Goal: Contribute content: Contribute content

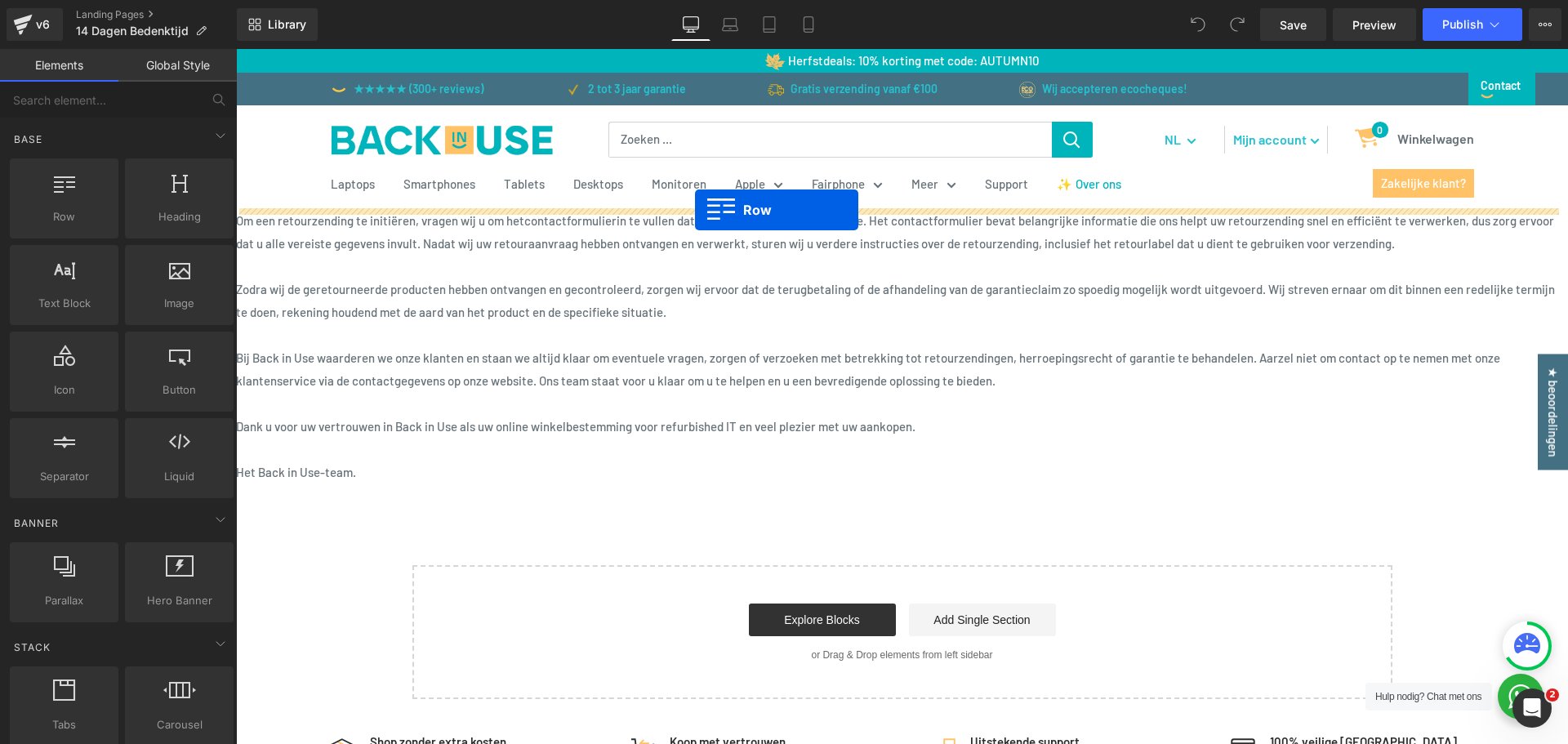
drag, startPoint x: 249, startPoint y: 181, endPoint x: 695, endPoint y: 210, distance: 446.9
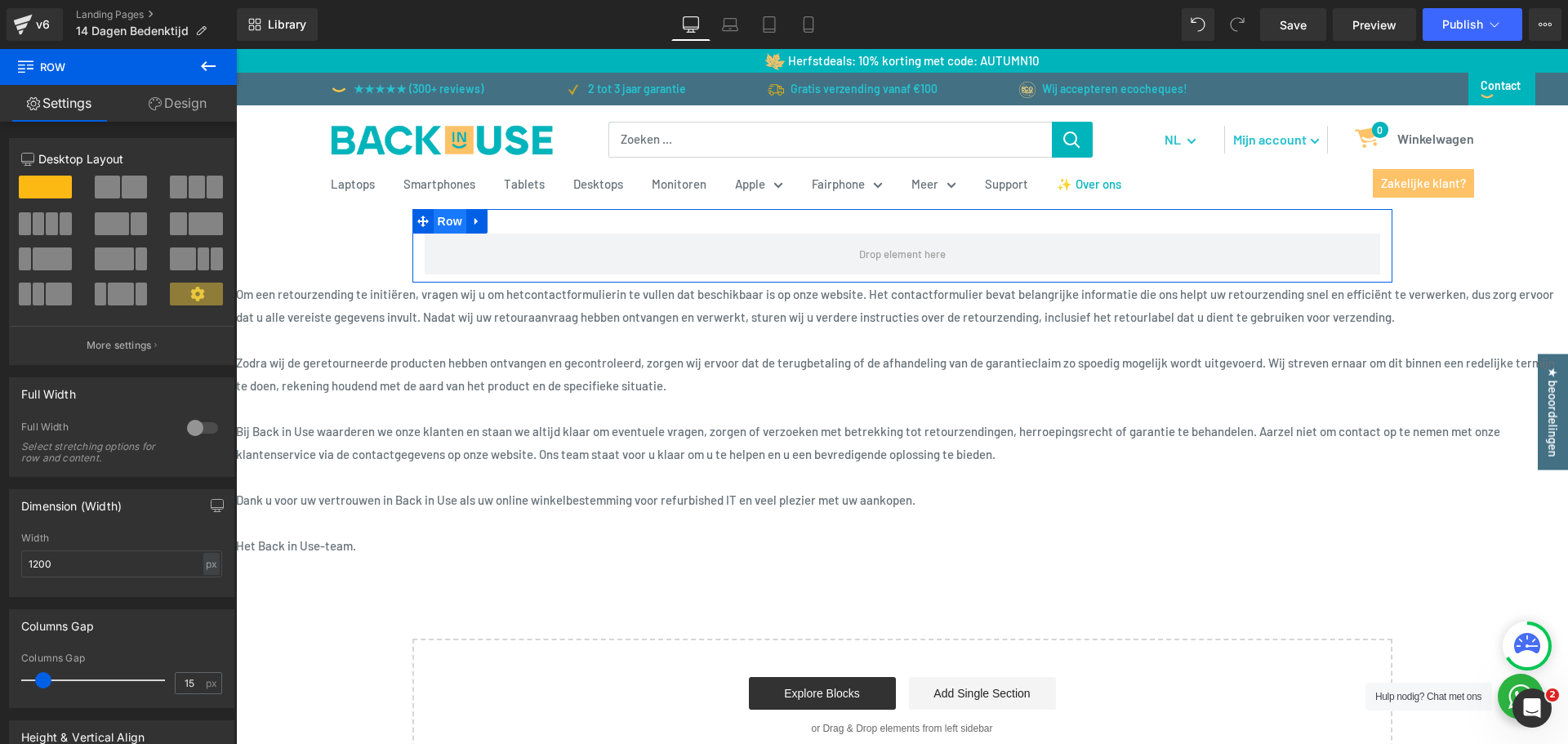
click at [451, 222] on span "Row" at bounding box center [450, 221] width 33 height 24
click at [204, 435] on div at bounding box center [202, 428] width 39 height 26
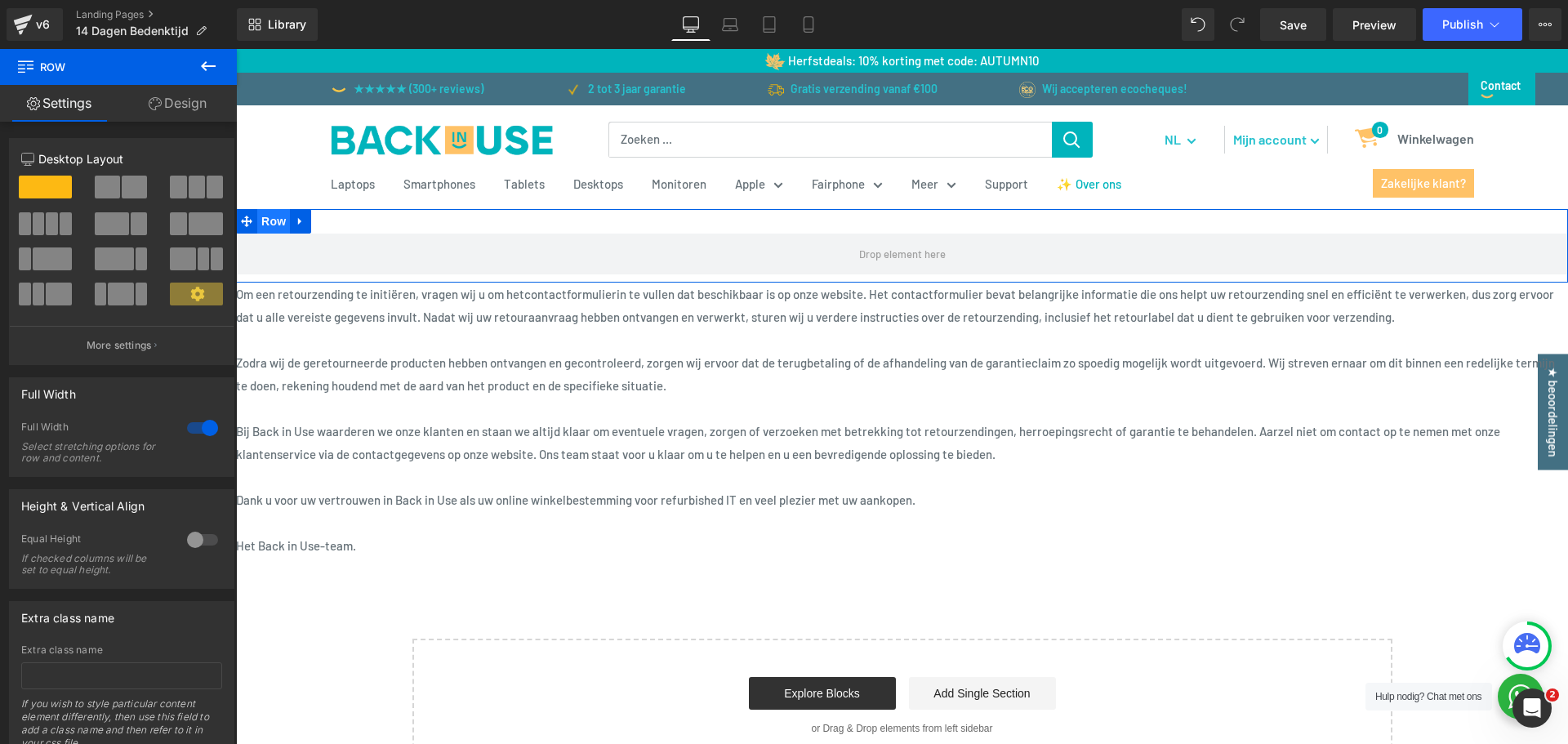
click at [269, 220] on span "Row" at bounding box center [273, 221] width 33 height 24
click at [169, 93] on link "Design" at bounding box center [178, 103] width 118 height 37
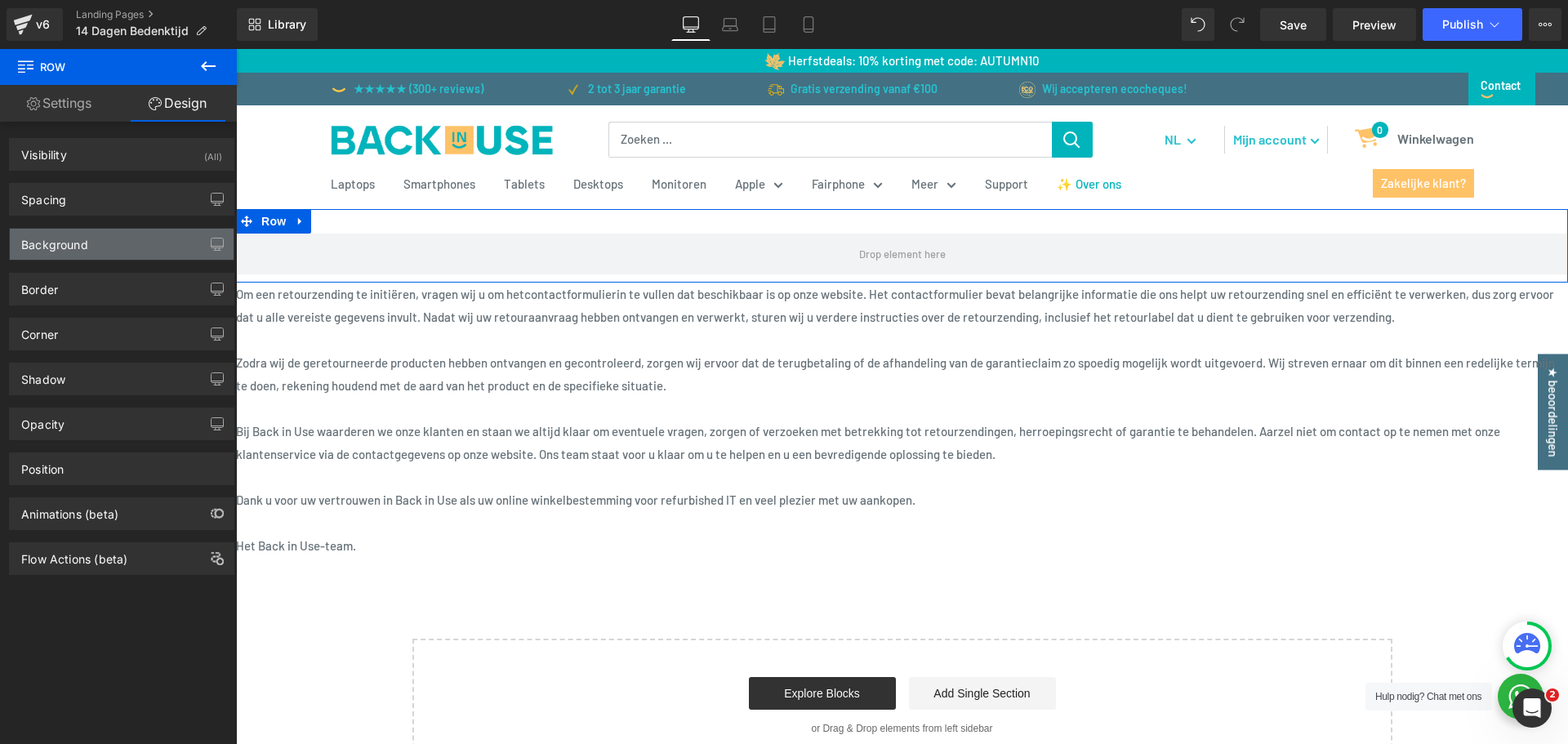
click at [89, 237] on div "Background" at bounding box center [122, 244] width 224 height 31
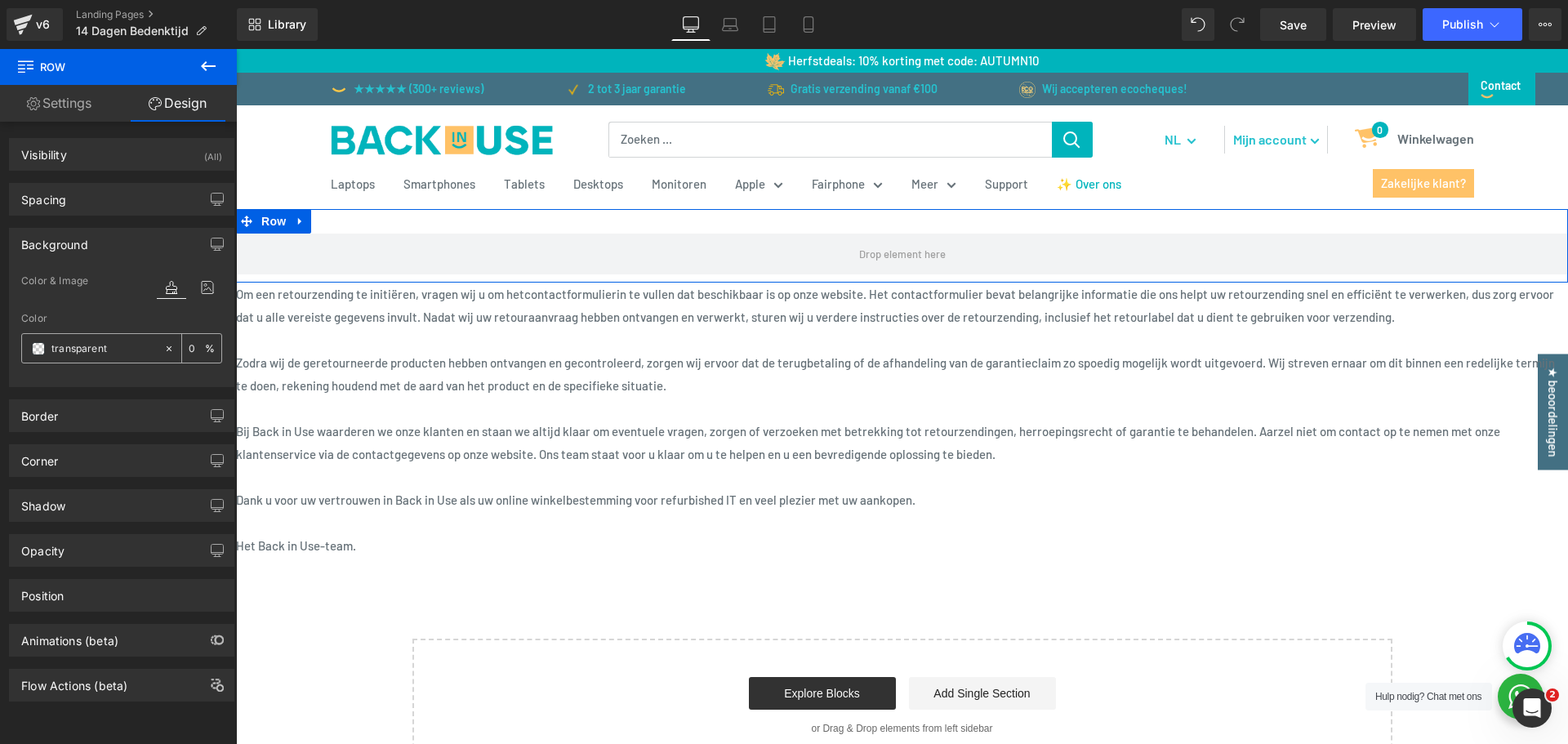
click at [88, 348] on input "transparent" at bounding box center [103, 349] width 104 height 18
type input "00b"
type input "100"
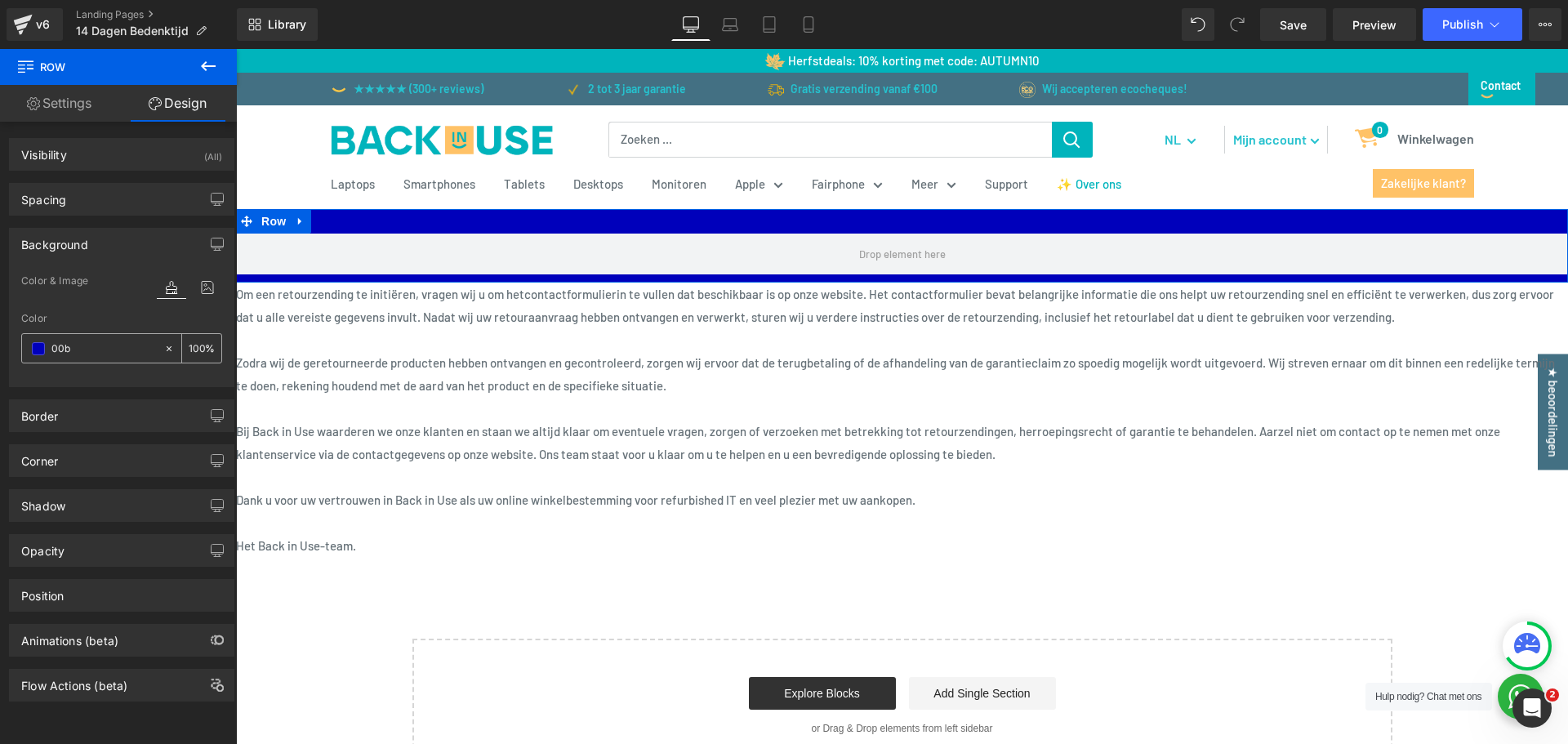
type input "00b4"
type input "27"
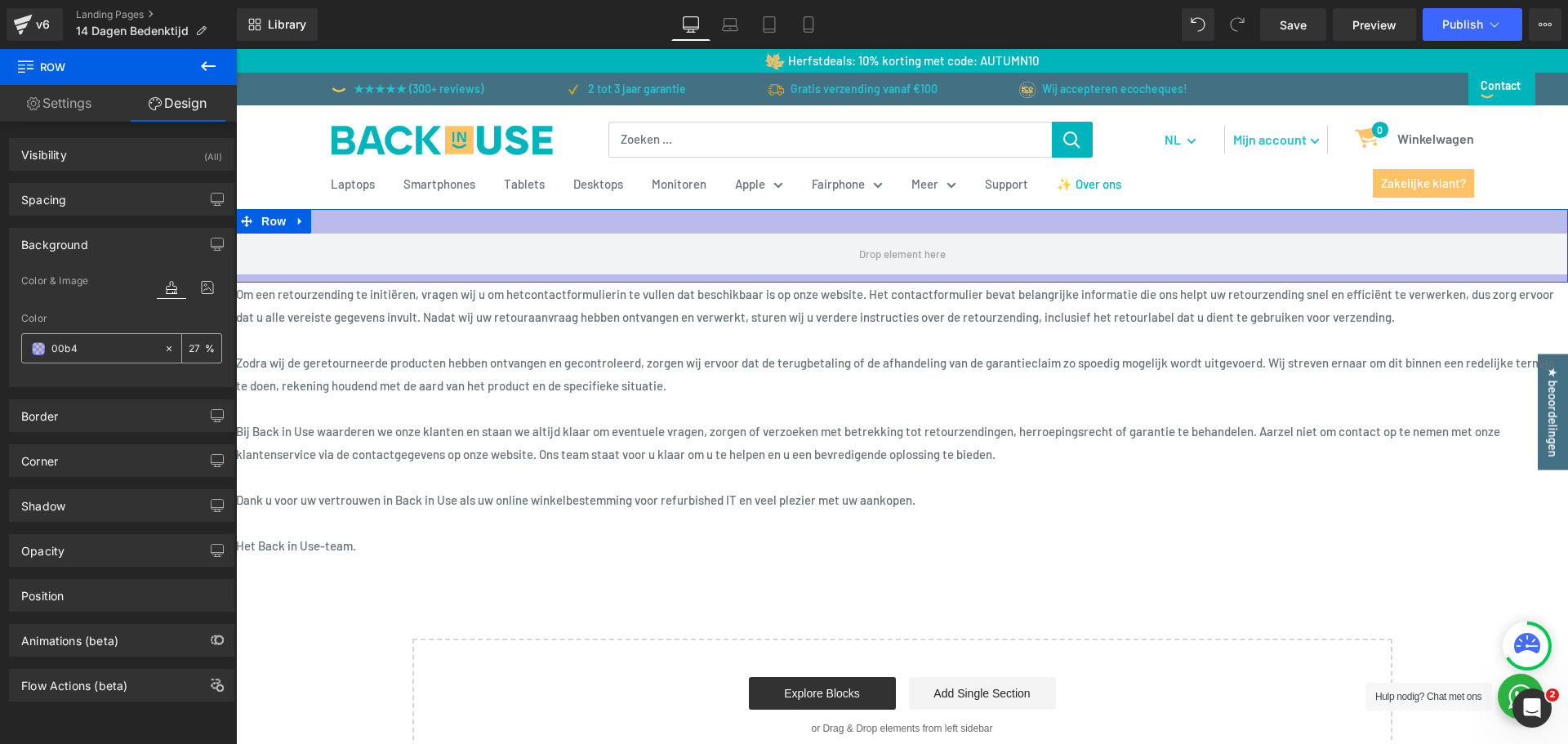
type input "00b4b"
type input "0"
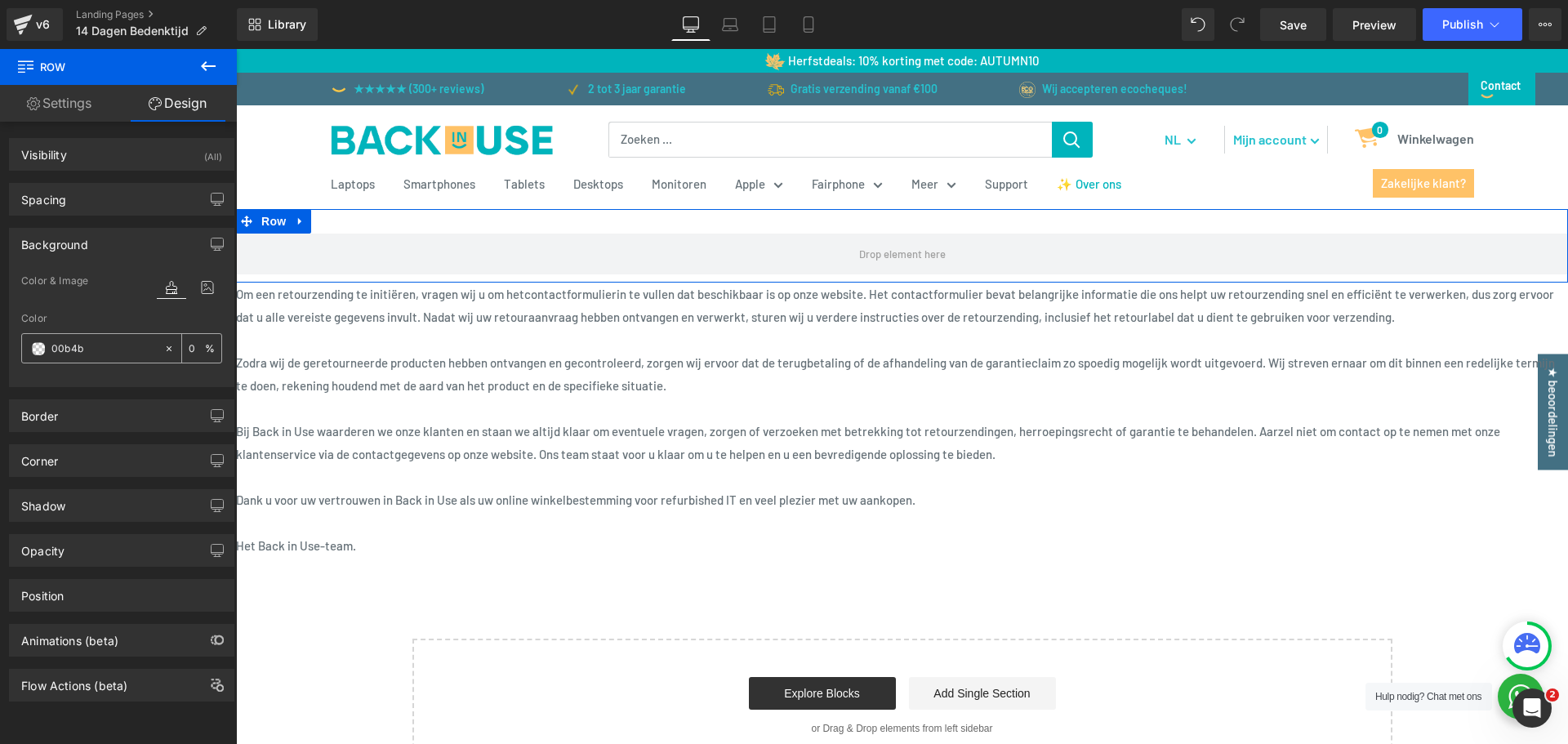
type input "00b4bc"
type input "100"
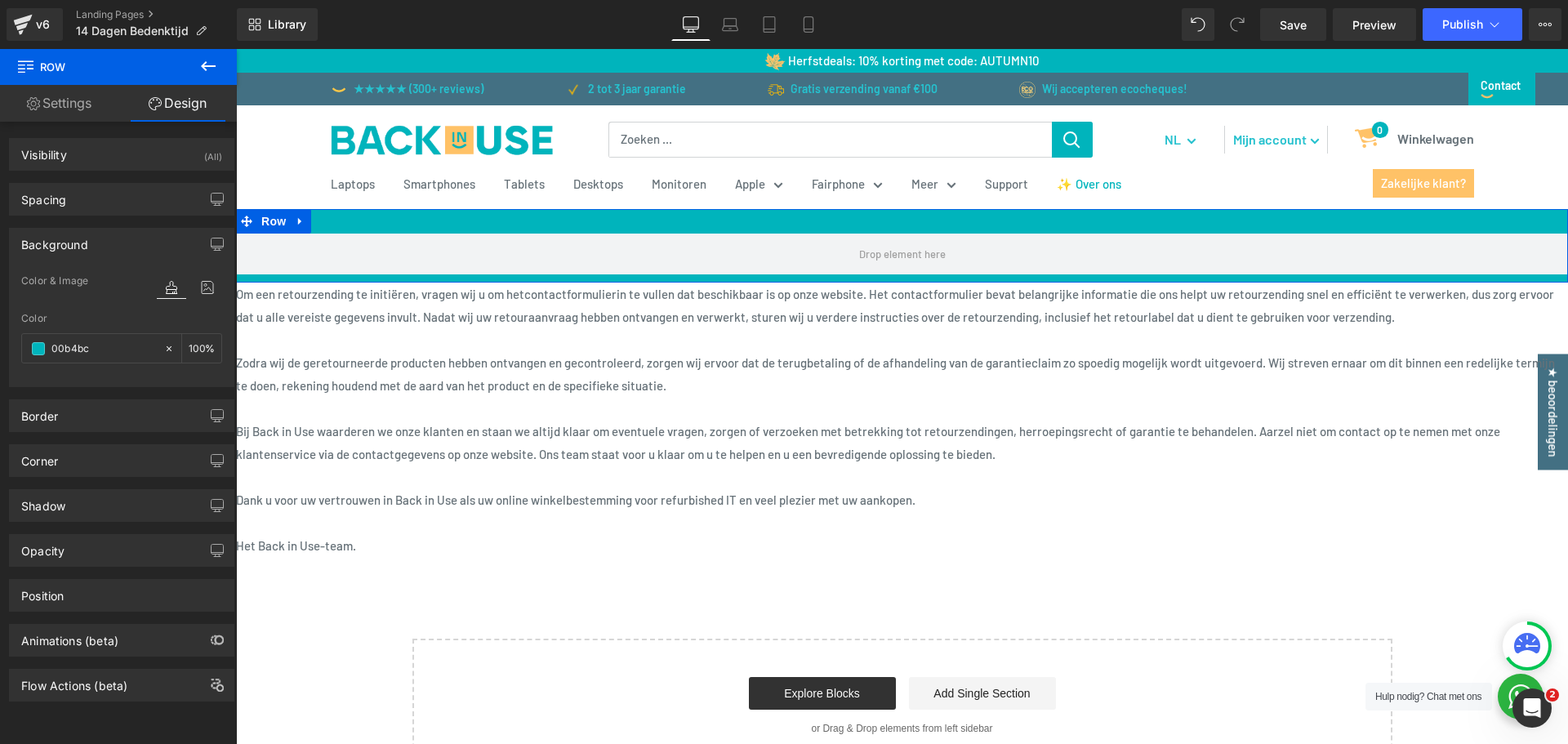
type input "#00b4bc"
click at [123, 324] on div "Color" at bounding box center [121, 319] width 201 height 12
click at [63, 158] on div "Visibility" at bounding box center [43, 149] width 46 height 23
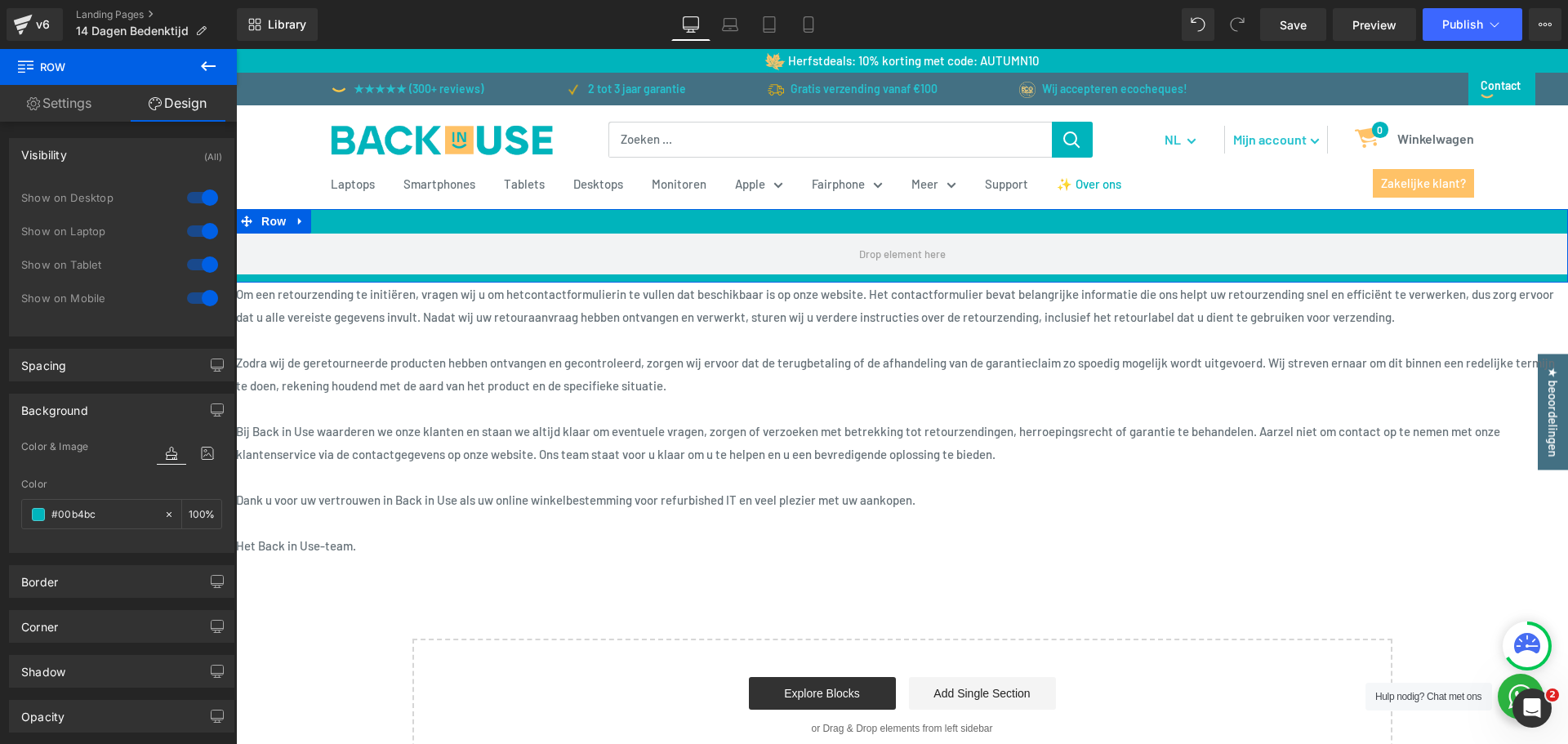
click at [205, 266] on div at bounding box center [202, 264] width 39 height 26
click at [202, 303] on div at bounding box center [202, 298] width 39 height 26
click at [61, 93] on link "Settings" at bounding box center [59, 103] width 118 height 37
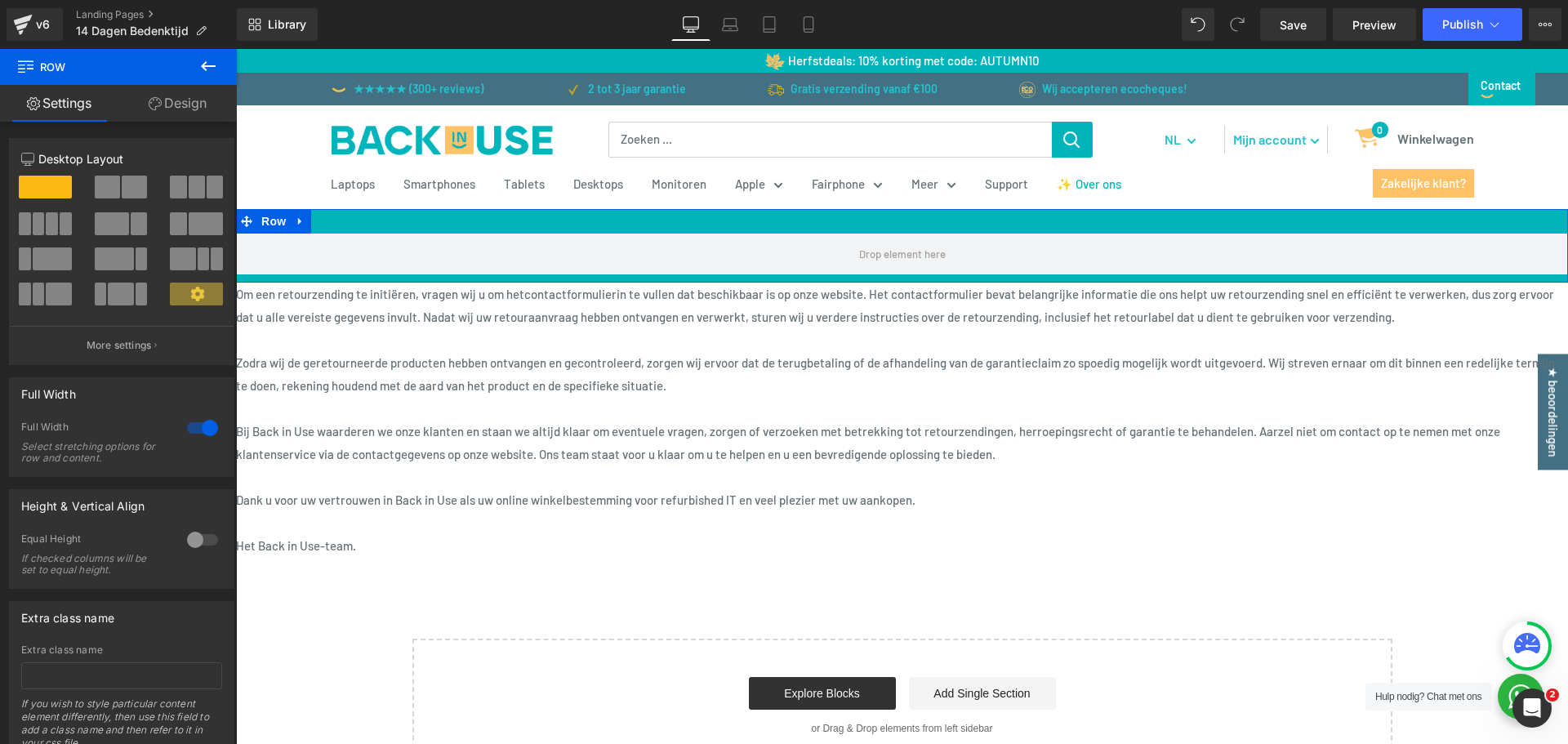
click at [198, 98] on link "Design" at bounding box center [178, 103] width 118 height 37
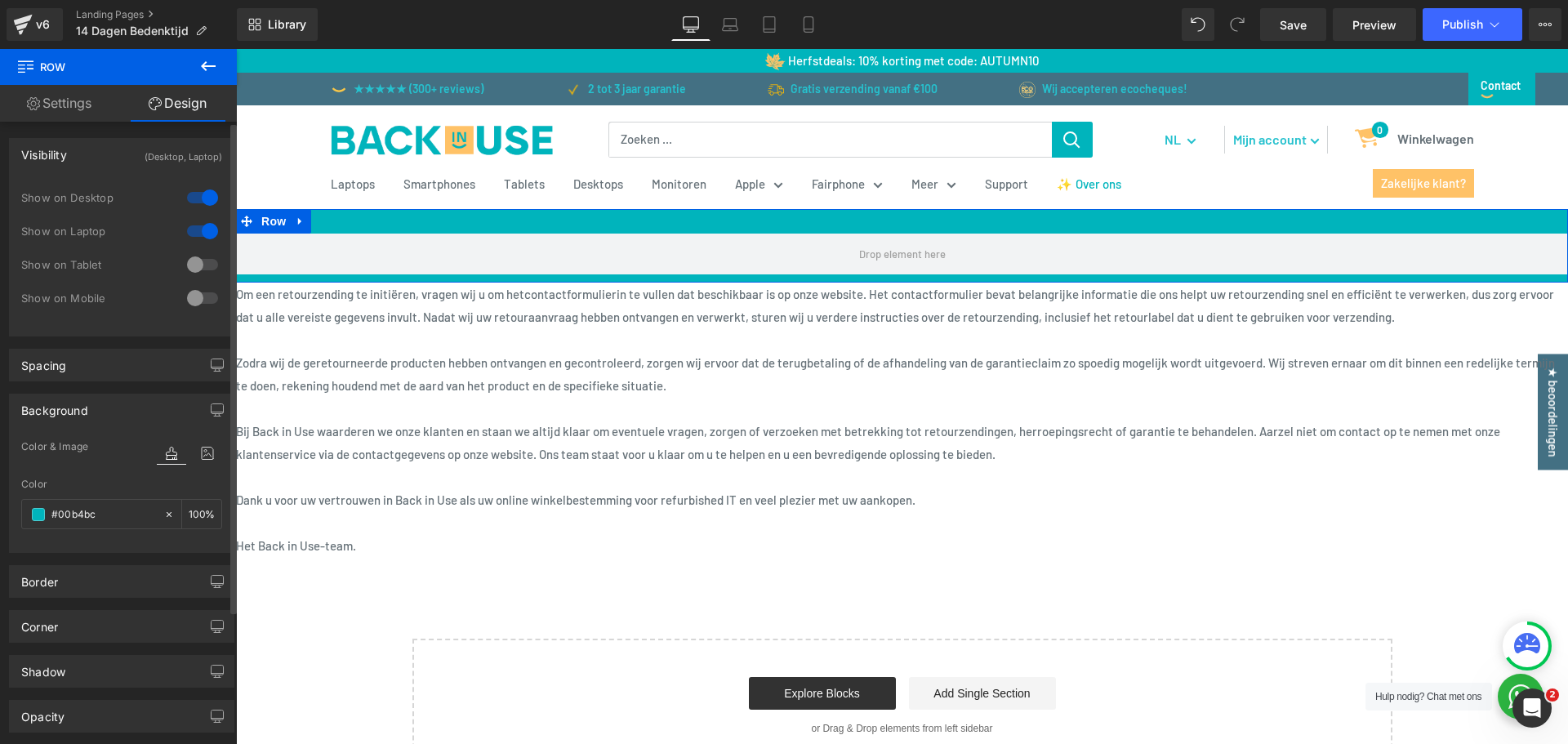
type input "100"
click at [203, 261] on div at bounding box center [202, 264] width 39 height 26
click at [195, 288] on div at bounding box center [202, 298] width 39 height 26
click at [101, 359] on div "Spacing" at bounding box center [122, 364] width 224 height 31
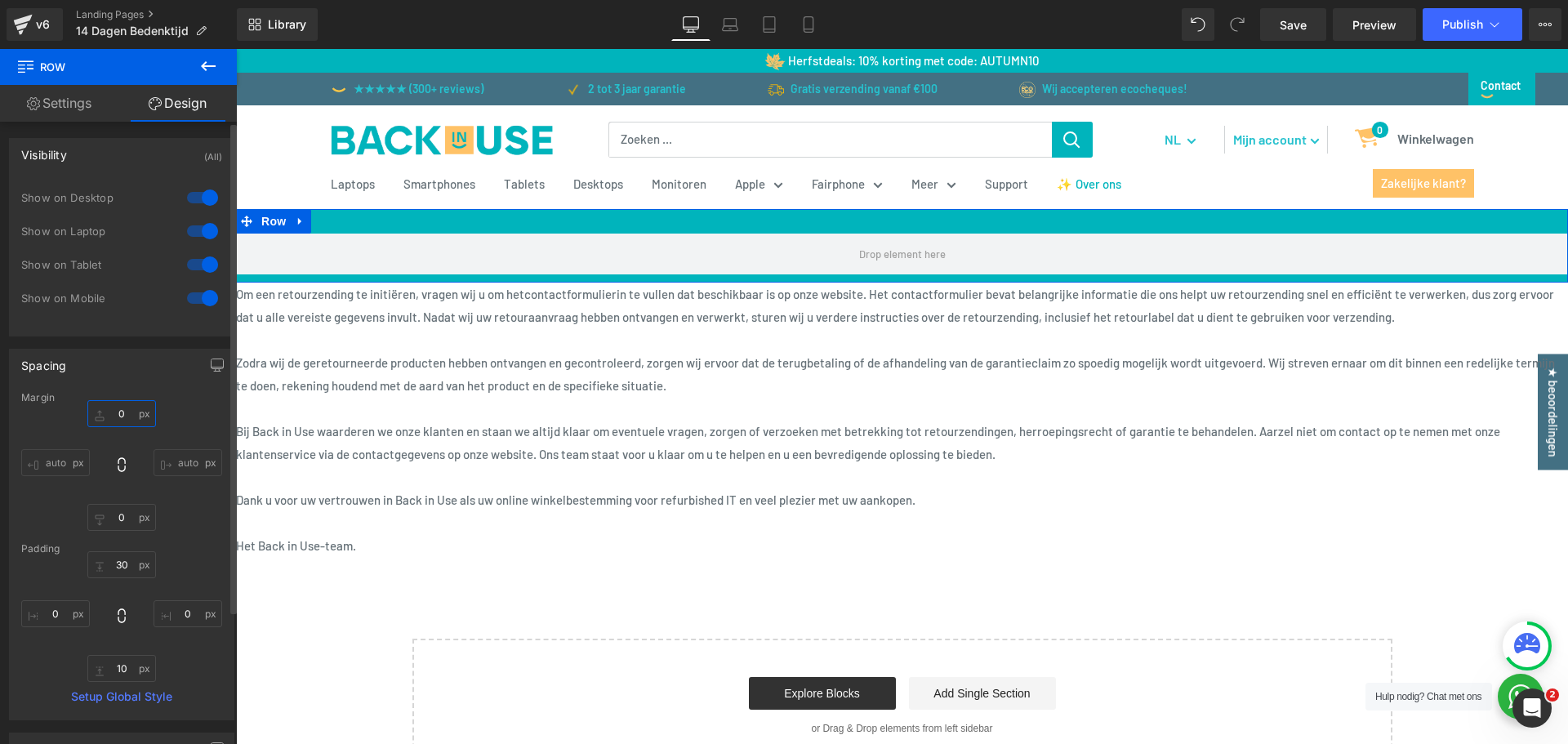
click at [110, 413] on input "0" at bounding box center [122, 414] width 68 height 27
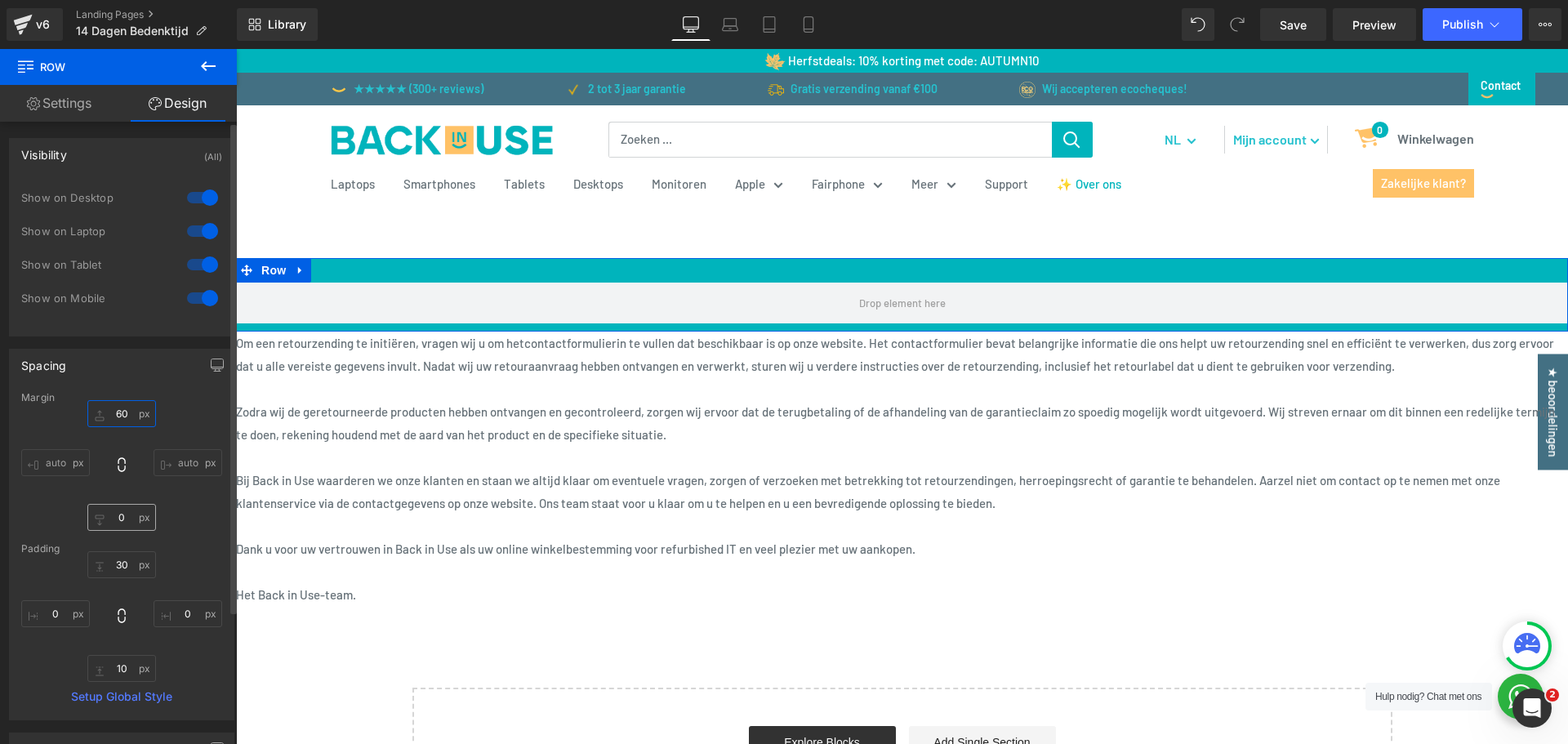
type input "60"
click at [118, 511] on input "0" at bounding box center [122, 517] width 68 height 27
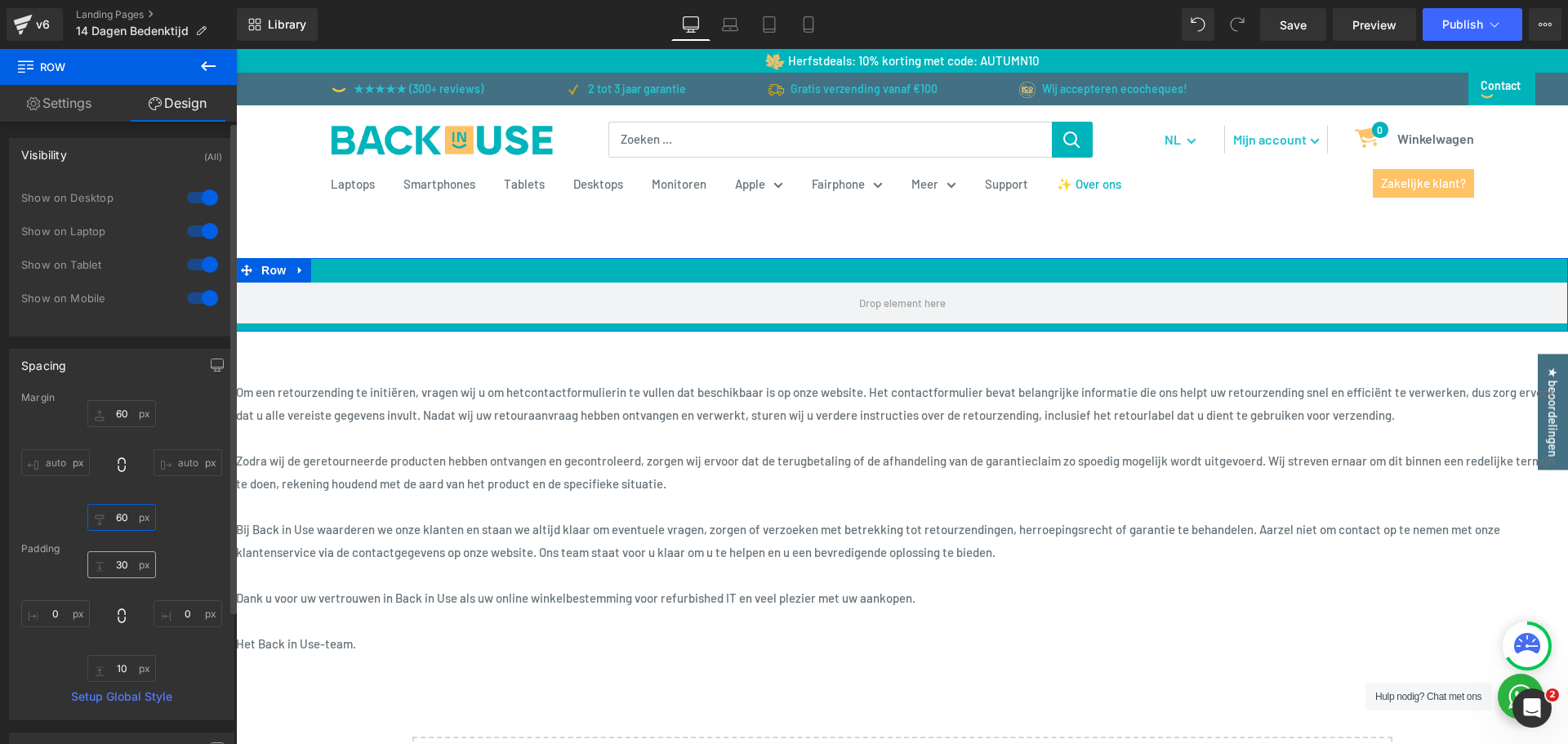
type input "60"
click at [115, 566] on input "30" at bounding box center [122, 565] width 68 height 27
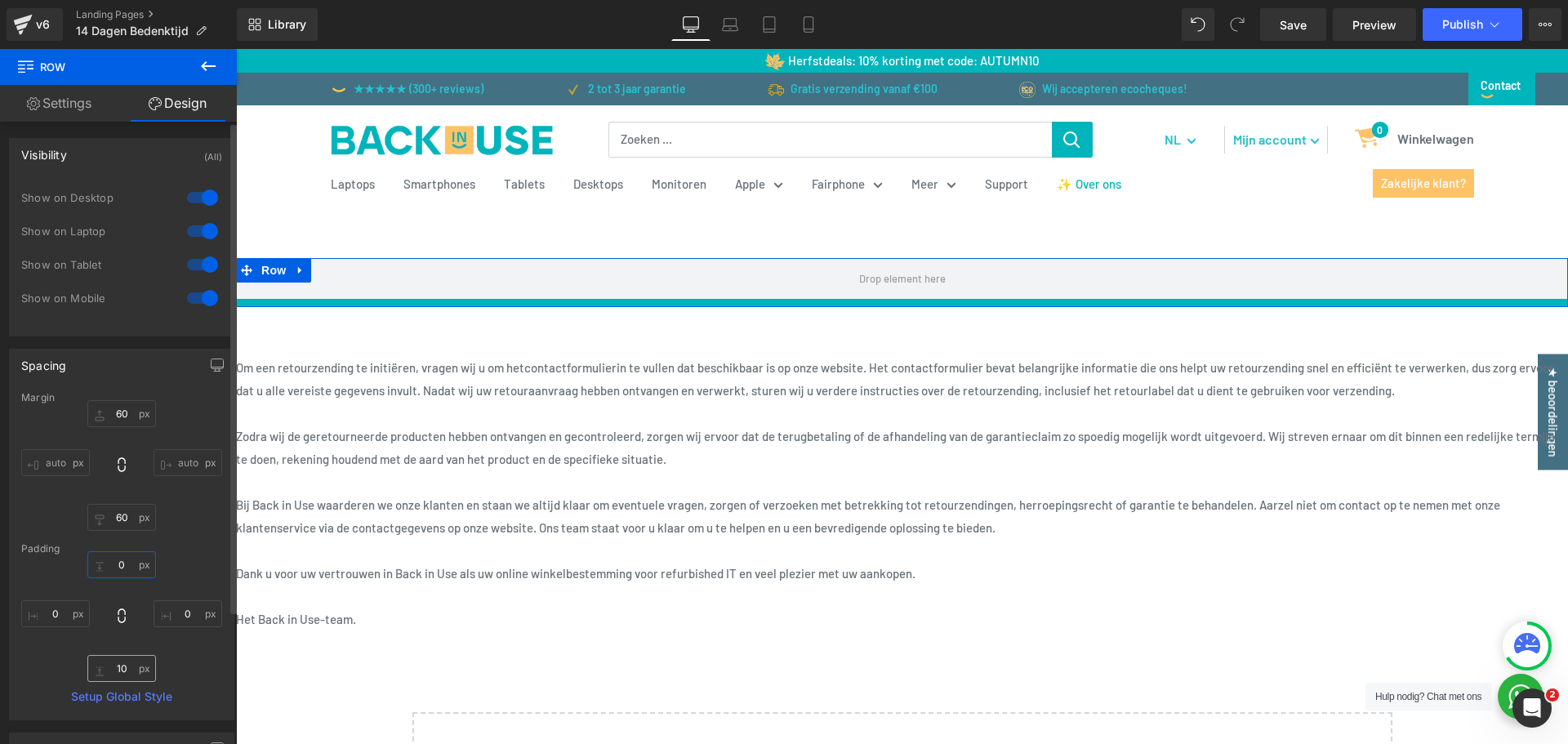
type input "0"
click at [117, 677] on input "10" at bounding box center [122, 668] width 68 height 27
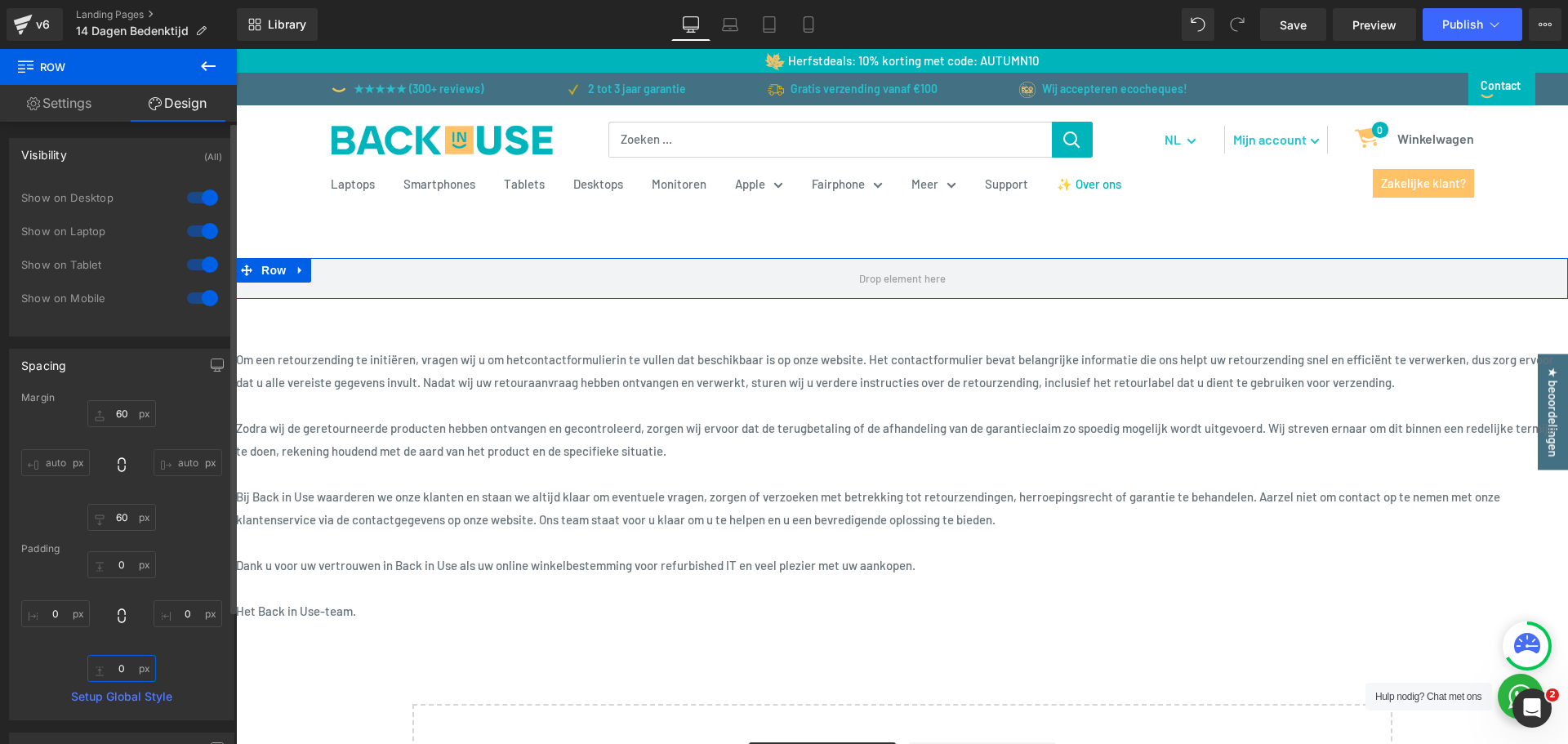
click at [119, 672] on input "0" at bounding box center [122, 668] width 68 height 27
click at [119, 671] on input "0" at bounding box center [122, 668] width 68 height 27
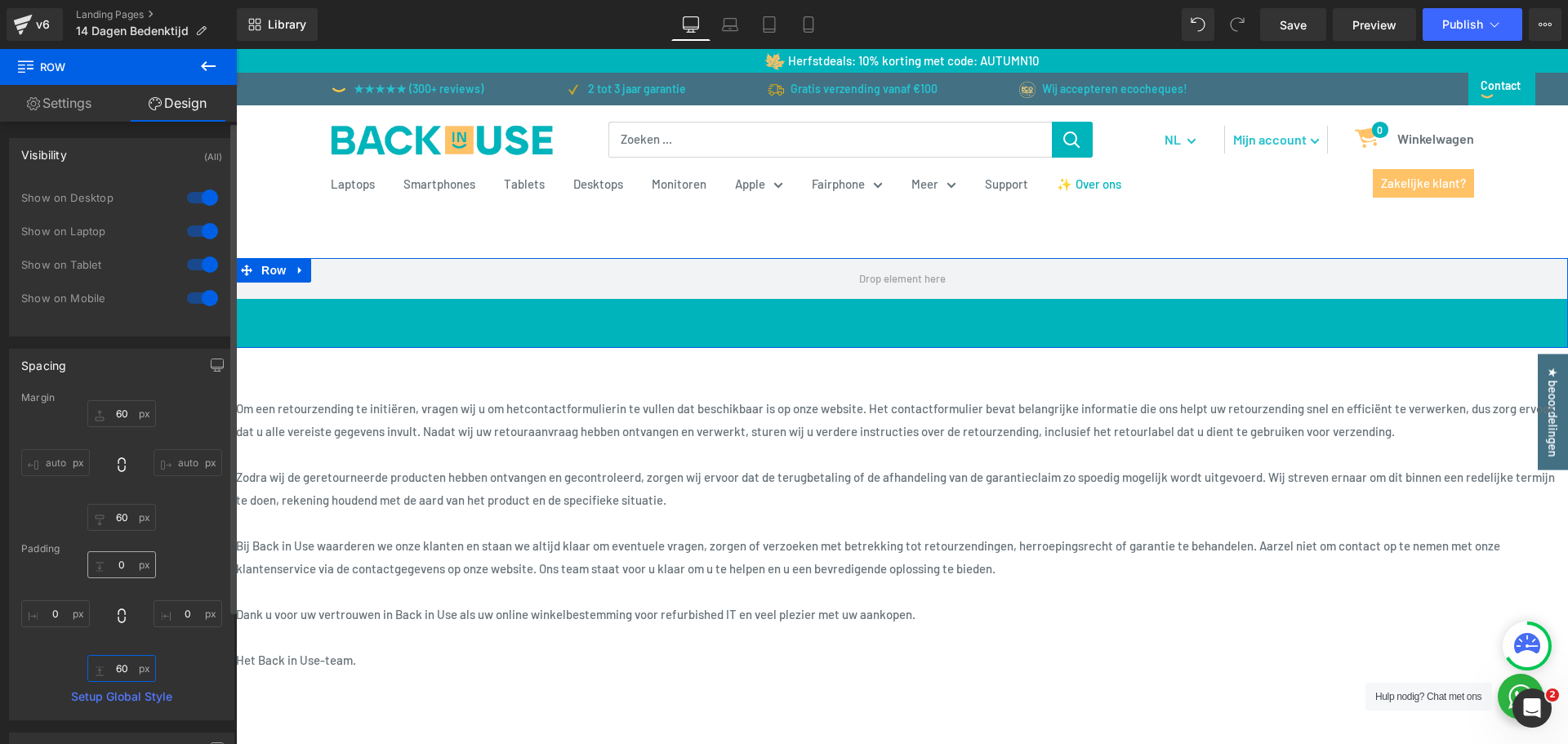
type input "60"
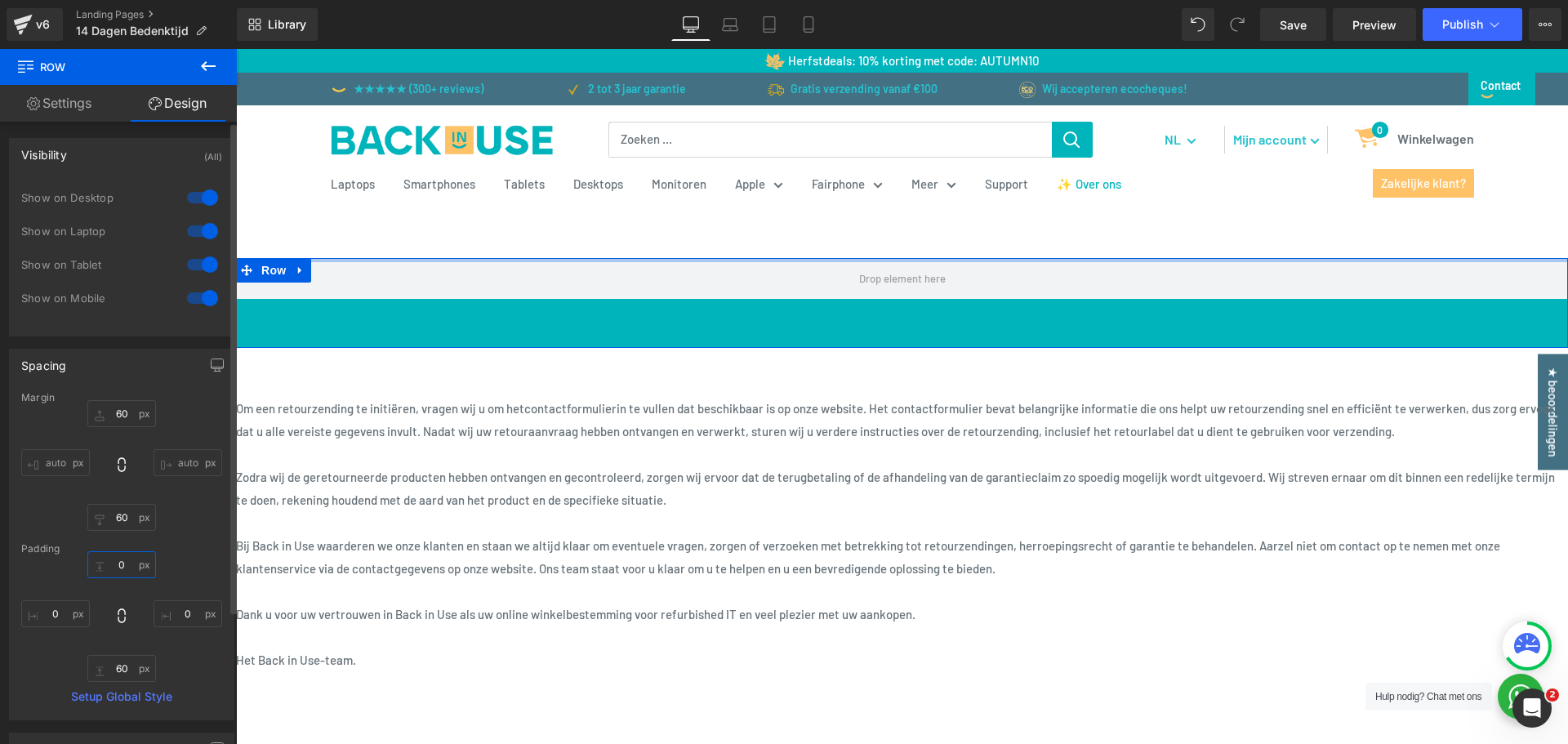
click at [123, 564] on input "0" at bounding box center [122, 565] width 68 height 27
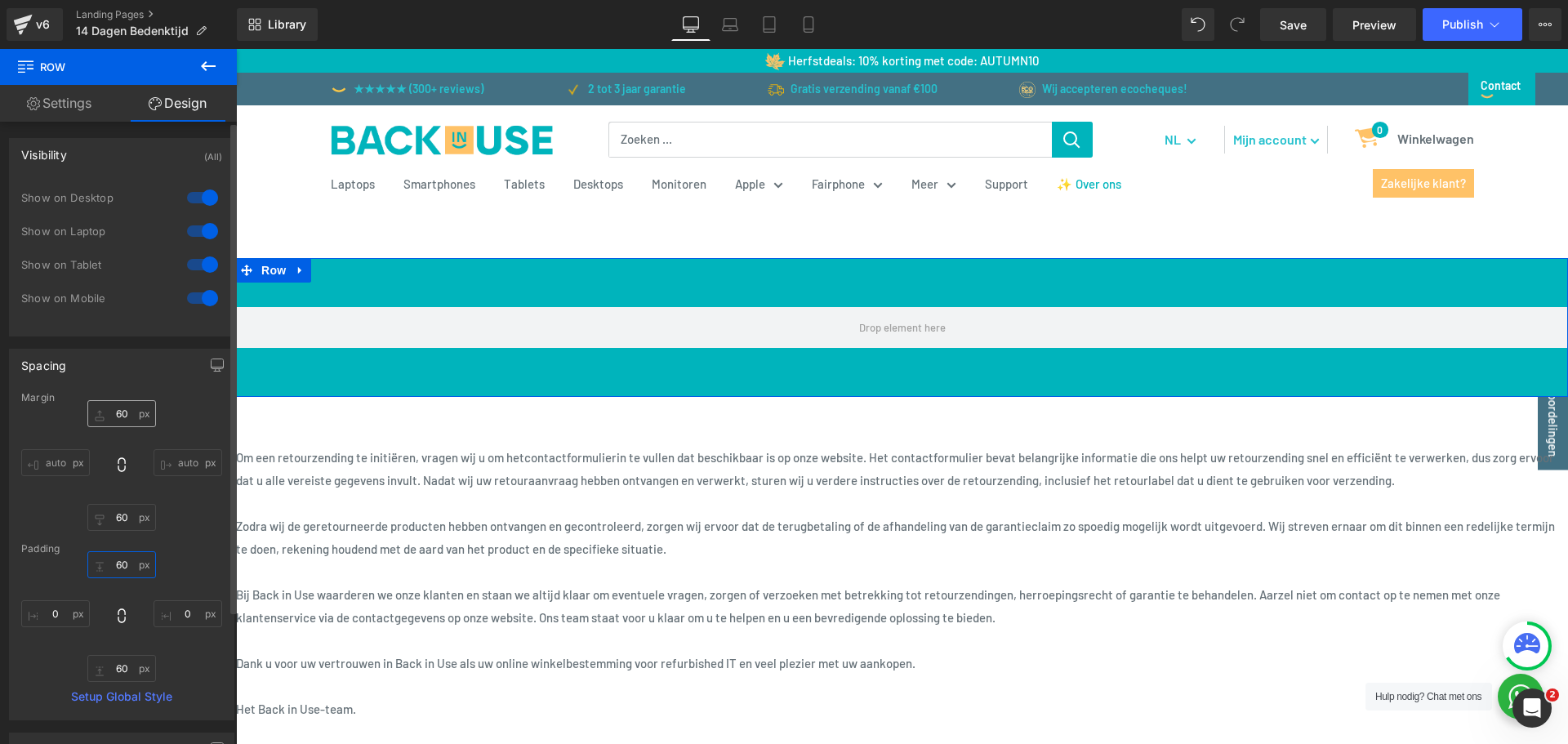
type input "60"
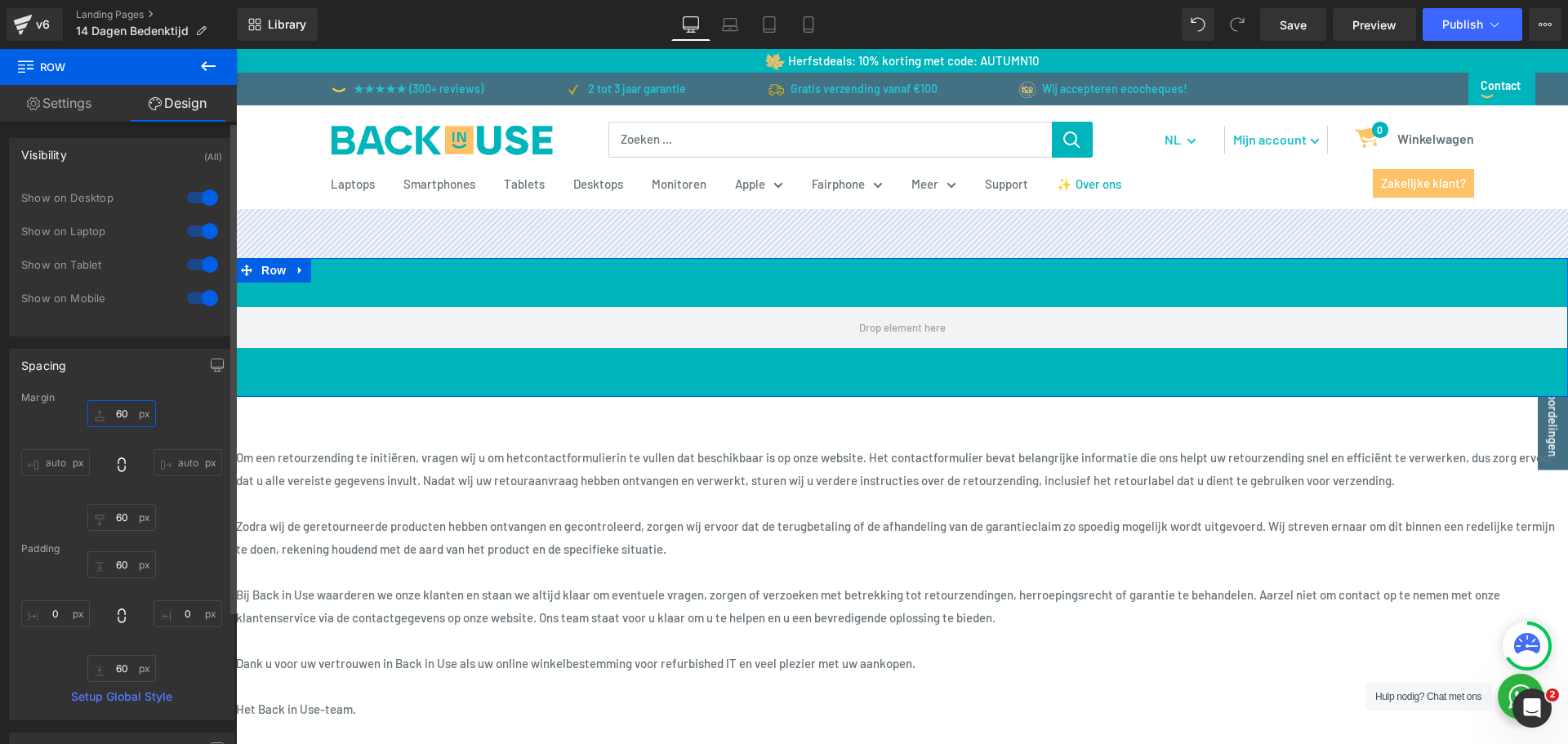
click at [133, 409] on input "60" at bounding box center [122, 414] width 68 height 27
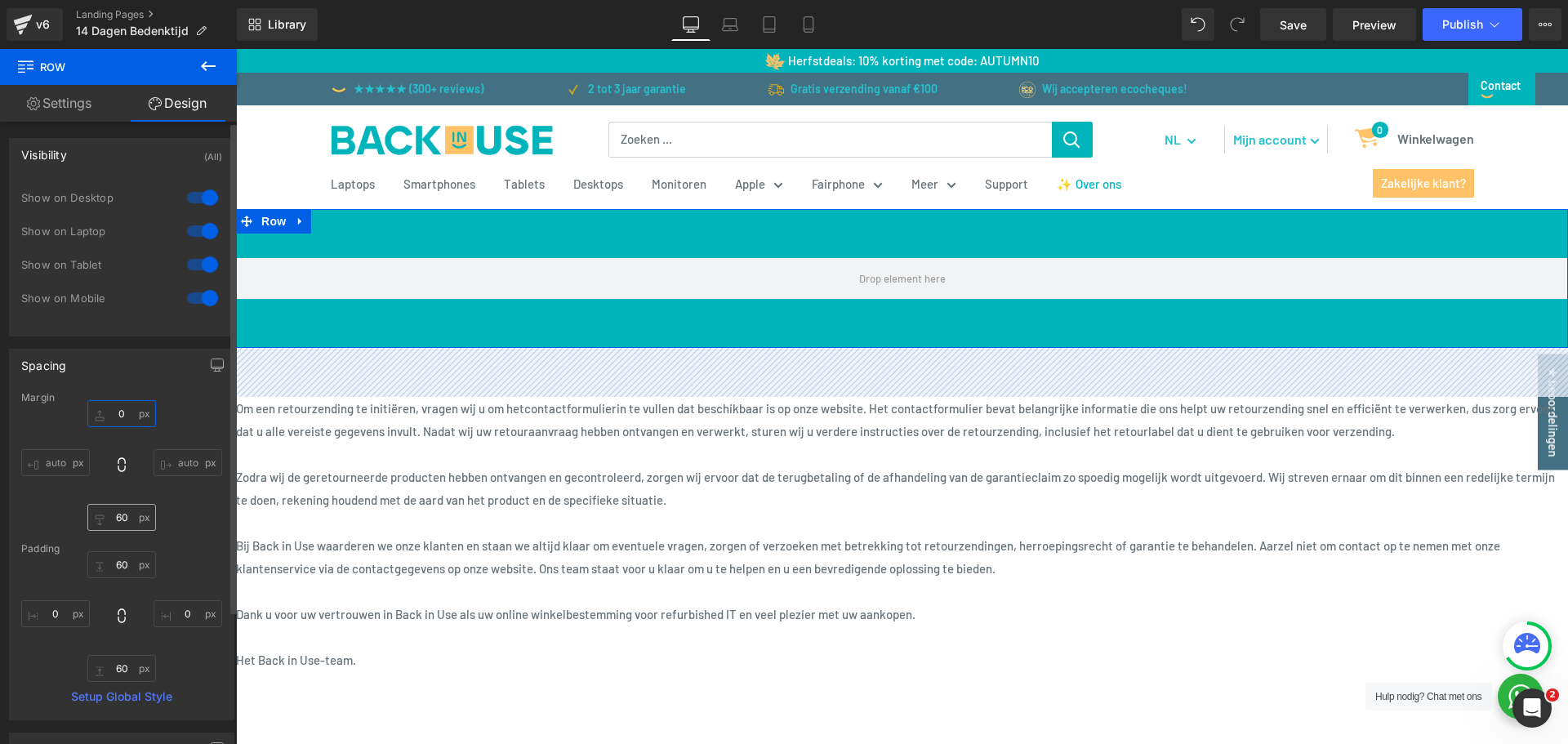
type input "0"
click at [116, 516] on input "60" at bounding box center [122, 517] width 68 height 27
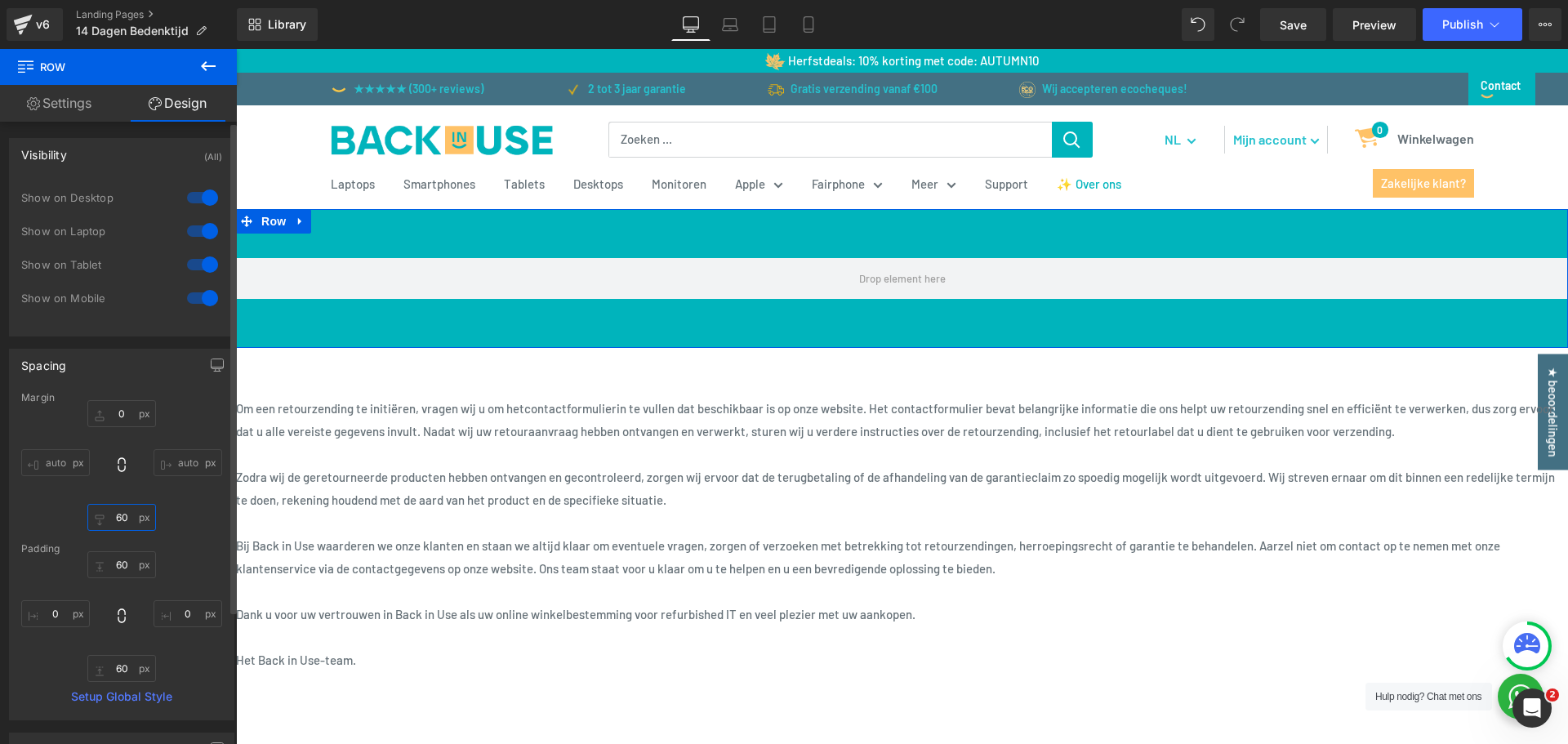
click at [116, 516] on input "60" at bounding box center [122, 517] width 68 height 27
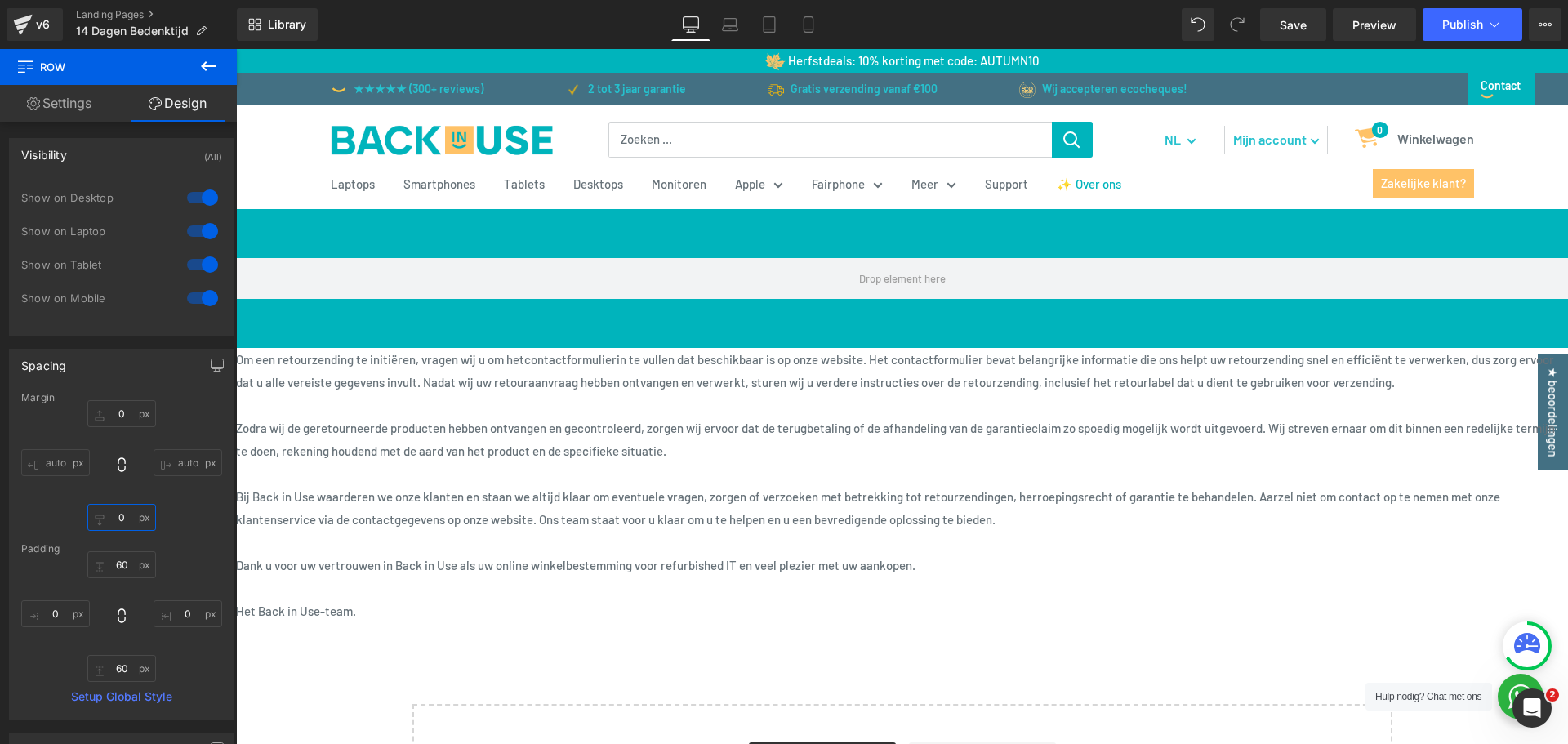
type input "0"
click at [77, 90] on link "Settings" at bounding box center [59, 103] width 118 height 37
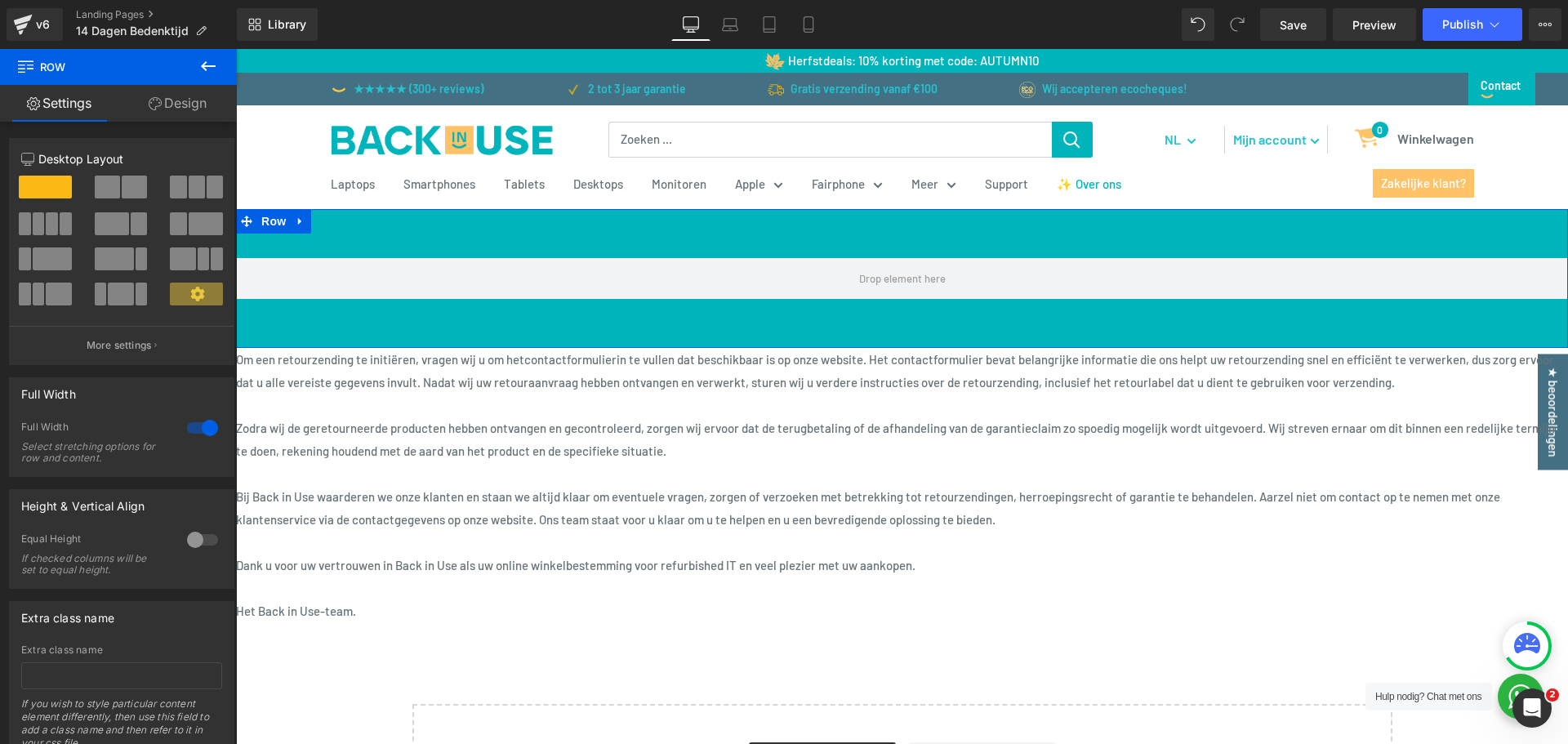
click at [175, 99] on link "Design" at bounding box center [178, 103] width 118 height 37
type input "0"
type input "60"
type input "0"
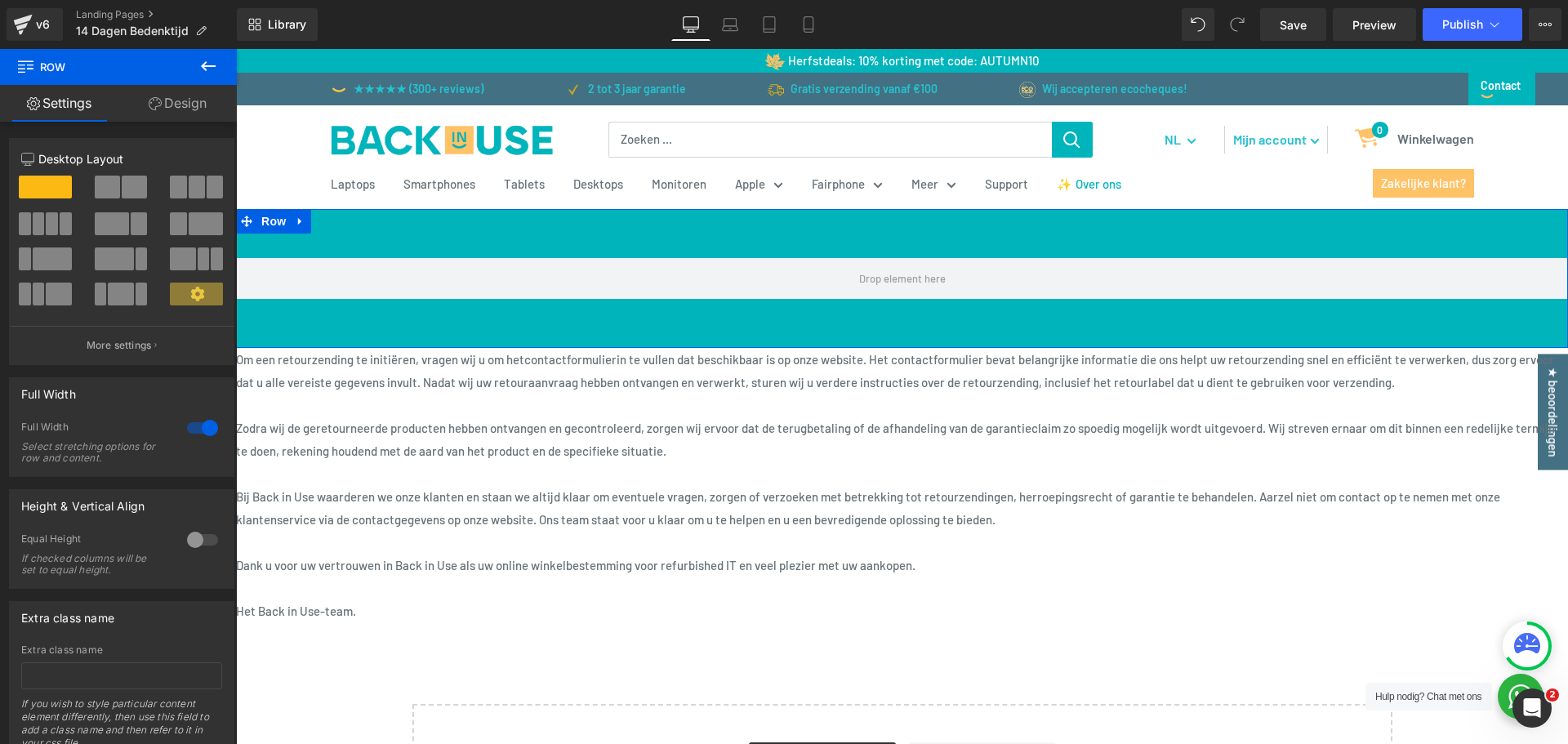
type input "60"
type input "0"
type input "100"
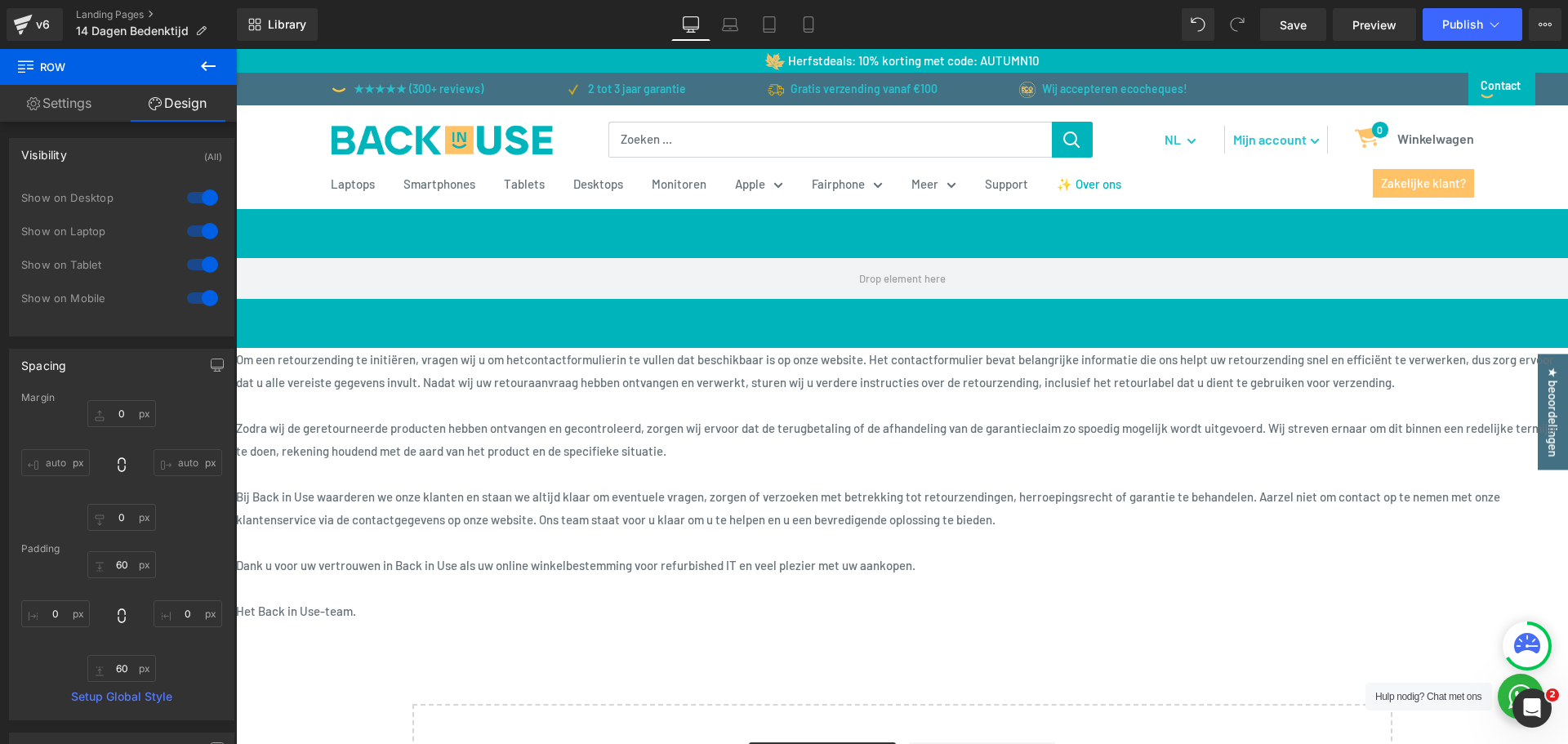
click at [199, 68] on icon at bounding box center [209, 67] width 20 height 20
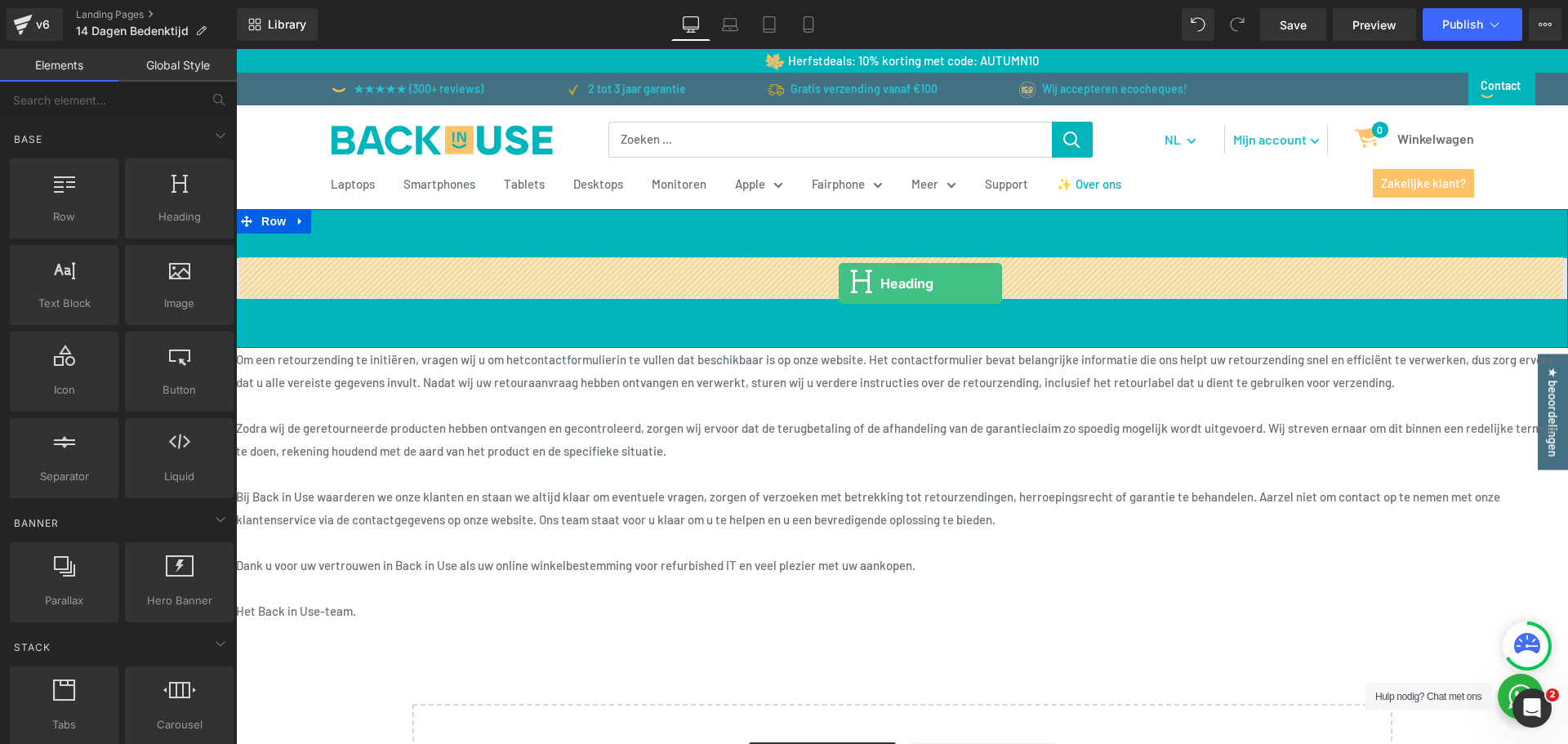
drag, startPoint x: 437, startPoint y: 251, endPoint x: 839, endPoint y: 284, distance: 403.4
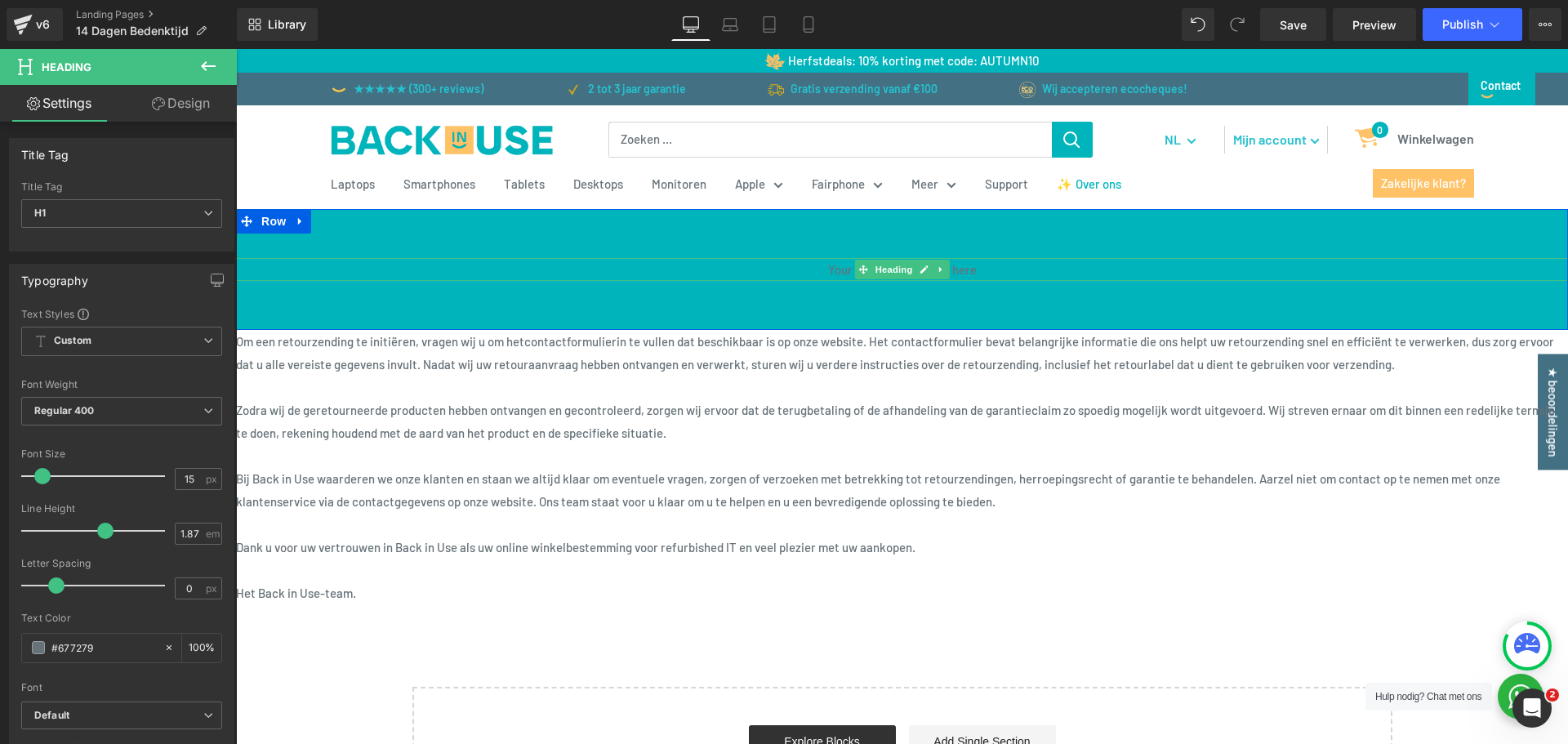
click at [975, 271] on h1 "Your heading text goes here" at bounding box center [902, 269] width 1332 height 23
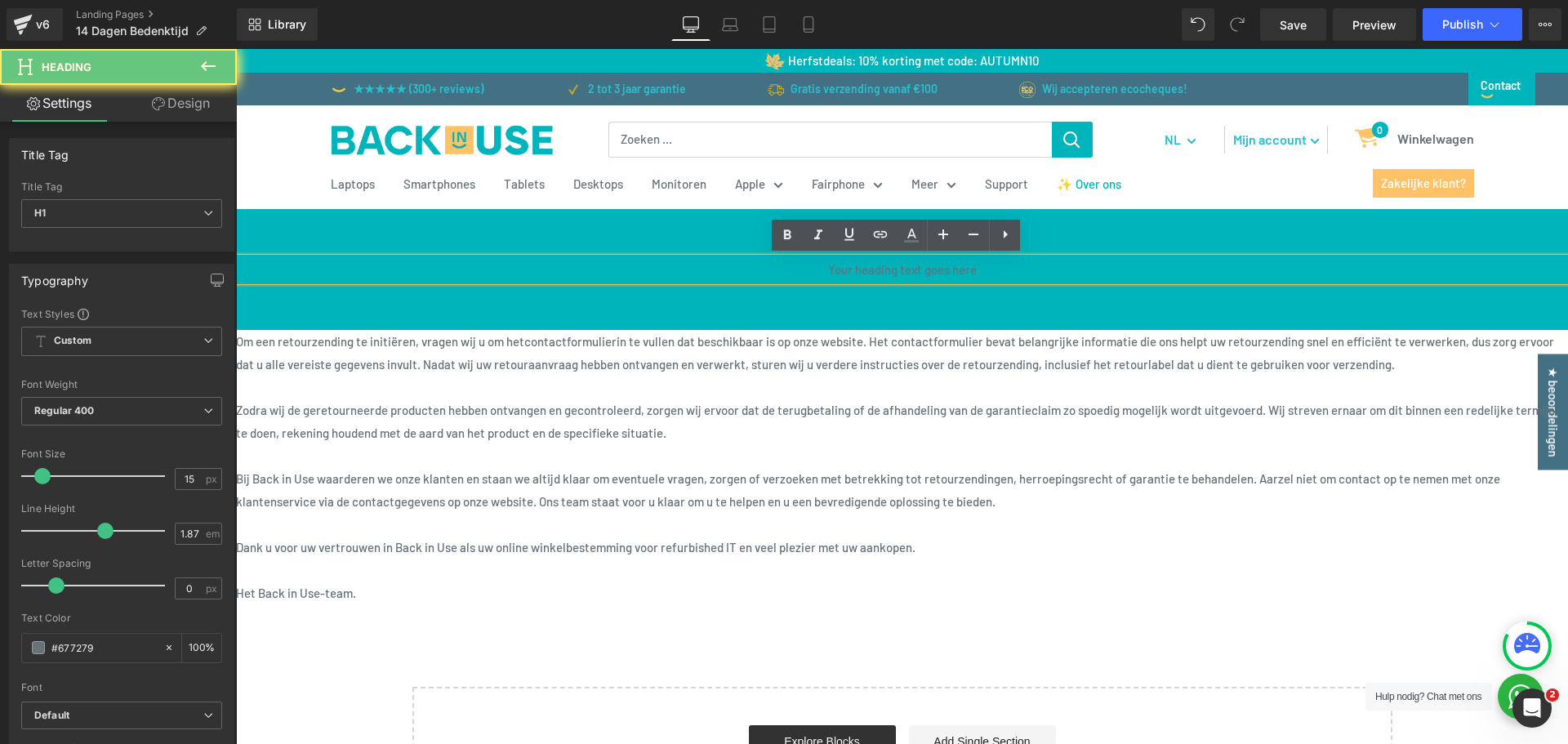
click at [977, 270] on h1 "Your heading text goes here" at bounding box center [902, 269] width 1332 height 23
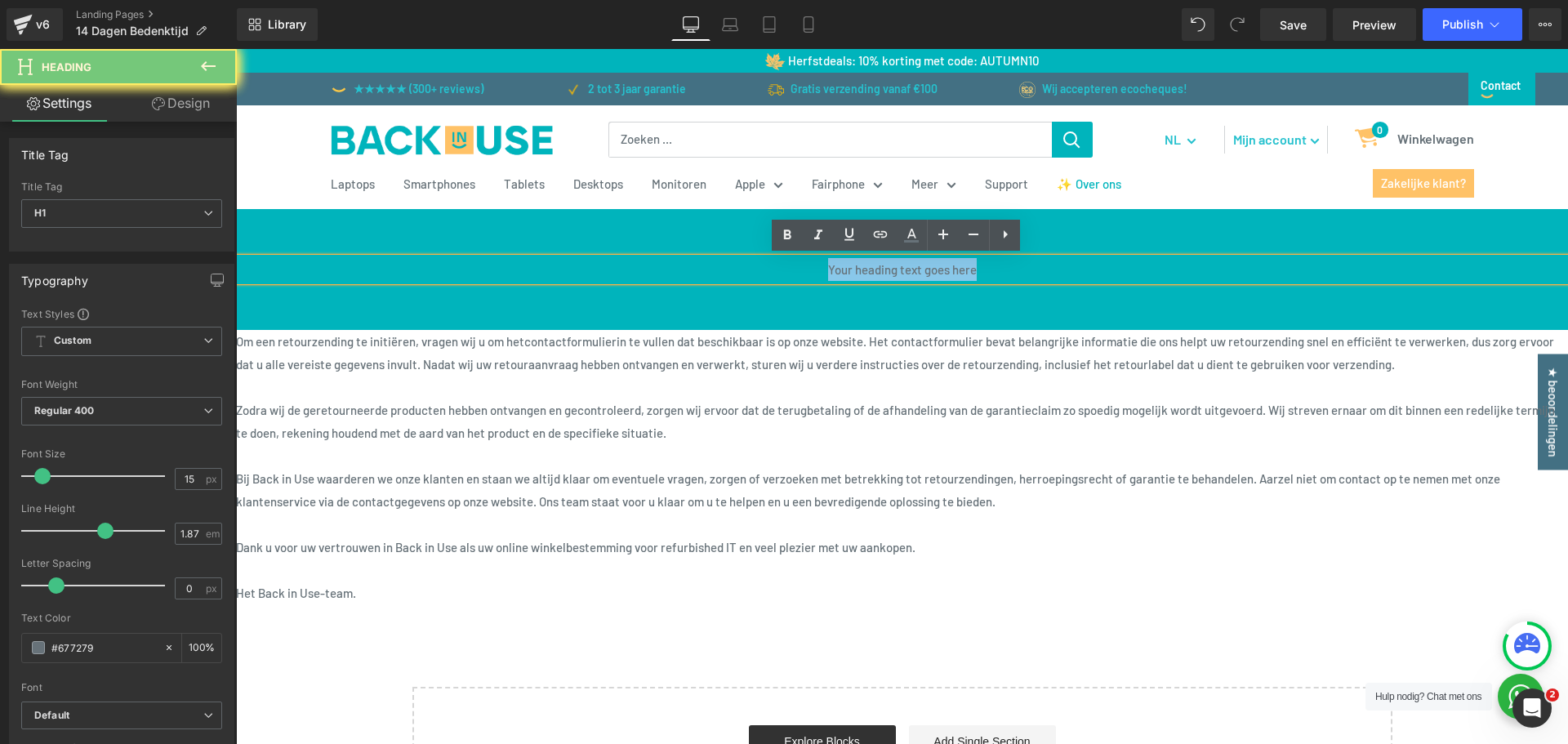
click at [977, 270] on h1 "Your heading text goes here" at bounding box center [902, 269] width 1332 height 23
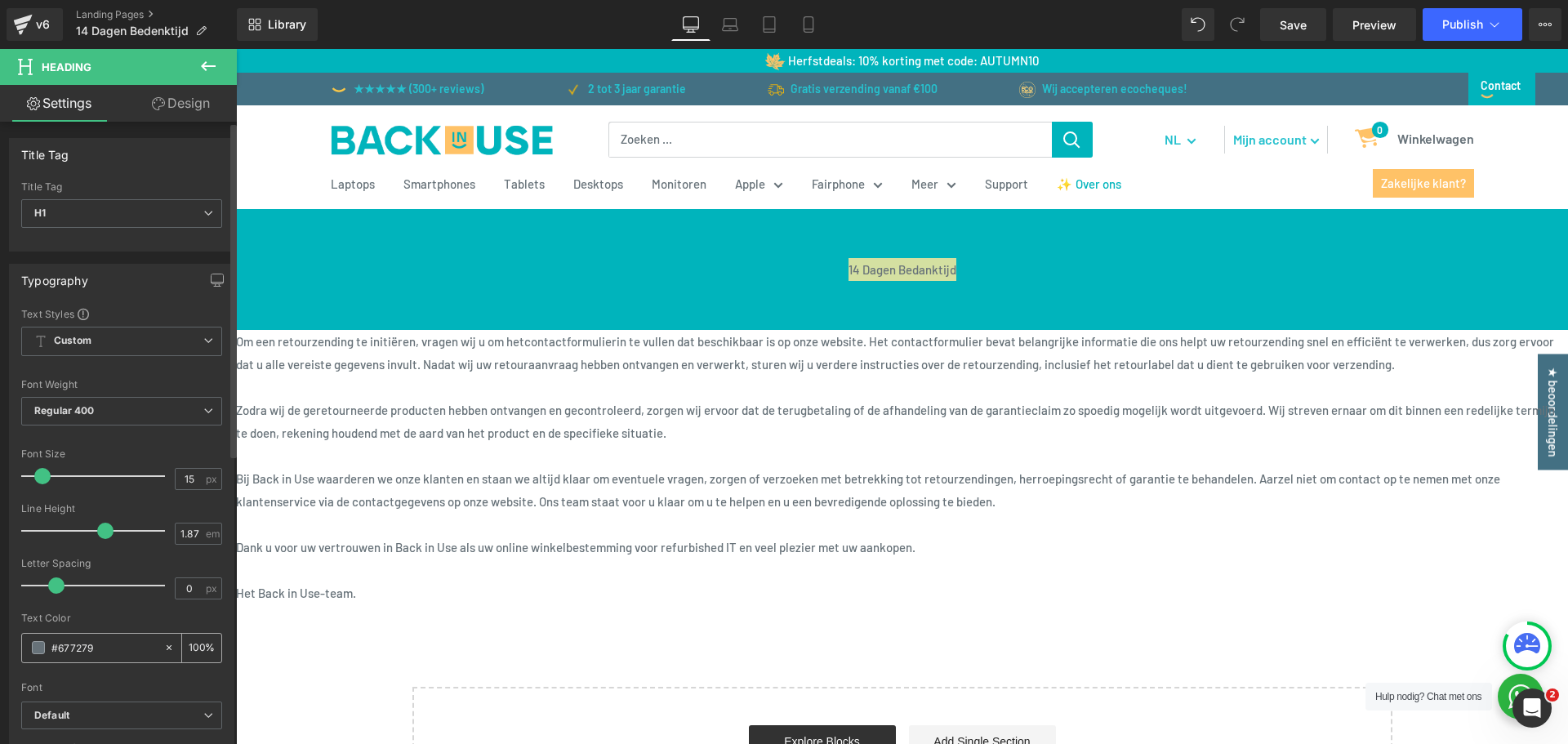
click at [97, 651] on input "#677279" at bounding box center [103, 648] width 104 height 18
type input "#1"
type input "0"
type input "#fff"
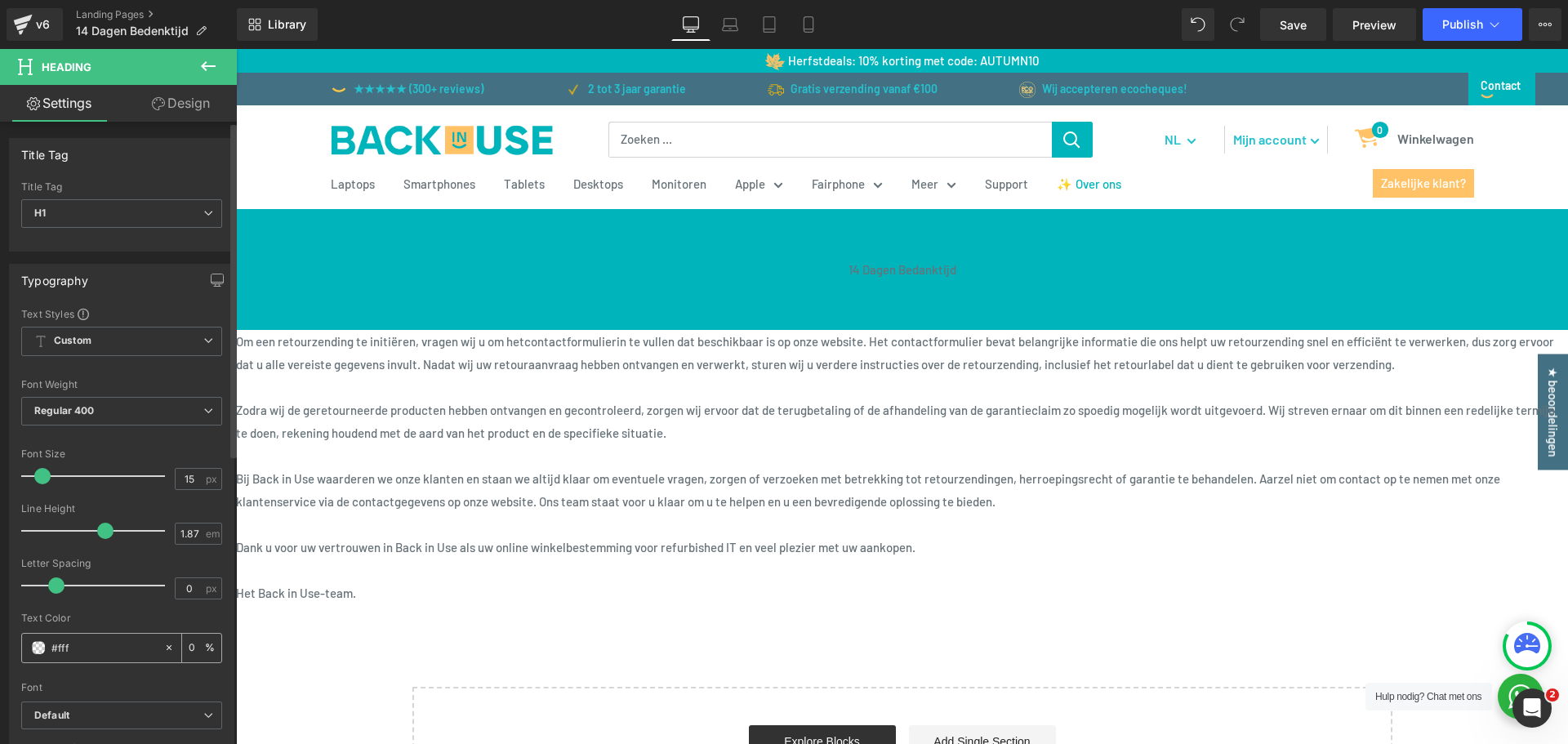
type input "100"
type input "#fffff"
type input "0"
type input "#ffffff"
type input "100"
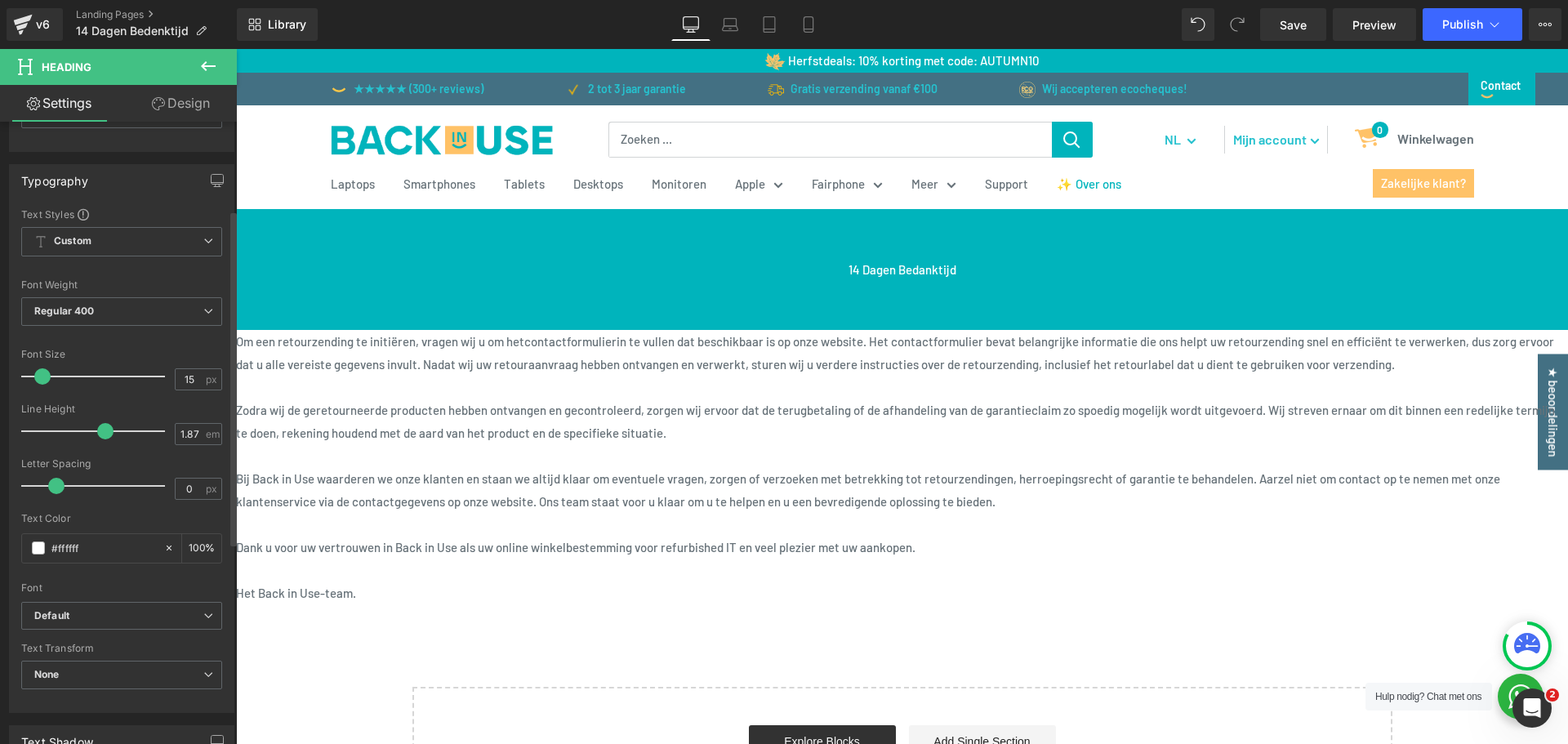
scroll to position [163, 0]
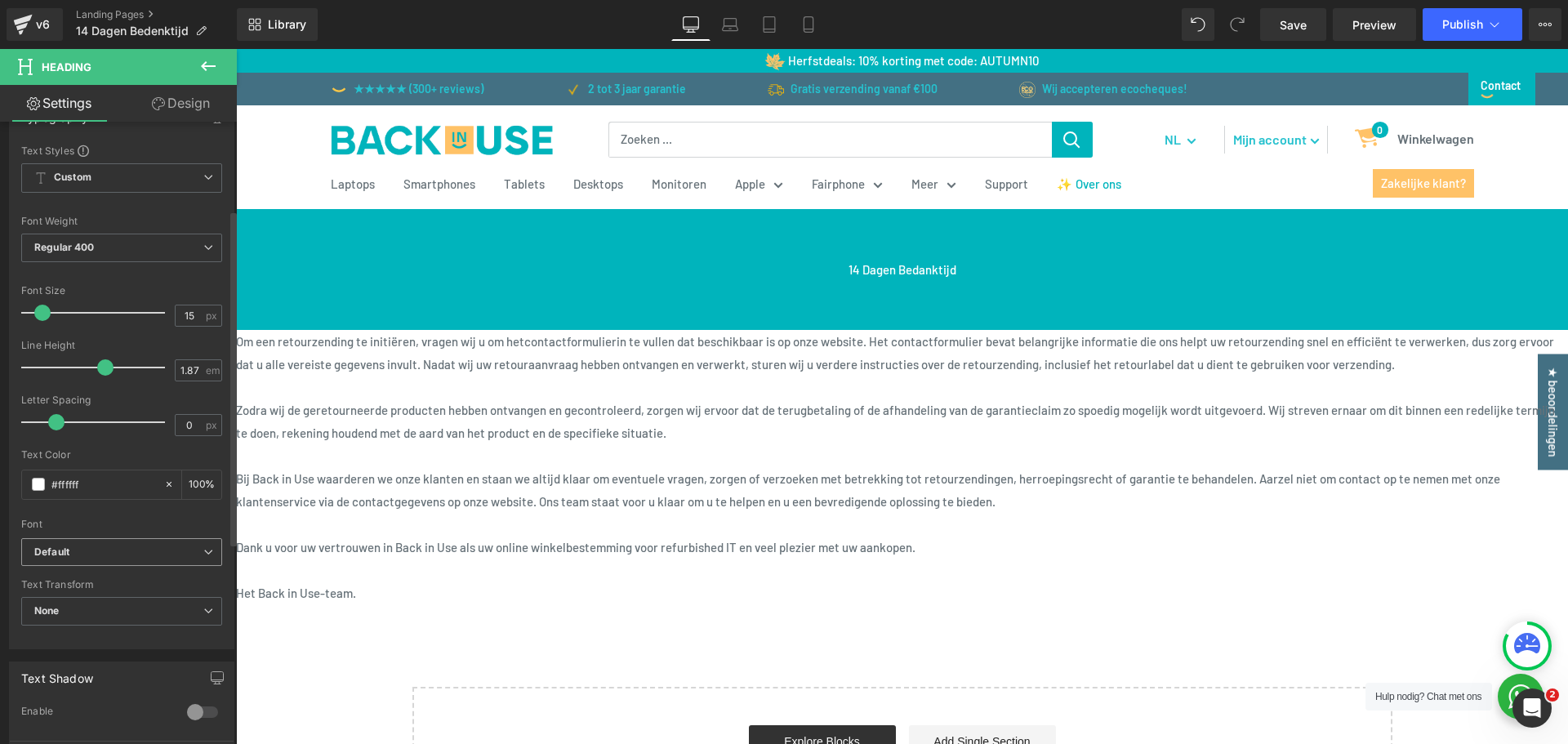
type input "#ffffff"
click at [92, 547] on b "Default" at bounding box center [118, 552] width 169 height 14
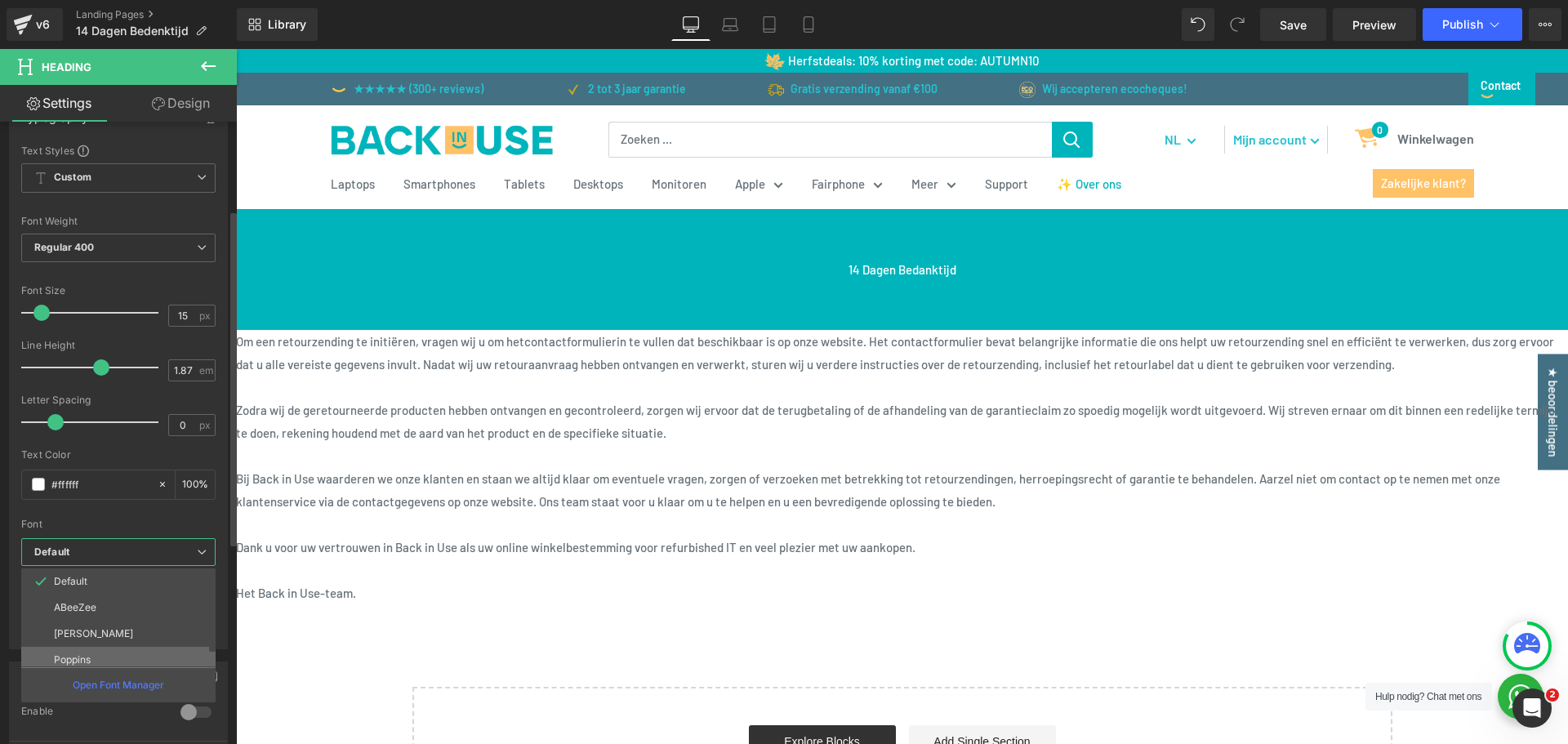
click at [105, 651] on li "Poppins" at bounding box center [122, 660] width 202 height 26
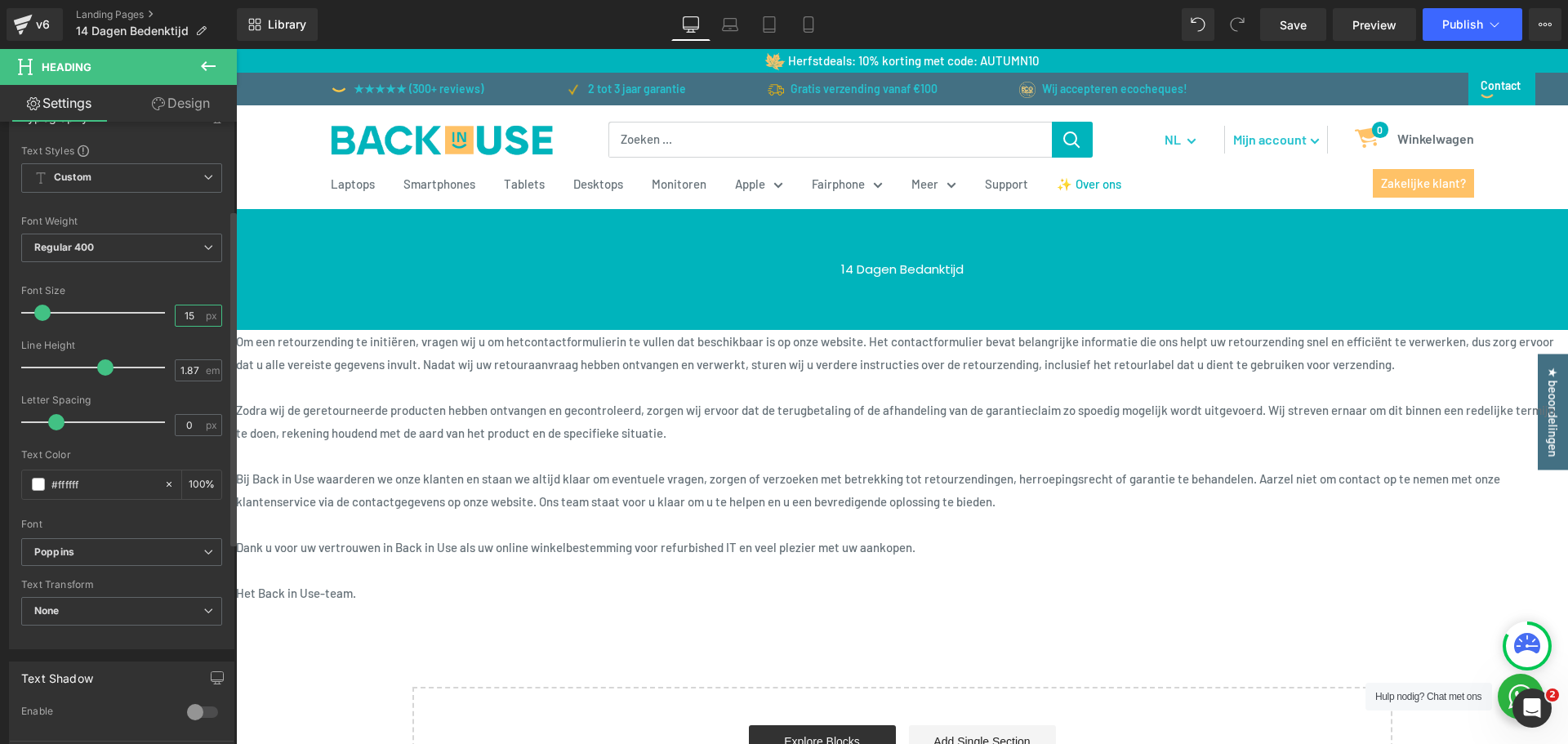
click at [181, 319] on input "15" at bounding box center [190, 315] width 28 height 20
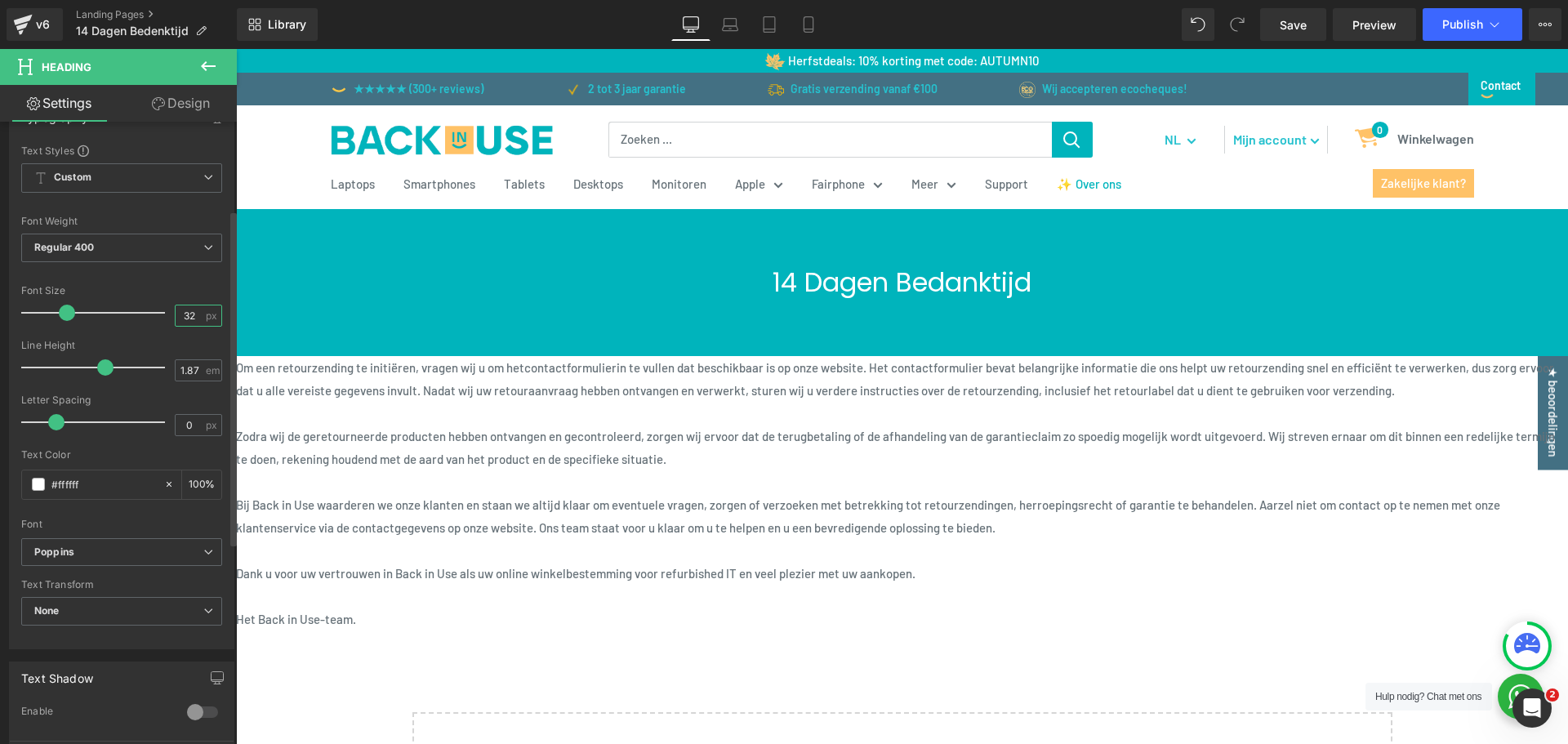
type input "32"
click at [193, 282] on div "Font Default ABeeZee Abel Poppins DIN Next Medium DIN Next Poppins Default ABee…" at bounding box center [121, 340] width 201 height 395
click at [263, 226] on span "Row" at bounding box center [273, 221] width 33 height 24
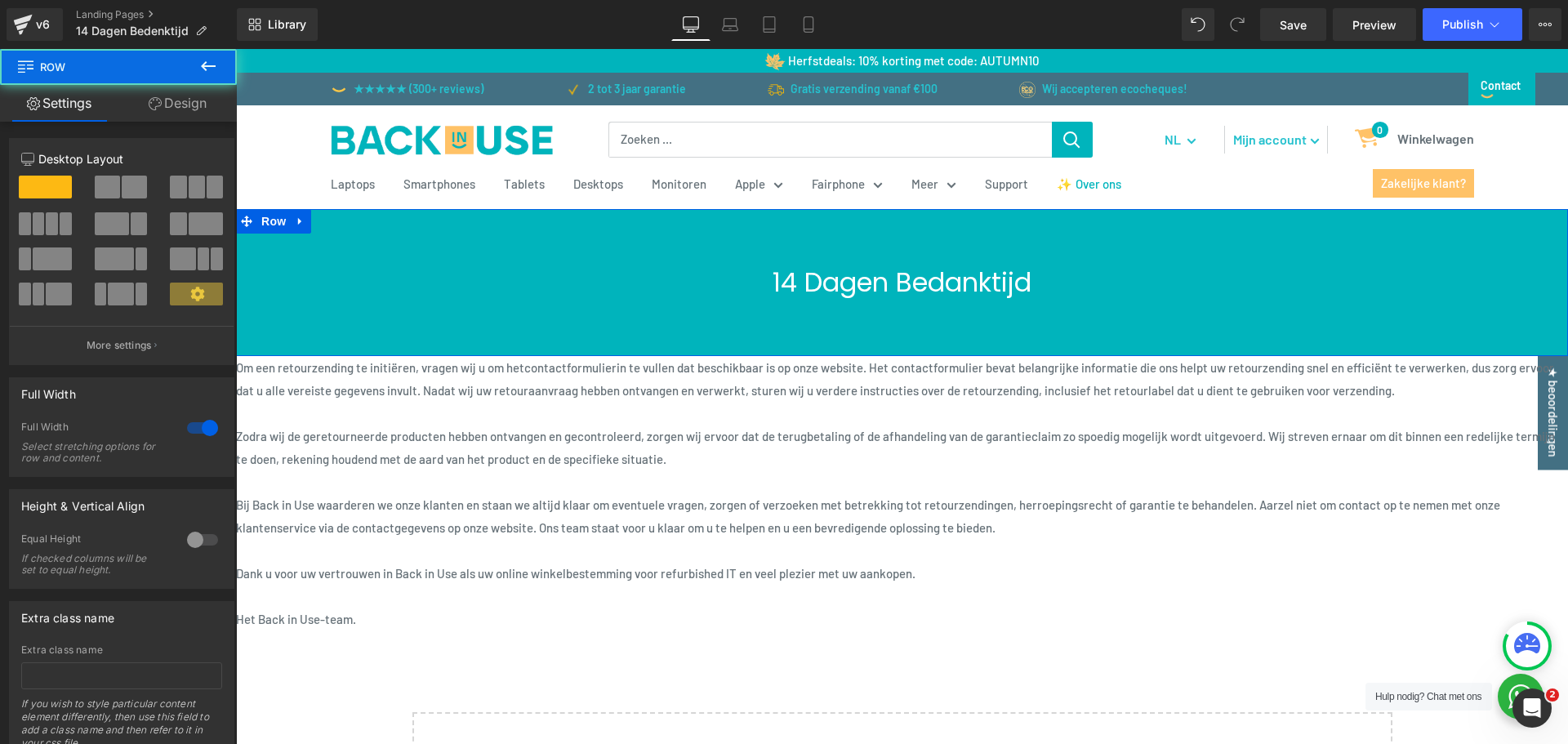
drag, startPoint x: 160, startPoint y: 99, endPoint x: 122, endPoint y: 214, distance: 121.1
click at [160, 98] on link "Design" at bounding box center [178, 103] width 118 height 37
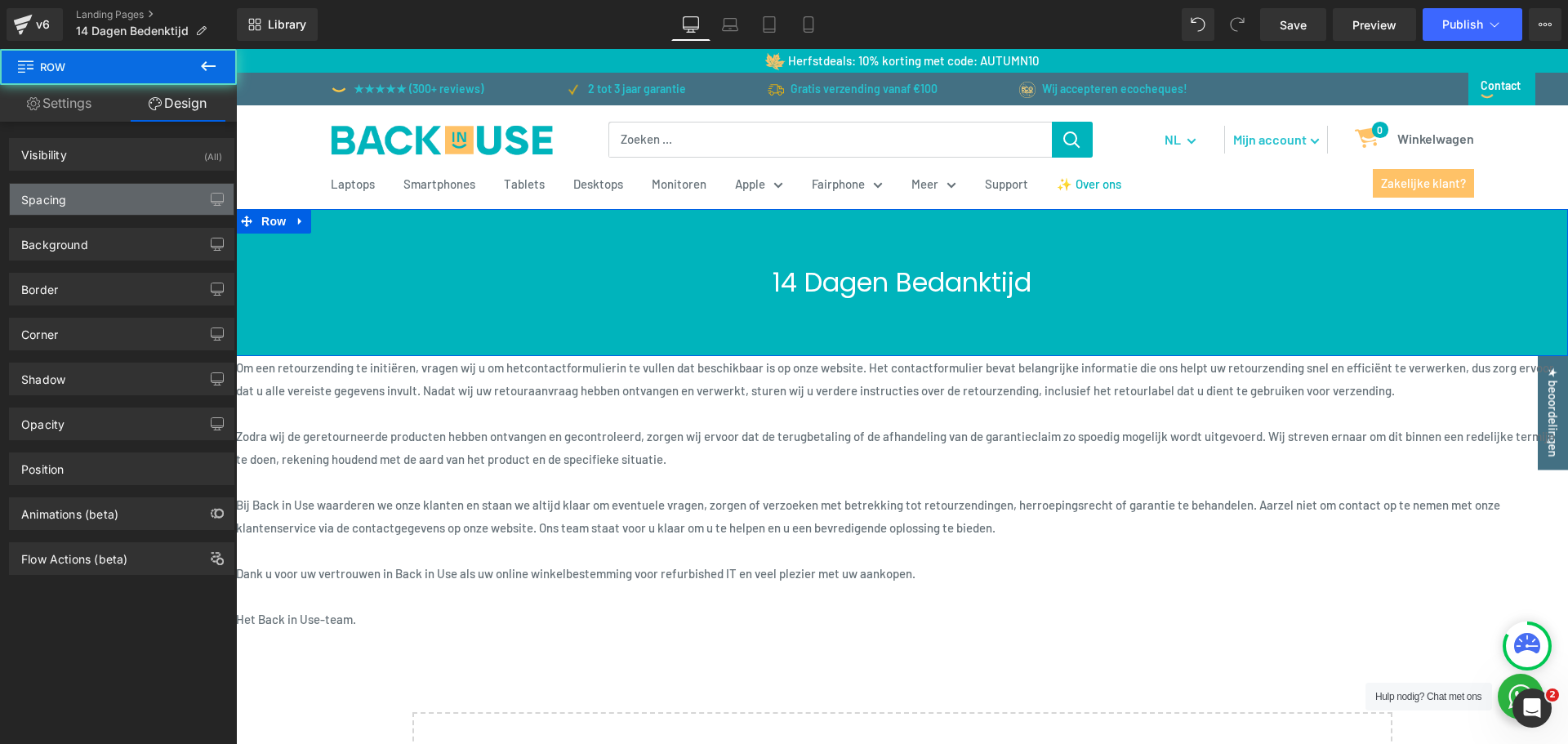
type input "0"
type input "60"
type input "0"
type input "60"
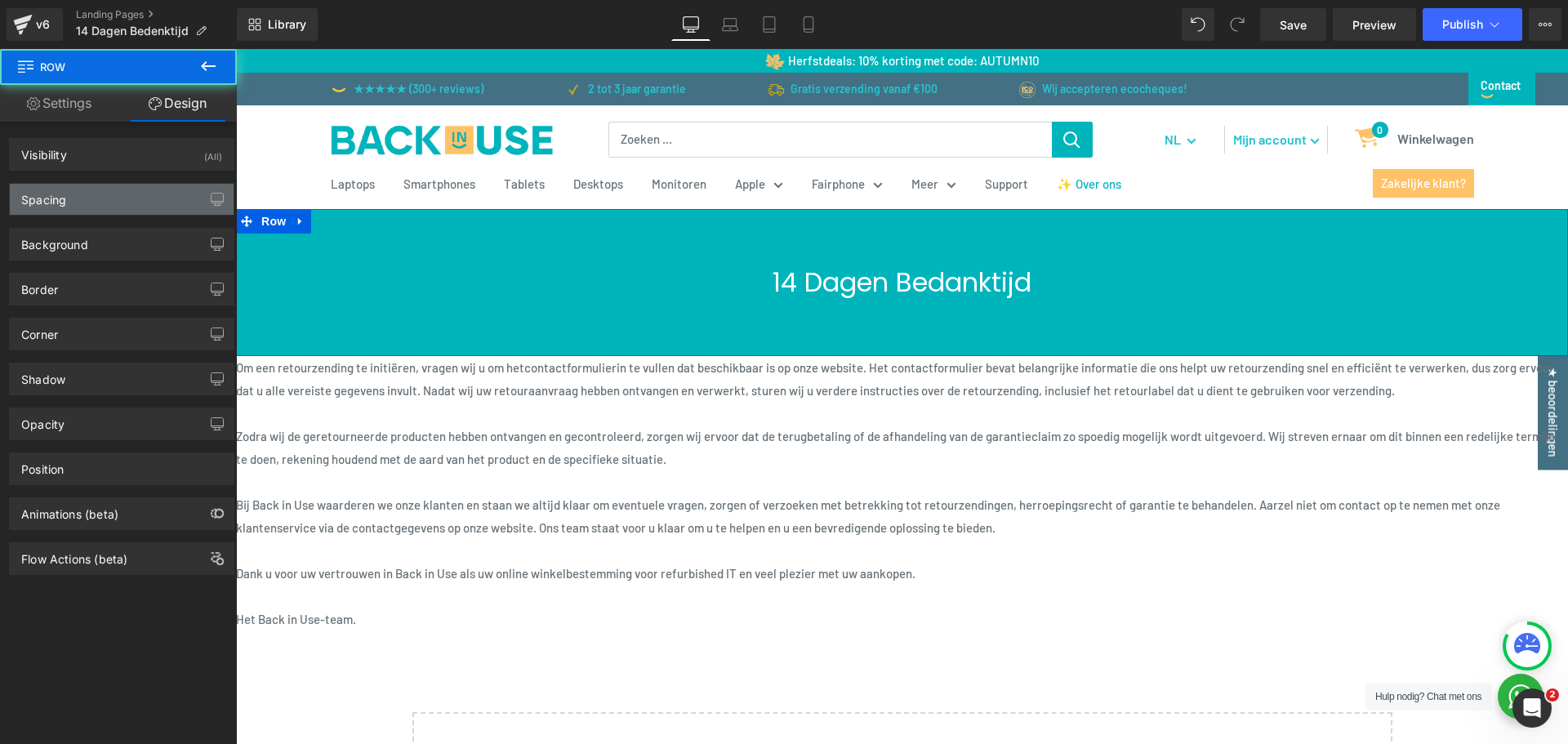
type input "0"
click at [122, 214] on div "Spacing" at bounding box center [122, 199] width 224 height 31
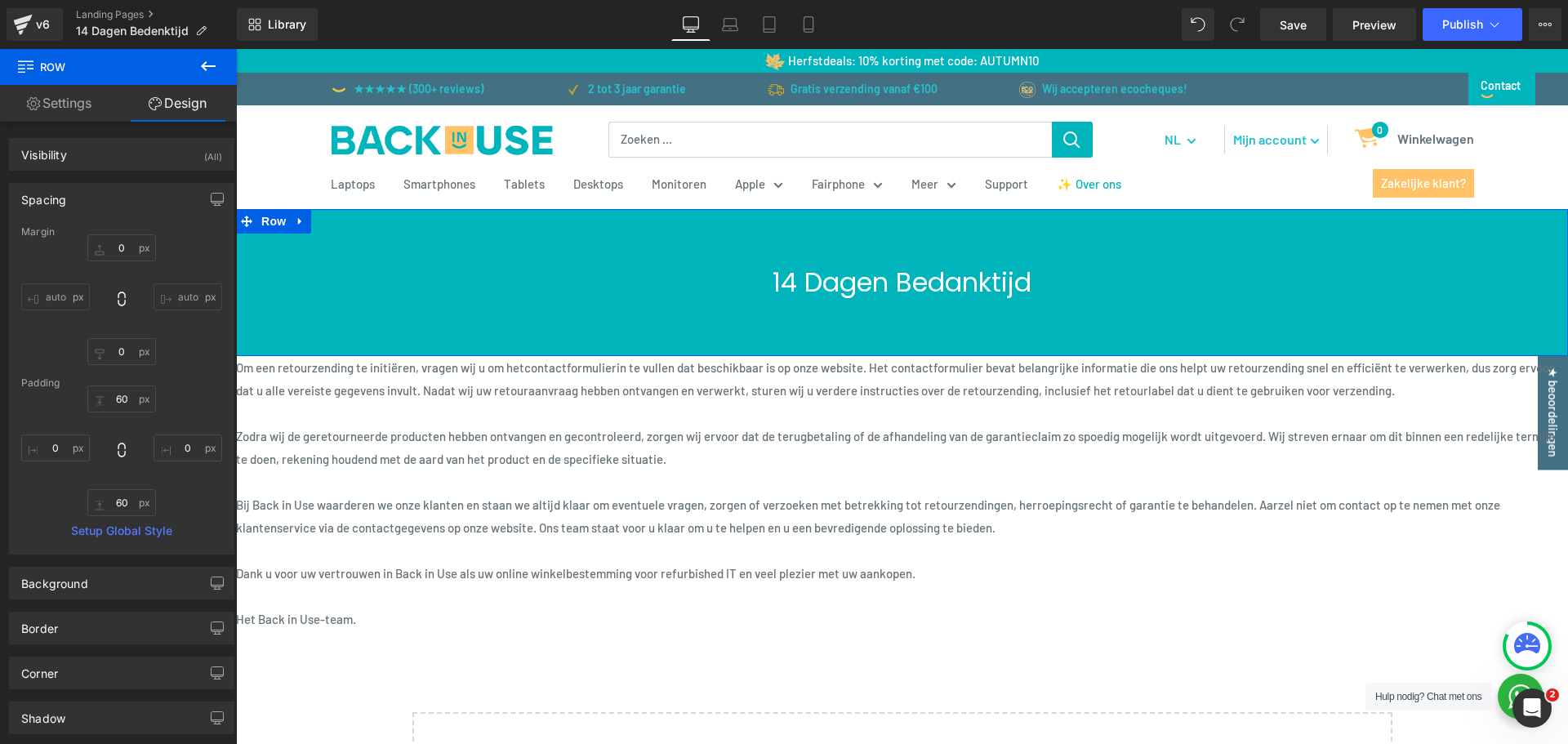
click at [163, 377] on div "Padding" at bounding box center [121, 383] width 201 height 12
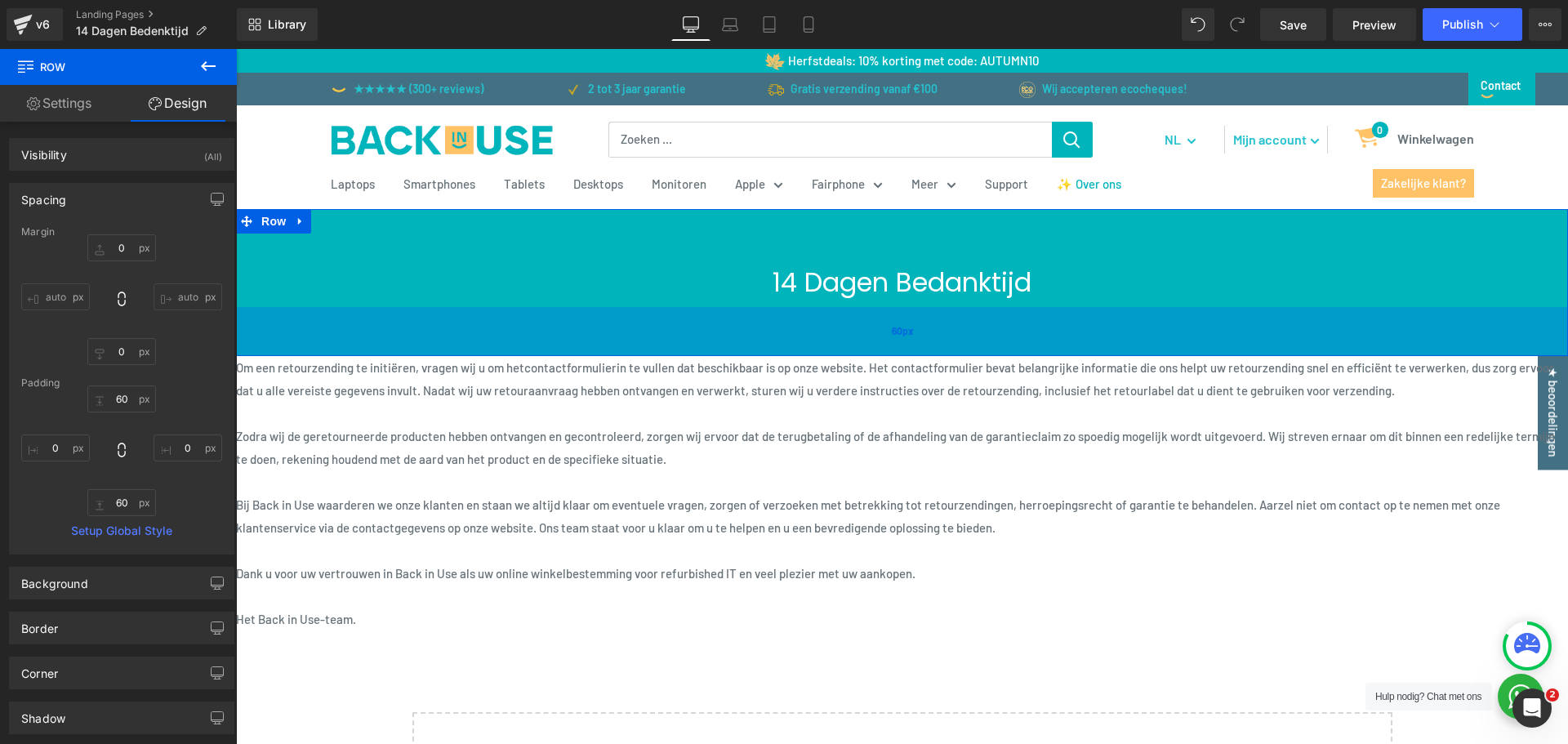
click at [1099, 314] on div "60px" at bounding box center [902, 331] width 1332 height 49
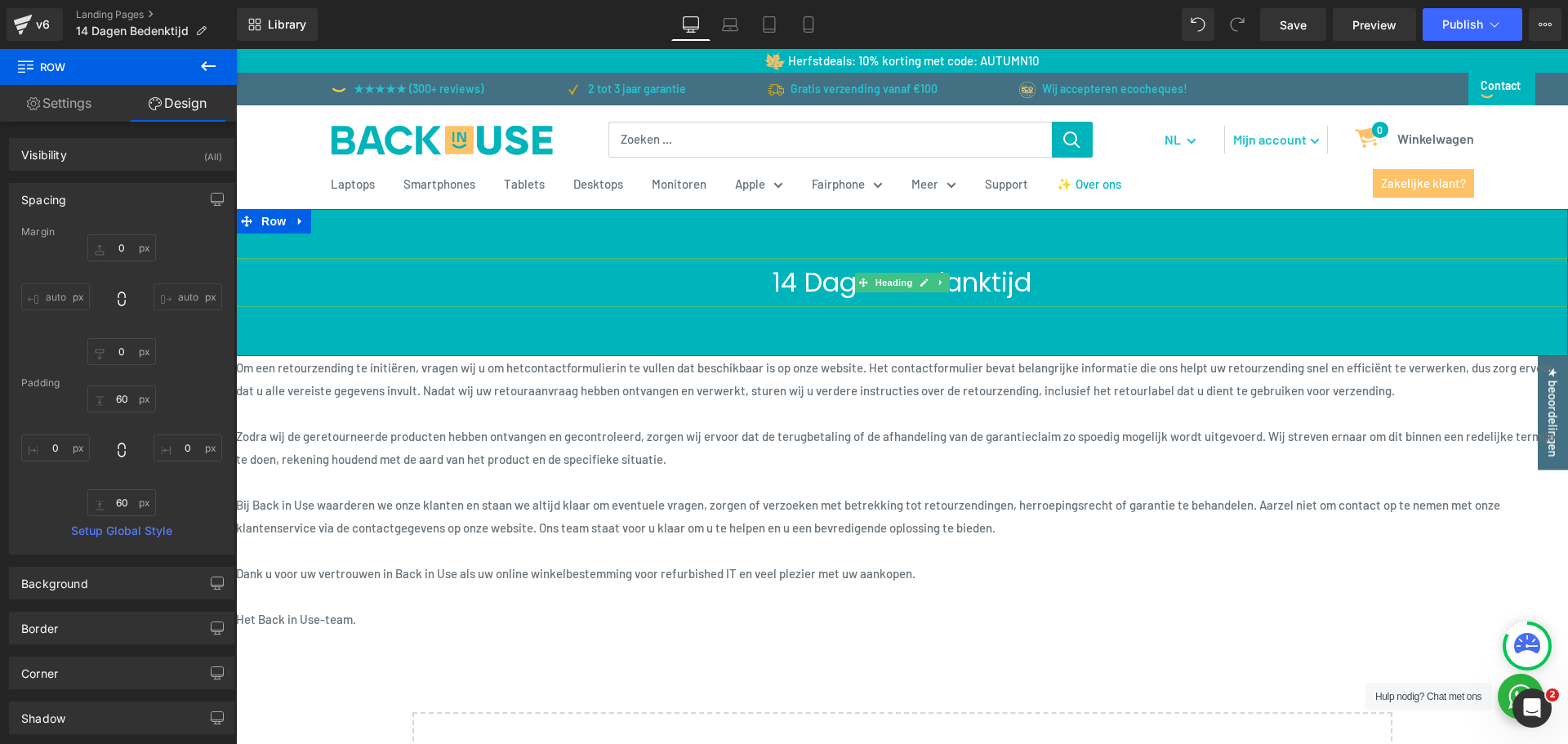
click at [1179, 258] on div at bounding box center [902, 259] width 1332 height 4
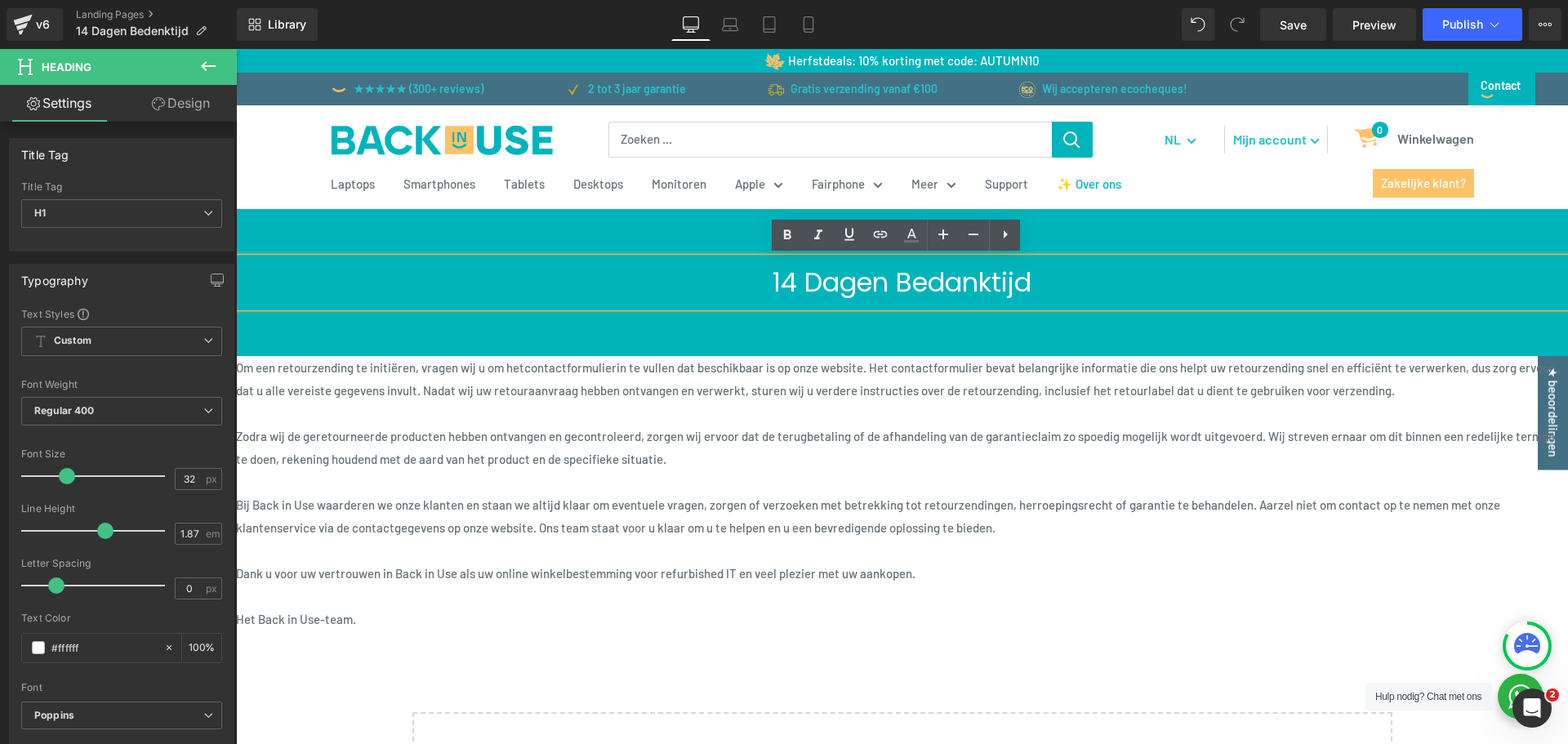
click at [660, 435] on span "Zodra wij de geretourneerde producten hebben ontvangen en gecontroleerd, zorgen…" at bounding box center [896, 447] width 1319 height 38
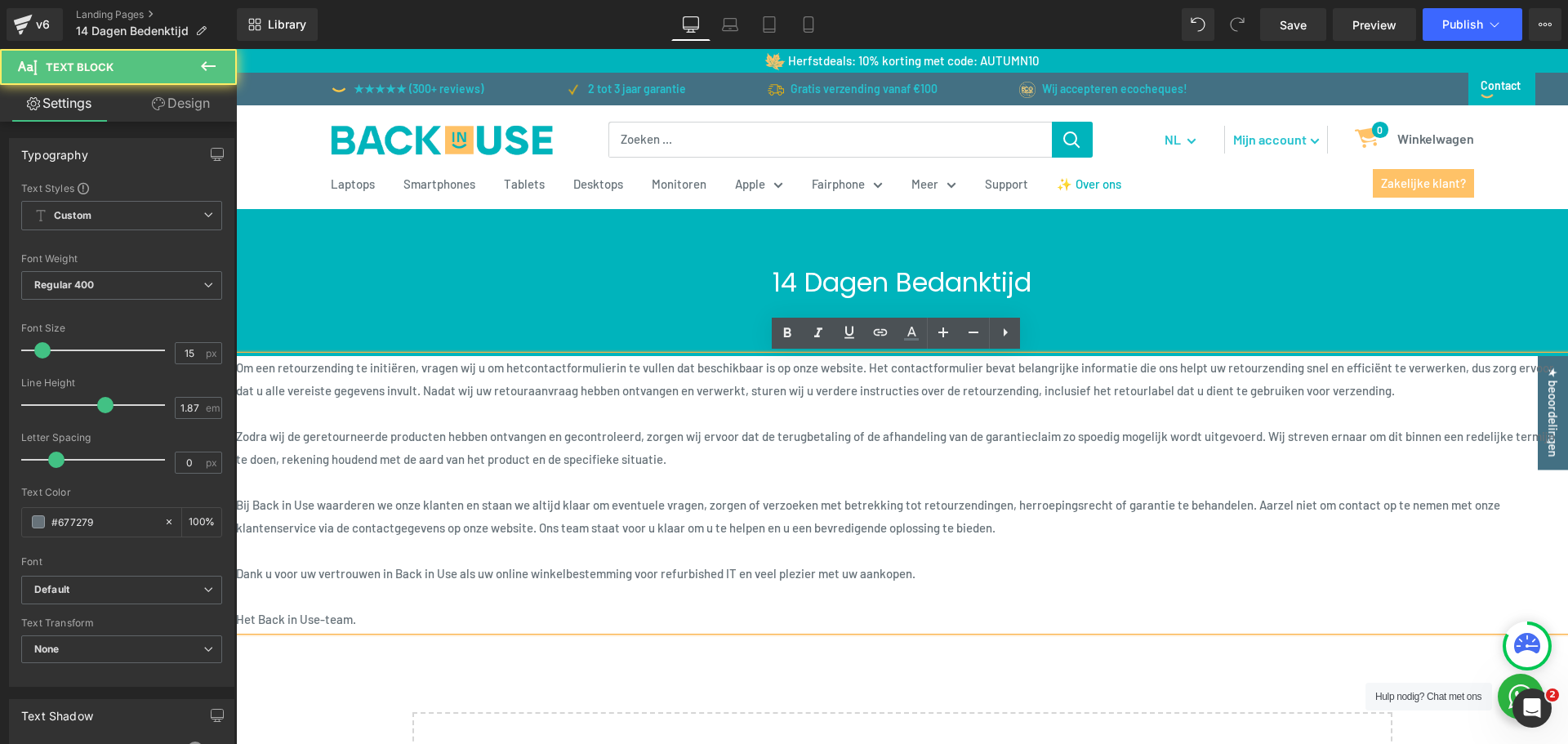
click at [660, 435] on span "Zodra wij de geretourneerde producten hebben ontvangen en gecontroleerd, zorgen…" at bounding box center [896, 447] width 1319 height 38
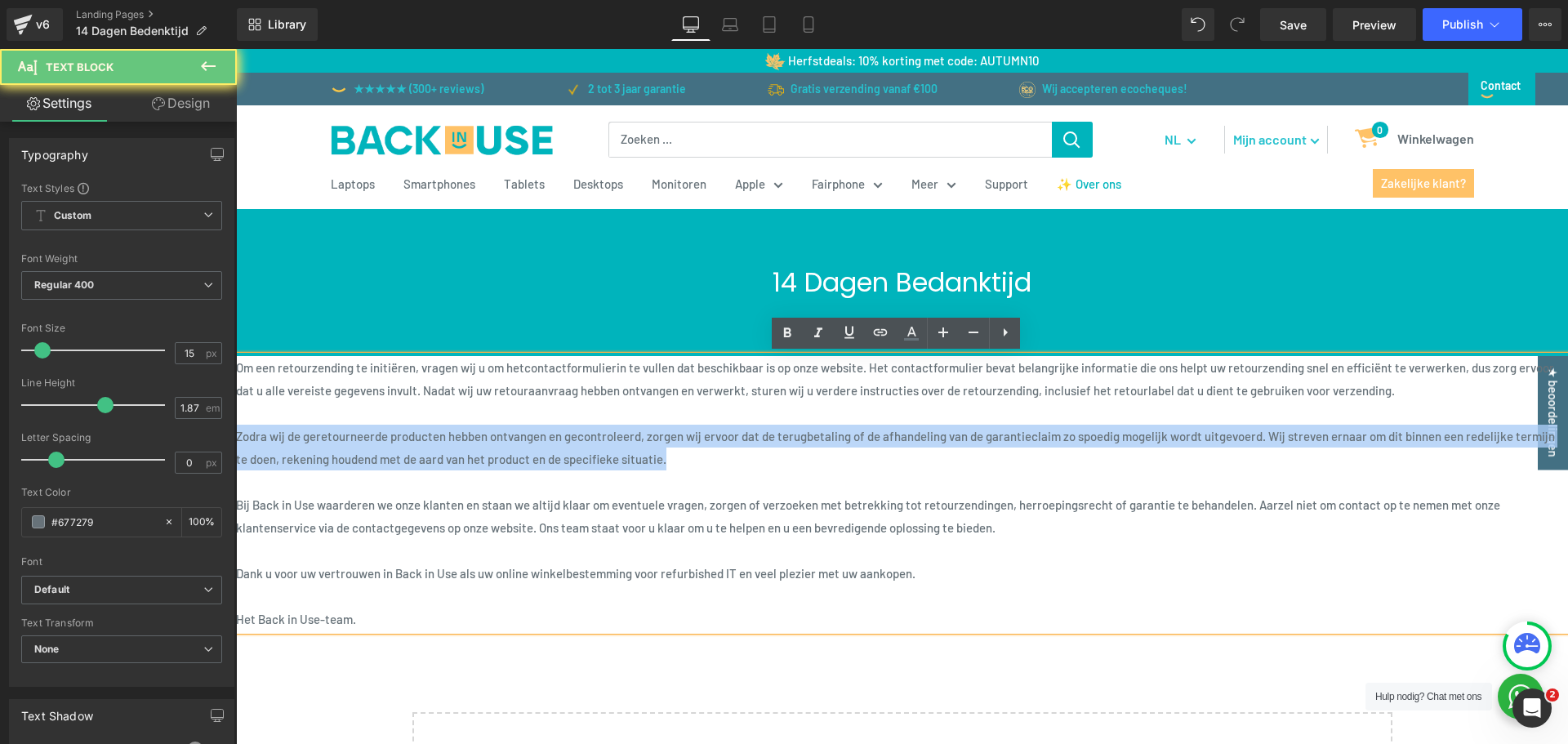
click at [660, 435] on span "Zodra wij de geretourneerde producten hebben ontvangen en gecontroleerd, zorgen…" at bounding box center [896, 447] width 1319 height 38
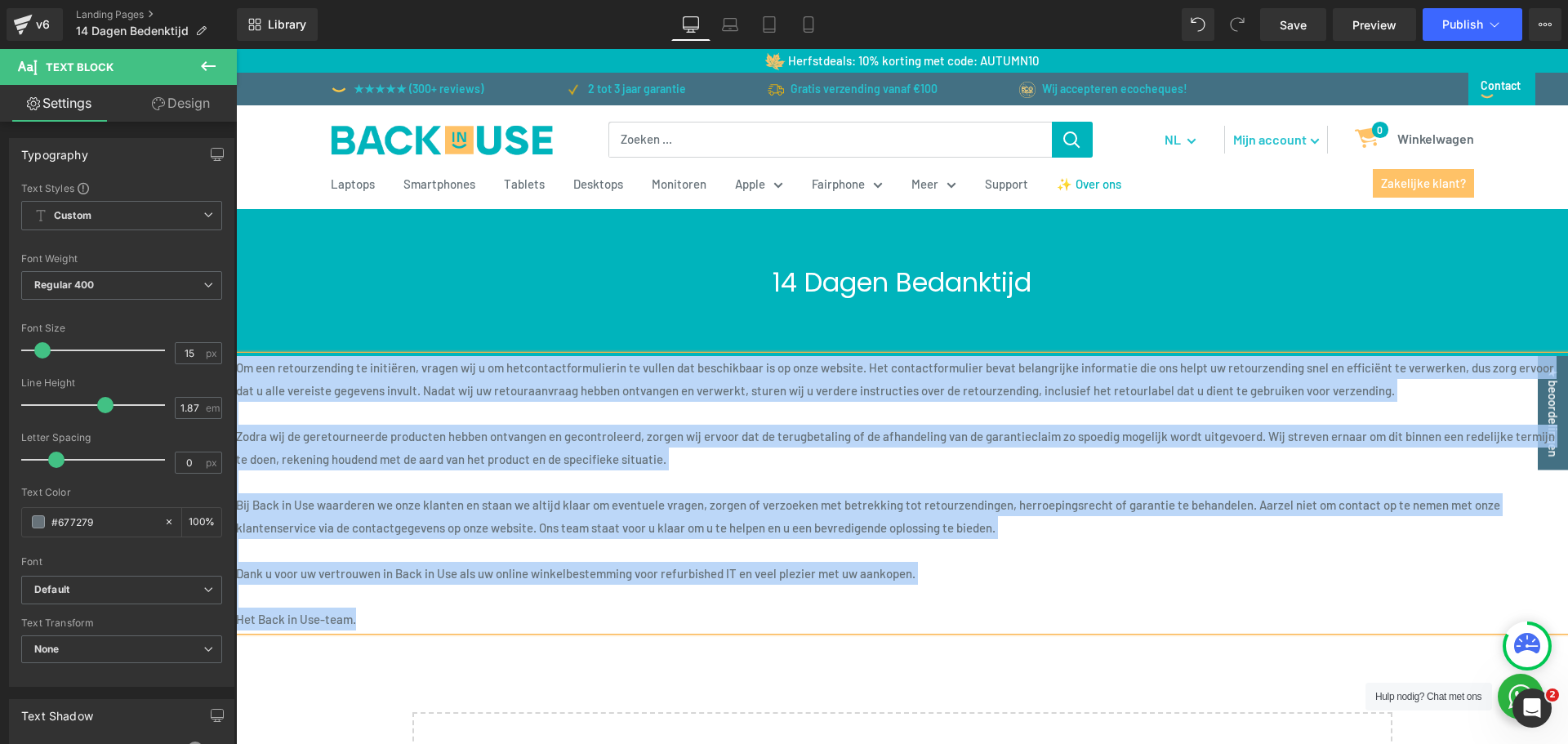
paste div
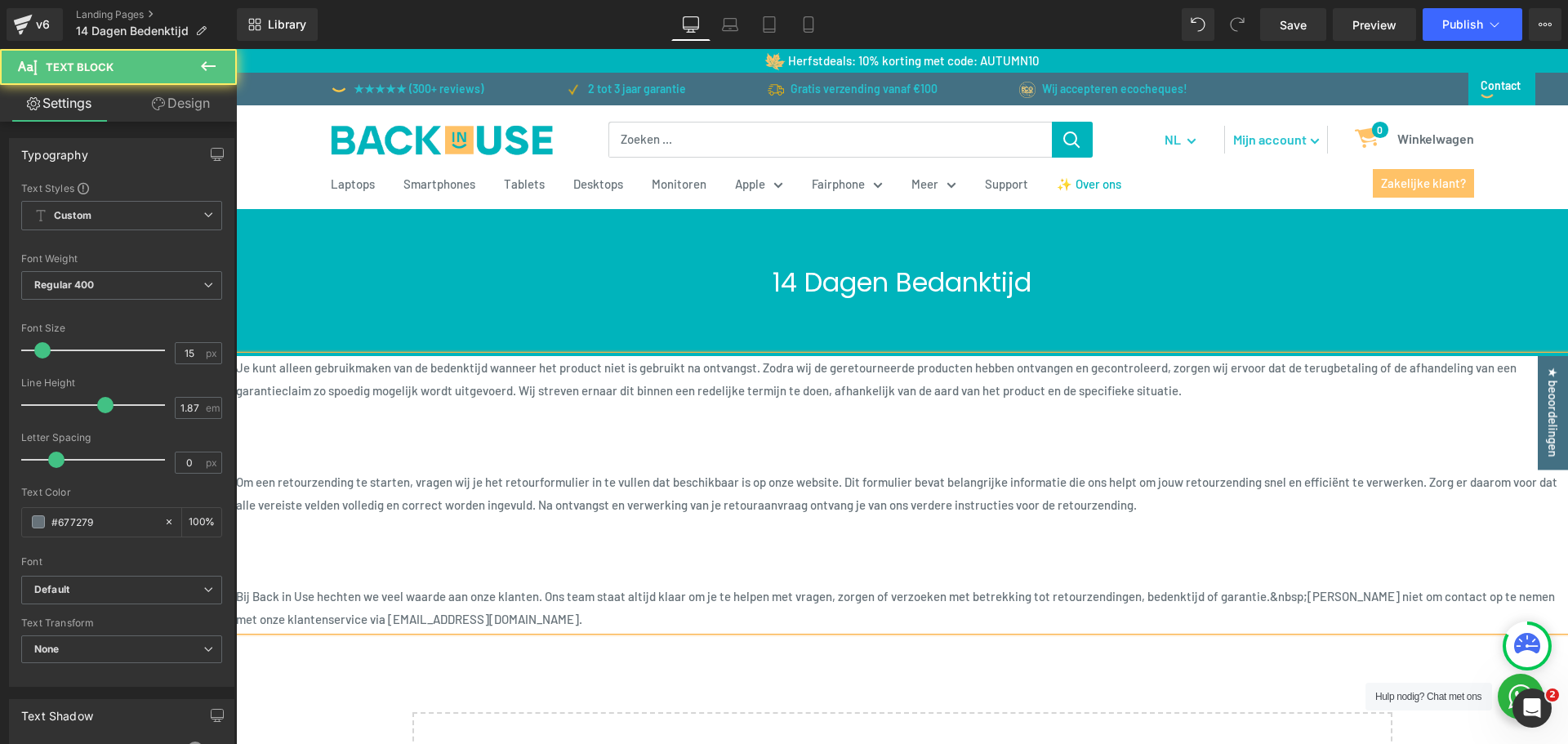
click at [241, 595] on p "Bij Back in Use hechten we veel waarde aan onze klanten. Ons team staat altijd …" at bounding box center [902, 607] width 1332 height 46
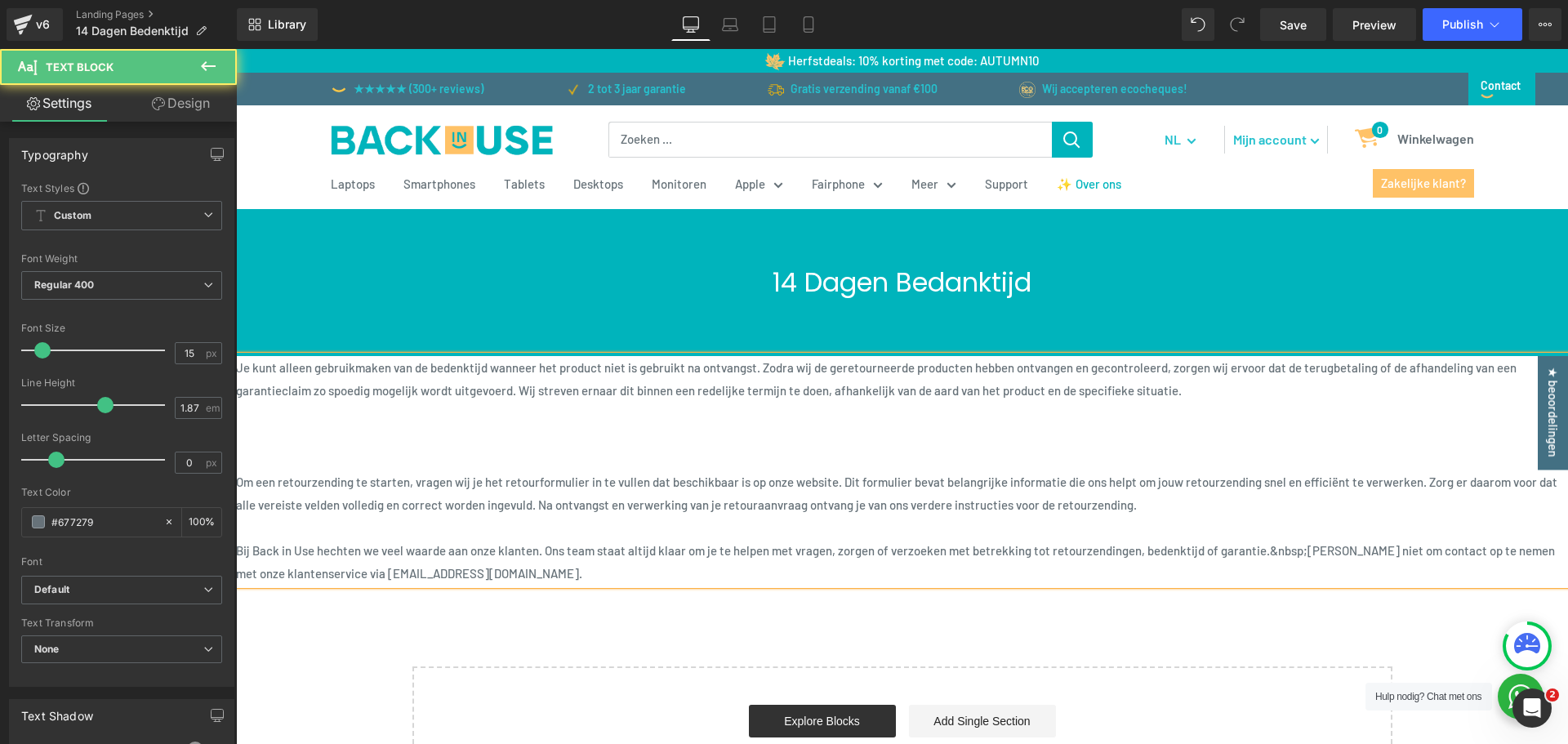
click at [243, 485] on p "Om een retourzending te starten, vragen wij je het retourformulier in te vullen…" at bounding box center [902, 493] width 1332 height 46
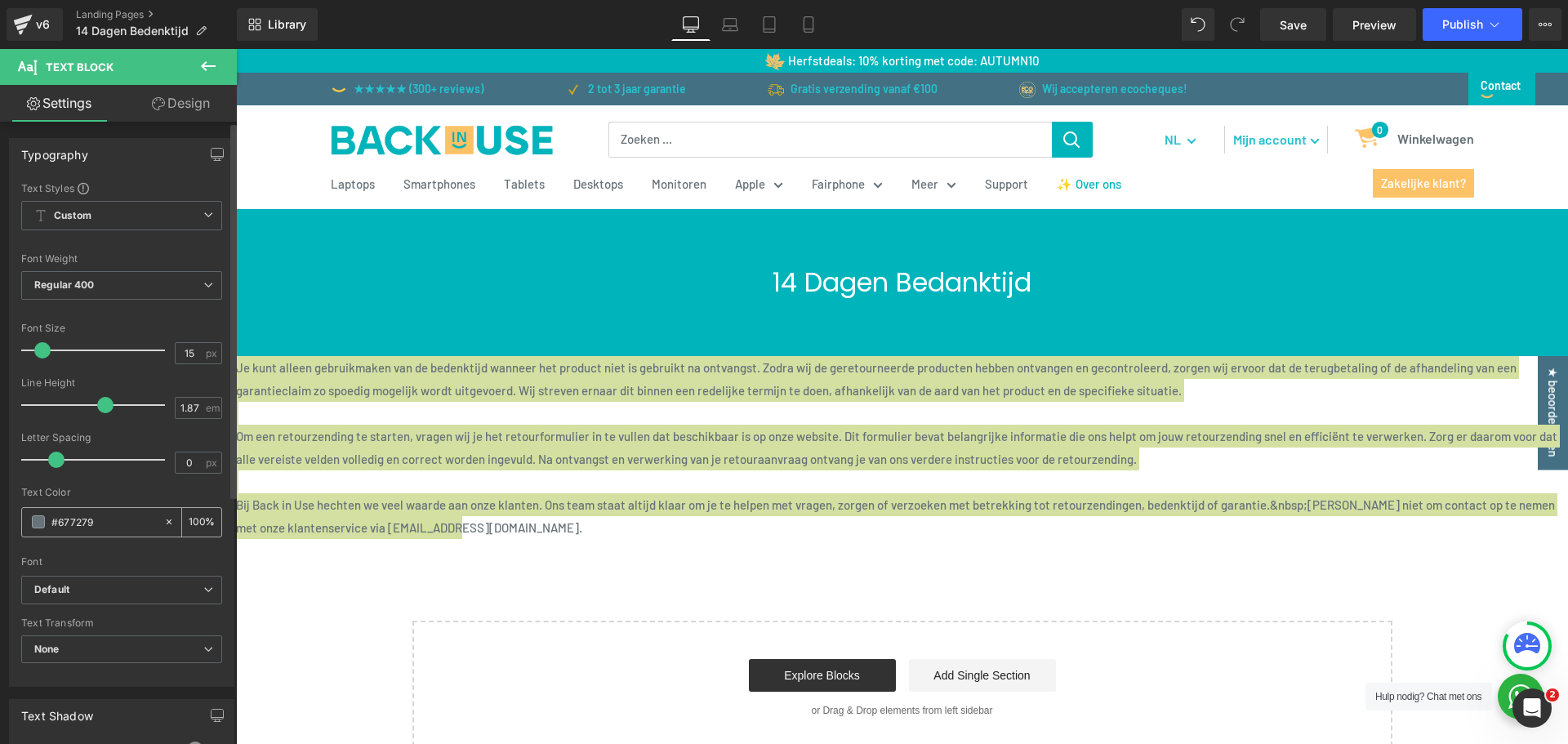
click at [84, 523] on input "#677279" at bounding box center [103, 522] width 104 height 18
type input "#12"
type input "0"
type input "#1212"
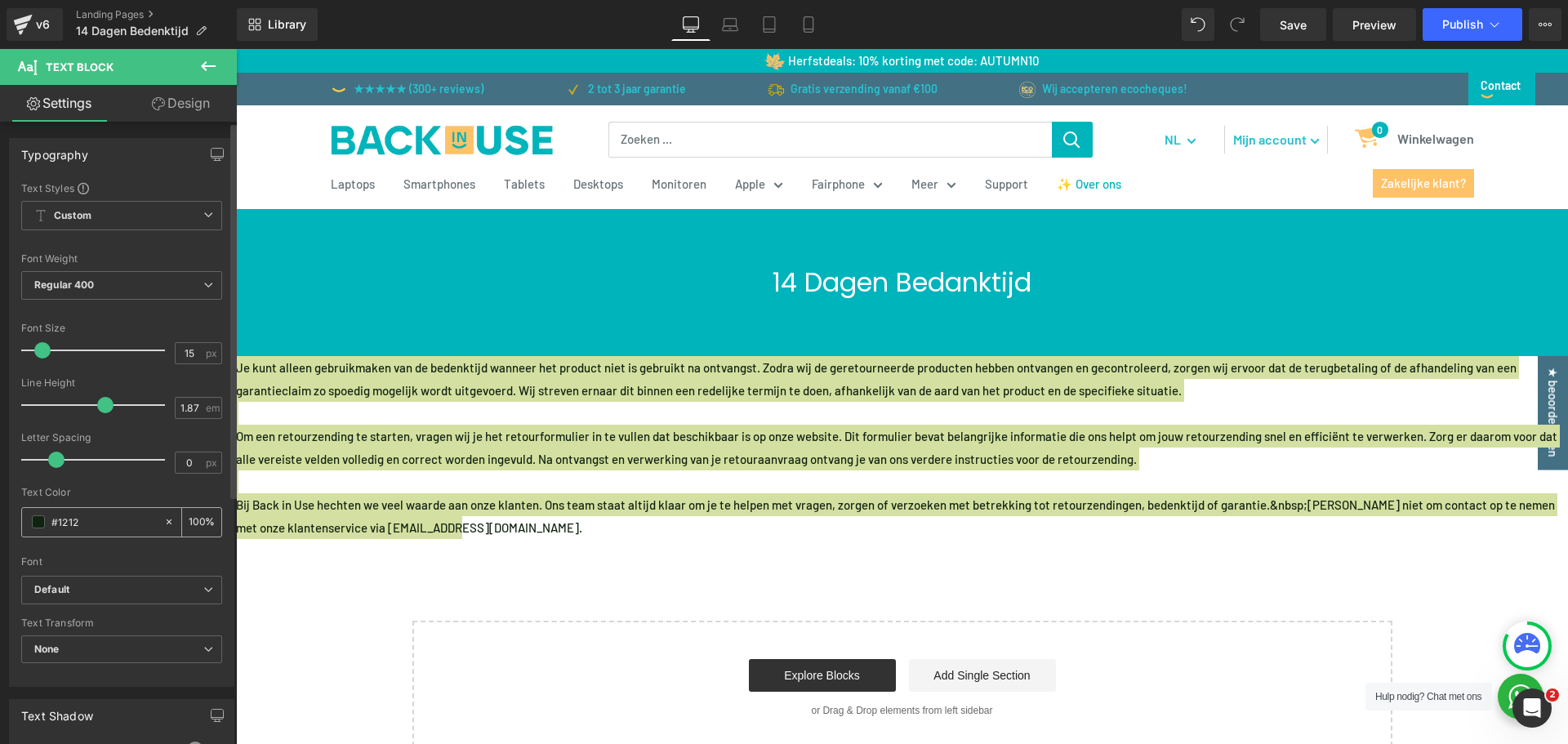
type input "13"
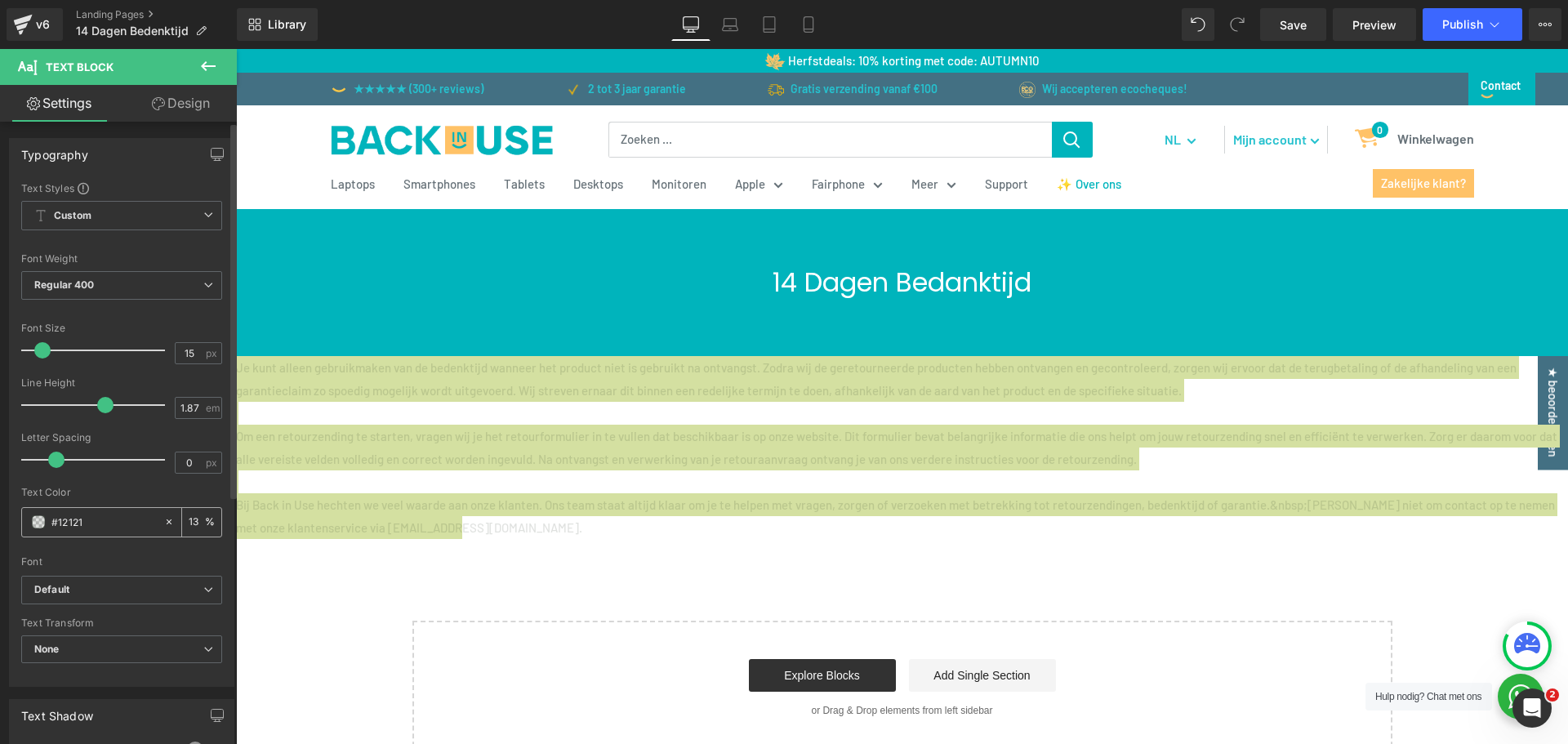
type input "#121212"
type input "100"
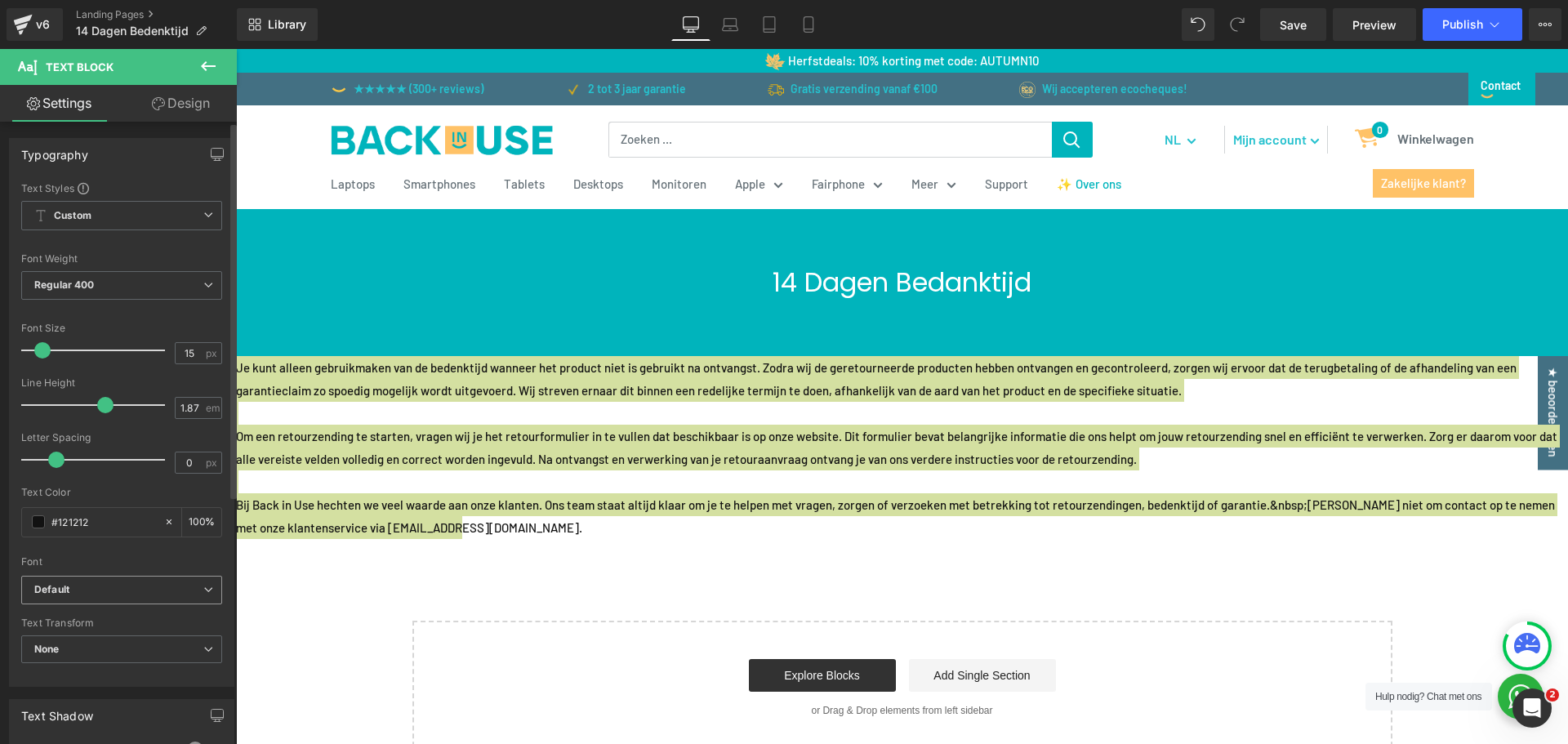
type input "#121212"
click at [136, 598] on span "Default" at bounding box center [121, 590] width 201 height 28
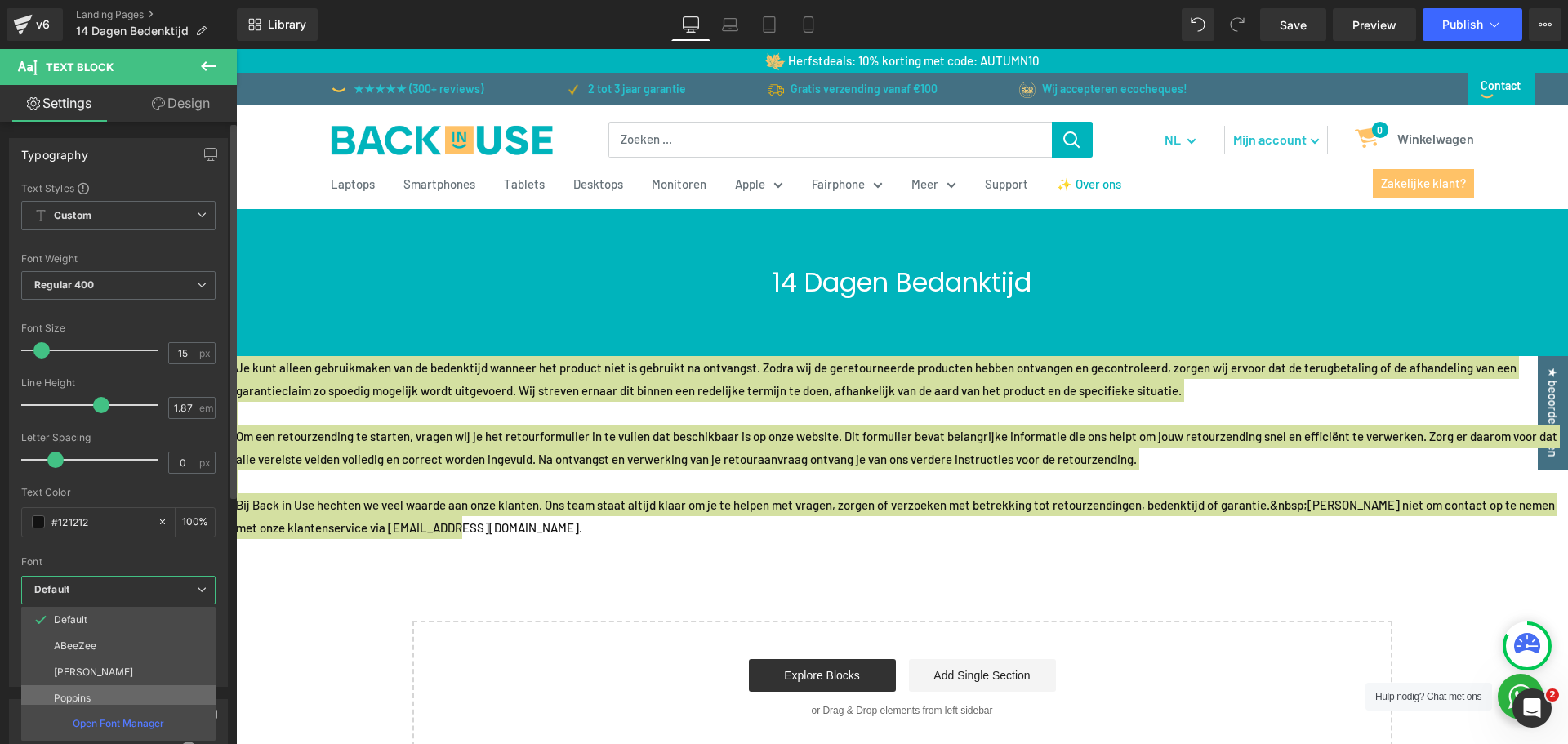
click at [126, 690] on li "Poppins" at bounding box center [122, 698] width 202 height 26
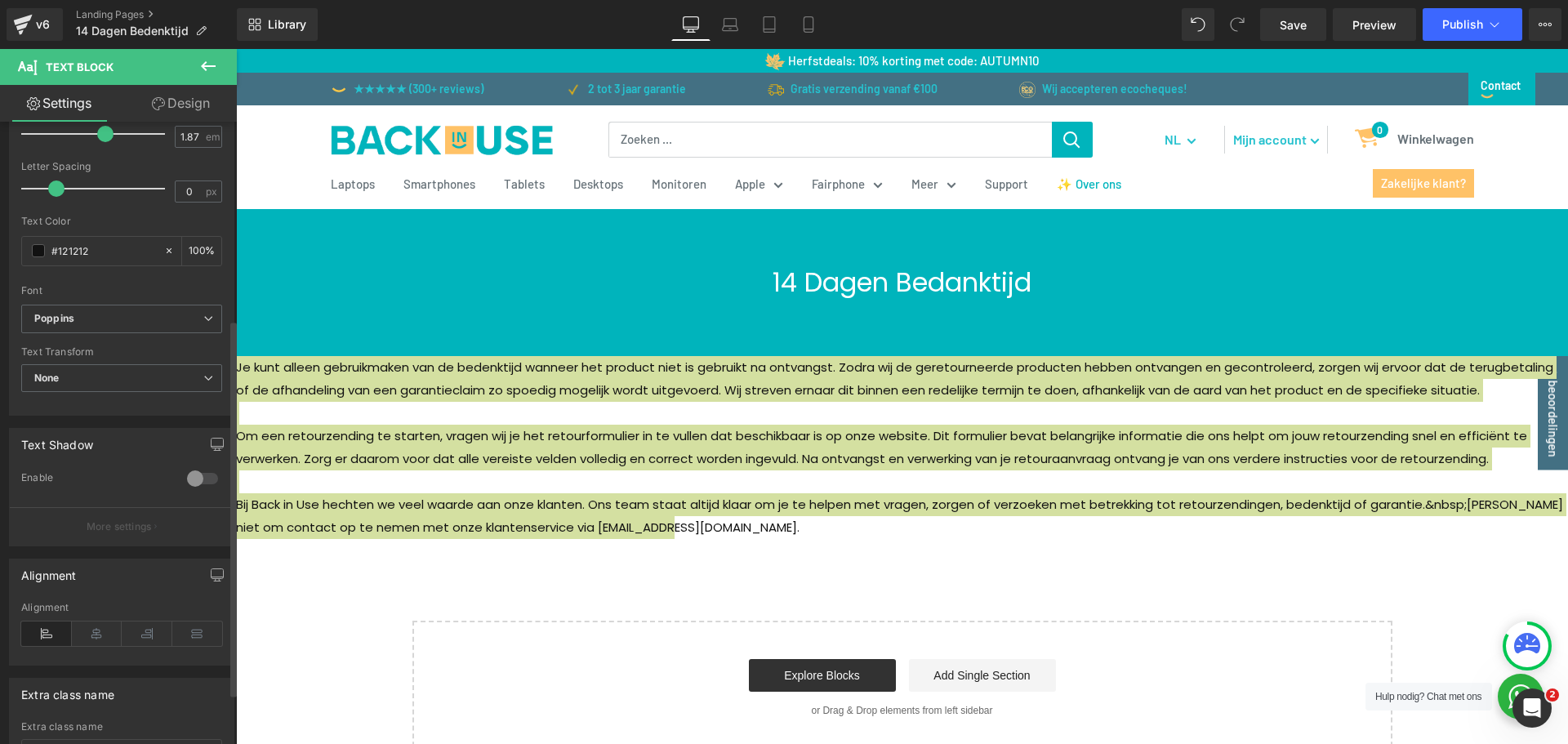
scroll to position [327, 0]
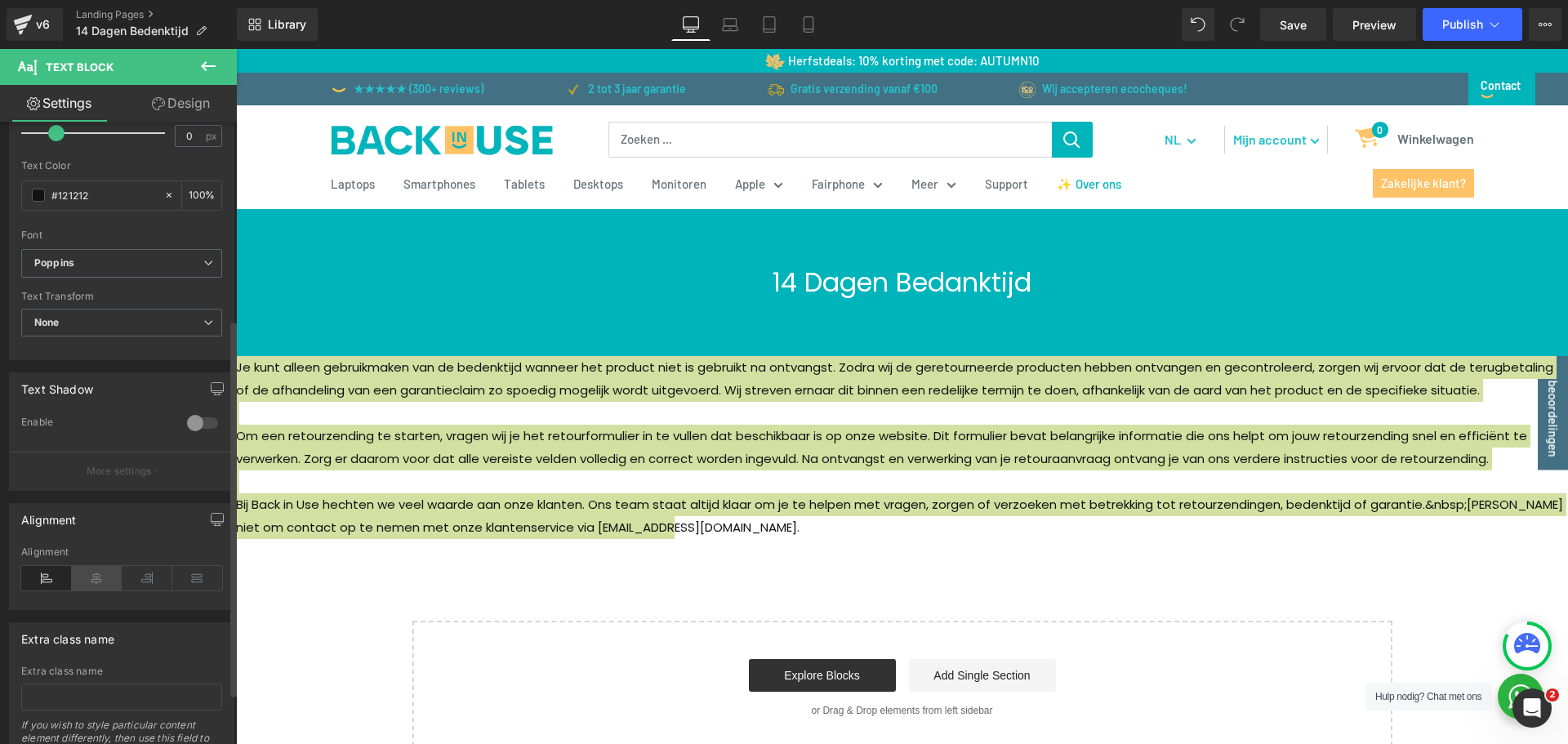
click at [101, 573] on icon at bounding box center [97, 578] width 51 height 24
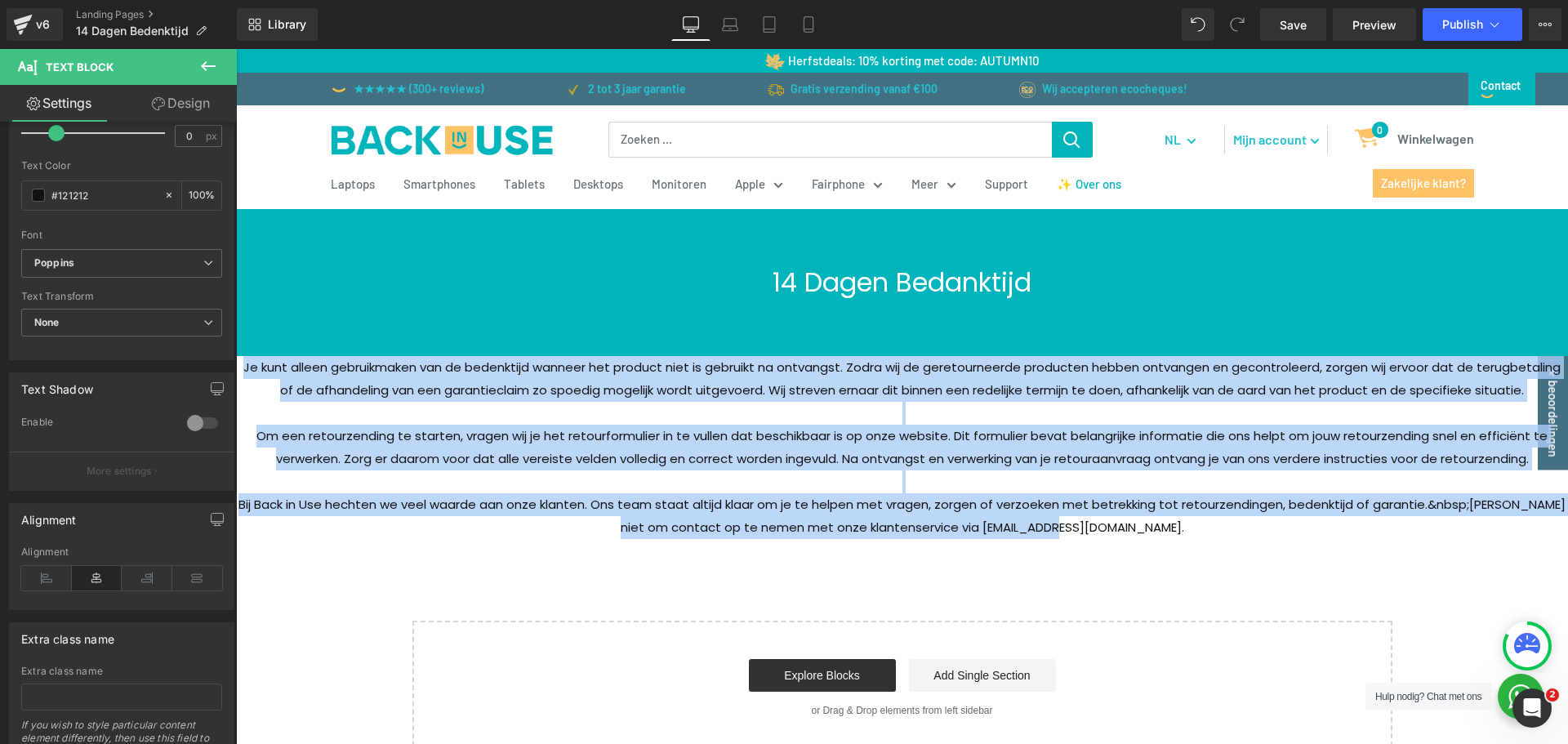
click at [1277, 549] on div "14 Dagen Bedanktijd Heading Row 60px 60px Je kunt alleen gebruikmaken van de be…" at bounding box center [902, 482] width 1332 height 545
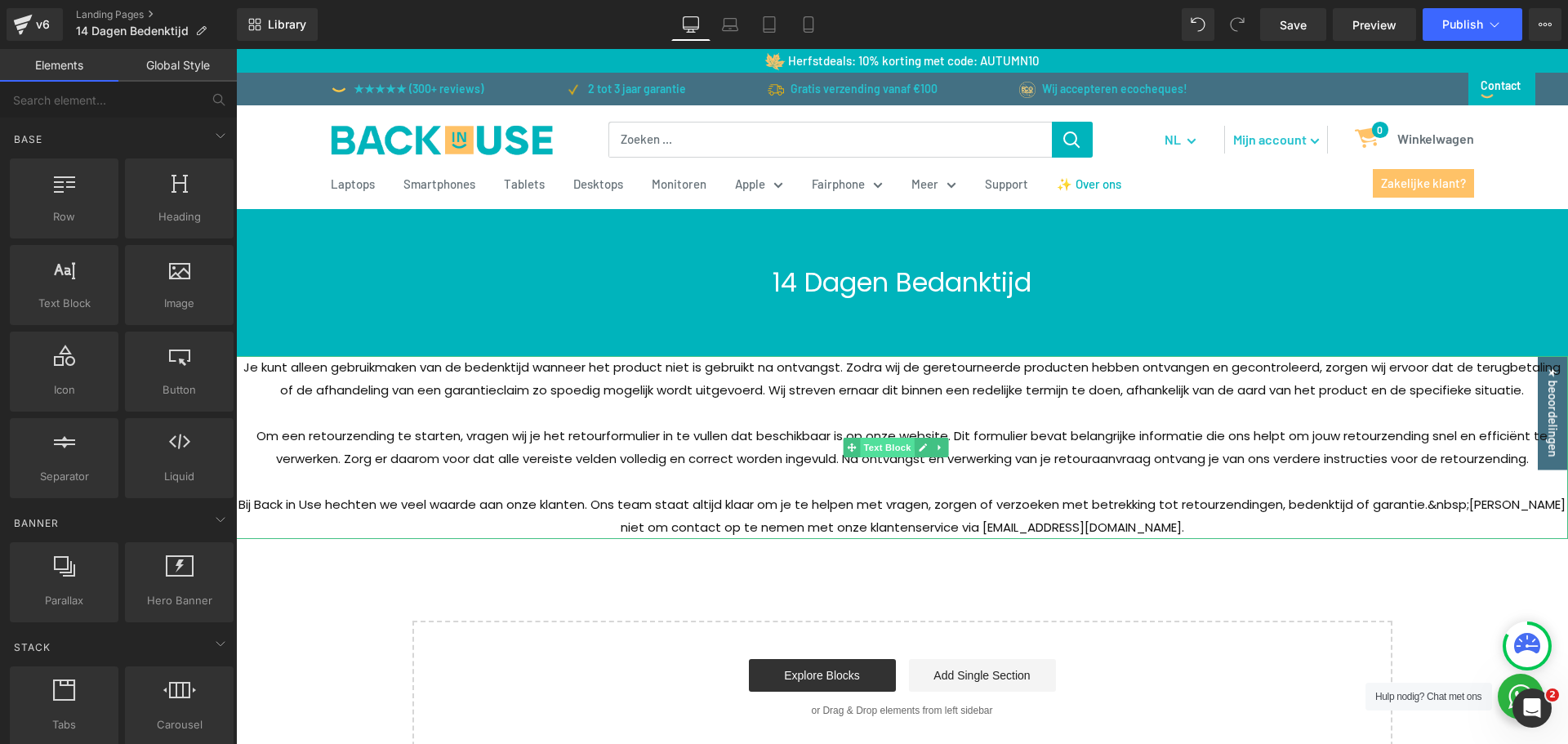
click at [897, 450] on span "Text Block" at bounding box center [887, 448] width 54 height 20
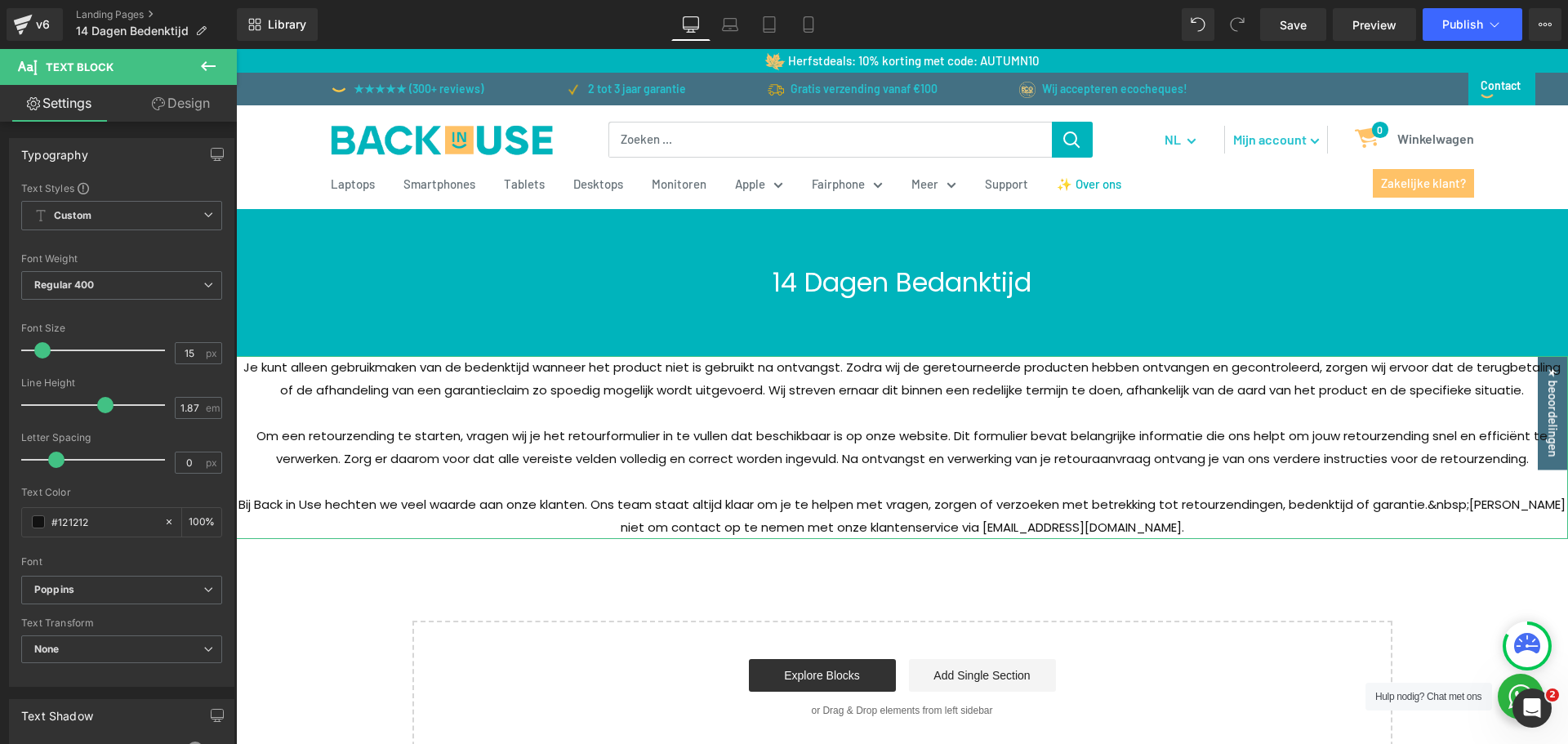
drag, startPoint x: 162, startPoint y: 104, endPoint x: 80, endPoint y: 205, distance: 130.1
click at [162, 104] on icon at bounding box center [158, 104] width 13 height 13
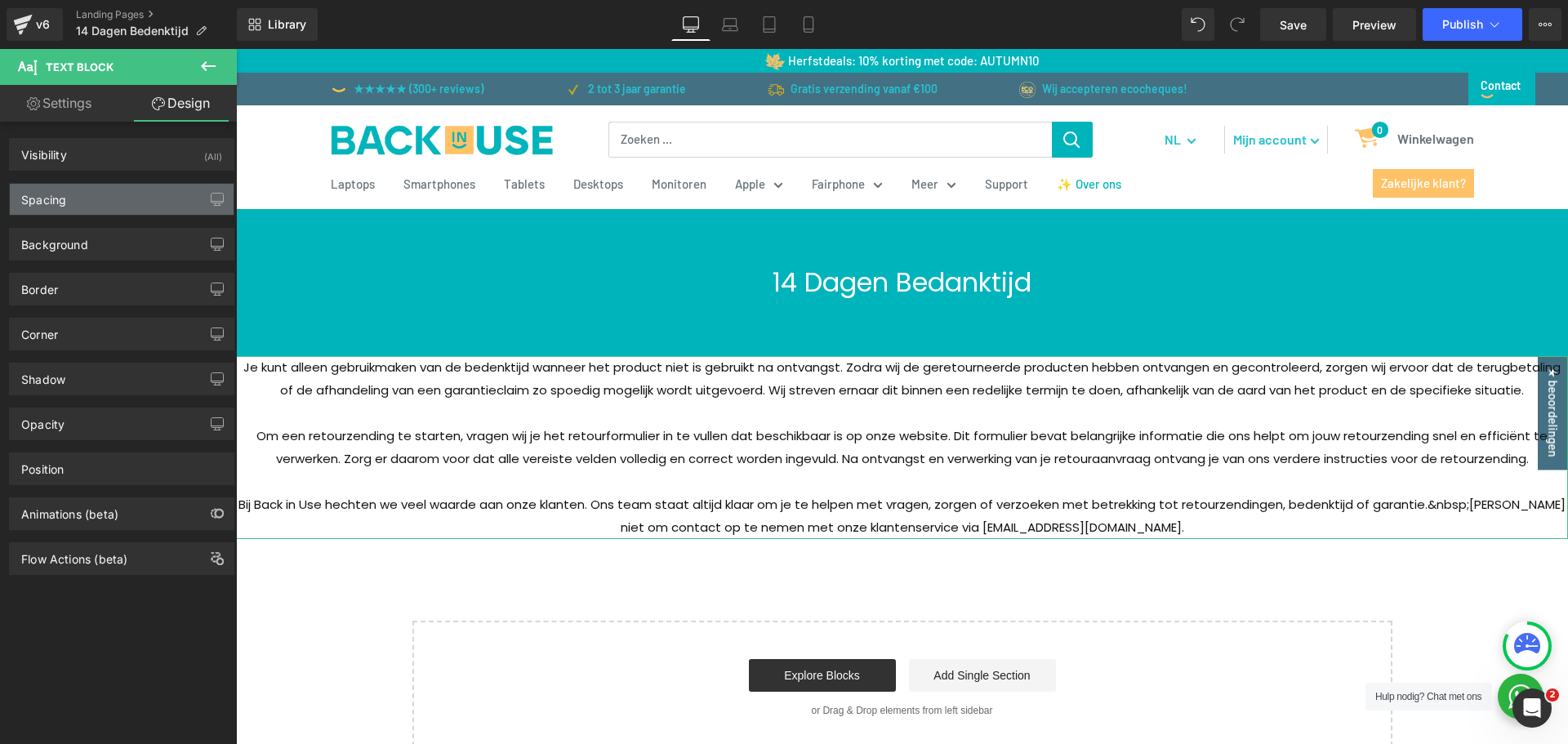
click at [80, 205] on div "Spacing" at bounding box center [122, 199] width 224 height 31
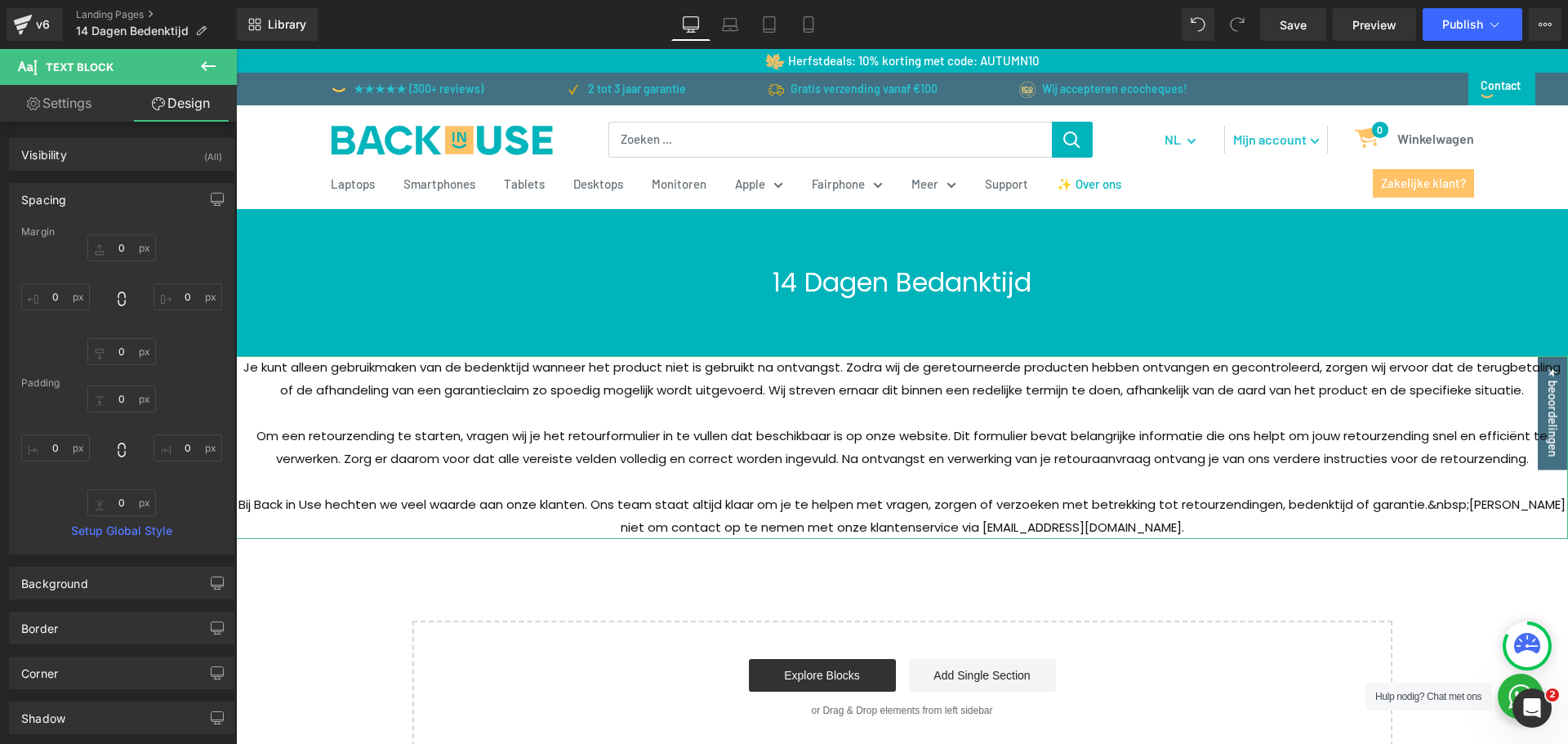
type input "0"
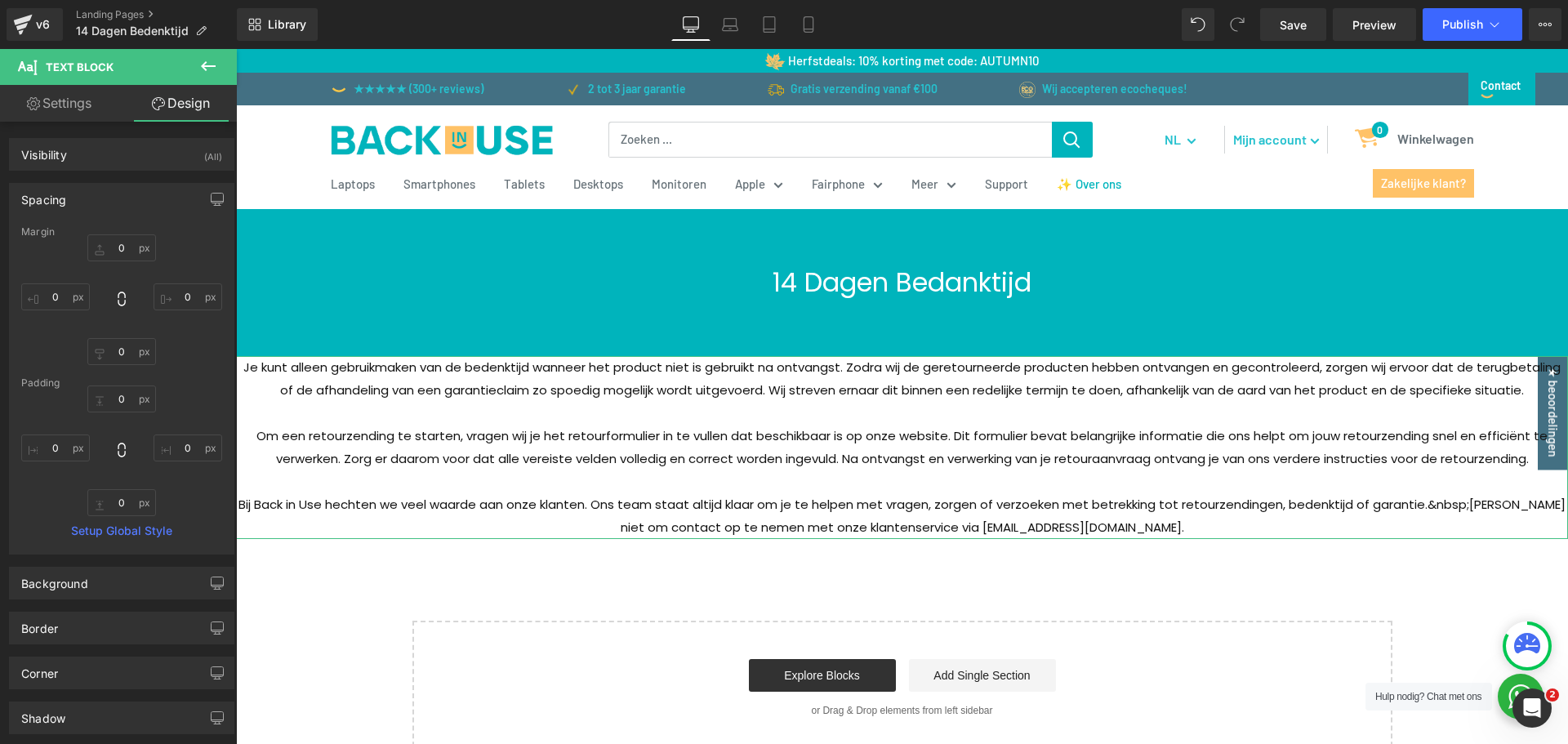
type input "0"
click at [59, 454] on input "0" at bounding box center [55, 448] width 68 height 27
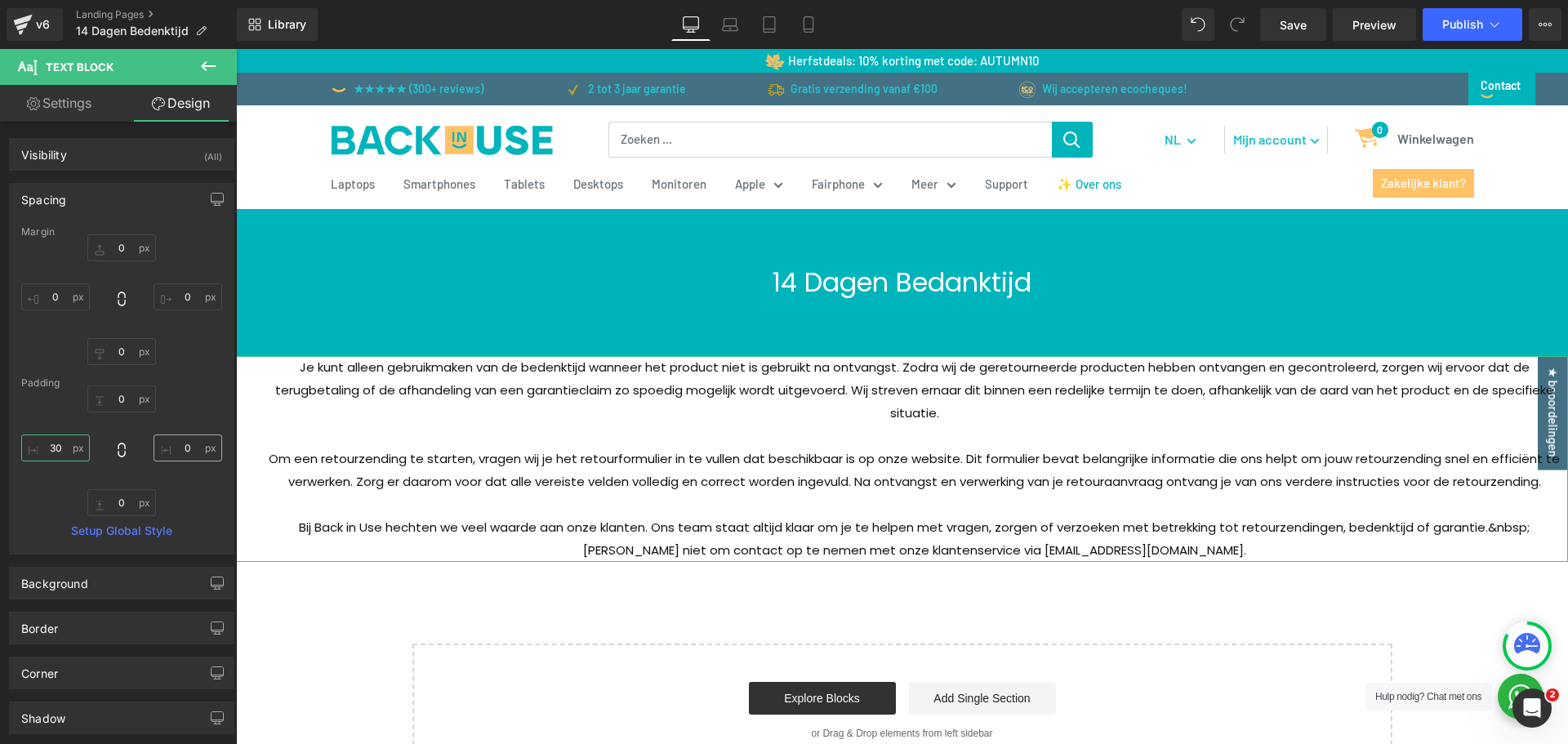
type input "30"
click at [185, 453] on input "0" at bounding box center [188, 448] width 68 height 27
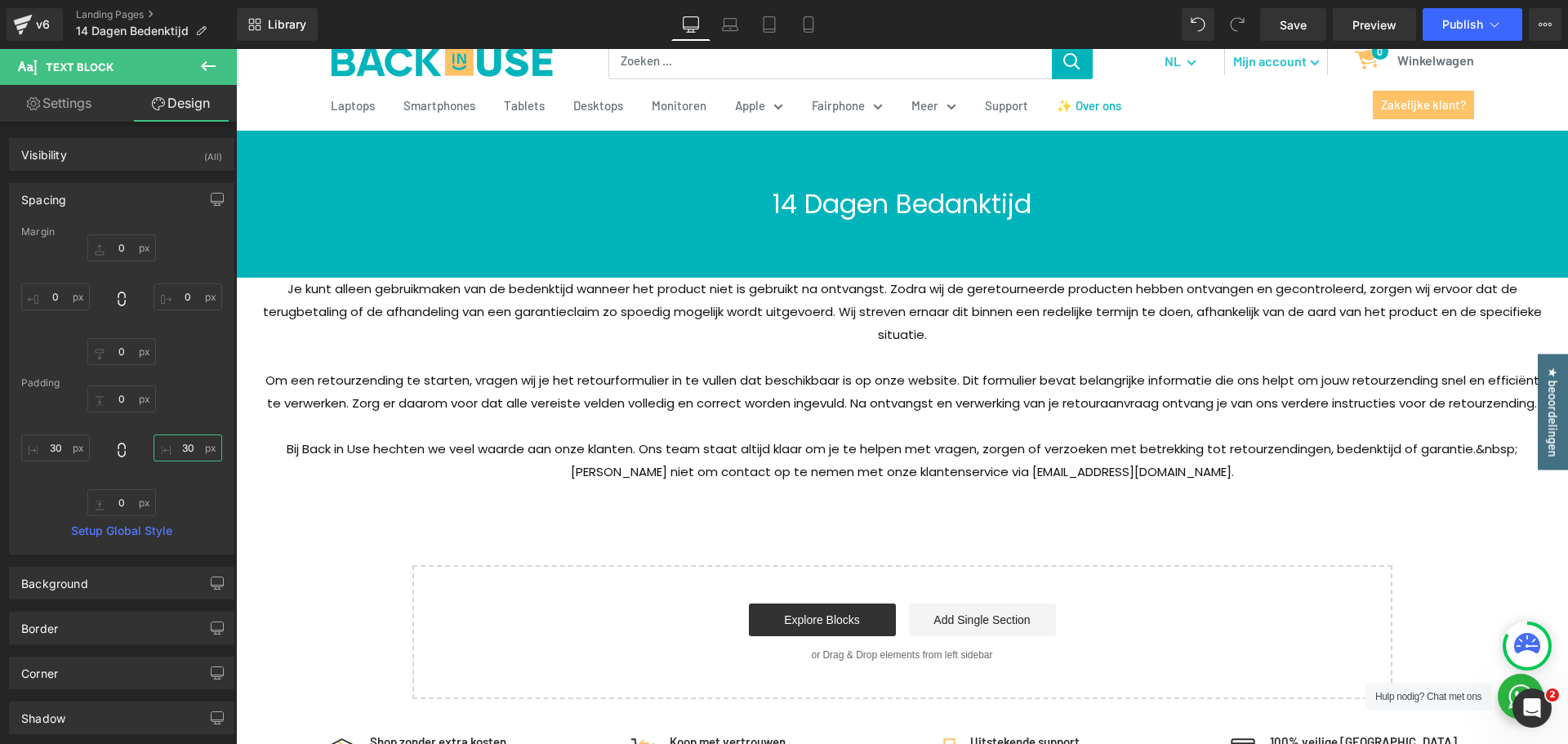
scroll to position [82, 0]
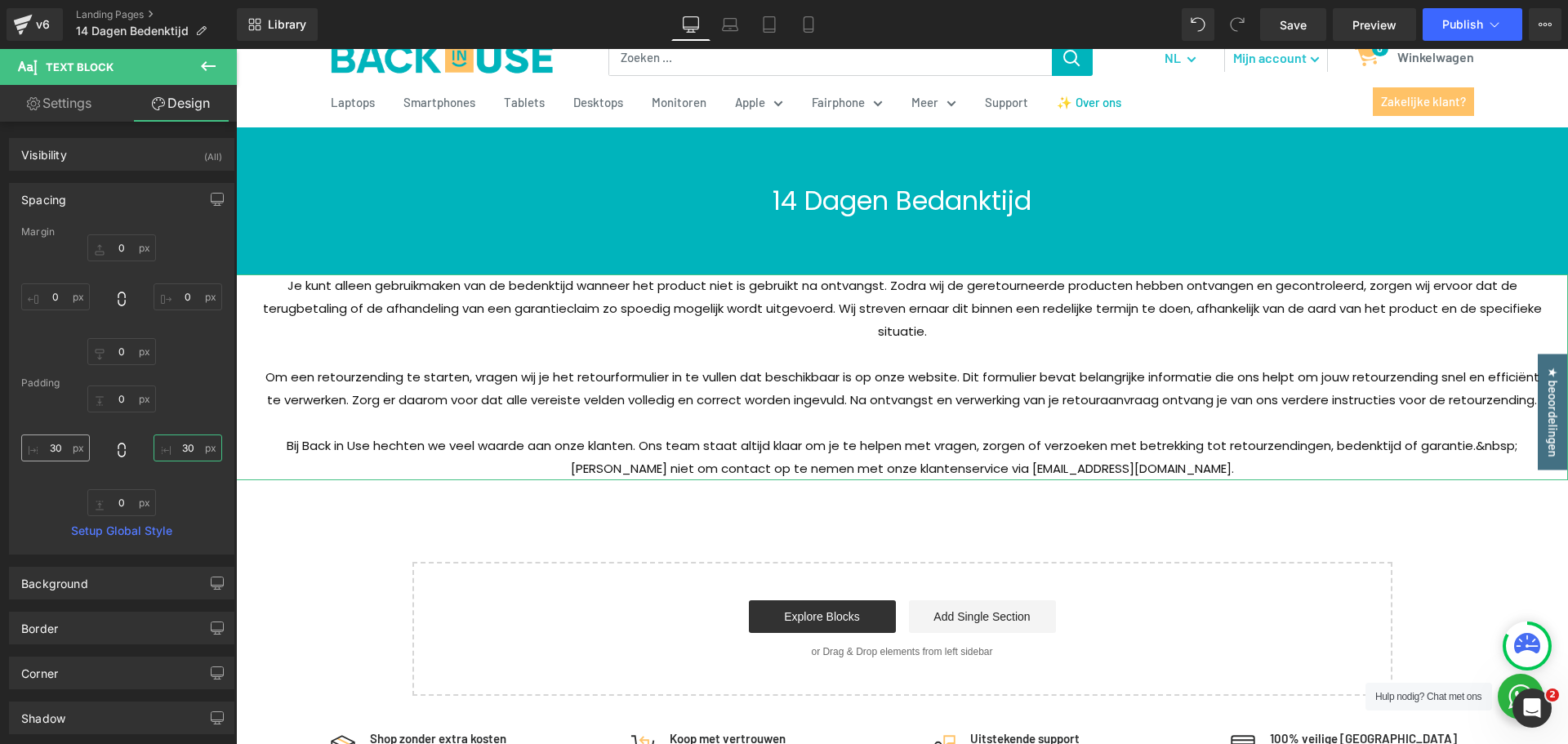
type input "30"
click at [63, 447] on input "30" at bounding box center [55, 448] width 68 height 27
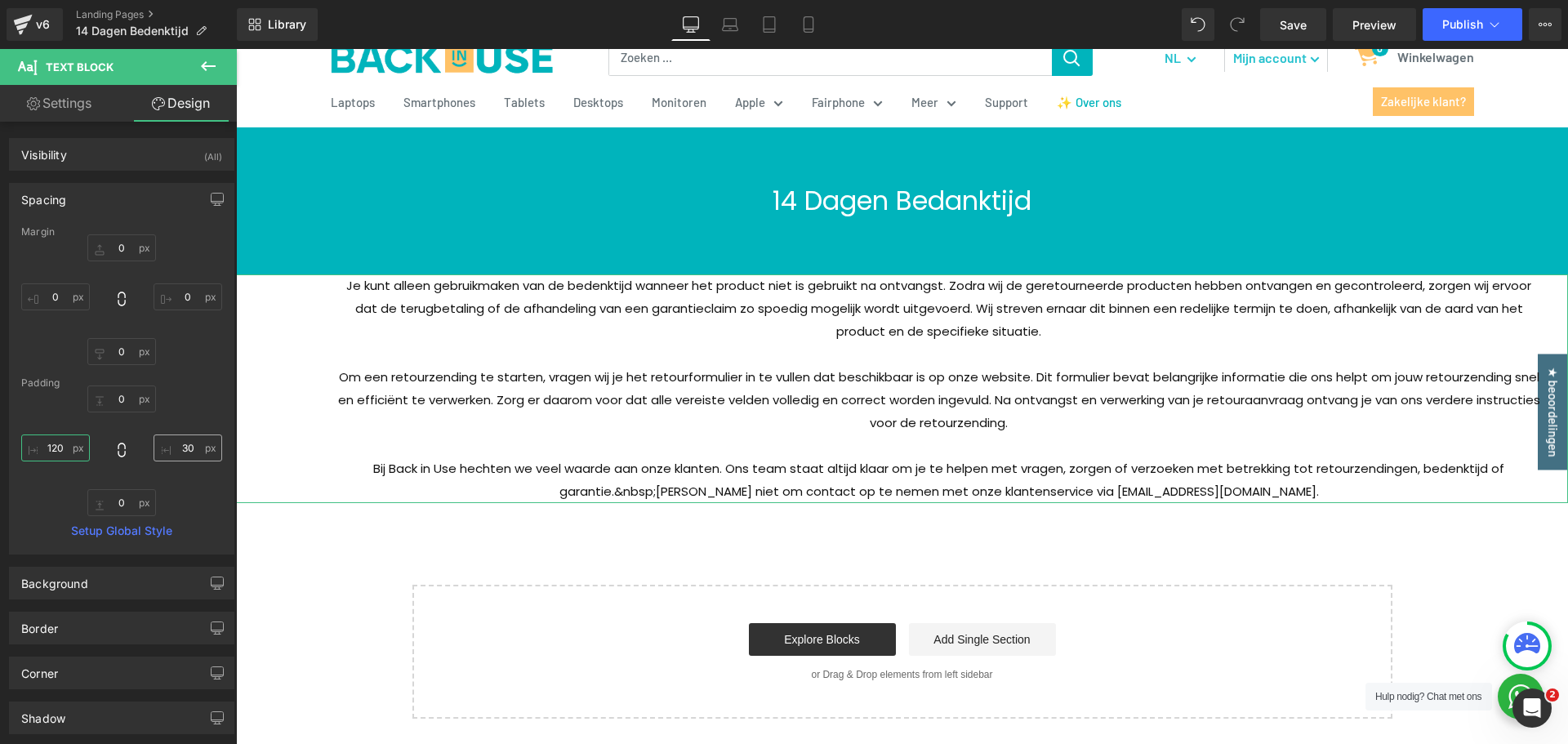
type input "120"
click at [173, 445] on input "30" at bounding box center [188, 448] width 68 height 27
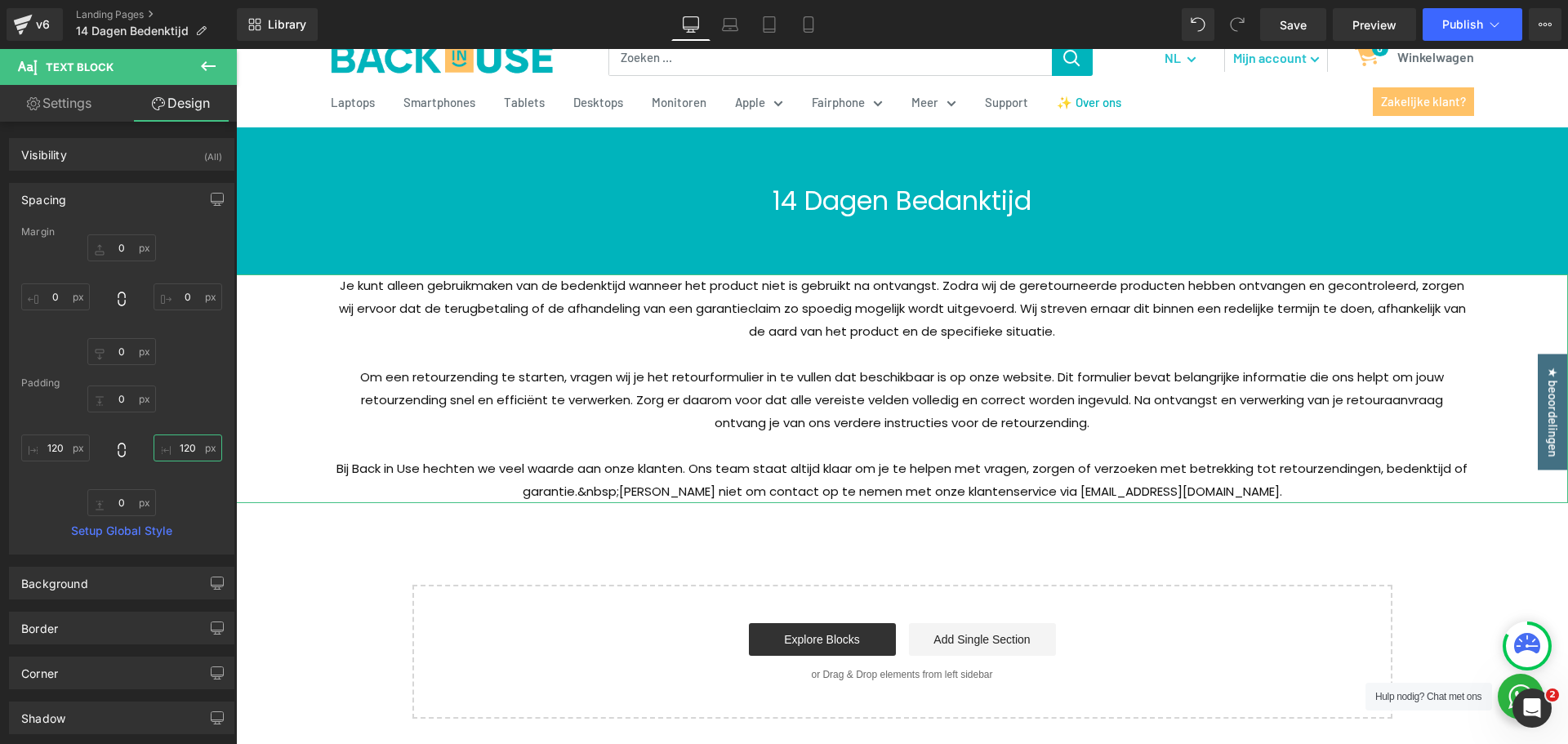
type input "120"
click at [89, 96] on link "Settings" at bounding box center [59, 103] width 118 height 37
type input "100"
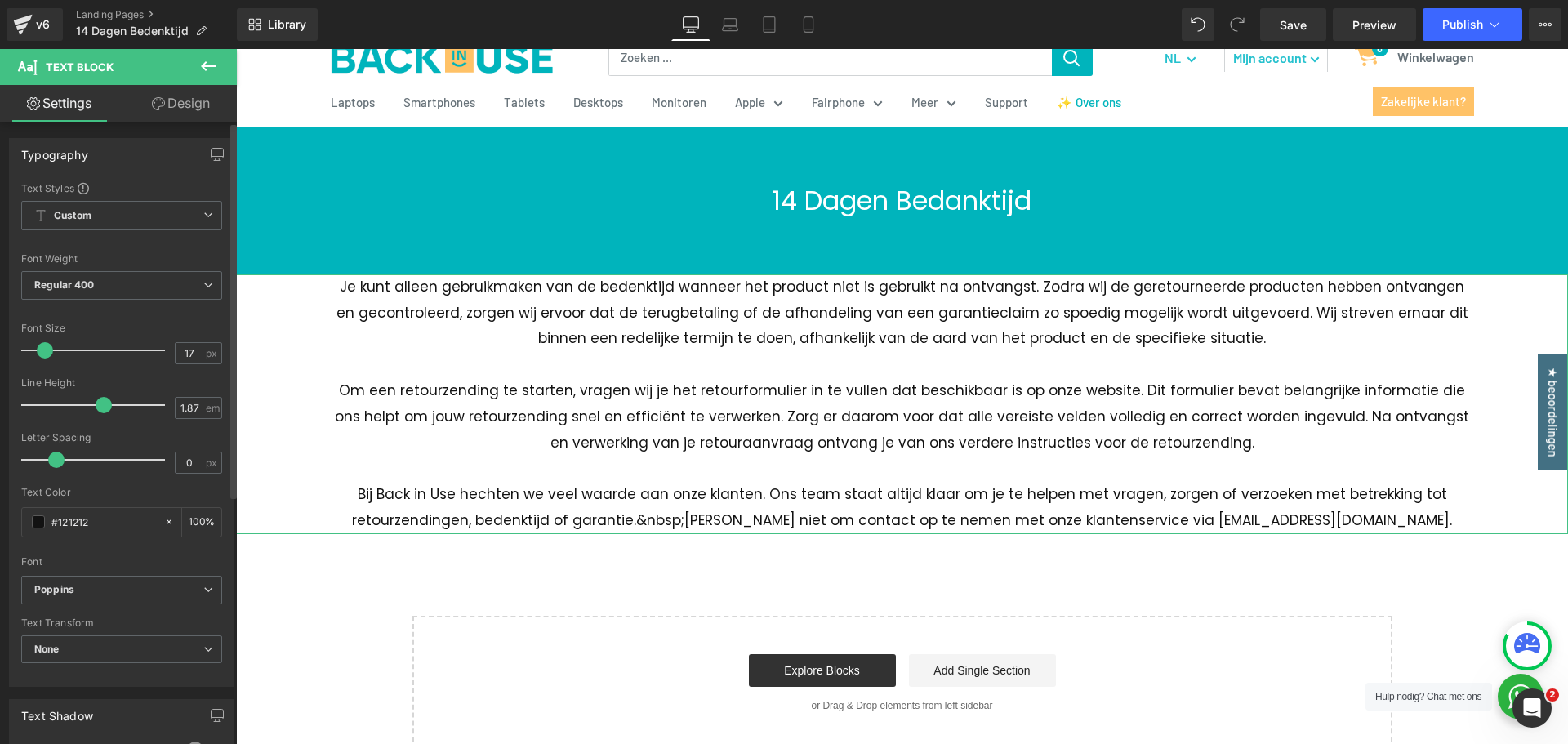
type input "16"
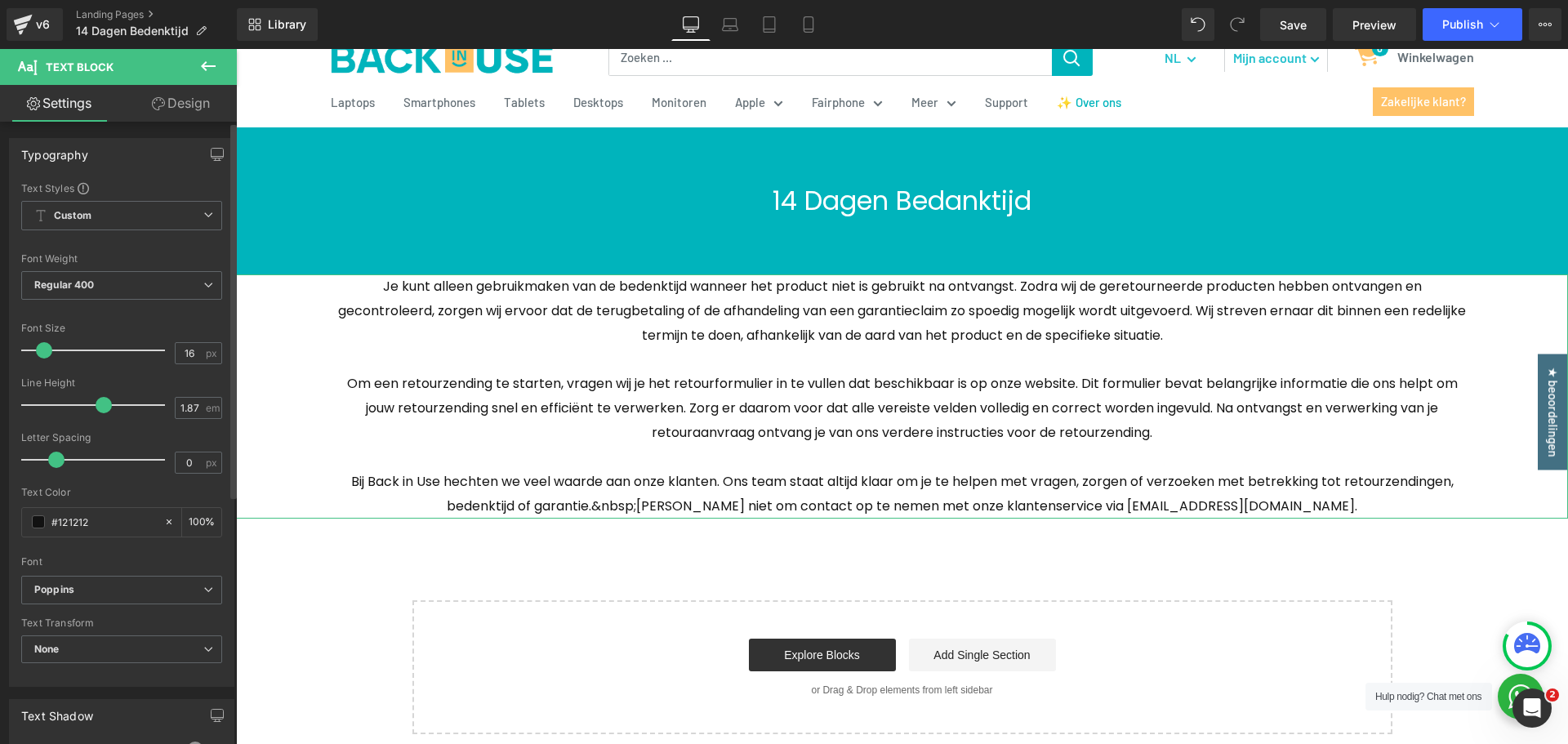
click at [44, 352] on span at bounding box center [44, 350] width 17 height 17
click at [881, 401] on span "Text Block" at bounding box center [887, 396] width 54 height 20
click at [177, 92] on link "Design" at bounding box center [181, 103] width 118 height 37
type input "0"
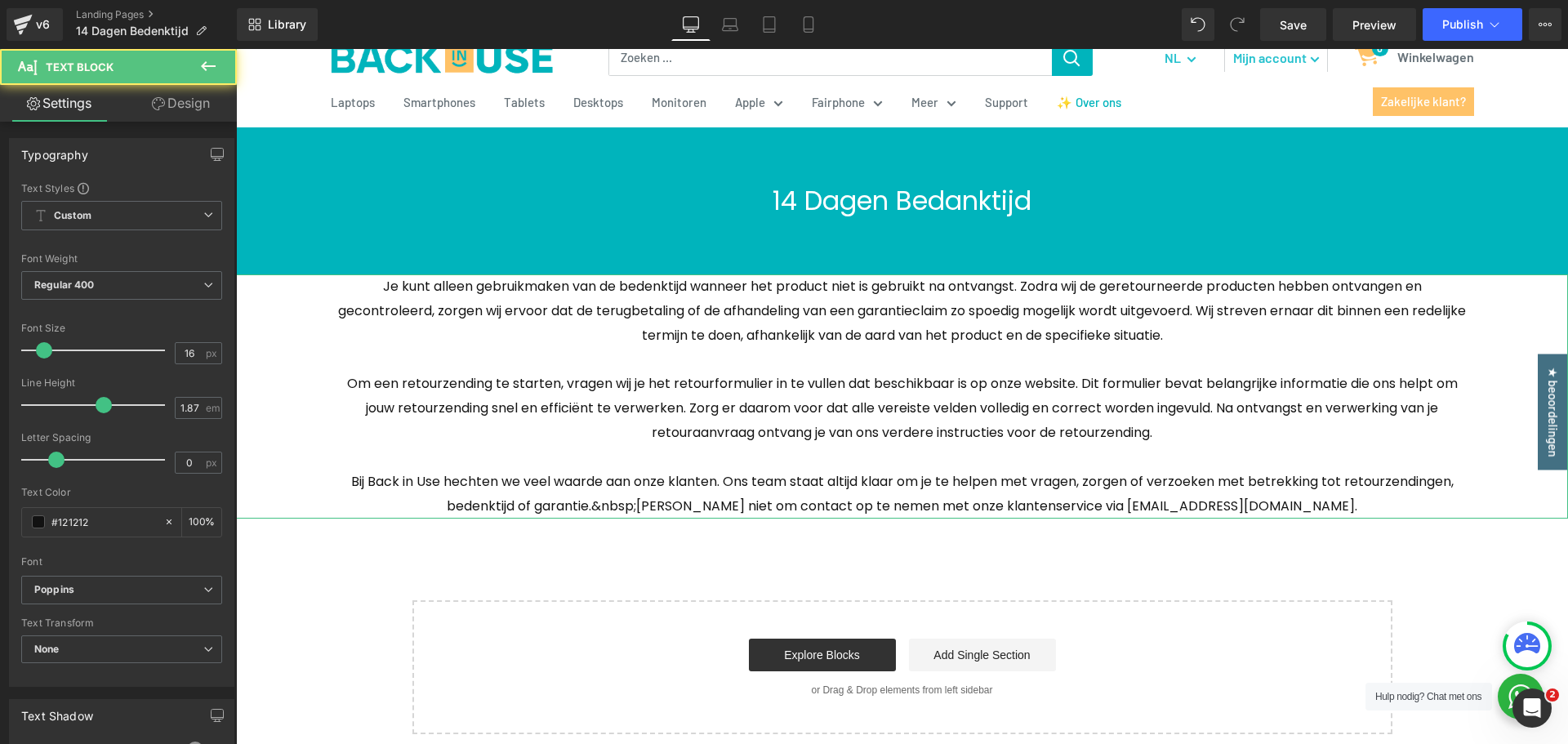
type input "0"
type input "120"
type input "0"
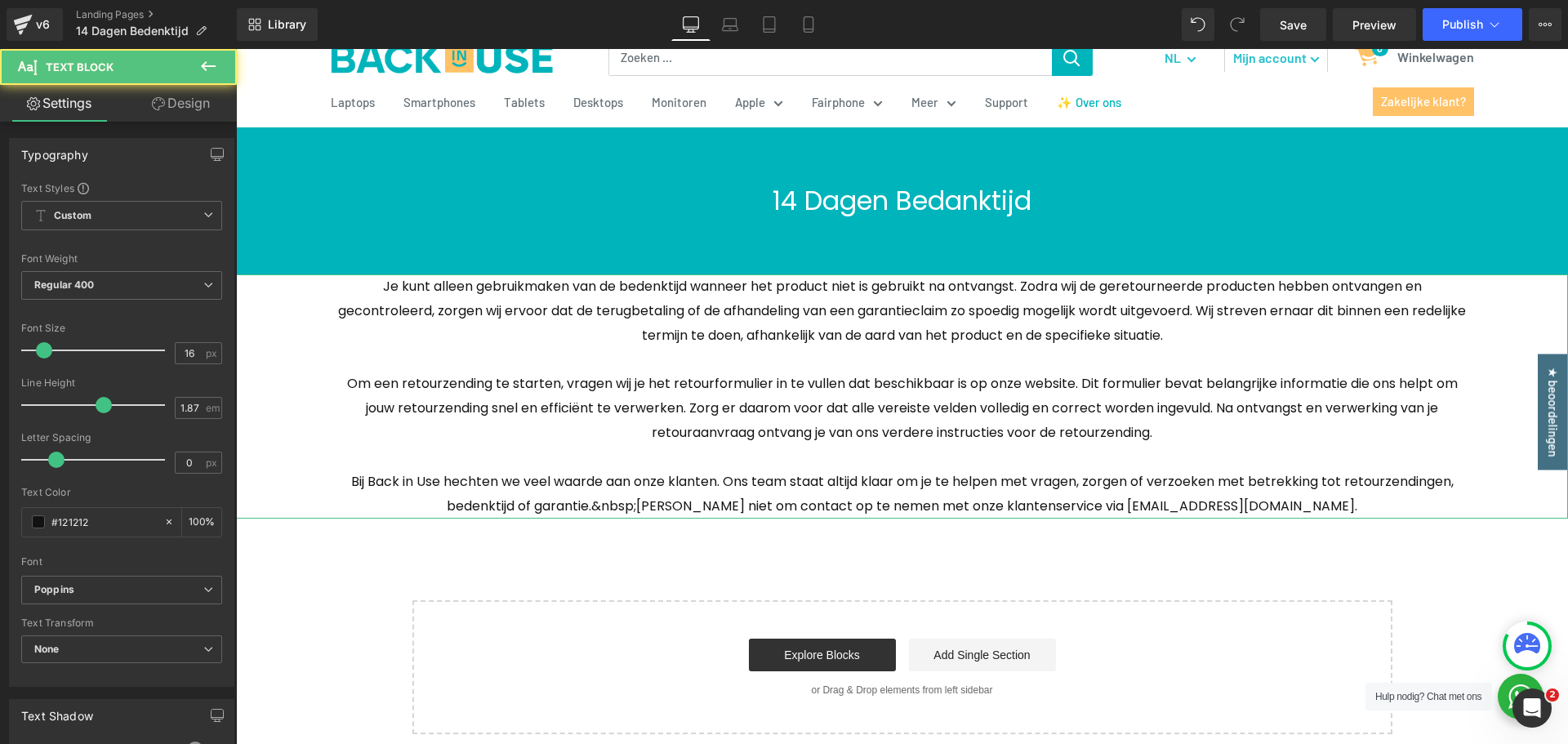
type input "120"
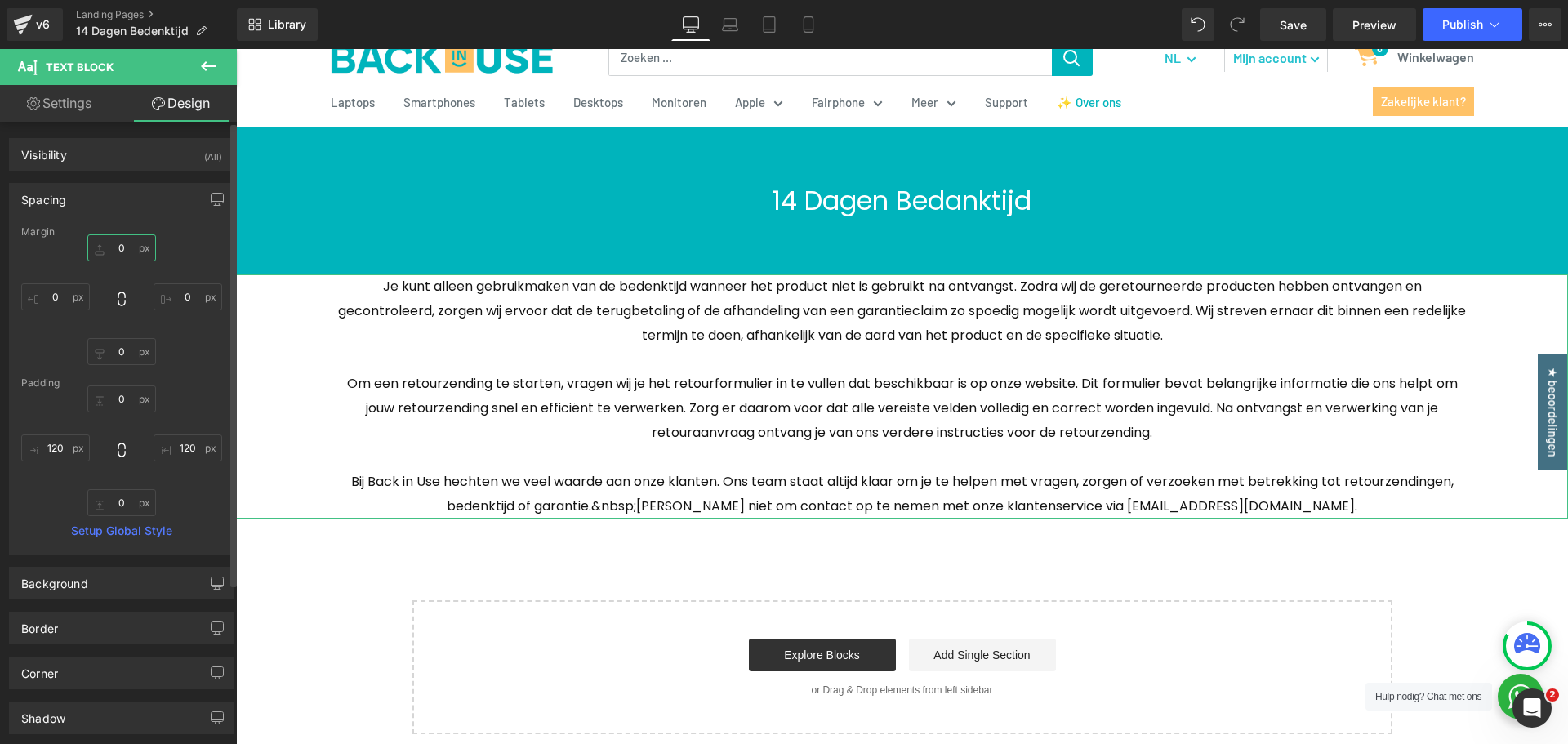
click at [114, 249] on input "0" at bounding box center [122, 248] width 68 height 27
click at [408, 559] on div "14 Dagen Bedanktijd Heading Row 60px 60px Je kunt alleen gebruikmaken van de be…" at bounding box center [902, 431] width 1332 height 607
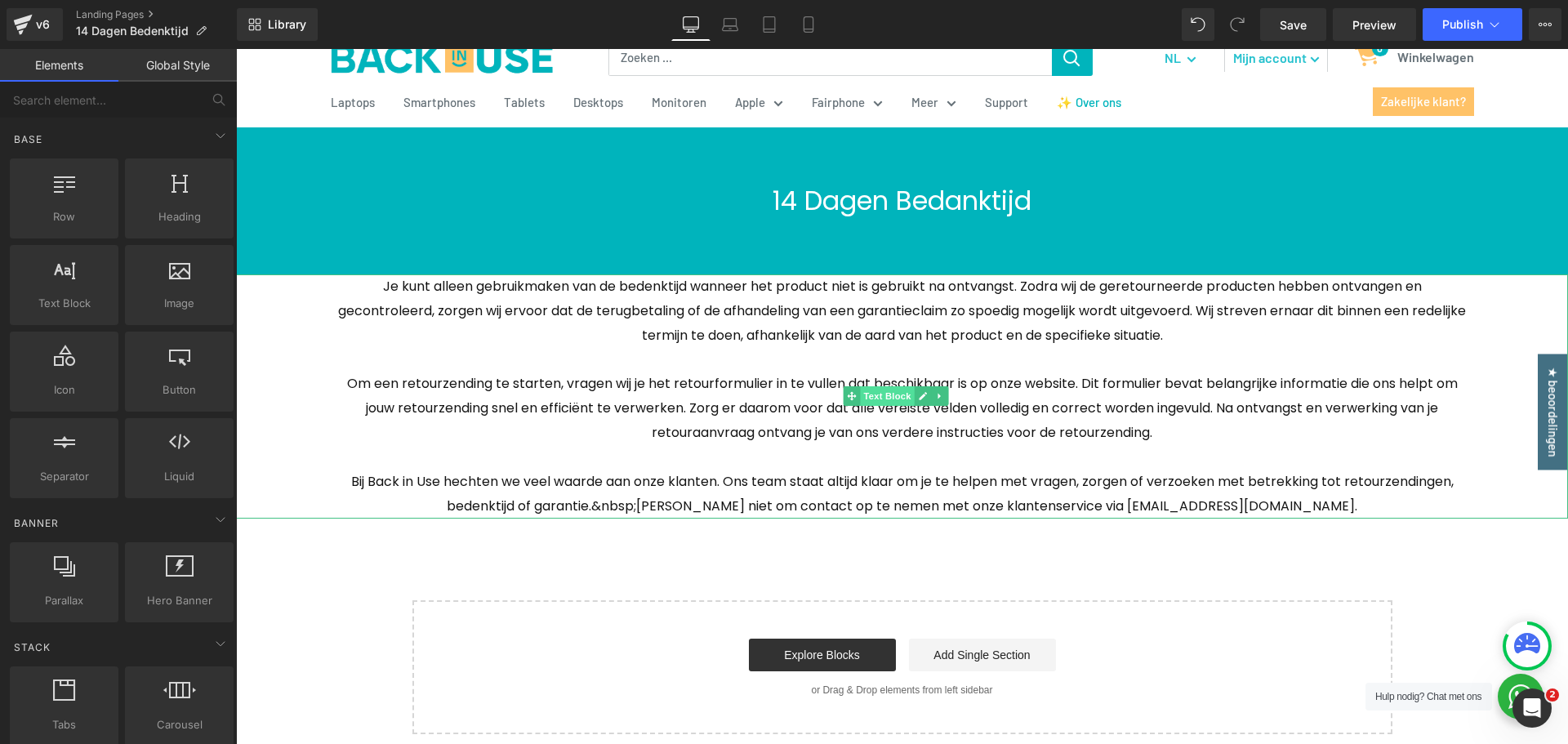
click at [886, 398] on span "Text Block" at bounding box center [887, 396] width 54 height 20
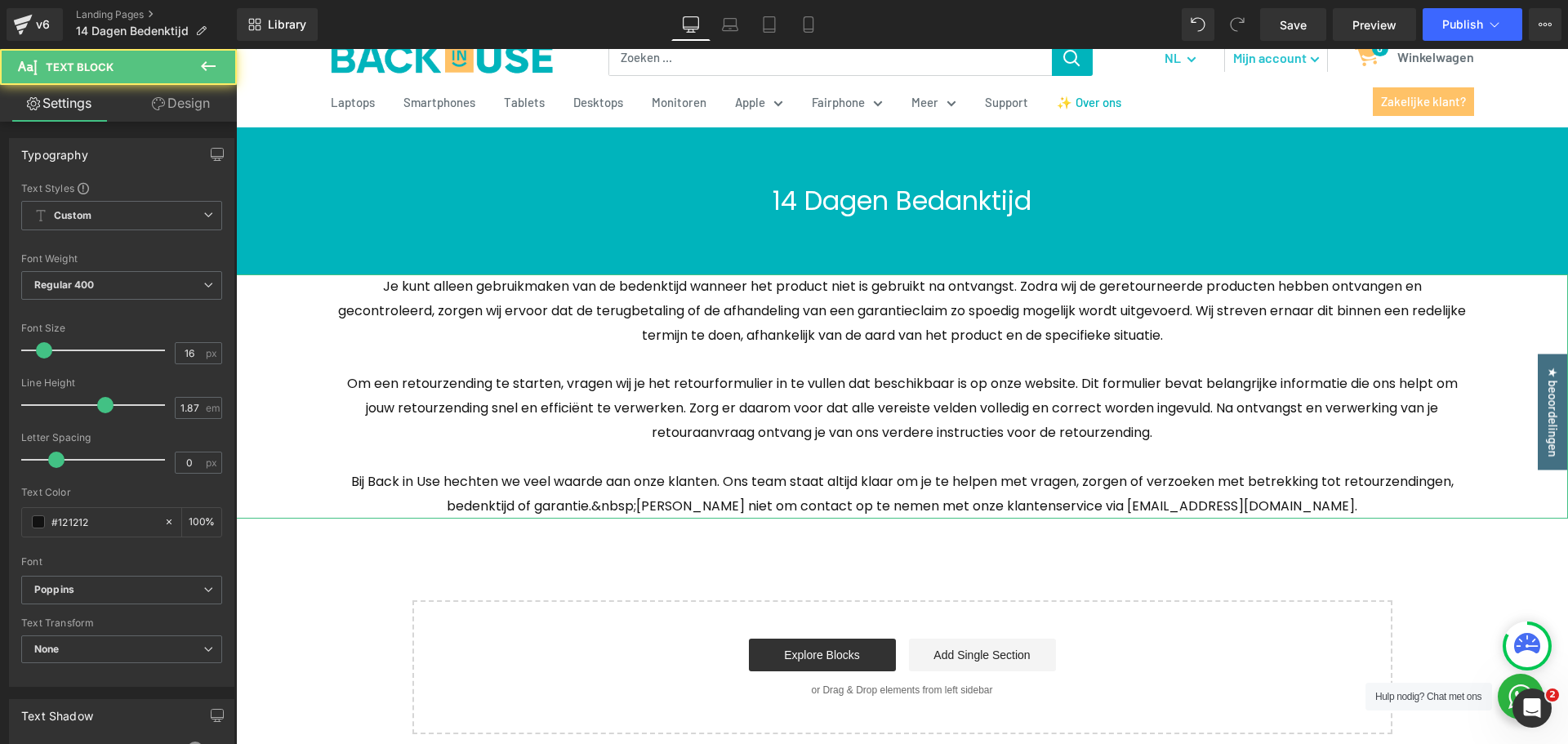
click at [195, 103] on link "Design" at bounding box center [181, 103] width 118 height 37
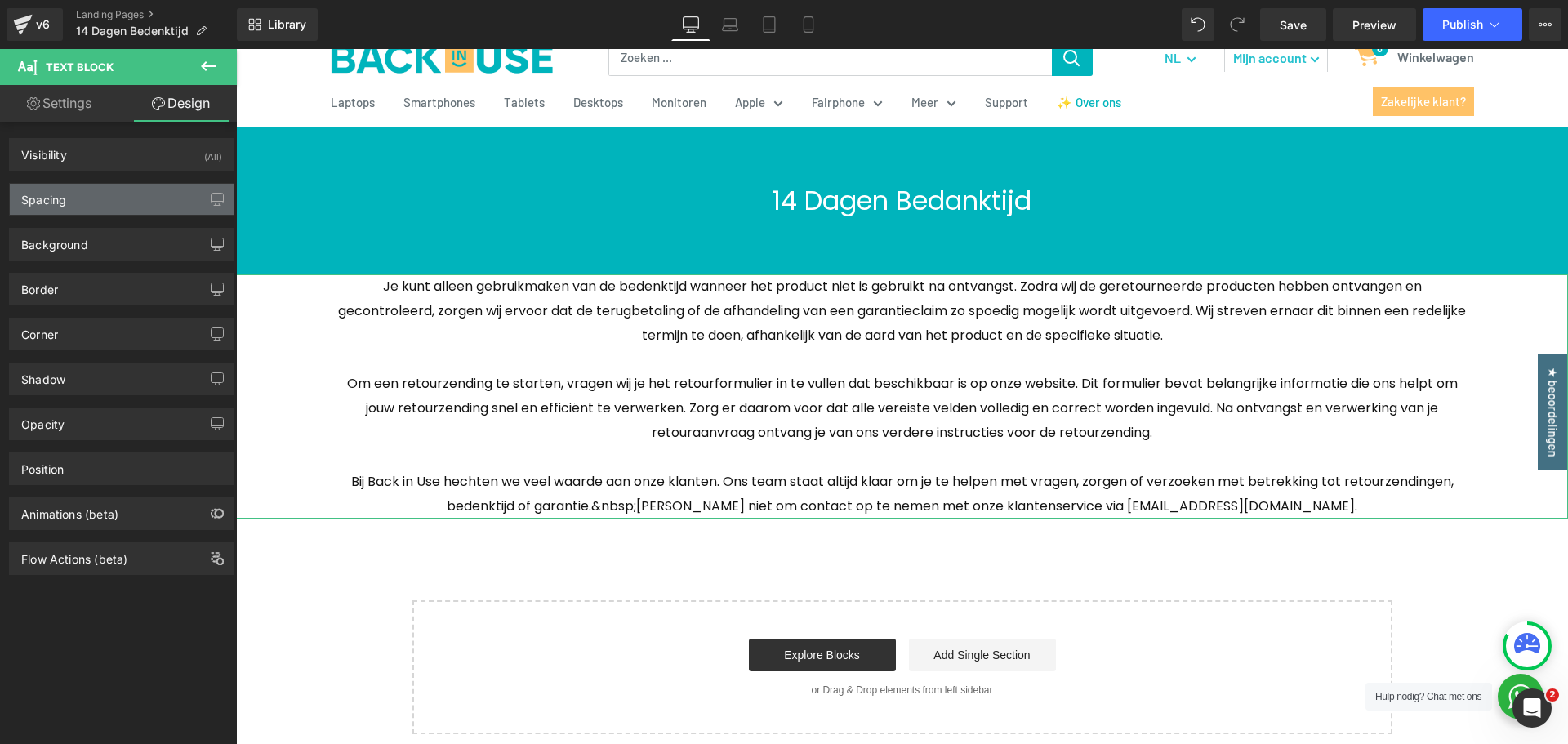
click at [98, 199] on div "Spacing" at bounding box center [122, 199] width 224 height 31
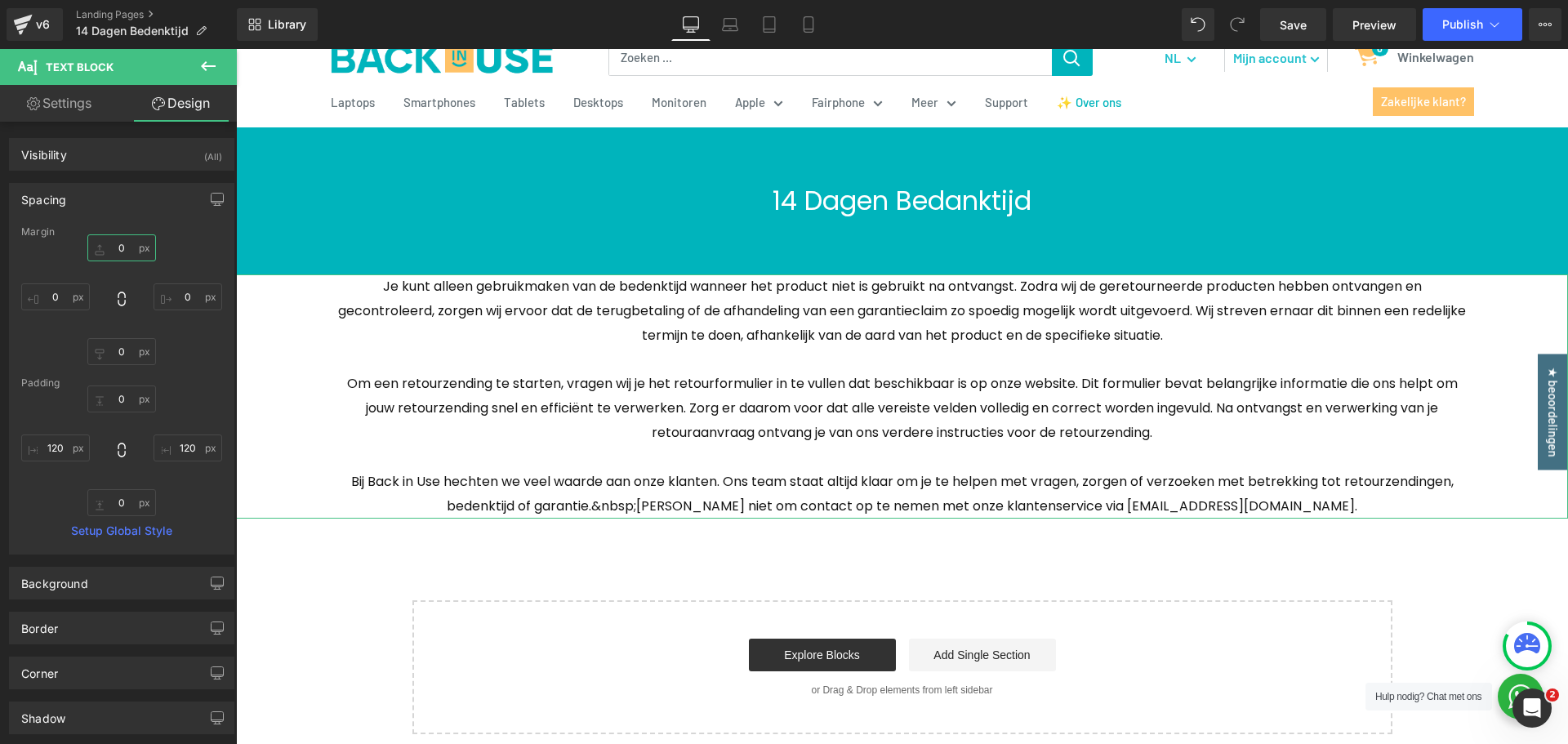
click at [118, 254] on input "0" at bounding box center [122, 248] width 68 height 27
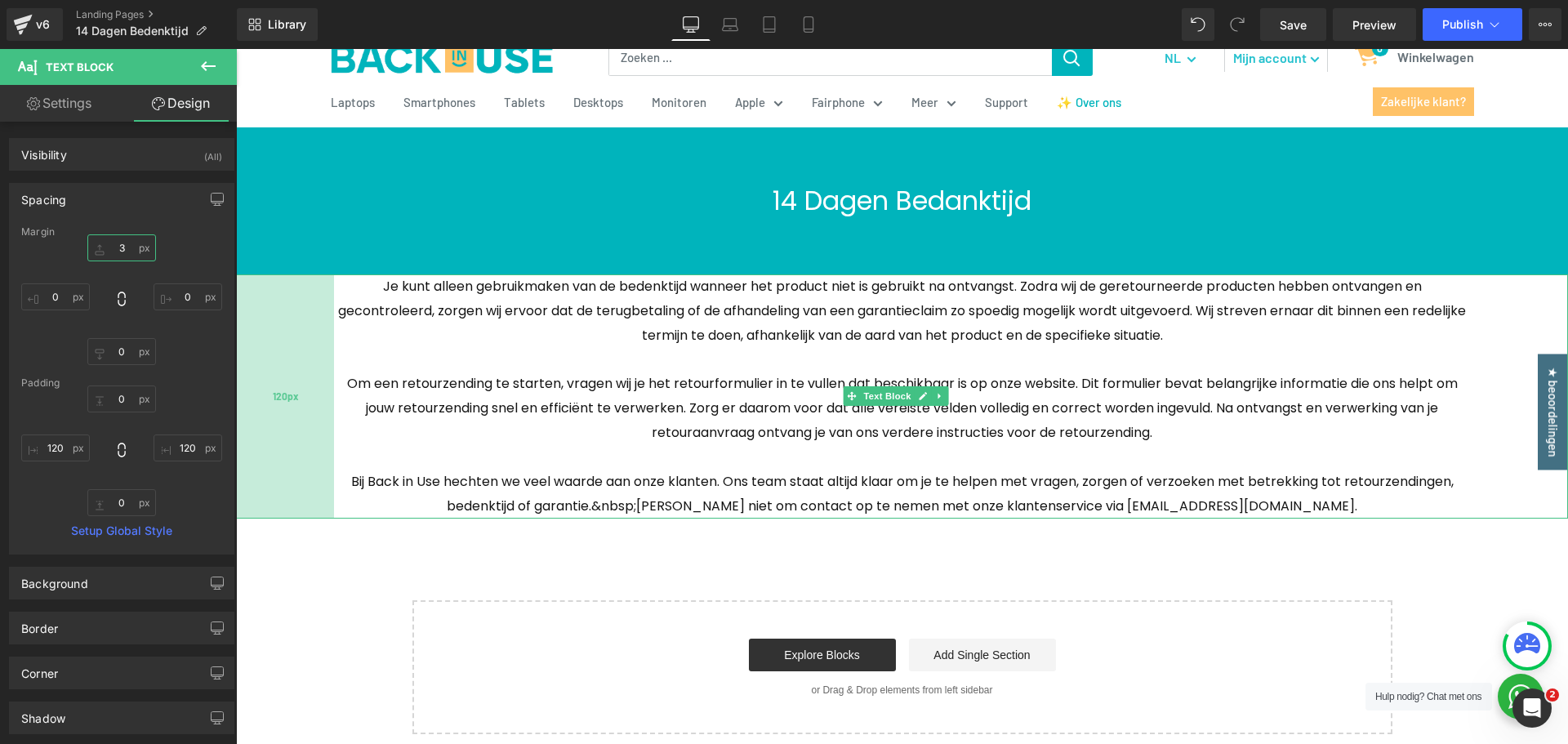
type input "30"
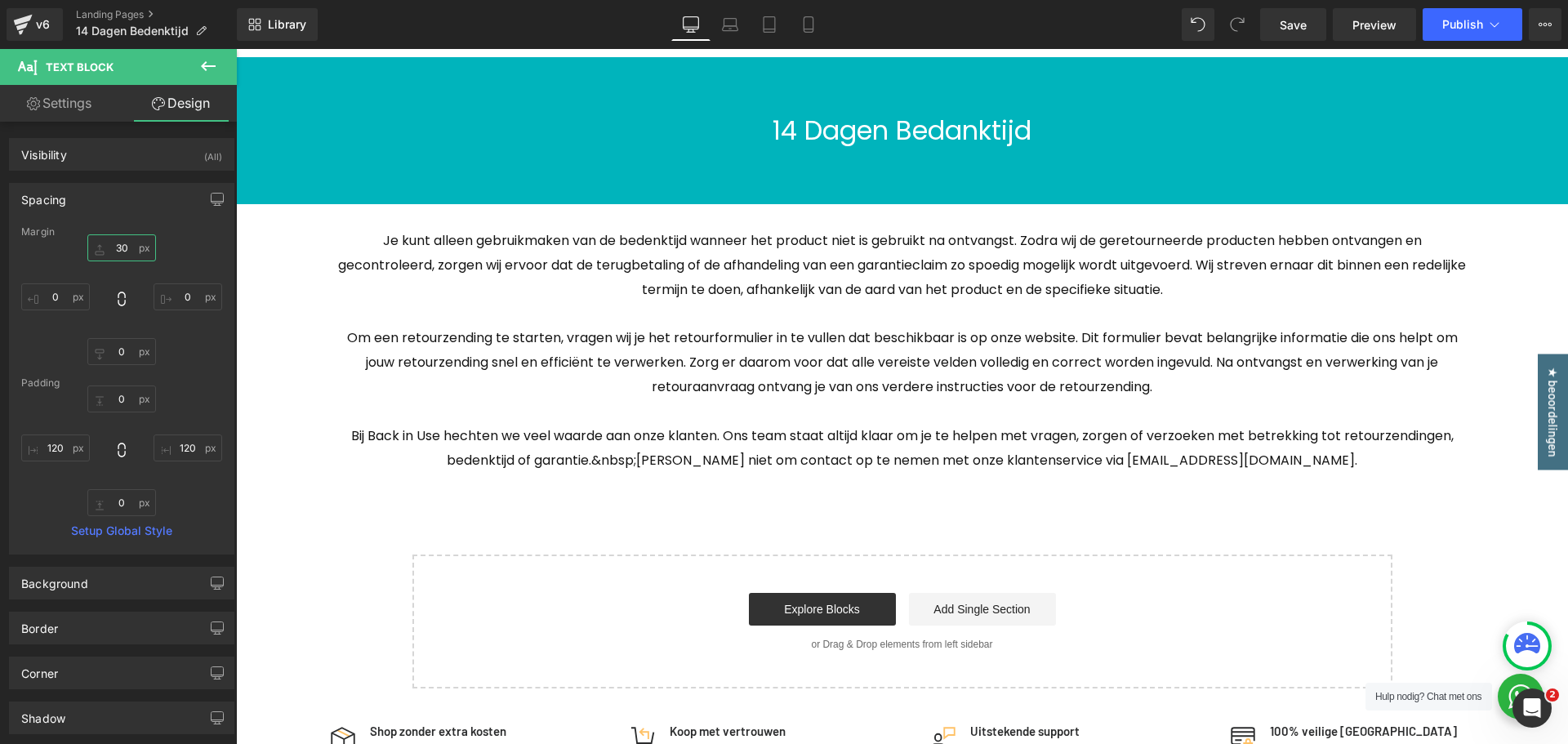
scroll to position [245, 0]
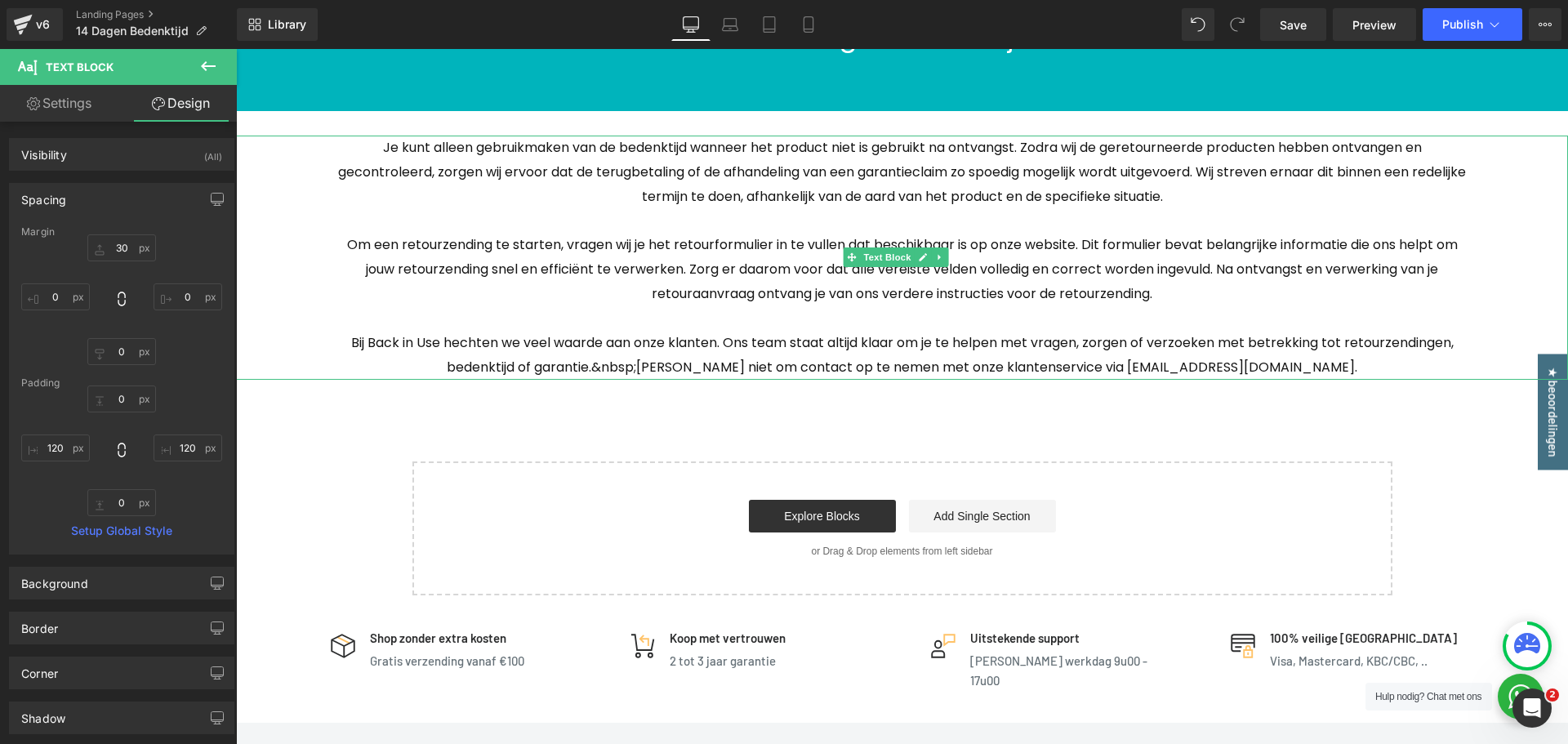
click at [718, 369] on span "Bij Back in Use hechten we veel waarde aan onze klanten. Ons team staat altijd …" at bounding box center [902, 355] width 1103 height 43
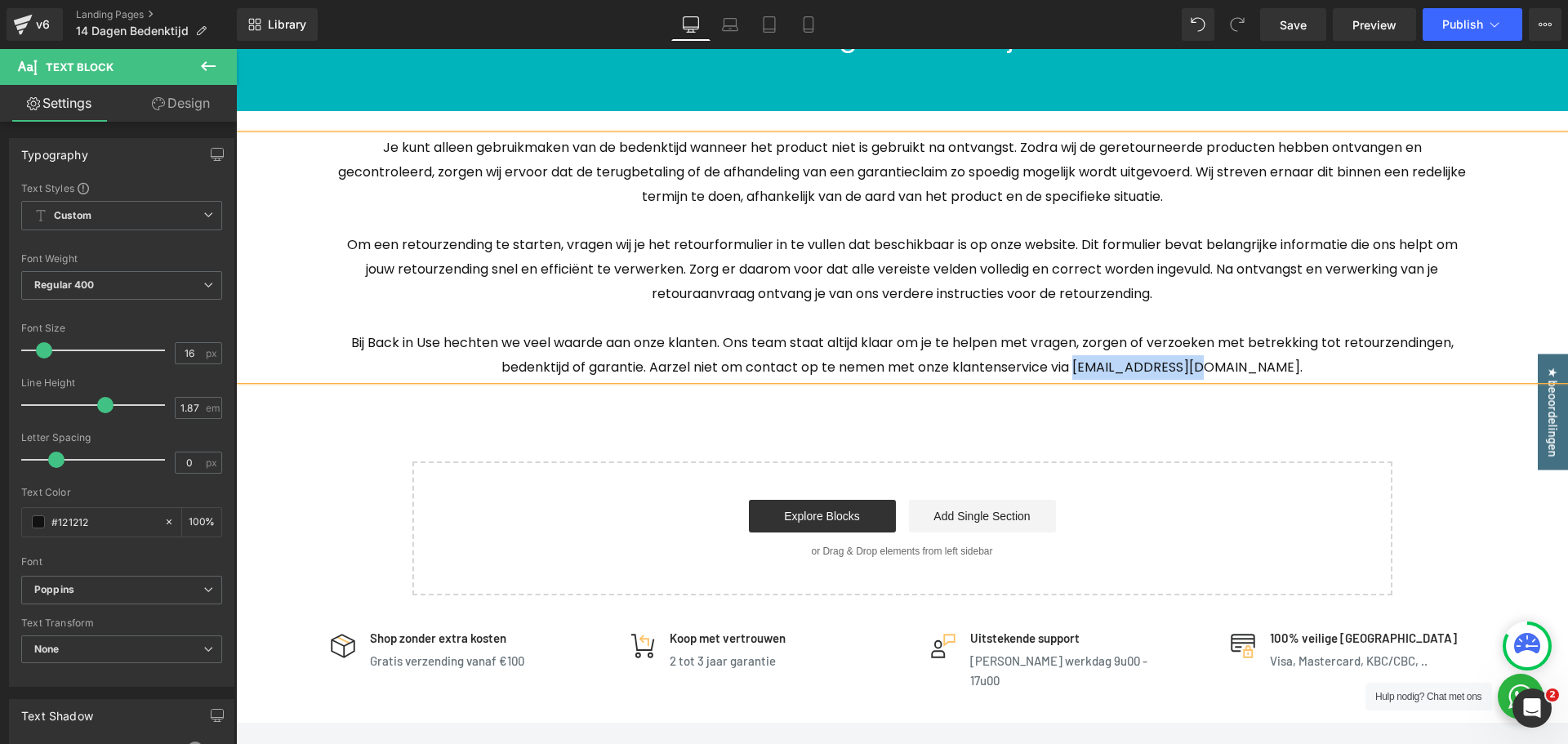
drag, startPoint x: 1119, startPoint y: 367, endPoint x: 1242, endPoint y: 375, distance: 123.3
click at [1242, 375] on p "Bij Back in Use hechten we veel waarde aan onze klanten. Ons team staat altijd …" at bounding box center [902, 355] width 1136 height 49
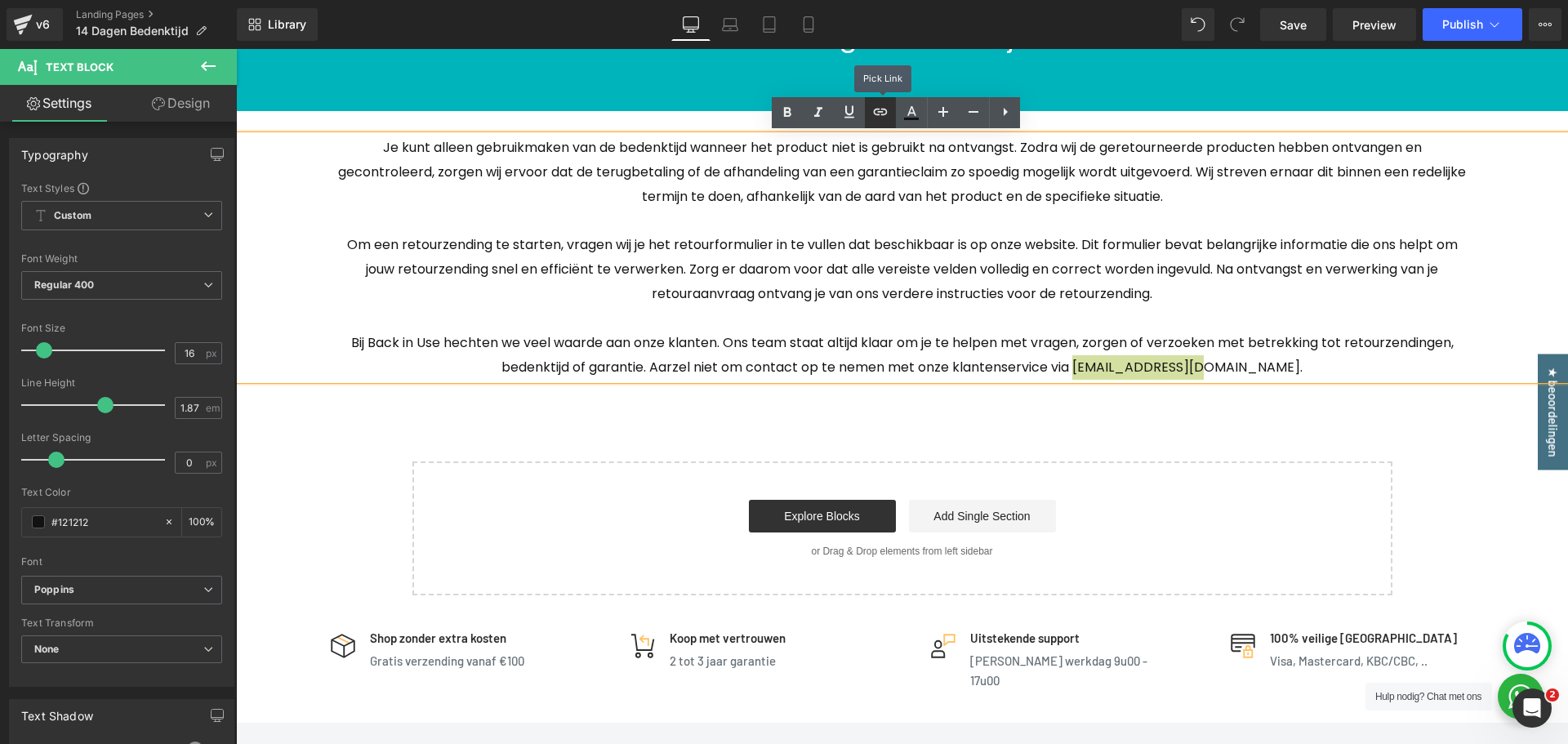
click at [876, 115] on icon at bounding box center [881, 112] width 20 height 20
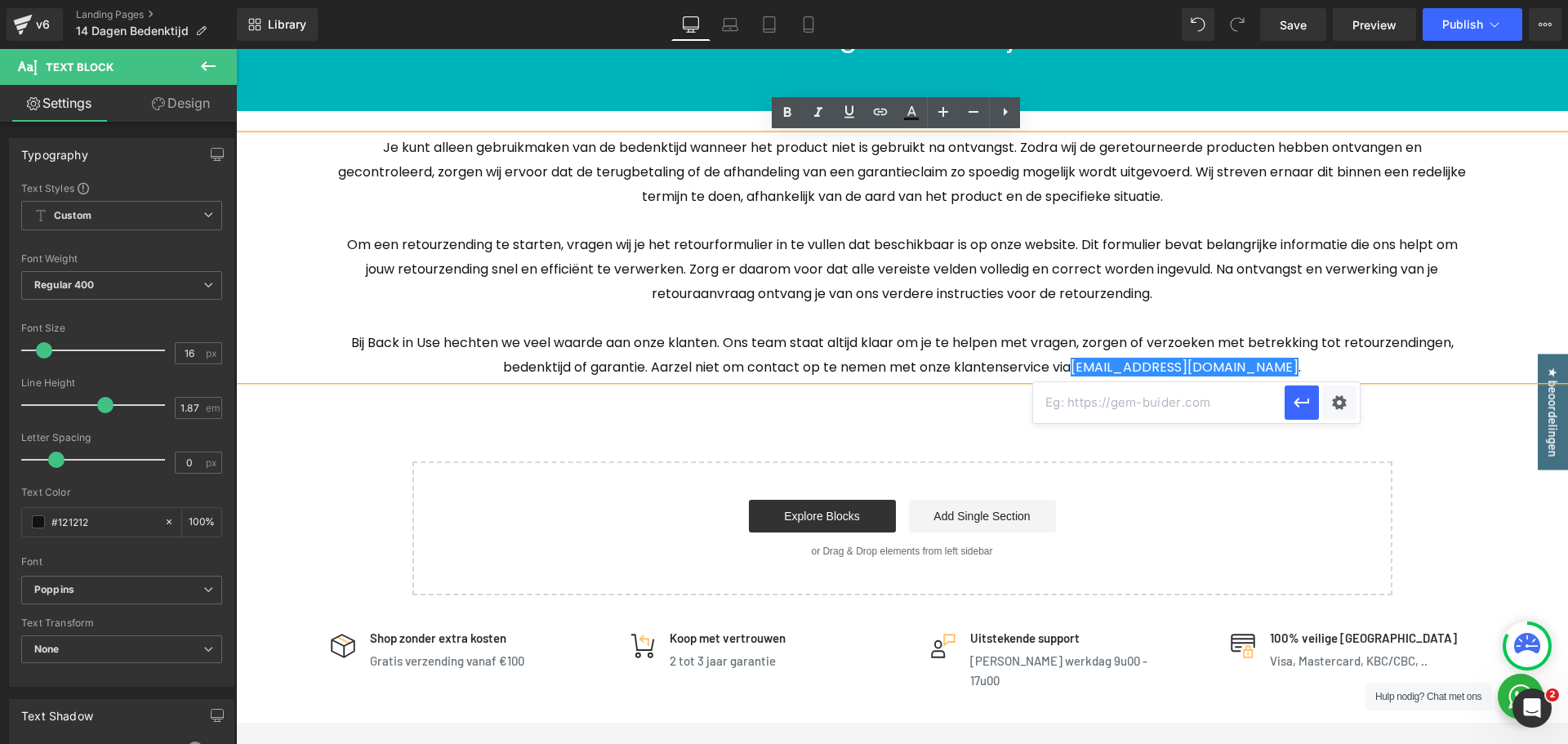
click at [1192, 409] on input "text" at bounding box center [1159, 402] width 252 height 41
type input "mailto:info@backinsue.be"
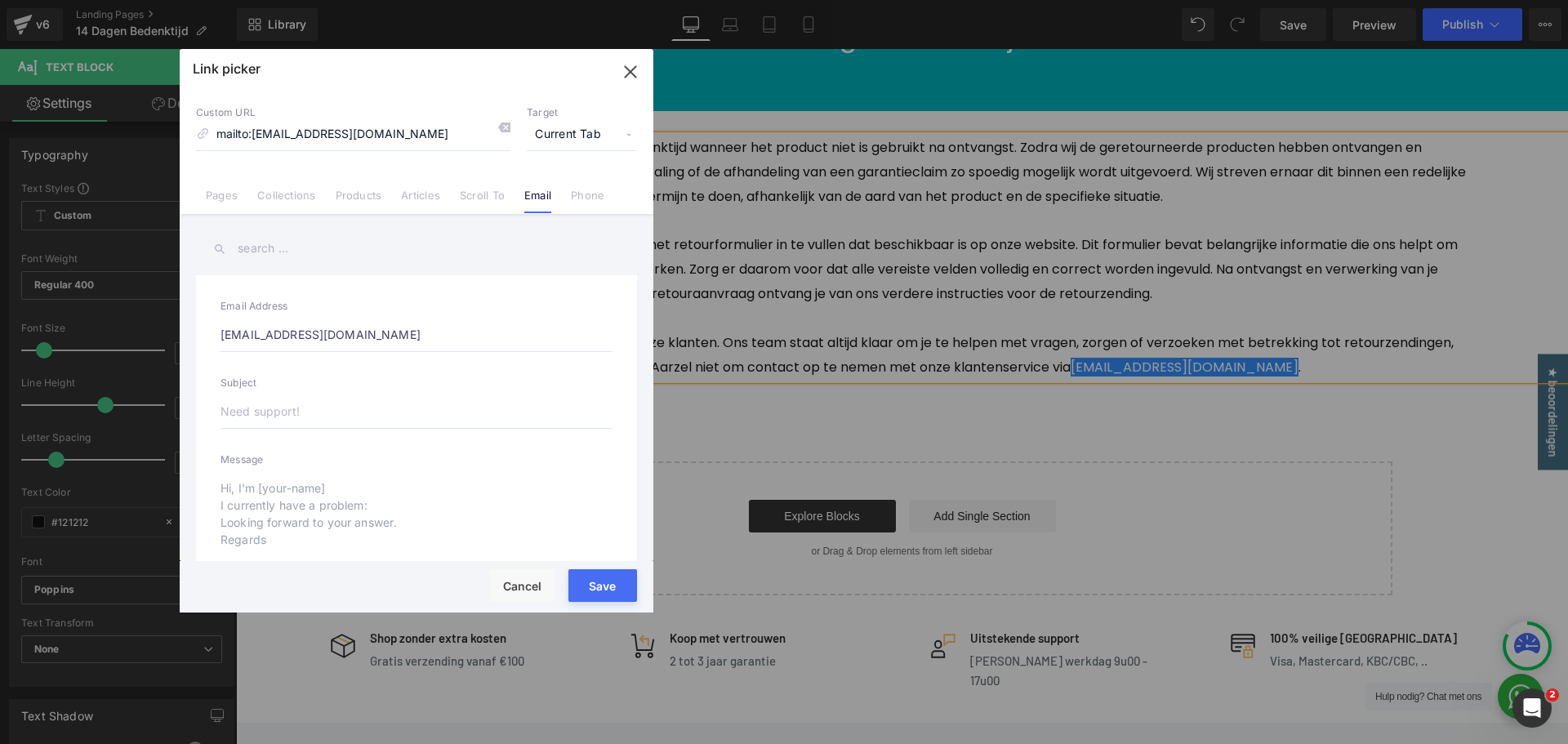
click at [1346, 0] on div "Text Color Highlight Color #333333 Edit or remove link: Edit - Unlink - Cancel …" at bounding box center [784, 0] width 1568 height 0
click at [337, 137] on input "mailto:info@backinsue.be" at bounding box center [353, 134] width 314 height 31
click at [387, 138] on input "mailto:info@backinuse.be" at bounding box center [353, 134] width 314 height 31
type input "mailto:info@backinuse.be"
click at [596, 133] on span "Current Tab" at bounding box center [582, 134] width 110 height 31
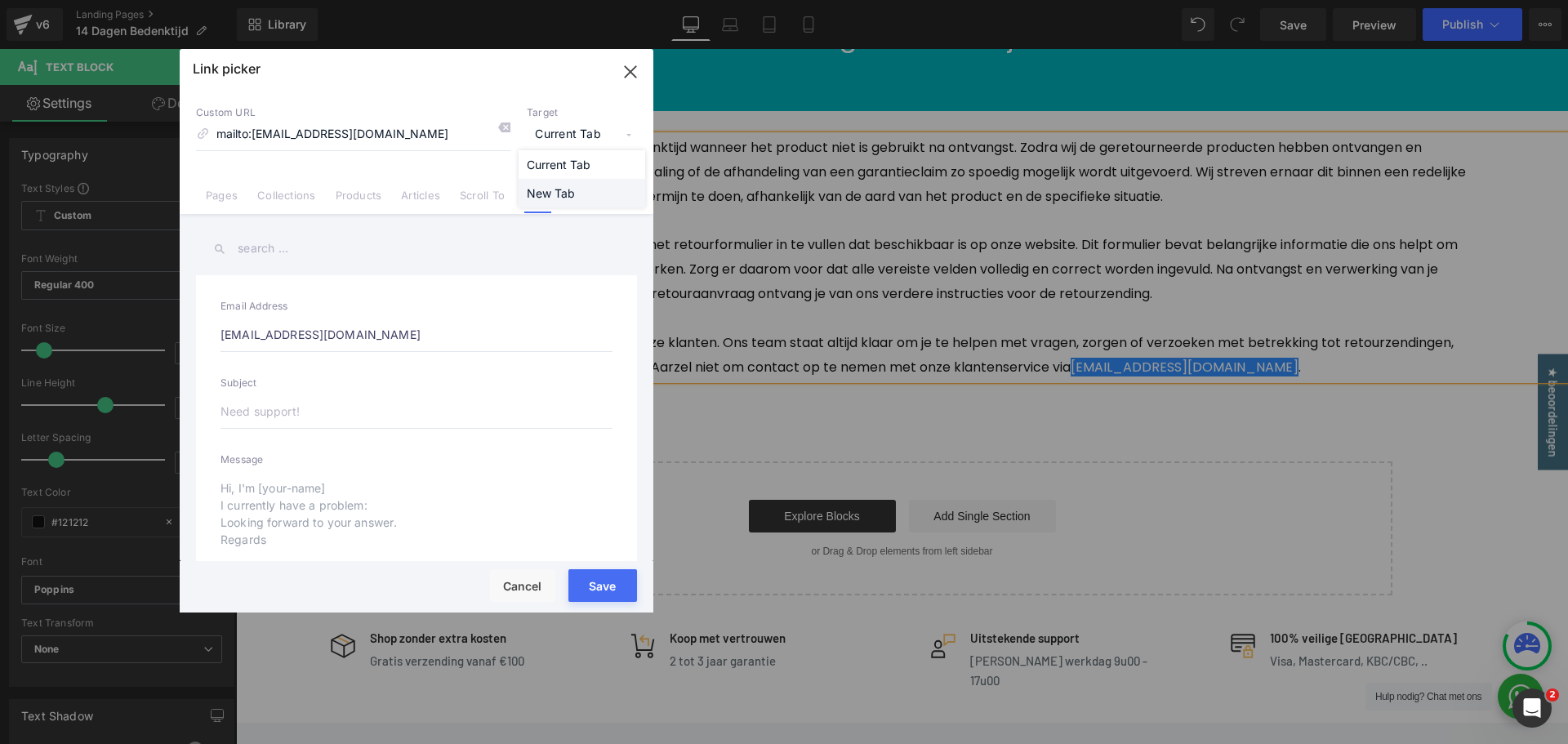
click at [575, 194] on li "New Tab" at bounding box center [582, 193] width 127 height 28
click at [605, 587] on button "Save" at bounding box center [603, 586] width 68 height 33
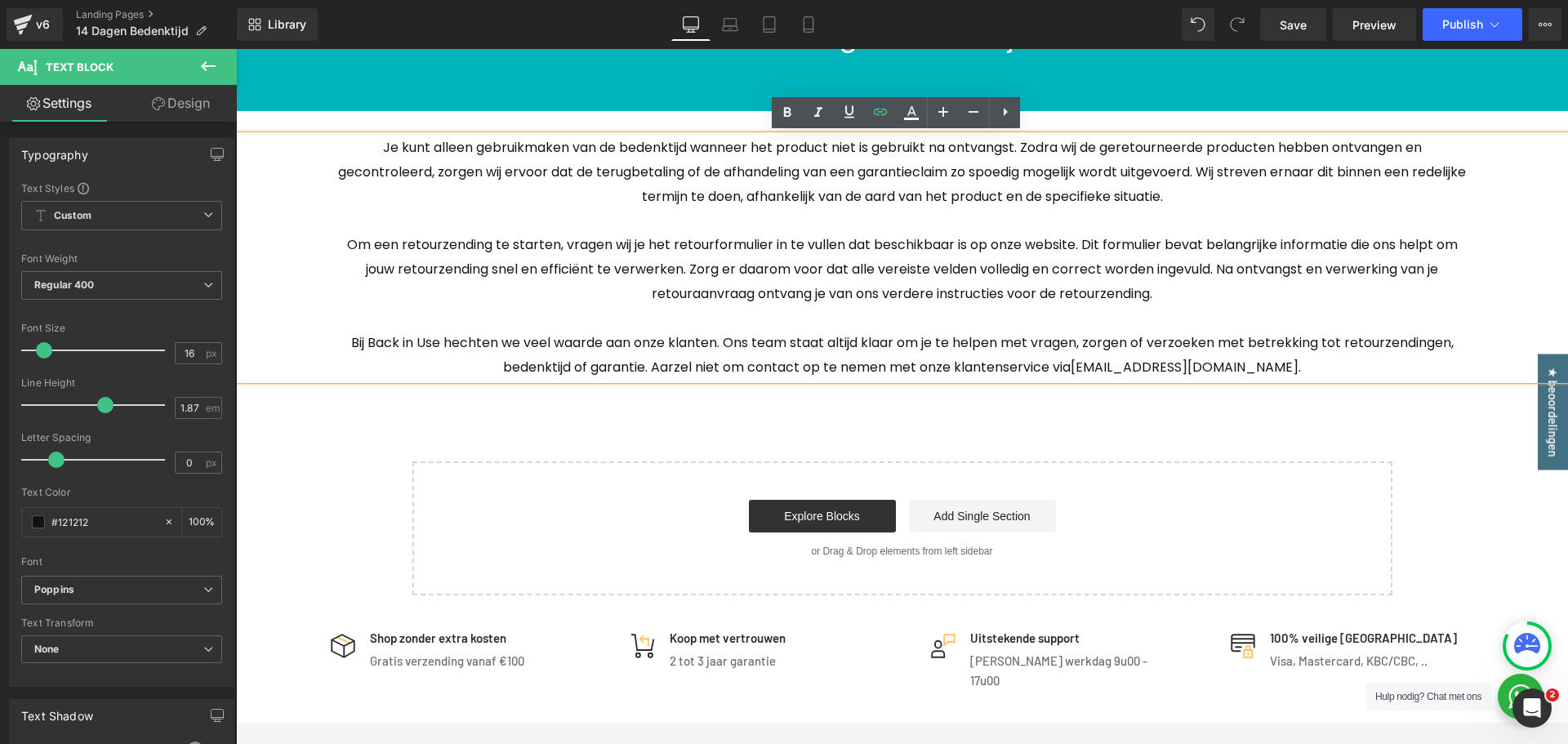
click at [1314, 342] on span "Bij Back in Use hechten we veel waarde aan onze klanten. Ons team staat altijd …" at bounding box center [902, 355] width 1103 height 43
drag, startPoint x: 1120, startPoint y: 369, endPoint x: 1243, endPoint y: 375, distance: 123.1
click at [1243, 375] on link "[EMAIL_ADDRESS][DOMAIN_NAME]" at bounding box center [1184, 367] width 228 height 19
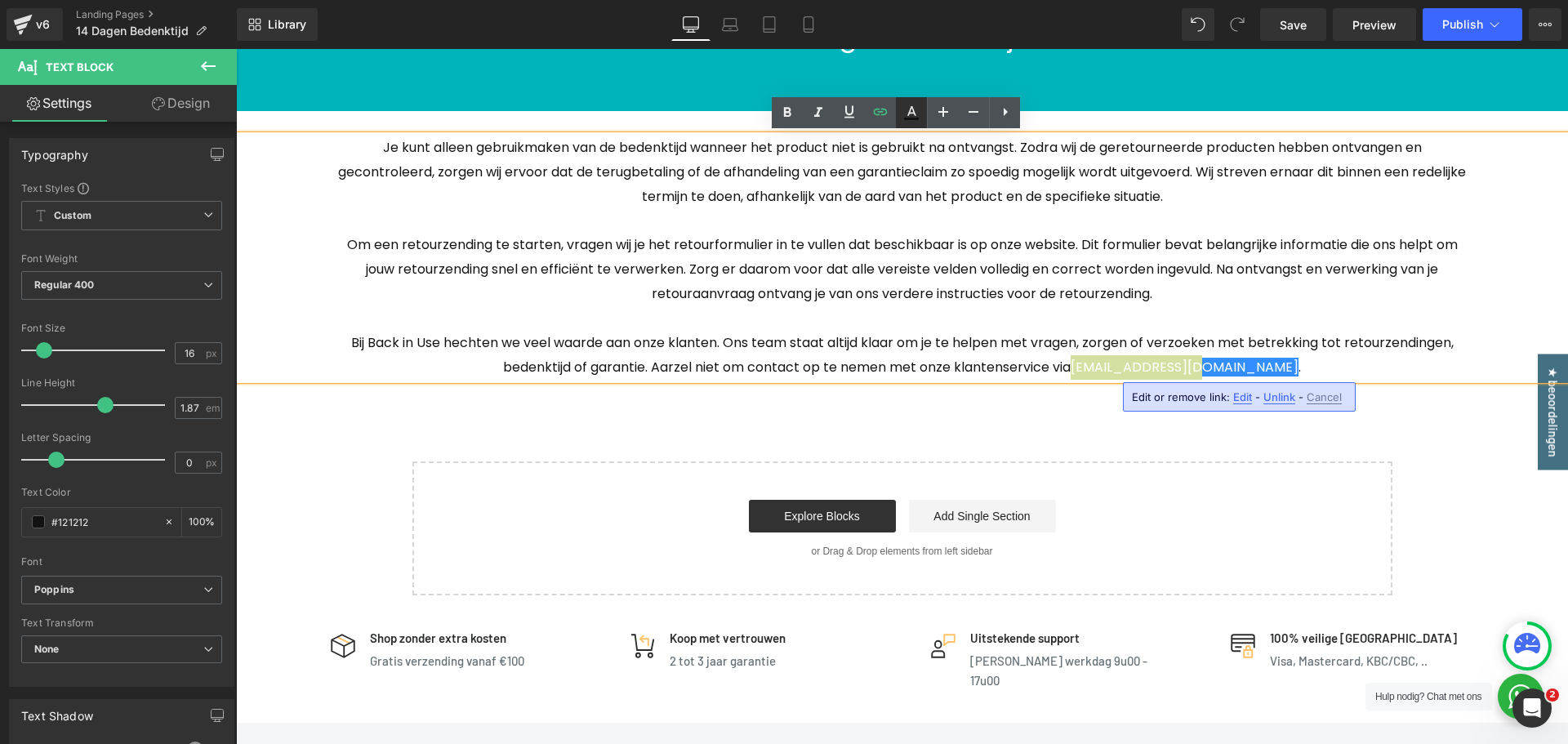
click at [913, 113] on icon at bounding box center [912, 111] width 9 height 10
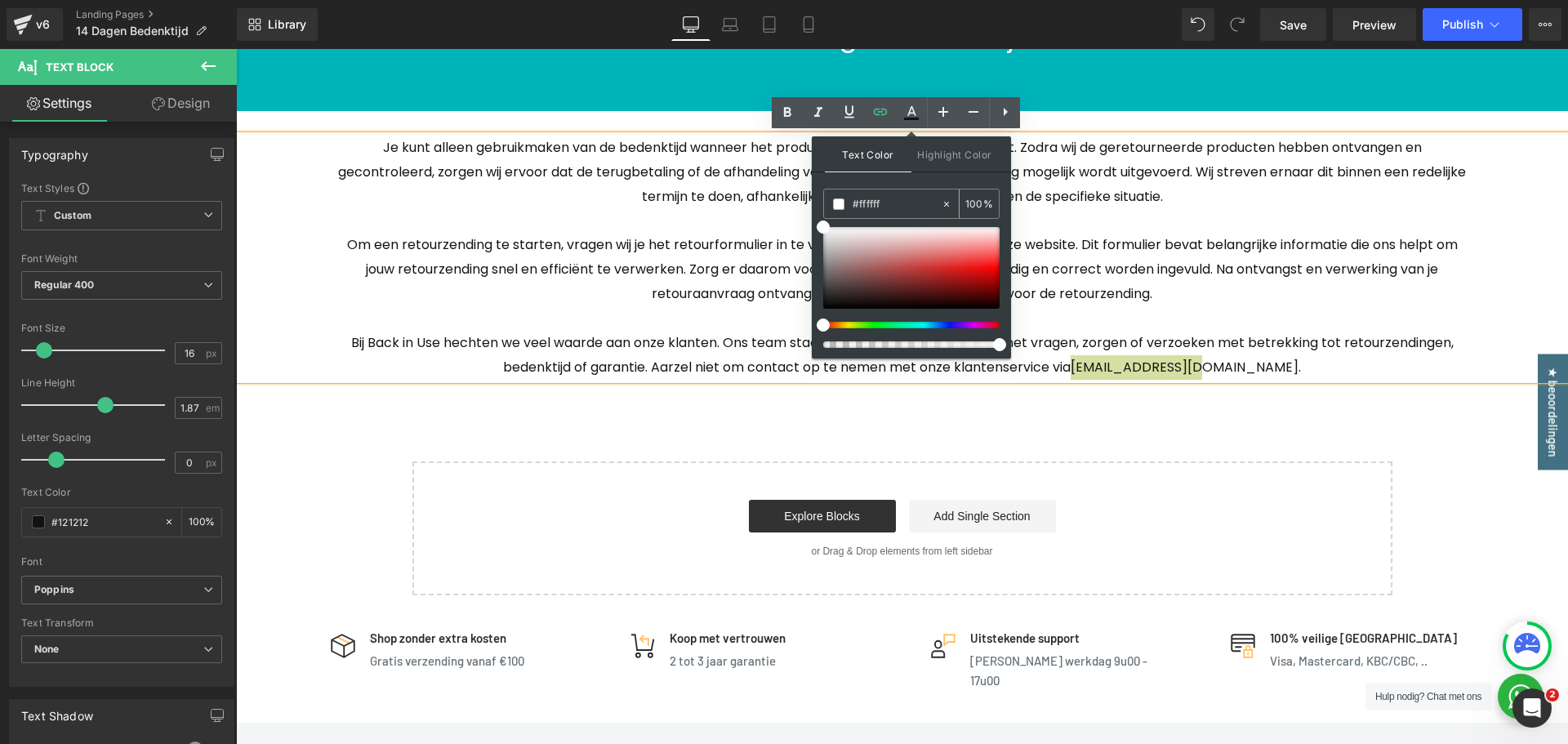
click at [886, 206] on input "#ffffff" at bounding box center [897, 204] width 88 height 18
type input "#0"
type input "0"
type input "#00b"
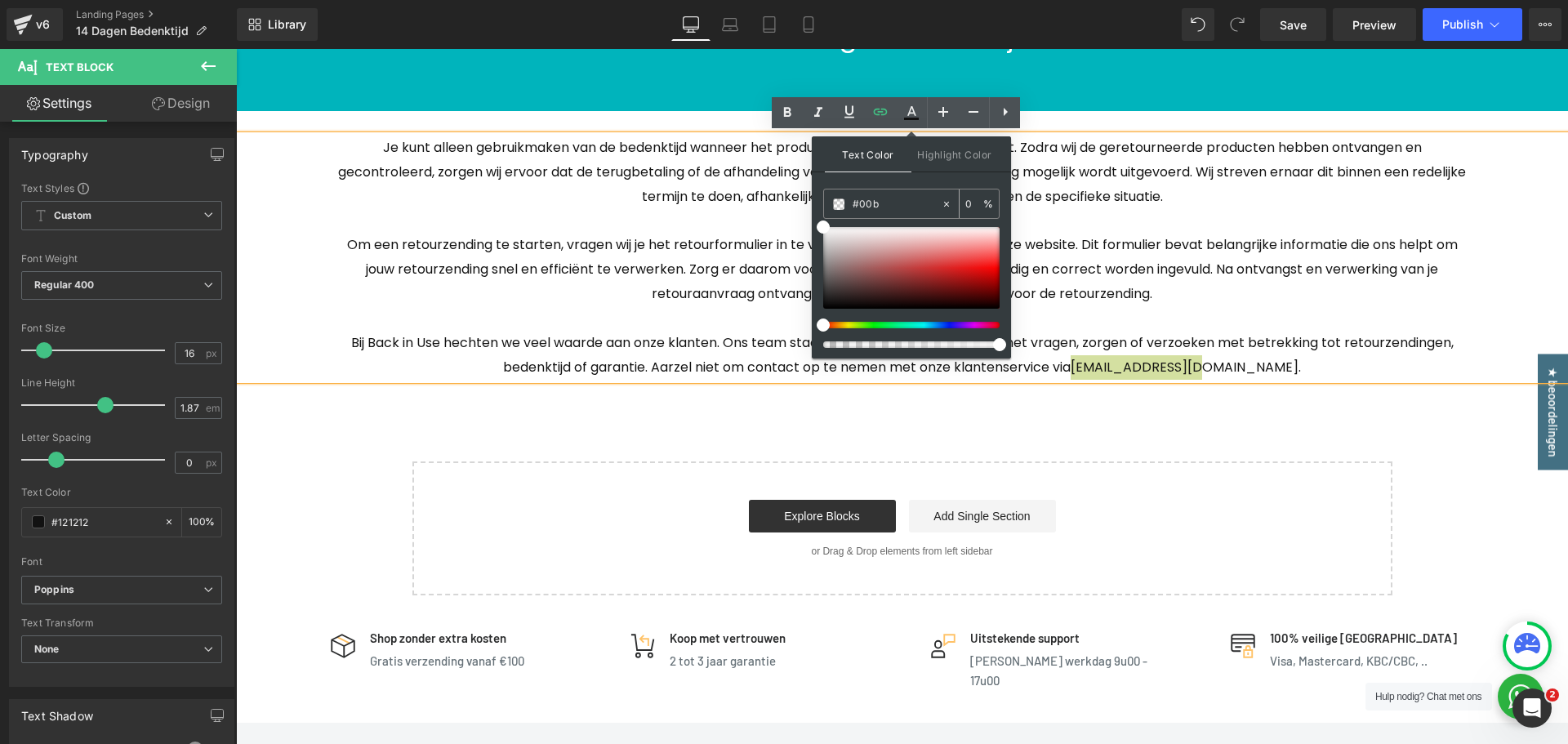
type input "100"
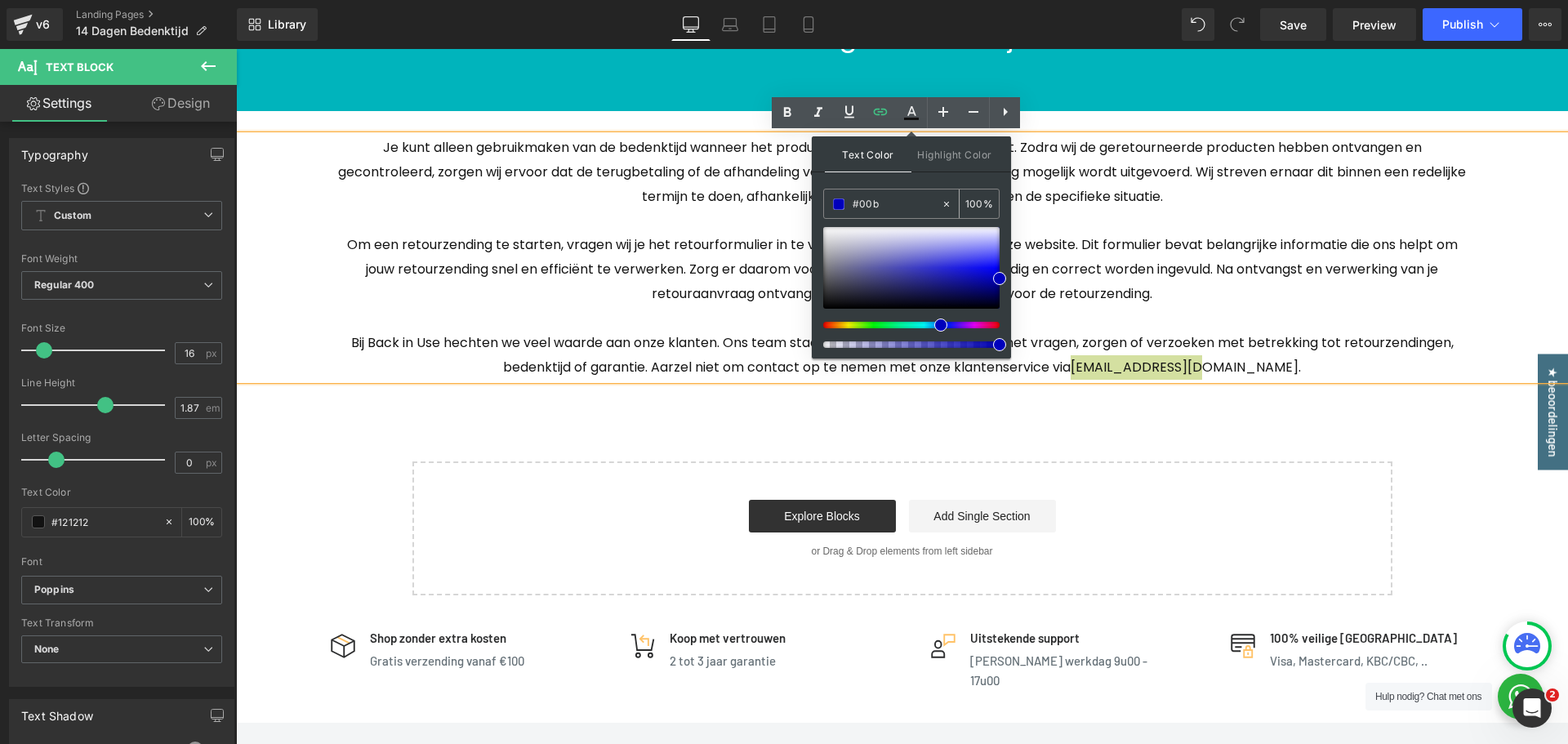
type input "#00b4"
type input "27"
type input "#00b4b"
type input "0"
type input "#00b4bc"
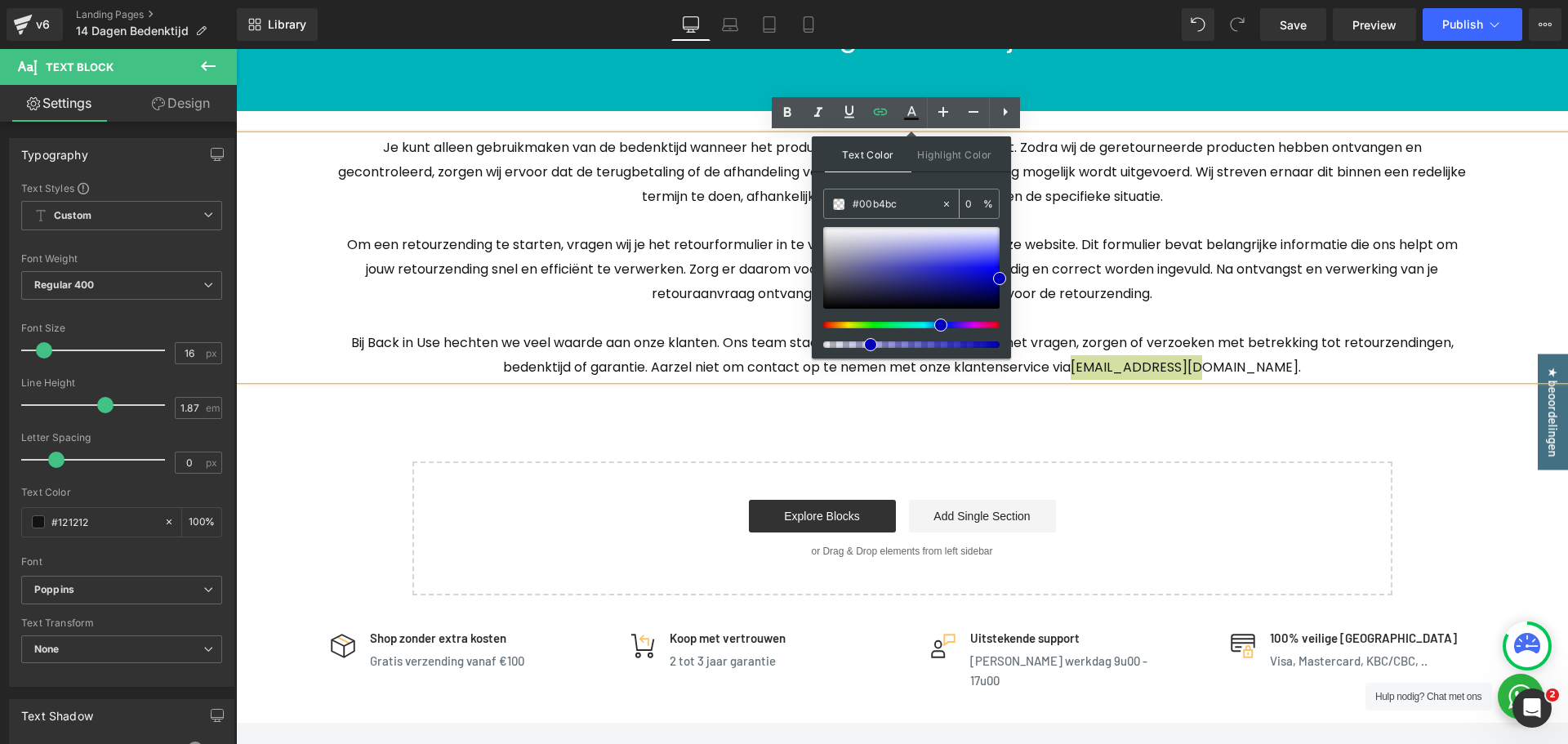
type input "100"
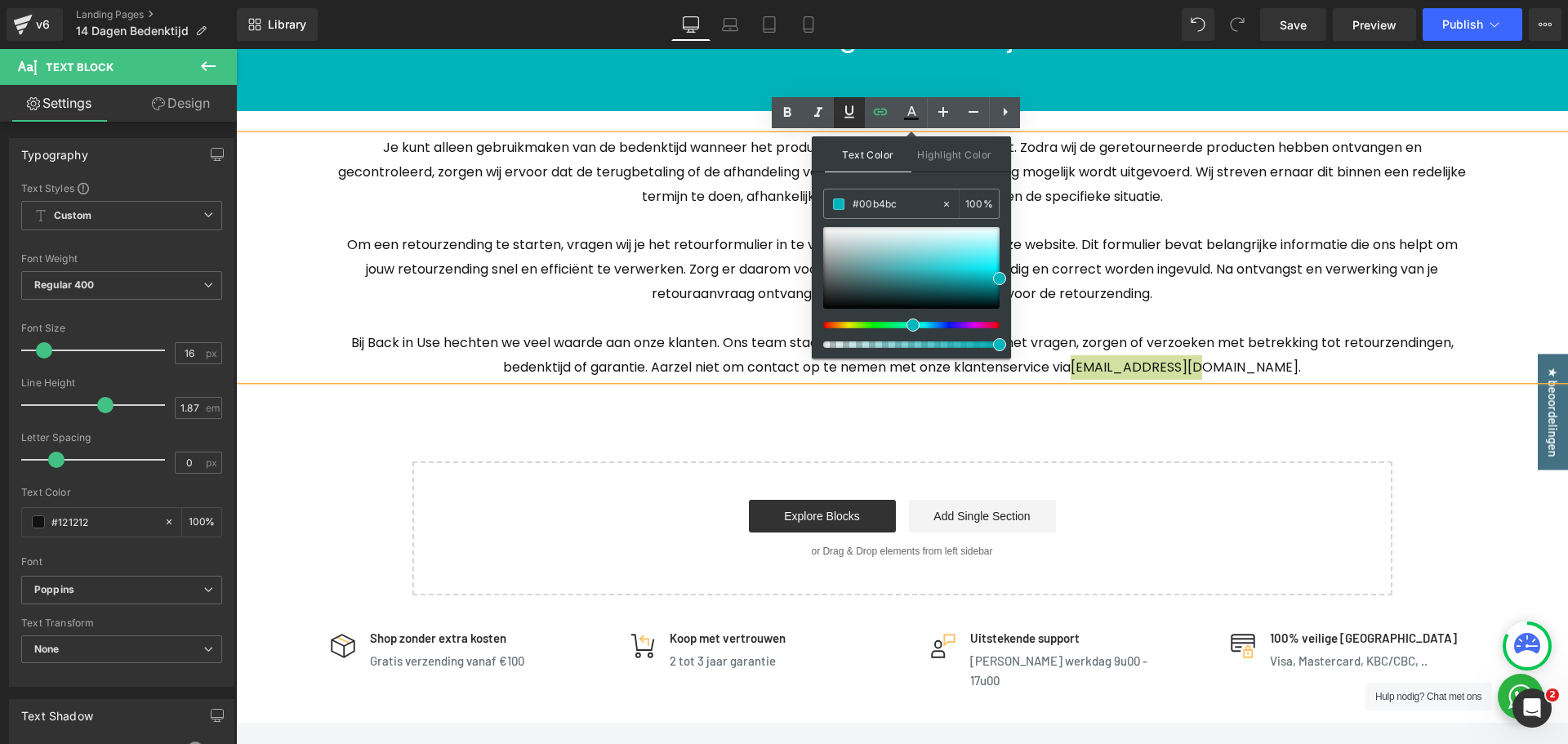
click at [850, 110] on icon at bounding box center [850, 112] width 20 height 20
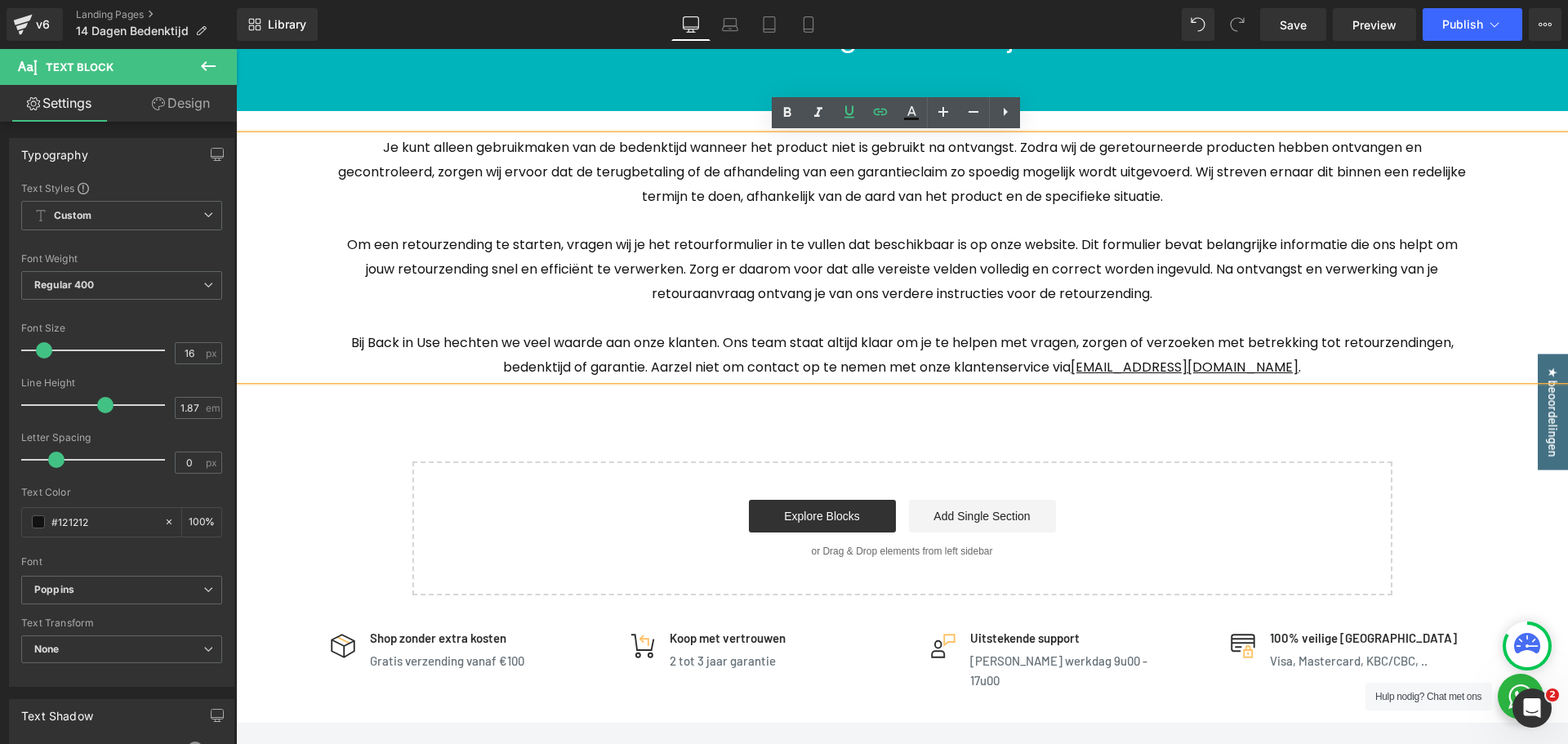
click at [1267, 311] on p at bounding box center [902, 318] width 1136 height 24
click at [1122, 370] on u "[EMAIL_ADDRESS][DOMAIN_NAME]" at bounding box center [1184, 367] width 228 height 19
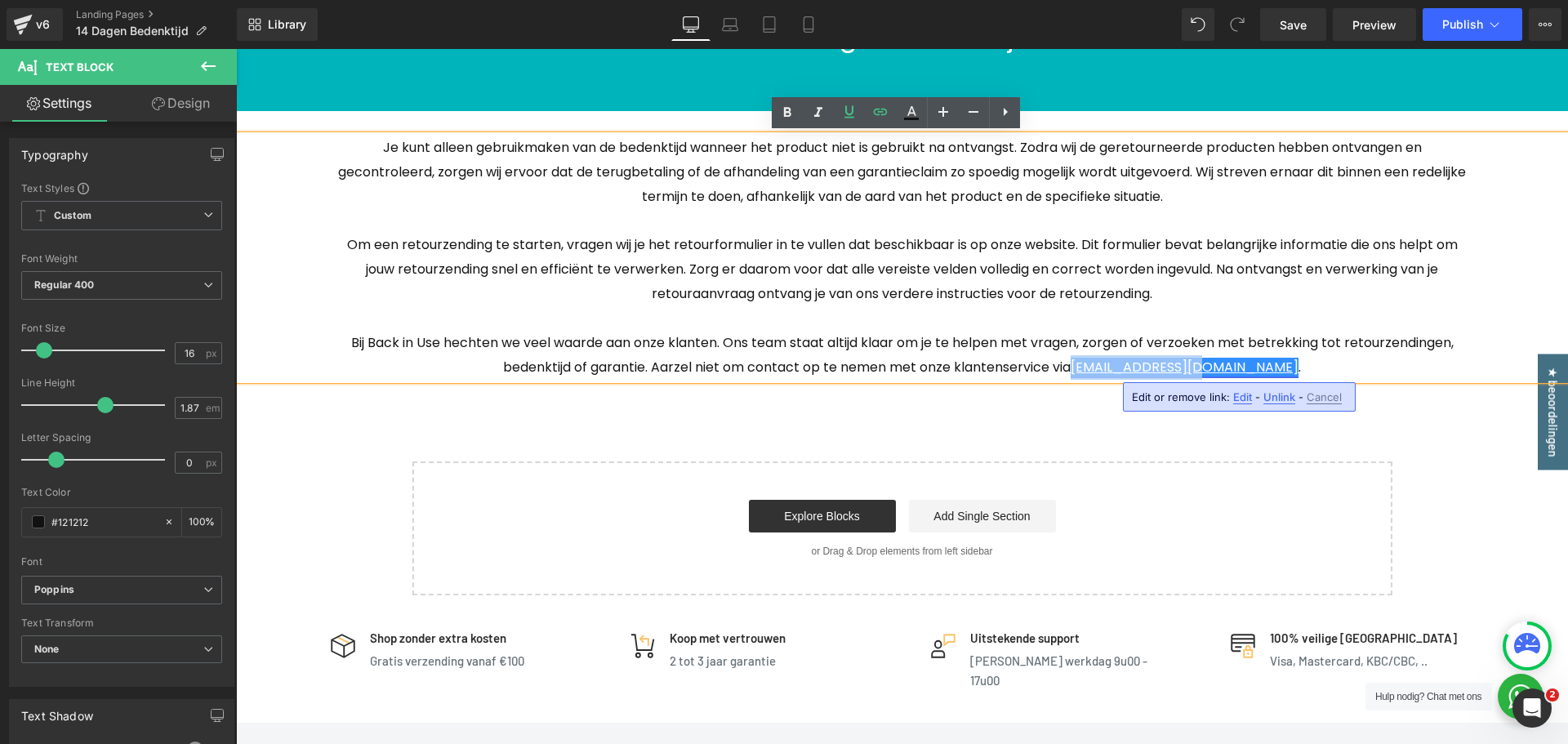
drag, startPoint x: 1119, startPoint y: 369, endPoint x: 1240, endPoint y: 370, distance: 121.0
click at [1240, 370] on u "[EMAIL_ADDRESS][DOMAIN_NAME]" at bounding box center [1184, 367] width 228 height 19
click at [914, 111] on icon at bounding box center [912, 111] width 9 height 10
type input "#ffffff"
type input "100"
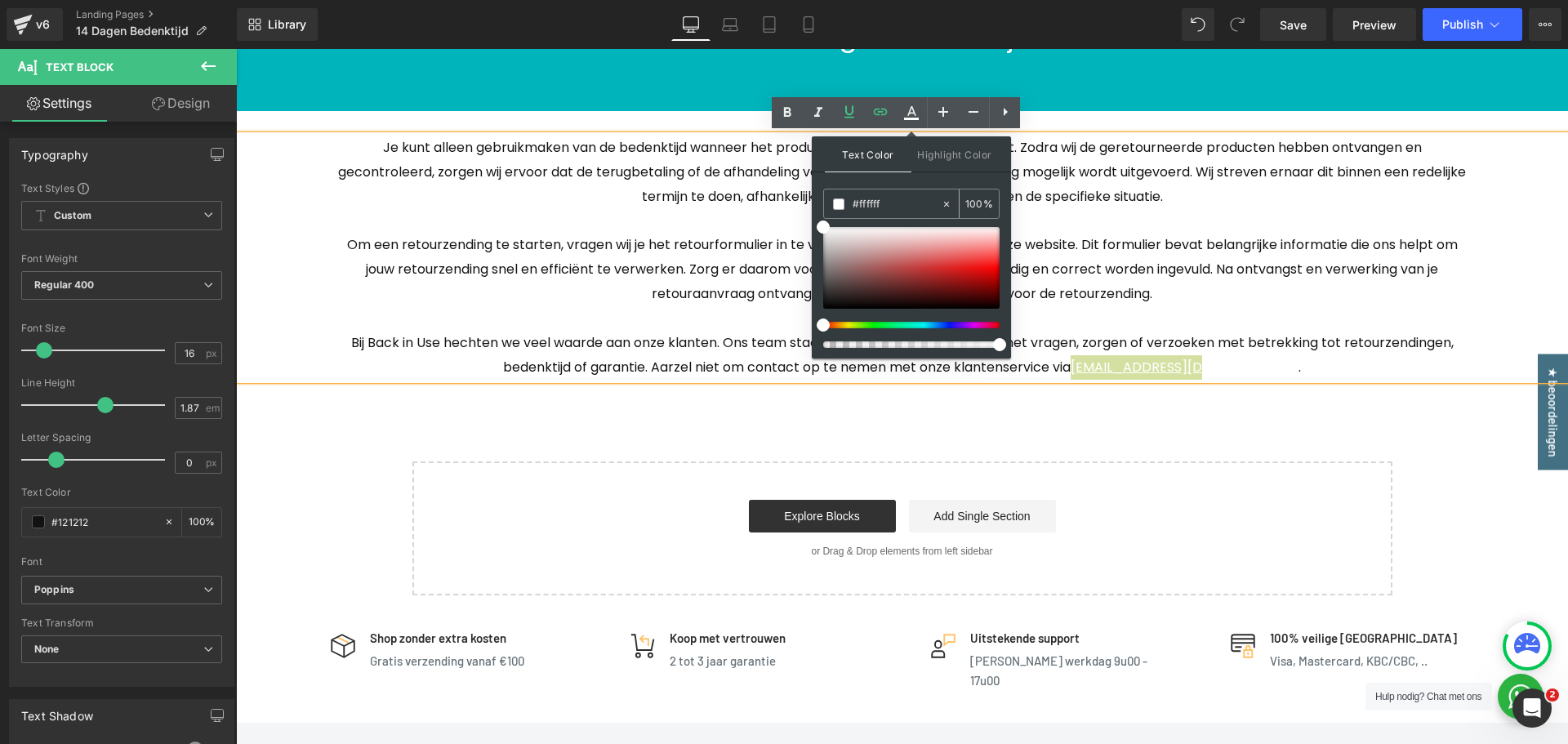
click at [882, 209] on input "#ffffff" at bounding box center [897, 204] width 88 height 18
type input "#0"
type input "0"
type input "#00b"
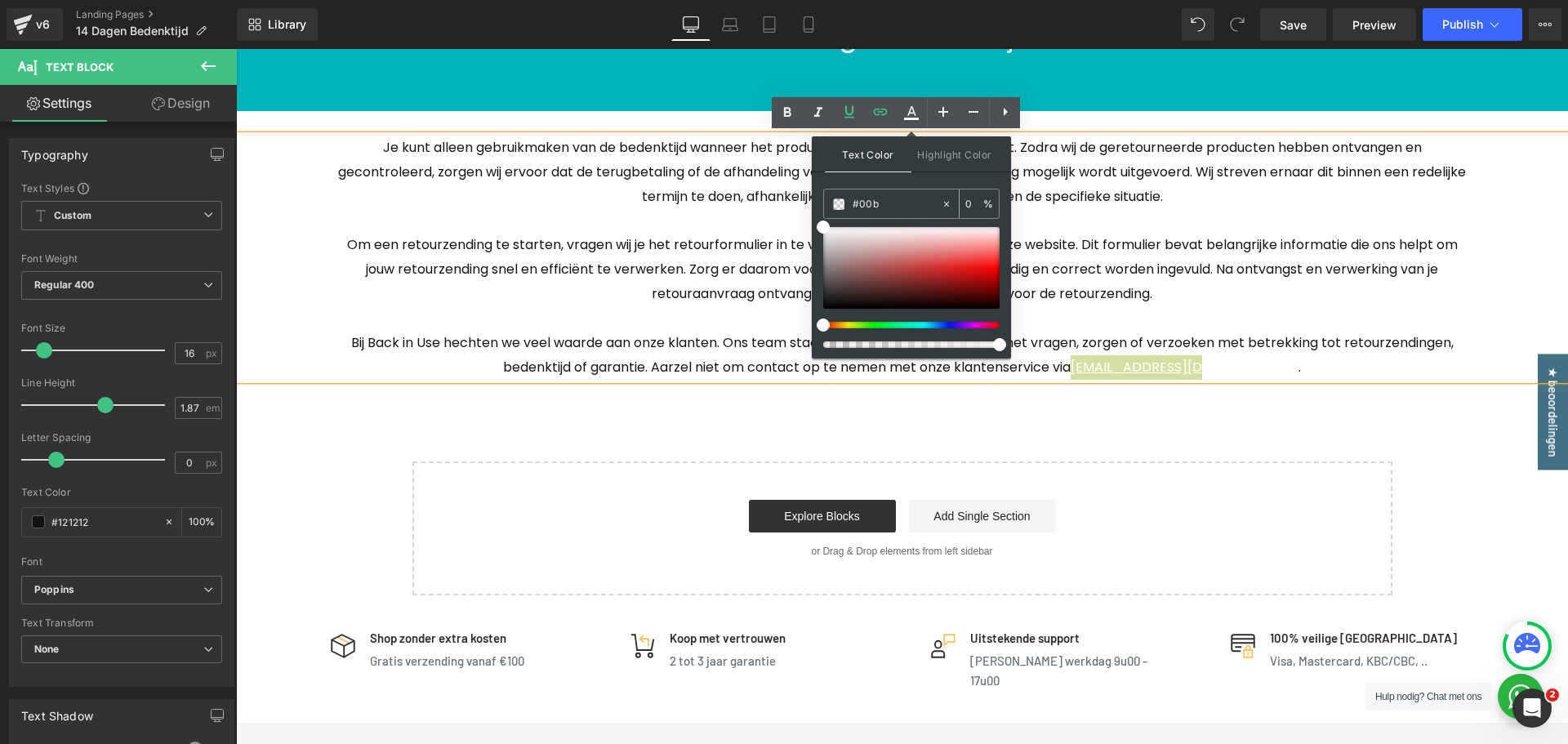
type input "100"
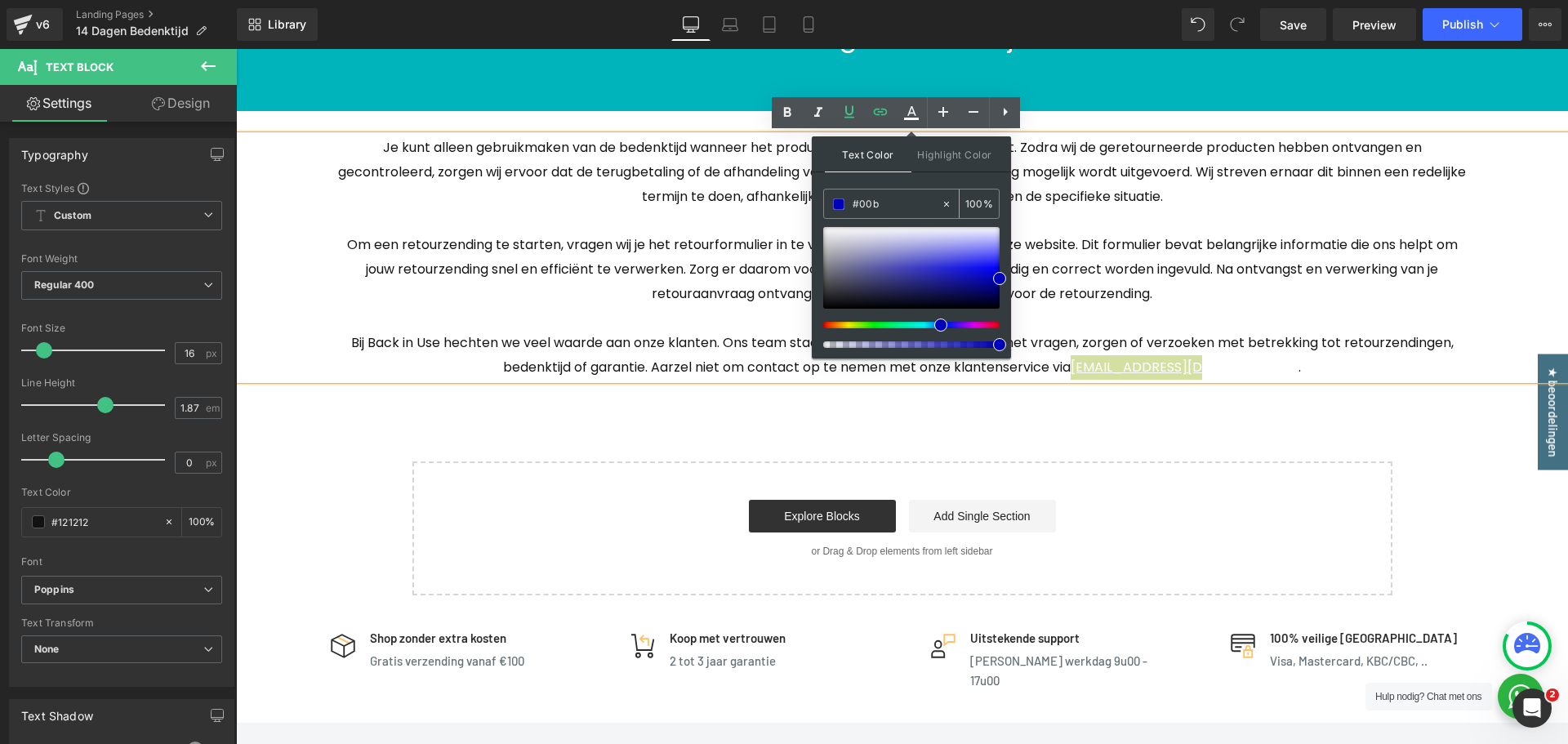
type input "#00b4"
type input "27"
type input "#00b4b"
type input "0"
type input "#00b4bc"
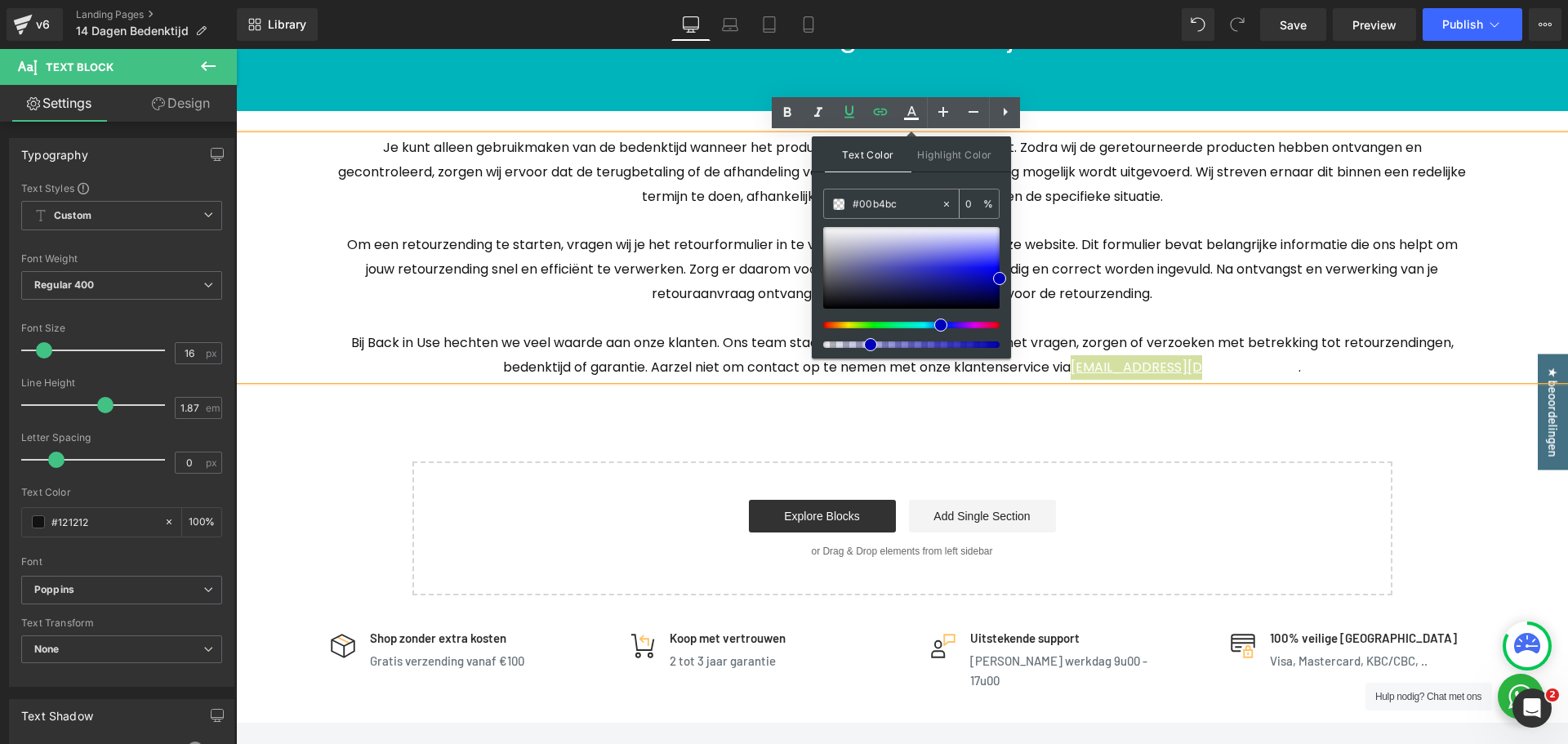
type input "100"
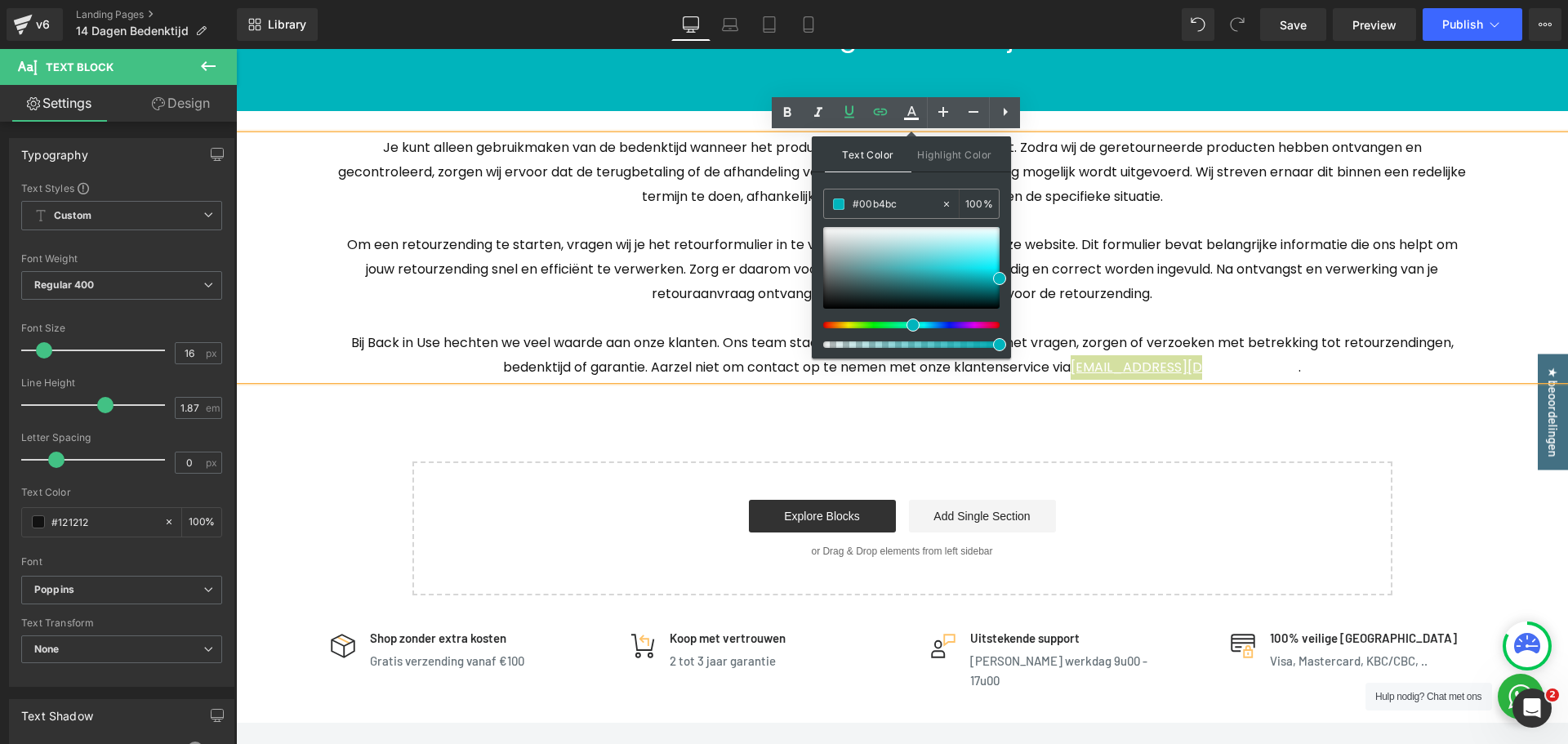
type input "#00b4bc"
click at [989, 342] on div at bounding box center [905, 344] width 177 height 7
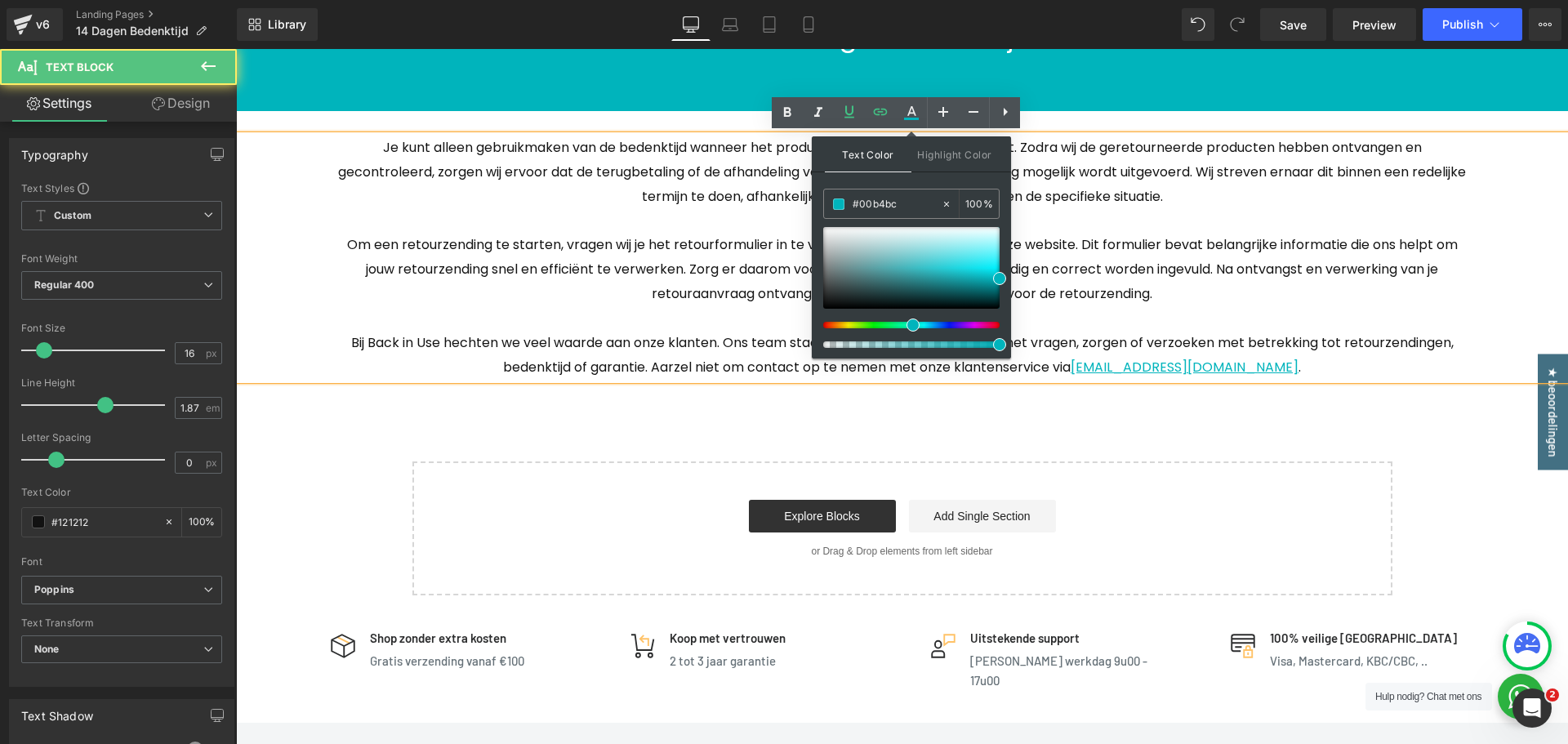
click at [1294, 265] on span "Om een retourzending te starten, vragen wij je het retourformulier in te vullen…" at bounding box center [902, 269] width 1111 height 68
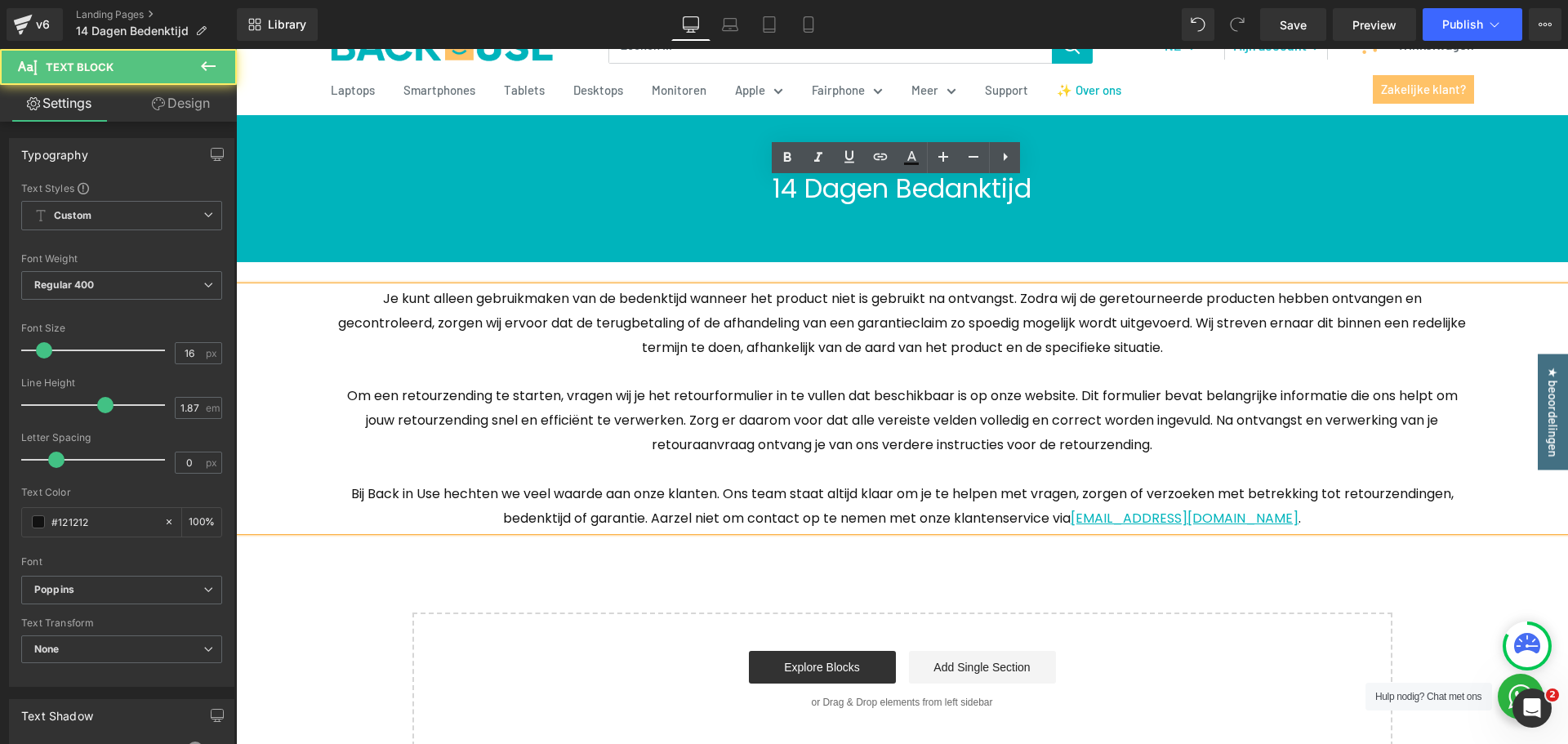
scroll to position [82, 0]
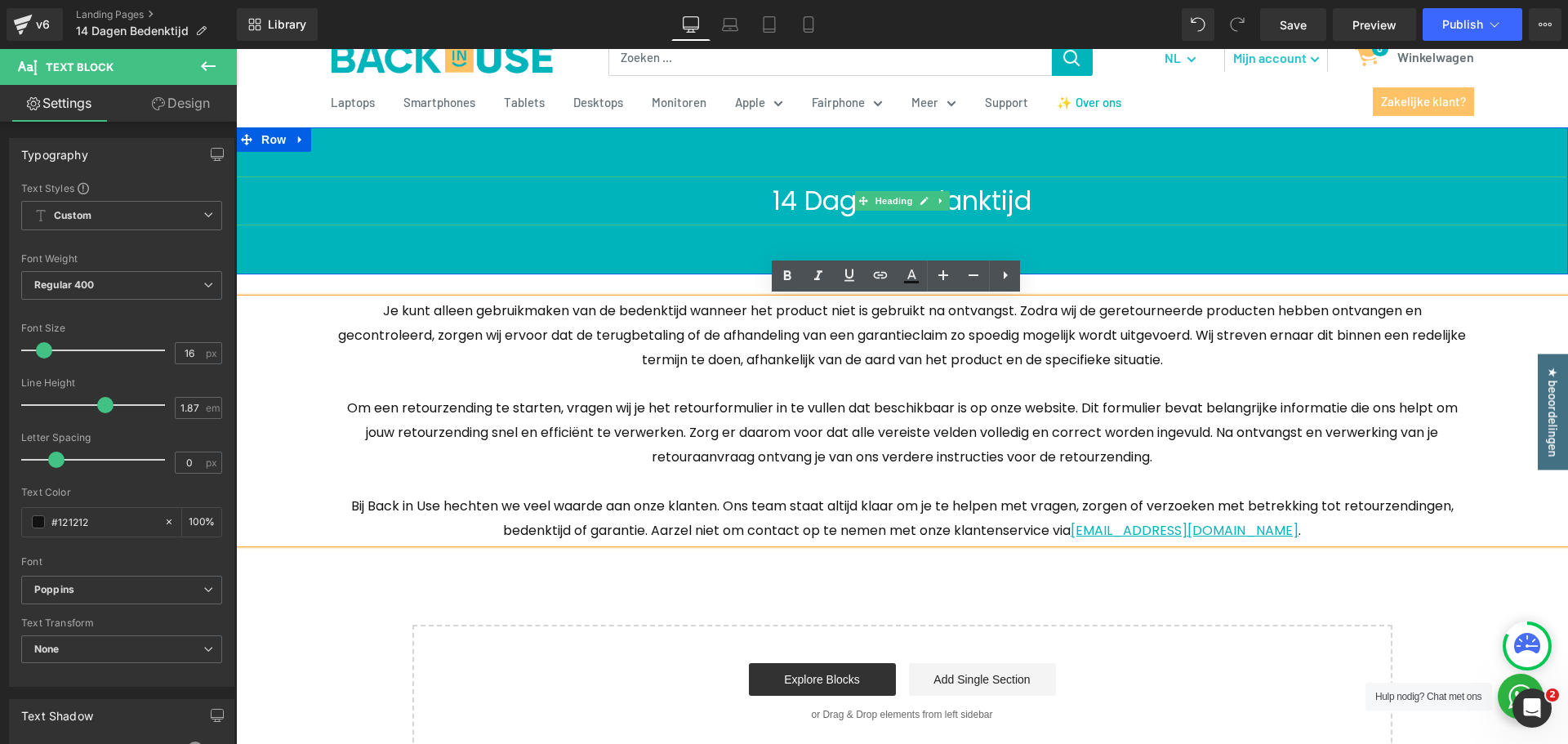
click at [965, 198] on h1 "14 Dagen Bedanktijd" at bounding box center [902, 201] width 1332 height 49
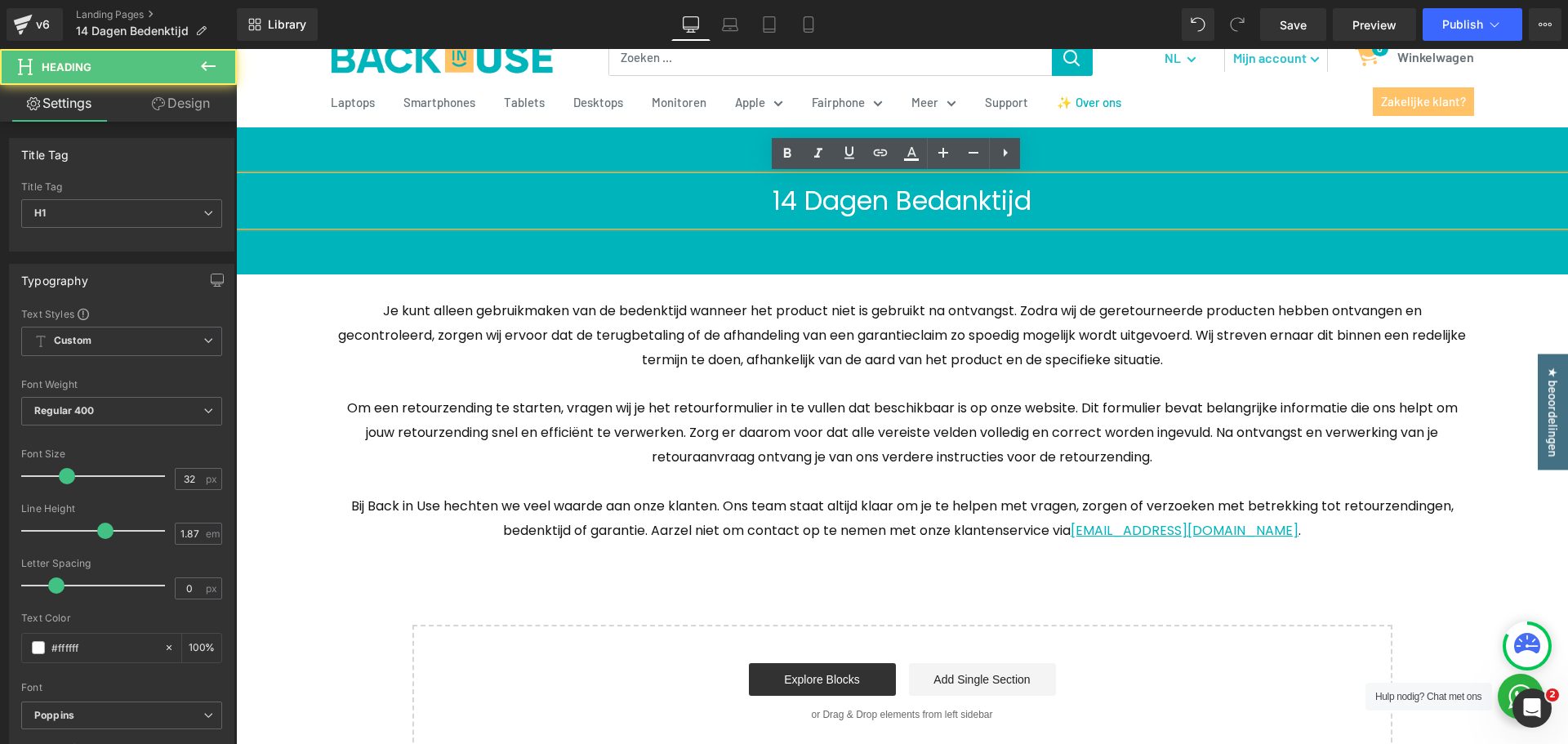
drag, startPoint x: 956, startPoint y: 203, endPoint x: 969, endPoint y: 208, distance: 13.9
click at [957, 203] on h1 "14 Dagen Bedanktijd" at bounding box center [902, 201] width 1332 height 49
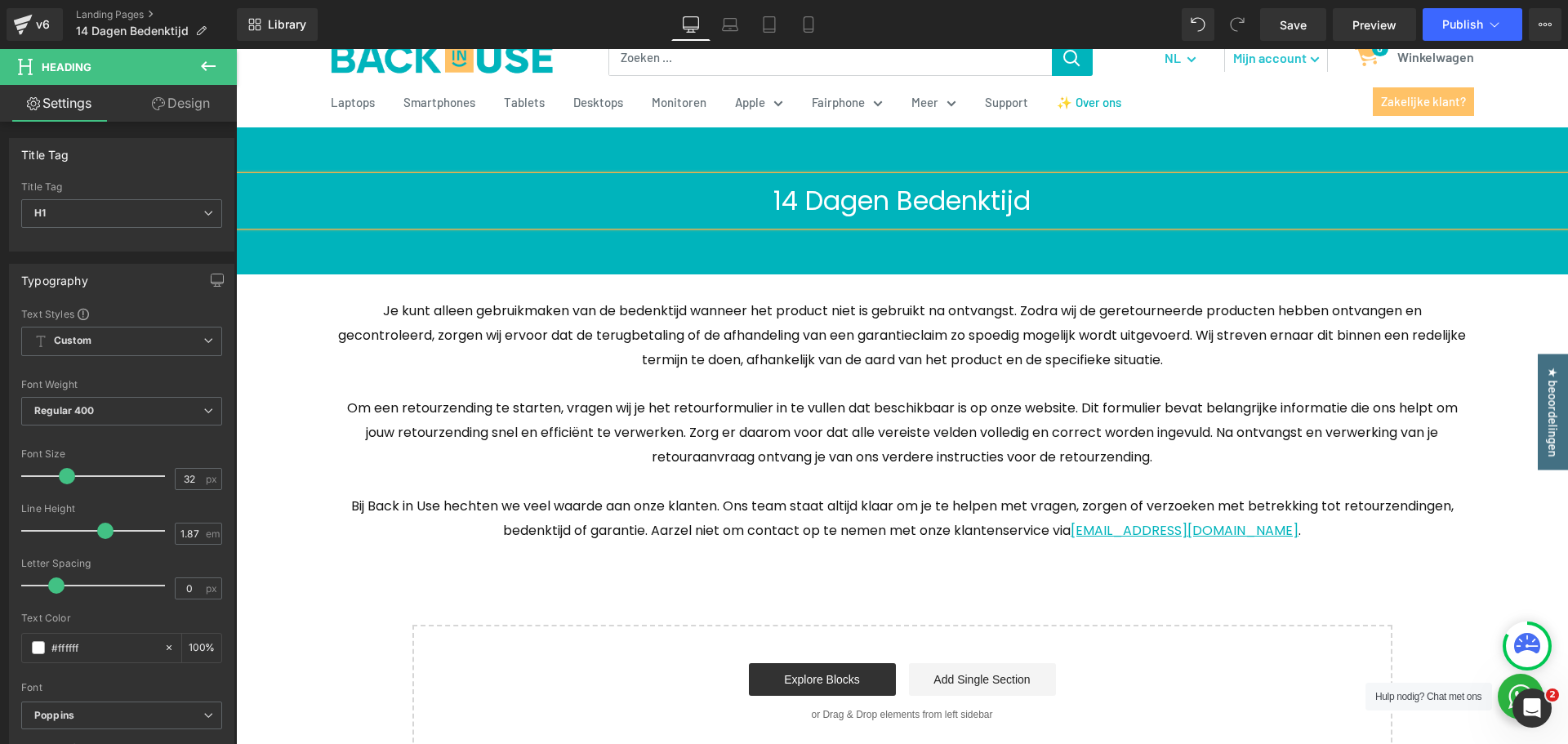
click at [1043, 209] on h1 "14 Dagen Bedenktijd" at bounding box center [902, 201] width 1332 height 49
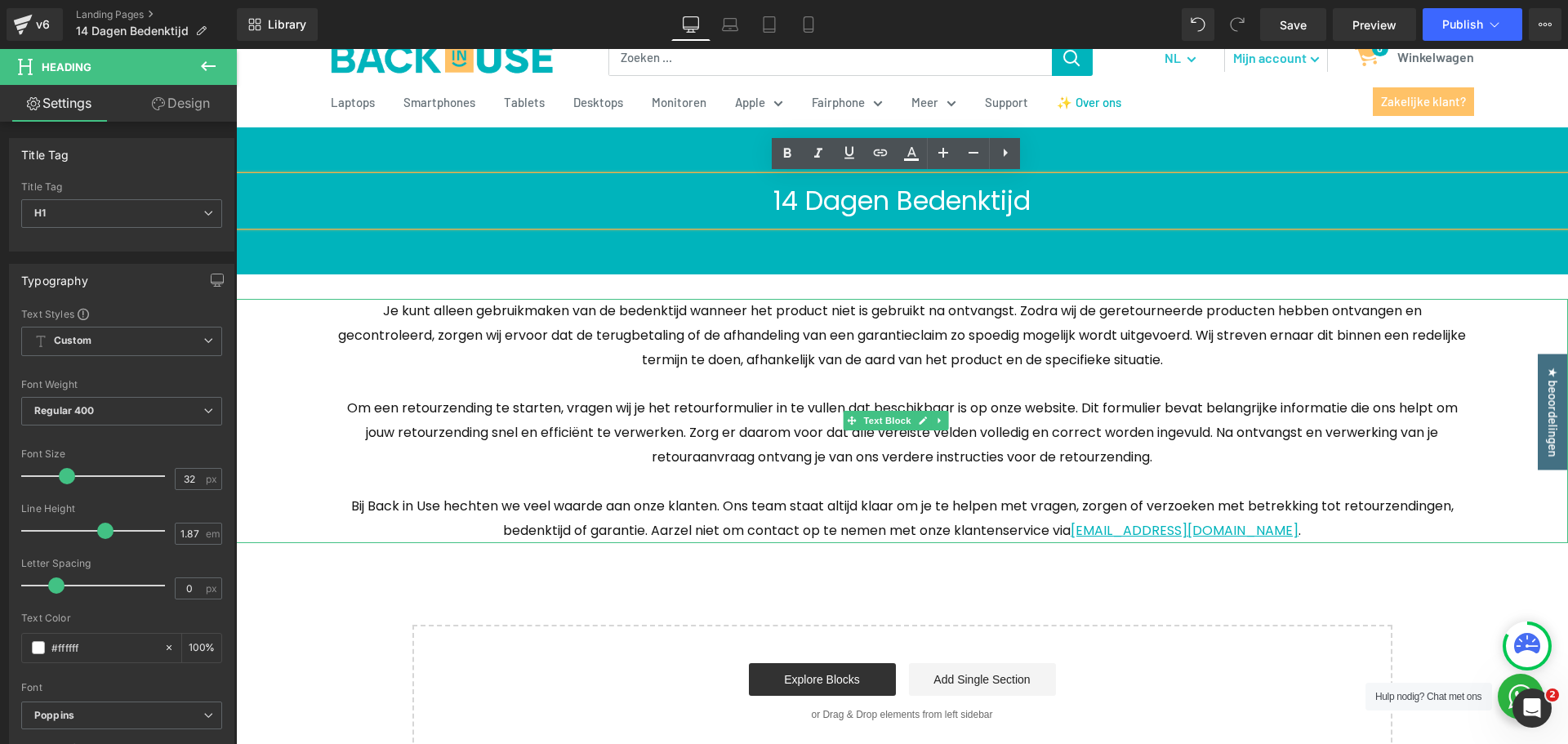
click at [1071, 377] on p at bounding box center [902, 385] width 1136 height 24
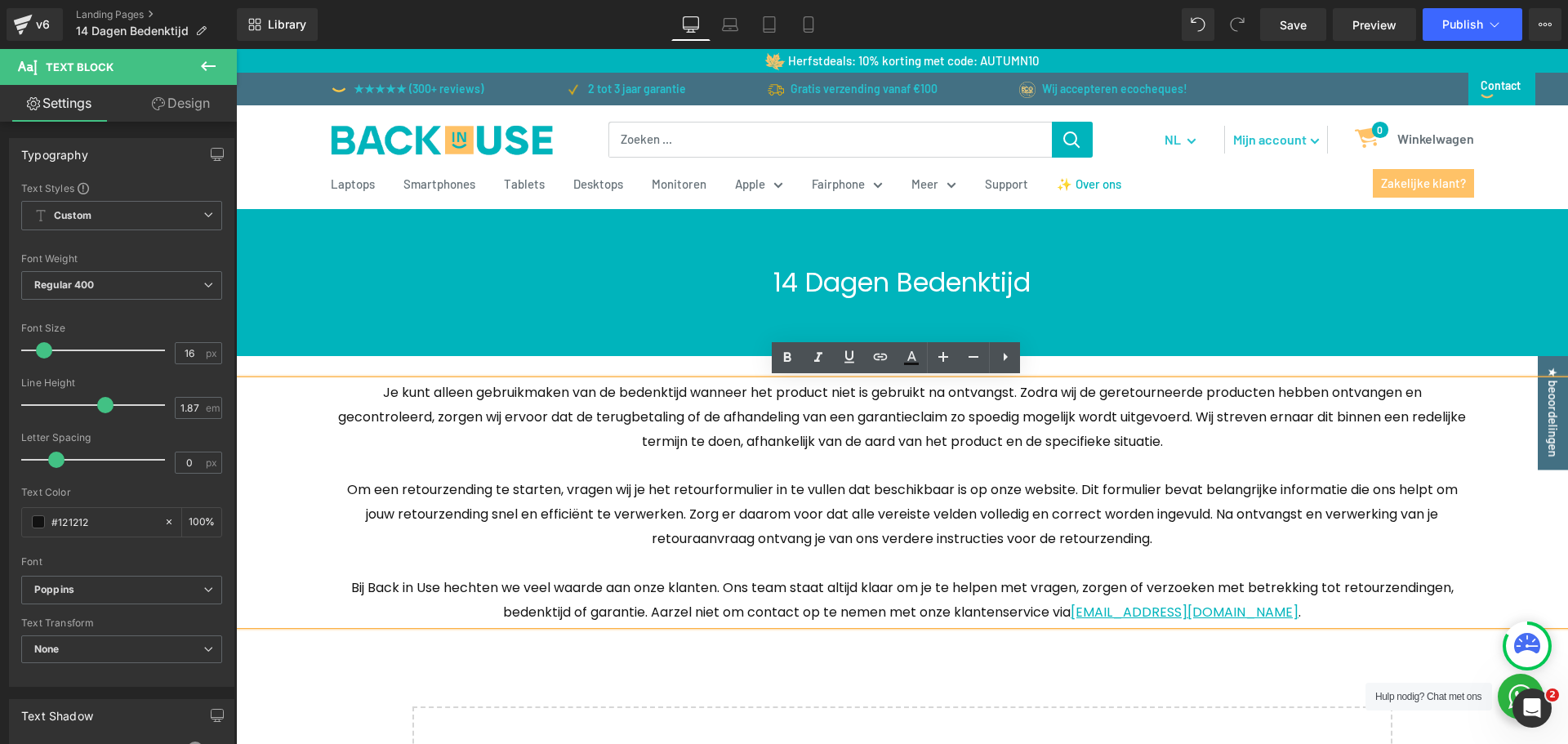
scroll to position [163, 0]
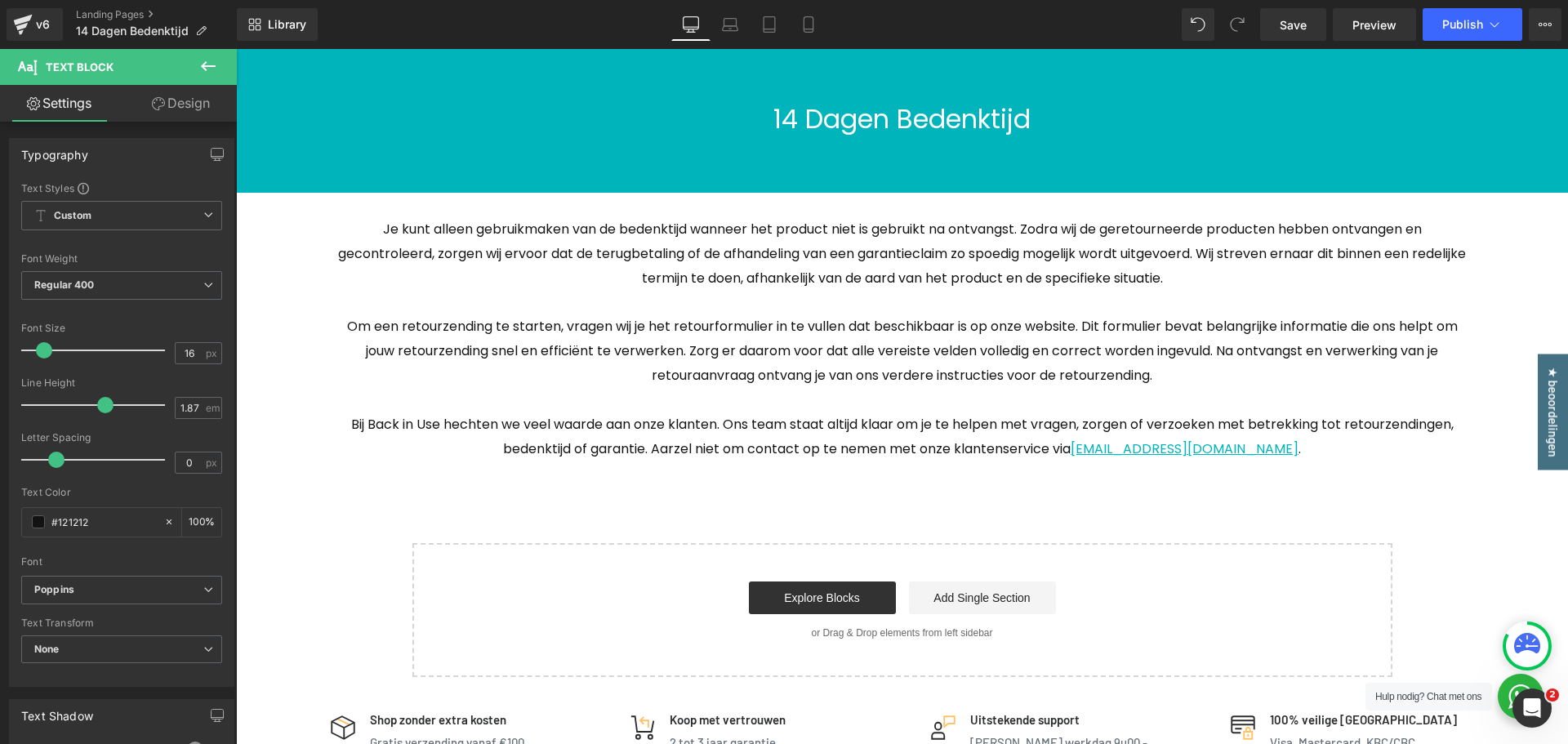
click at [204, 71] on icon at bounding box center [209, 67] width 20 height 20
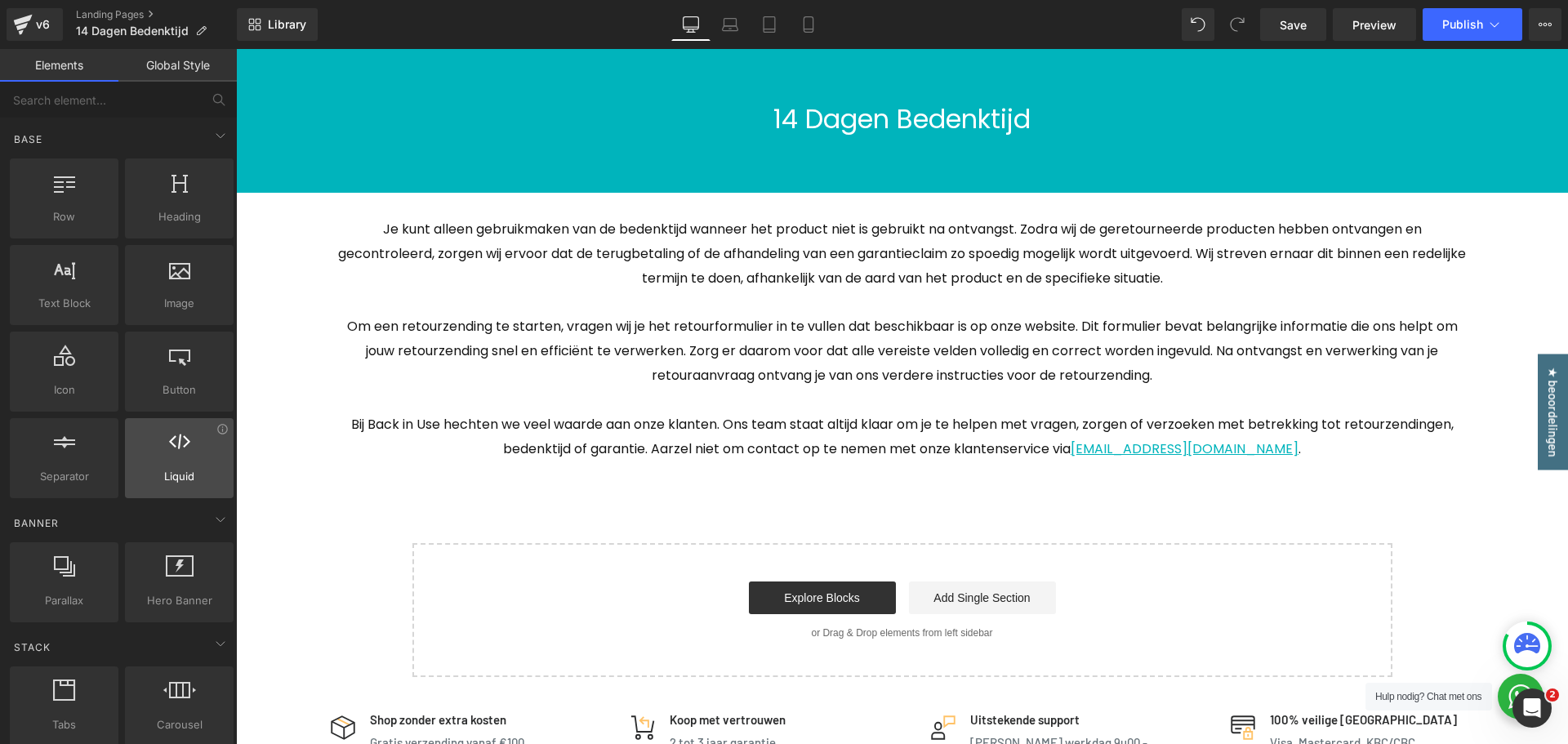
scroll to position [82, 0]
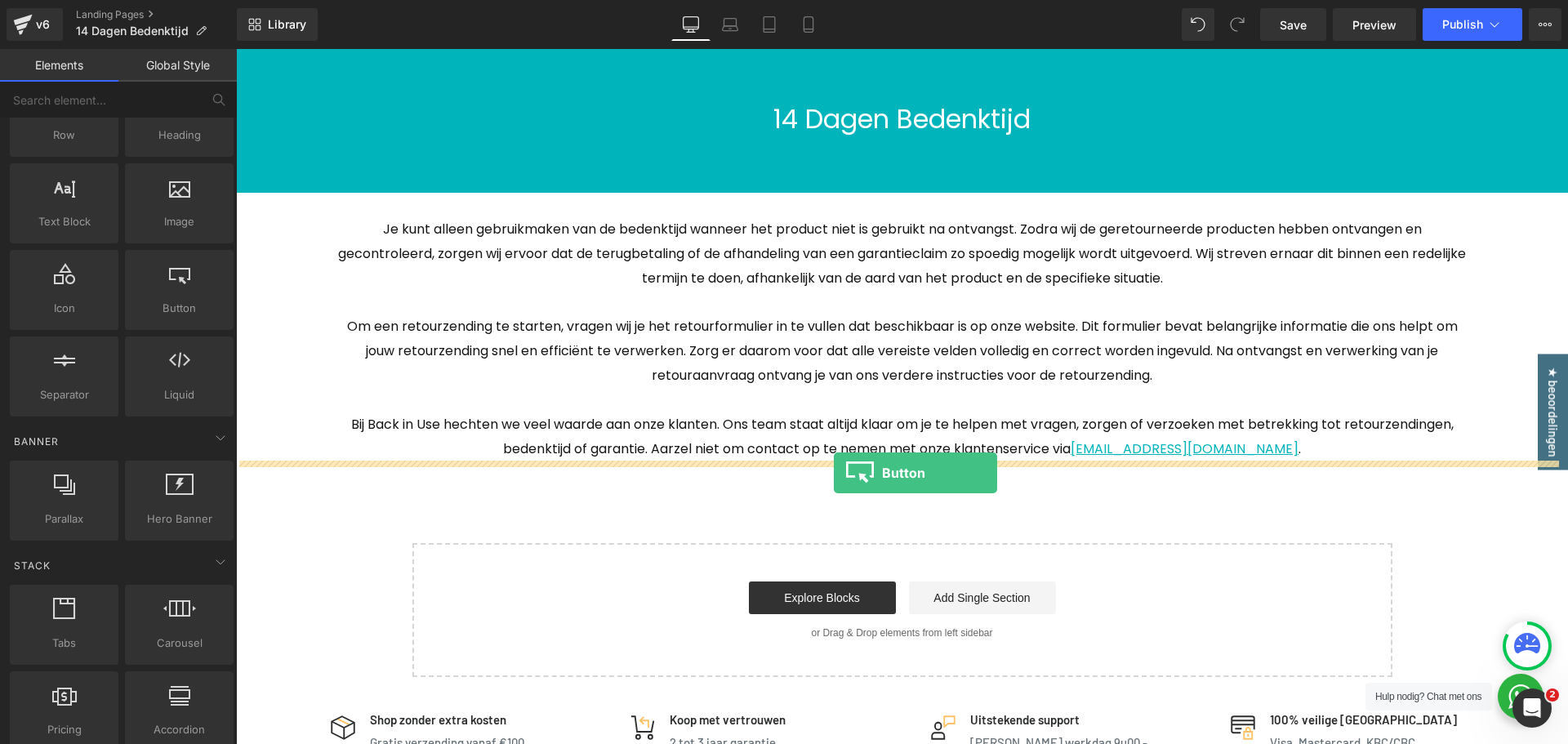
drag, startPoint x: 392, startPoint y: 319, endPoint x: 834, endPoint y: 473, distance: 468.1
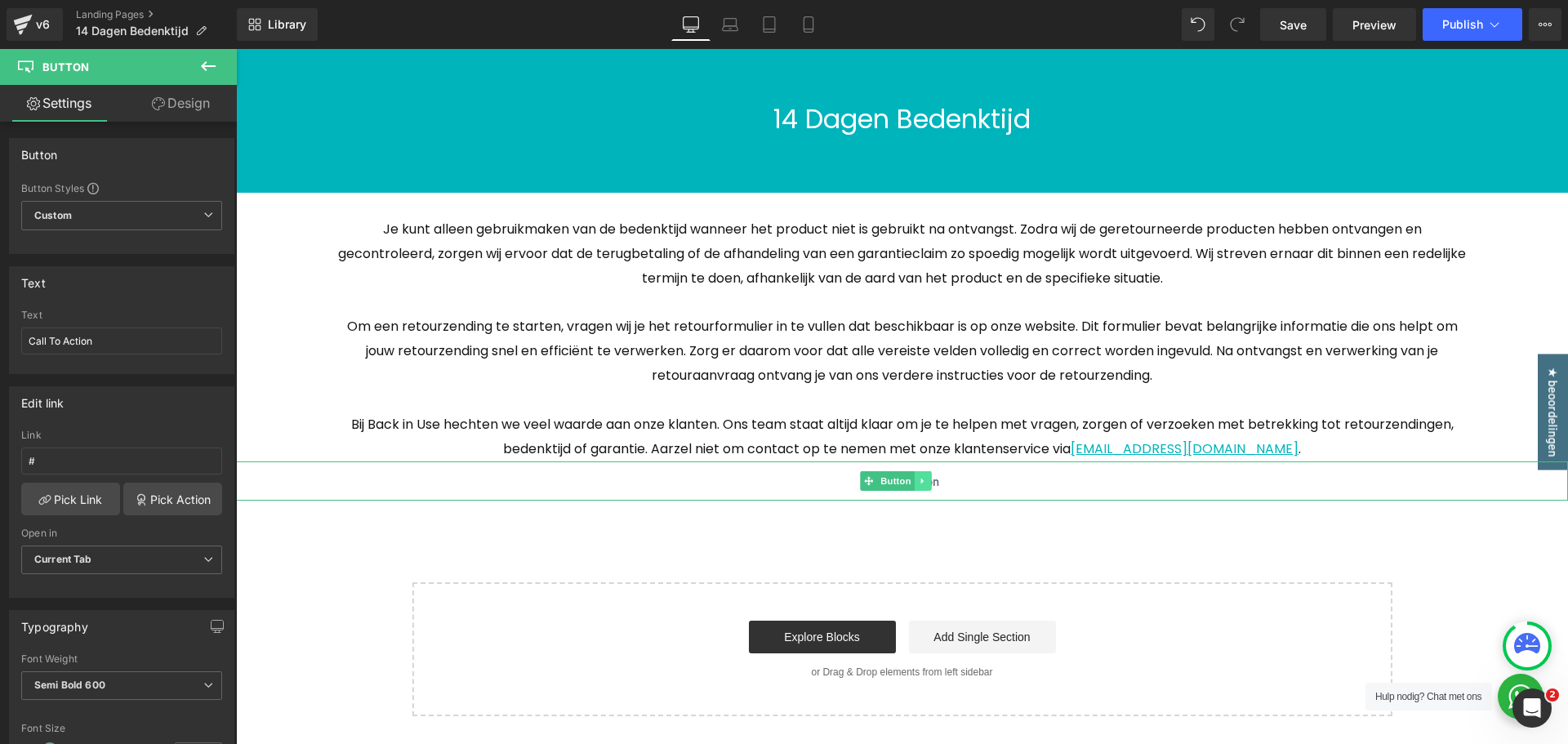
click at [925, 485] on icon at bounding box center [923, 481] width 9 height 10
click at [934, 481] on icon at bounding box center [932, 480] width 9 height 9
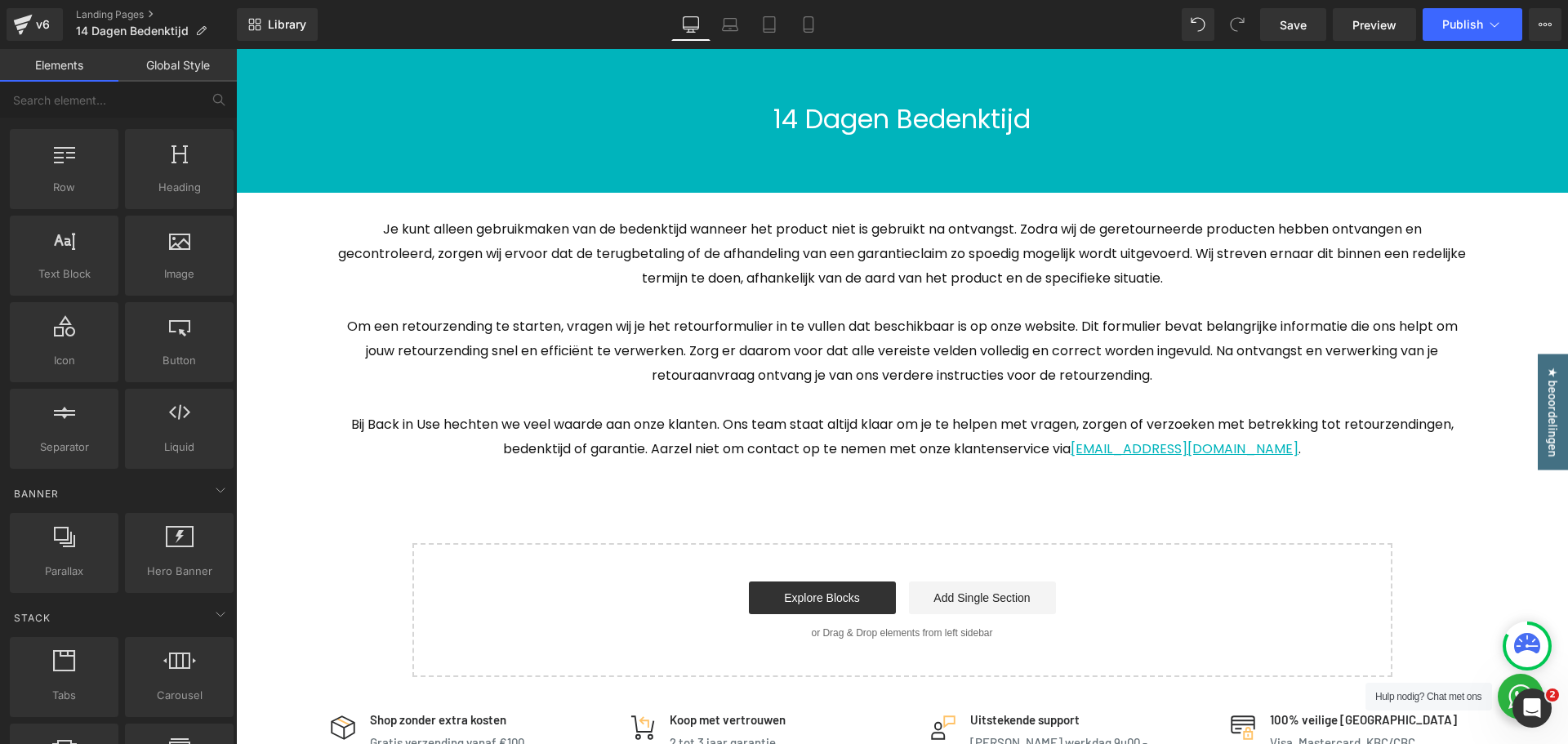
scroll to position [0, 0]
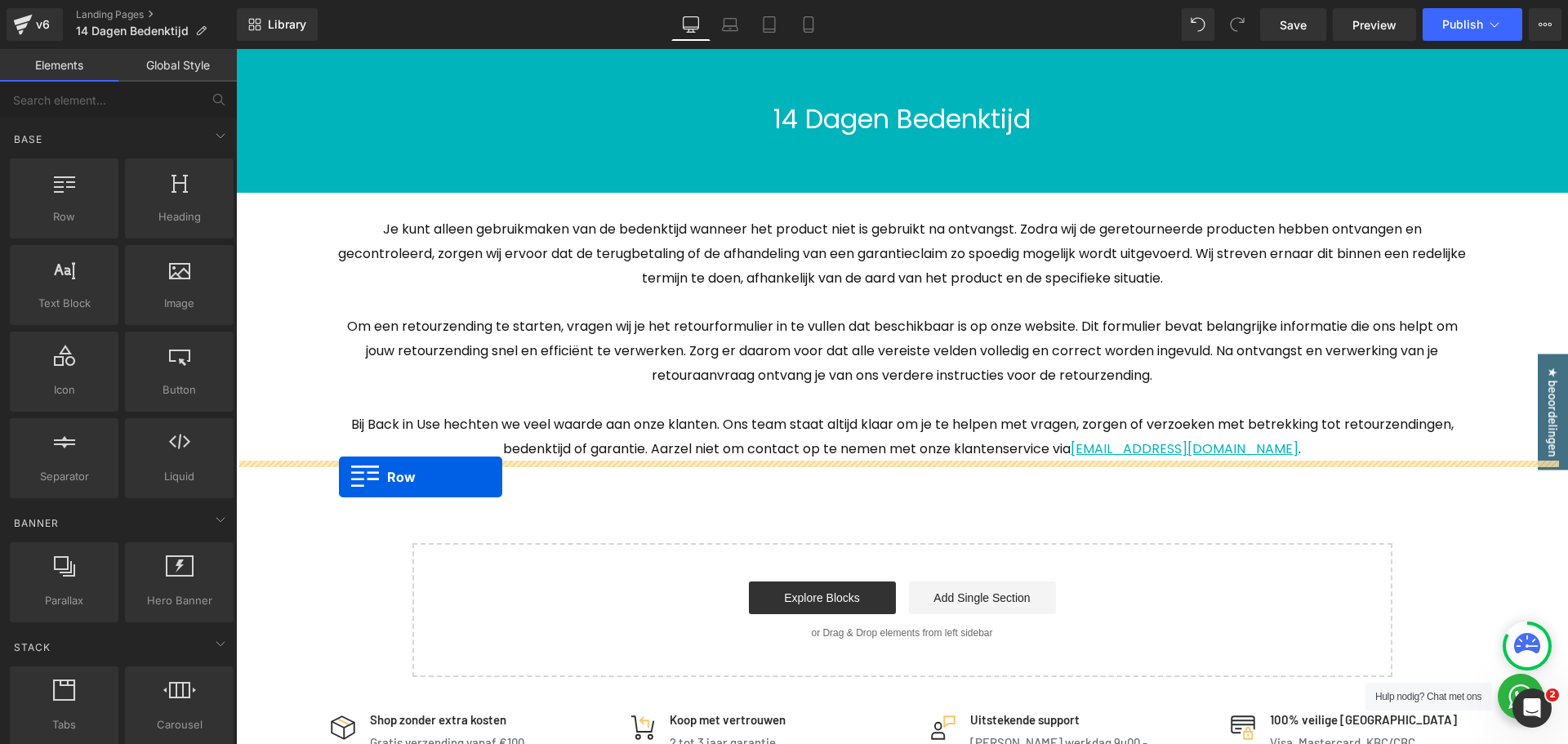
drag, startPoint x: 292, startPoint y: 371, endPoint x: 339, endPoint y: 477, distance: 116.0
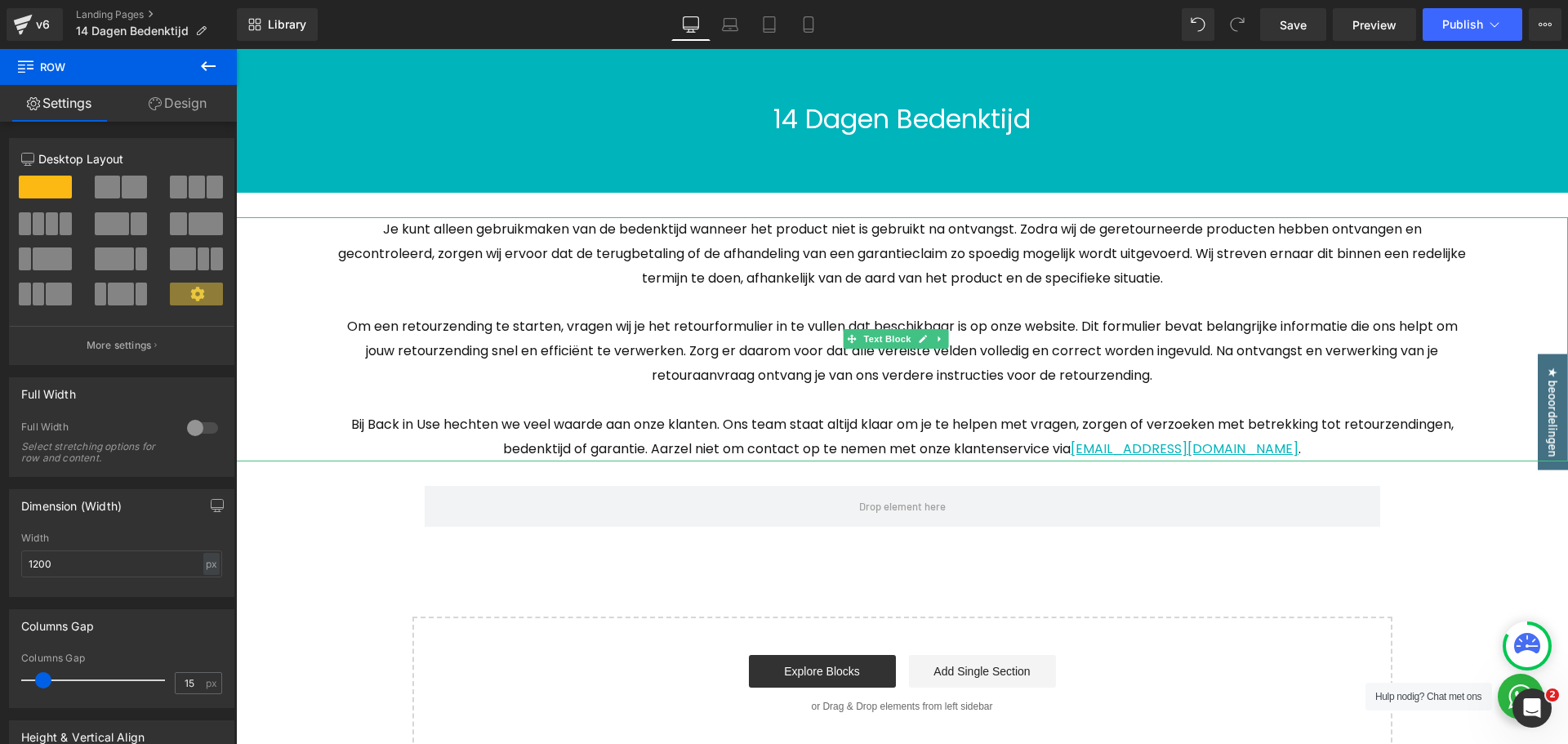
click at [510, 281] on p "Je kunt alleen gebruikmaken van de bedenktijd wanneer het product niet is gebru…" at bounding box center [902, 254] width 1136 height 73
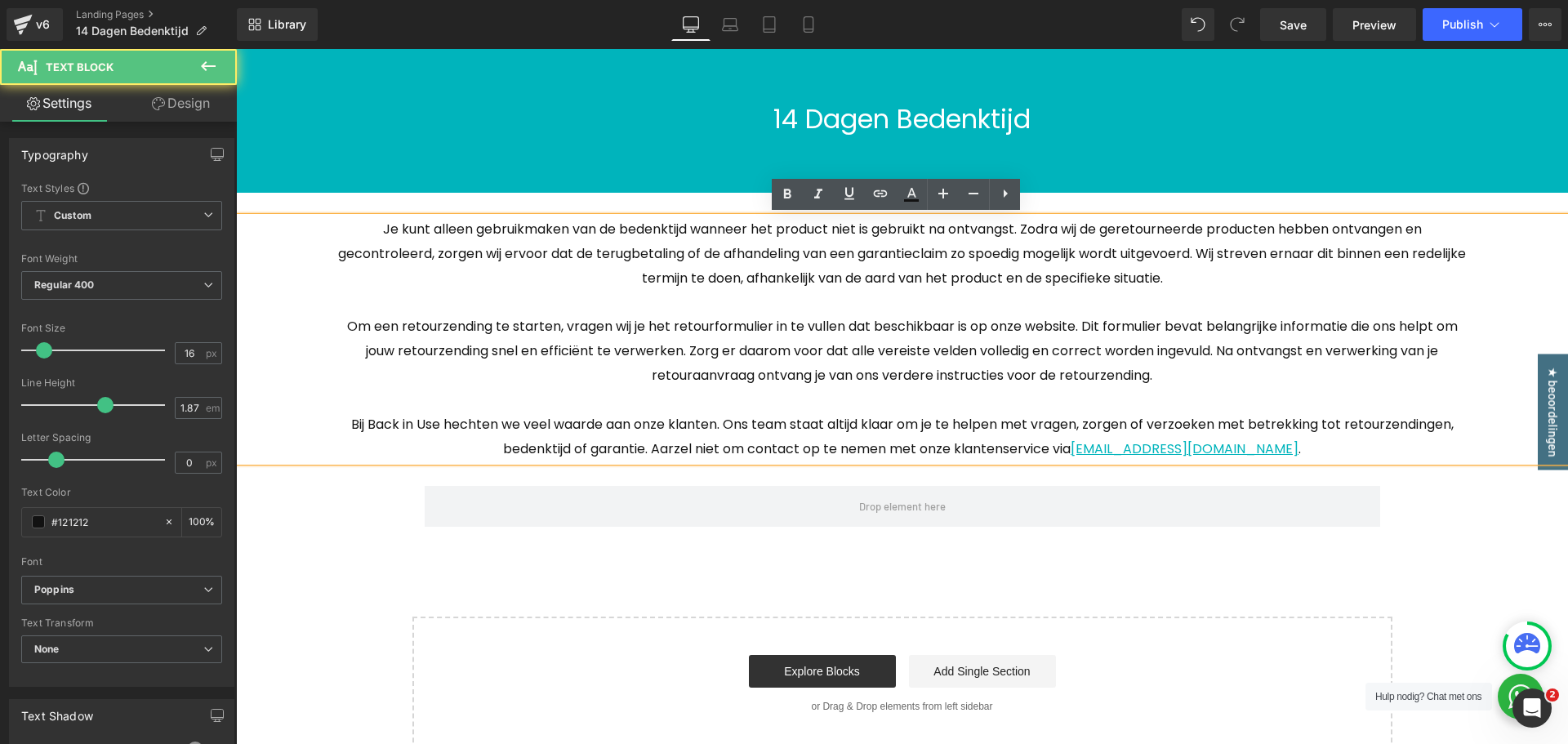
click at [1255, 332] on span "Om een retourzending te starten, vragen wij je het retourformulier in te vullen…" at bounding box center [902, 350] width 1111 height 68
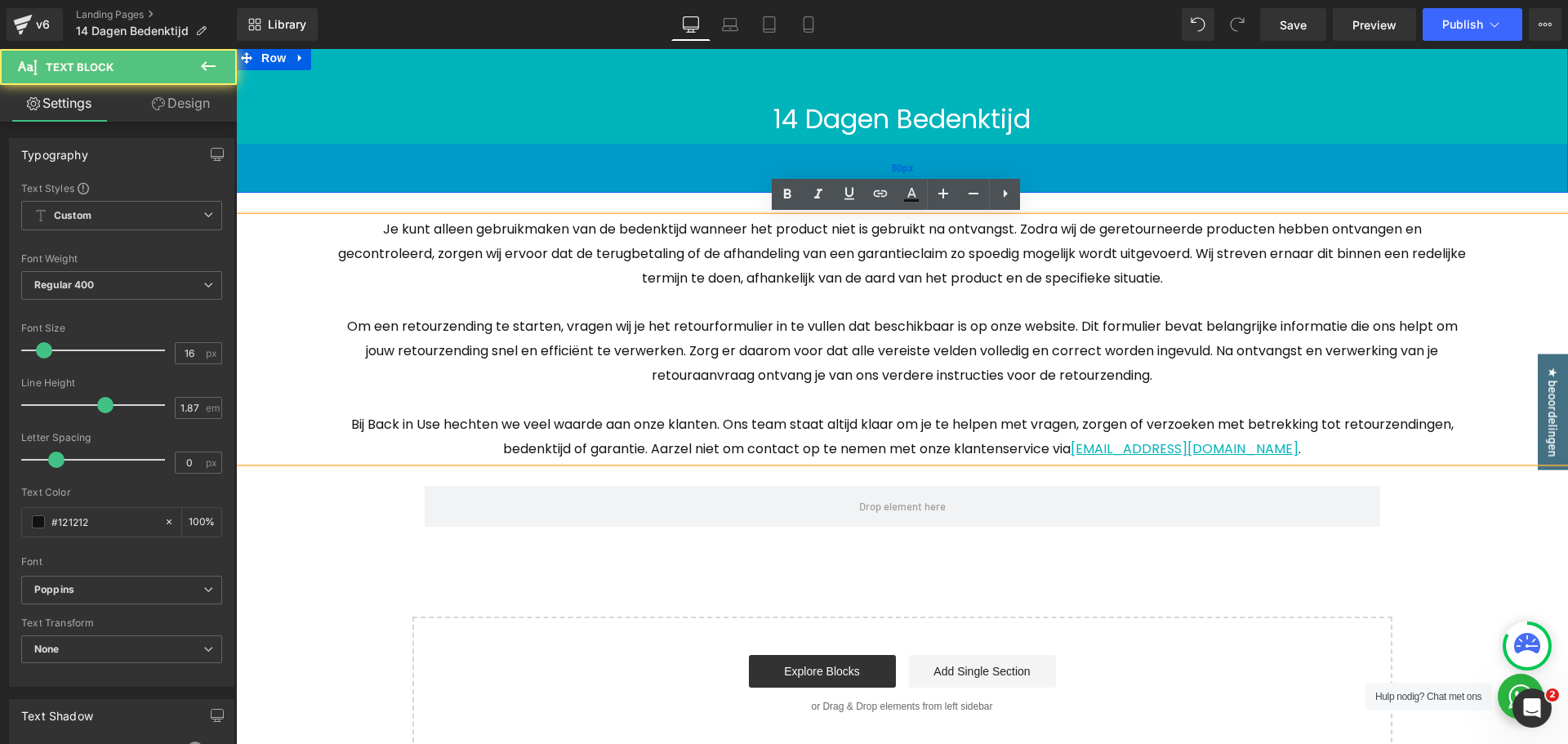
click at [1167, 156] on div "60px" at bounding box center [902, 168] width 1332 height 49
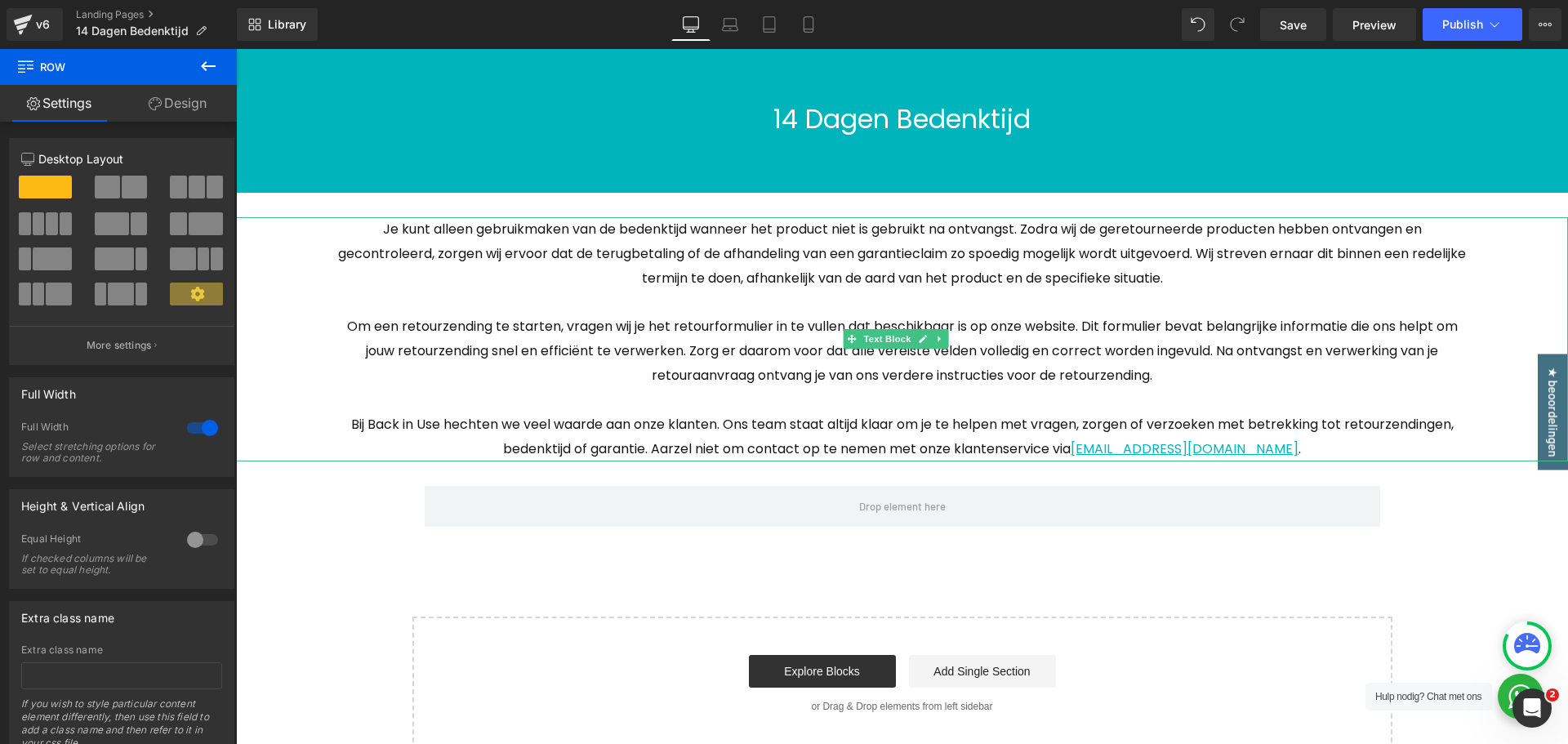
click at [920, 382] on span "Om een retourzending te starten, vragen wij je het retourformulier in te vullen…" at bounding box center [902, 350] width 1111 height 68
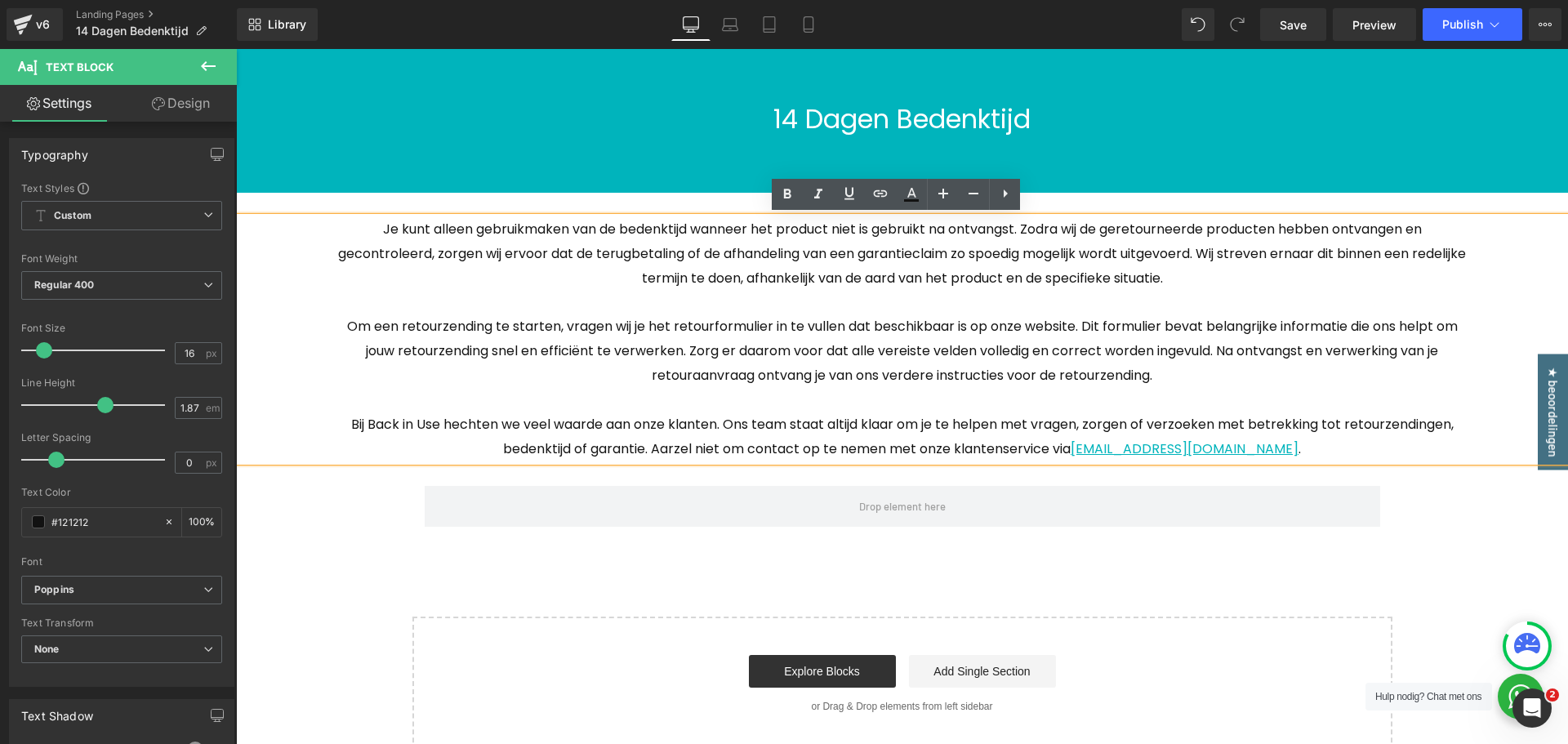
click at [1239, 124] on h1 "14 Dagen Bedenktijd" at bounding box center [902, 119] width 1332 height 49
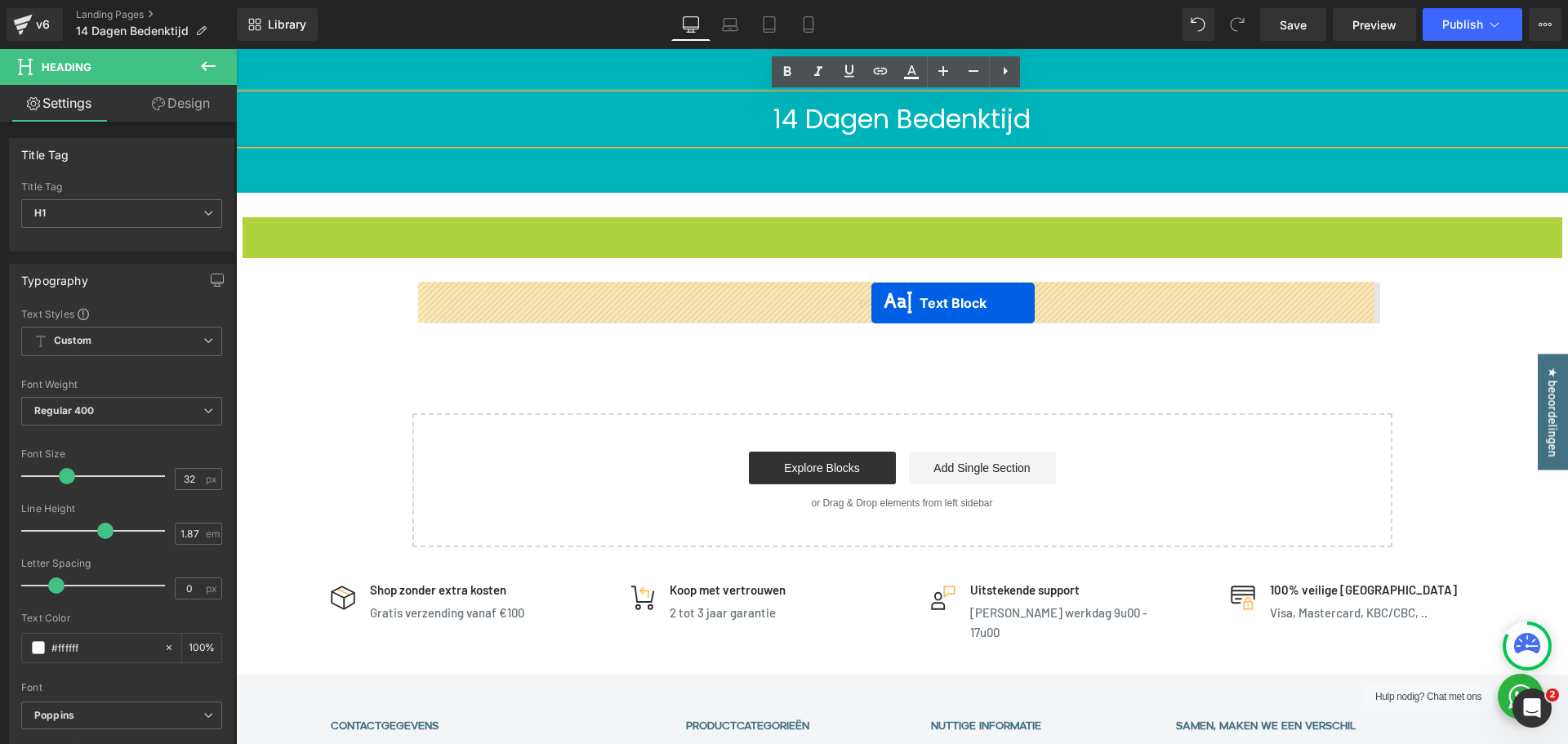
drag, startPoint x: 853, startPoint y: 339, endPoint x: 872, endPoint y: 303, distance: 40.7
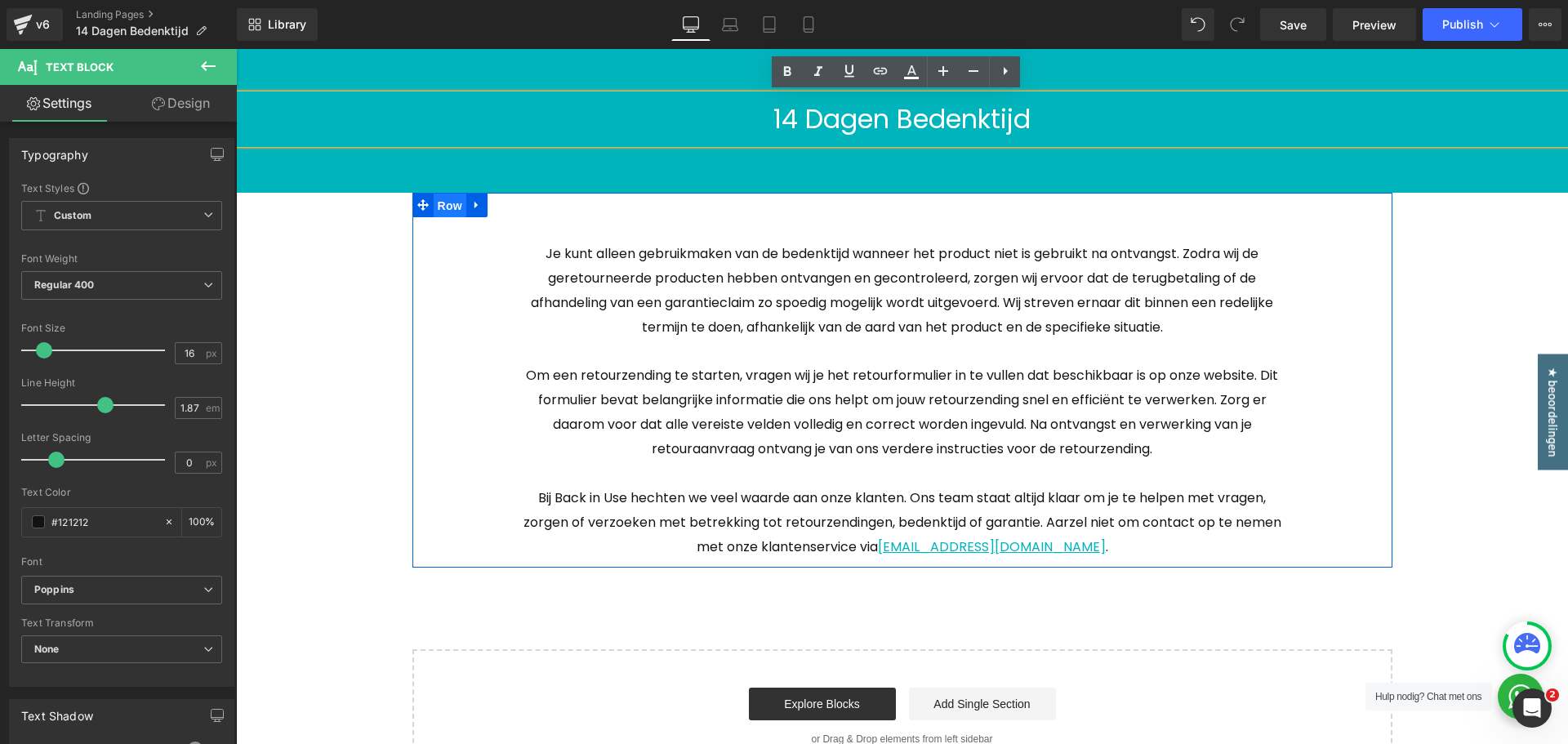
click at [447, 209] on span "Row" at bounding box center [450, 205] width 33 height 24
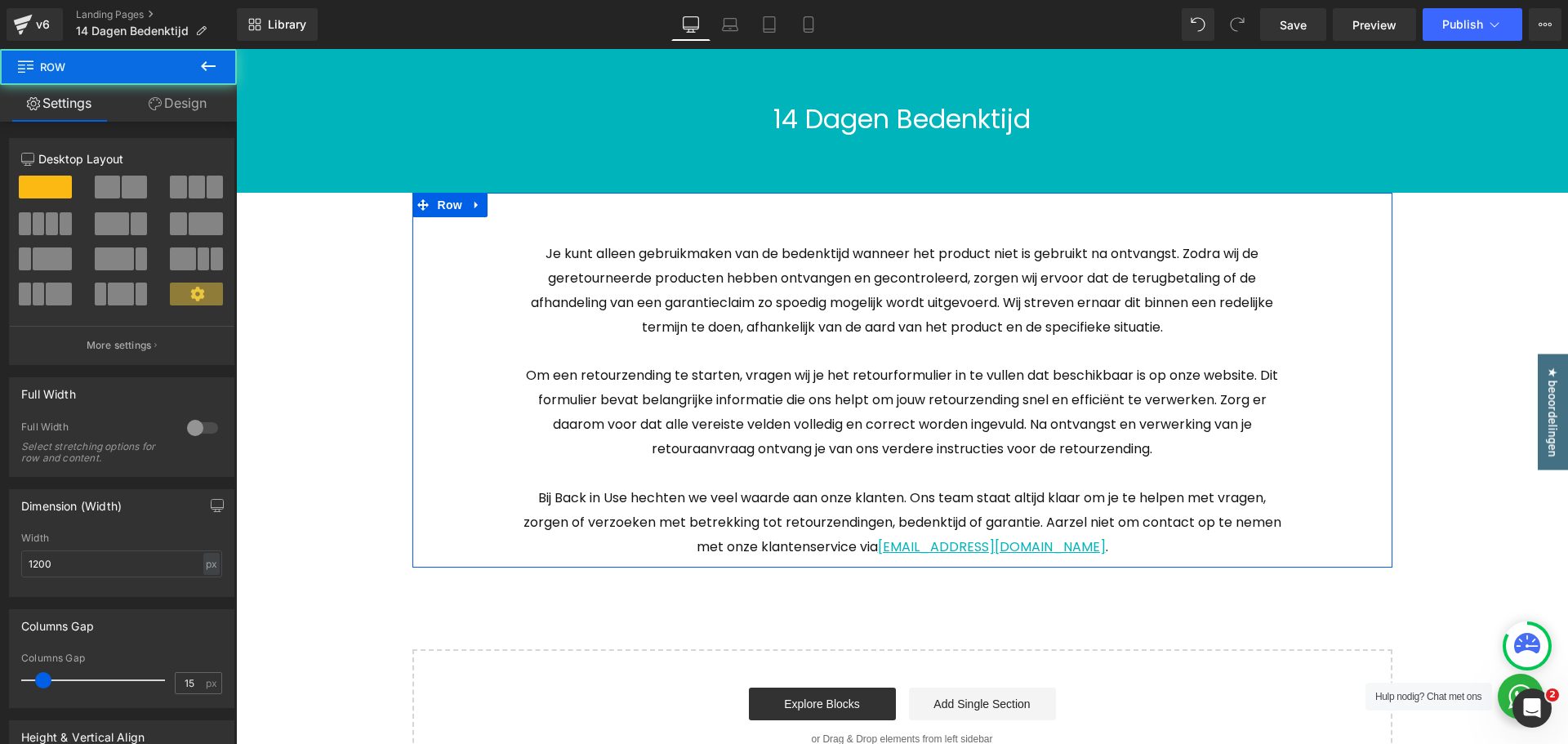
click at [183, 114] on link "Design" at bounding box center [178, 103] width 118 height 37
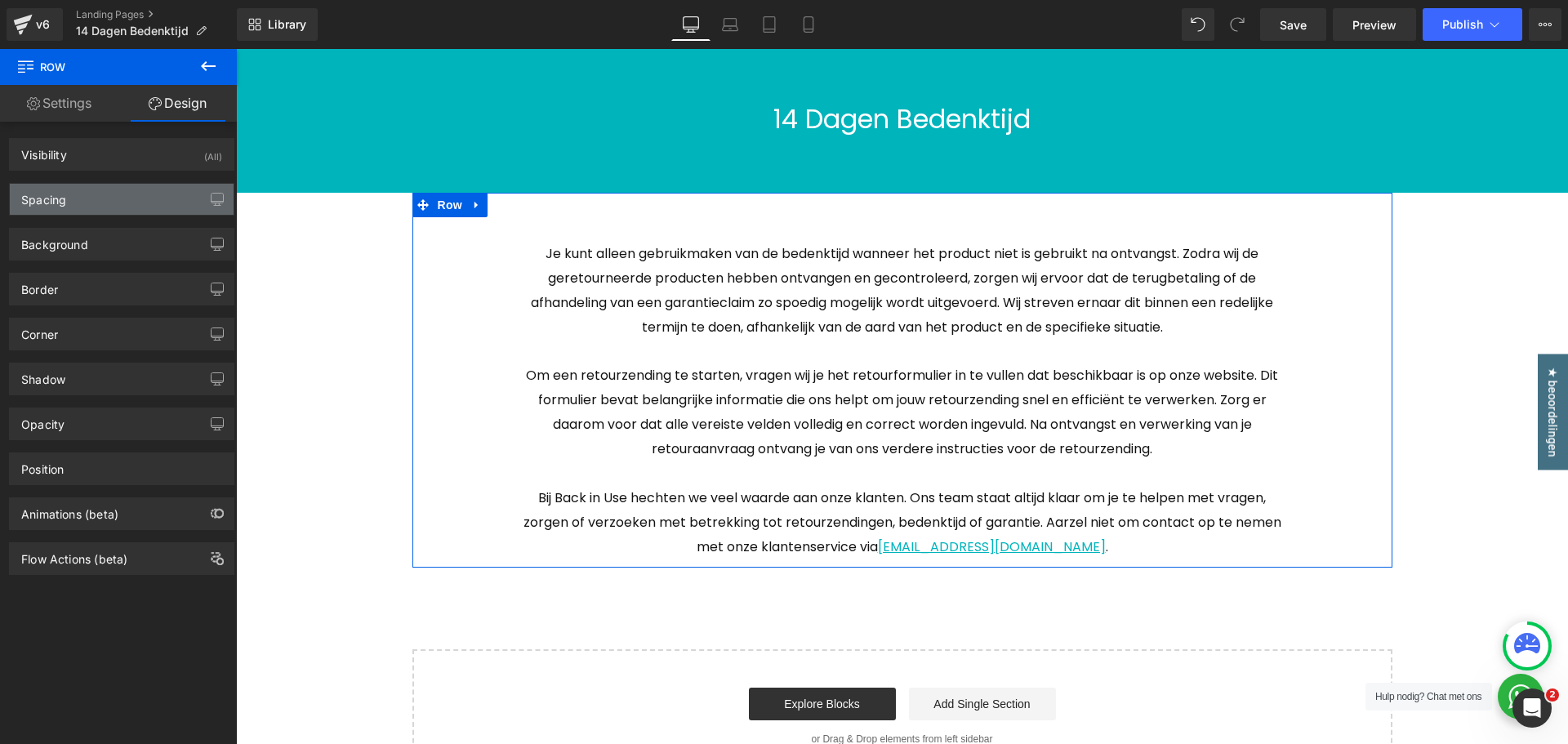
click at [103, 199] on div "Spacing" at bounding box center [122, 199] width 224 height 31
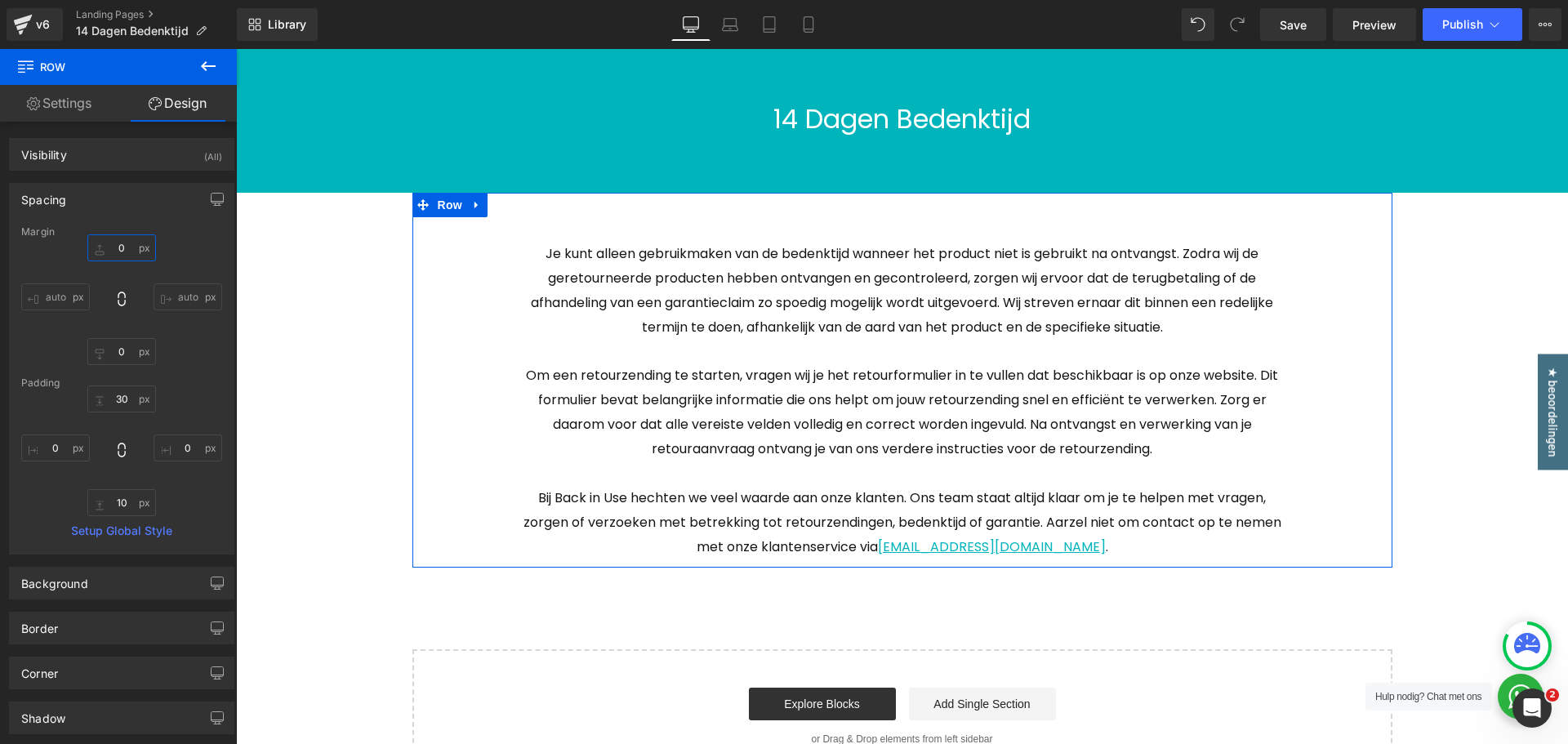
click at [128, 252] on input "0" at bounding box center [122, 248] width 68 height 27
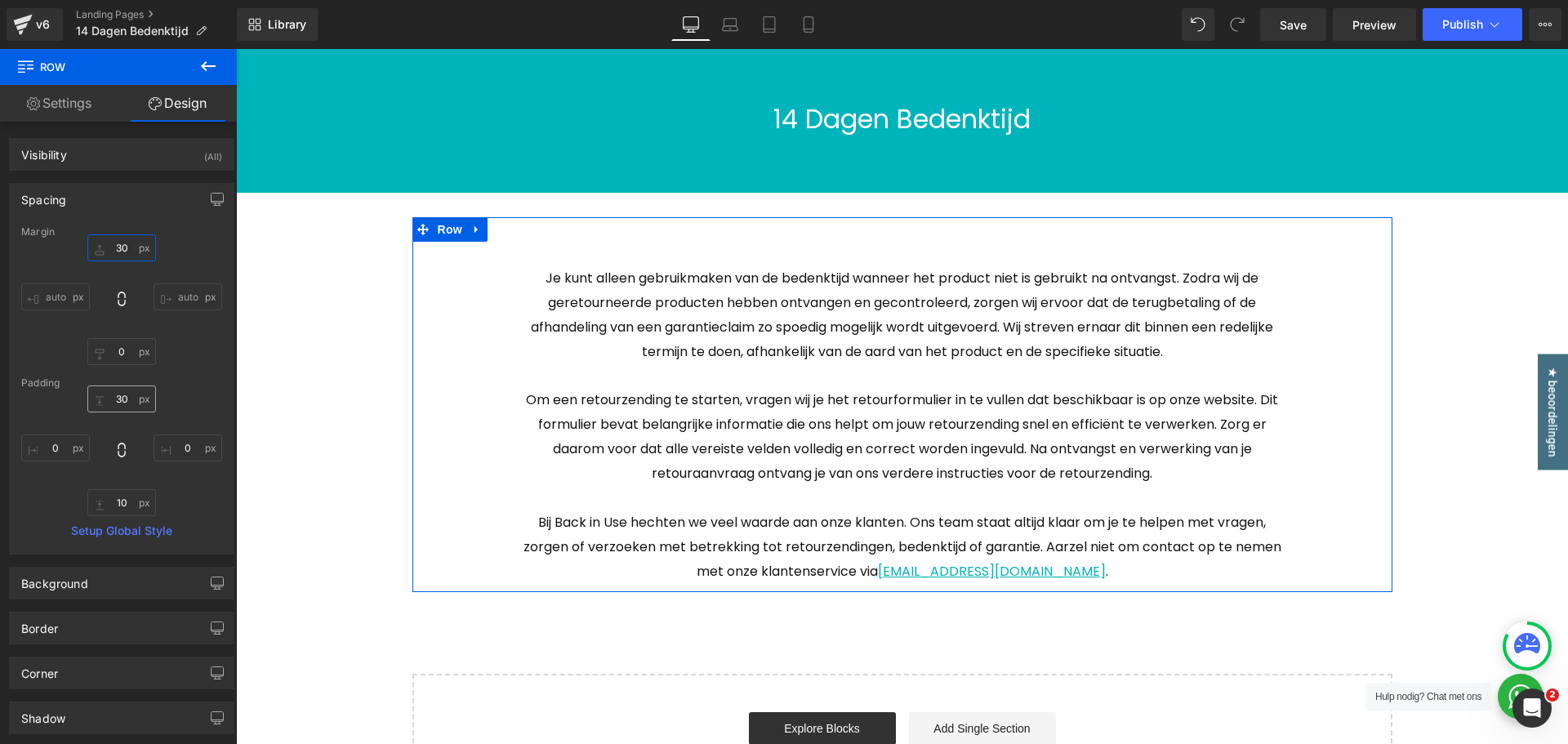
type input "30"
click at [124, 400] on input "30" at bounding box center [122, 399] width 68 height 27
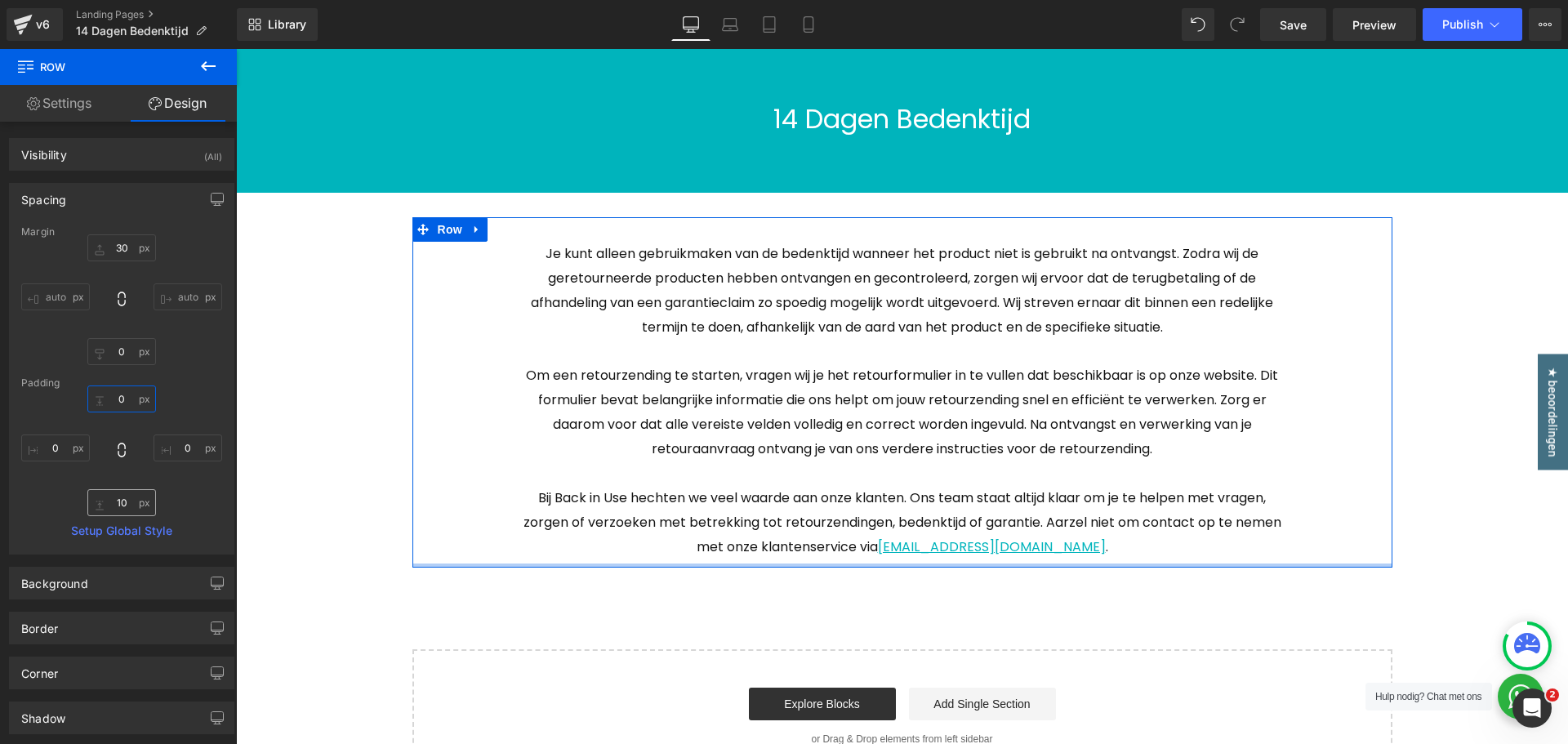
type input "0"
click at [123, 505] on input "10" at bounding box center [122, 503] width 68 height 27
type input "0"
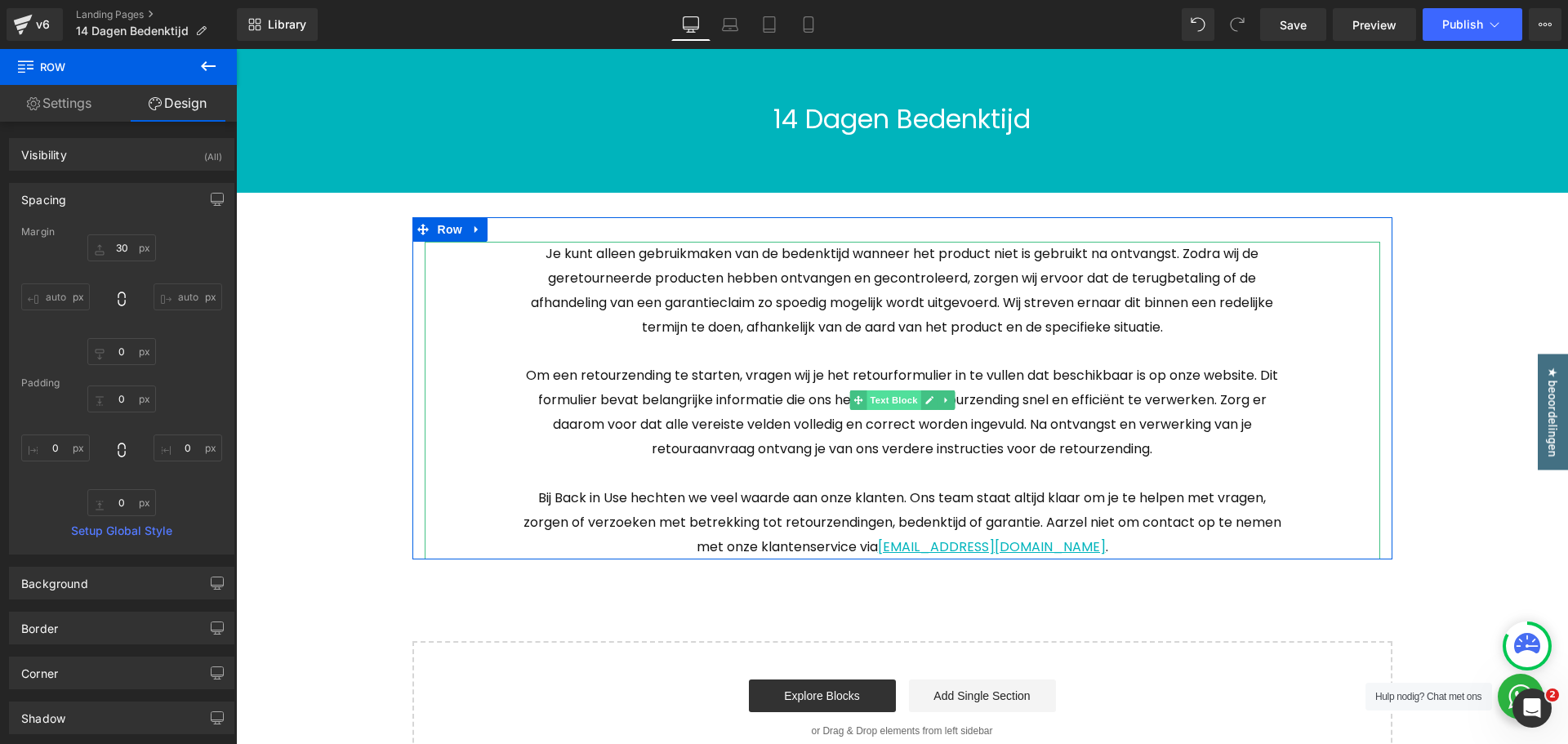
click at [877, 404] on span "Text Block" at bounding box center [893, 400] width 54 height 20
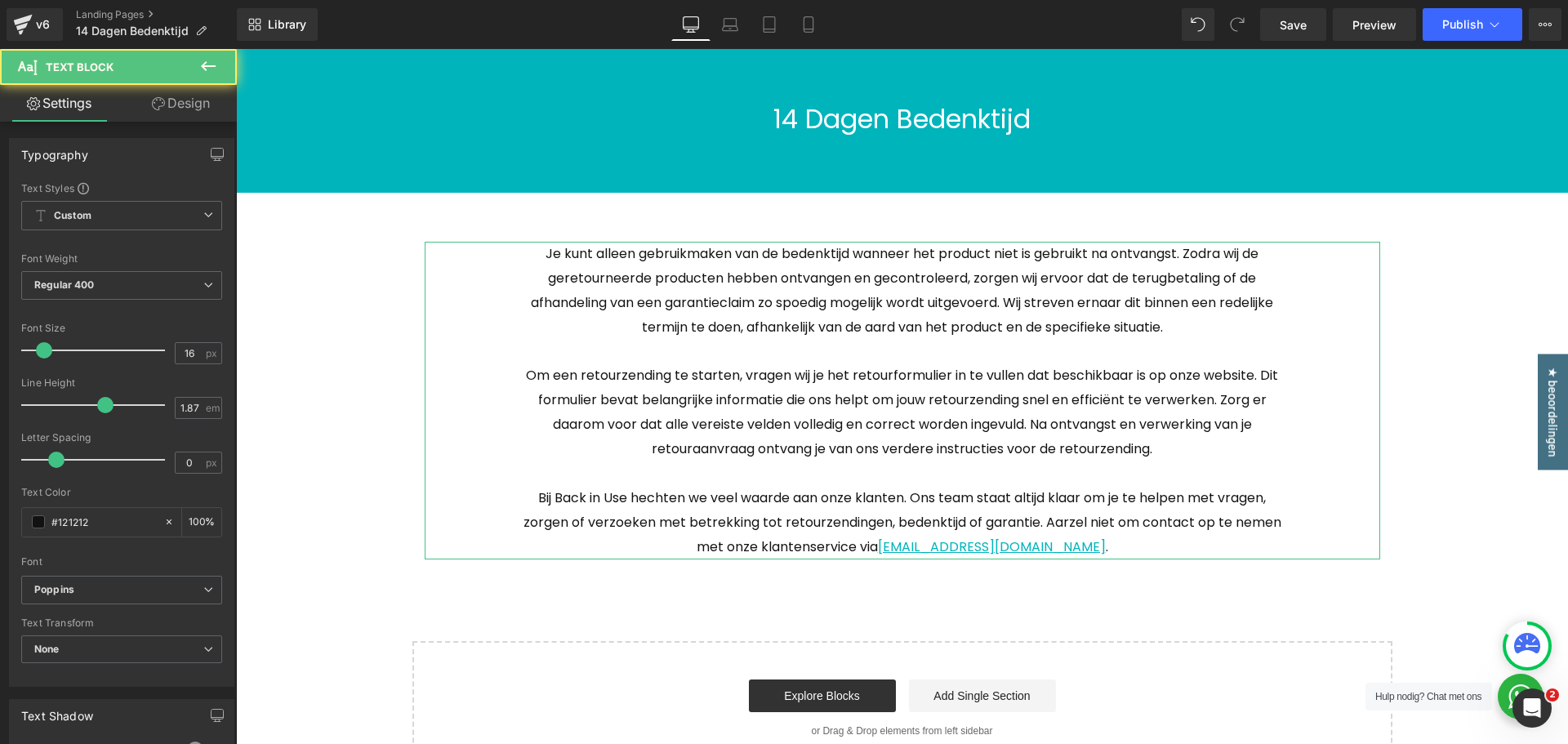
click at [183, 103] on link "Design" at bounding box center [181, 103] width 118 height 37
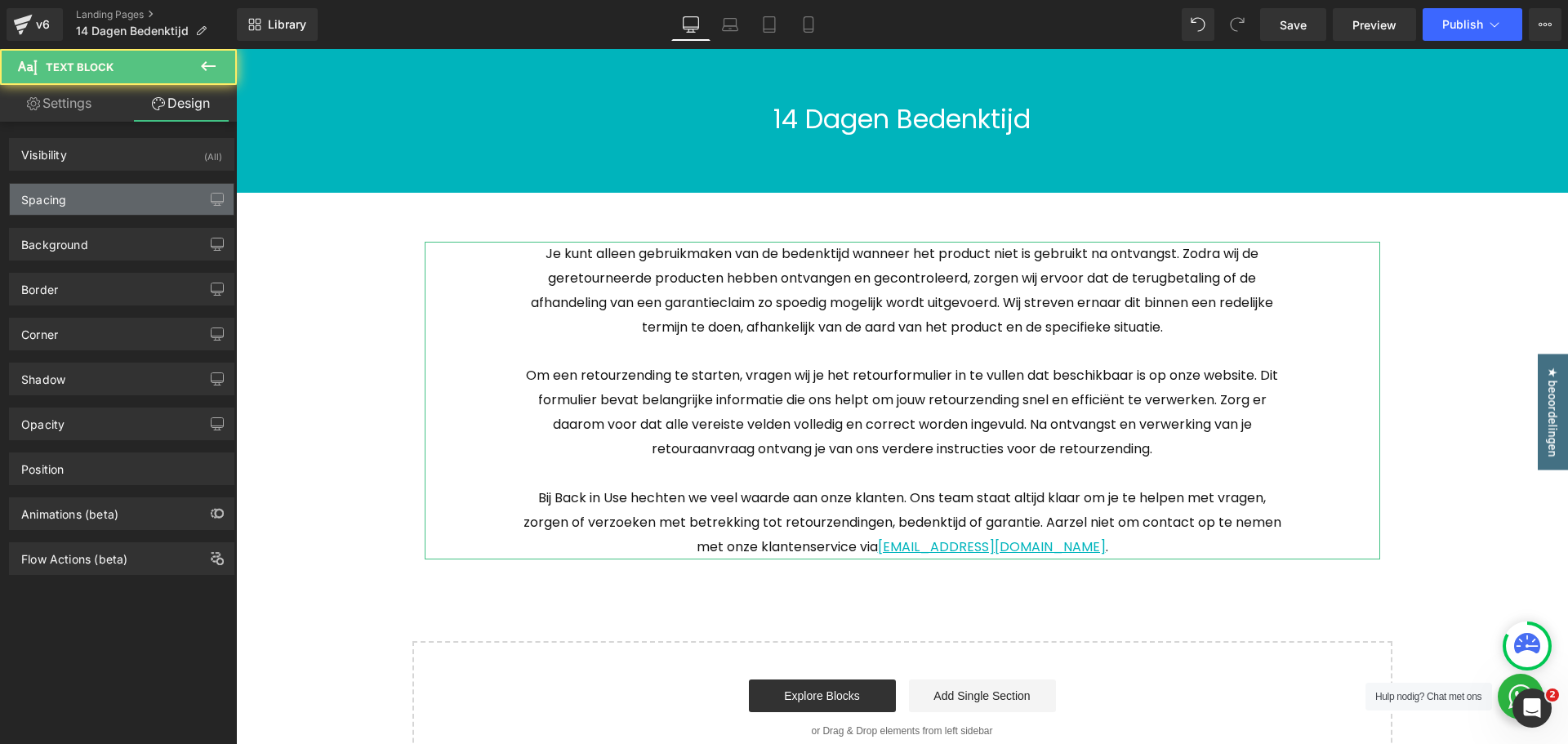
click at [96, 203] on div "Spacing" at bounding box center [122, 199] width 224 height 31
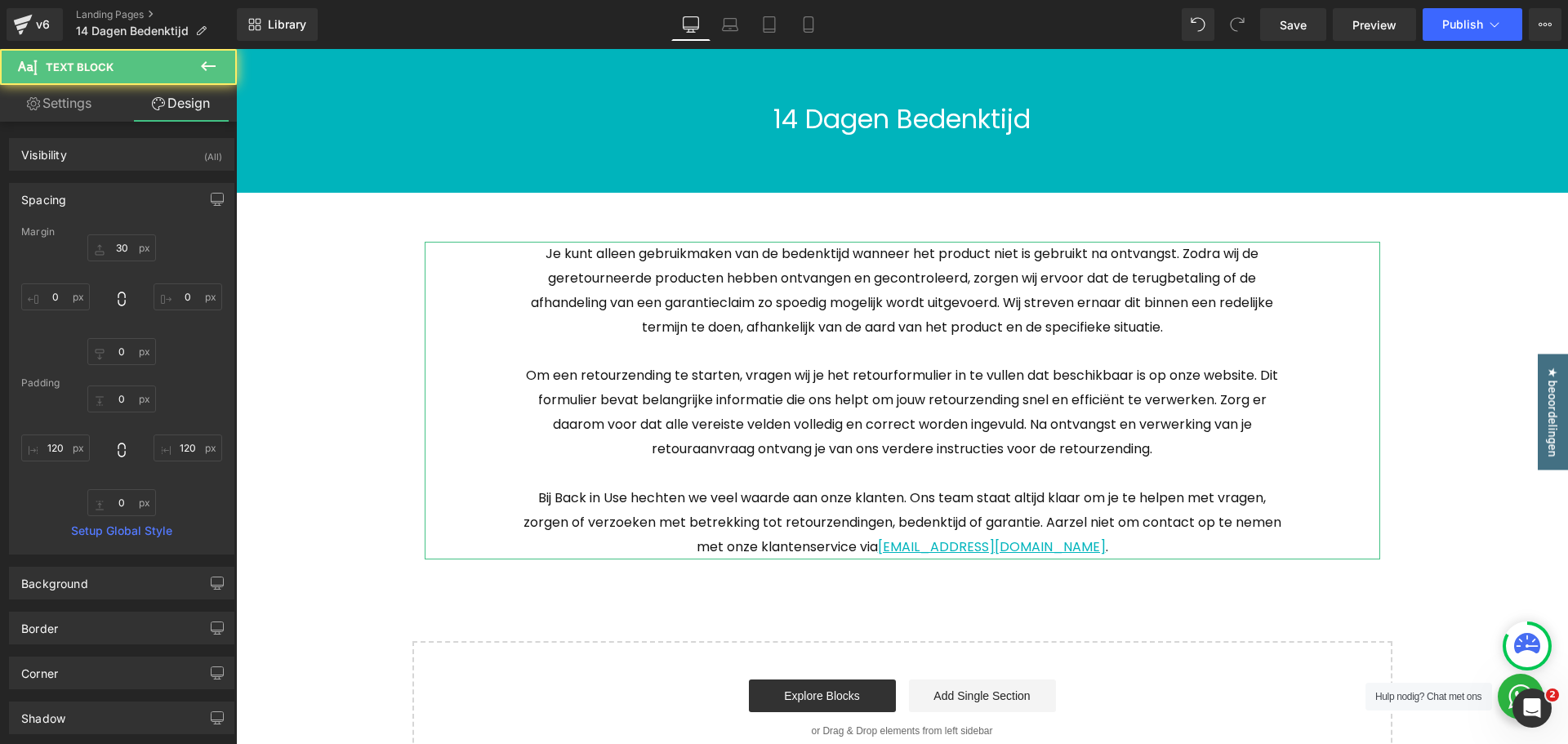
type input "30"
type input "0"
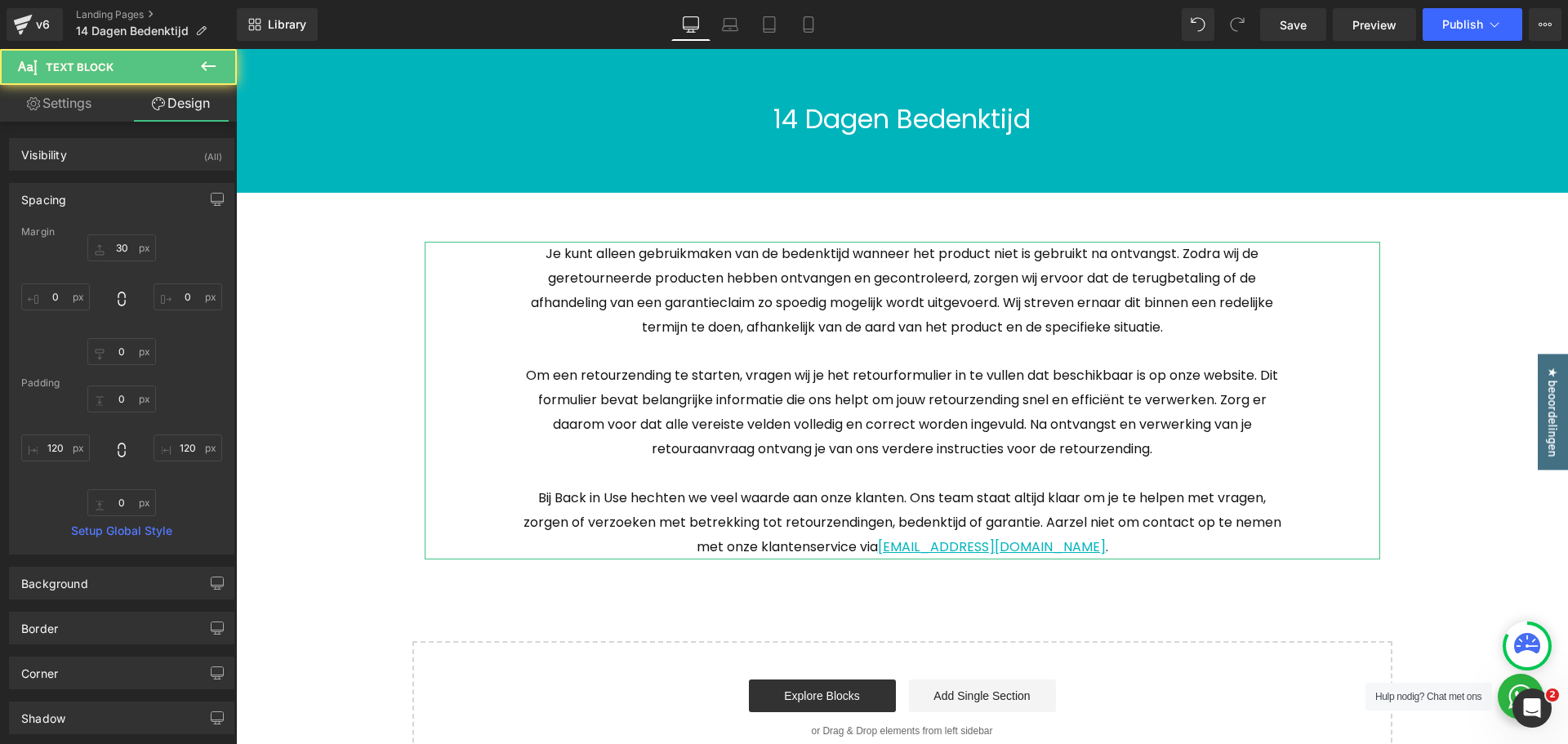
type input "120"
type input "0"
type input "120"
click at [122, 236] on div "Margin" at bounding box center [121, 232] width 201 height 12
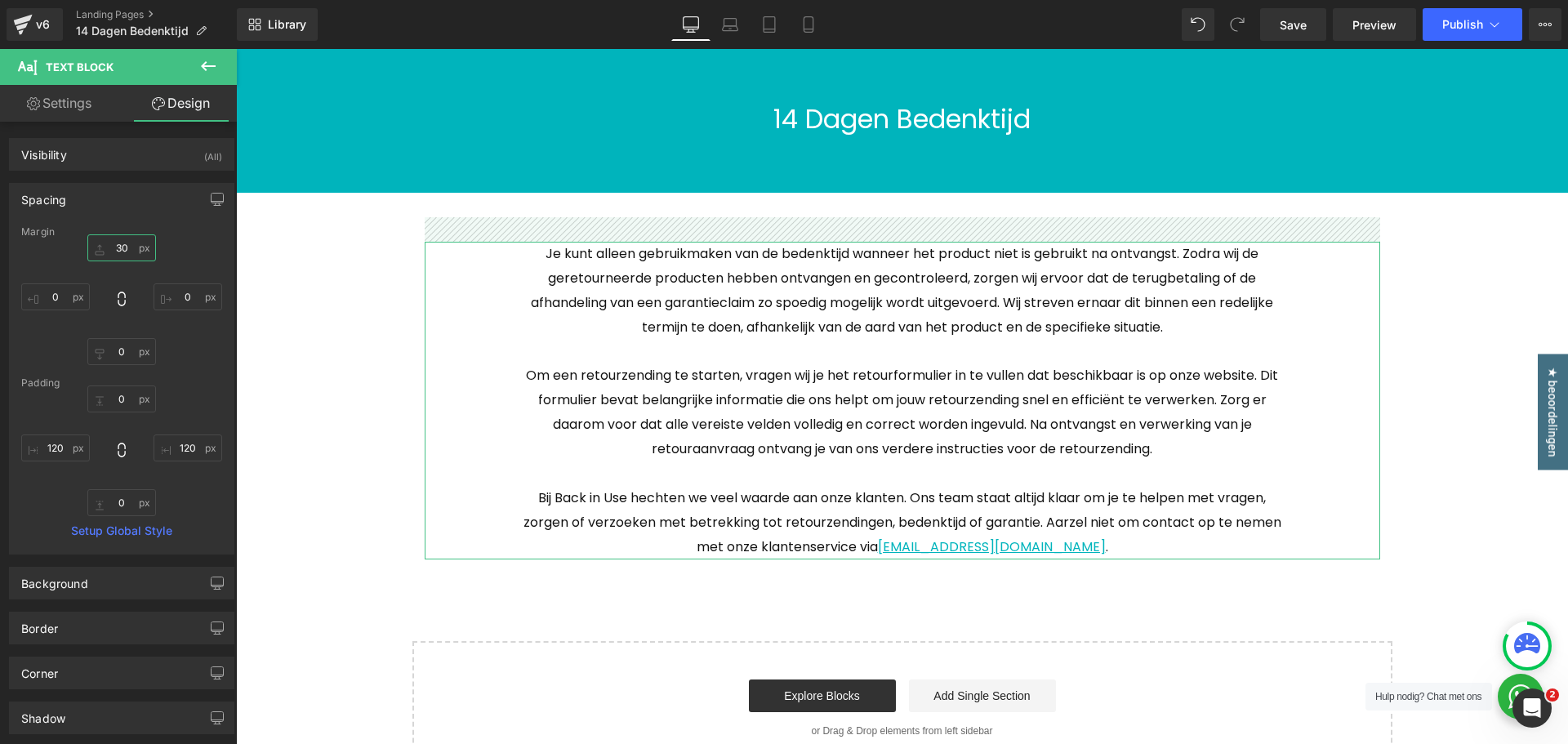
click at [119, 249] on input "30" at bounding box center [122, 248] width 68 height 27
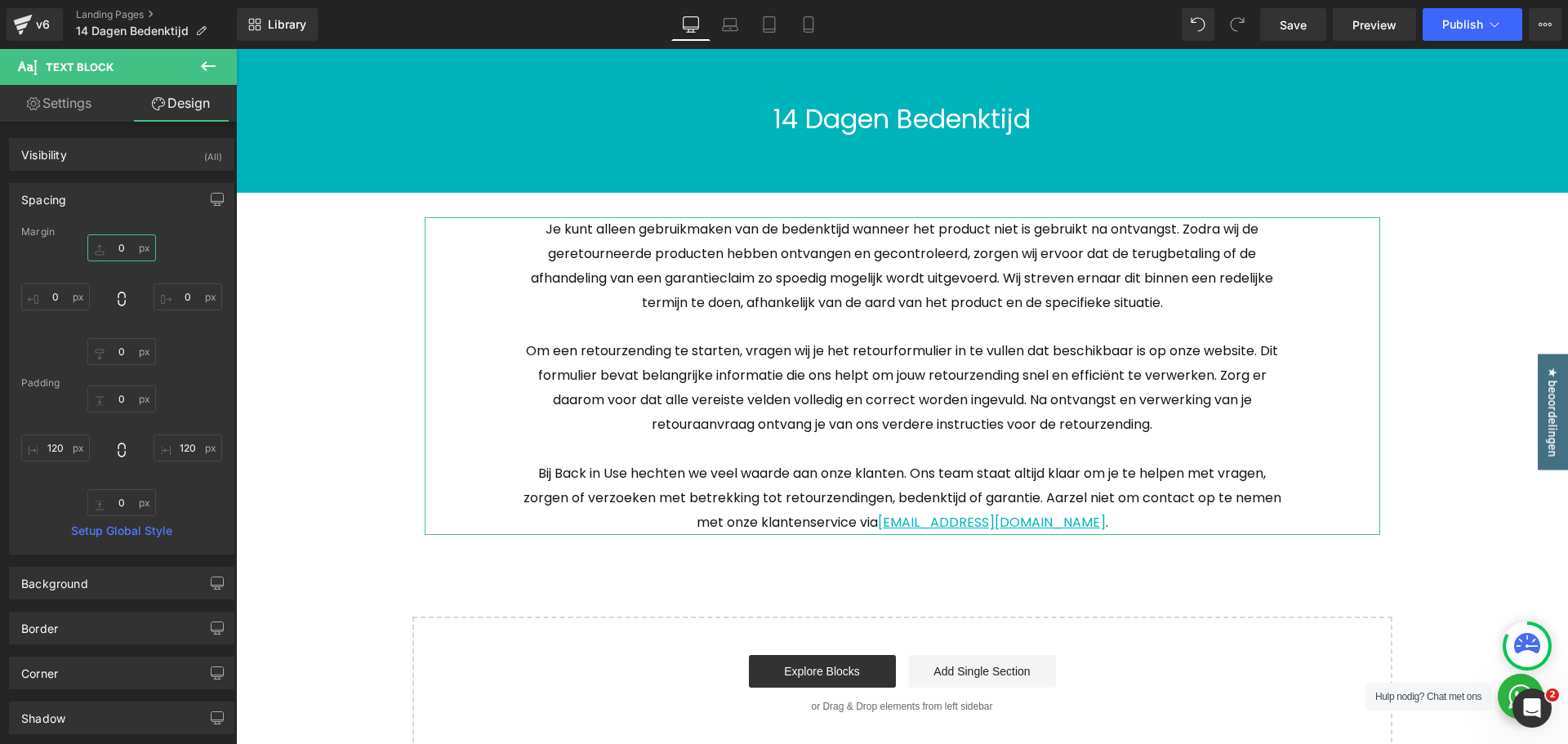
type input "0"
click at [188, 380] on div "Padding" at bounding box center [121, 383] width 201 height 12
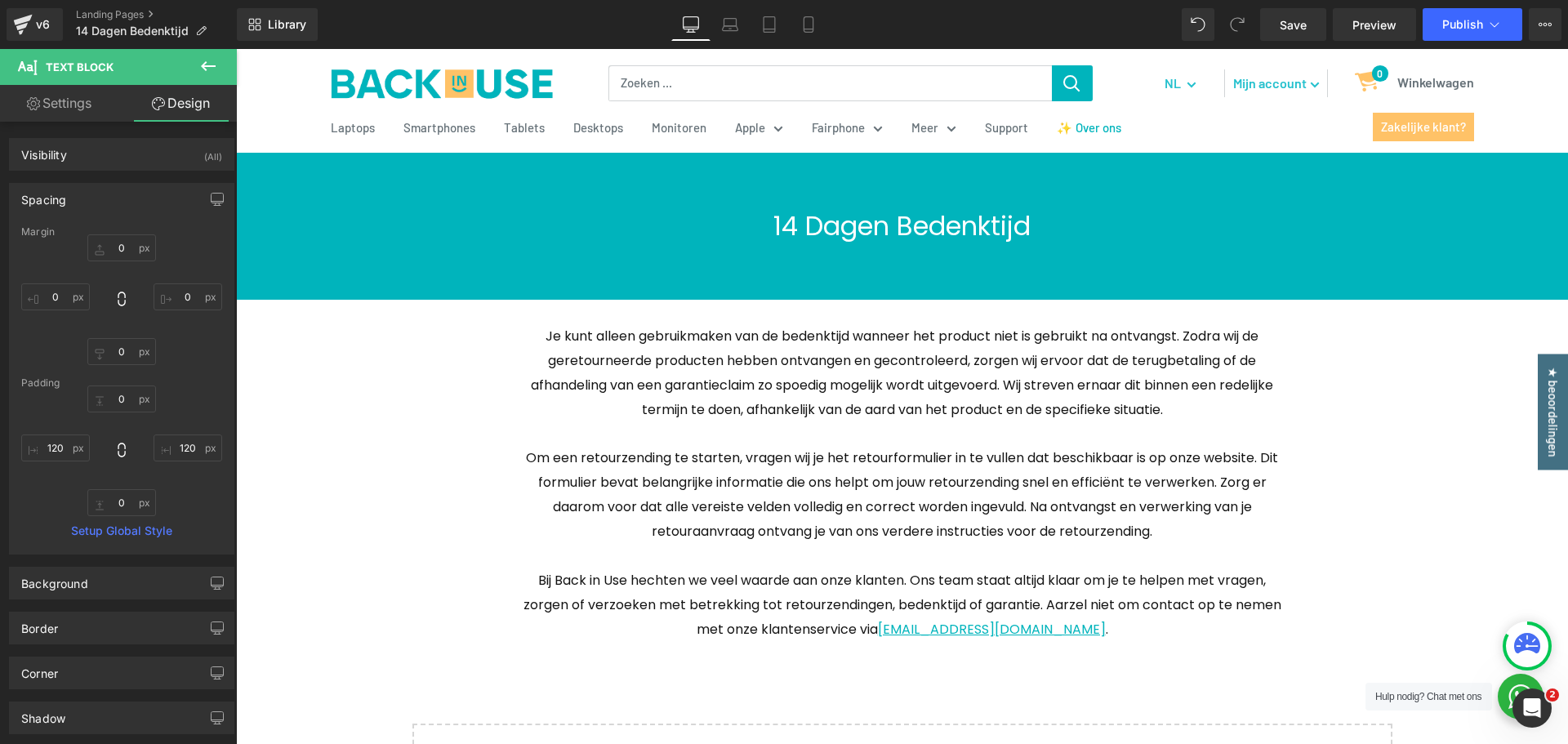
scroll to position [163, 0]
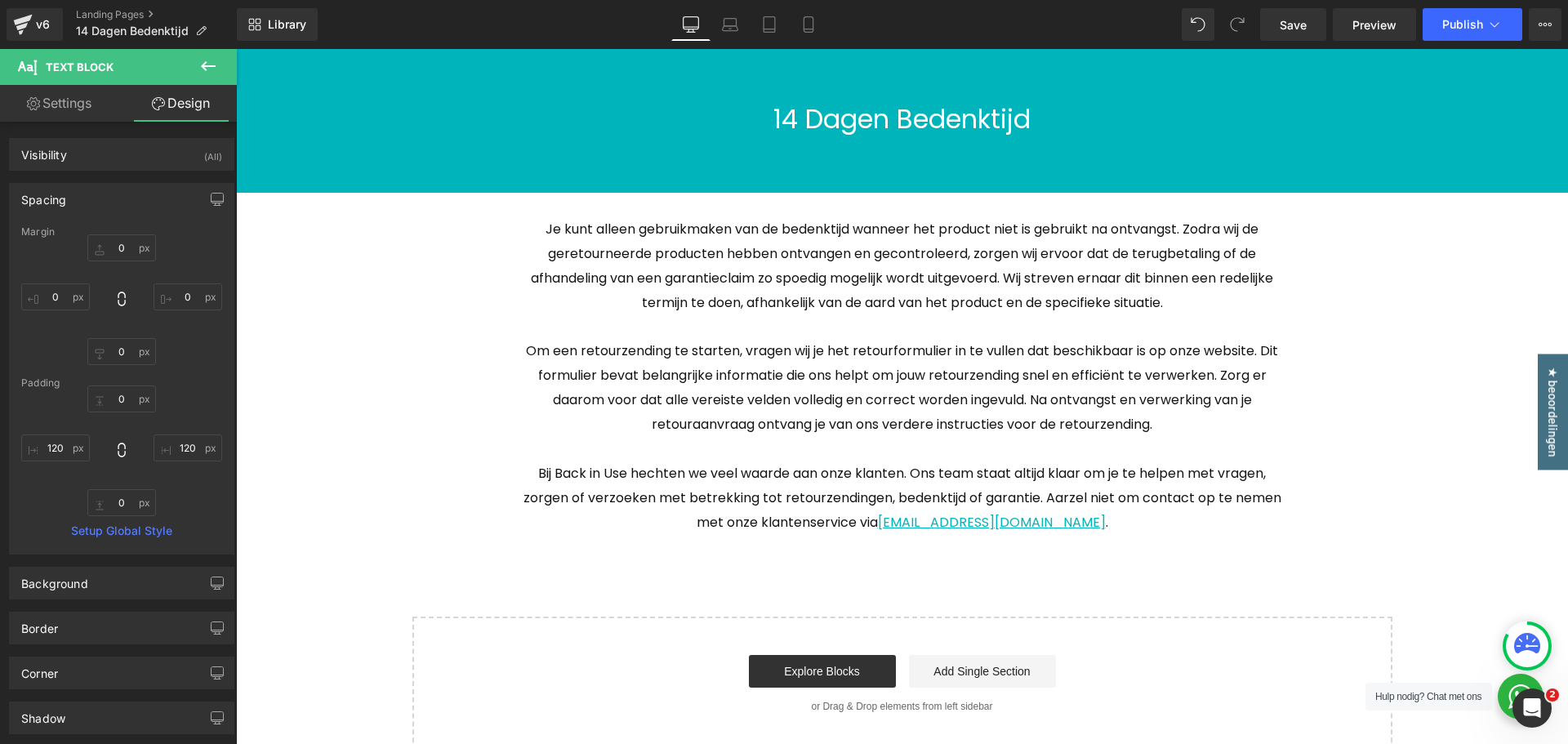
click at [218, 70] on button at bounding box center [208, 67] width 58 height 36
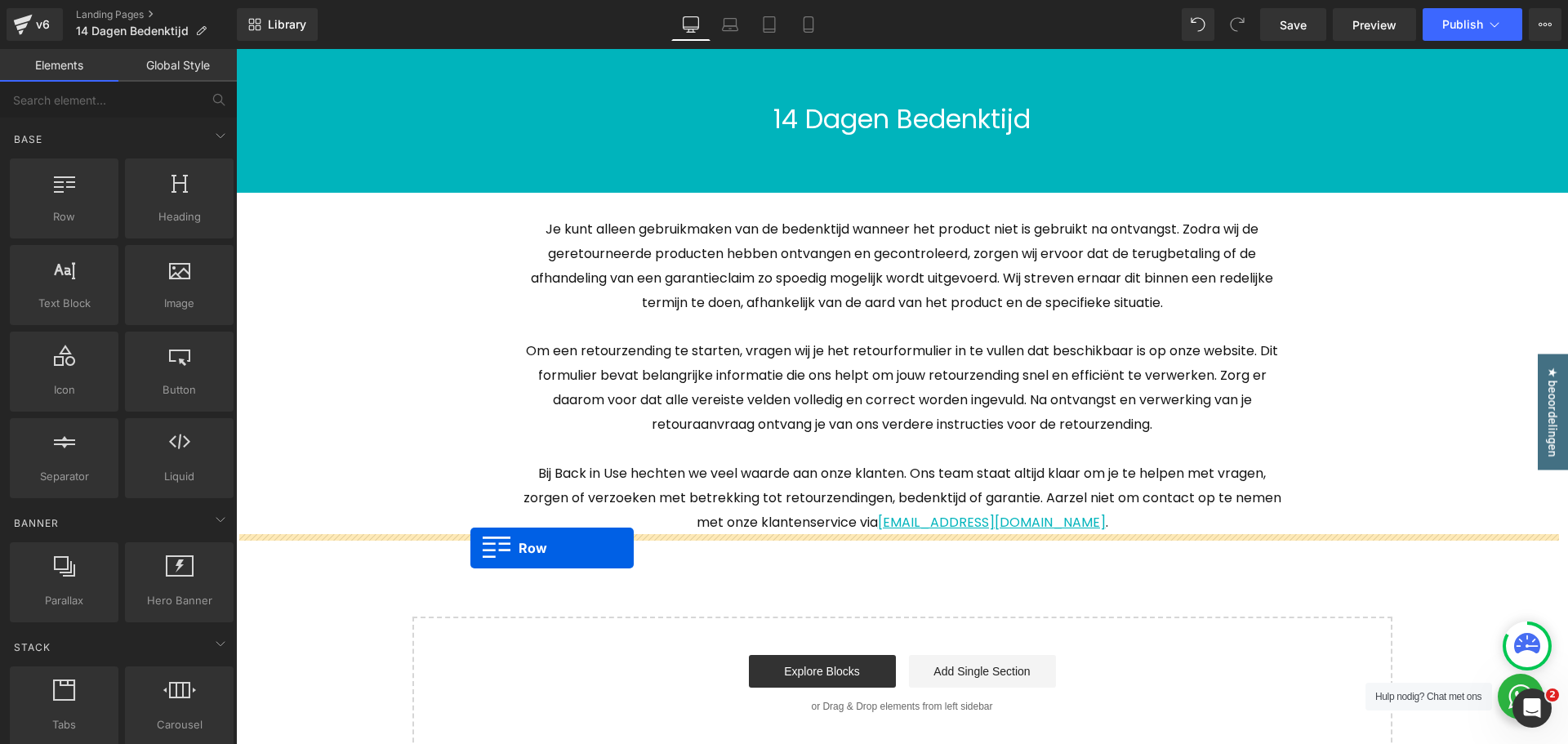
drag, startPoint x: 326, startPoint y: 257, endPoint x: 470, endPoint y: 548, distance: 324.7
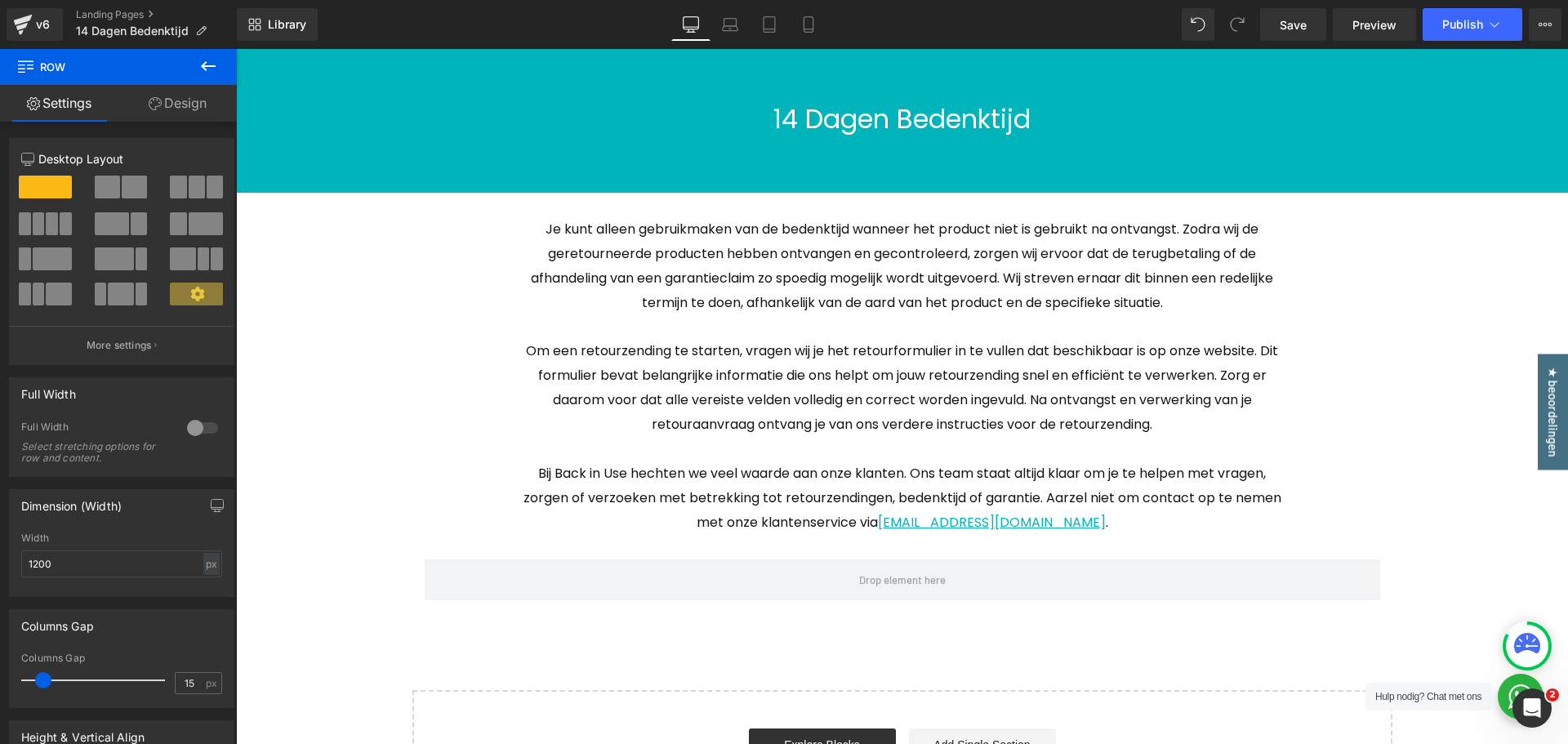
click at [205, 65] on icon at bounding box center [209, 66] width 15 height 10
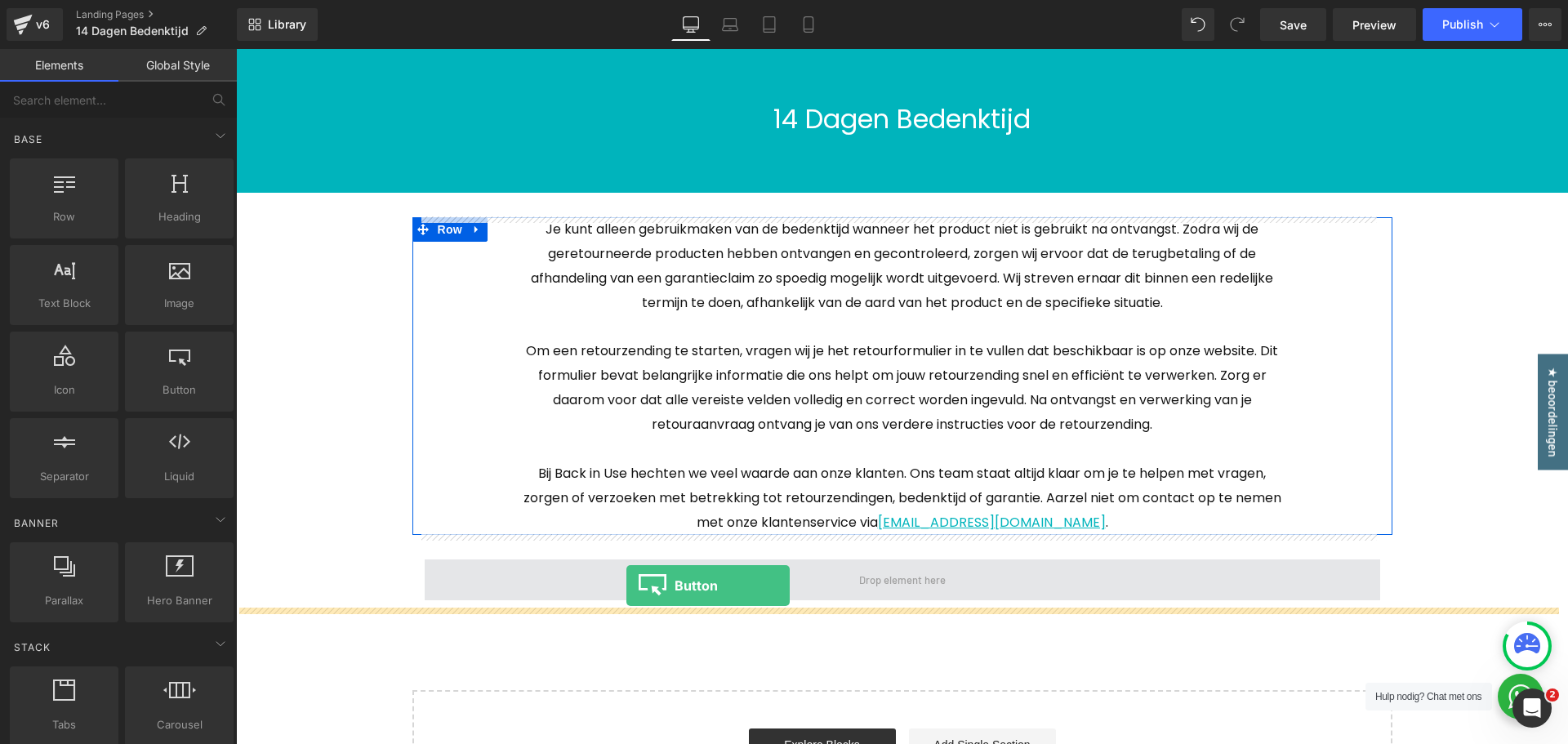
drag, startPoint x: 460, startPoint y: 437, endPoint x: 626, endPoint y: 586, distance: 223.1
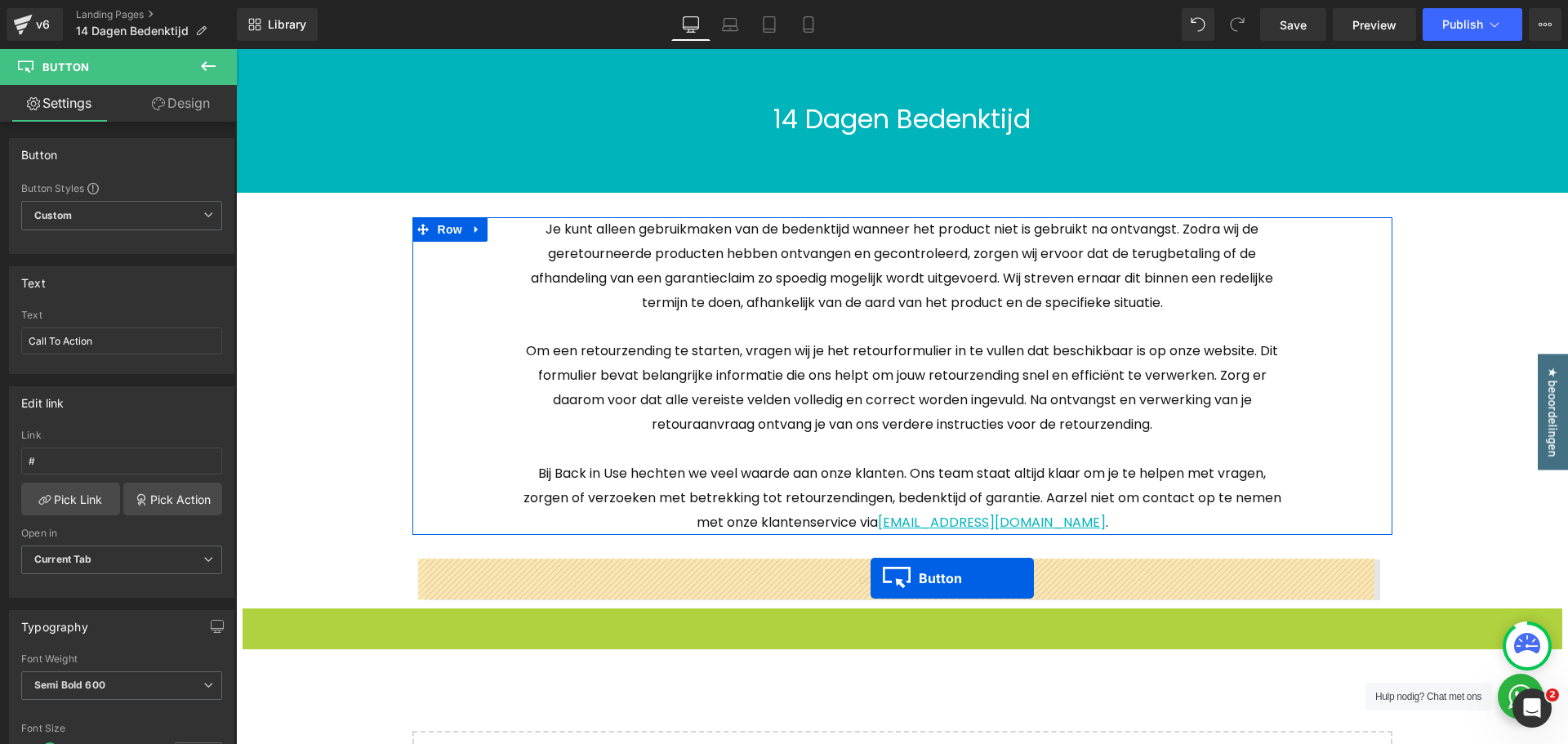
drag, startPoint x: 870, startPoint y: 626, endPoint x: 871, endPoint y: 578, distance: 48.0
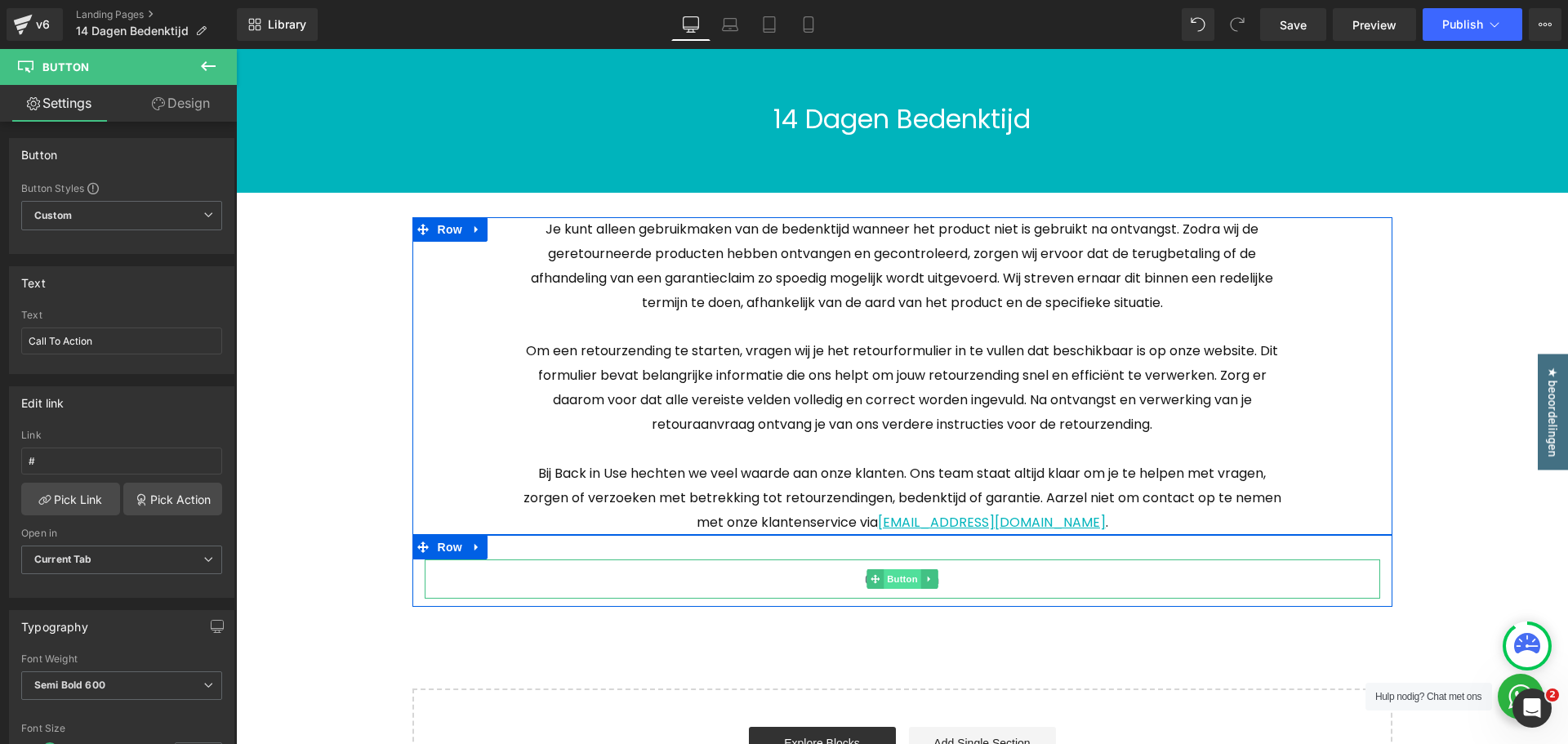
click at [884, 580] on span "Button" at bounding box center [902, 580] width 38 height 20
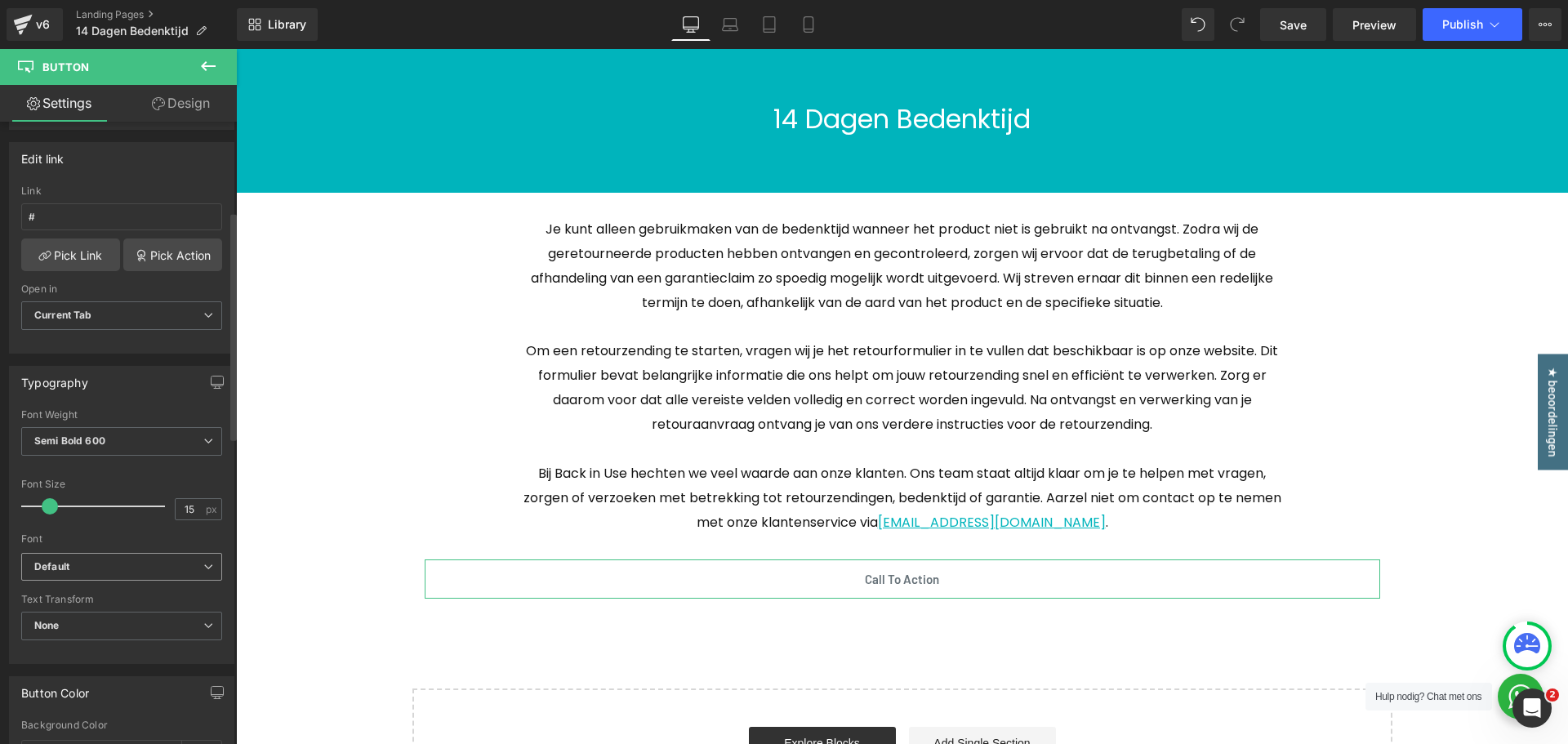
scroll to position [245, 0]
click at [107, 570] on b "Default" at bounding box center [118, 566] width 169 height 14
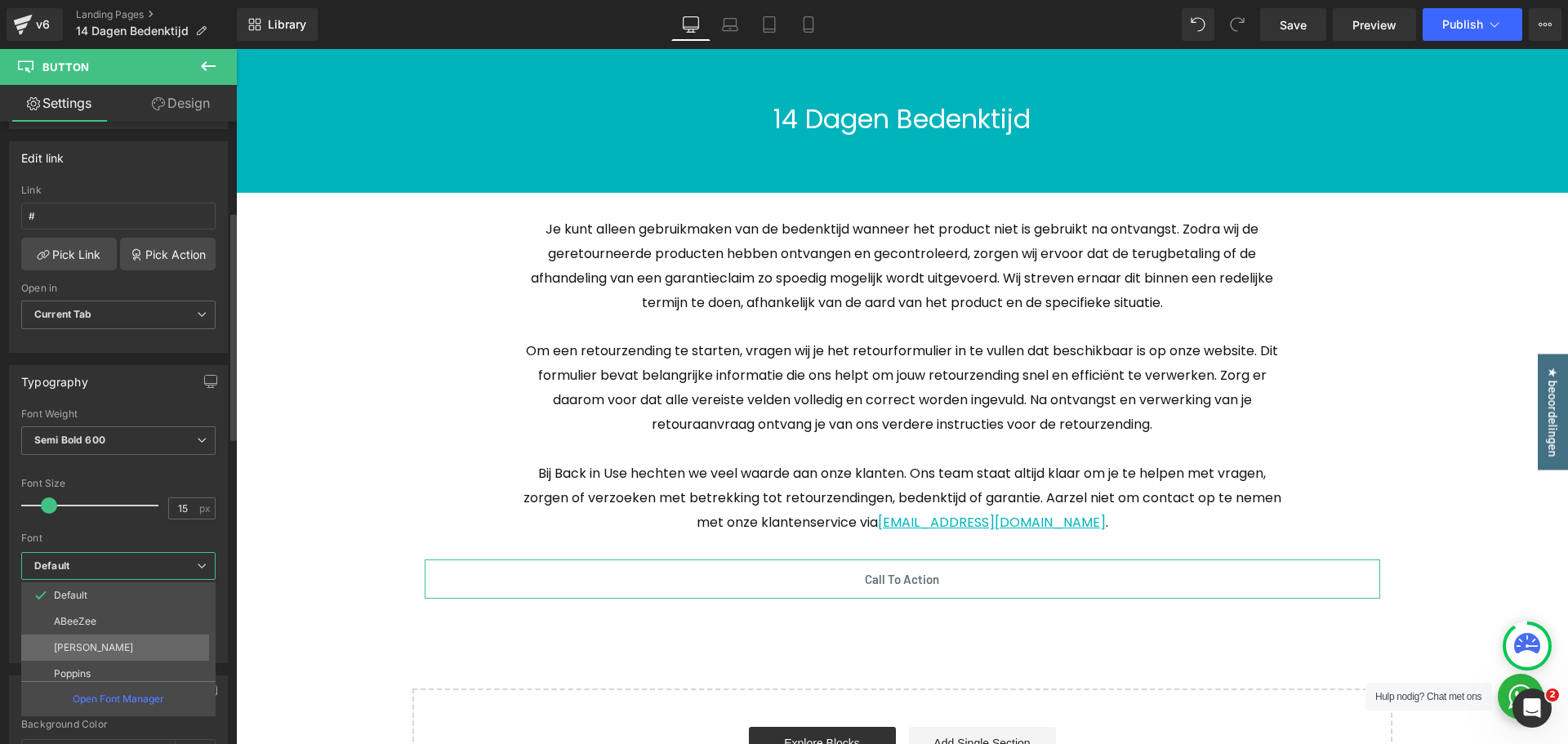
click at [91, 646] on li "[PERSON_NAME]" at bounding box center [122, 647] width 202 height 26
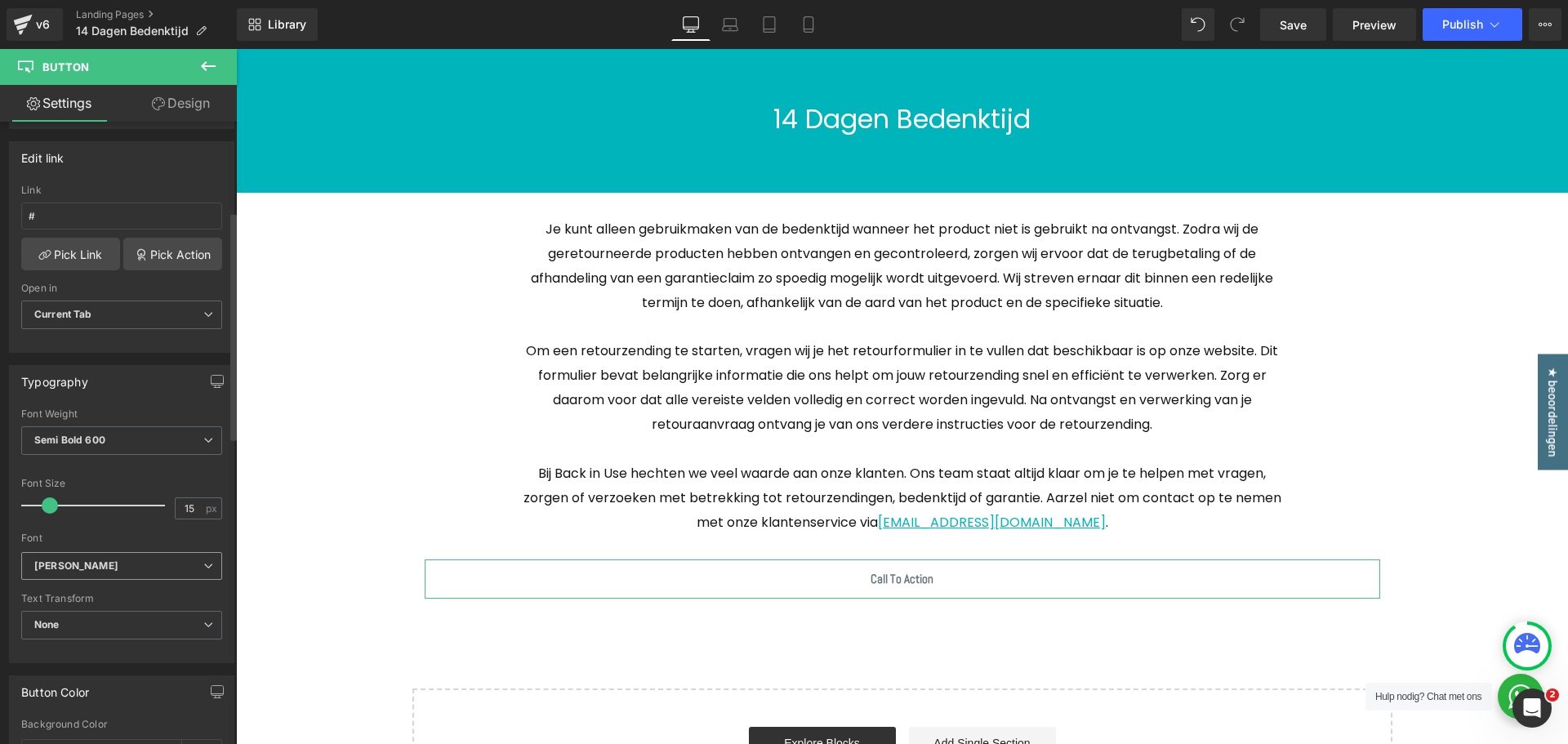
click at [91, 573] on span "[PERSON_NAME]" at bounding box center [121, 566] width 201 height 28
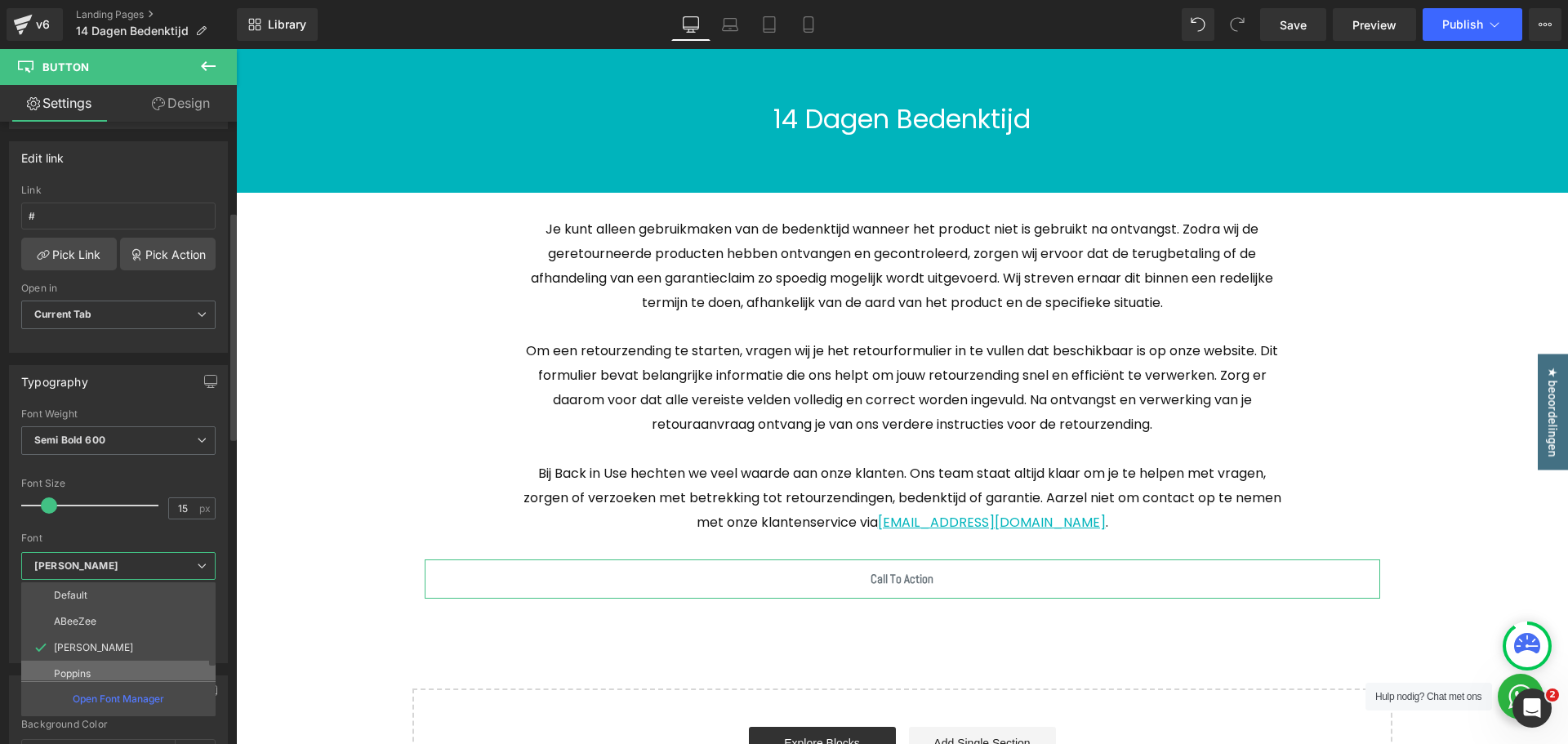
click at [91, 672] on p "Poppins" at bounding box center [73, 674] width 37 height 12
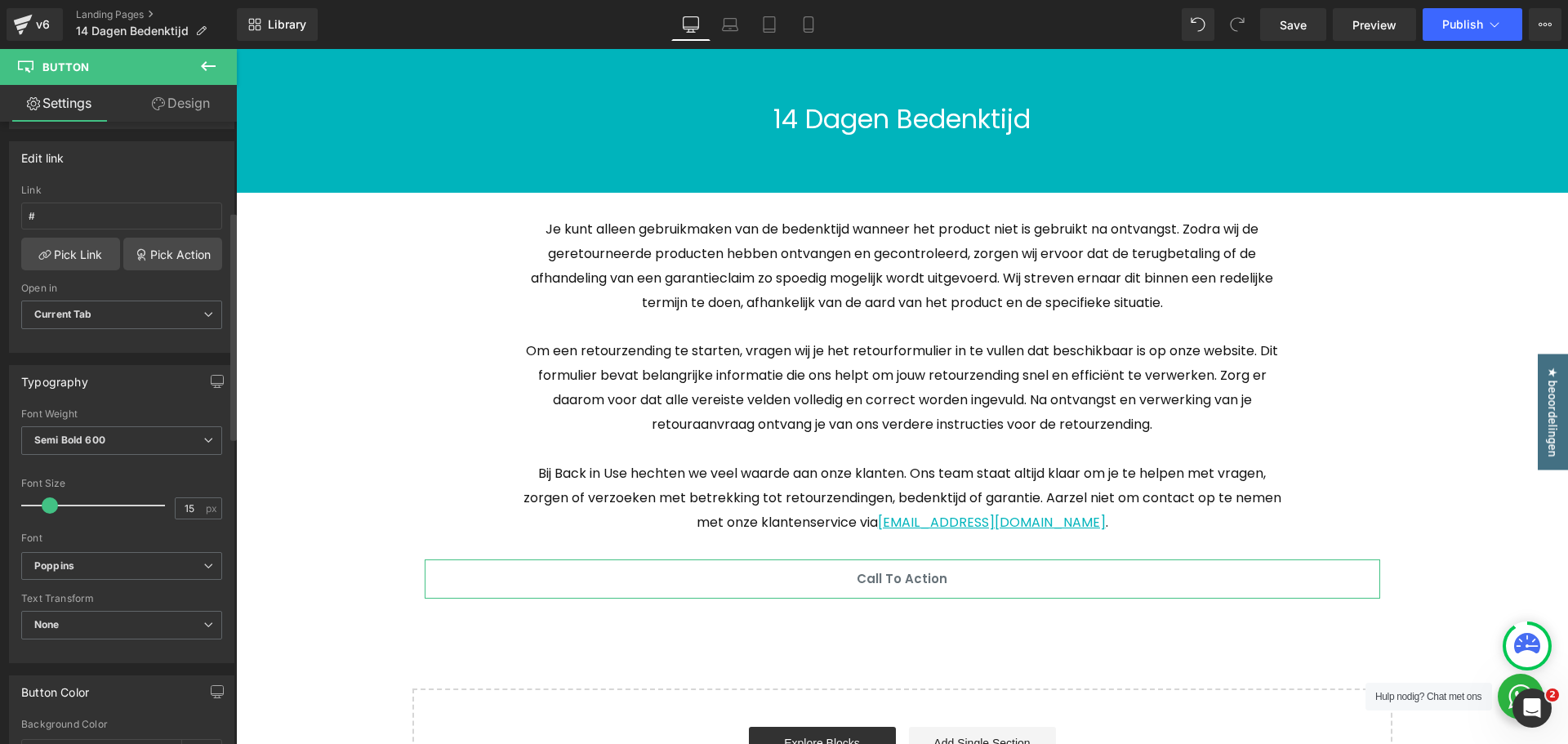
type input "16"
click at [51, 509] on span at bounding box center [52, 505] width 17 height 17
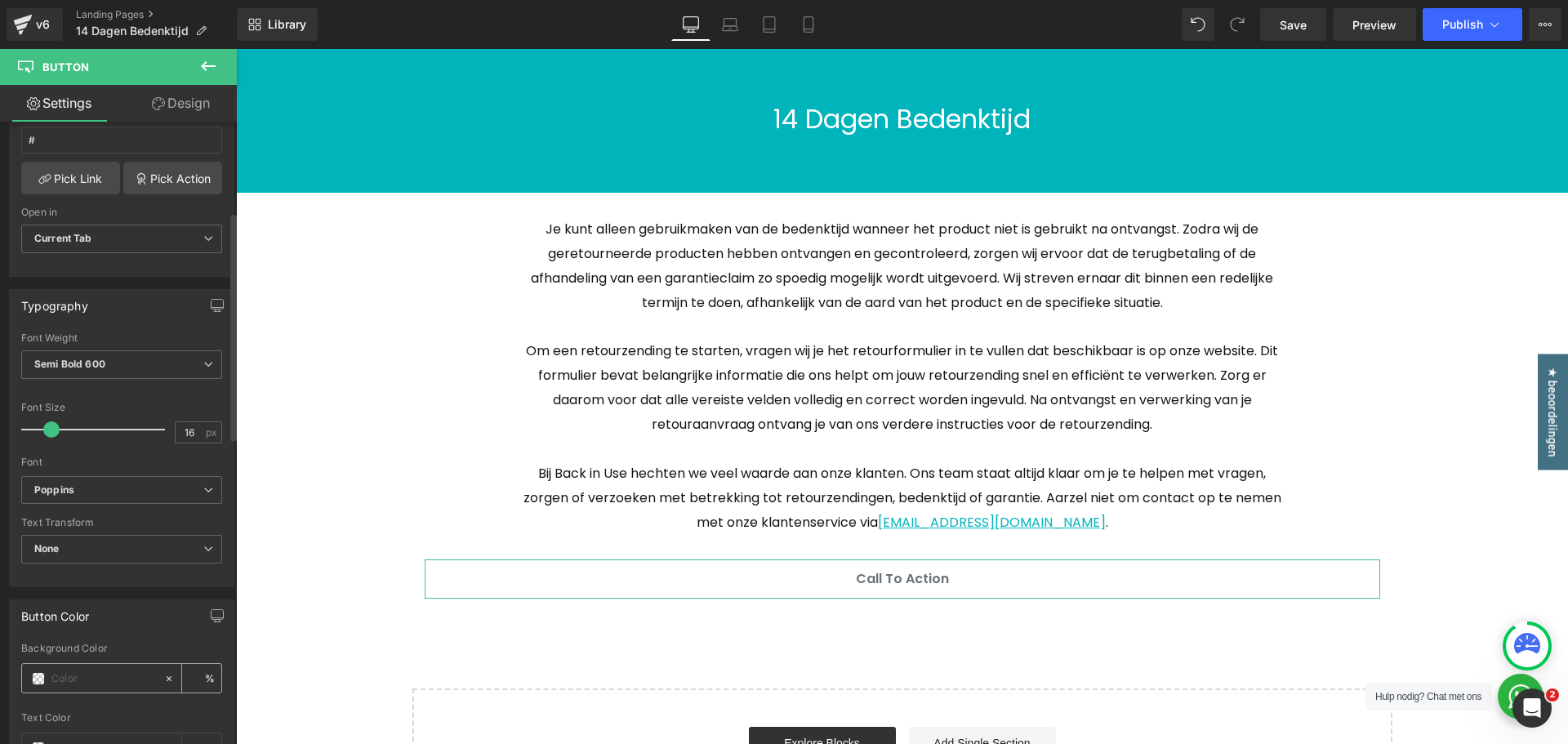
scroll to position [409, 0]
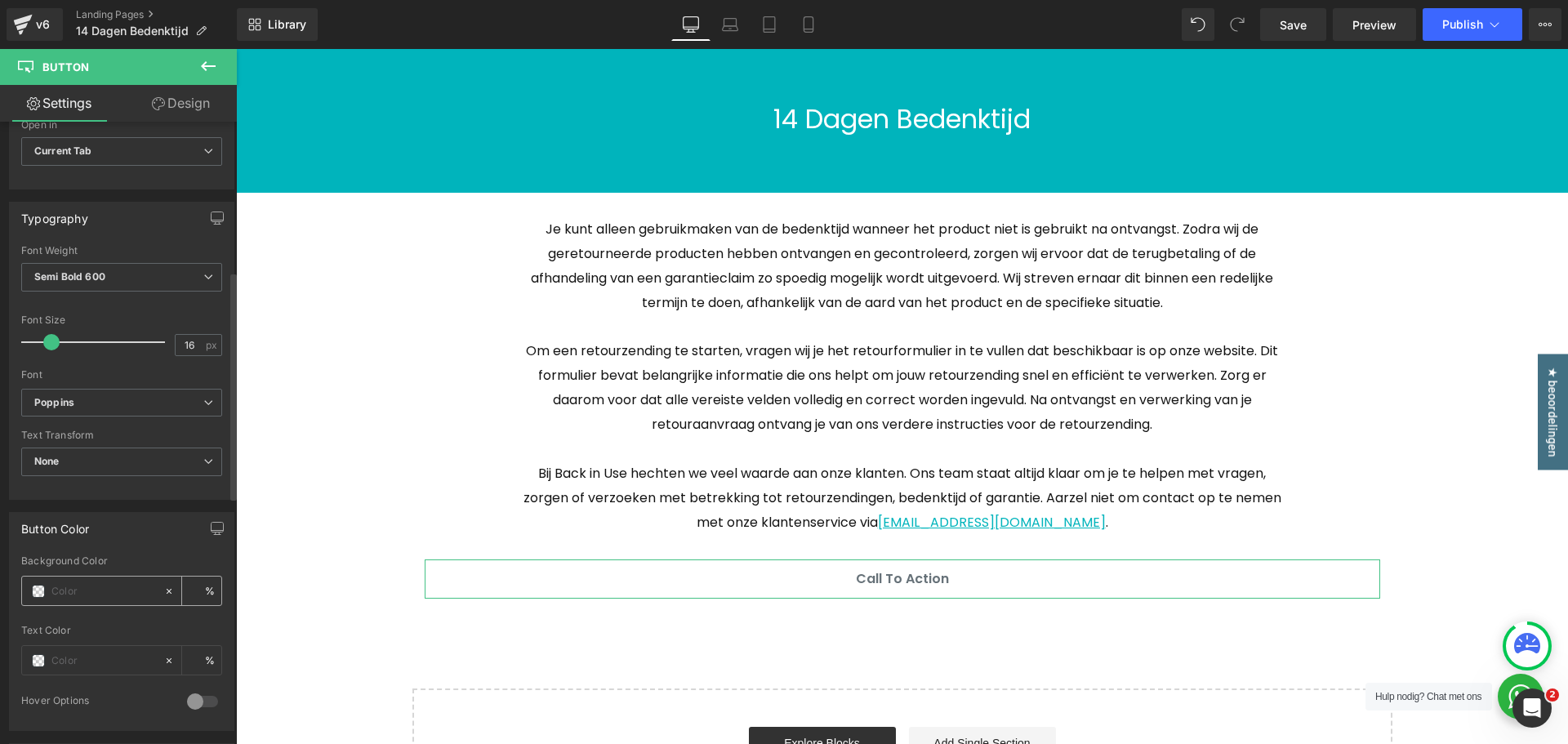
click at [98, 597] on input "text" at bounding box center [103, 591] width 104 height 18
type input "00"
type input "0"
type input "00b"
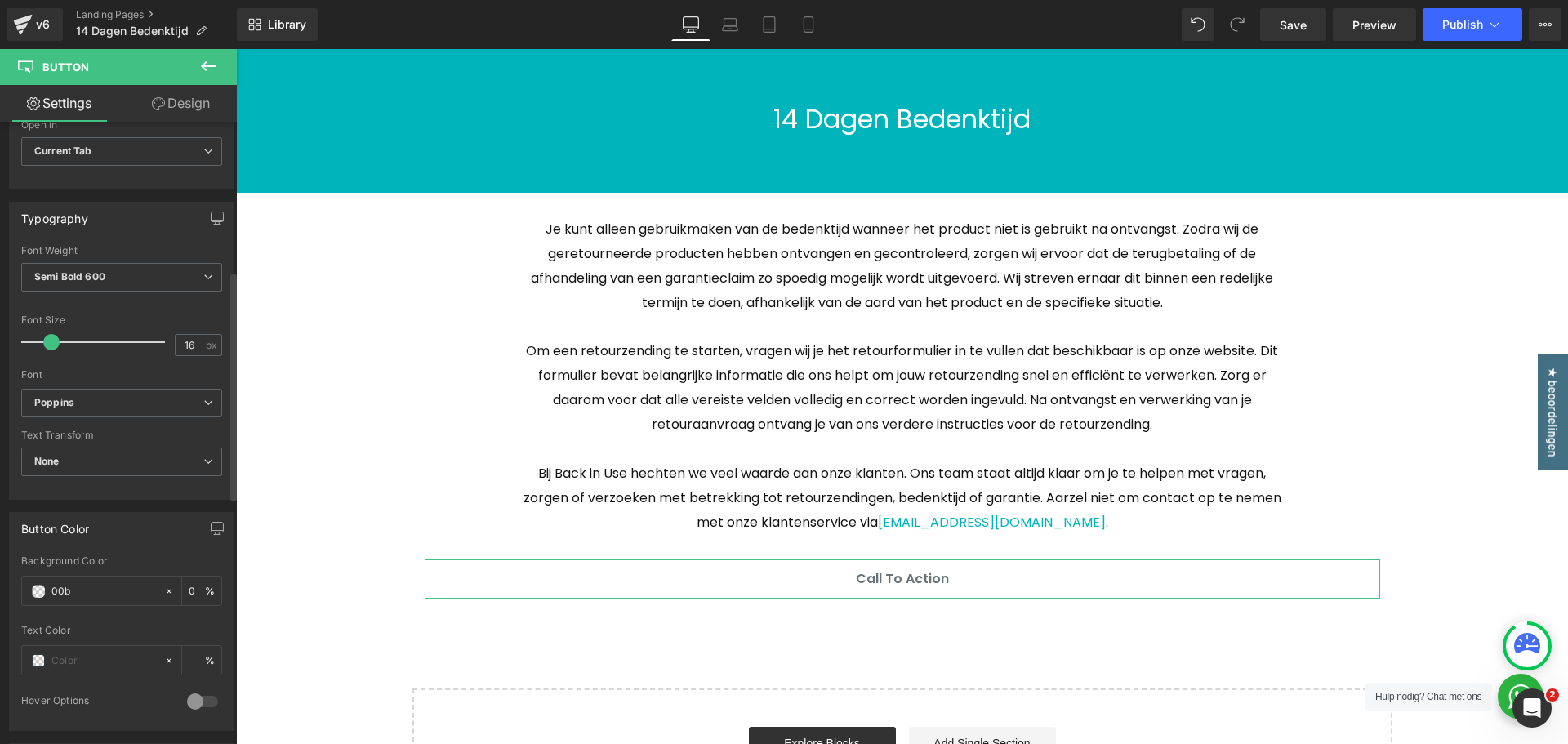
type input "100"
type input "00b4"
type input "27"
type input "00b4b"
type input "0"
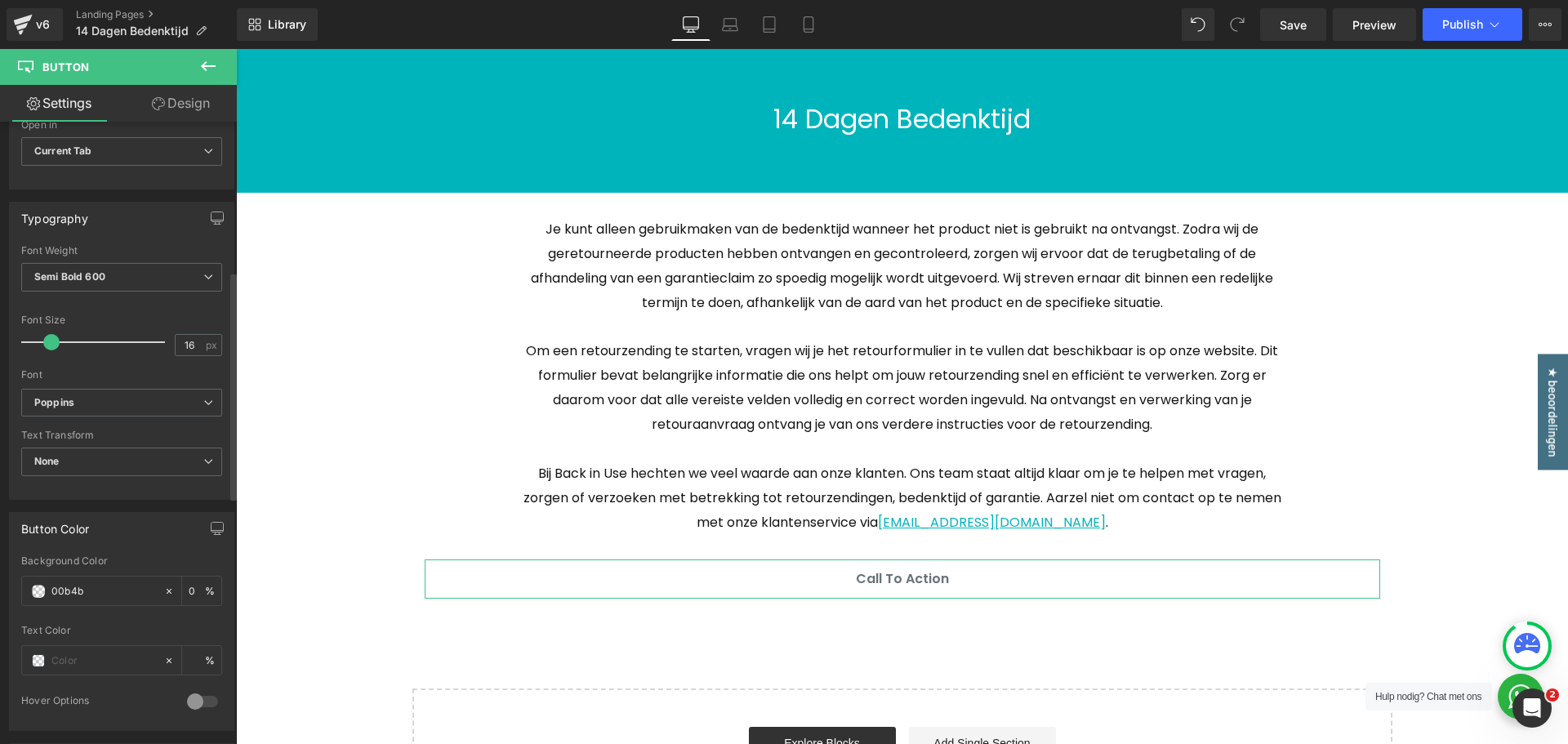
type input "00b4bc"
type input "100"
click at [93, 662] on input "text" at bounding box center [103, 661] width 104 height 18
type input "#00b4bc"
type input "f"
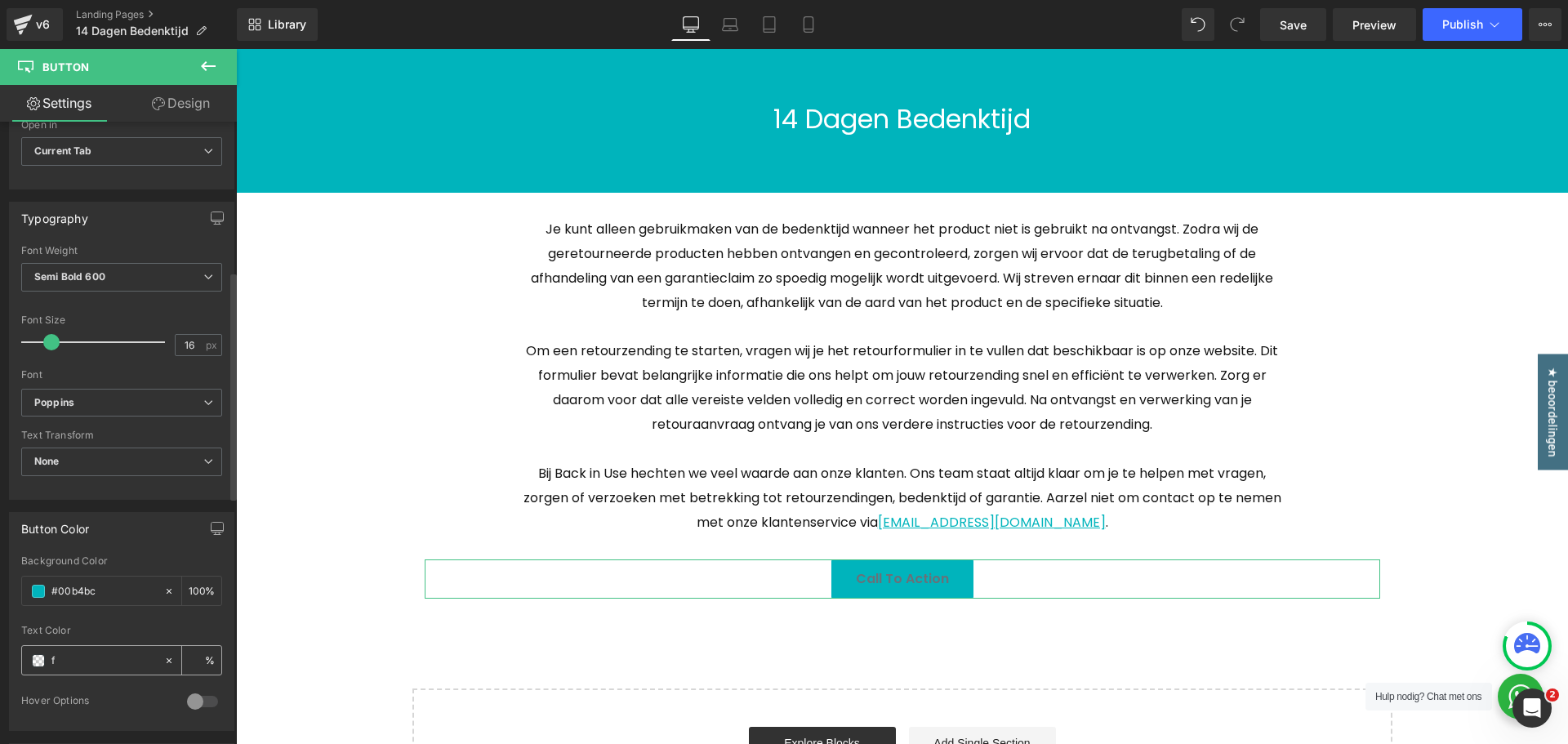
type input "0"
type input "fff"
type input "100"
type input "ffffff"
type input "100"
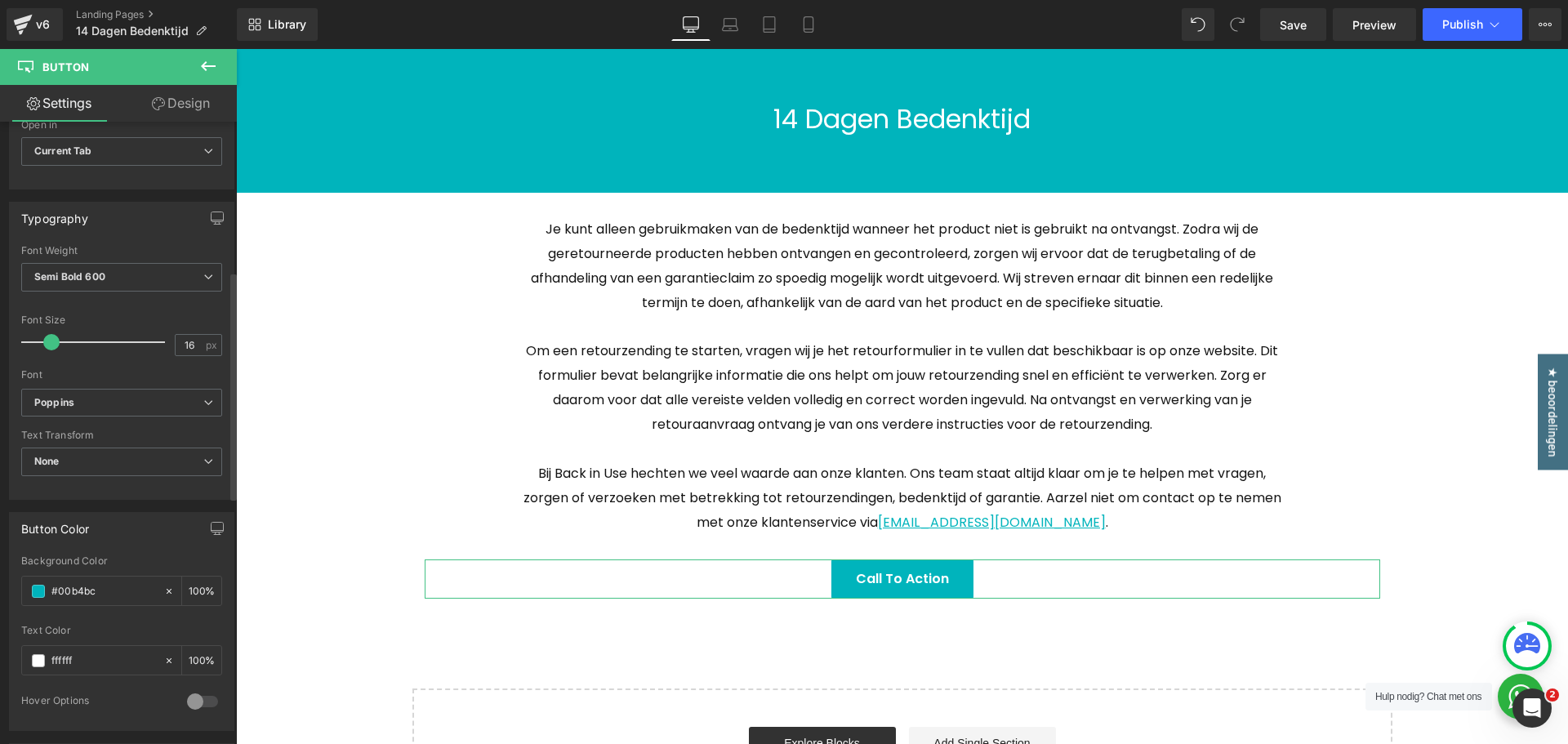
click at [125, 621] on div at bounding box center [121, 619] width 201 height 11
type input "#ffffff"
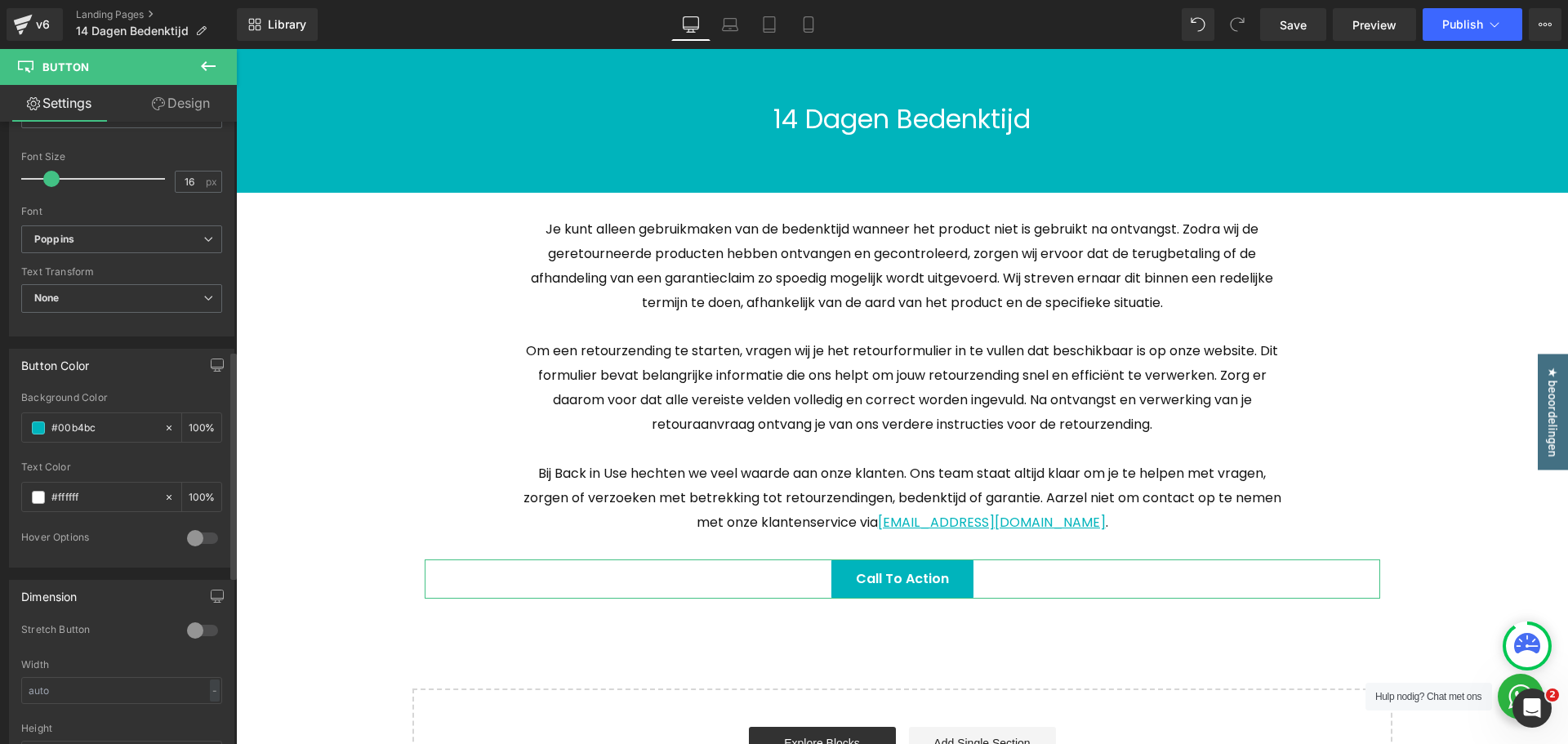
scroll to position [653, 0]
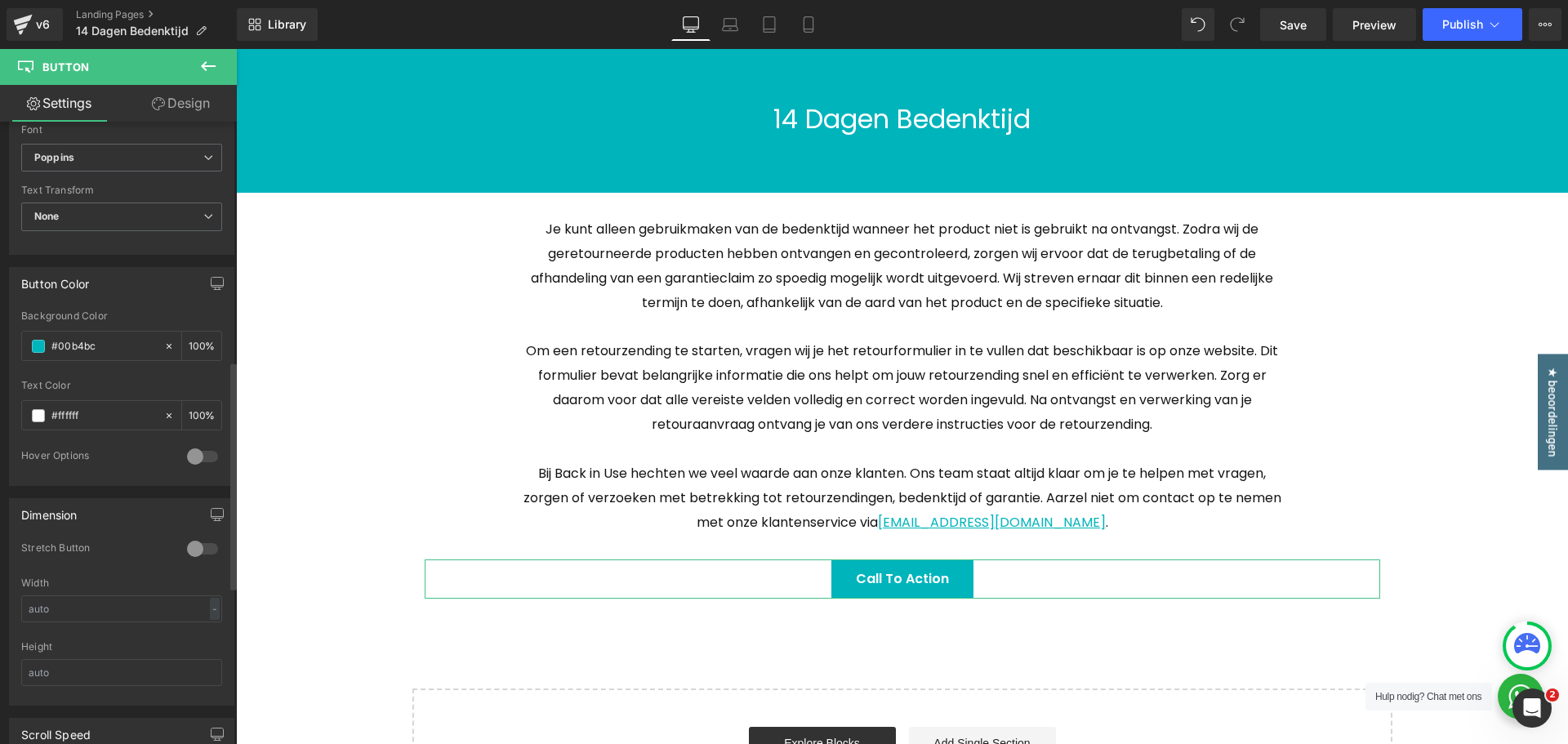
click at [185, 550] on div at bounding box center [202, 548] width 39 height 26
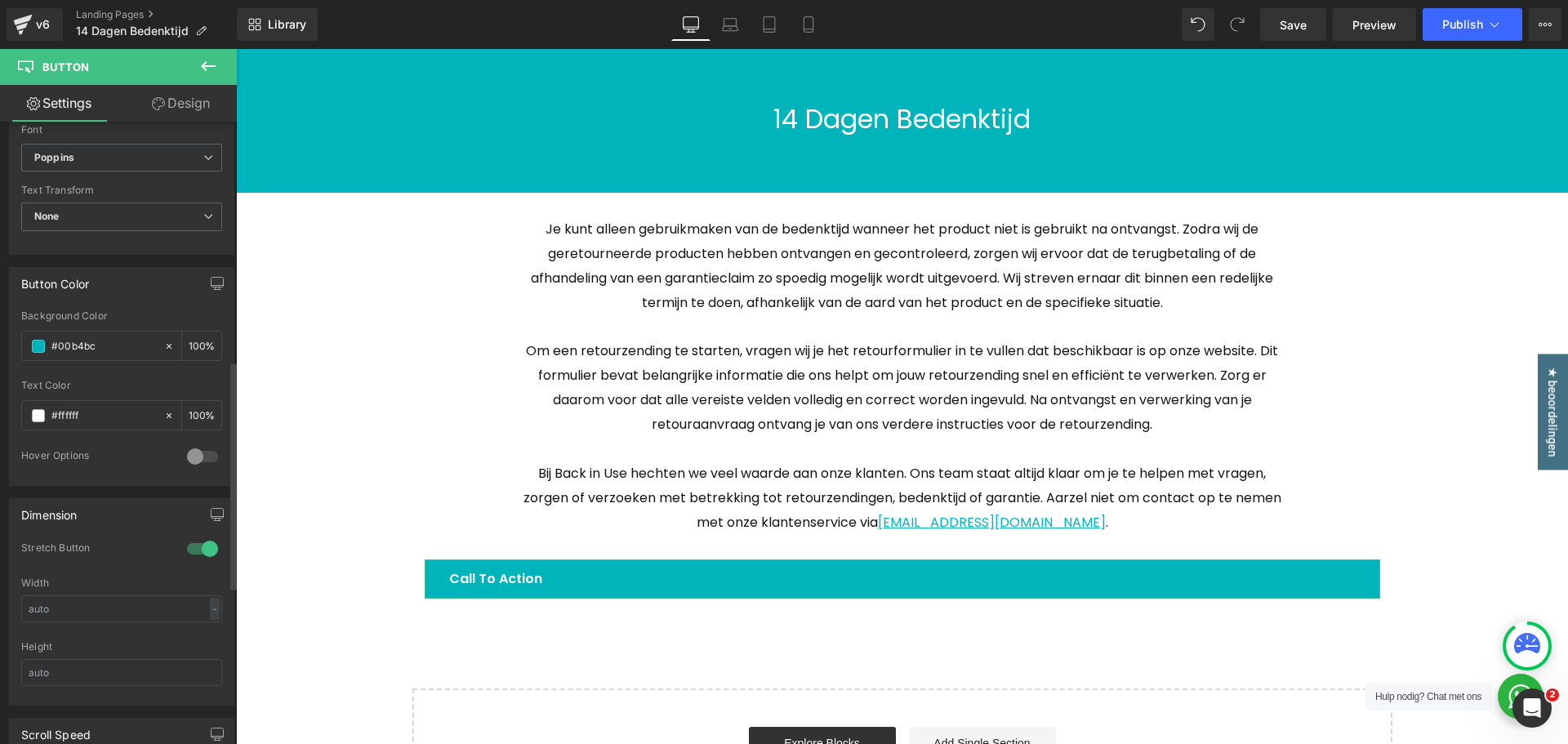
click at [190, 552] on div at bounding box center [202, 548] width 39 height 26
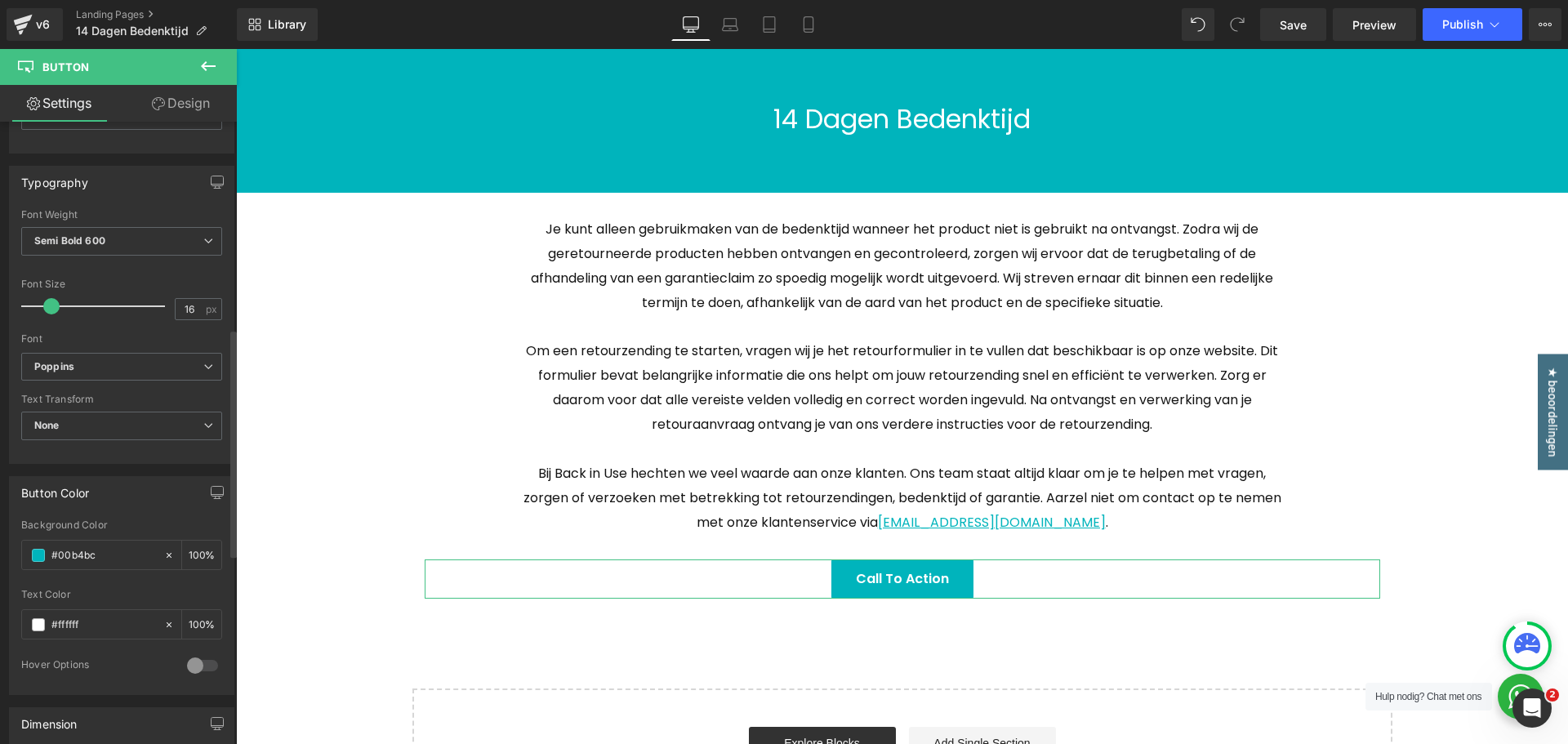
scroll to position [327, 0]
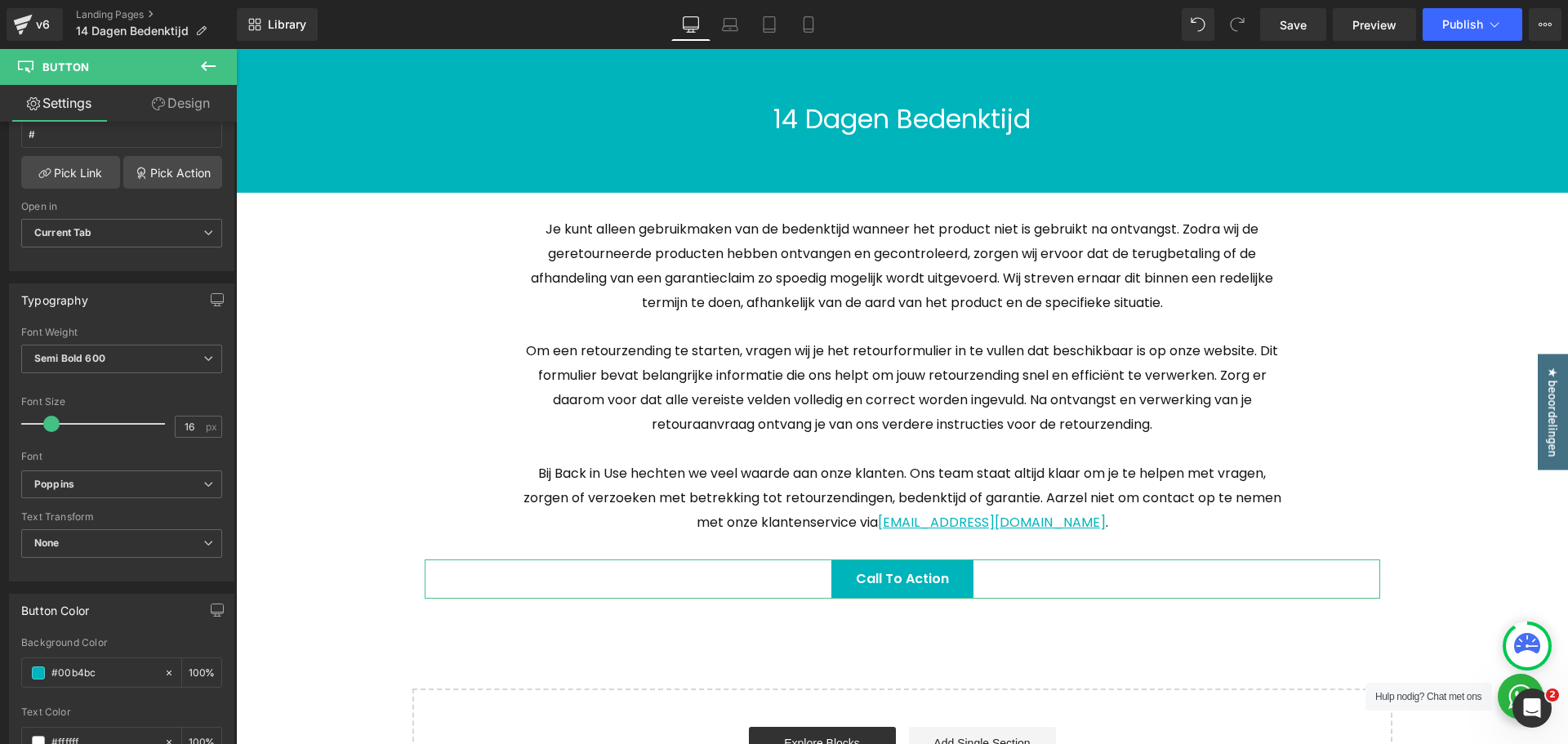
click at [177, 118] on link "Design" at bounding box center [181, 103] width 118 height 37
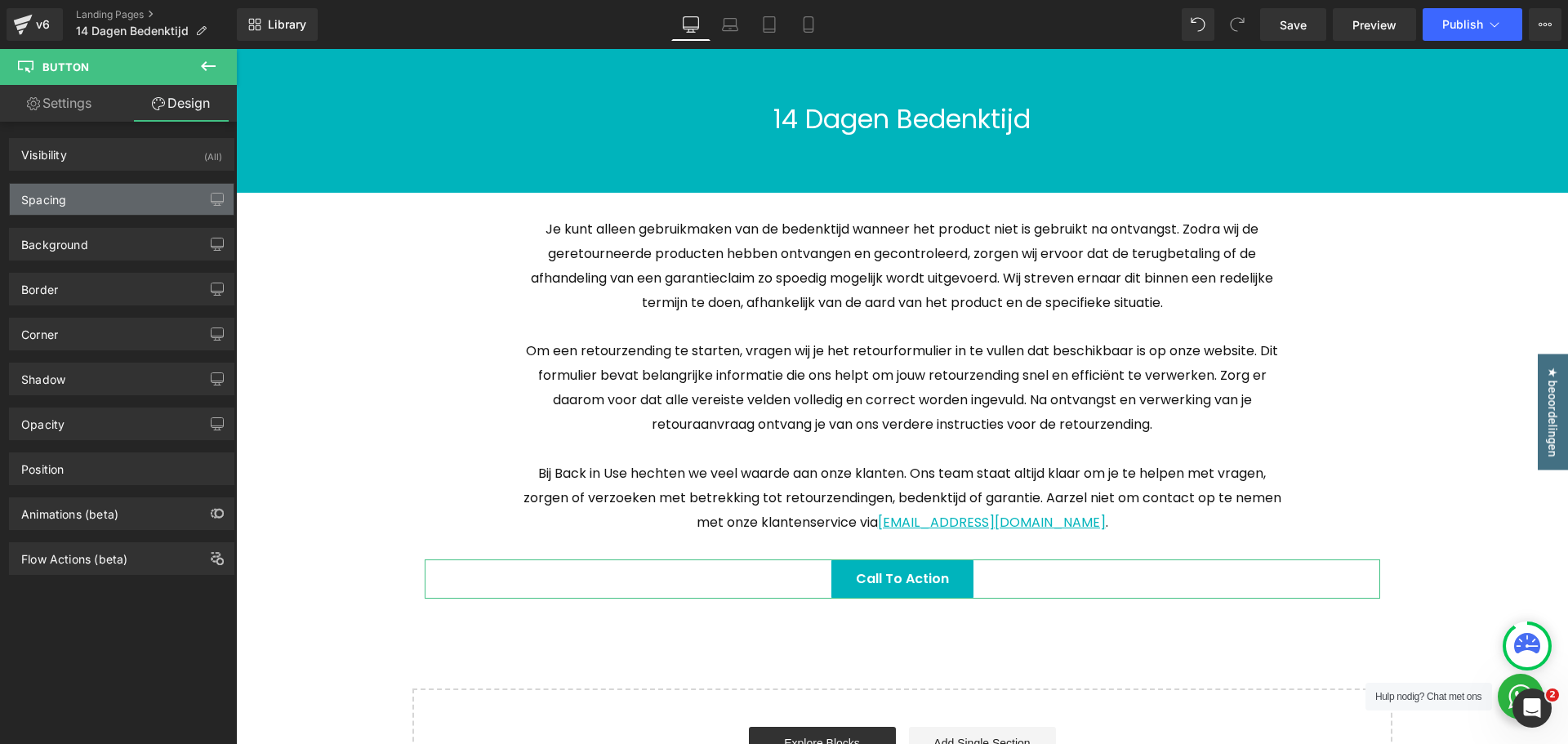
type input "0"
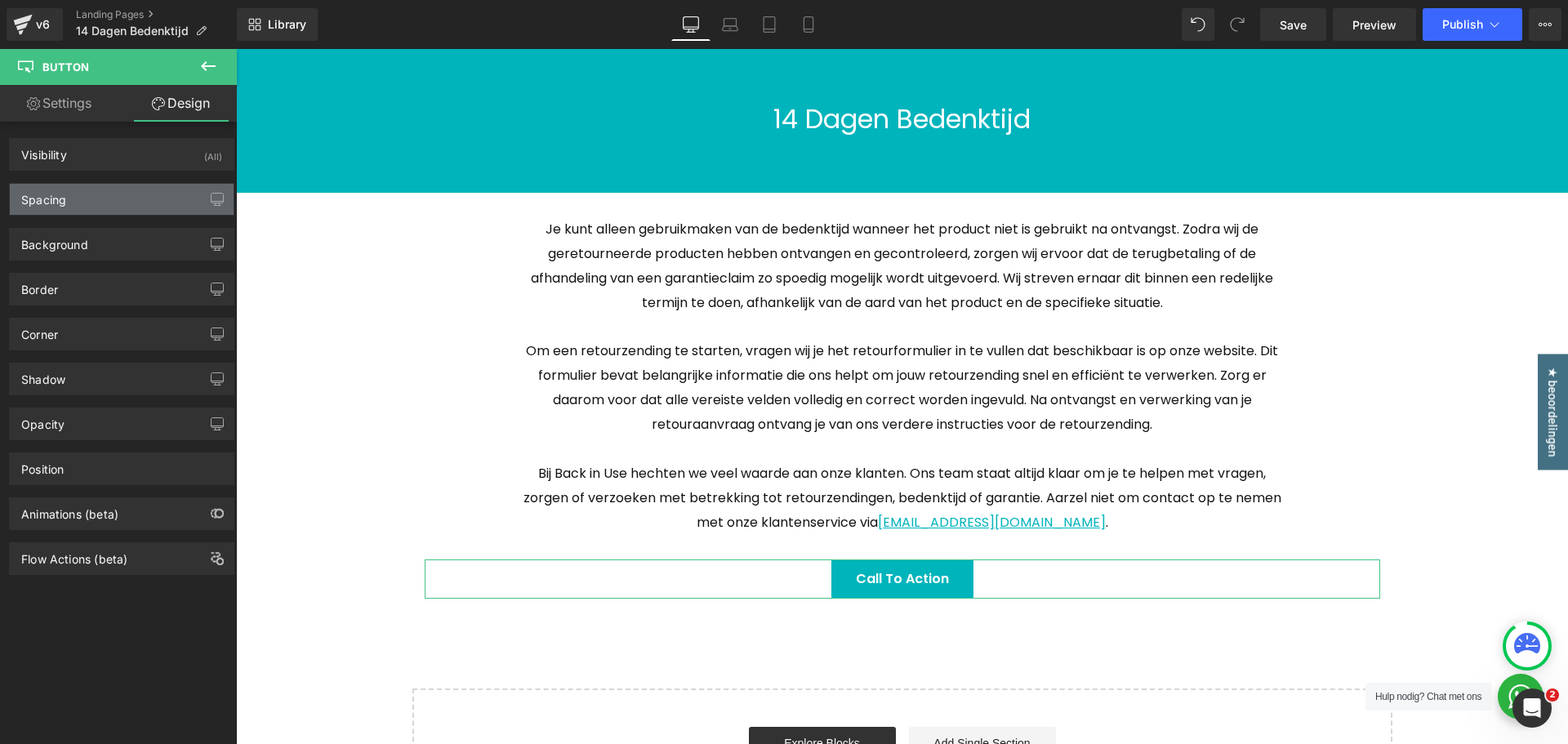
type input "30"
type input "0"
type input "30"
click at [117, 204] on div "Spacing" at bounding box center [122, 199] width 224 height 31
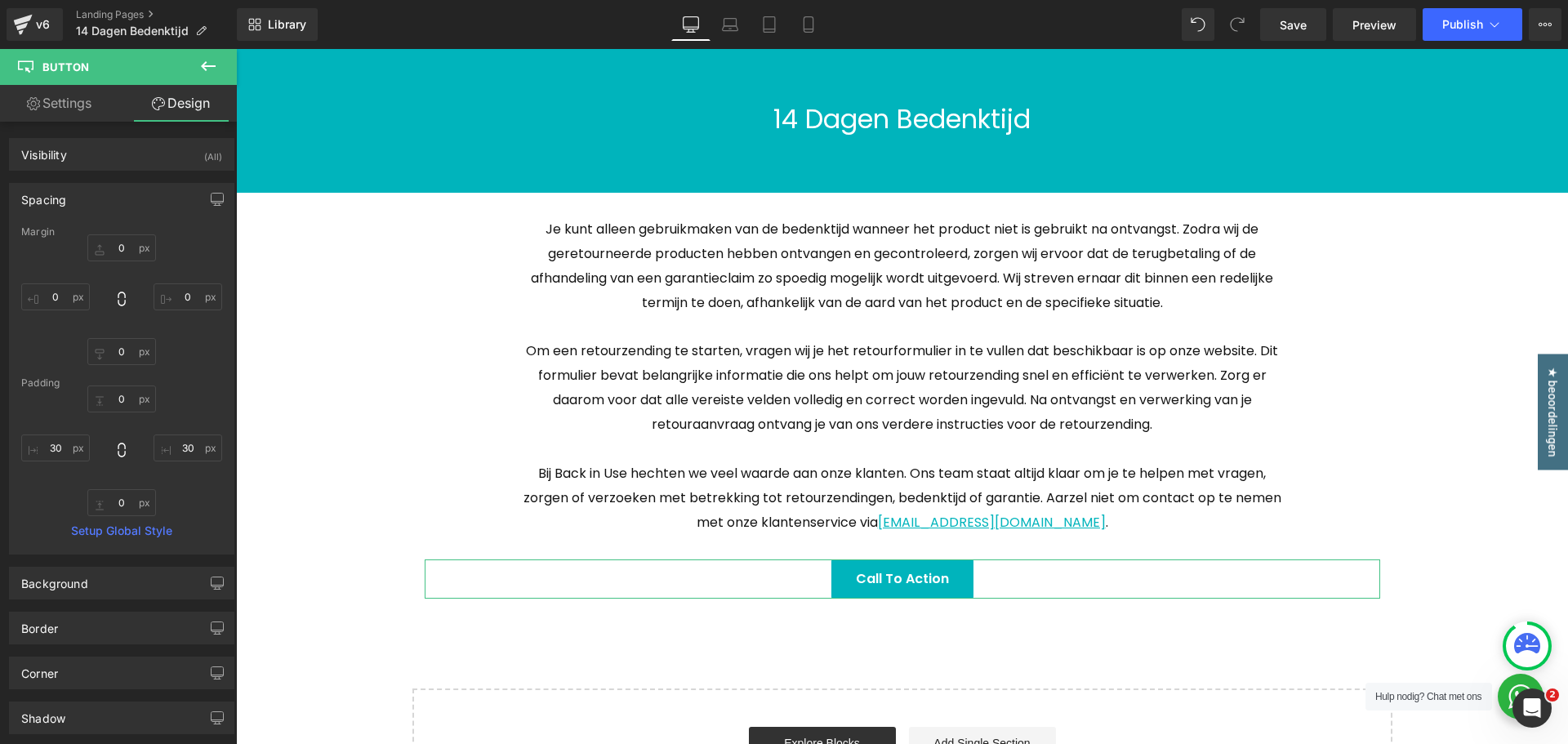
click at [67, 106] on link "Settings" at bounding box center [59, 103] width 118 height 37
type input "100"
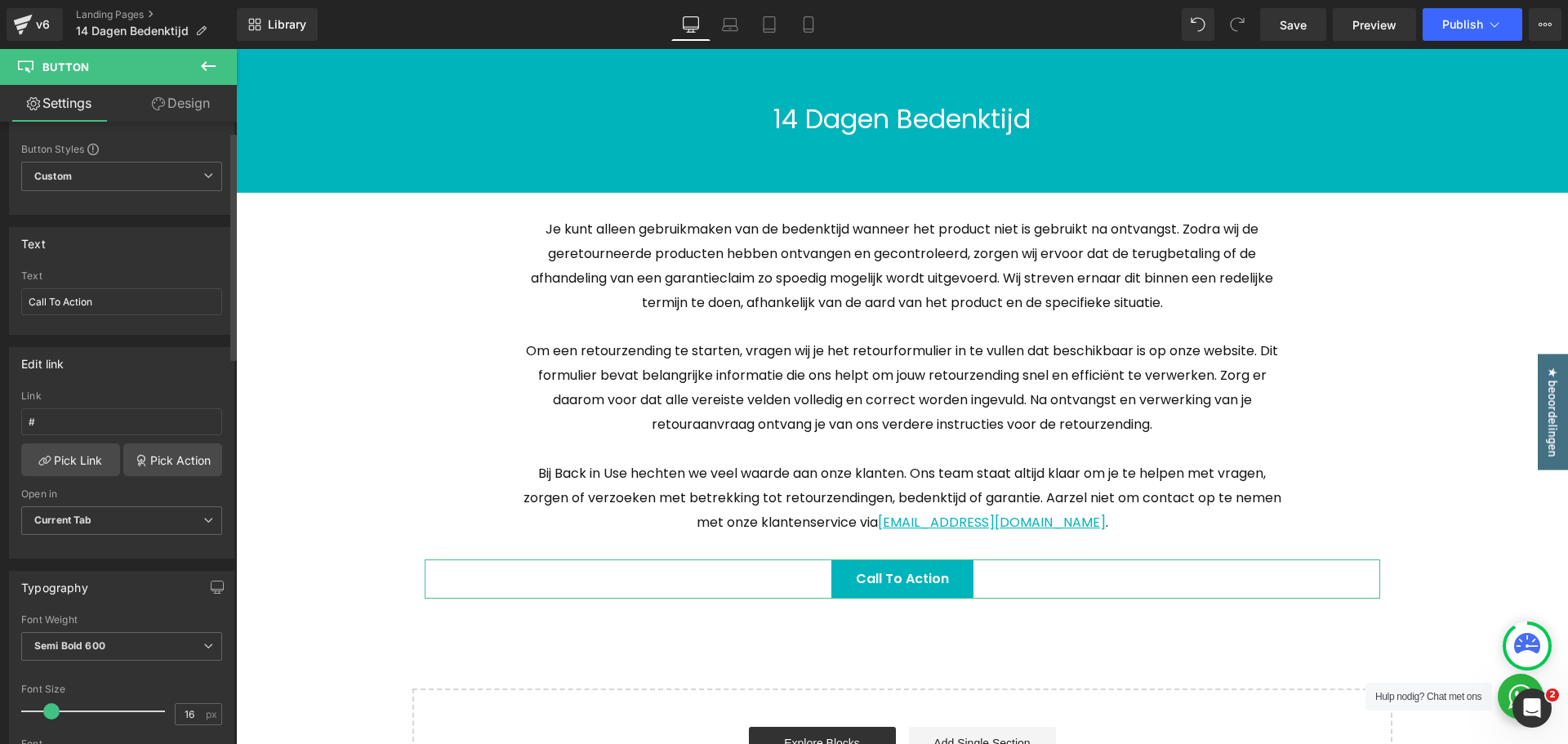
scroll to position [0, 0]
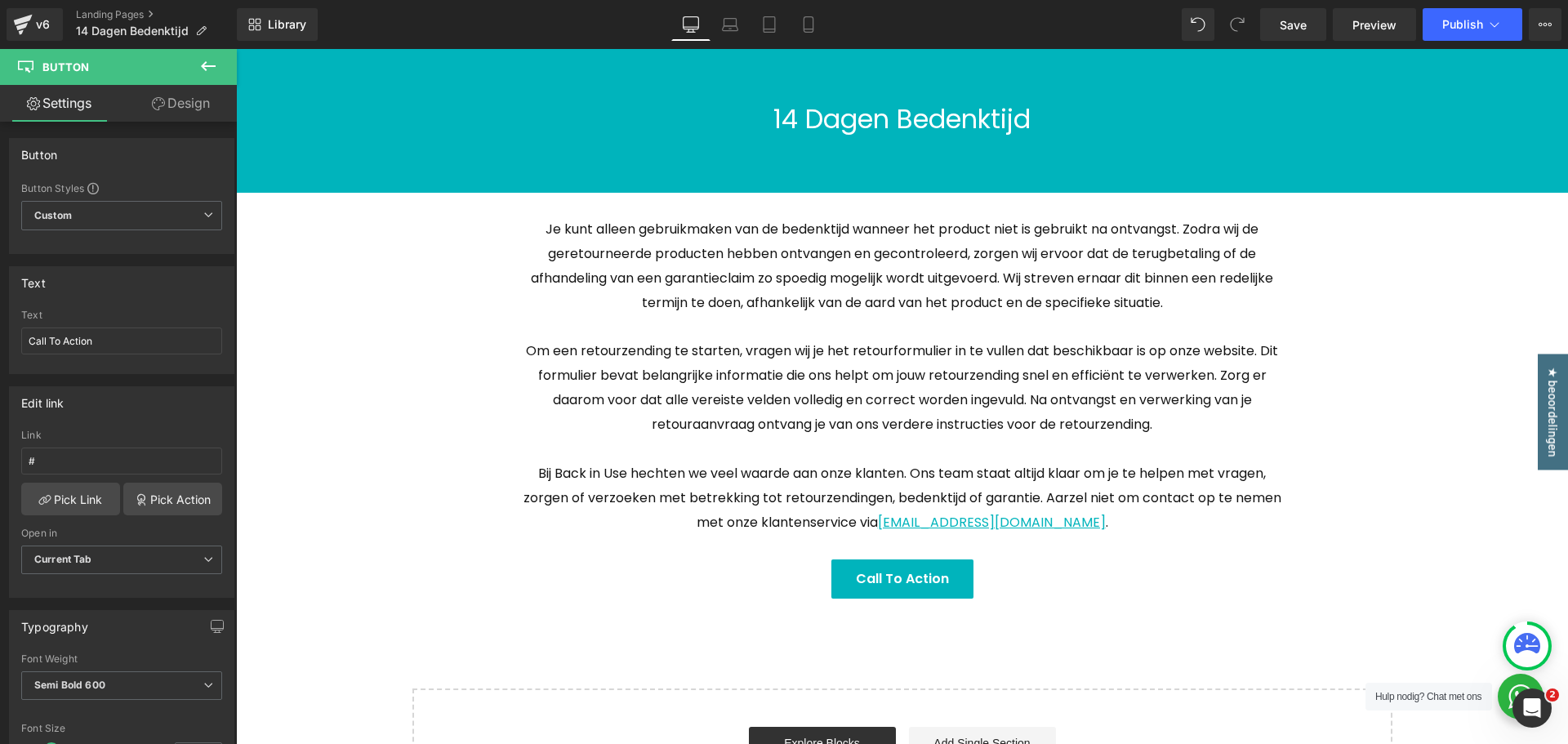
click at [200, 72] on icon at bounding box center [209, 67] width 20 height 20
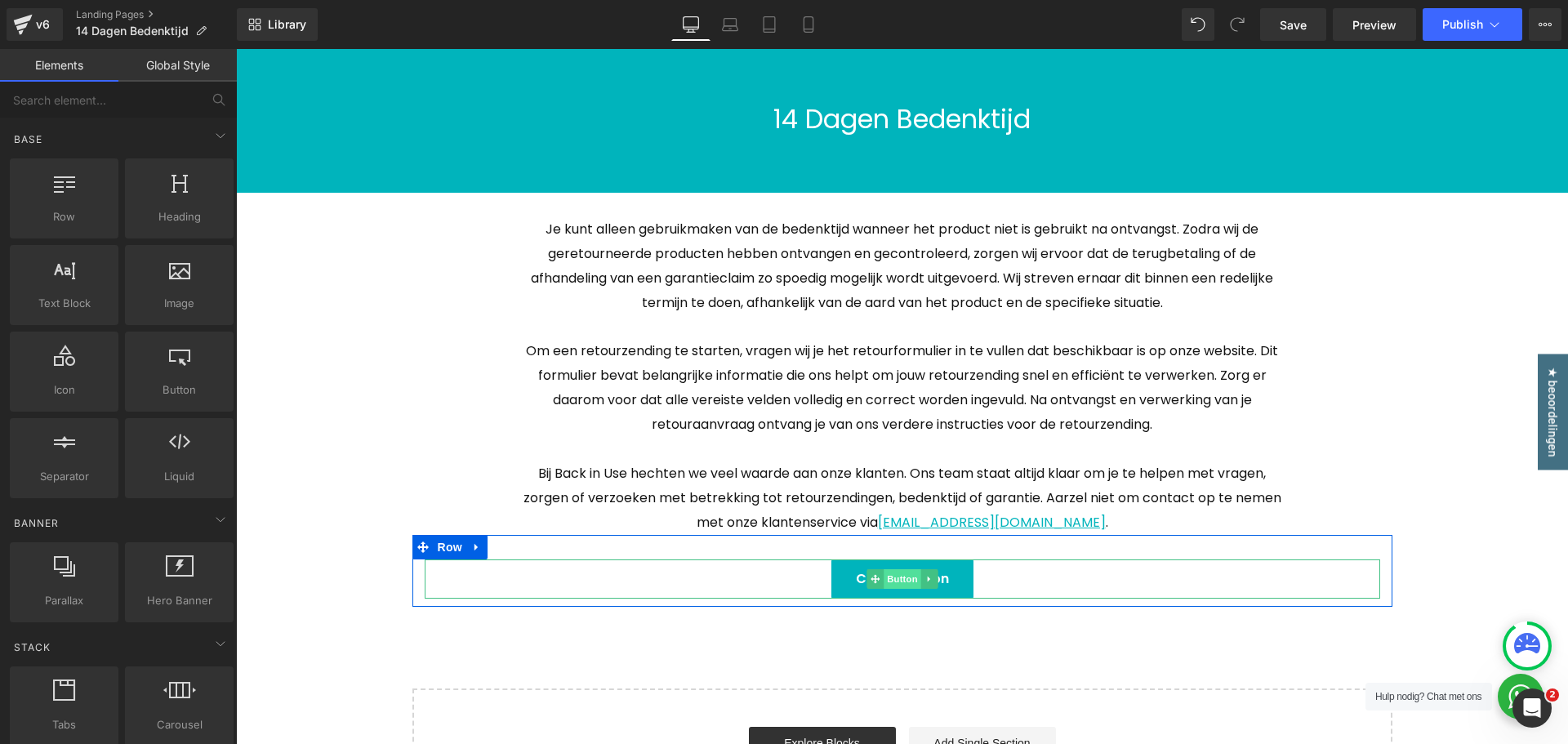
click at [884, 580] on span "Button" at bounding box center [902, 580] width 38 height 20
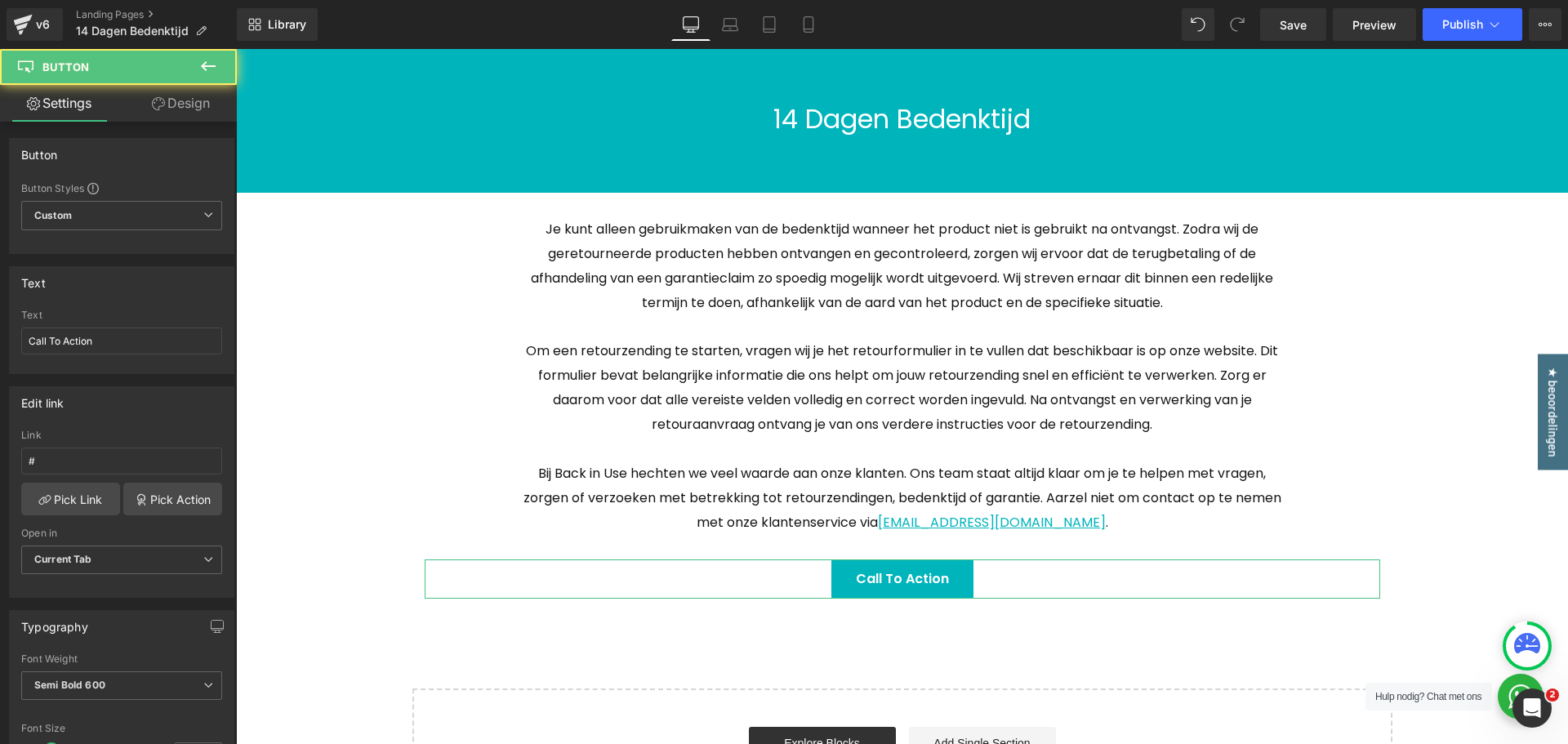
click at [196, 99] on link "Design" at bounding box center [181, 103] width 118 height 37
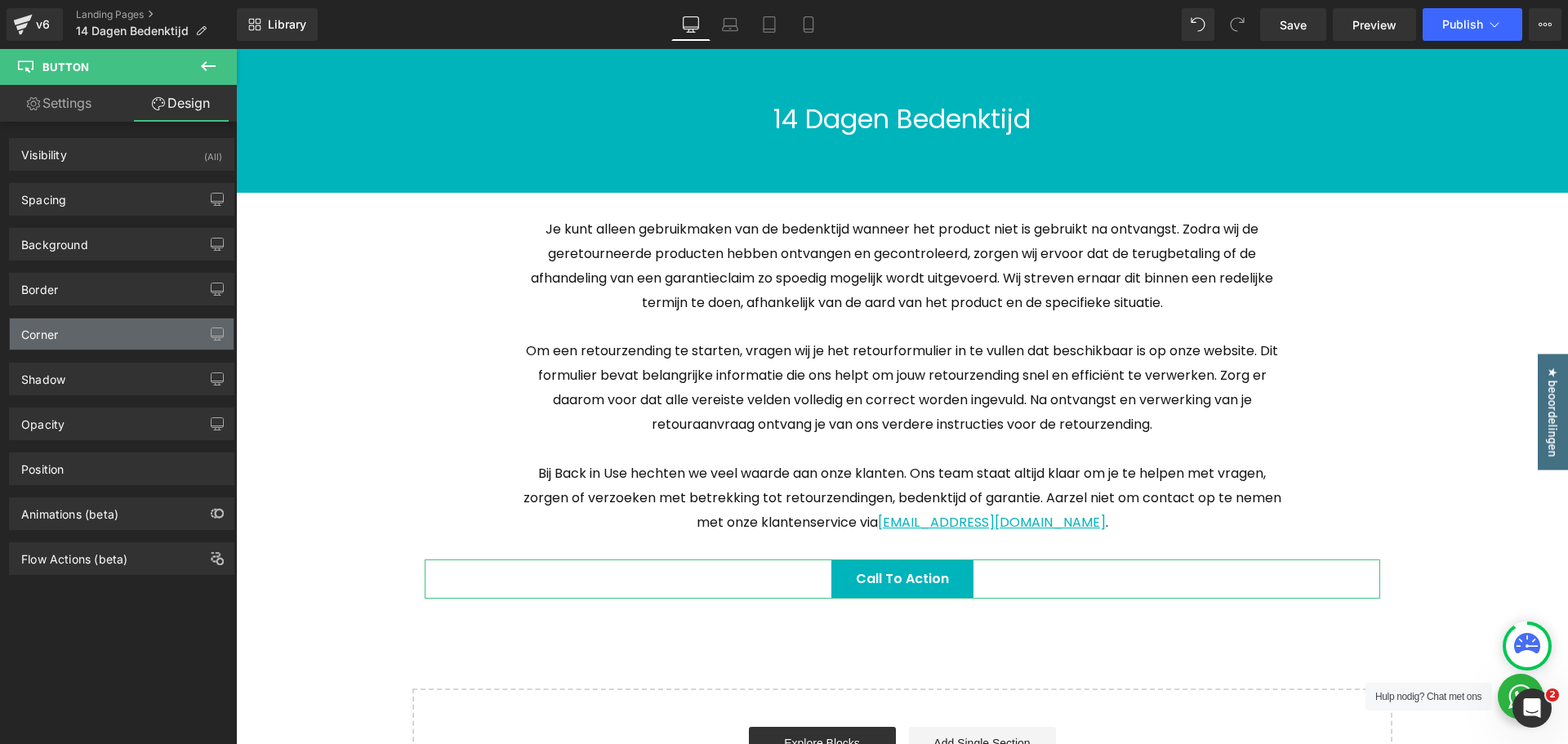
click at [72, 330] on div "Corner" at bounding box center [122, 334] width 224 height 31
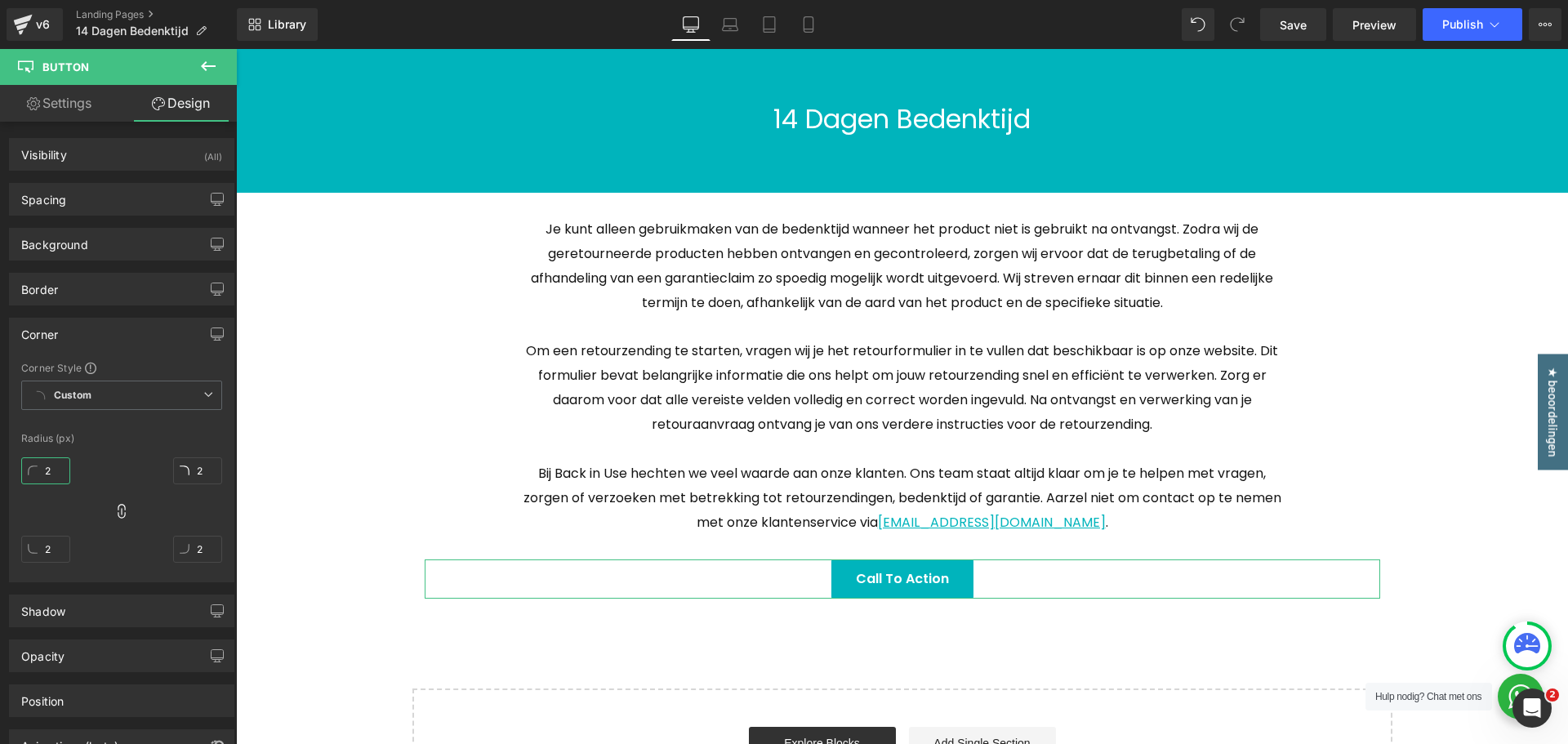
click at [57, 472] on input "2" at bounding box center [45, 470] width 49 height 27
type input "25"
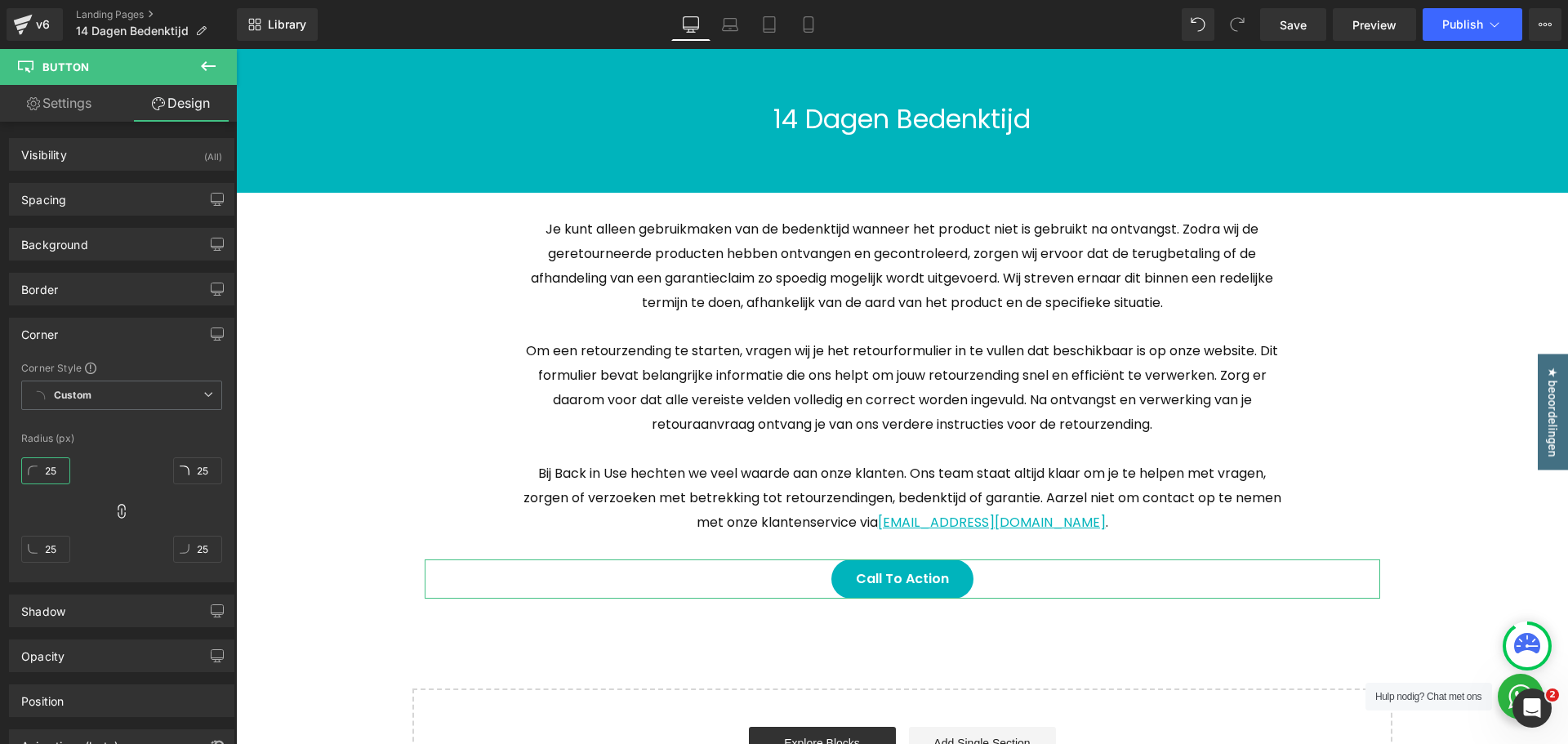
type input "25"
click at [53, 103] on link "Settings" at bounding box center [59, 103] width 118 height 37
type input "100"
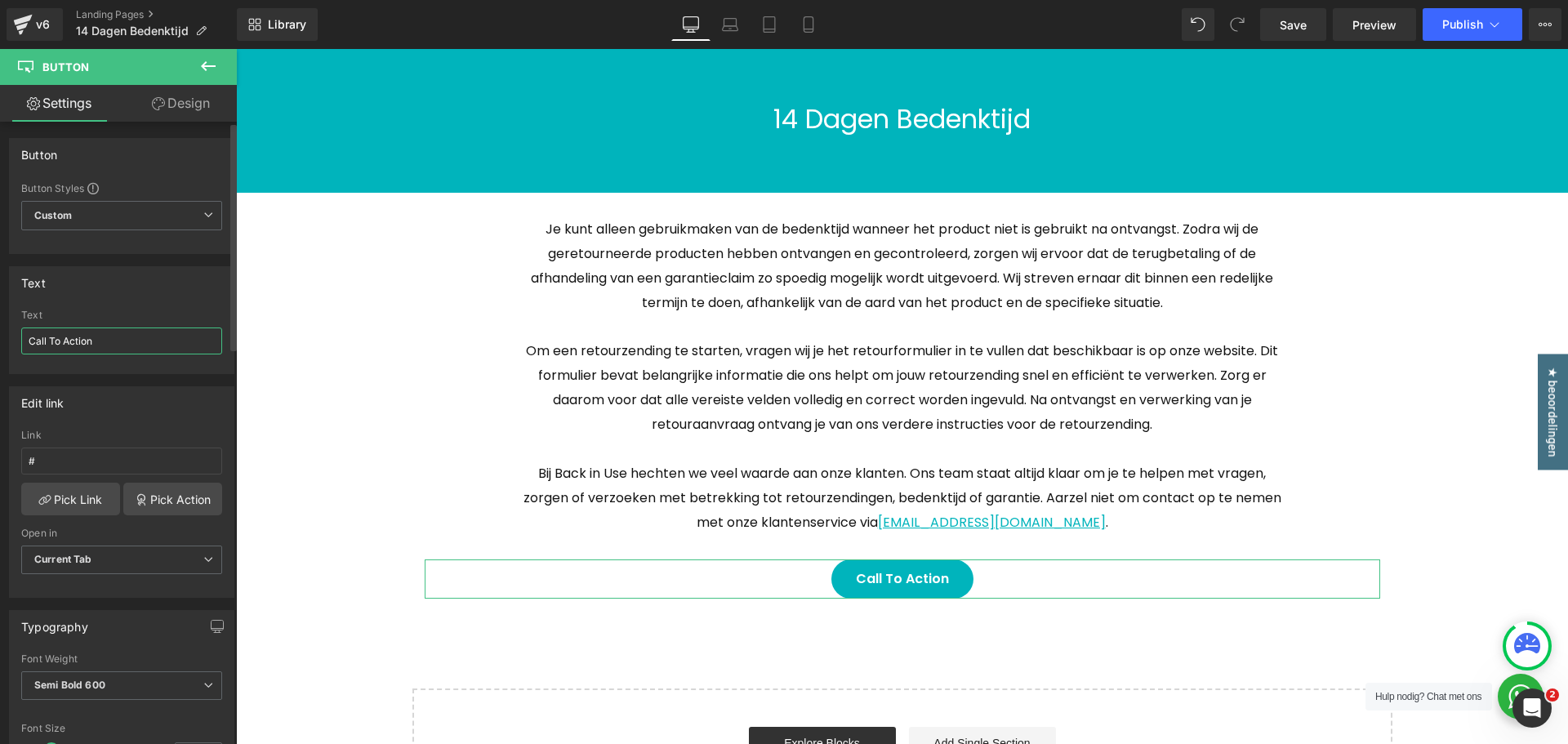
drag, startPoint x: 131, startPoint y: 336, endPoint x: 30, endPoint y: 321, distance: 102.1
click at [30, 321] on div "Text Call To Action" at bounding box center [121, 341] width 201 height 63
type input "Ontdek ons aanbod"
click at [143, 296] on div "Text" at bounding box center [122, 282] width 224 height 31
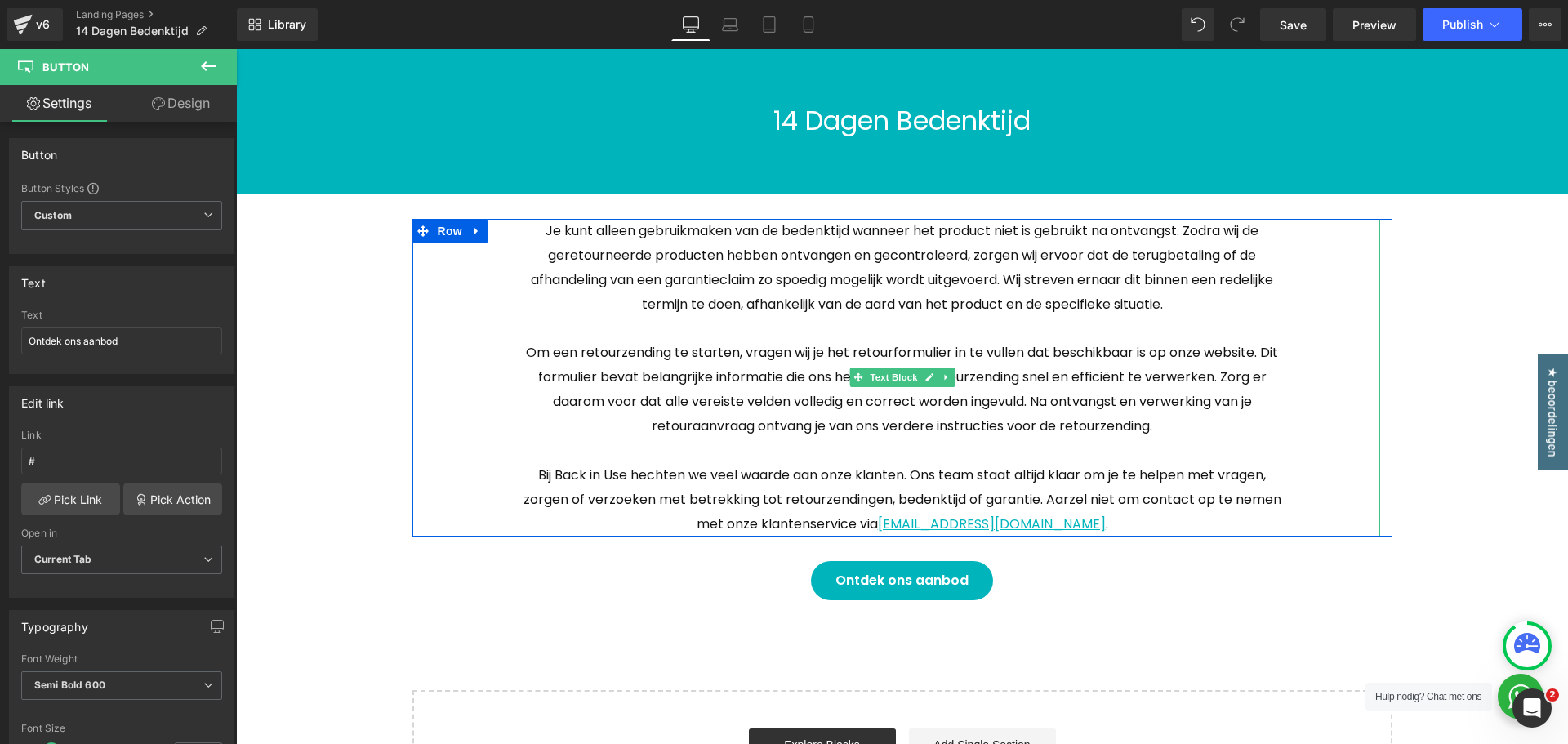
scroll to position [163, 0]
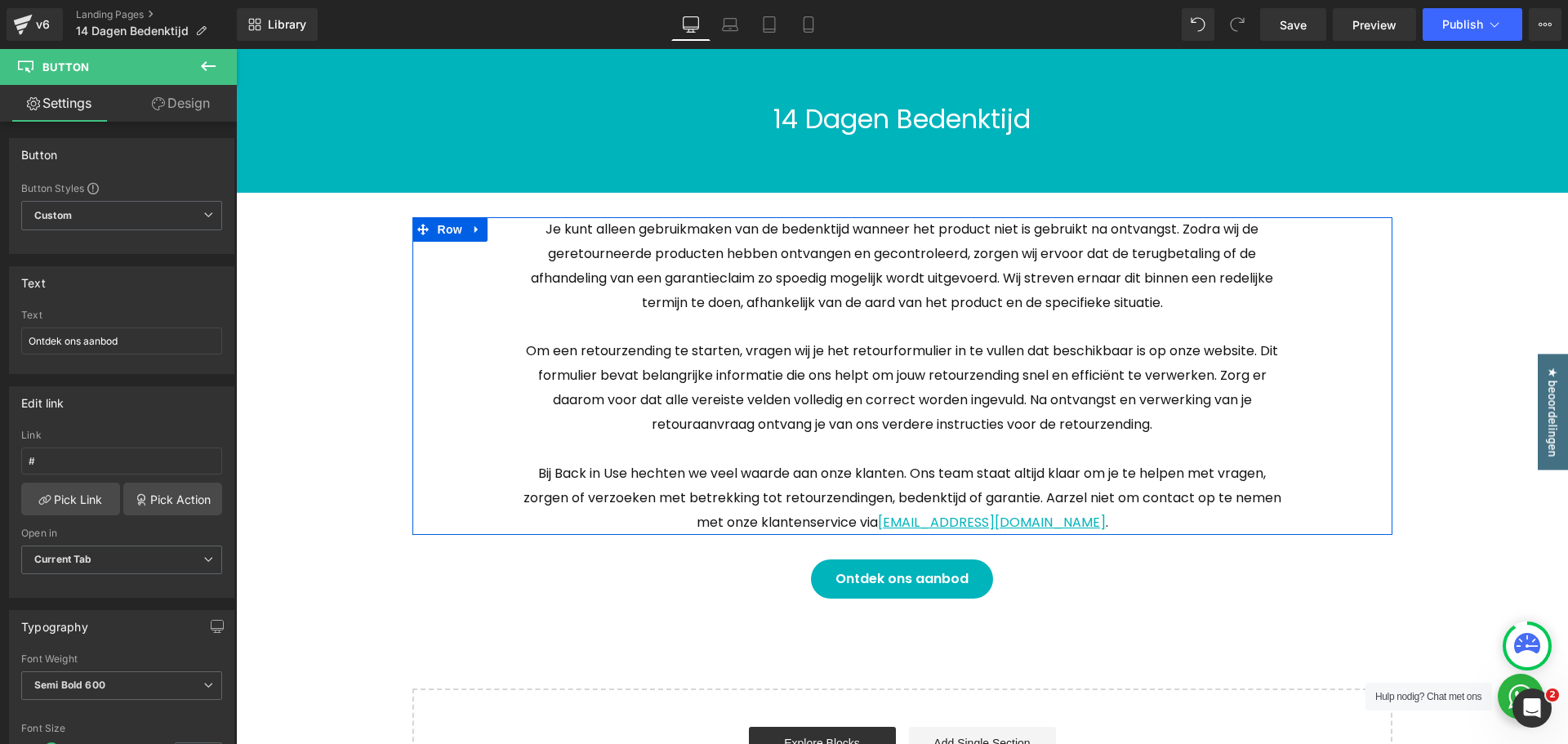
drag, startPoint x: 435, startPoint y: 234, endPoint x: 264, endPoint y: 163, distance: 185.2
click at [435, 234] on span "Row" at bounding box center [450, 229] width 33 height 24
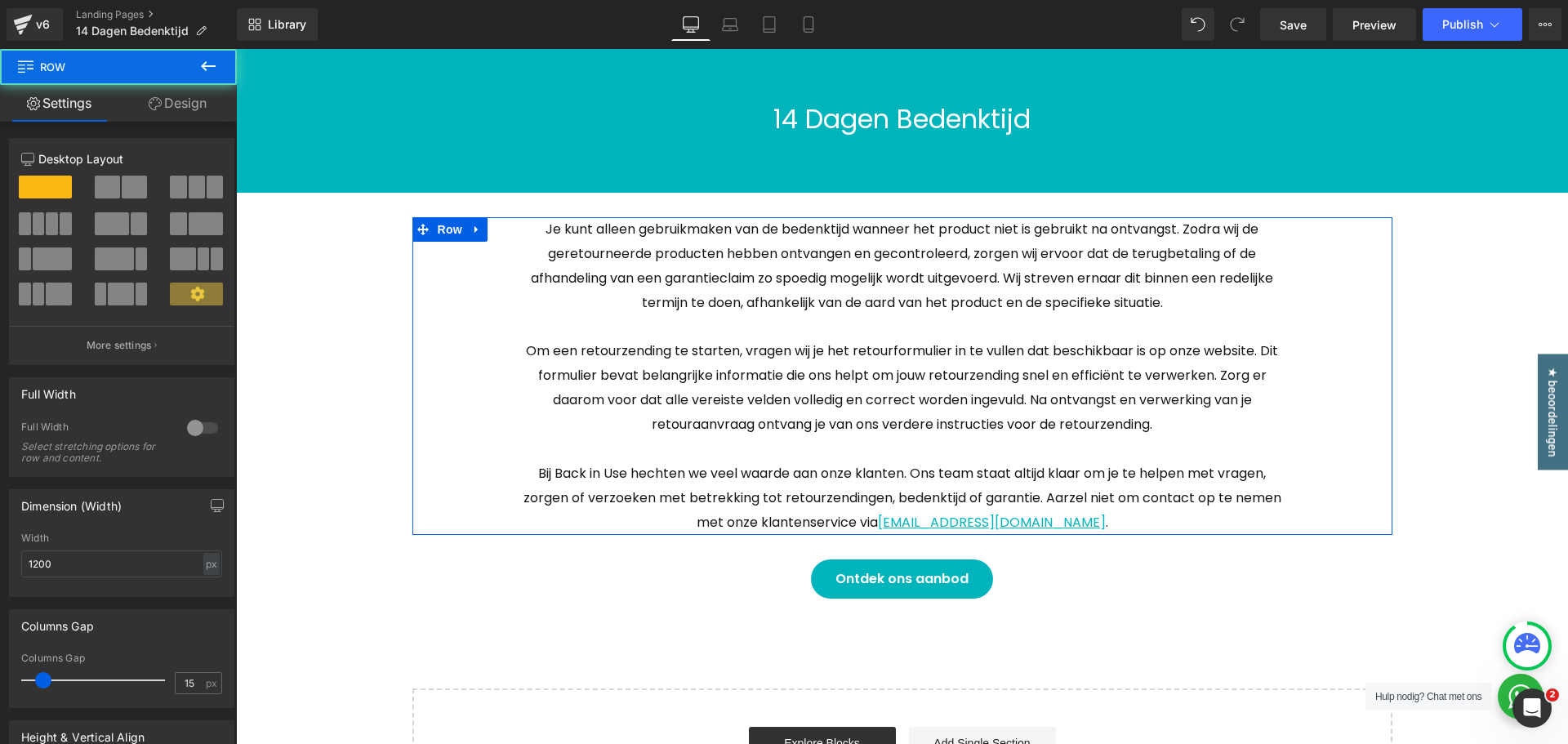
click at [178, 105] on link "Design" at bounding box center [178, 103] width 118 height 37
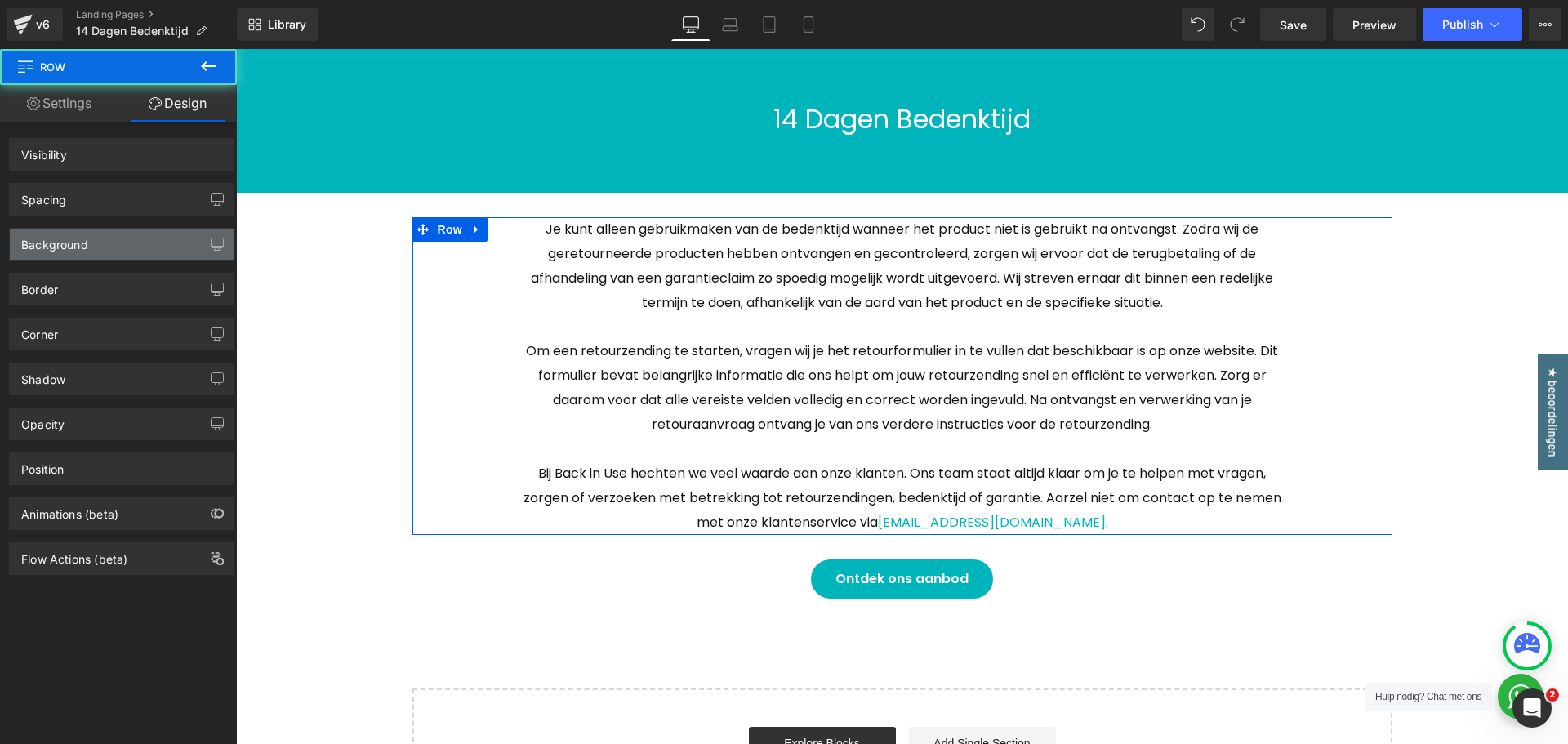
click at [96, 231] on div "Background" at bounding box center [122, 244] width 224 height 31
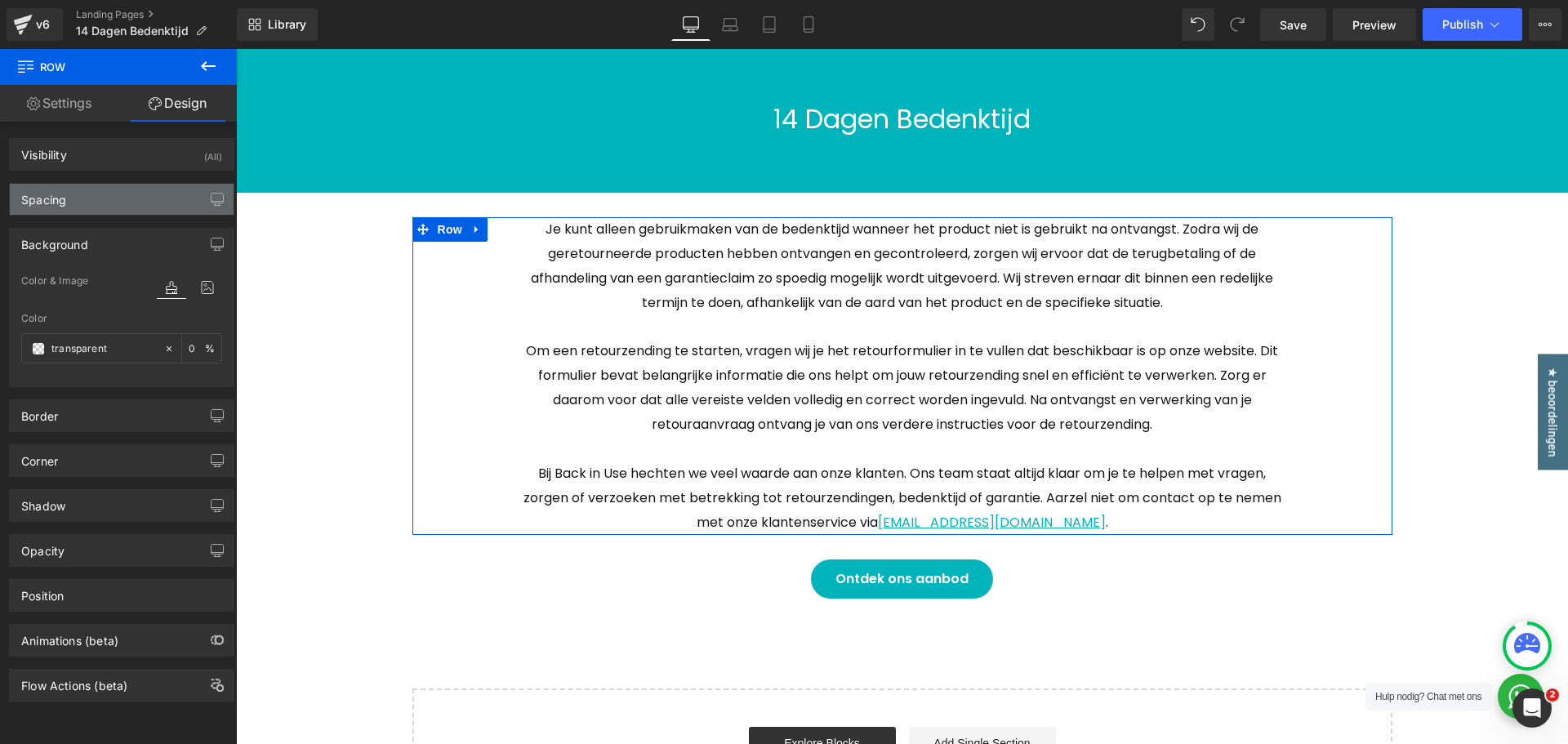
click at [91, 204] on div "Spacing" at bounding box center [122, 199] width 224 height 31
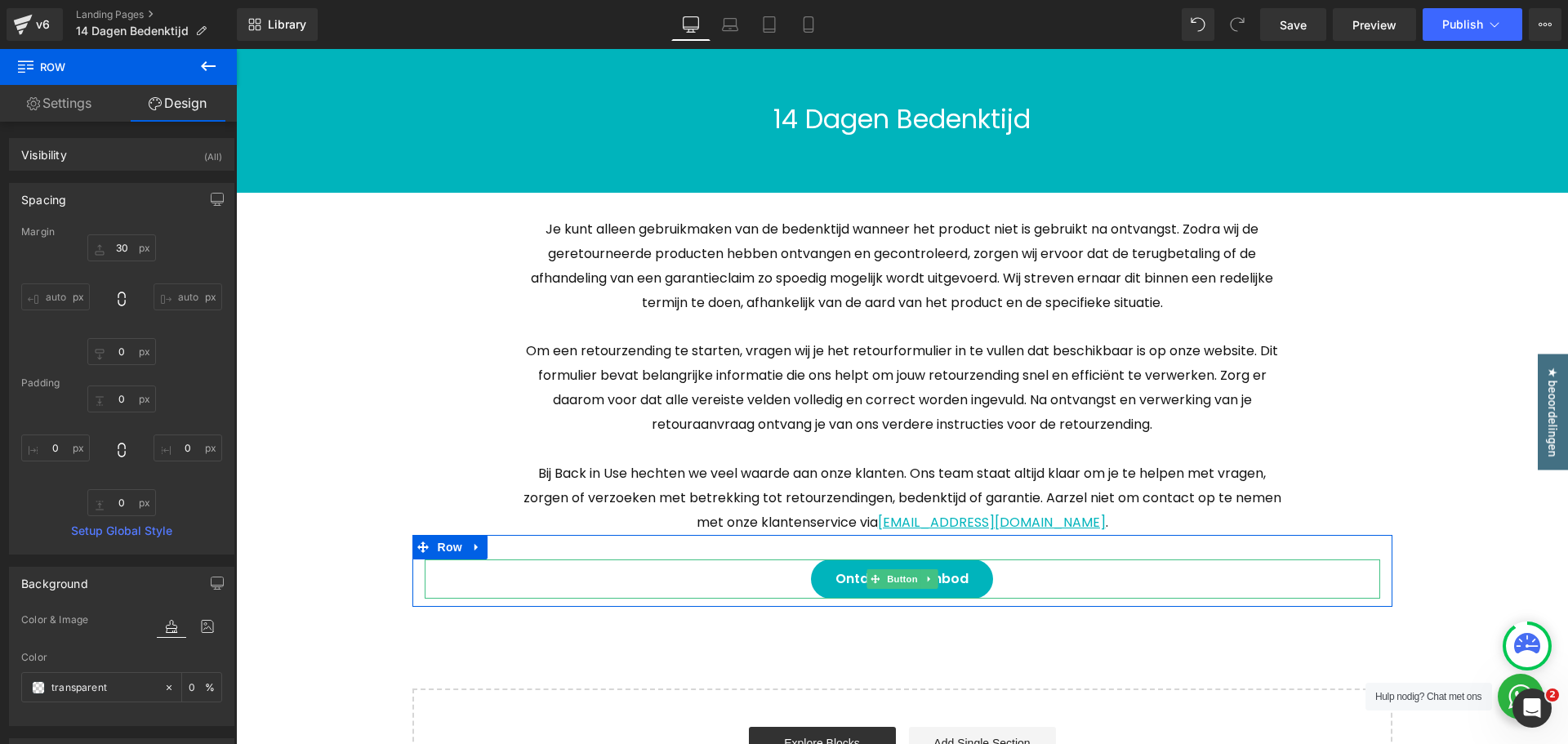
click at [890, 591] on span "Ontdek ons aanbod" at bounding box center [902, 579] width 133 height 39
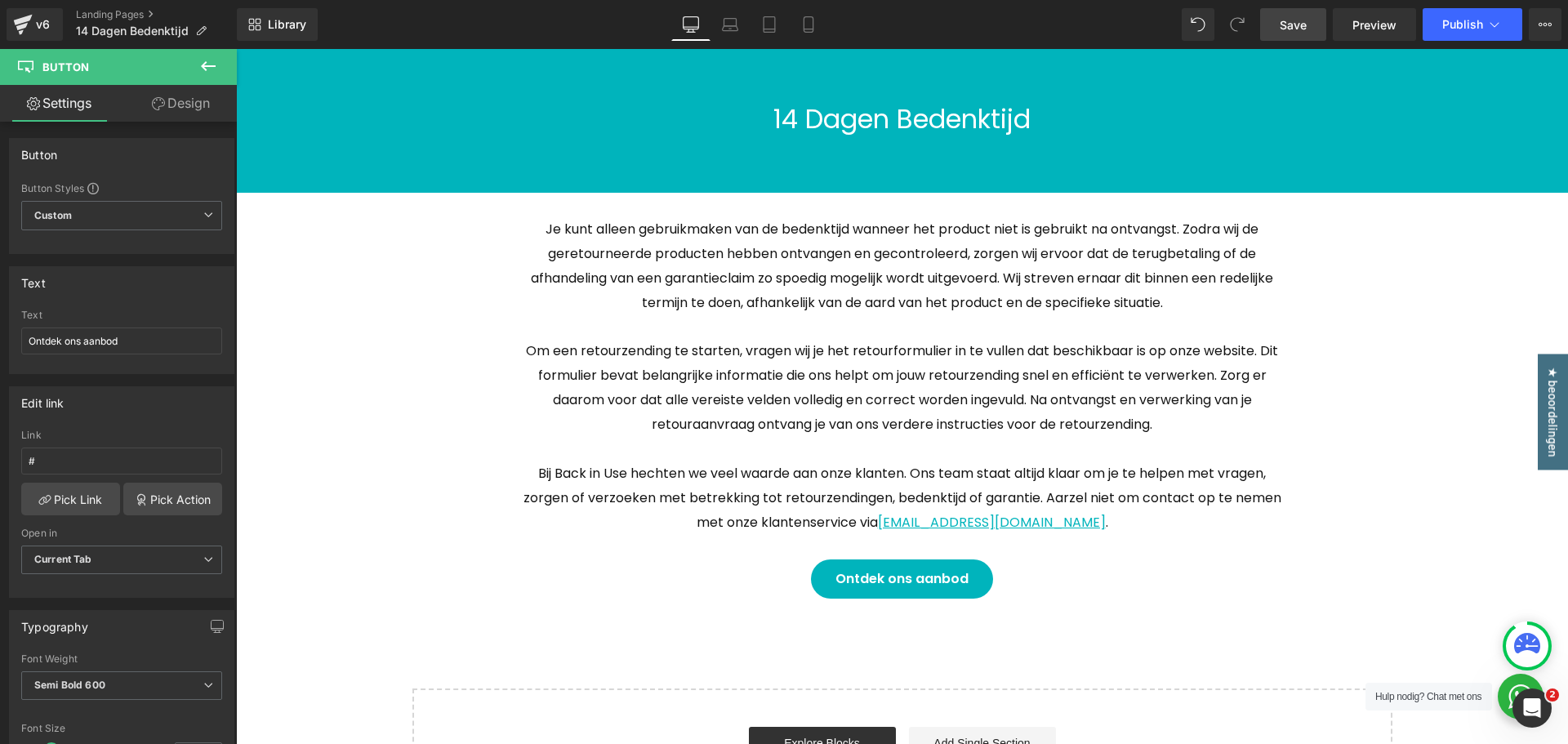
click at [1306, 28] on span "Save" at bounding box center [1294, 25] width 27 height 18
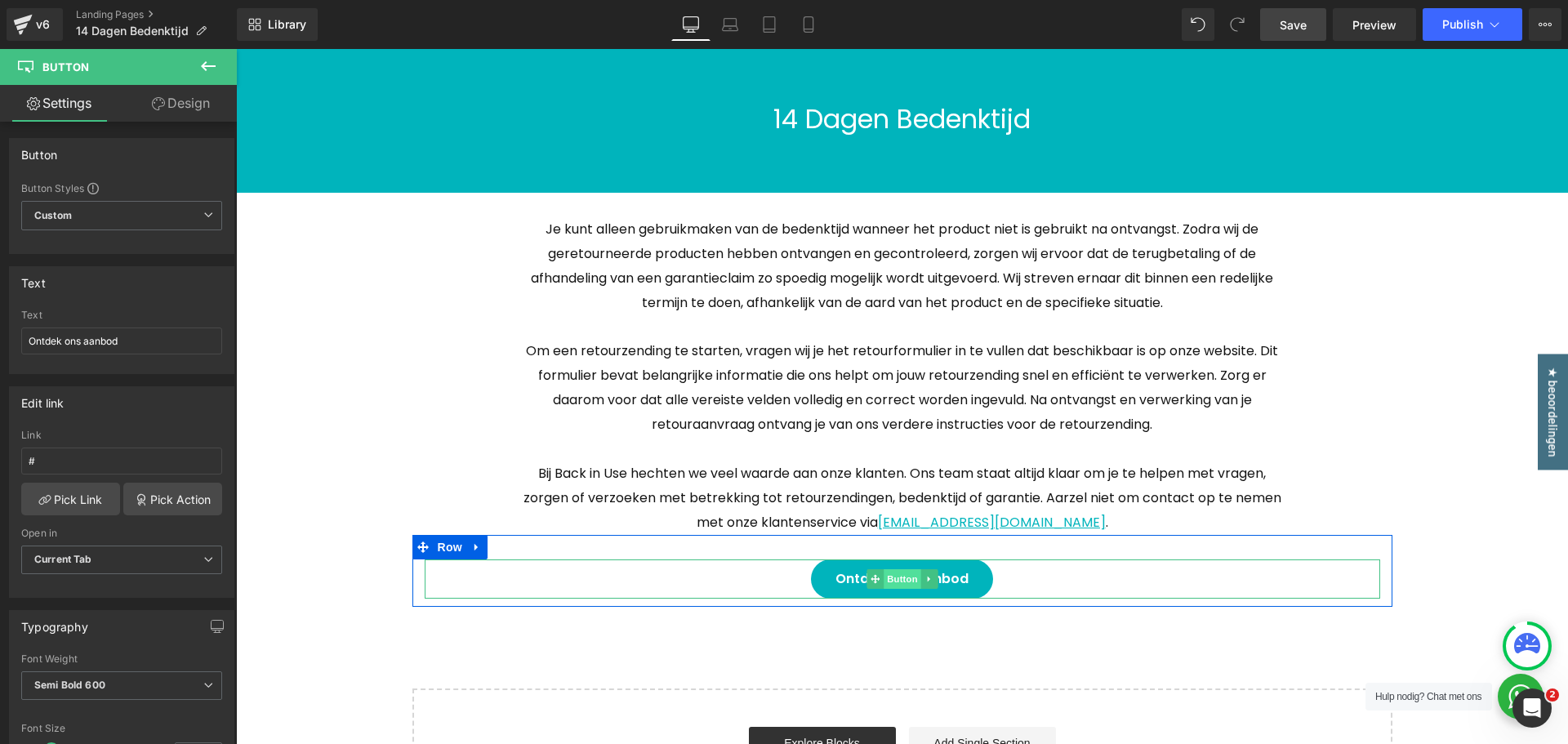
click at [884, 573] on span "Button" at bounding box center [902, 580] width 38 height 20
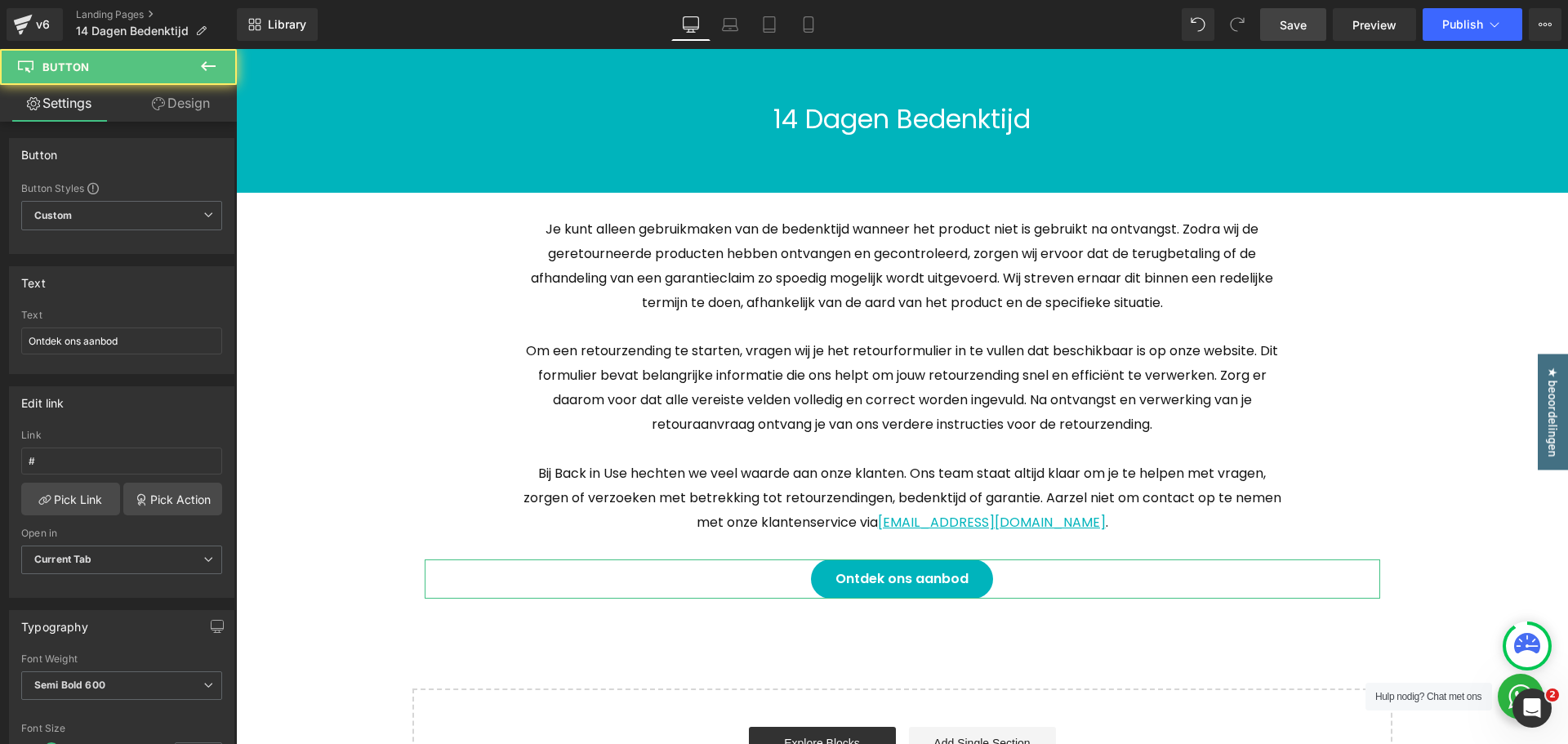
click at [196, 113] on link "Design" at bounding box center [181, 103] width 118 height 37
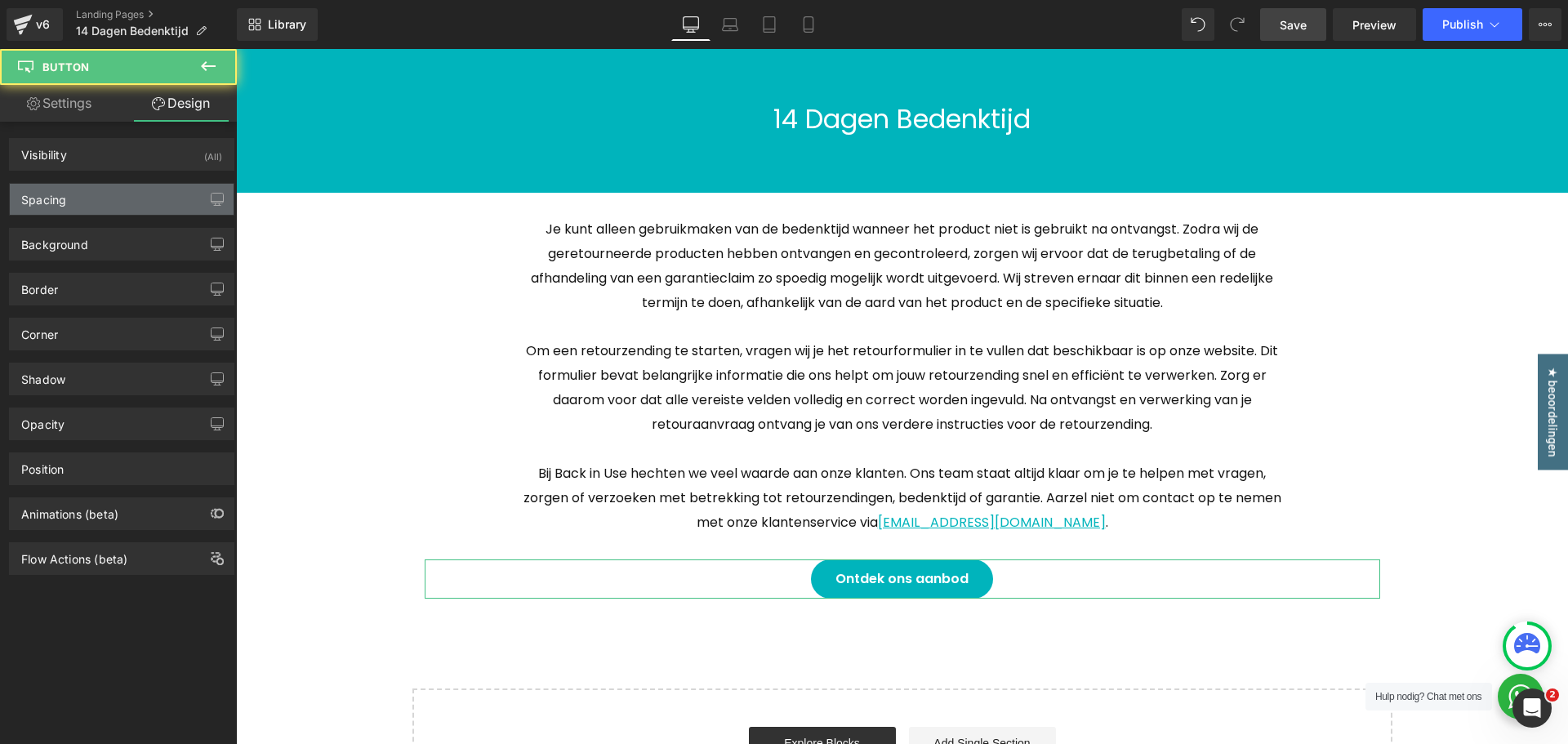
click at [96, 196] on div "Spacing" at bounding box center [122, 199] width 224 height 31
type input "0"
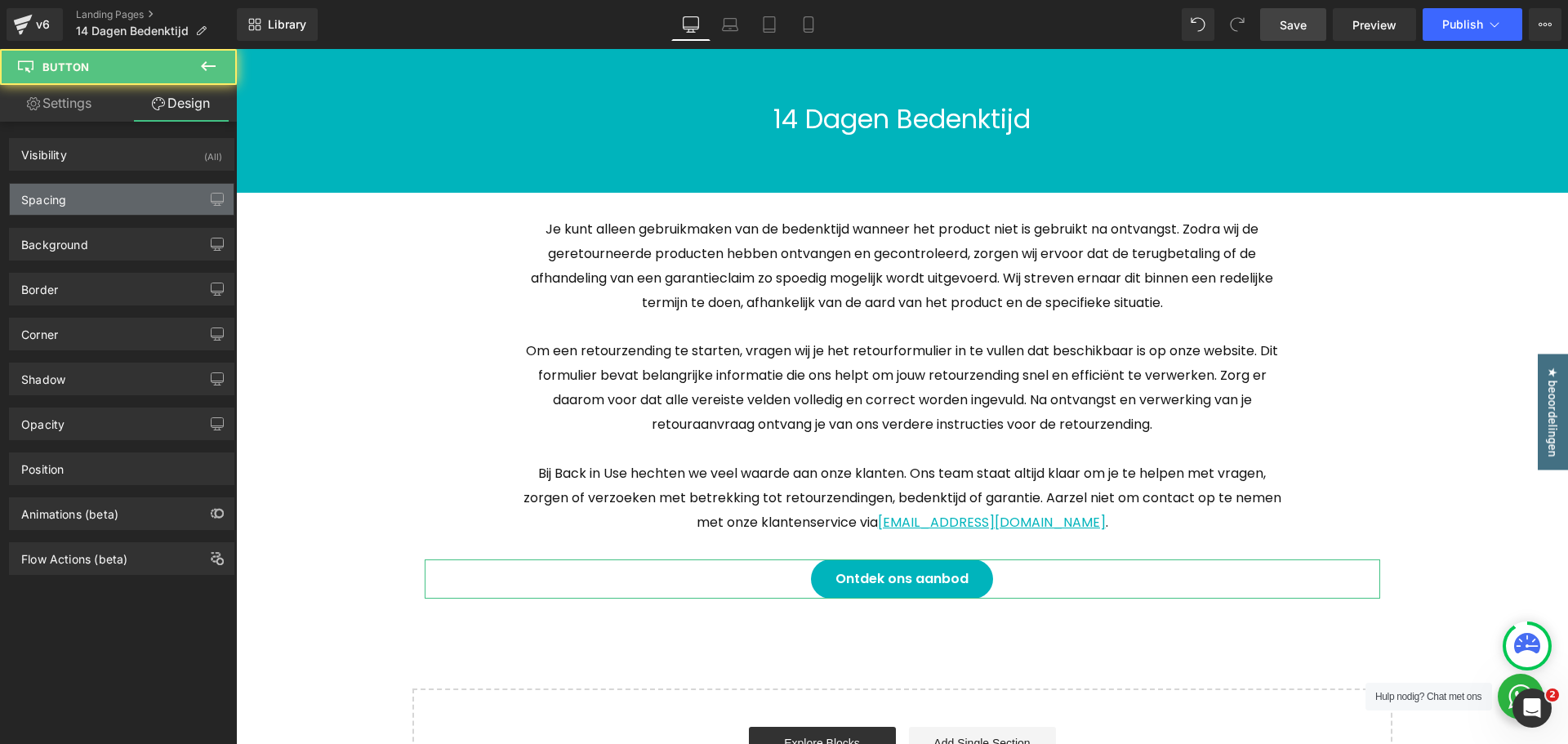
type input "0"
type input "30"
type input "0"
type input "30"
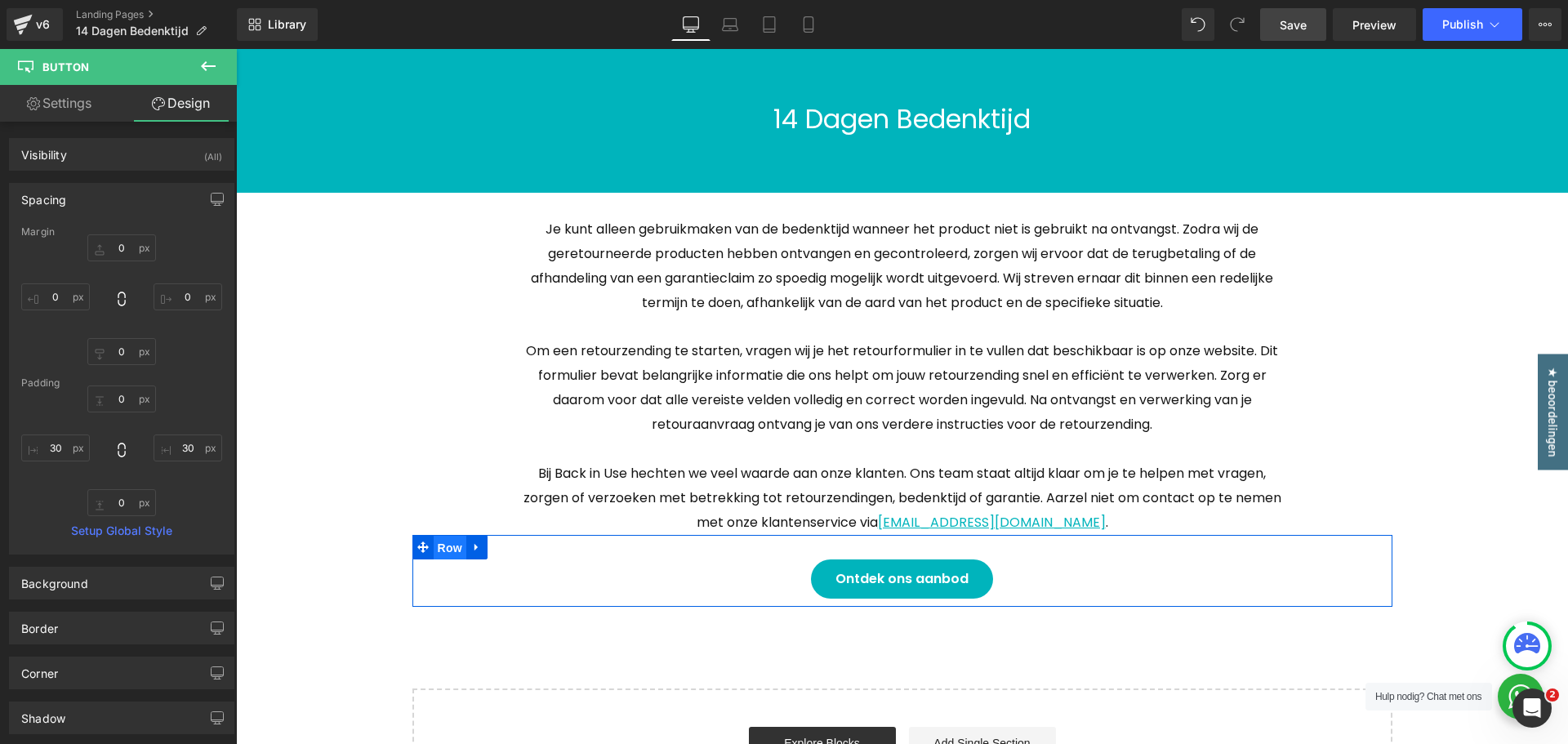
click at [450, 547] on span "Row" at bounding box center [450, 547] width 33 height 24
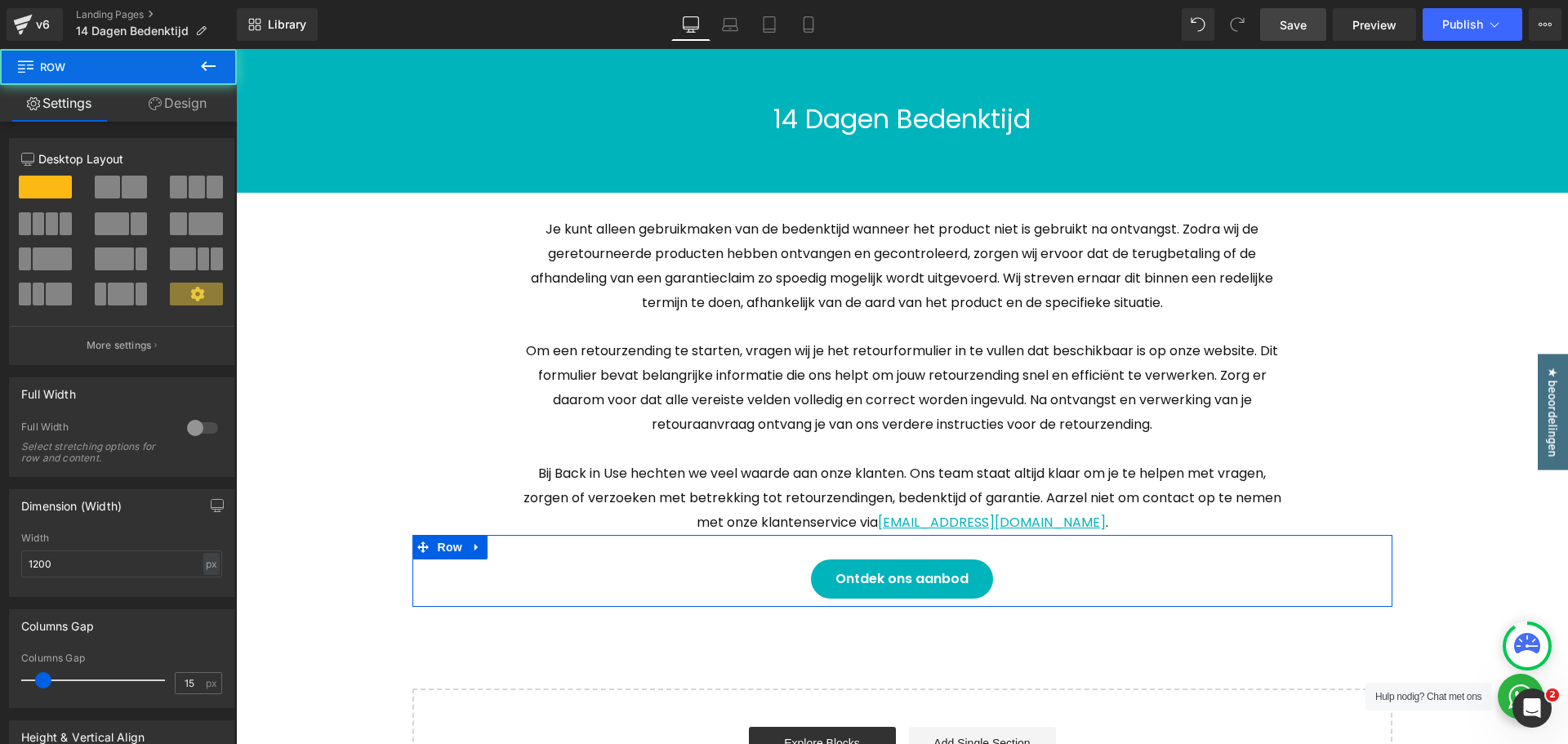
click at [169, 114] on link "Design" at bounding box center [178, 103] width 118 height 37
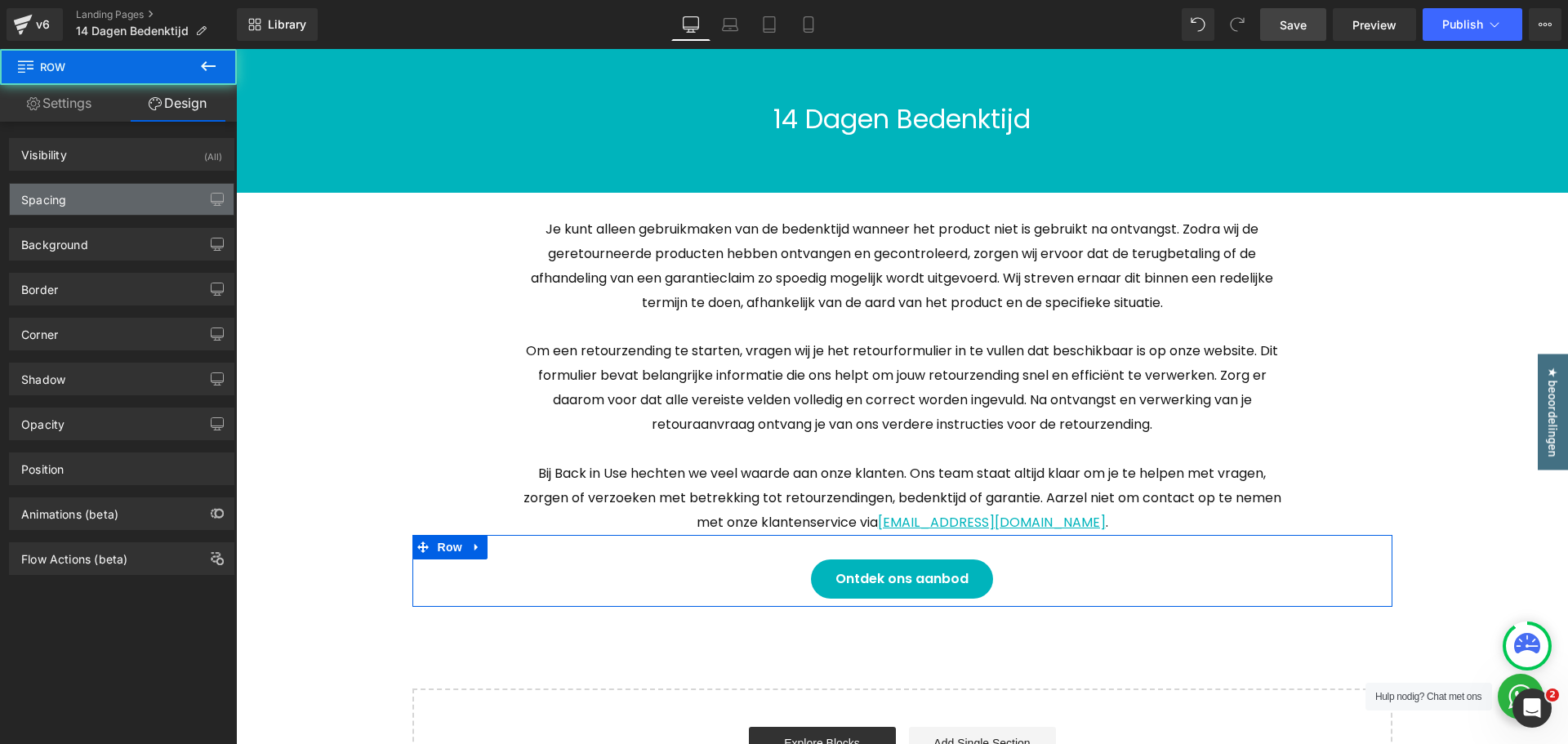
click at [89, 201] on div "Spacing" at bounding box center [122, 199] width 224 height 31
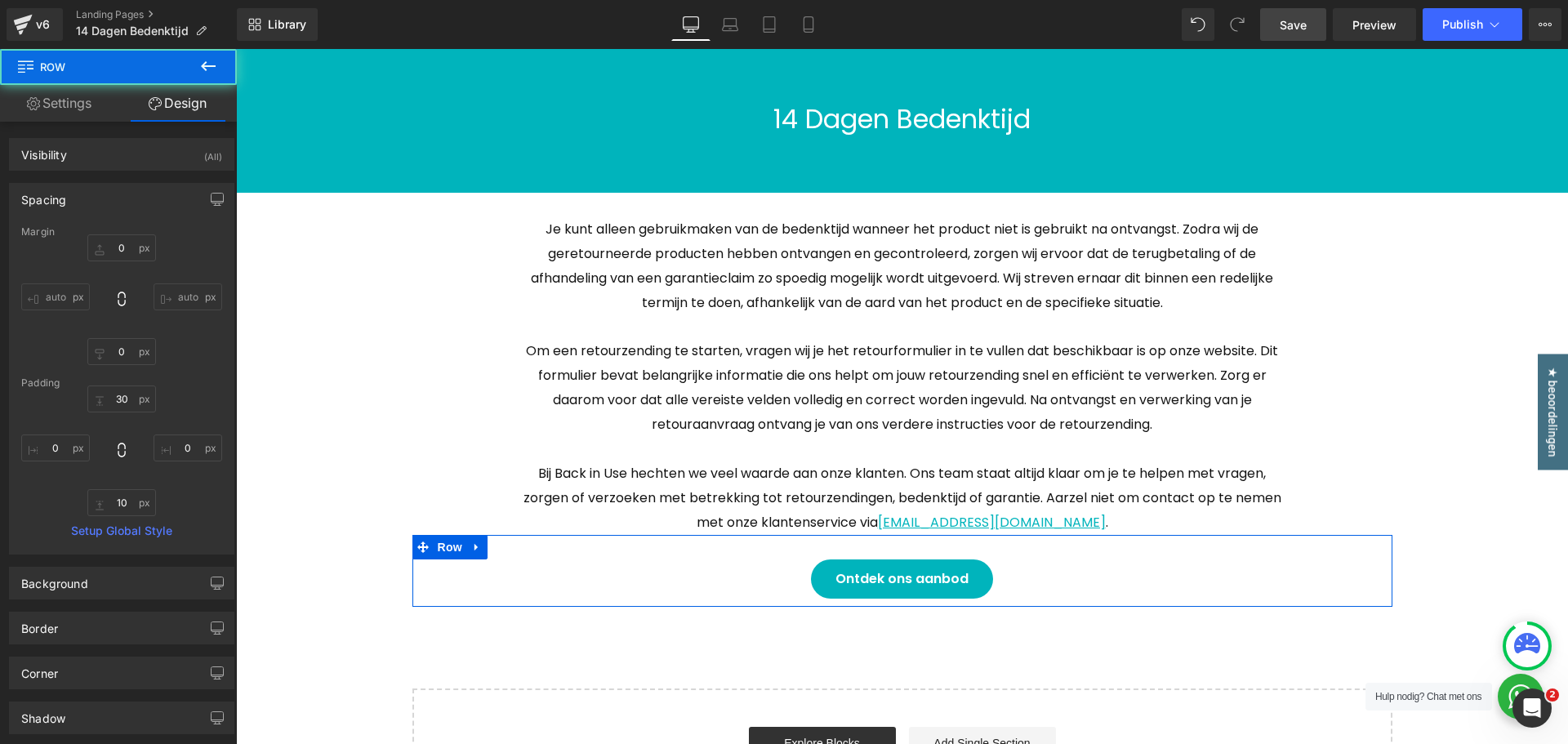
type input "0"
type input "30"
type input "0"
type input "10"
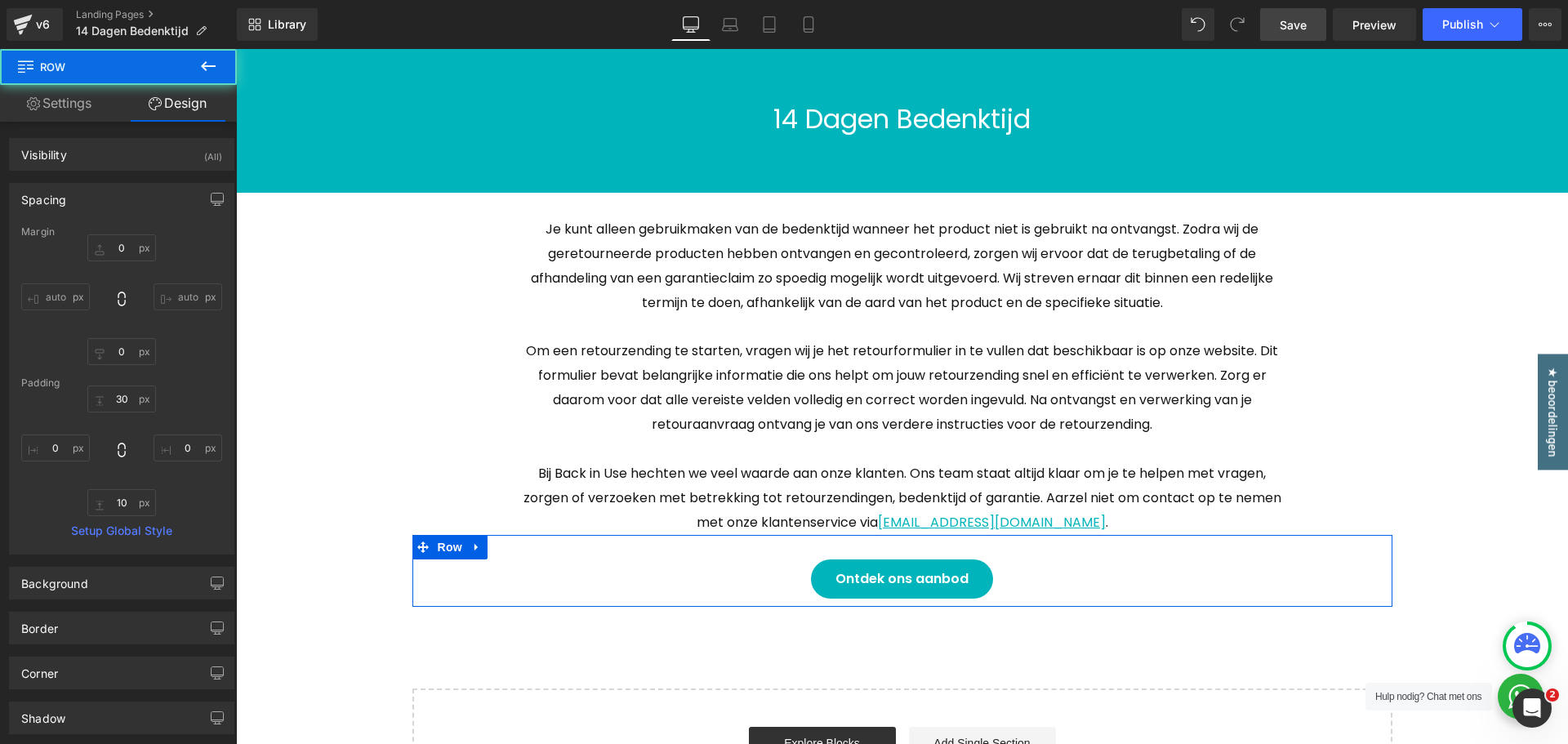
type input "0"
click at [123, 498] on input "10" at bounding box center [122, 503] width 68 height 27
type input "60"
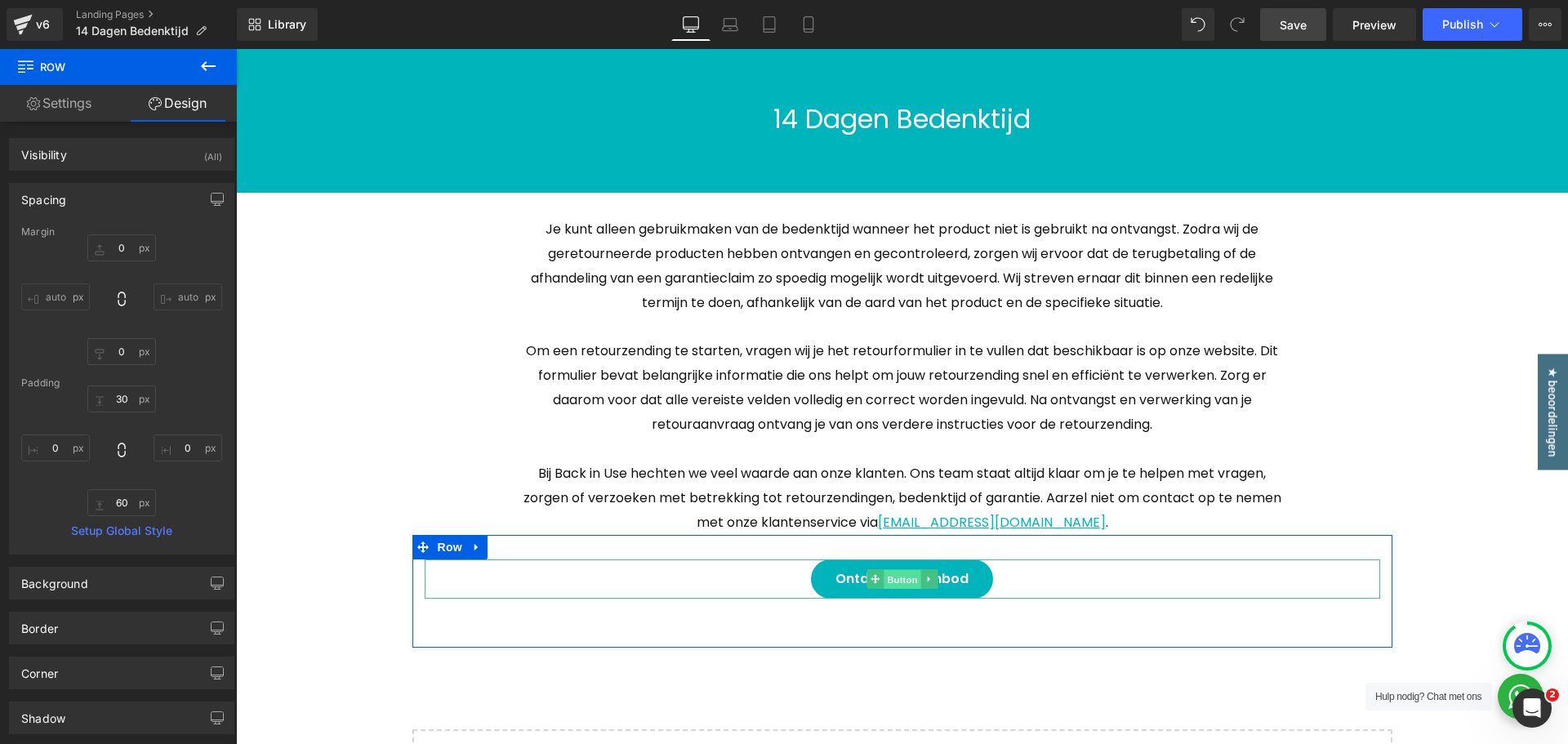
click at [901, 573] on span "Button" at bounding box center [902, 581] width 38 height 20
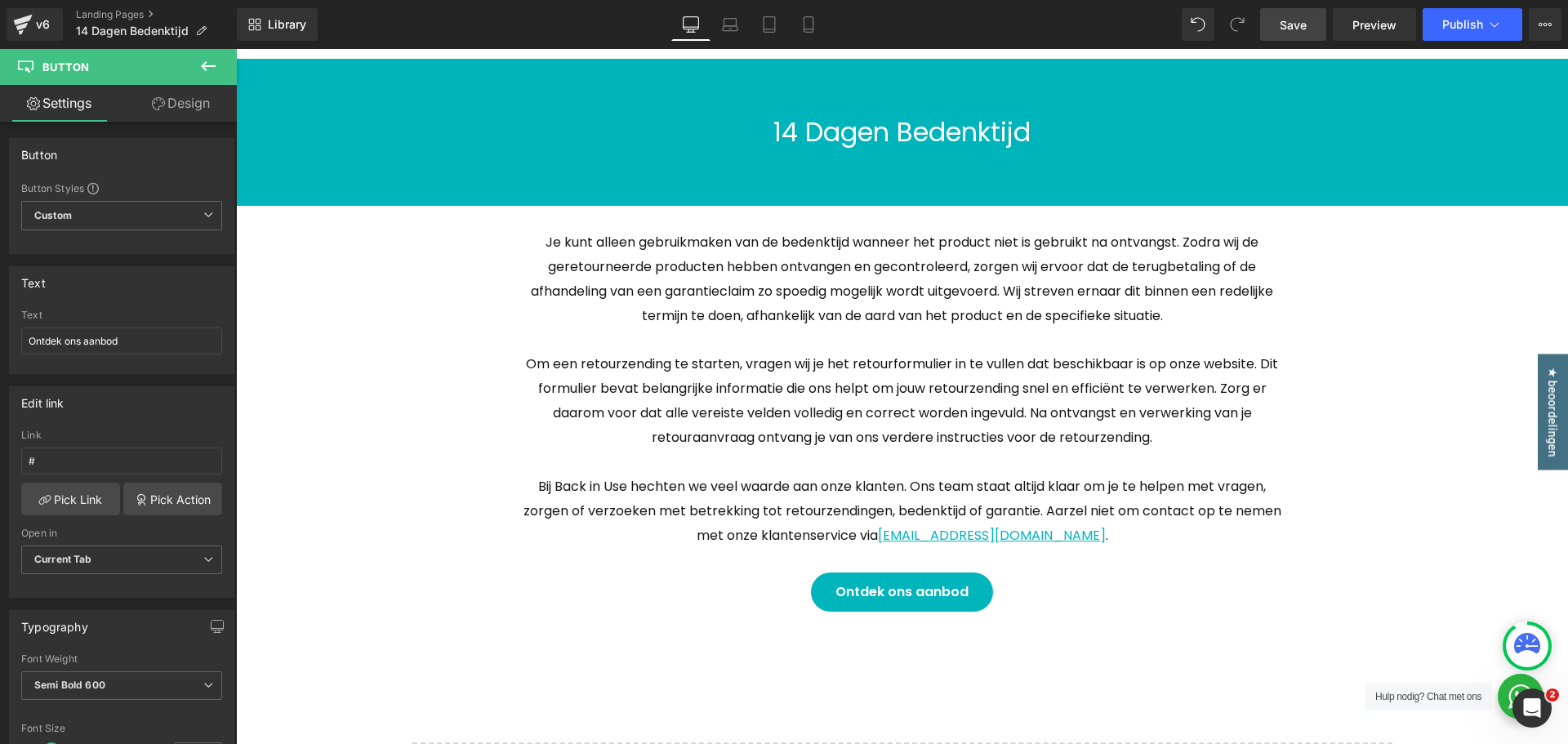
scroll to position [327, 0]
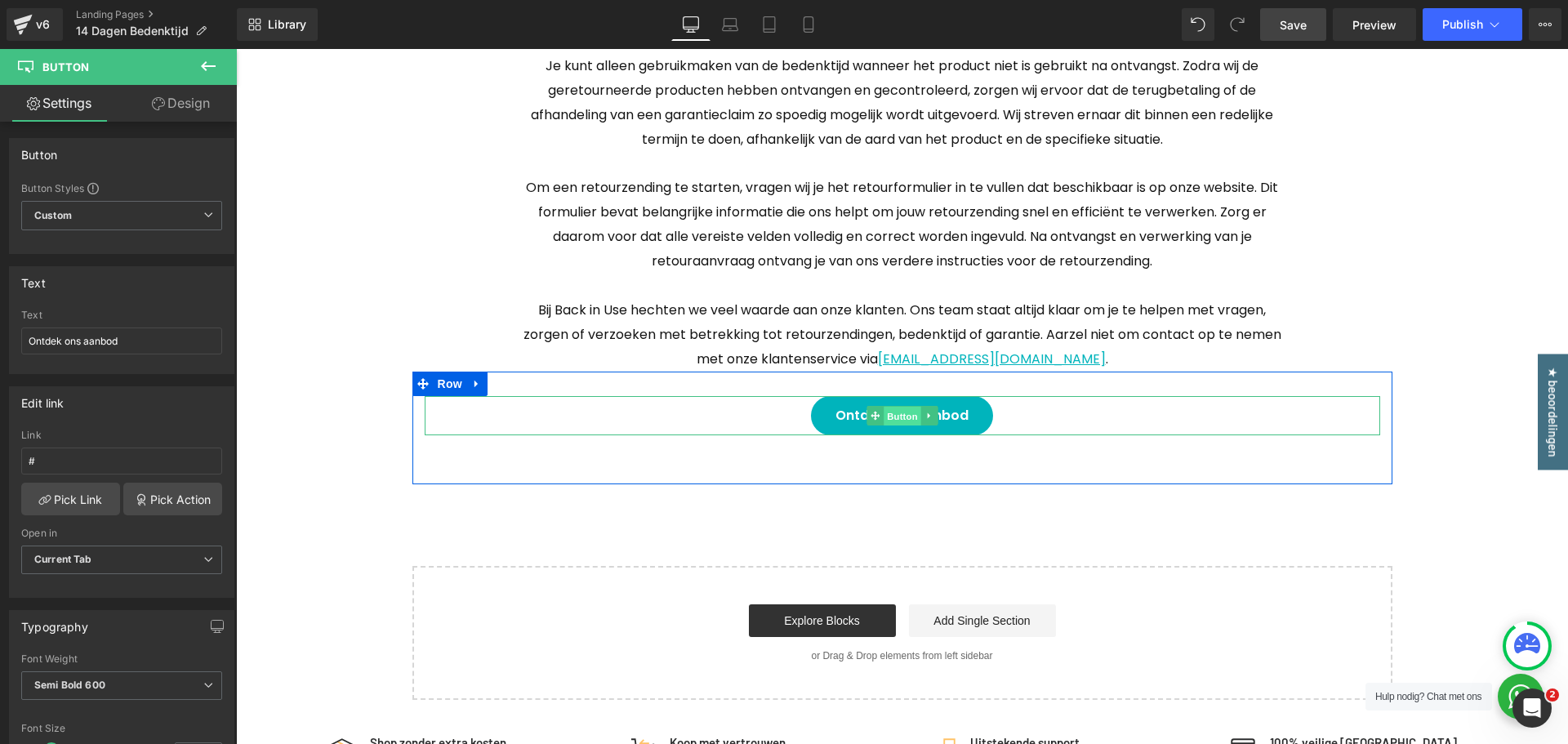
click at [893, 415] on span "Button" at bounding box center [902, 417] width 38 height 20
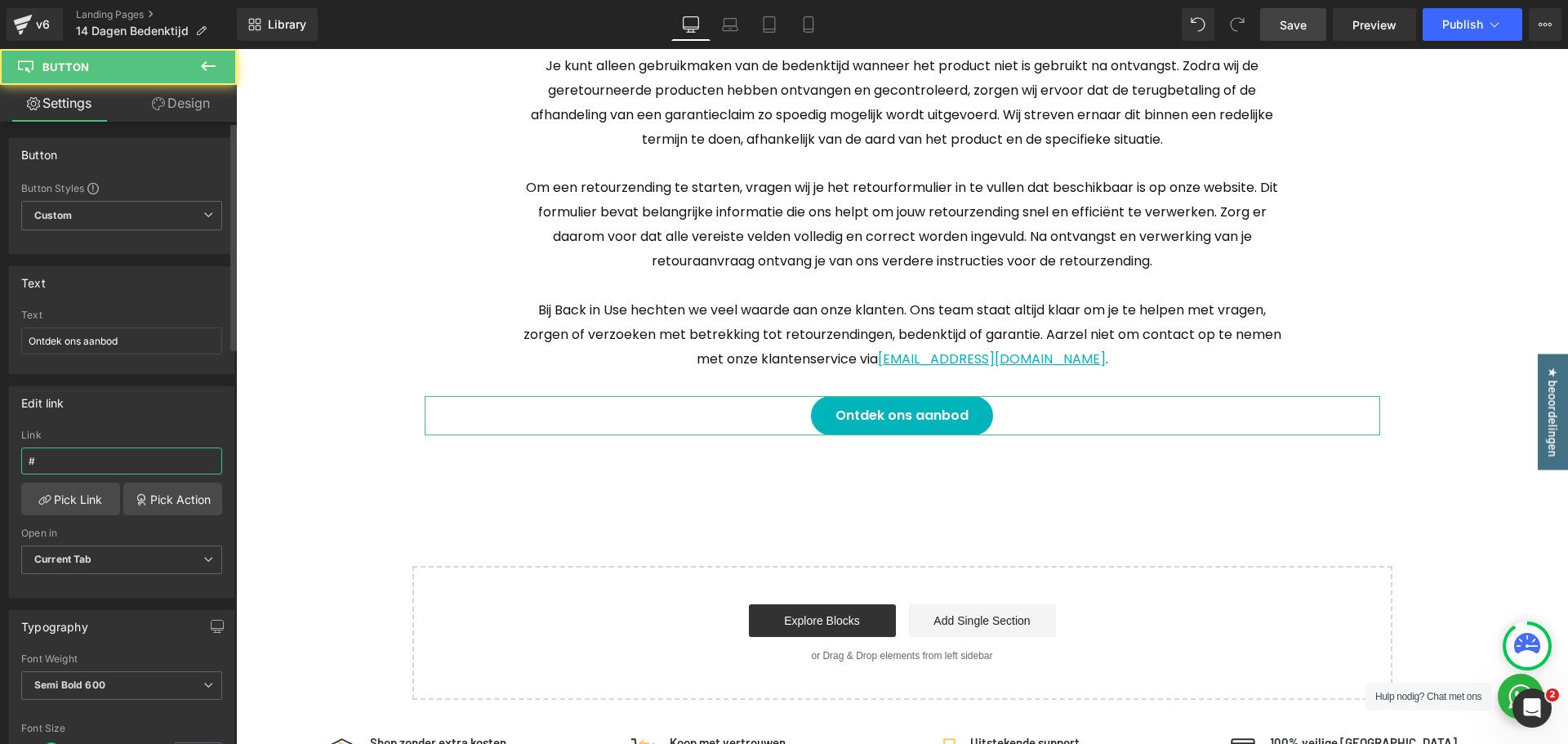
click at [89, 473] on input "#" at bounding box center [121, 461] width 201 height 27
paste input "https://backinuse.be/pages/retour"
type input "https://backinuse.be/pages/retour"
click at [124, 430] on div "Link" at bounding box center [121, 435] width 201 height 12
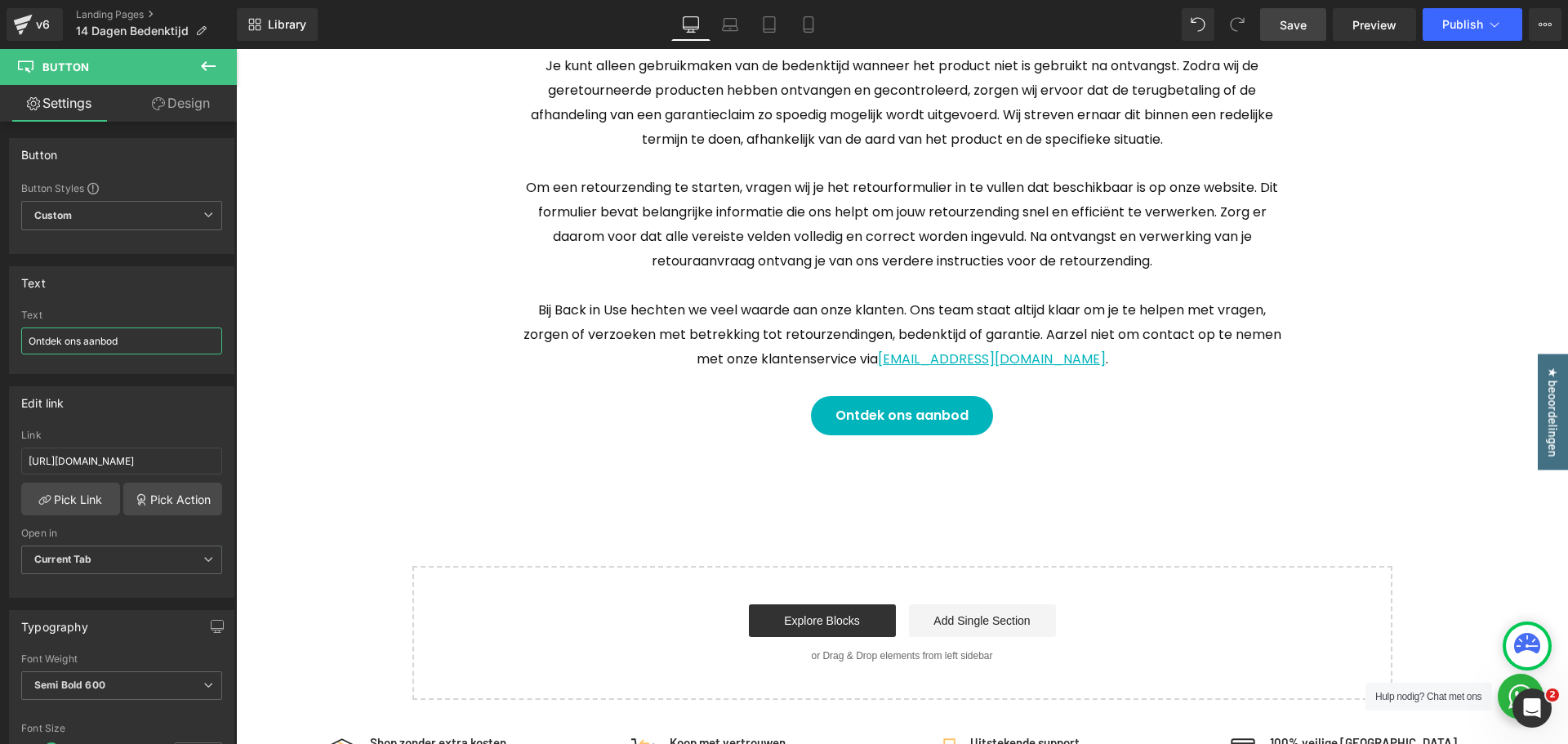
drag, startPoint x: 106, startPoint y: 334, endPoint x: -163, endPoint y: 318, distance: 269.5
click at [0, 318] on html "Button You are previewing how the will restyle your page. You can not edit Elem…" at bounding box center [784, 372] width 1568 height 744
type input "Retourformulier"
click at [1475, 274] on div "14 Dagen Bedenktijd Heading Row 60px 60px Je kunt alleen gebruikmaken van de be…" at bounding box center [902, 291] width 1332 height 817
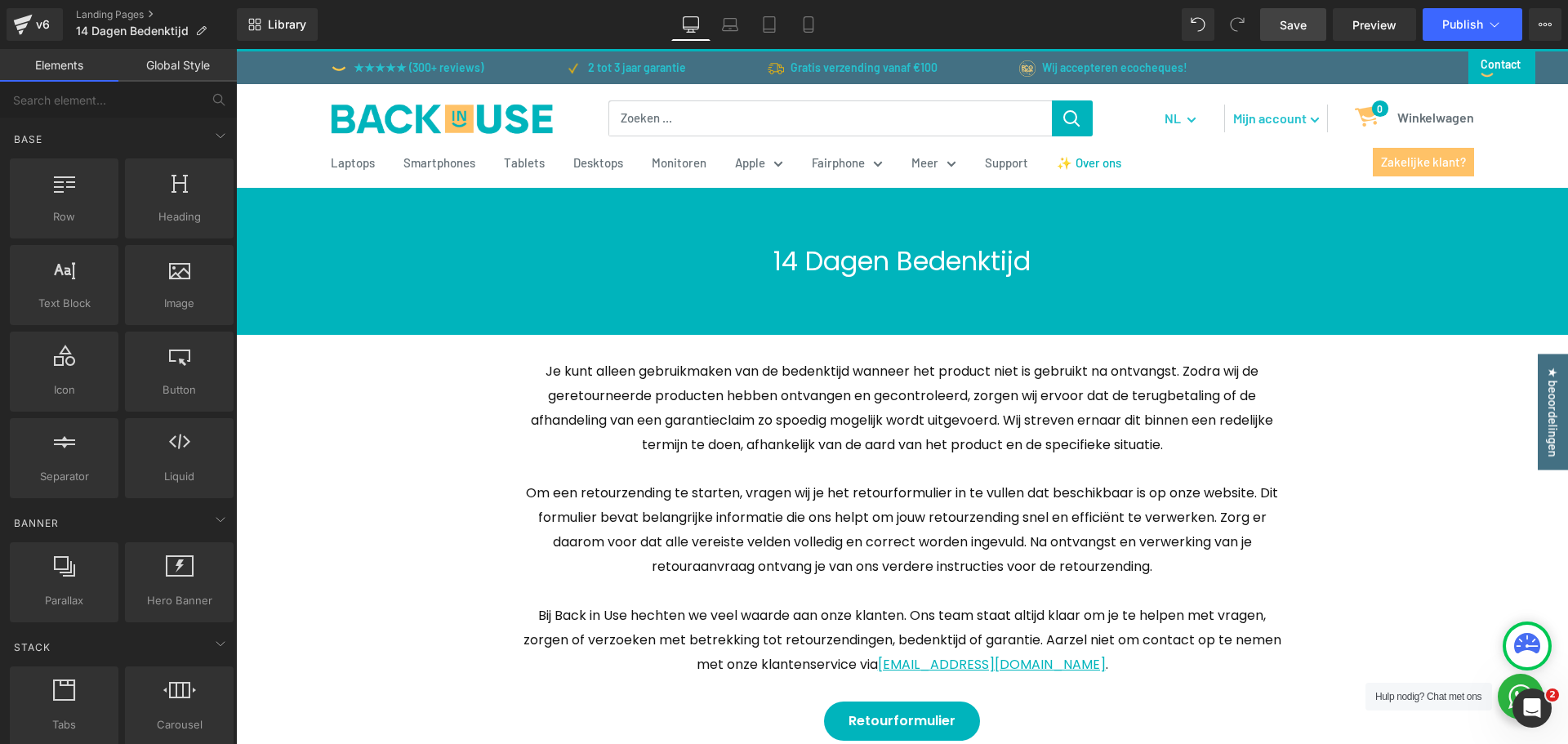
scroll to position [0, 0]
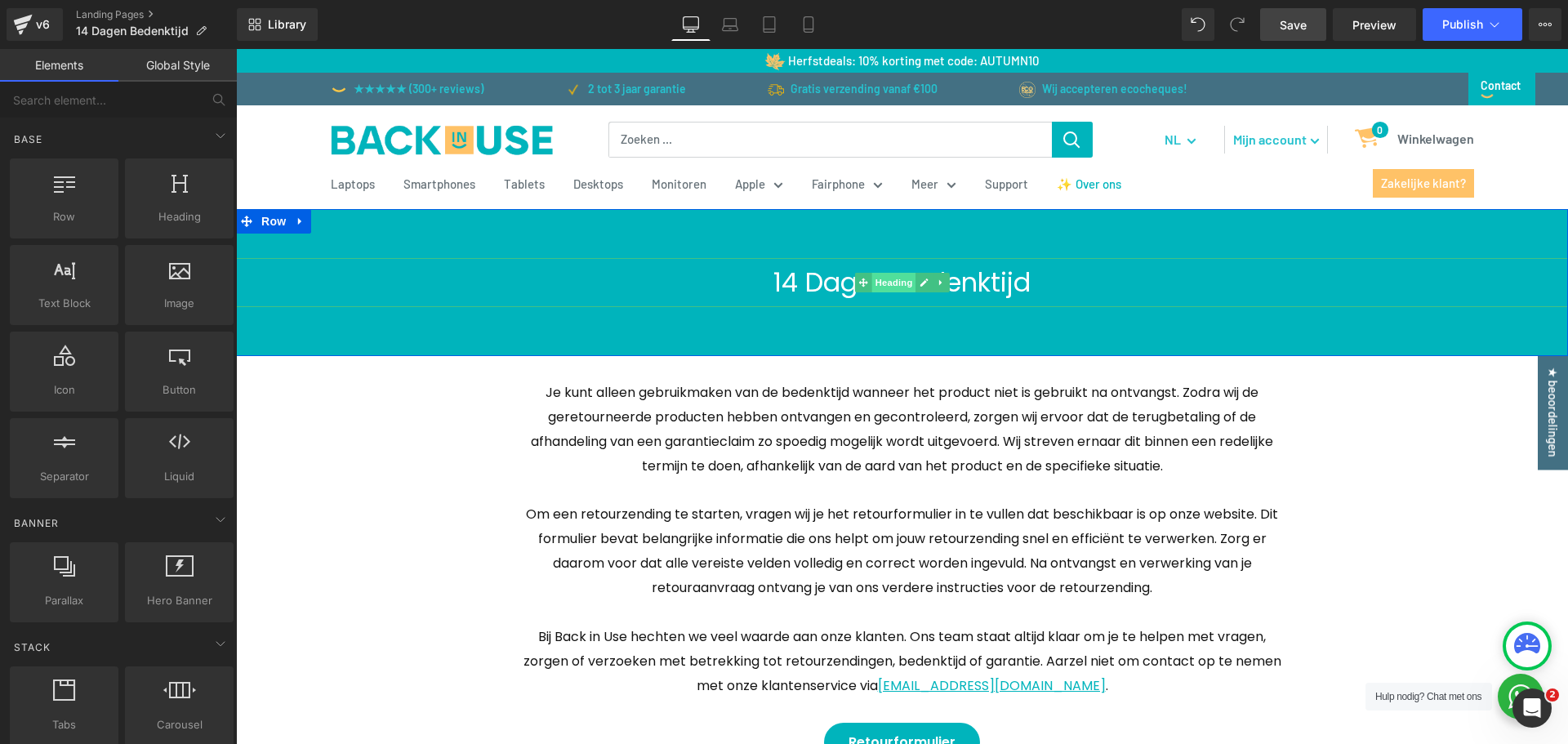
click at [886, 289] on span "Heading" at bounding box center [893, 283] width 44 height 20
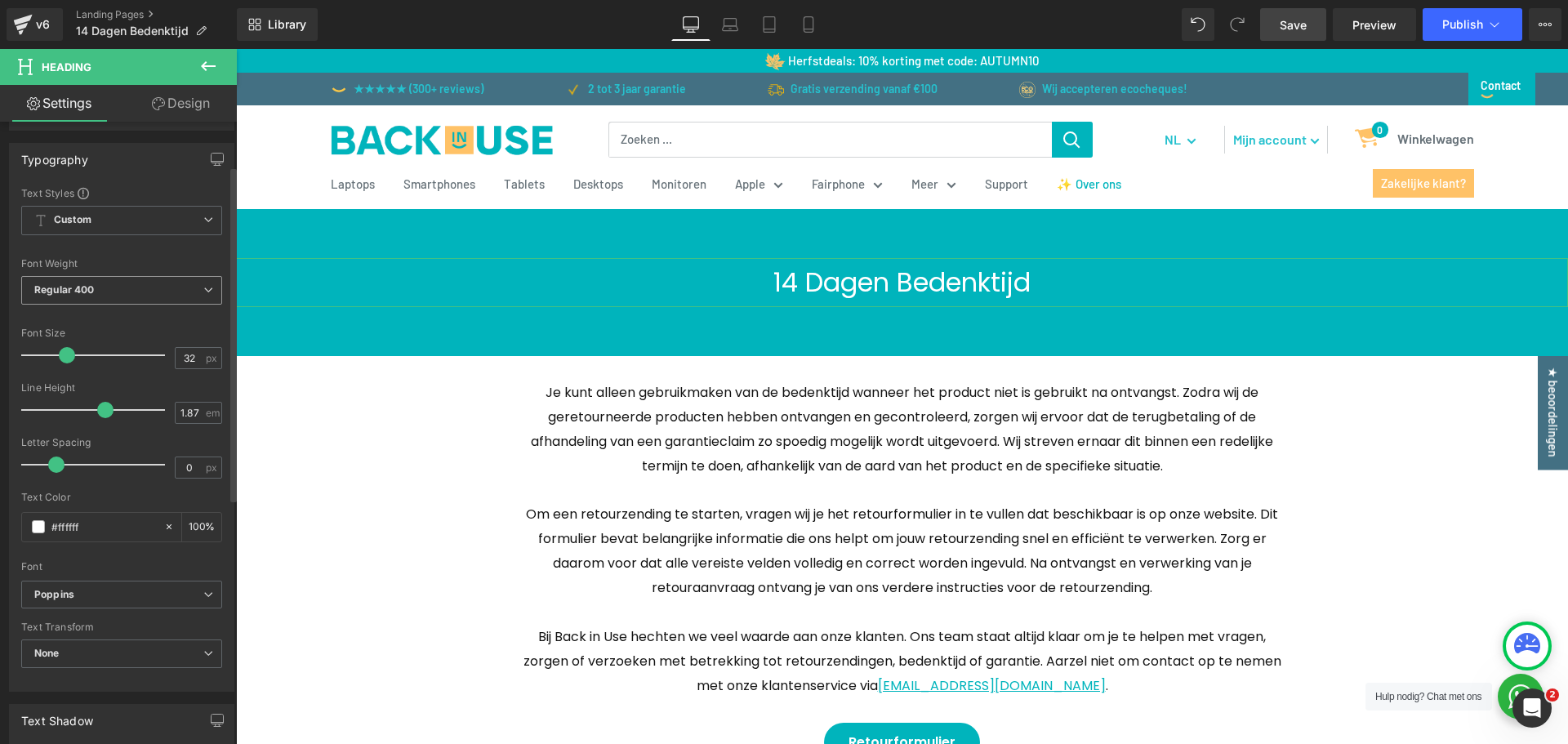
scroll to position [82, 0]
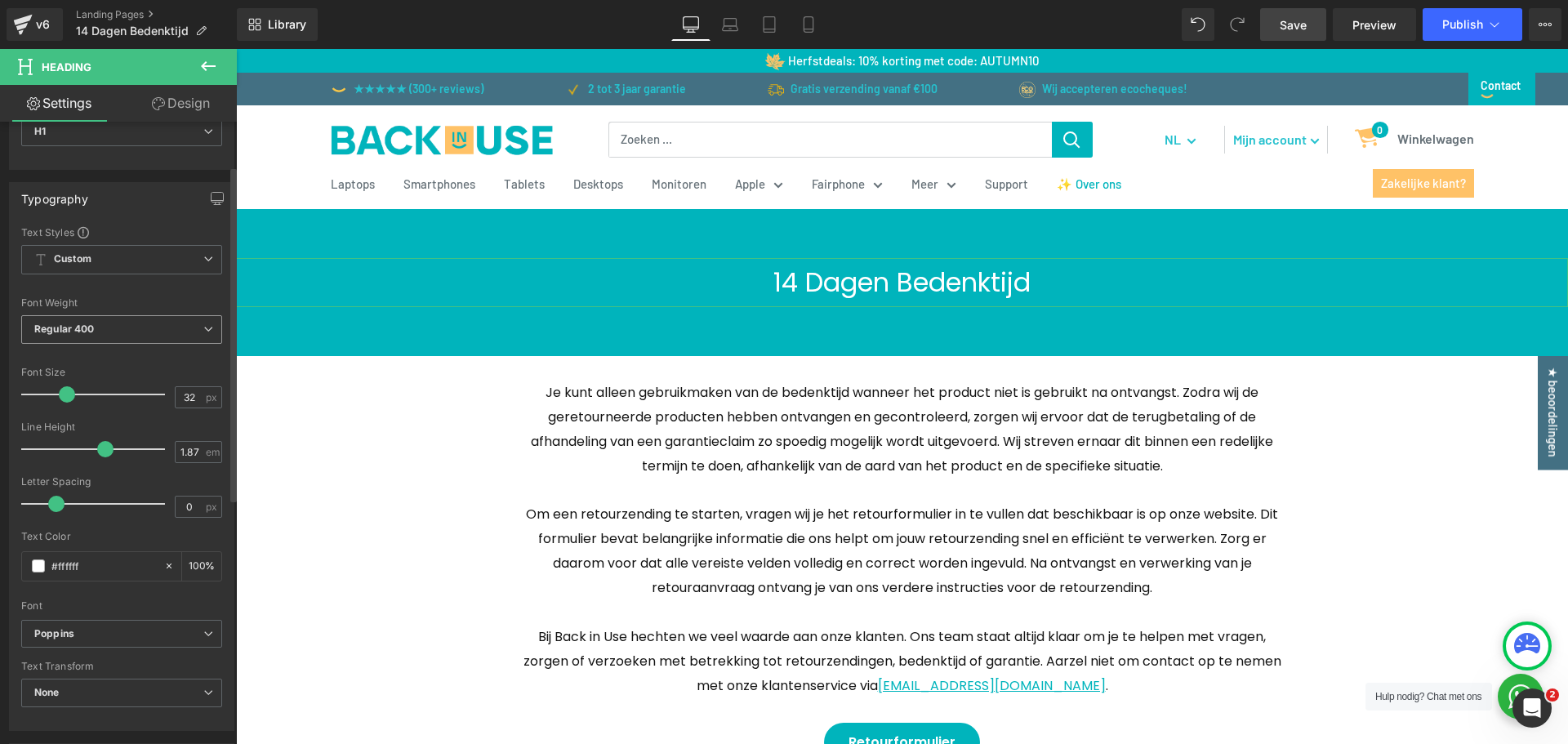
click at [95, 334] on span "Regular 400" at bounding box center [121, 329] width 201 height 28
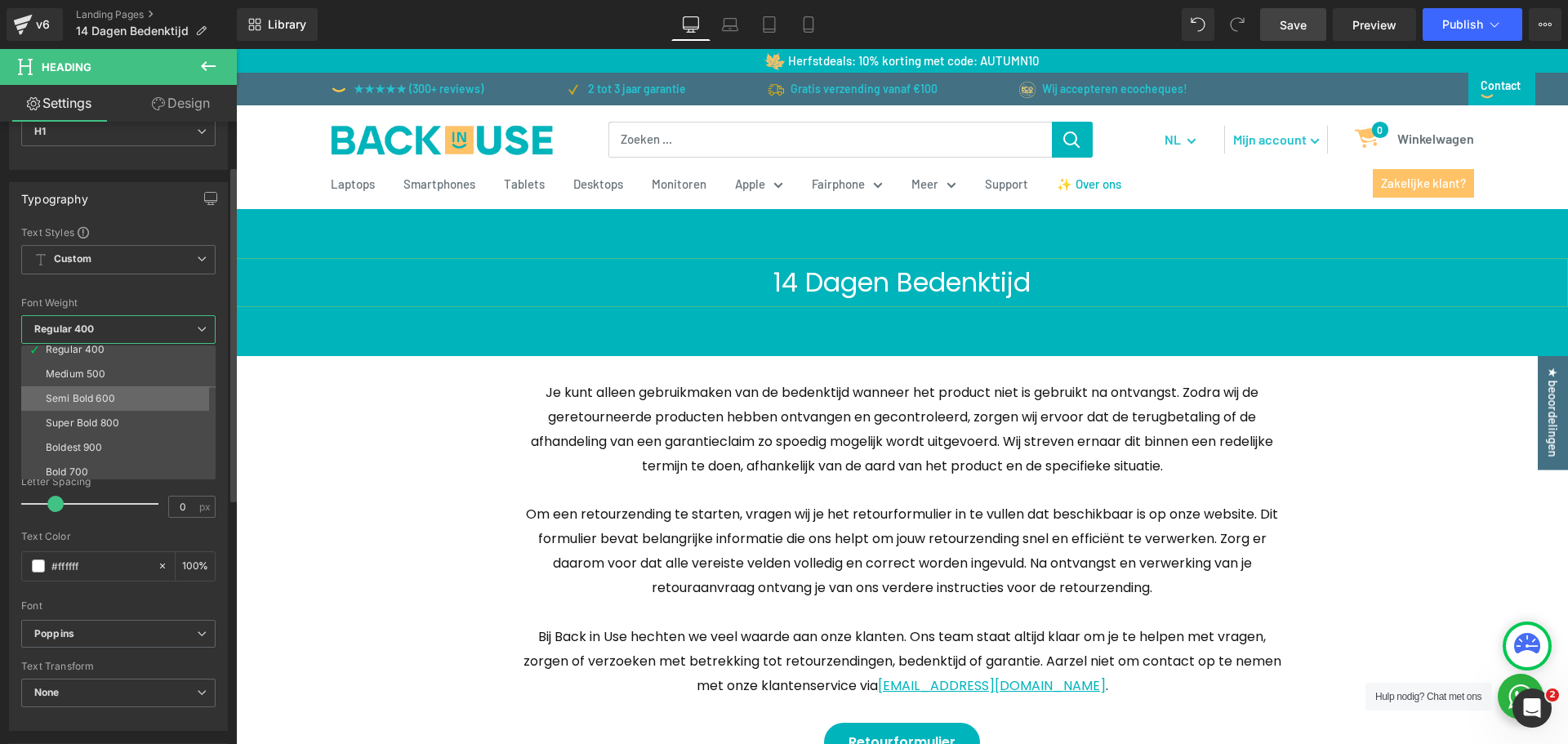
click at [108, 400] on div "Semi Bold 600" at bounding box center [80, 399] width 69 height 12
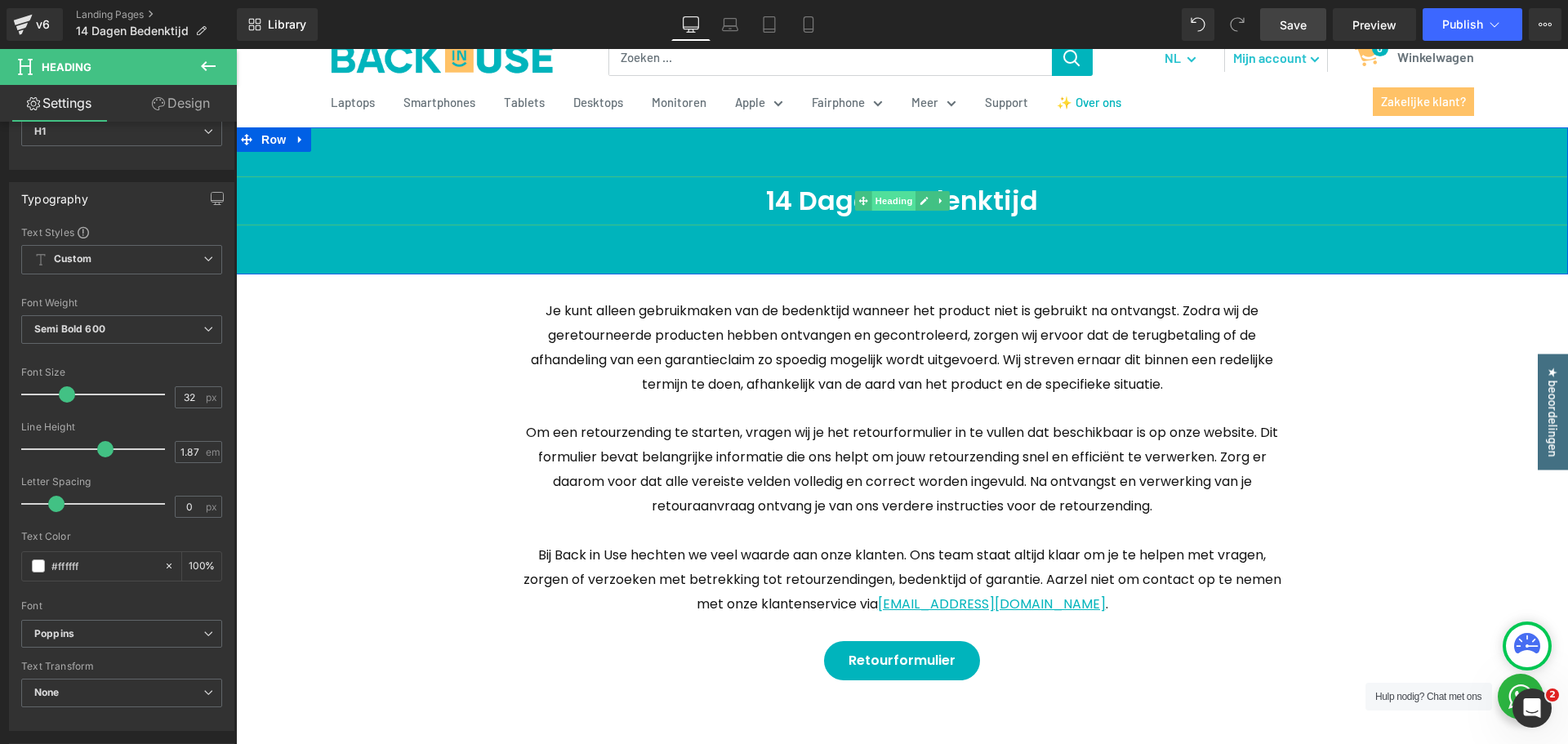
click at [880, 202] on span "Heading" at bounding box center [893, 201] width 44 height 20
click at [766, 335] on p "Je kunt alleen gebruikmaken van de bedenktijd wanneer het product niet is gebru…" at bounding box center [902, 348] width 760 height 98
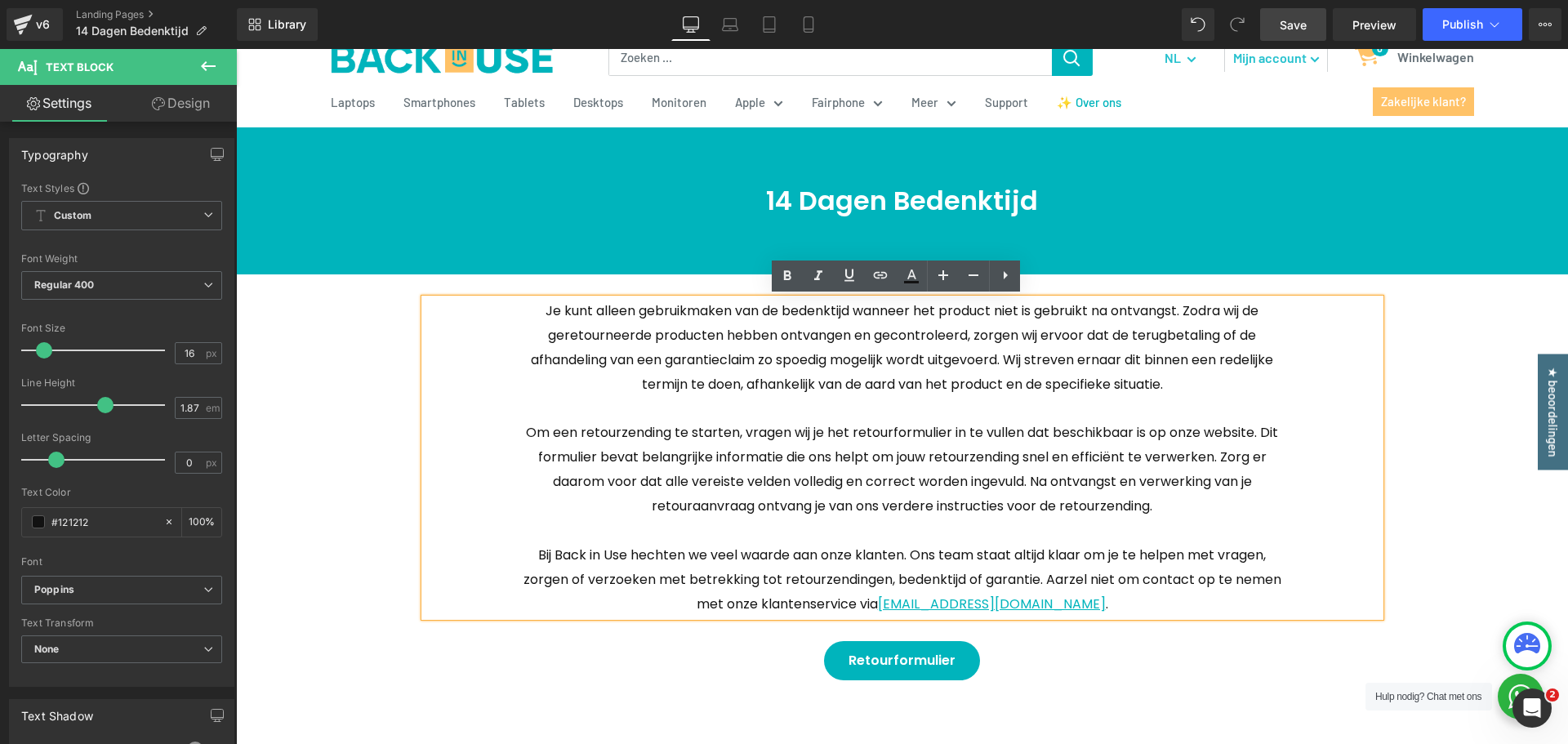
click at [937, 396] on p at bounding box center [902, 408] width 760 height 24
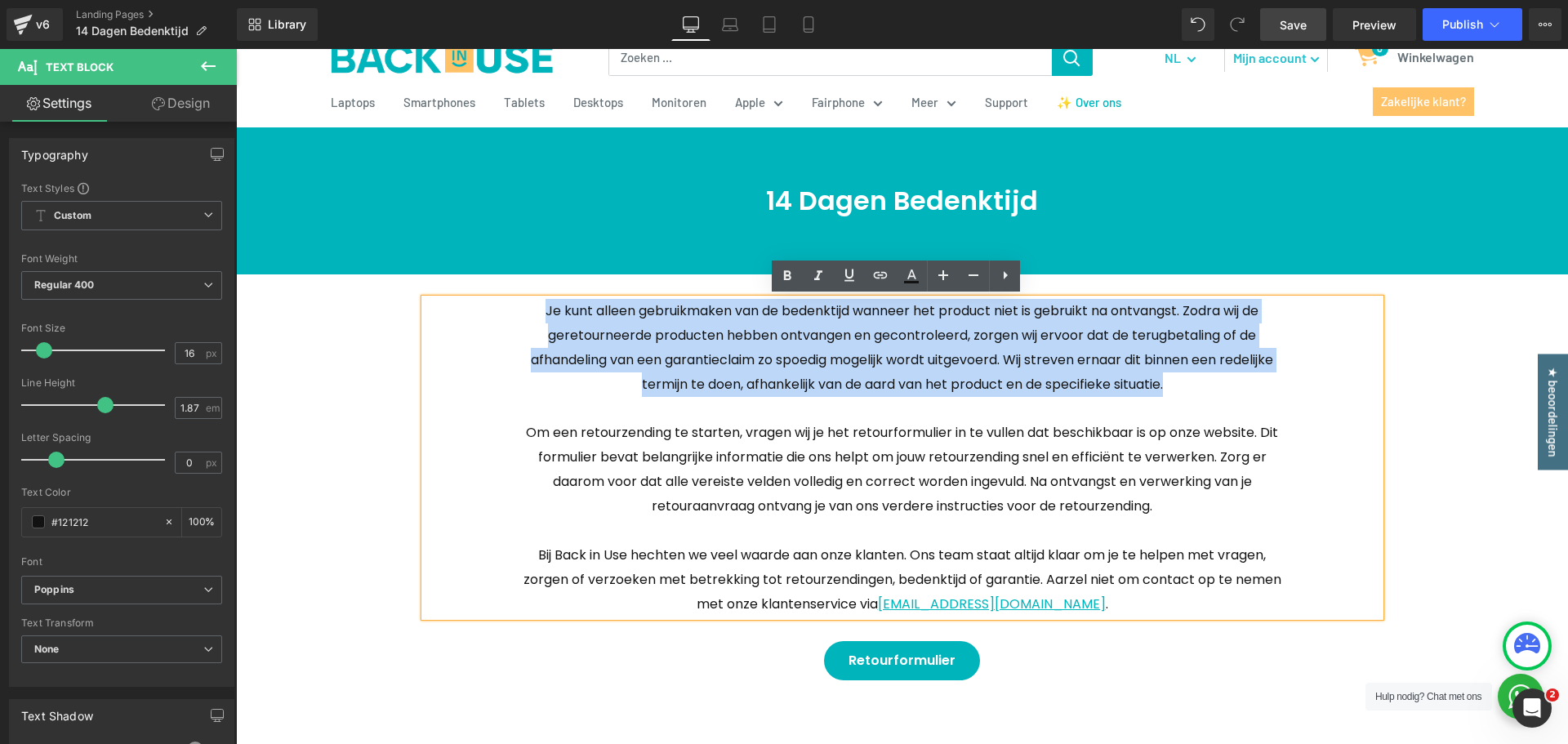
drag, startPoint x: 1173, startPoint y: 382, endPoint x: 525, endPoint y: 307, distance: 652.3
click at [525, 307] on p "Je kunt alleen gebruikmaken van de bedenktijd wanneer het product niet is gebru…" at bounding box center [902, 348] width 760 height 98
click at [1204, 405] on p at bounding box center [902, 408] width 760 height 24
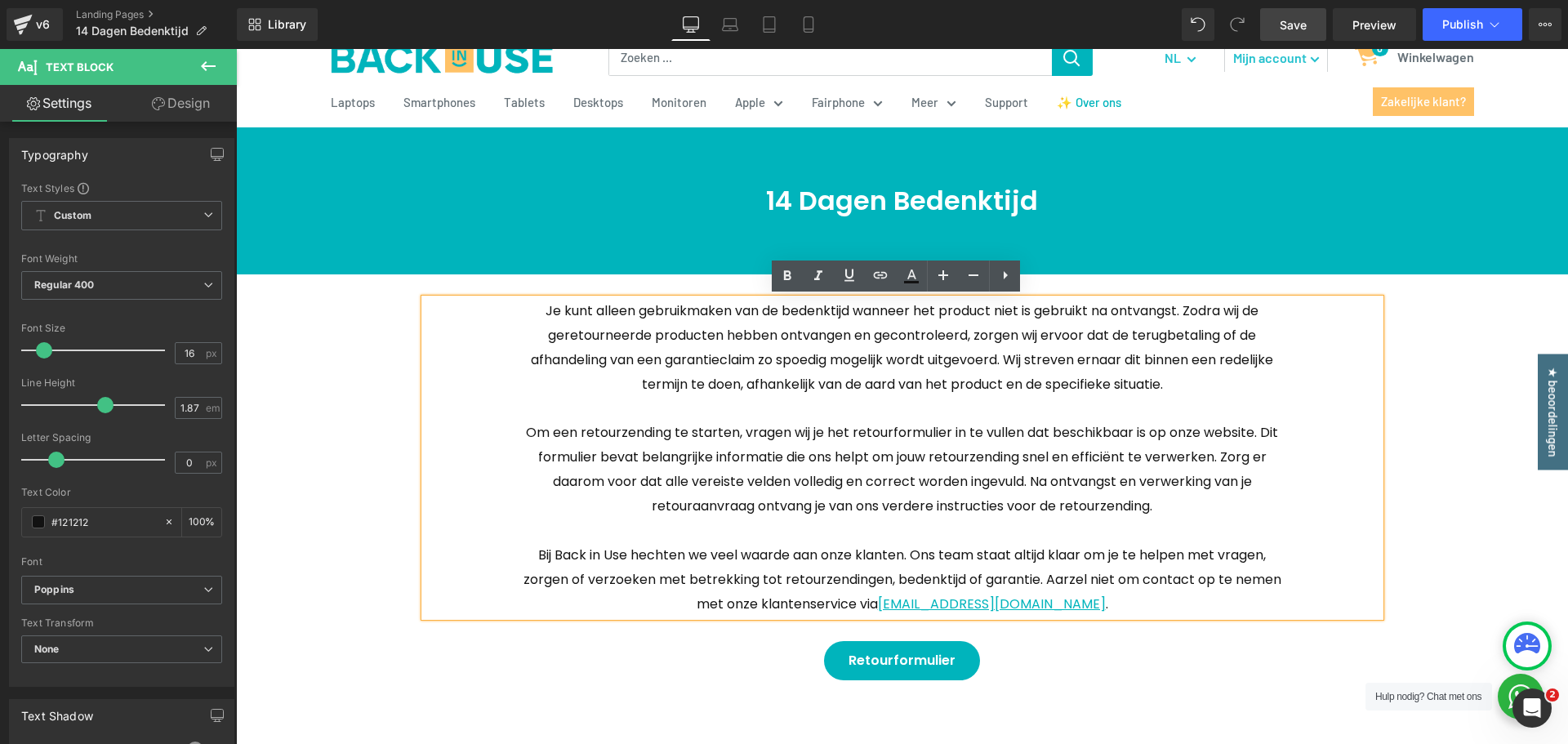
click at [1287, 25] on span "Save" at bounding box center [1294, 25] width 27 height 18
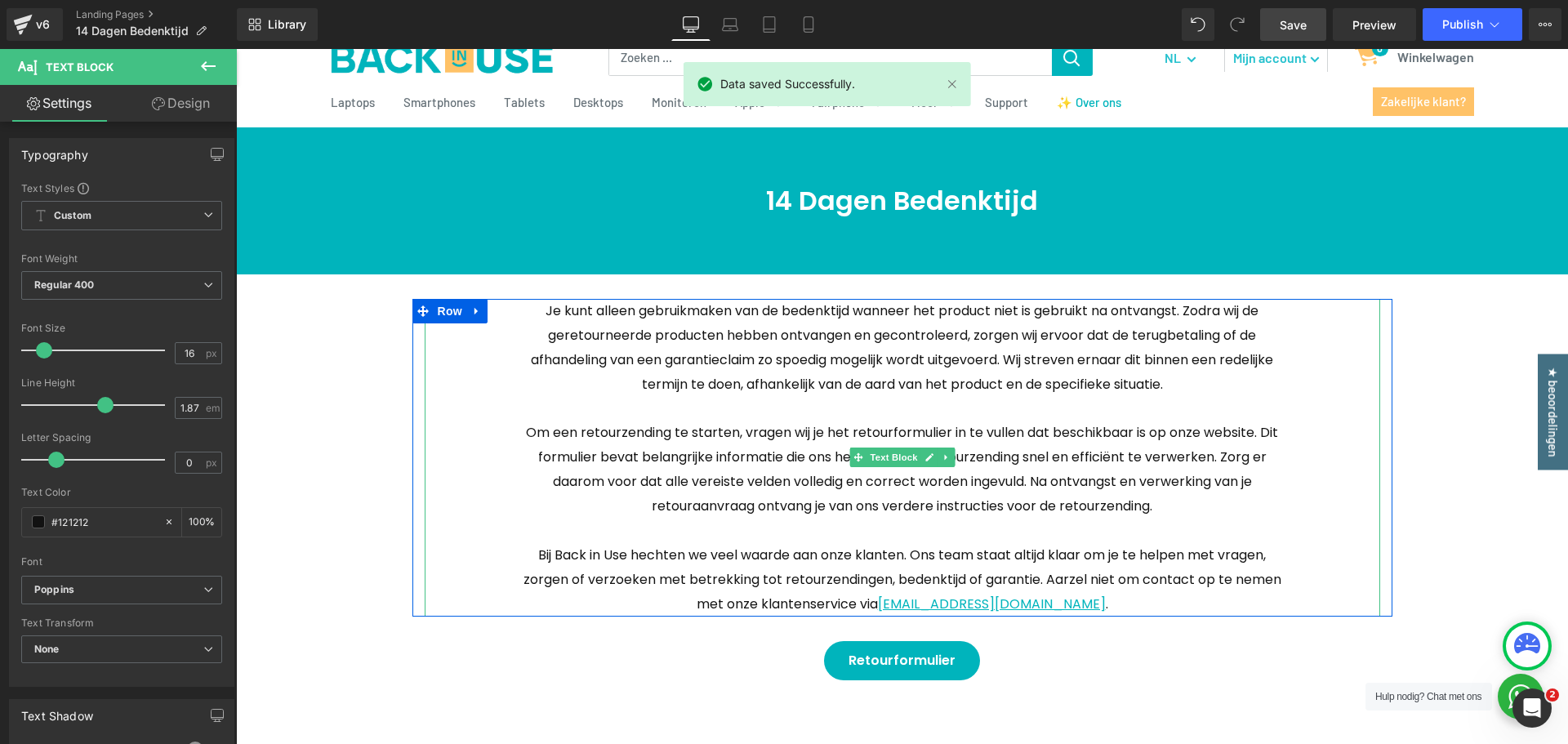
click at [1053, 383] on p "Je kunt alleen gebruikmaken van de bedenktijd wanneer het product niet is gebru…" at bounding box center [902, 348] width 760 height 98
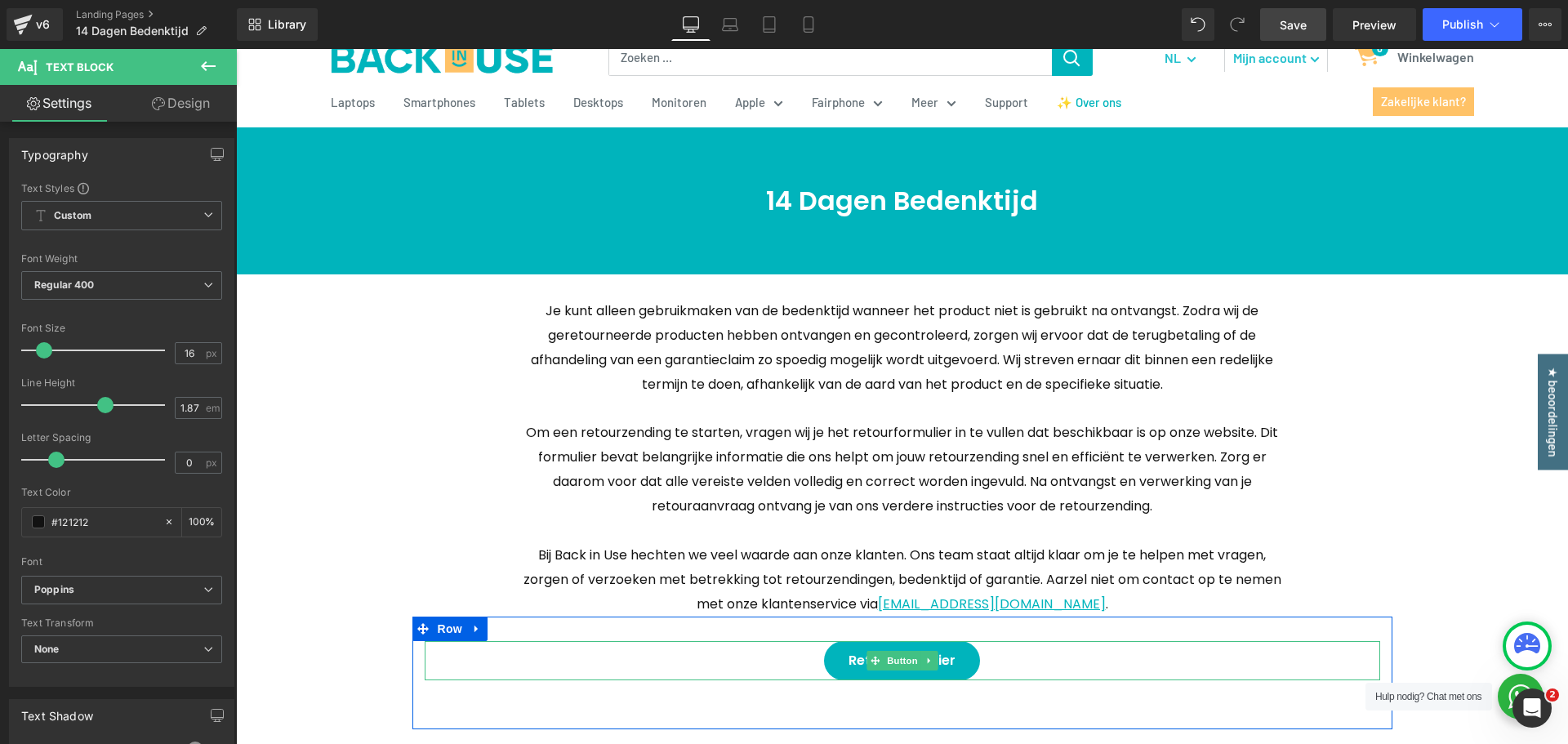
click at [899, 650] on span "Retourformulier" at bounding box center [902, 661] width 107 height 39
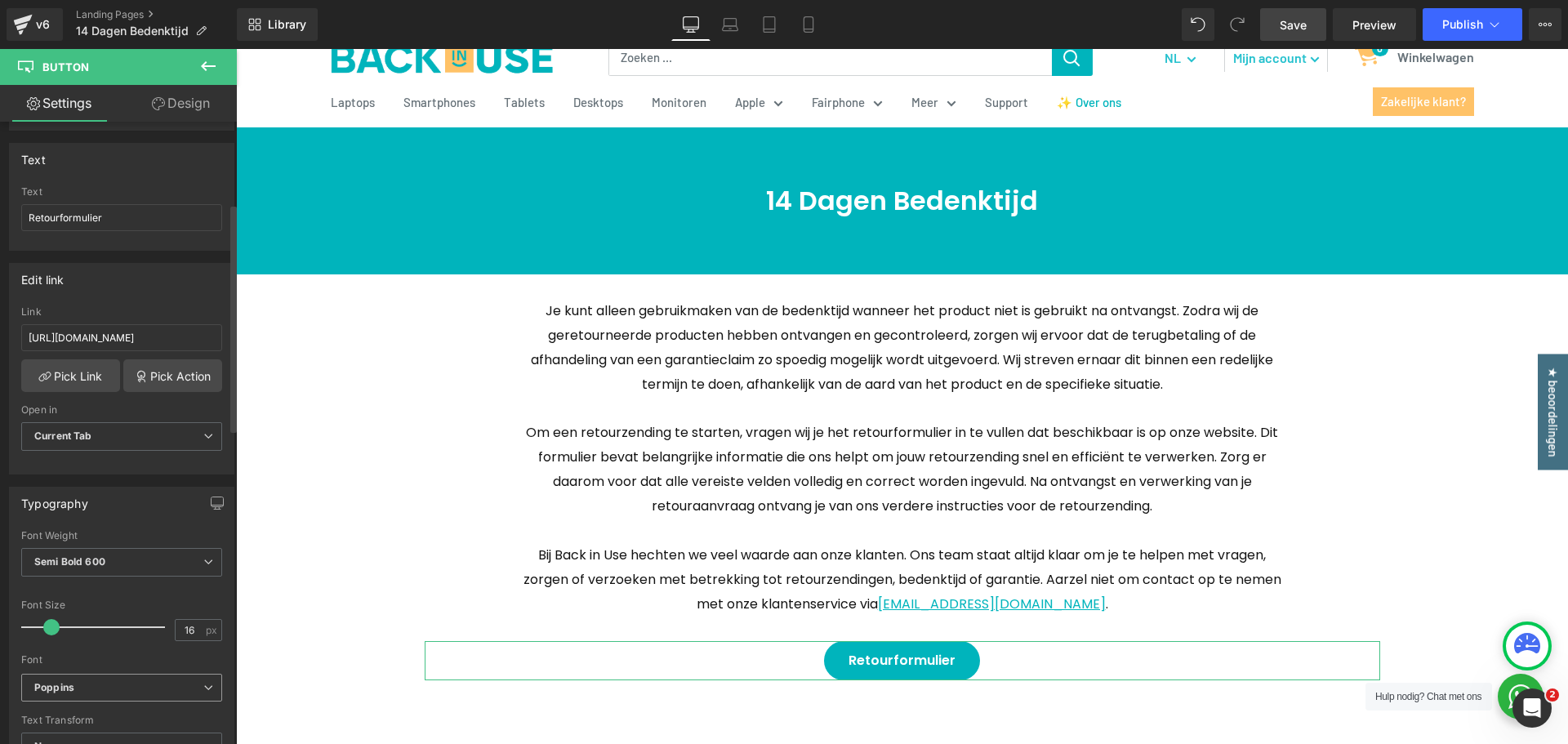
scroll to position [245, 0]
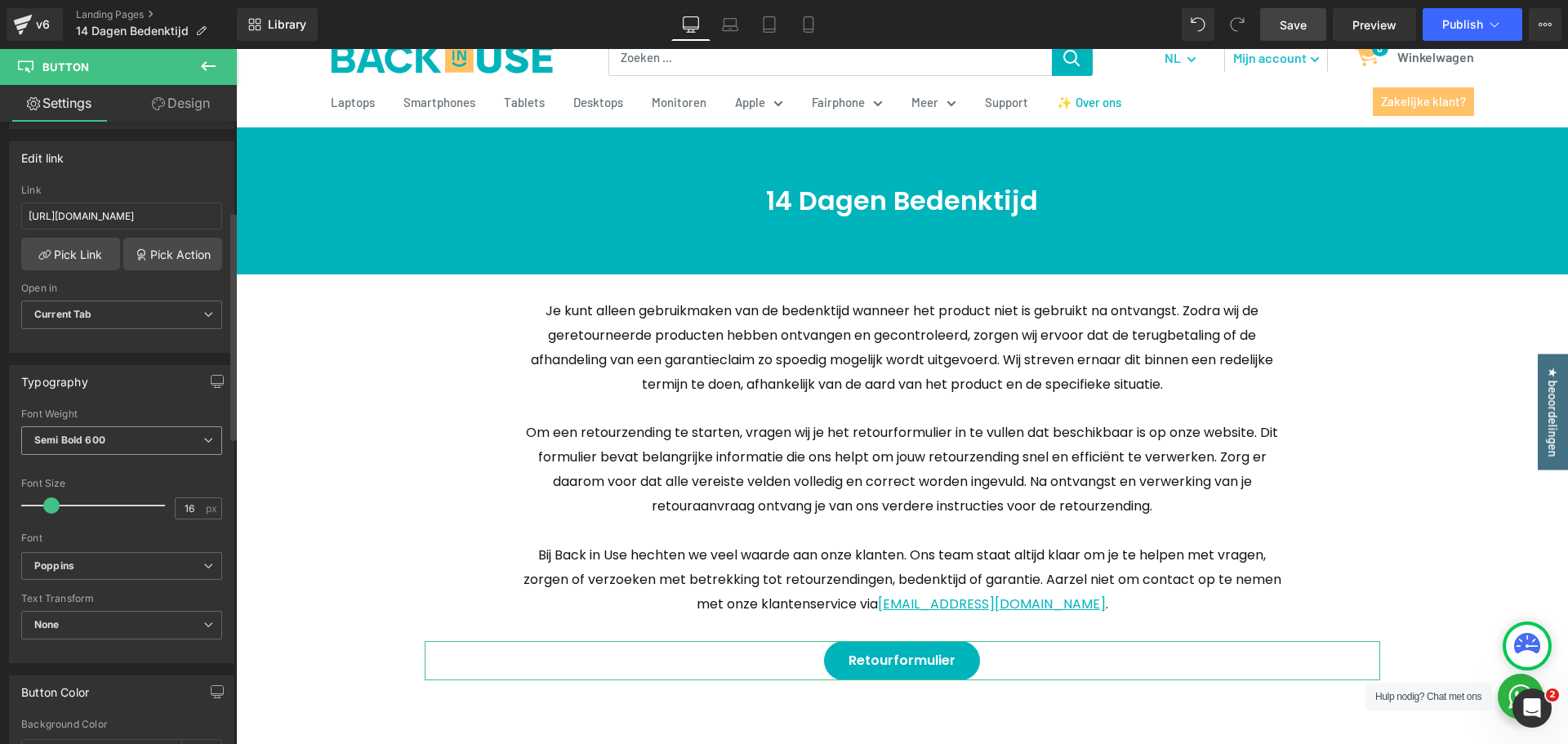
click at [114, 439] on span "Semi Bold 600" at bounding box center [121, 440] width 201 height 28
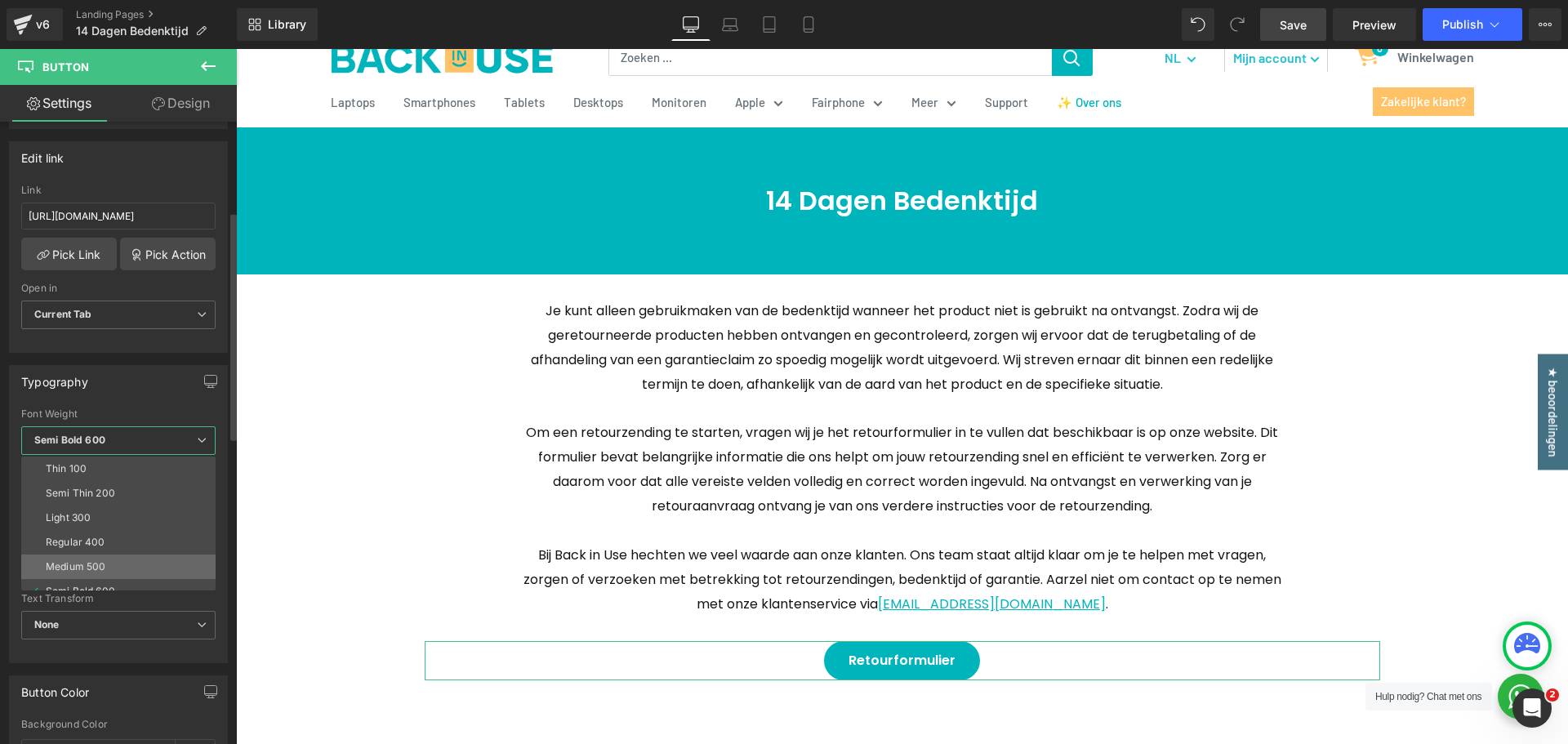
click at [97, 566] on div "Medium 500" at bounding box center [75, 567] width 59 height 12
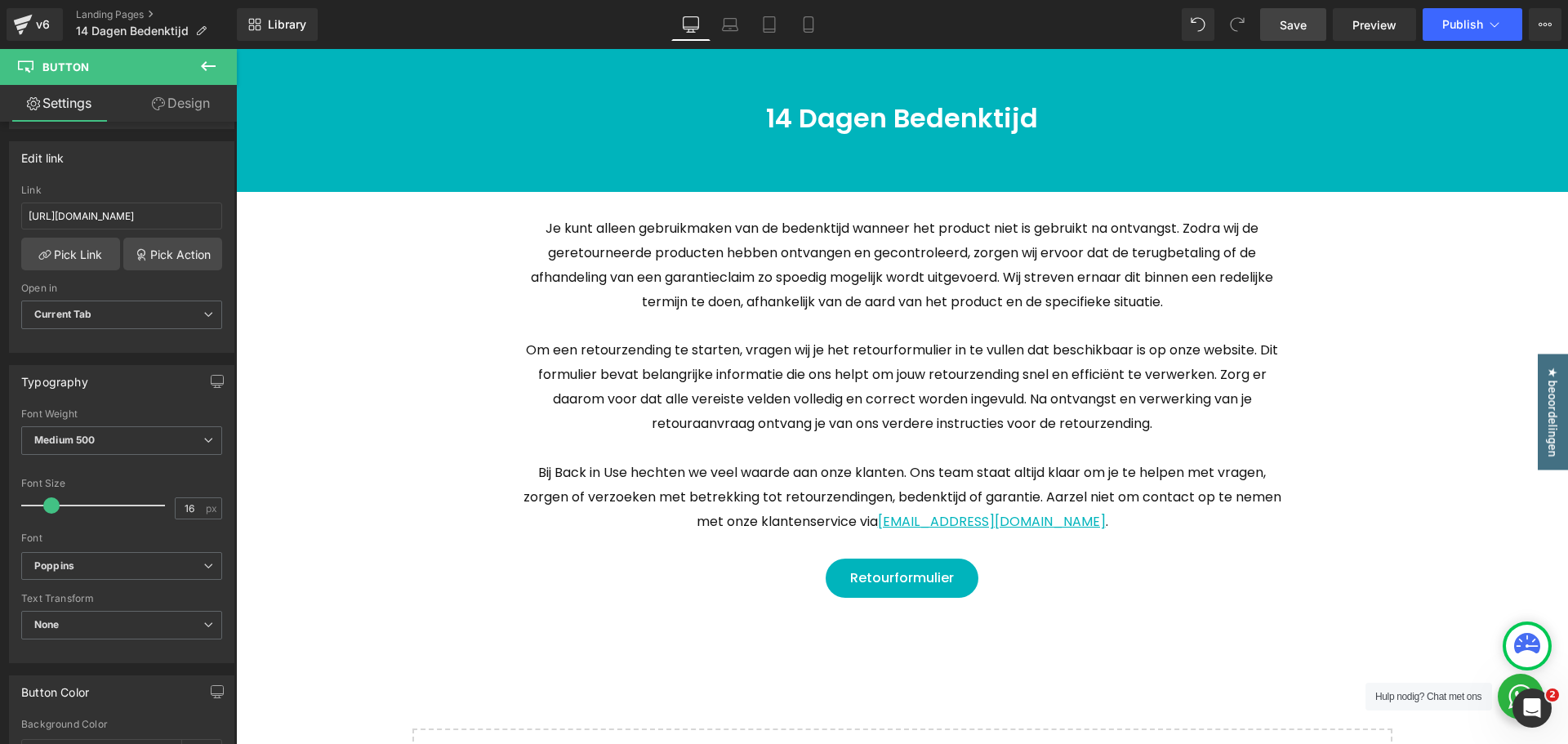
scroll to position [163, 0]
click at [1304, 38] on link "Save" at bounding box center [1293, 24] width 66 height 33
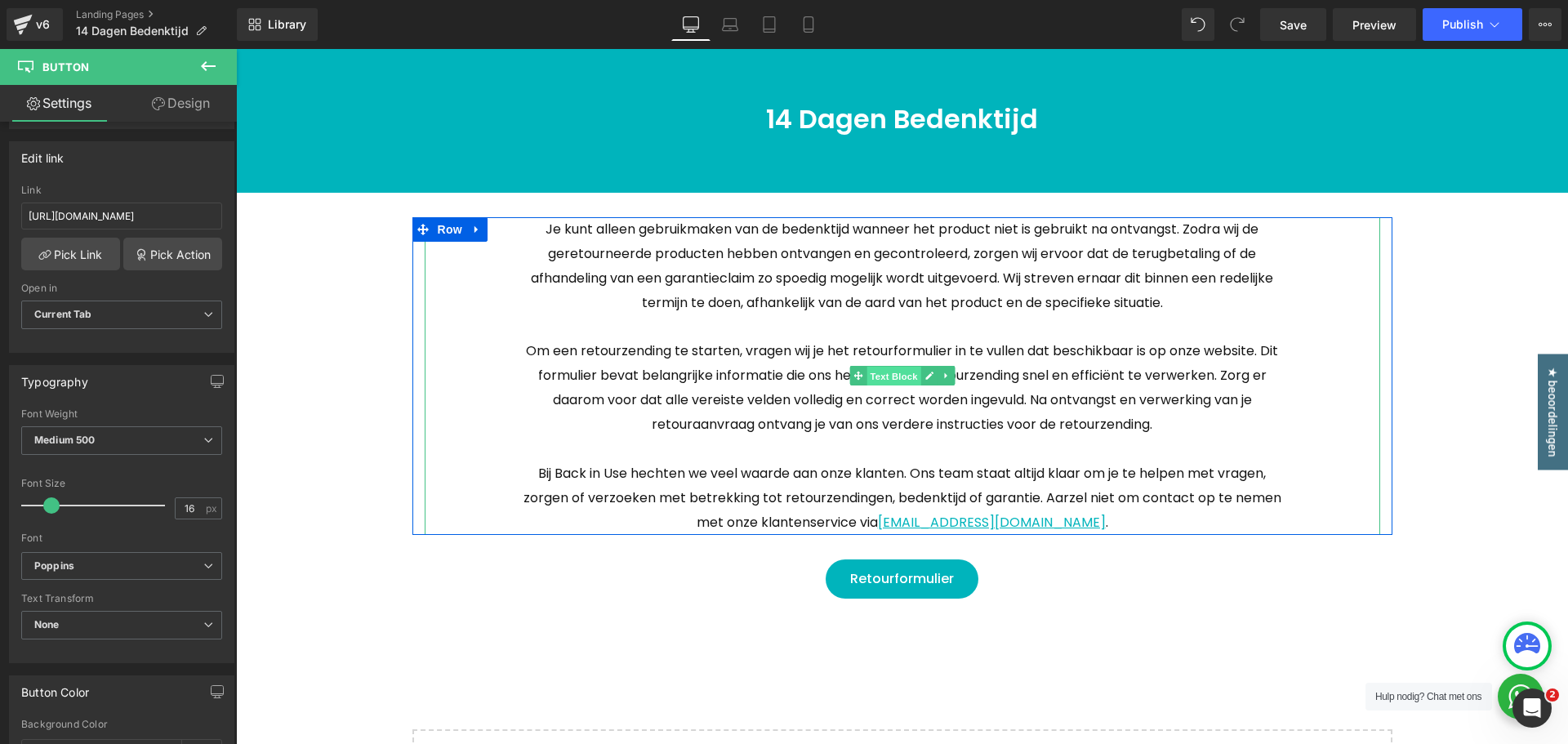
click at [887, 383] on span "Text Block" at bounding box center [893, 377] width 54 height 20
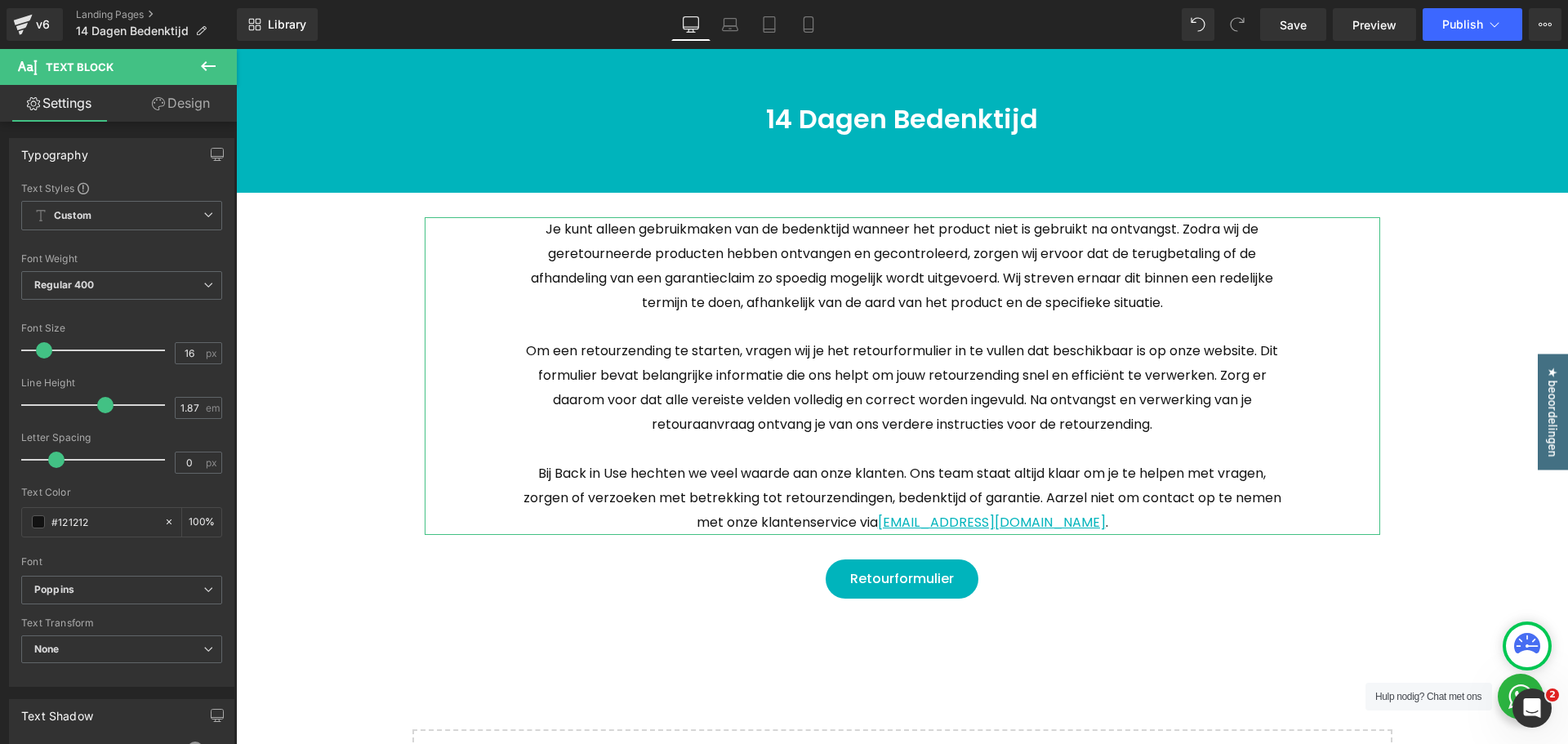
click at [182, 118] on link "Design" at bounding box center [181, 103] width 118 height 37
click at [0, 0] on div "Spacing" at bounding box center [0, 0] width 0 height 0
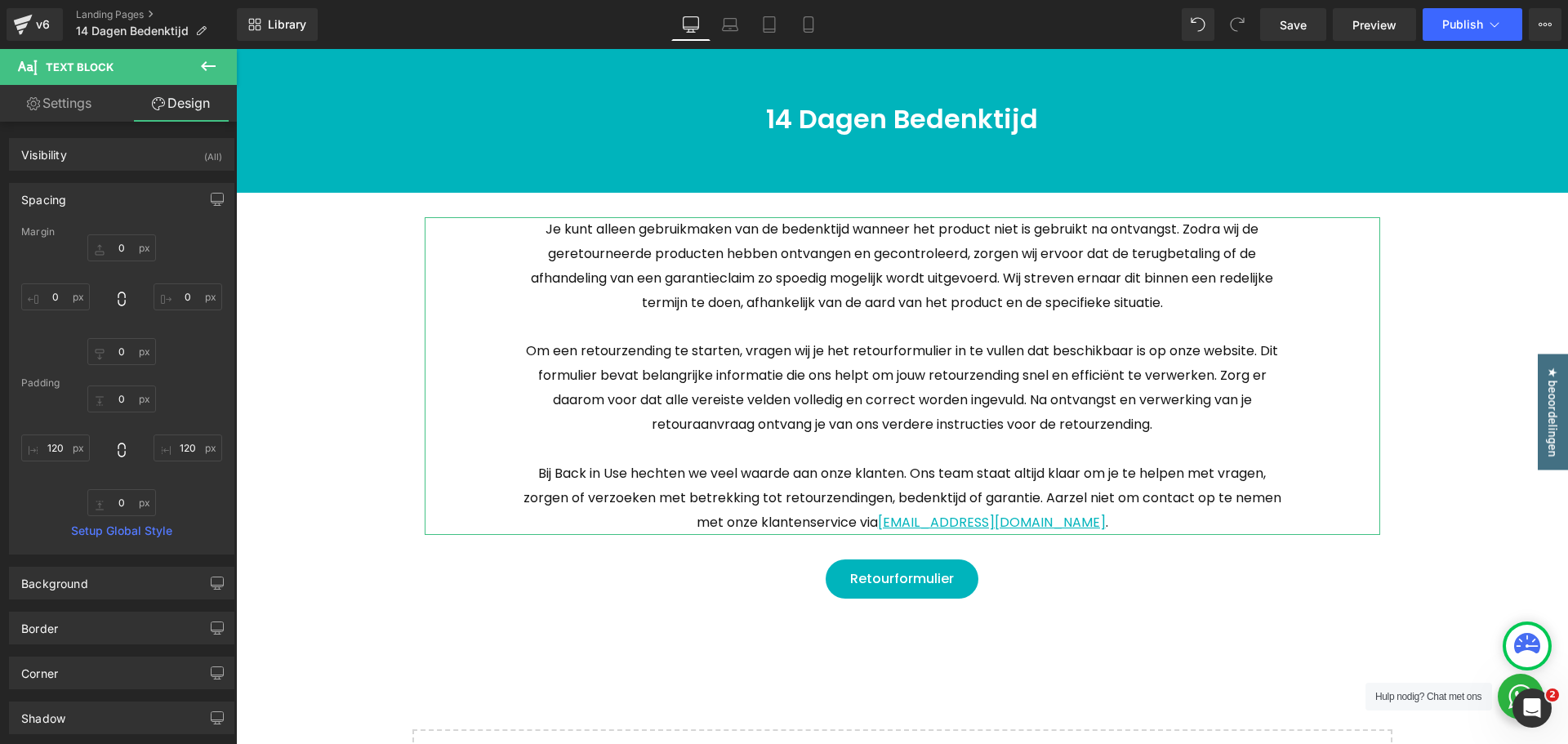
type input "0"
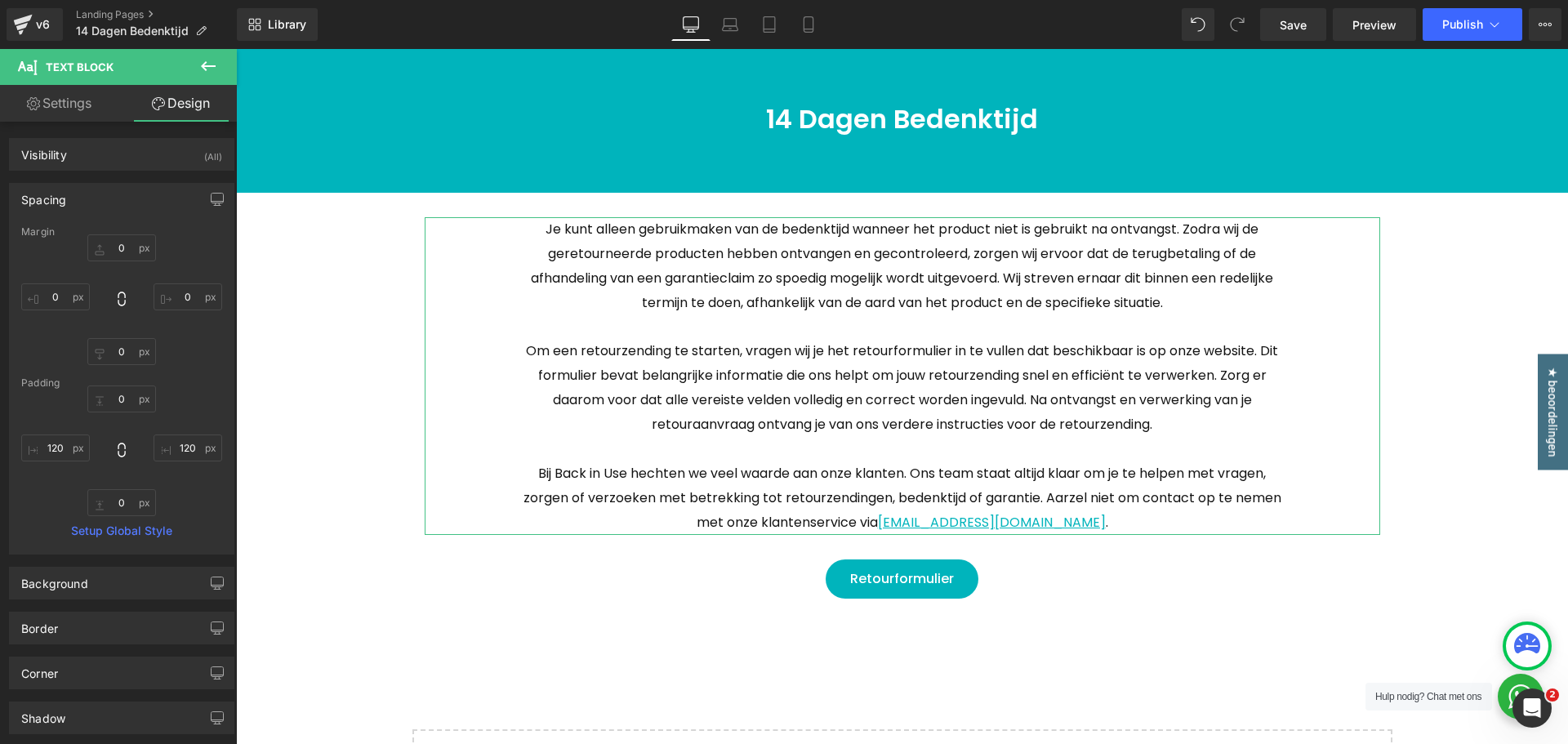
type input "120"
type input "0"
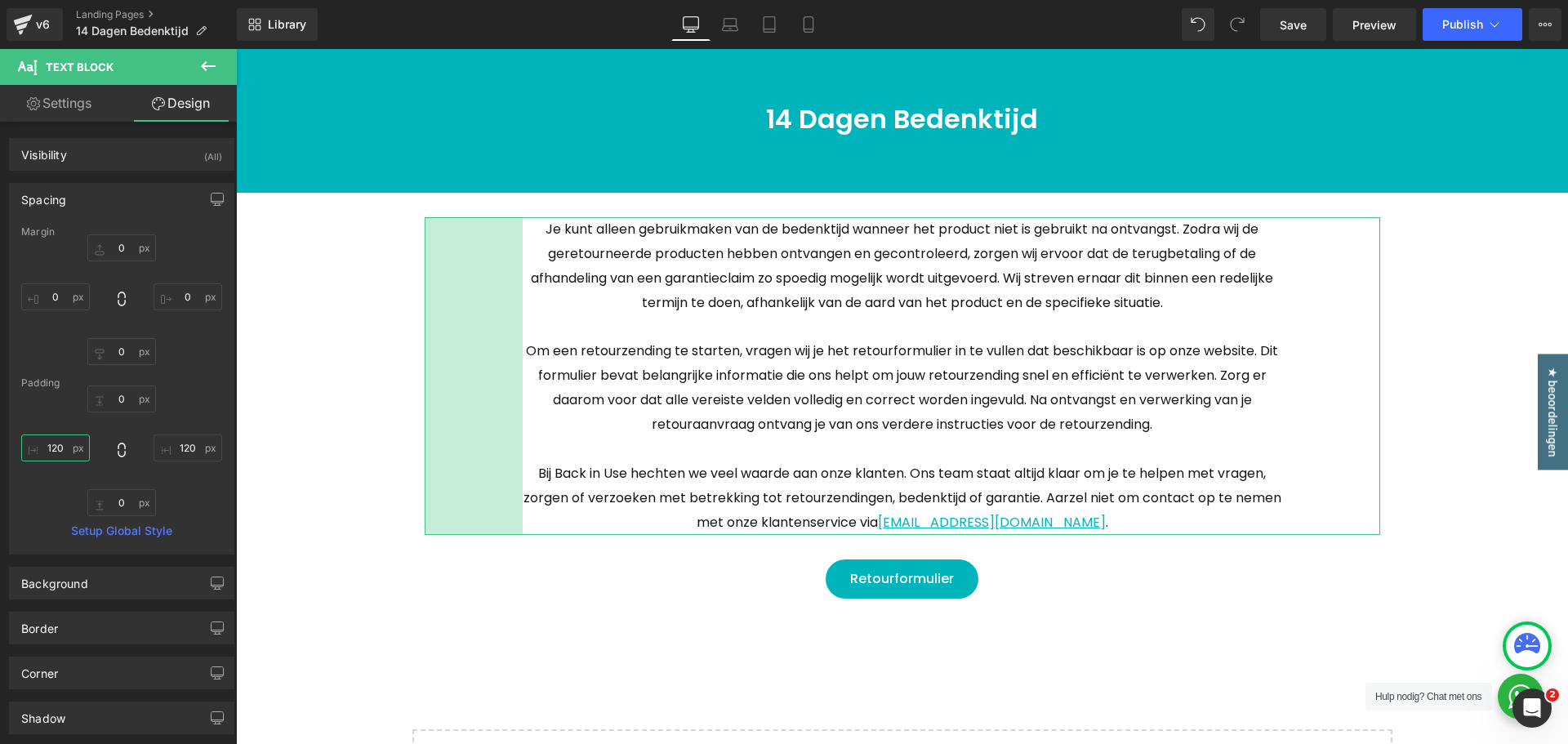
click at [60, 460] on input "120" at bounding box center [55, 448] width 68 height 27
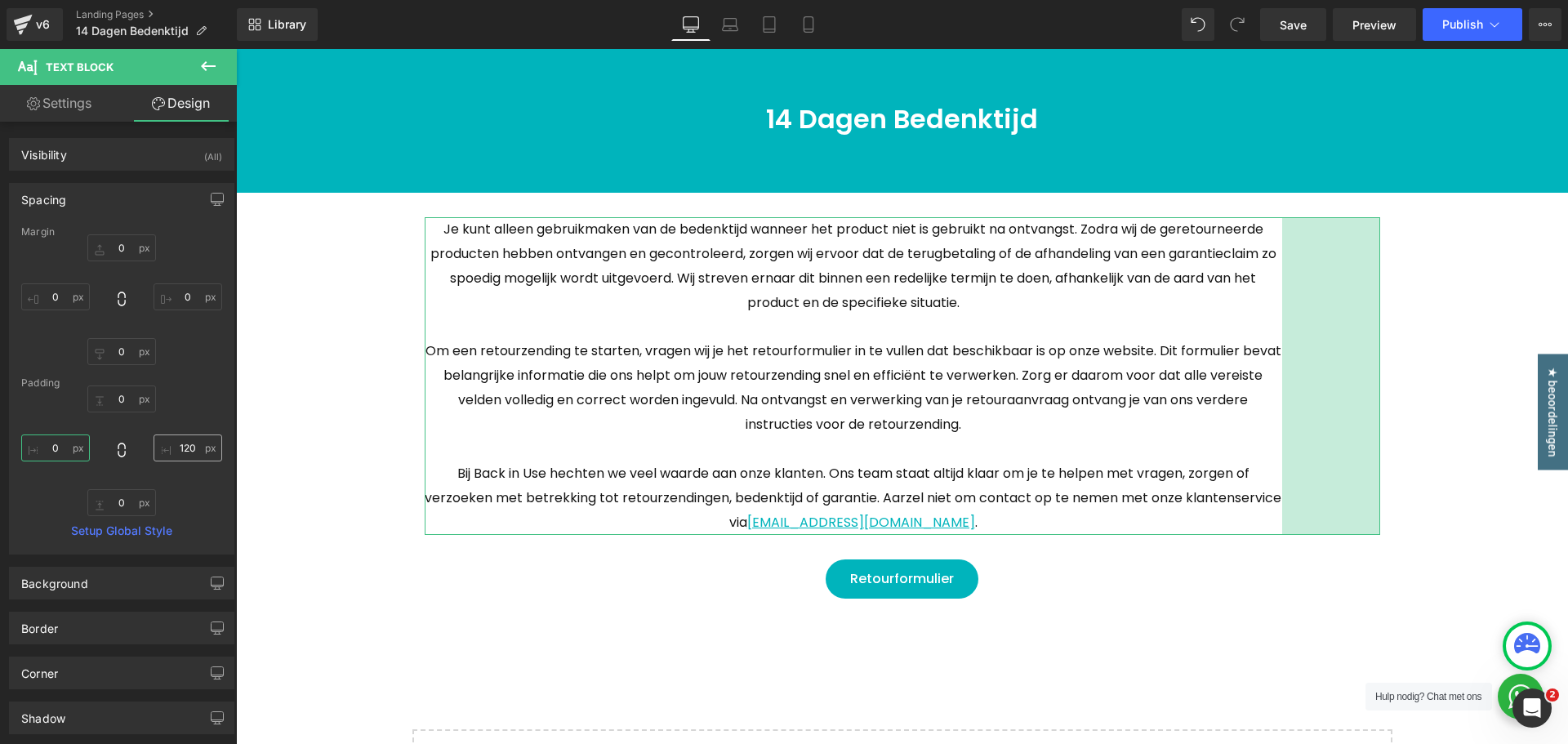
type input "0"
click at [190, 455] on input "120" at bounding box center [188, 448] width 68 height 27
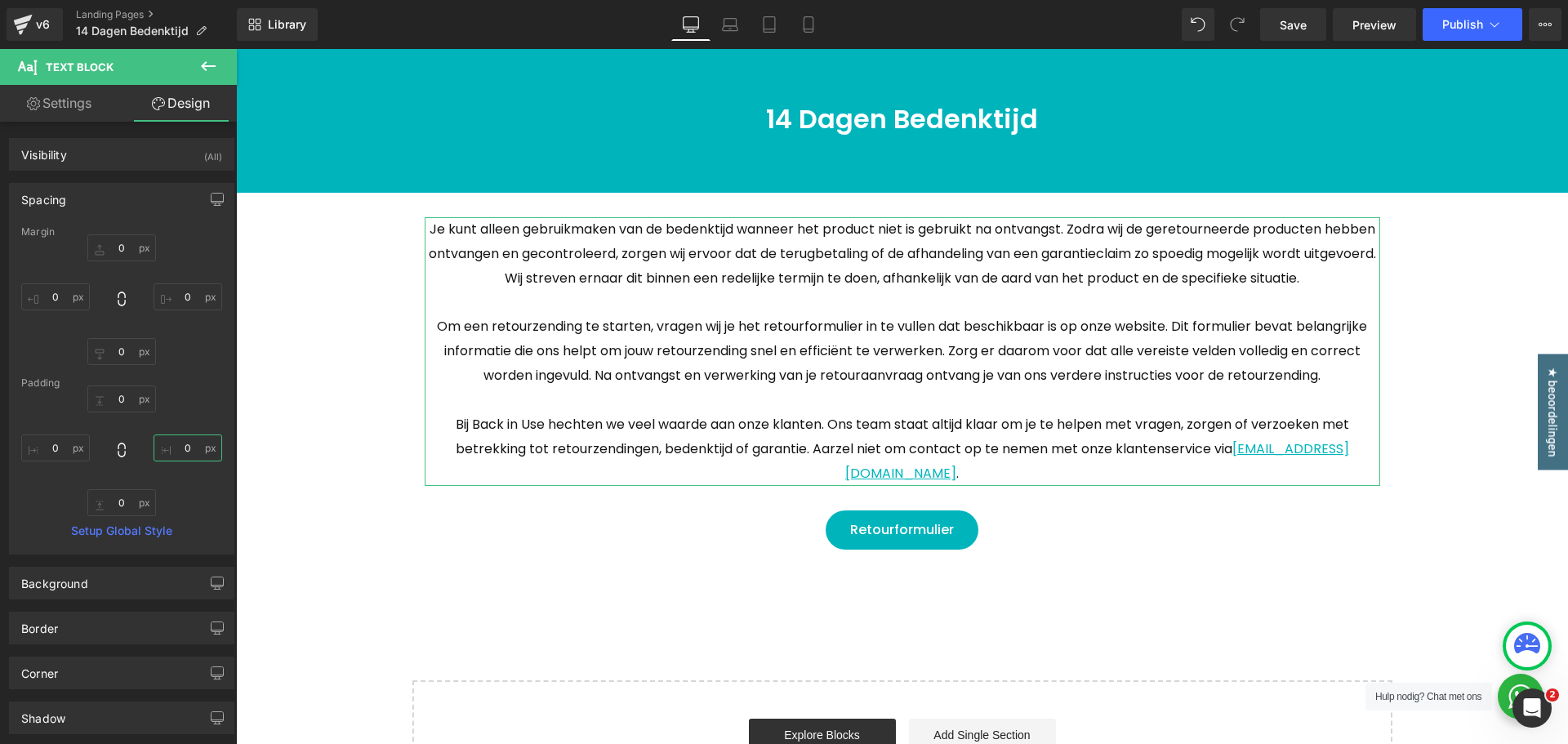
type input "0"
click at [206, 403] on div "0px 0 0 0 0px 0 0 0" at bounding box center [121, 450] width 201 height 131
click at [1506, 314] on div "14 Dagen Bedenktijd Heading Row 60px 60px Je kunt alleen gebruikmaken van de be…" at bounding box center [902, 430] width 1332 height 769
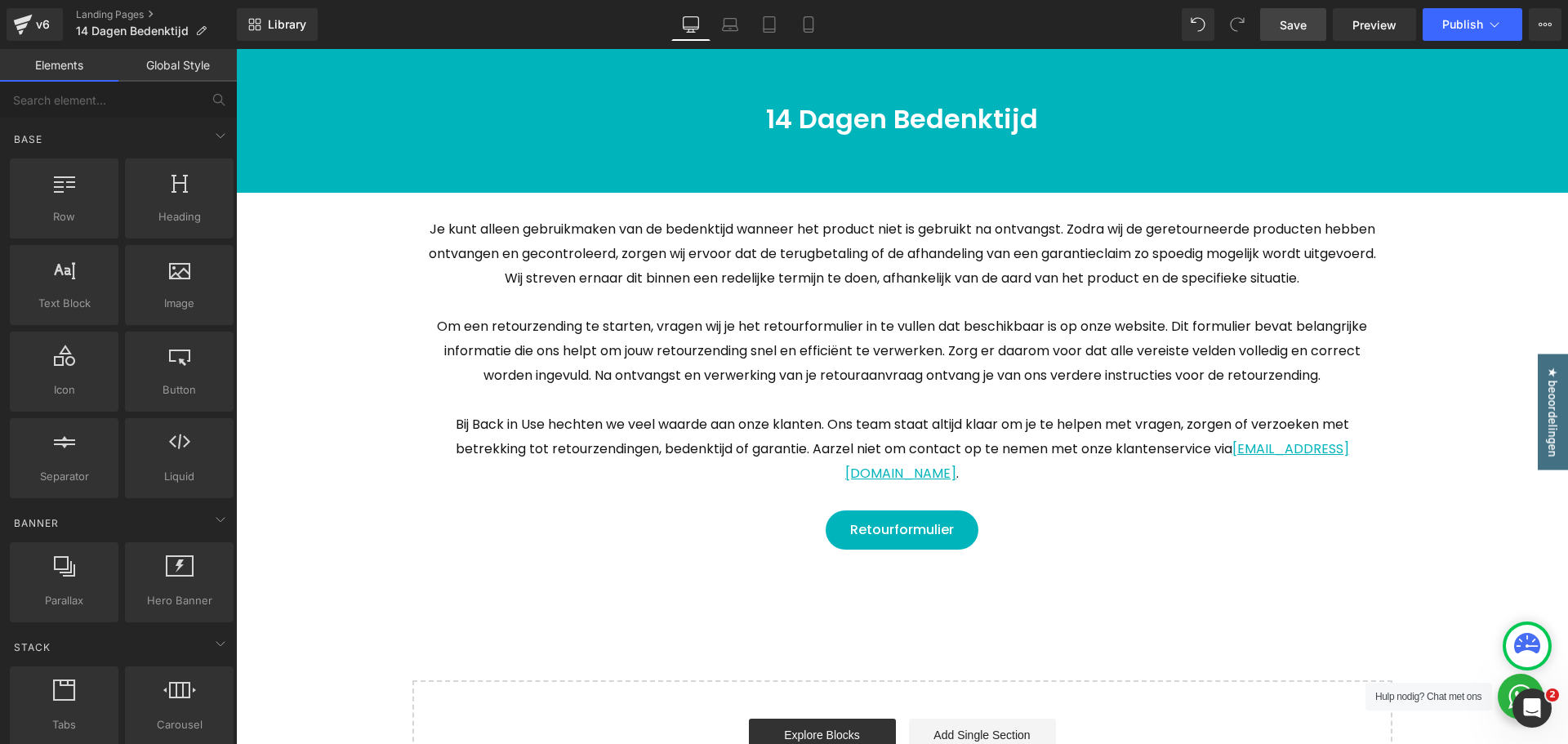
click at [1292, 28] on span "Save" at bounding box center [1294, 25] width 27 height 18
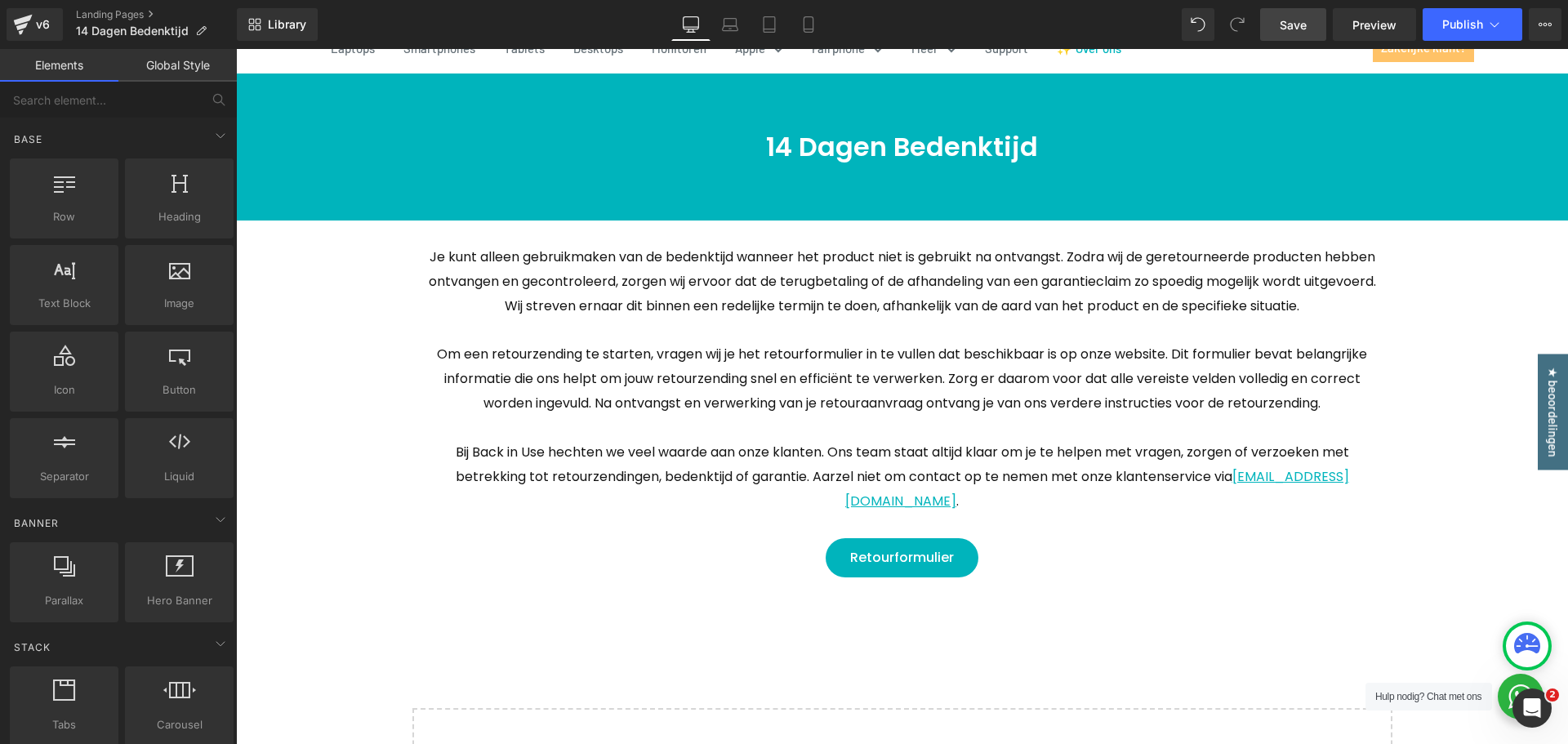
scroll to position [0, 0]
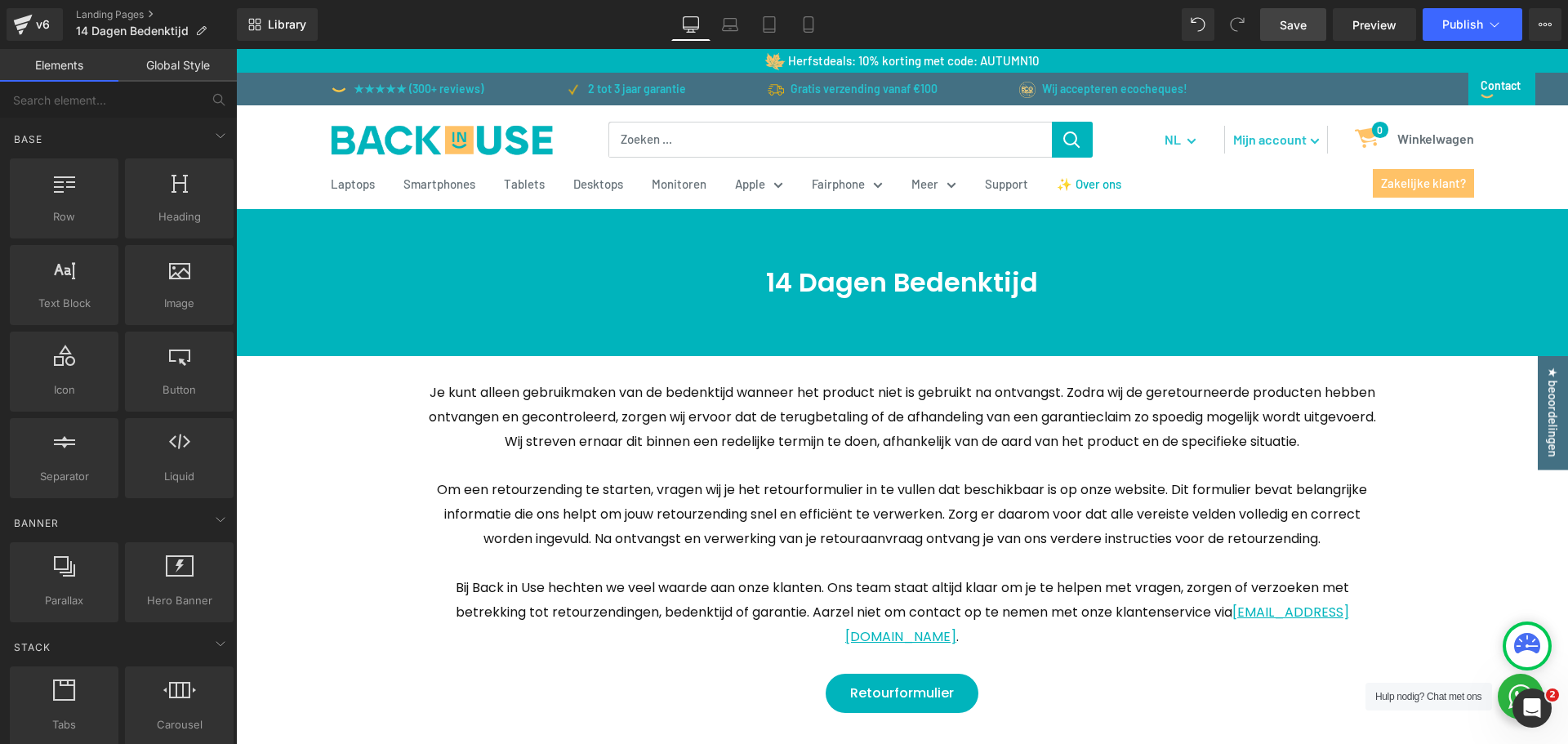
click at [1303, 31] on span "Save" at bounding box center [1294, 25] width 27 height 18
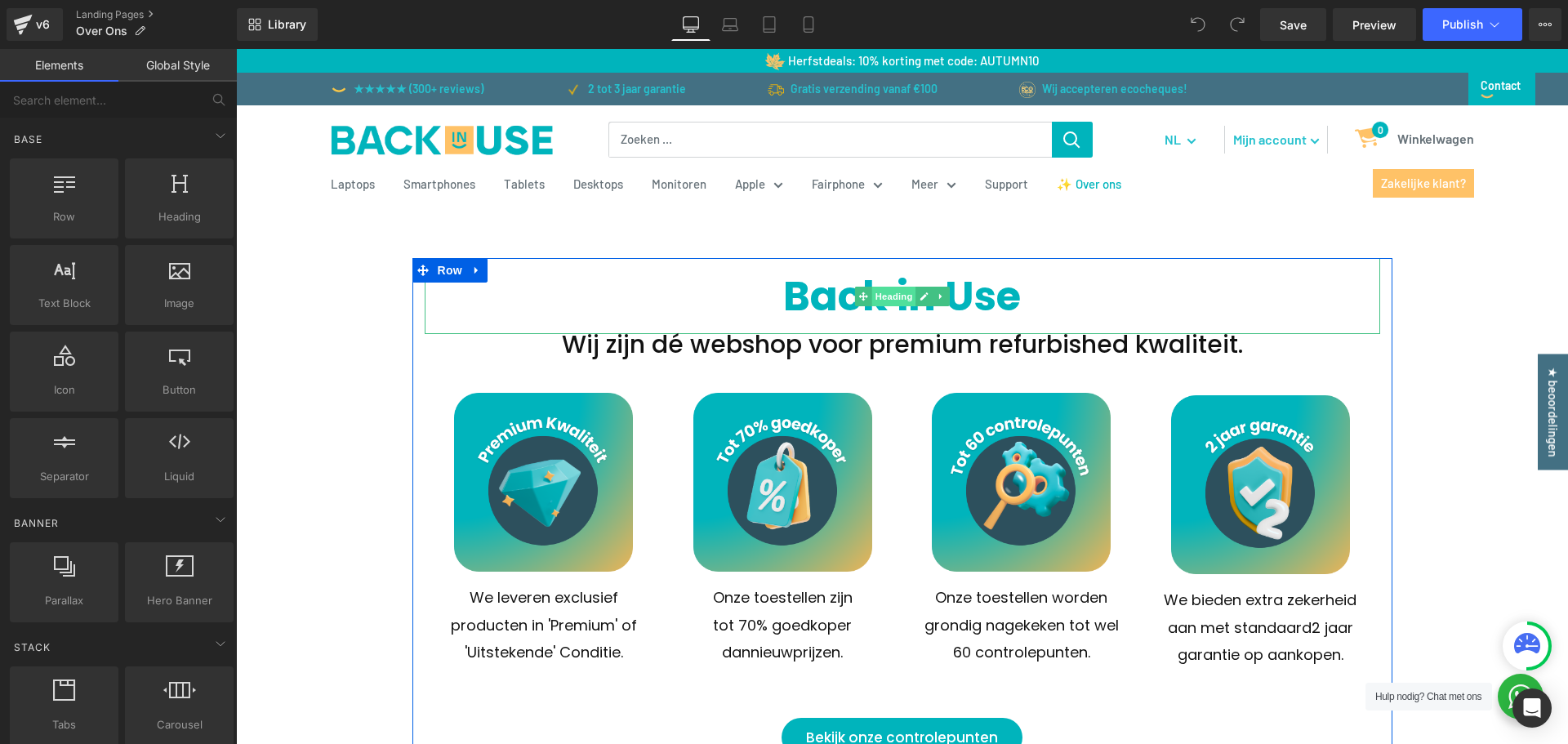
click at [894, 297] on span "Heading" at bounding box center [893, 297] width 44 height 20
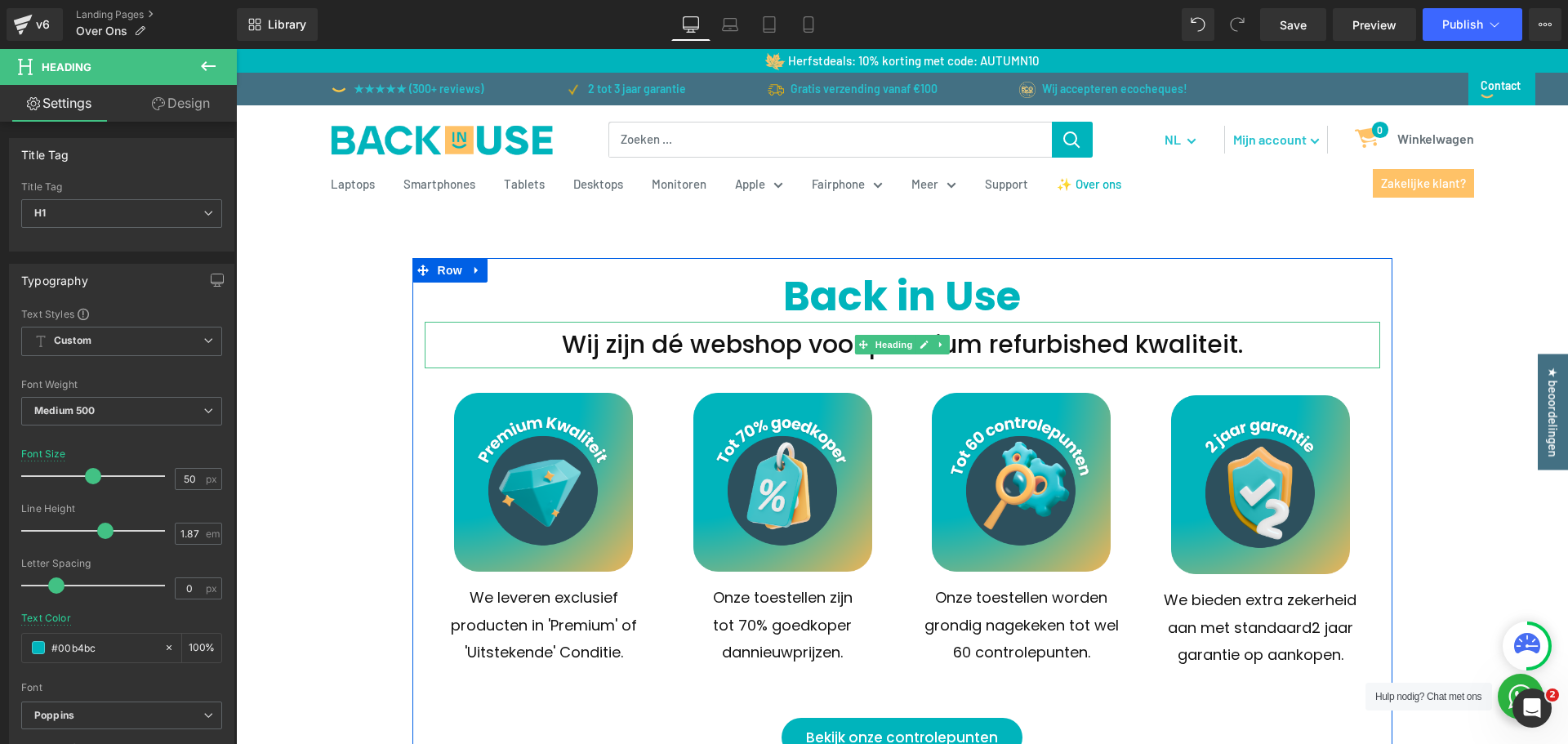
click at [1164, 349] on h2 "Wij zijn dé webshop voor premium refurbished kwaliteit." at bounding box center [902, 344] width 956 height 46
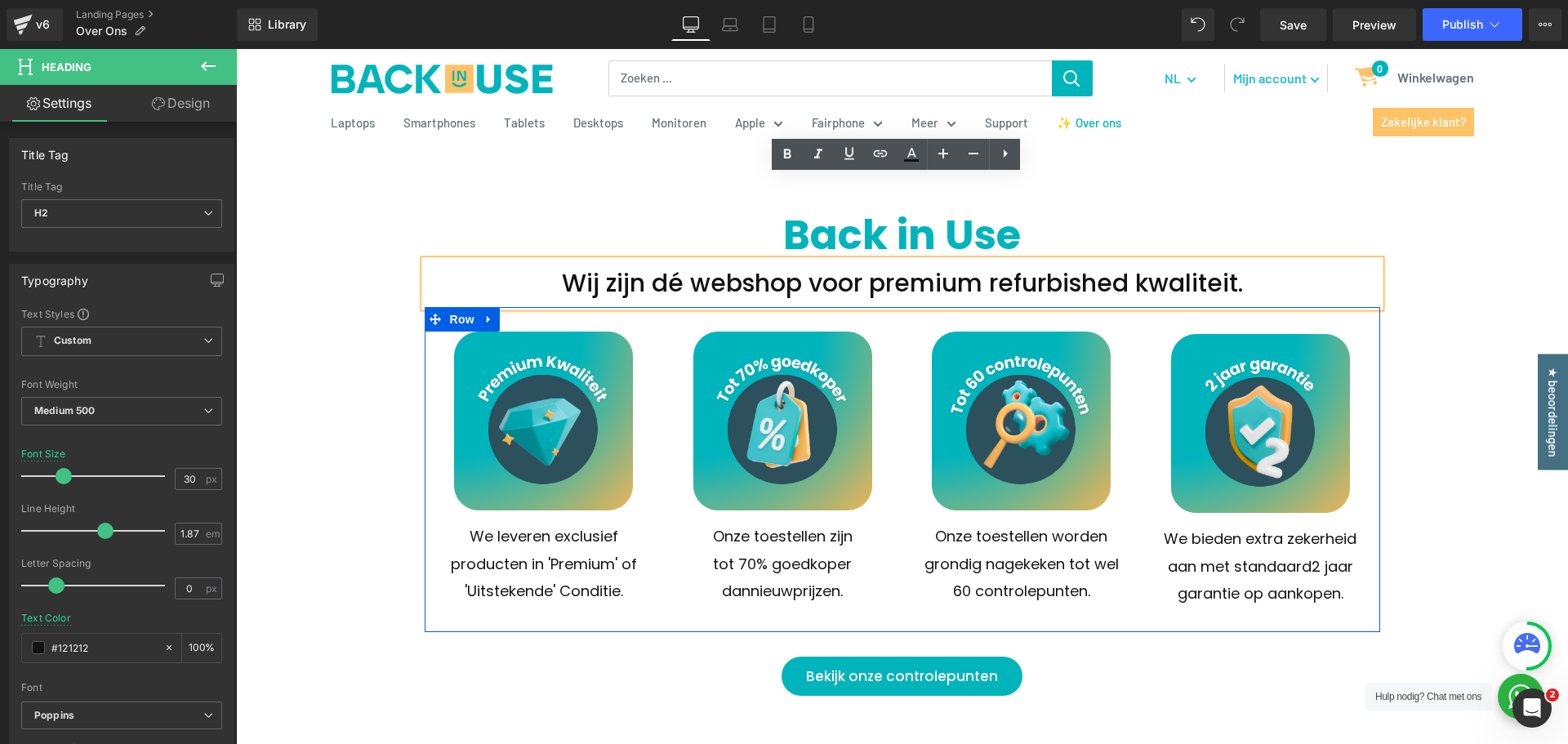
scroll to position [163, 0]
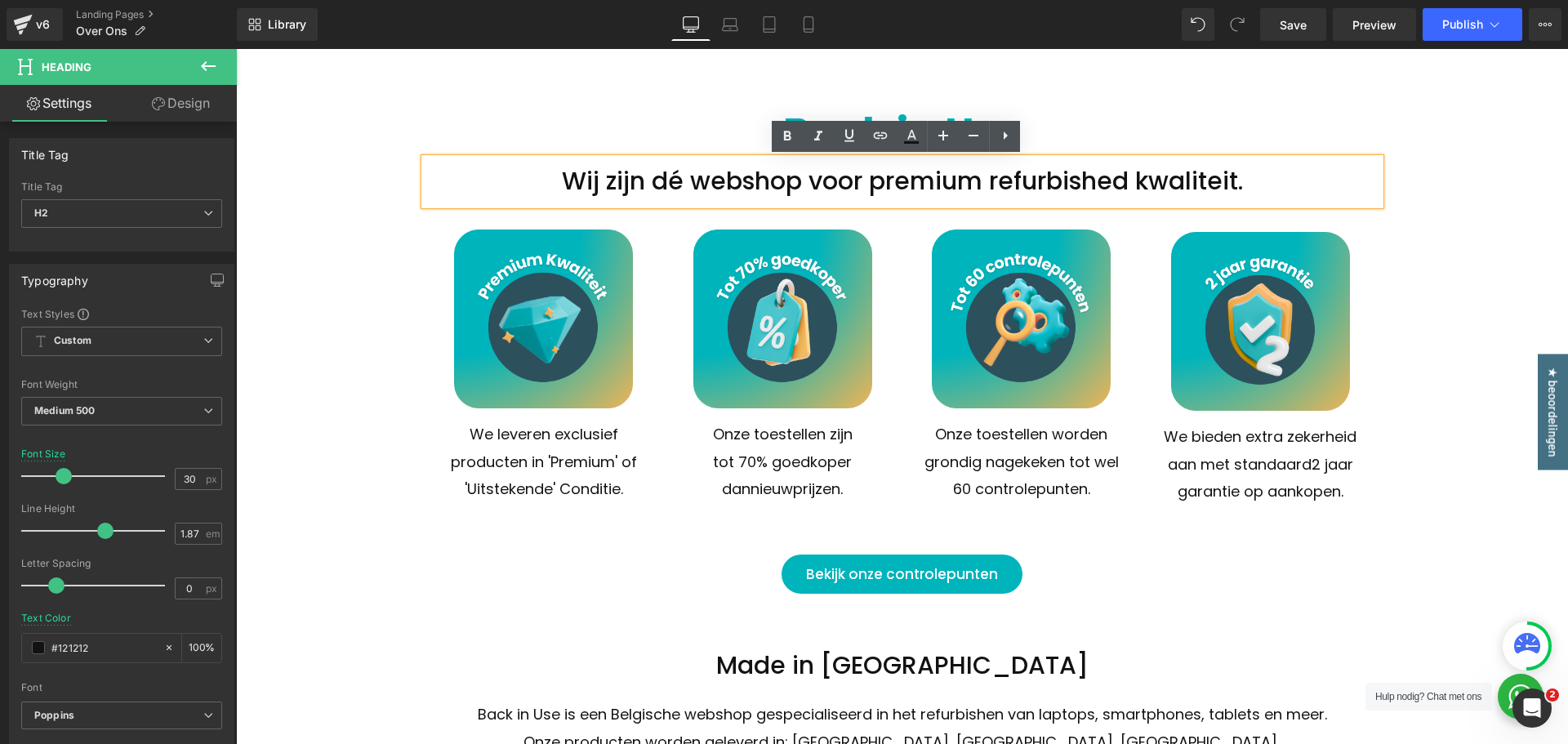
click at [927, 673] on div "Made in Belgium Heading" at bounding box center [902, 666] width 956 height 46
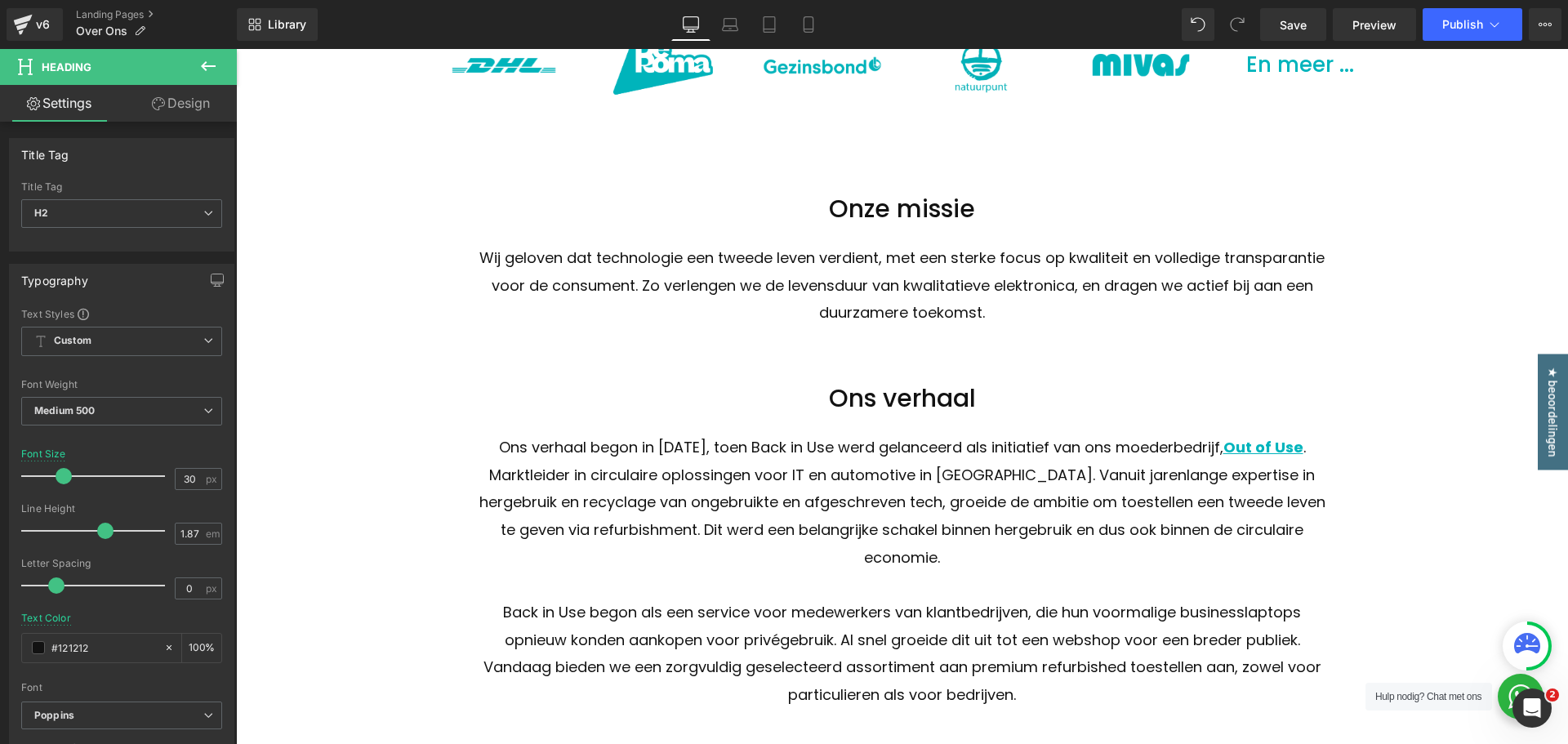
scroll to position [1144, 0]
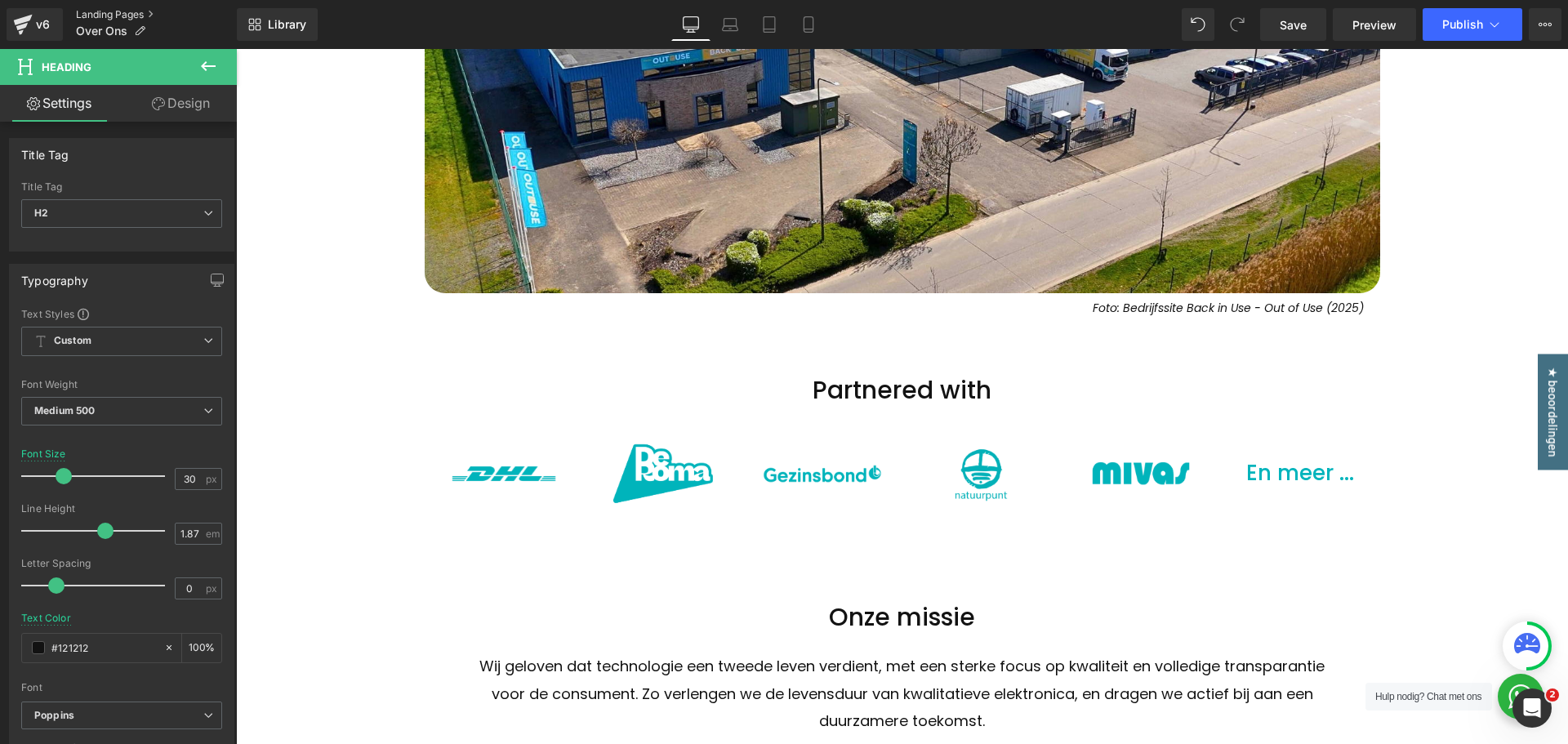
click at [102, 13] on link "Landing Pages" at bounding box center [156, 15] width 161 height 13
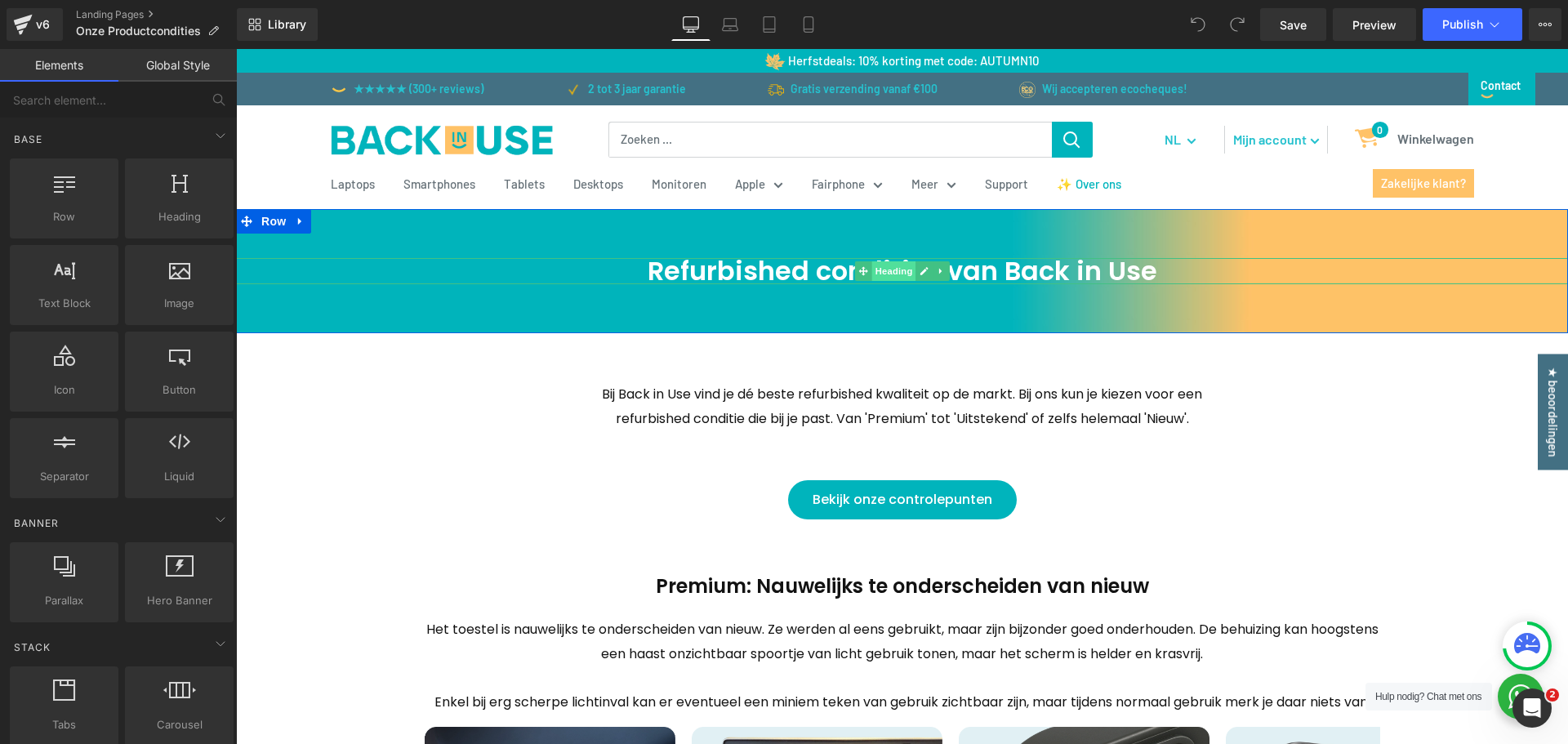
click at [877, 277] on span "Heading" at bounding box center [893, 271] width 44 height 20
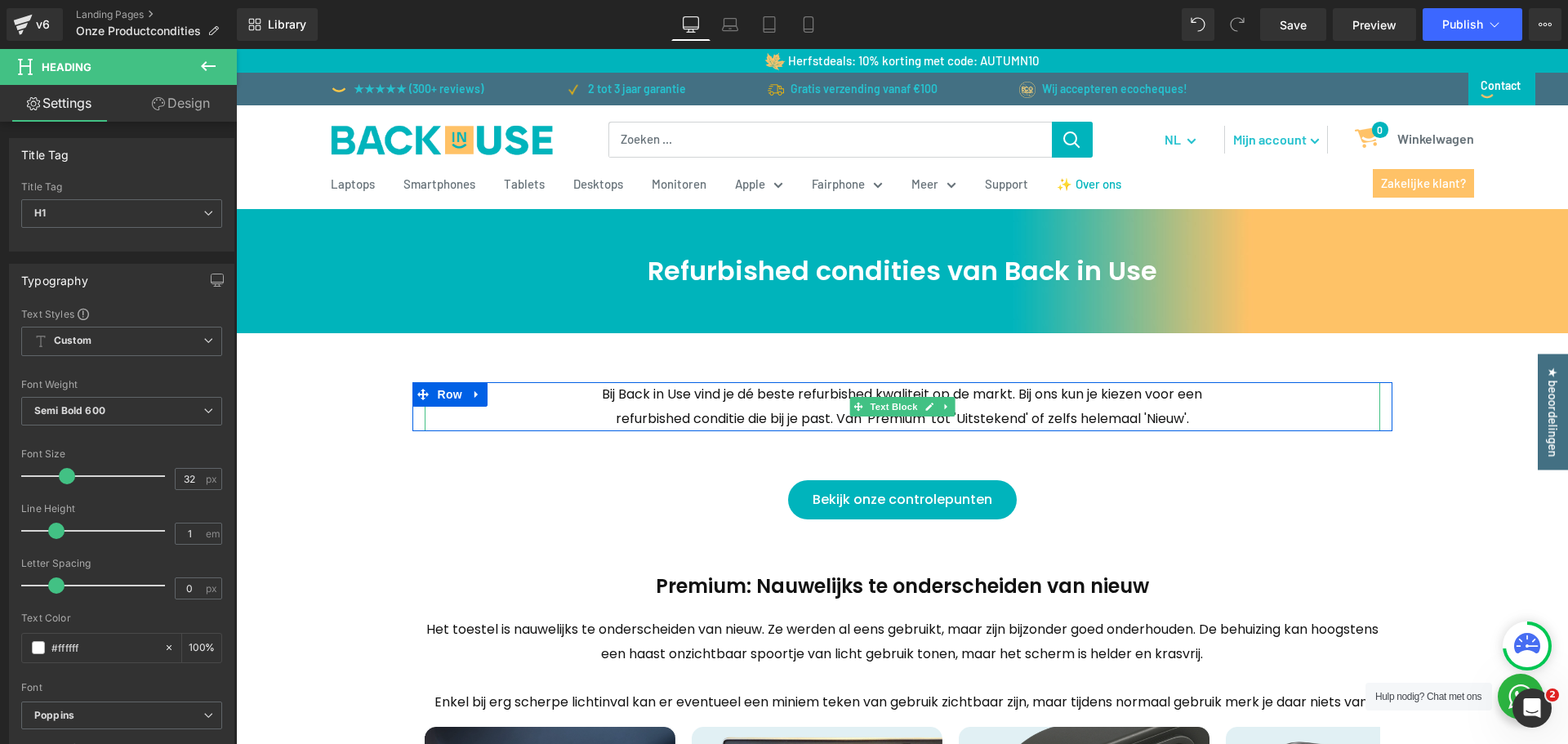
click at [789, 400] on p "Bij Back in Use vind je dé beste refurbished kwaliteit op de markt. Bij ons kun…" at bounding box center [902, 406] width 629 height 49
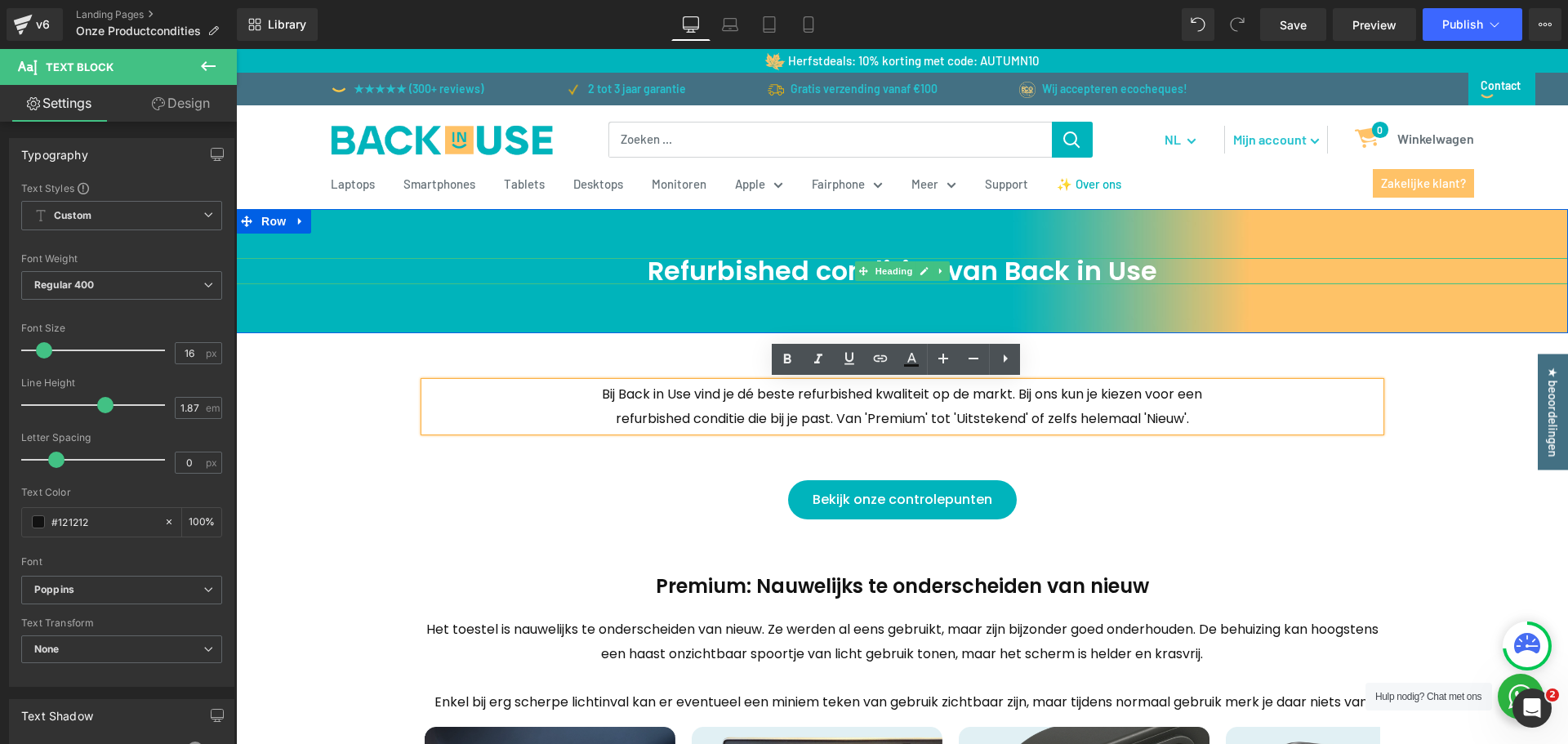
click at [737, 267] on h1 "Refurbished condities van Back in Use" at bounding box center [902, 270] width 1332 height 26
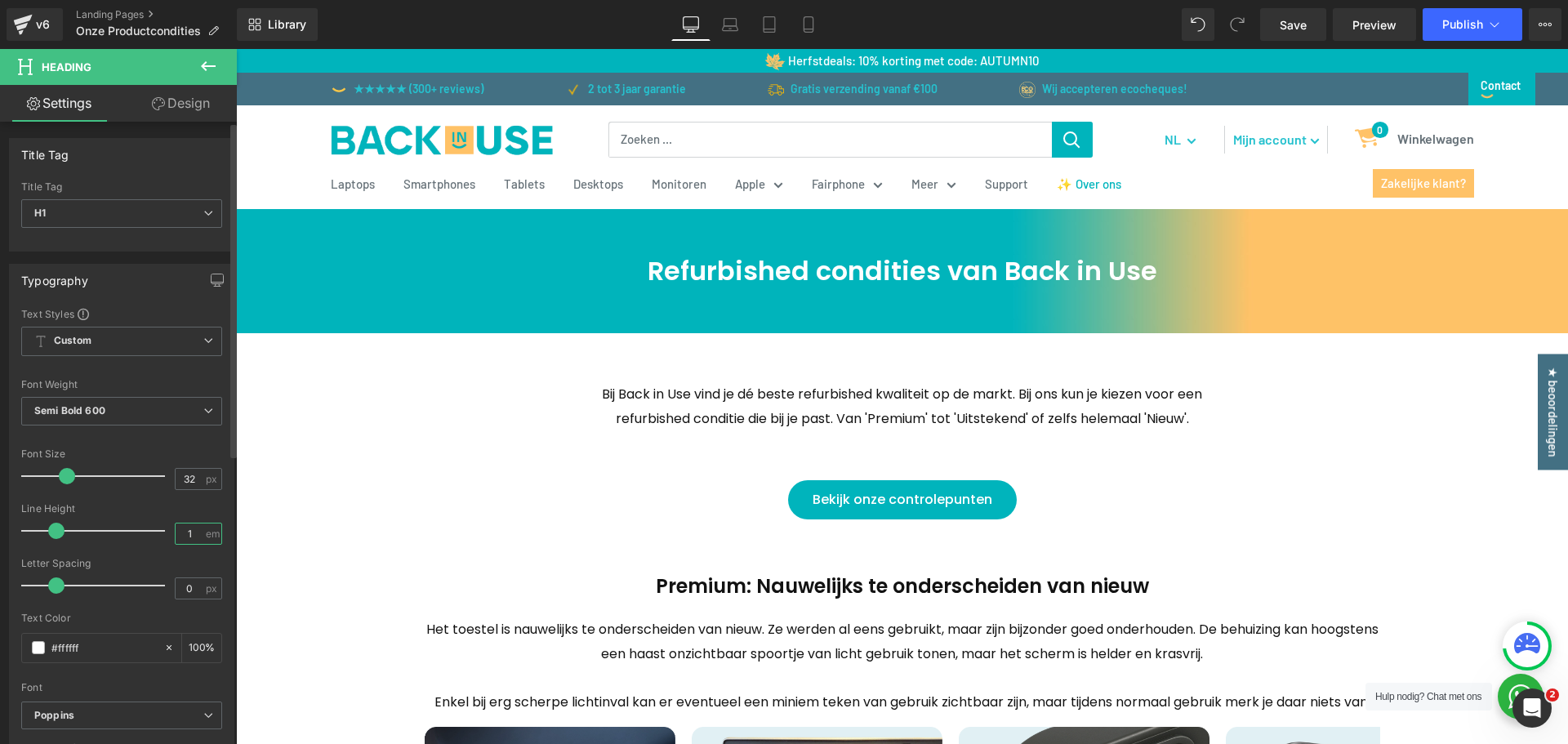
click at [186, 535] on input "1" at bounding box center [190, 534] width 28 height 20
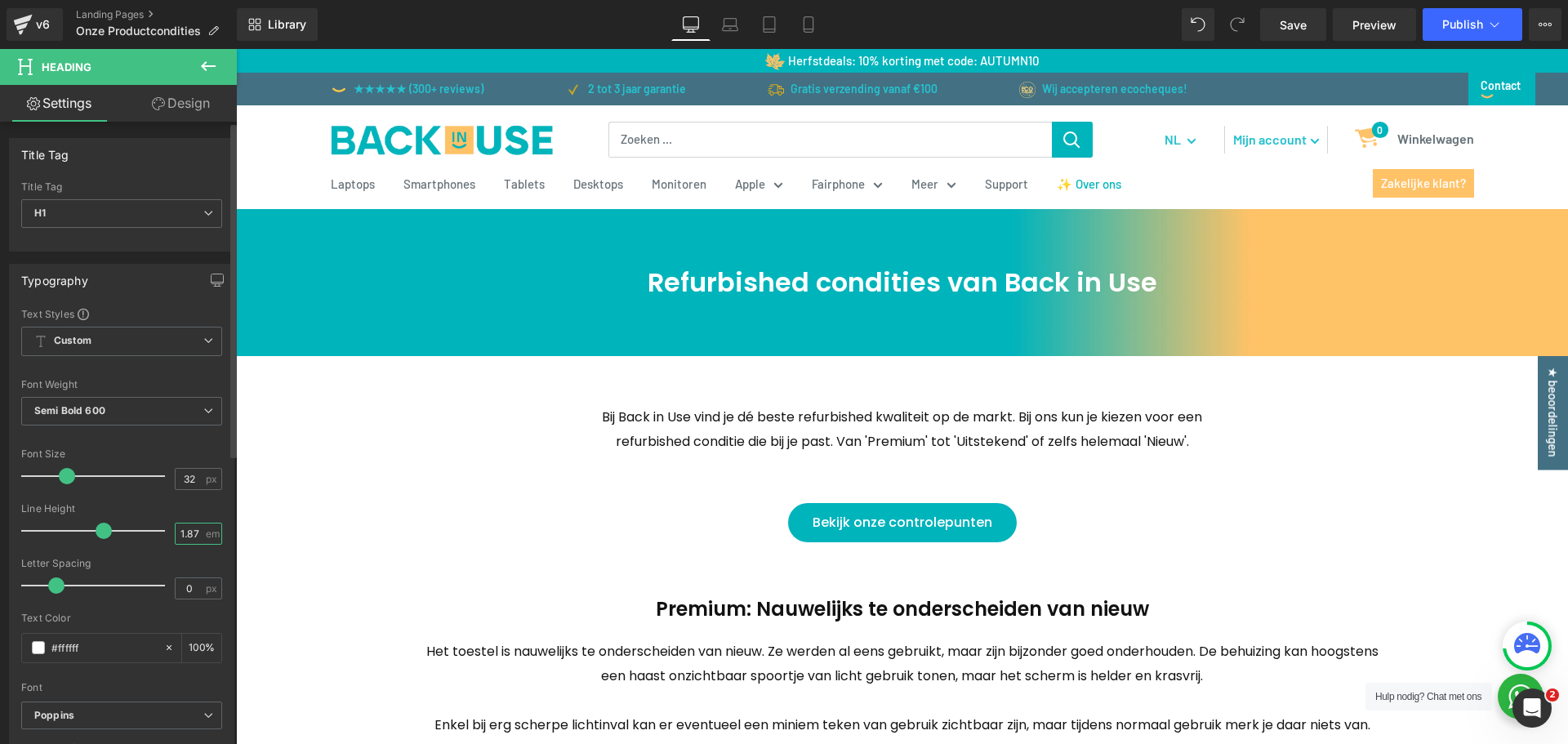
type input "1.87"
click at [188, 510] on div "Line Height" at bounding box center [121, 509] width 201 height 12
click at [711, 437] on p "Bij Back in Use vind je dé beste refurbished kwaliteit op de markt. Bij ons kun…" at bounding box center [902, 430] width 629 height 49
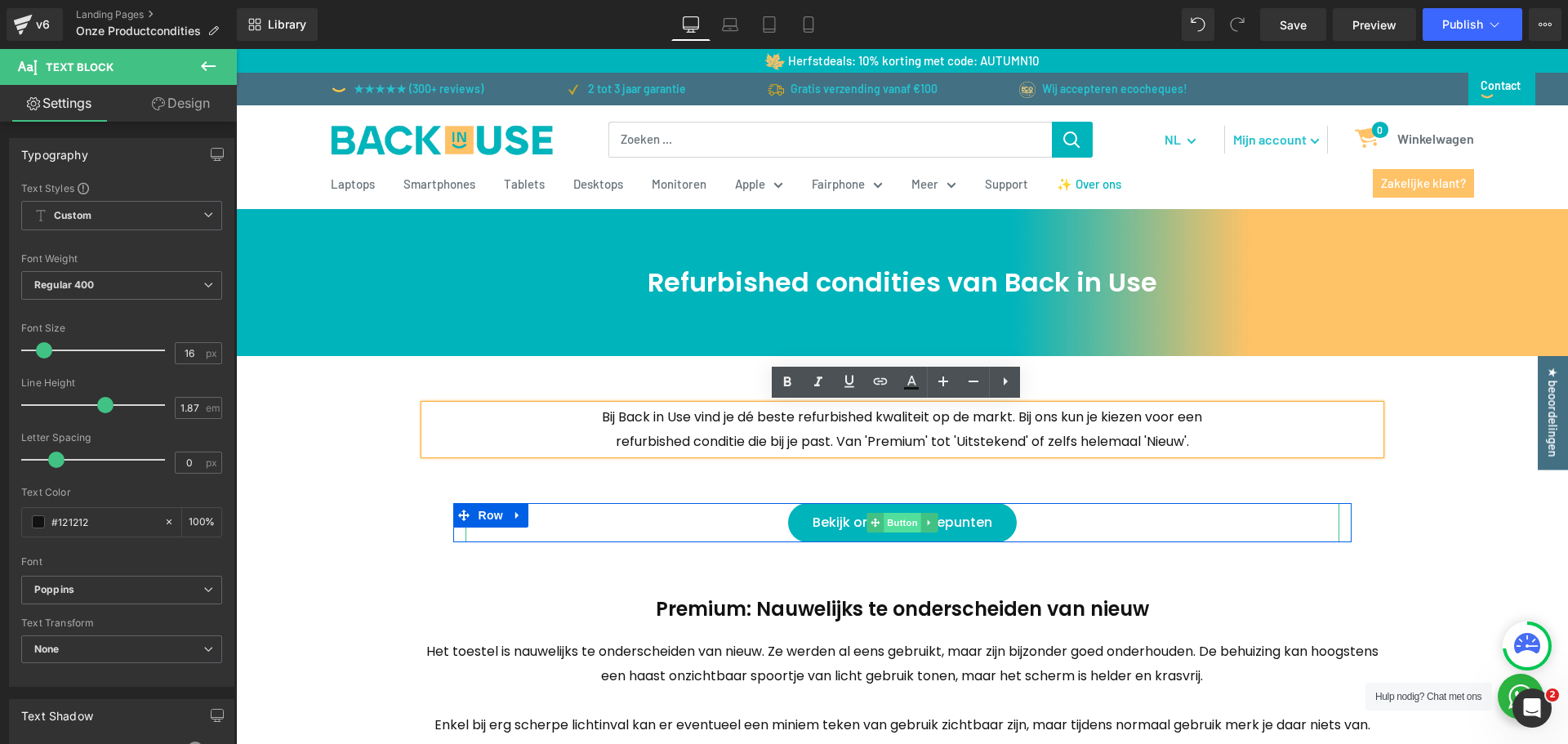
click at [891, 524] on span "Button" at bounding box center [902, 523] width 38 height 20
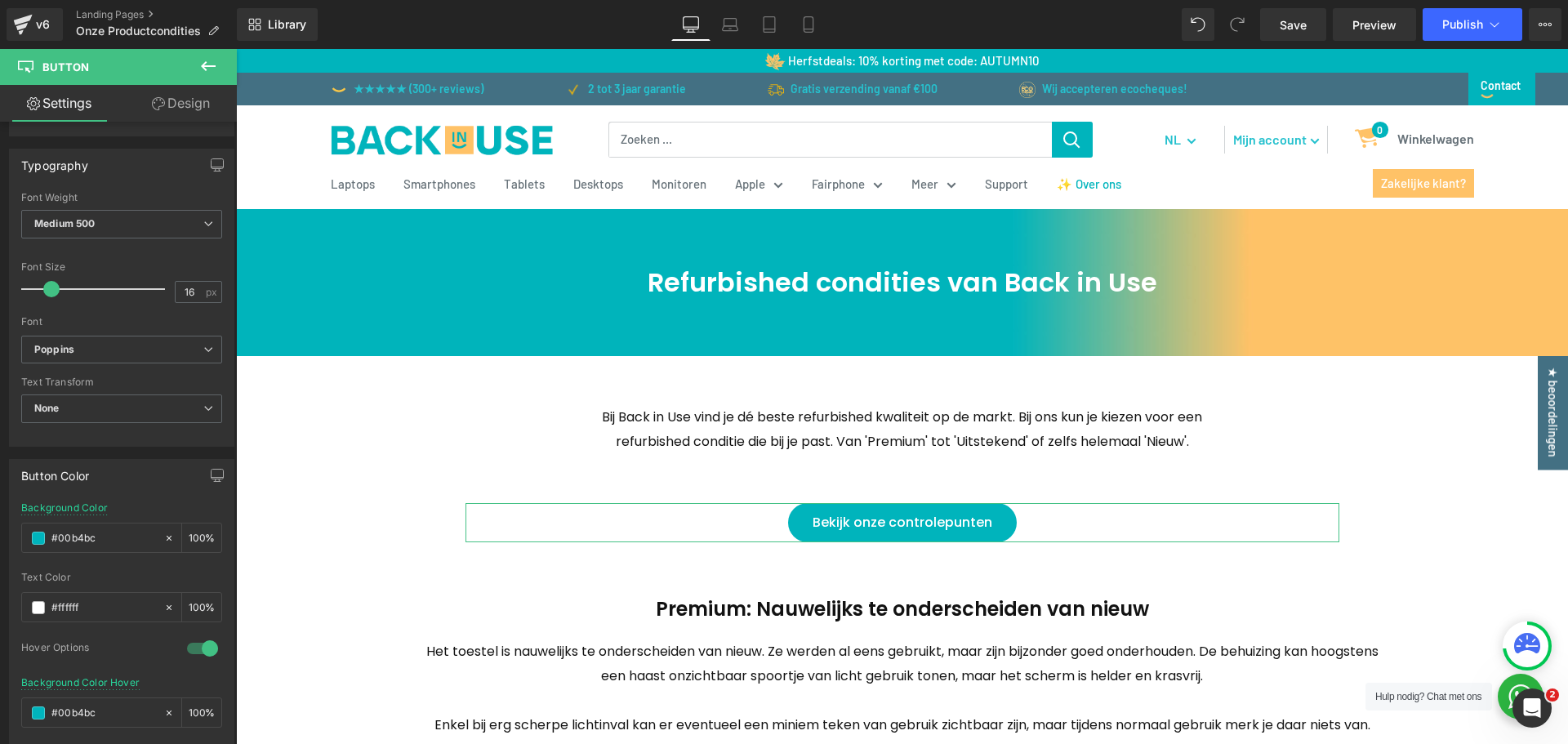
scroll to position [490, 0]
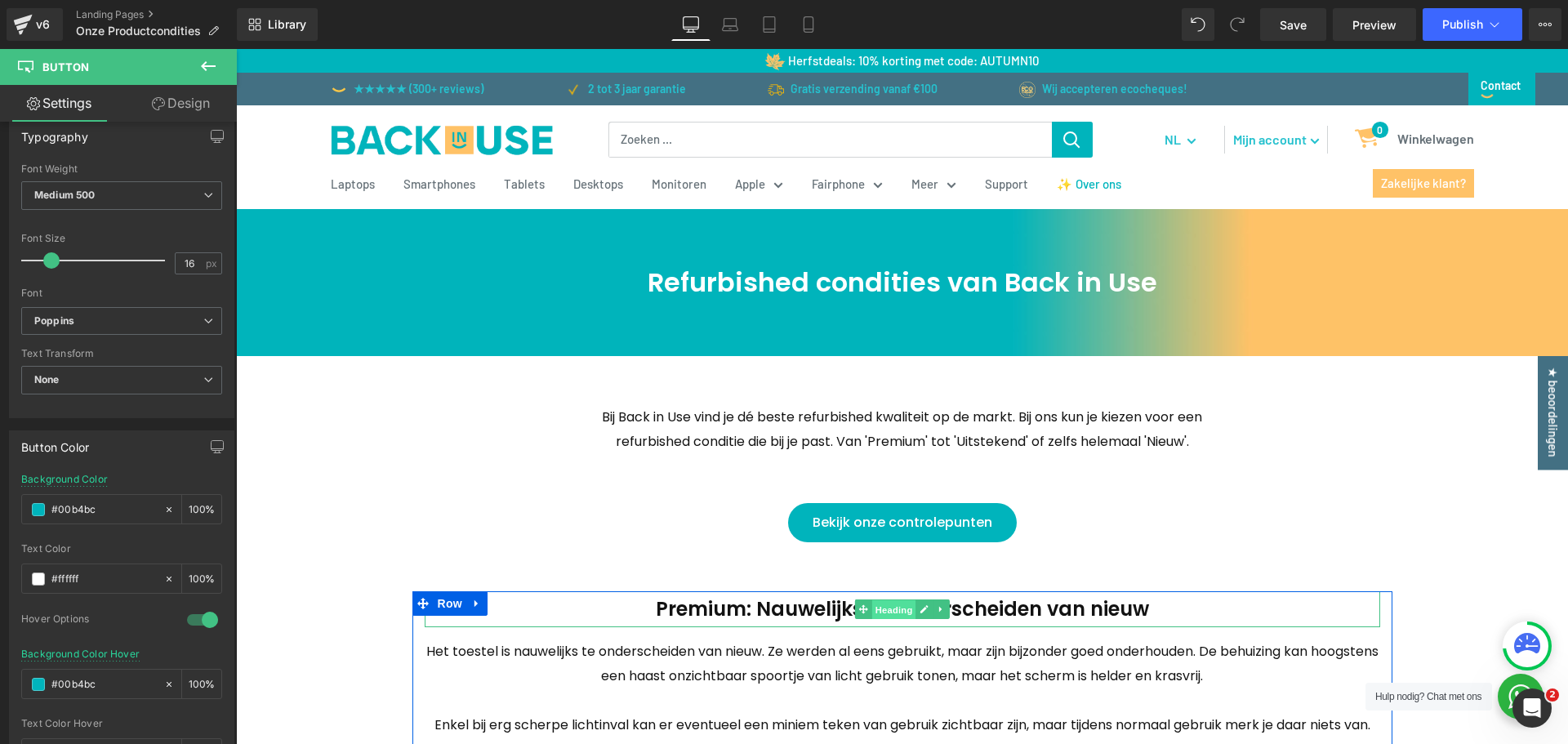
click at [872, 611] on span "Heading" at bounding box center [893, 611] width 44 height 20
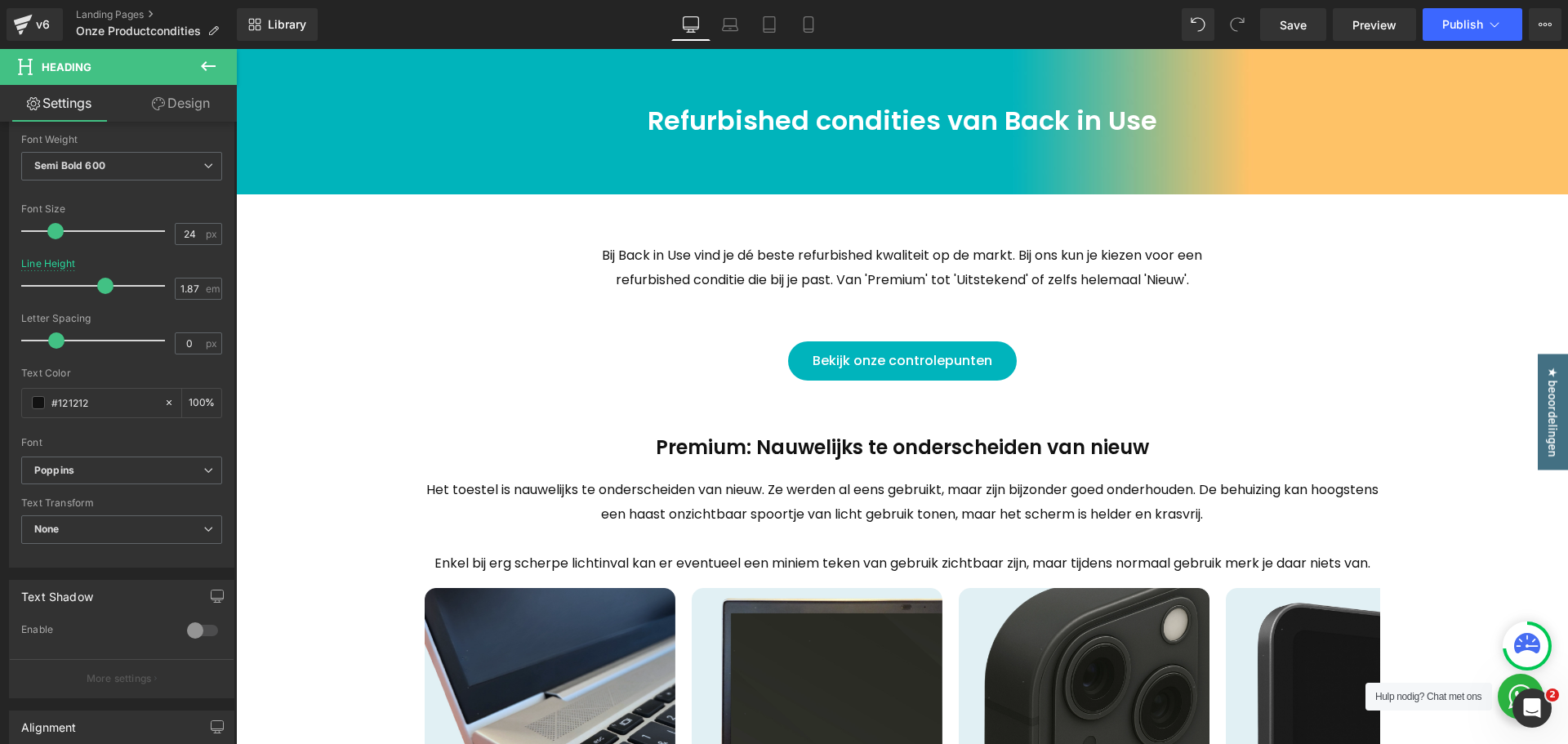
scroll to position [163, 0]
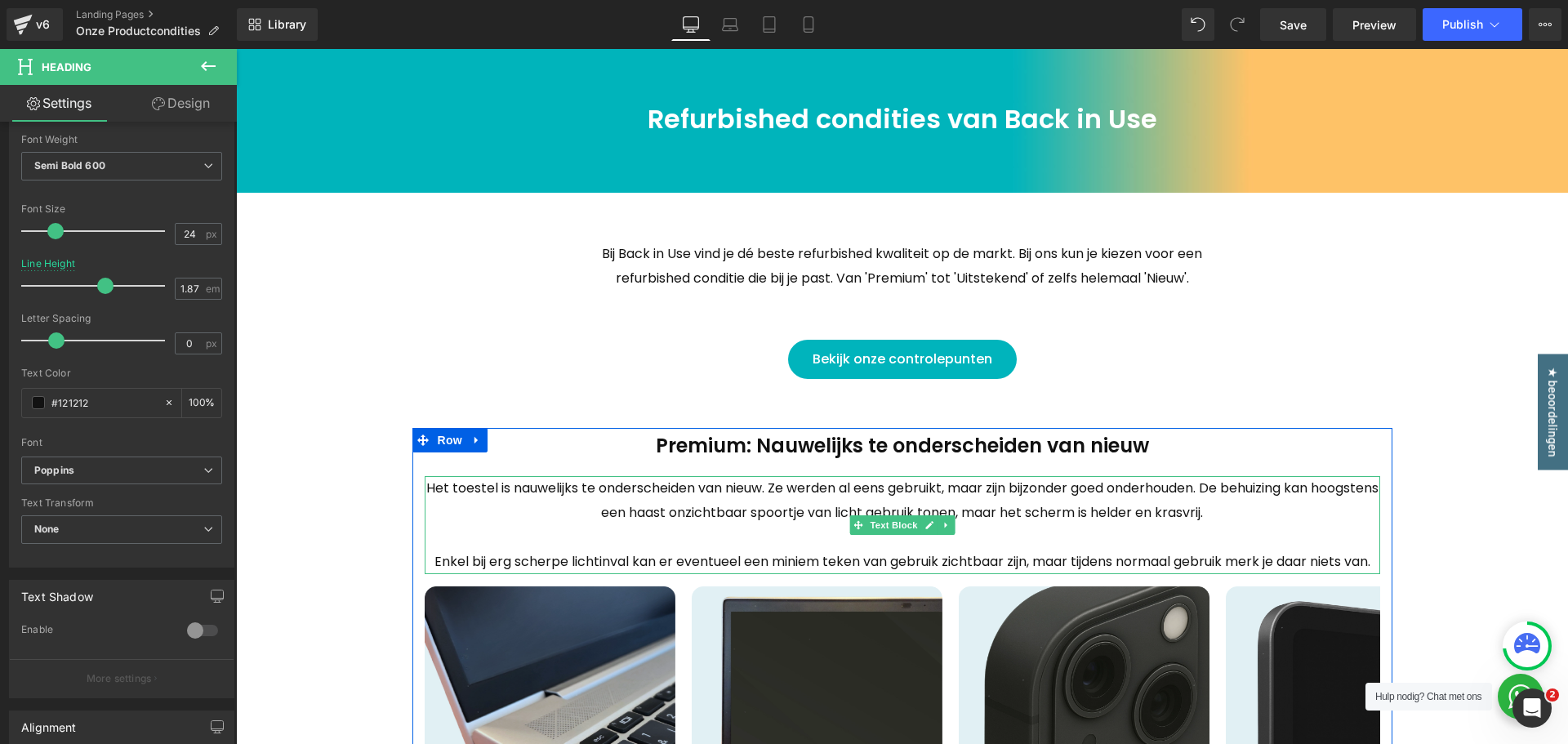
click at [870, 499] on p "Het toestel is nauwelijks te onderscheiden van nieuw. Ze werden al eens gebruik…" at bounding box center [902, 500] width 956 height 49
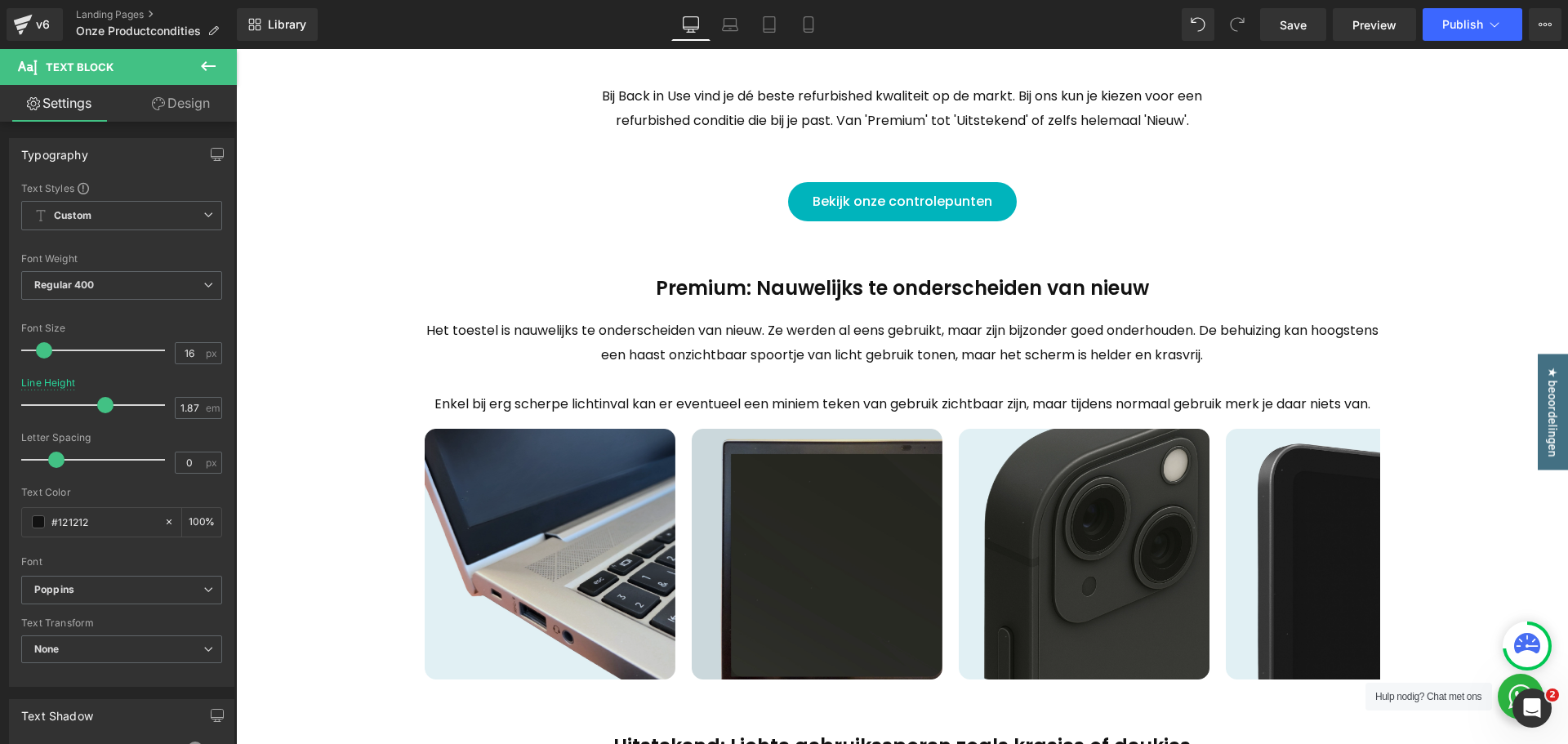
scroll to position [327, 0]
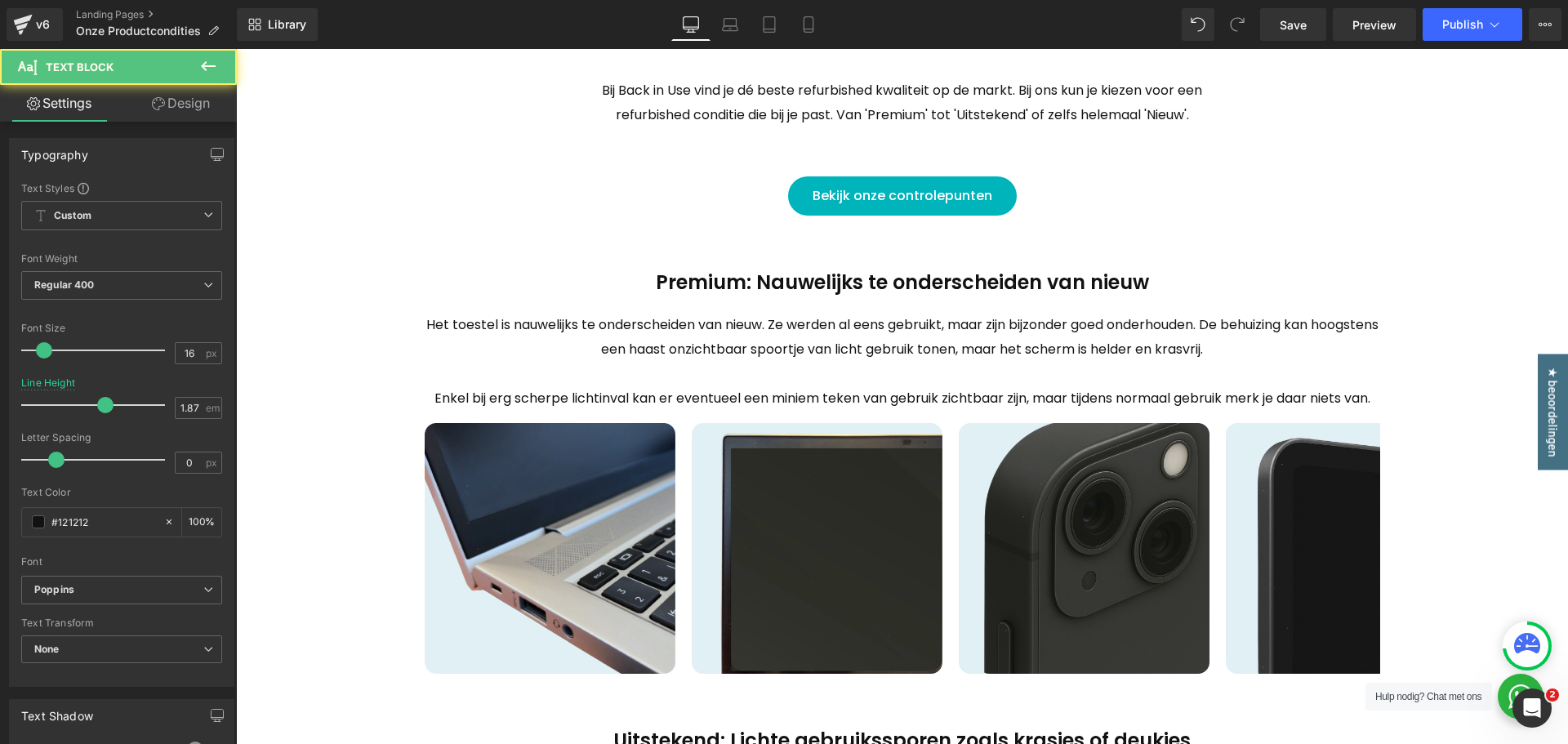
click at [794, 398] on span "Enkel bij erg scherpe lichtinval kan er eventueel een miniem teken van gebruik …" at bounding box center [902, 398] width 936 height 19
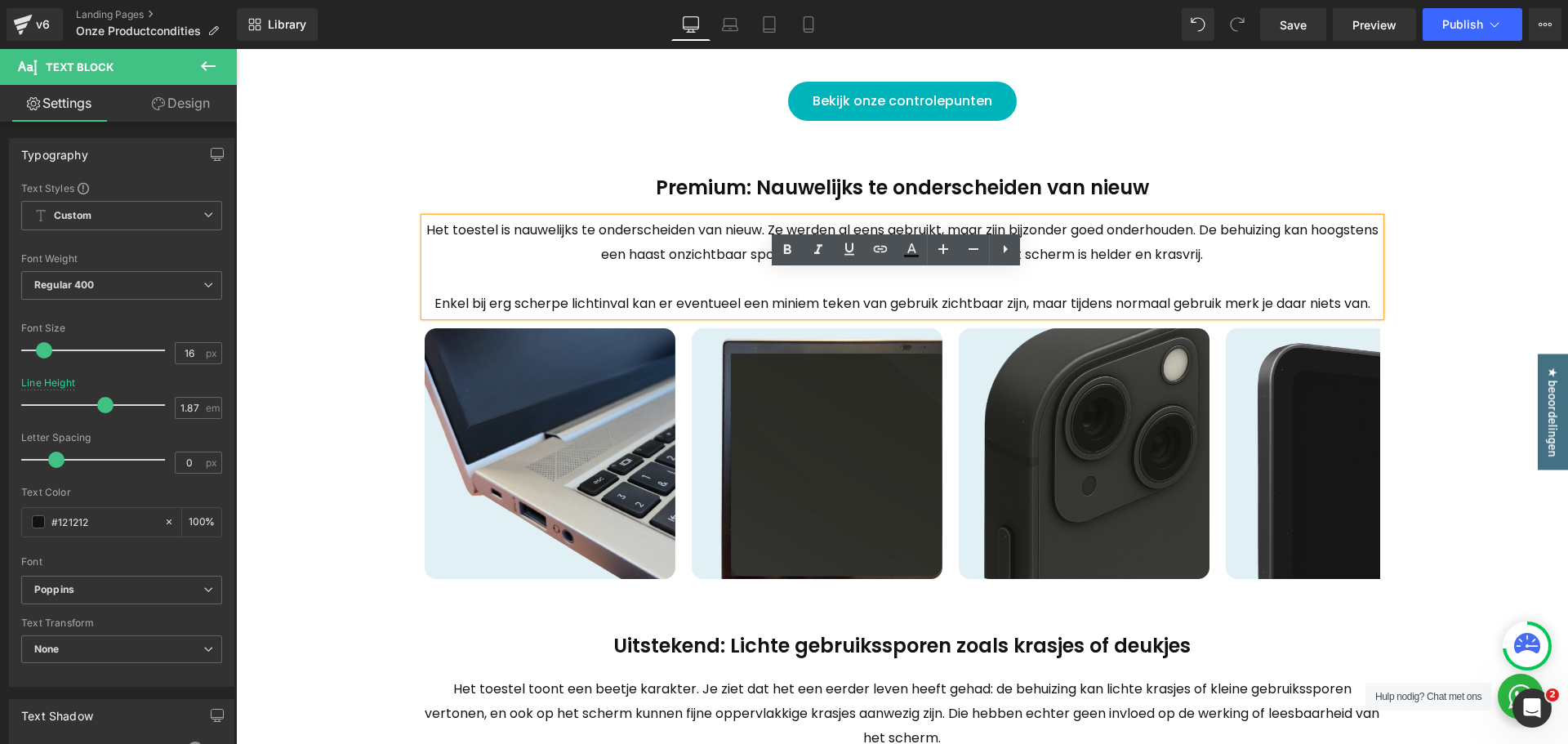
scroll to position [572, 0]
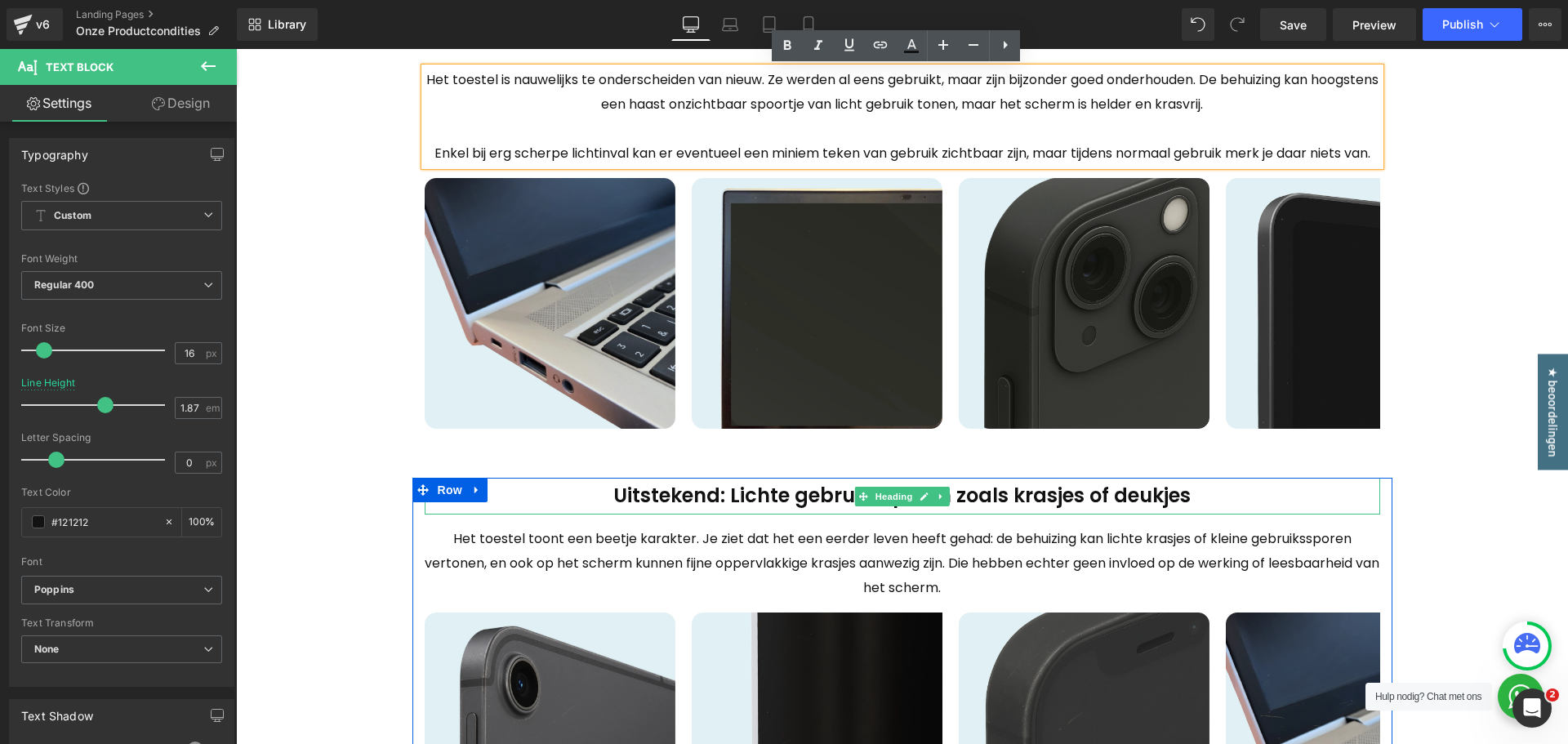
click at [826, 497] on h2 "Uitstekend: Lichte gebruikssporen zoals krasjes of deukjes" at bounding box center [902, 496] width 956 height 37
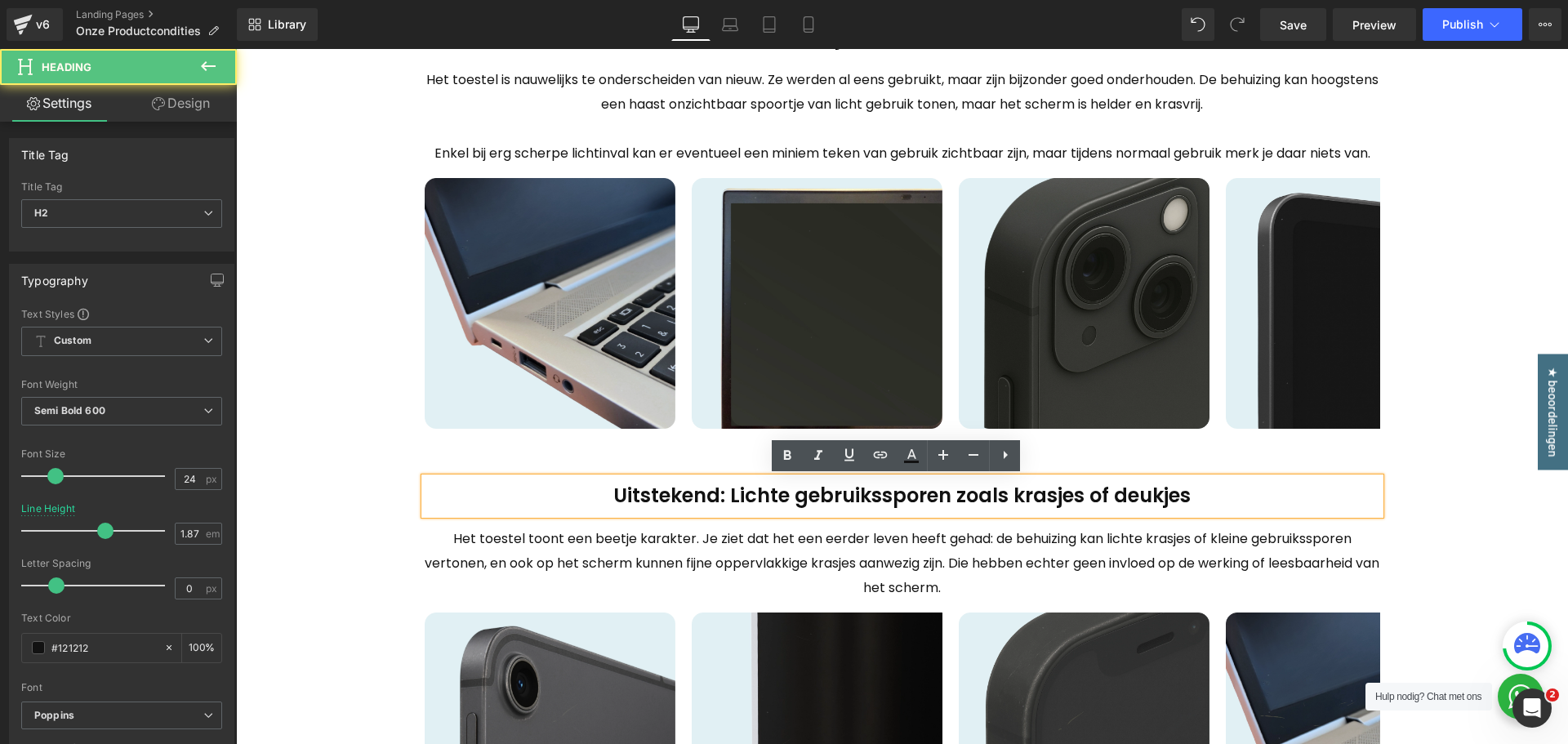
click at [853, 563] on icon at bounding box center [857, 563] width 9 height 9
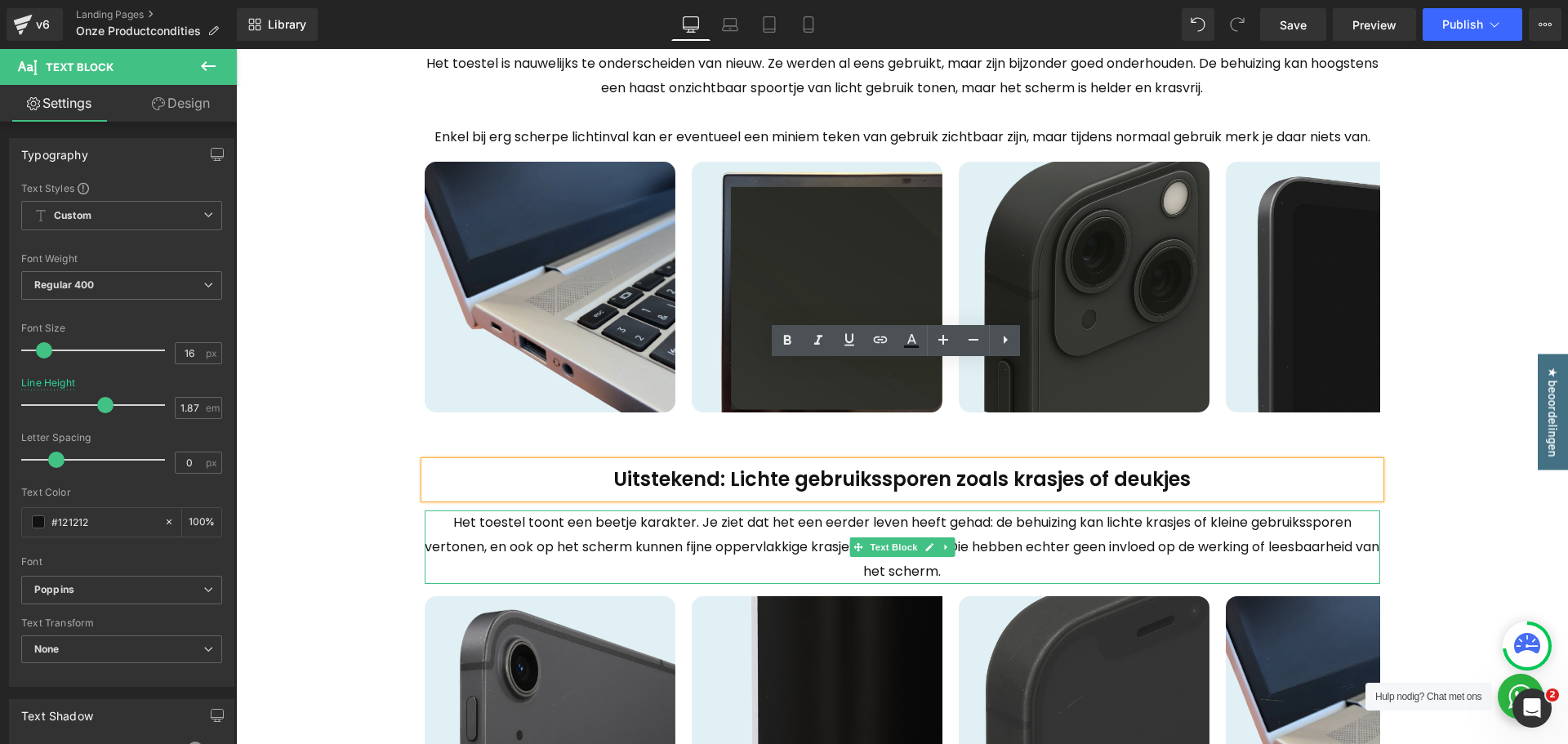
scroll to position [898, 0]
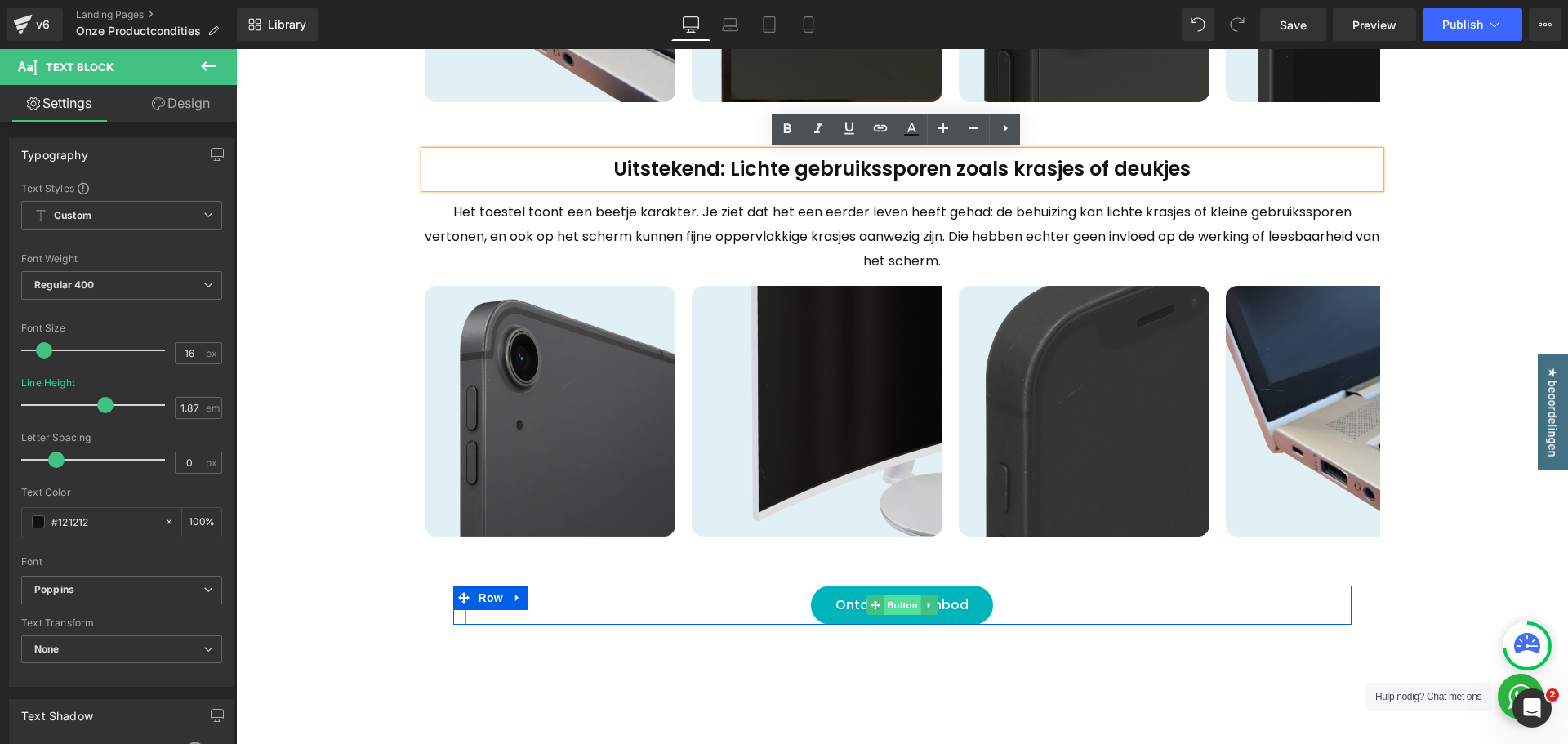
click at [902, 607] on span "Button" at bounding box center [902, 606] width 38 height 20
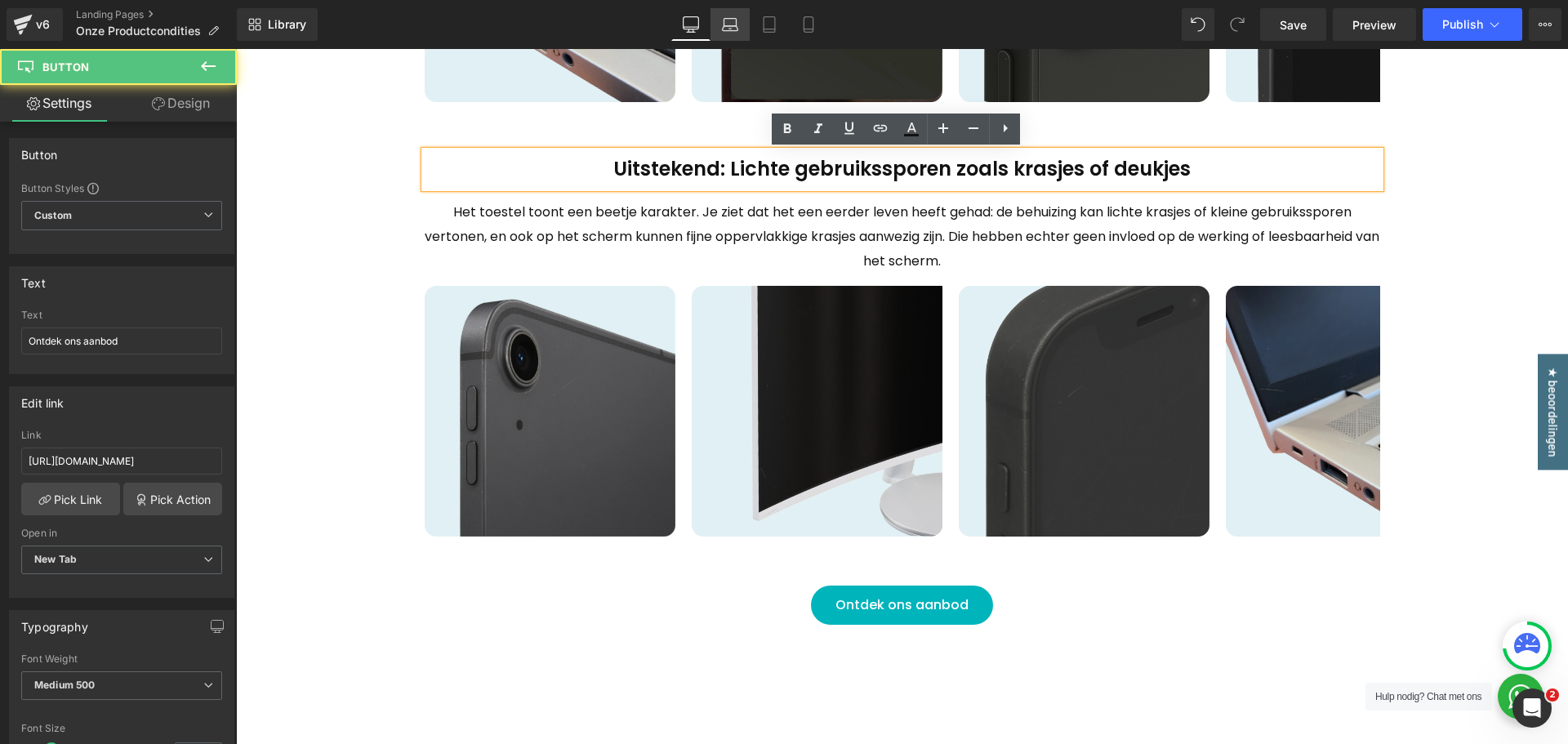
click at [736, 37] on link "Laptop" at bounding box center [730, 24] width 39 height 33
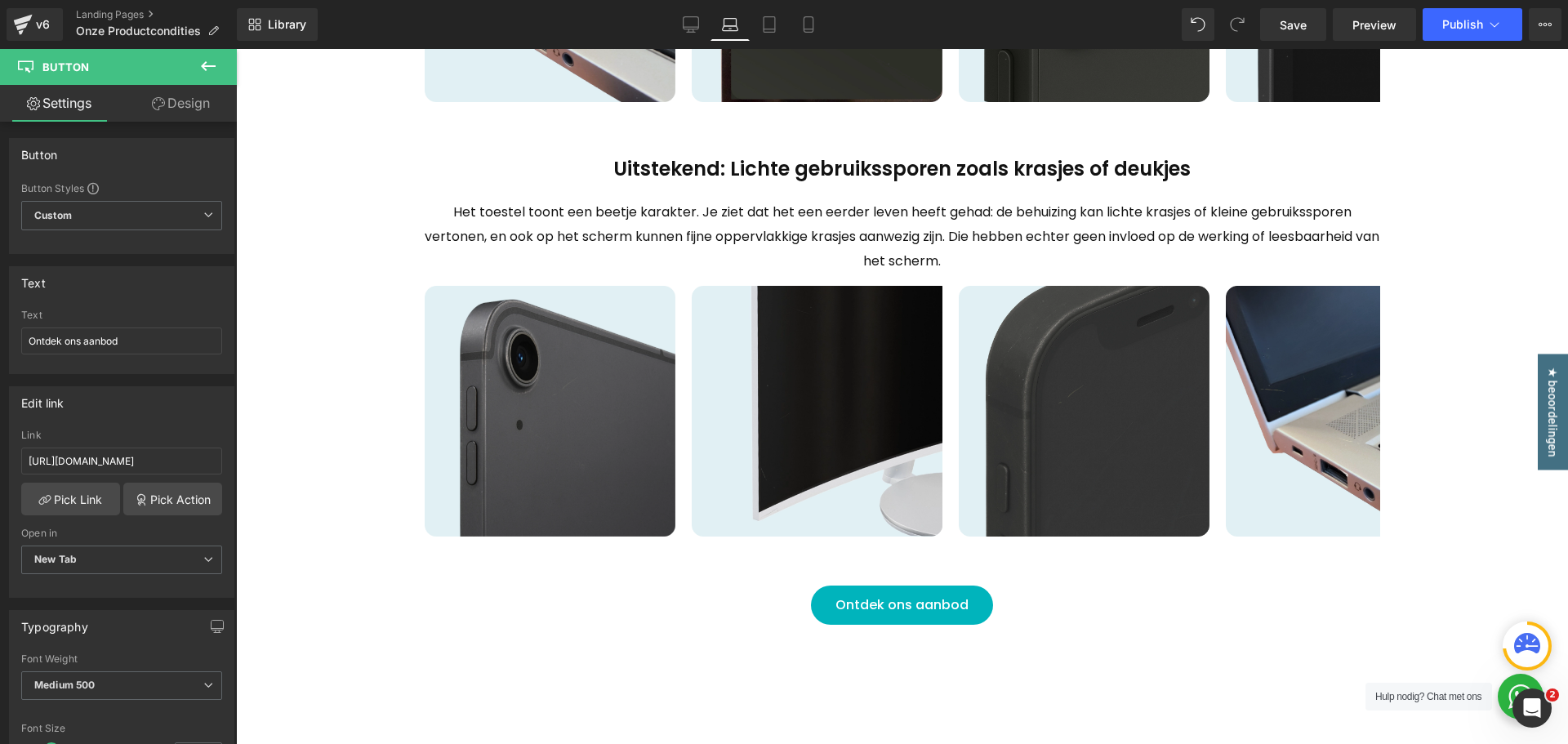
type input "100"
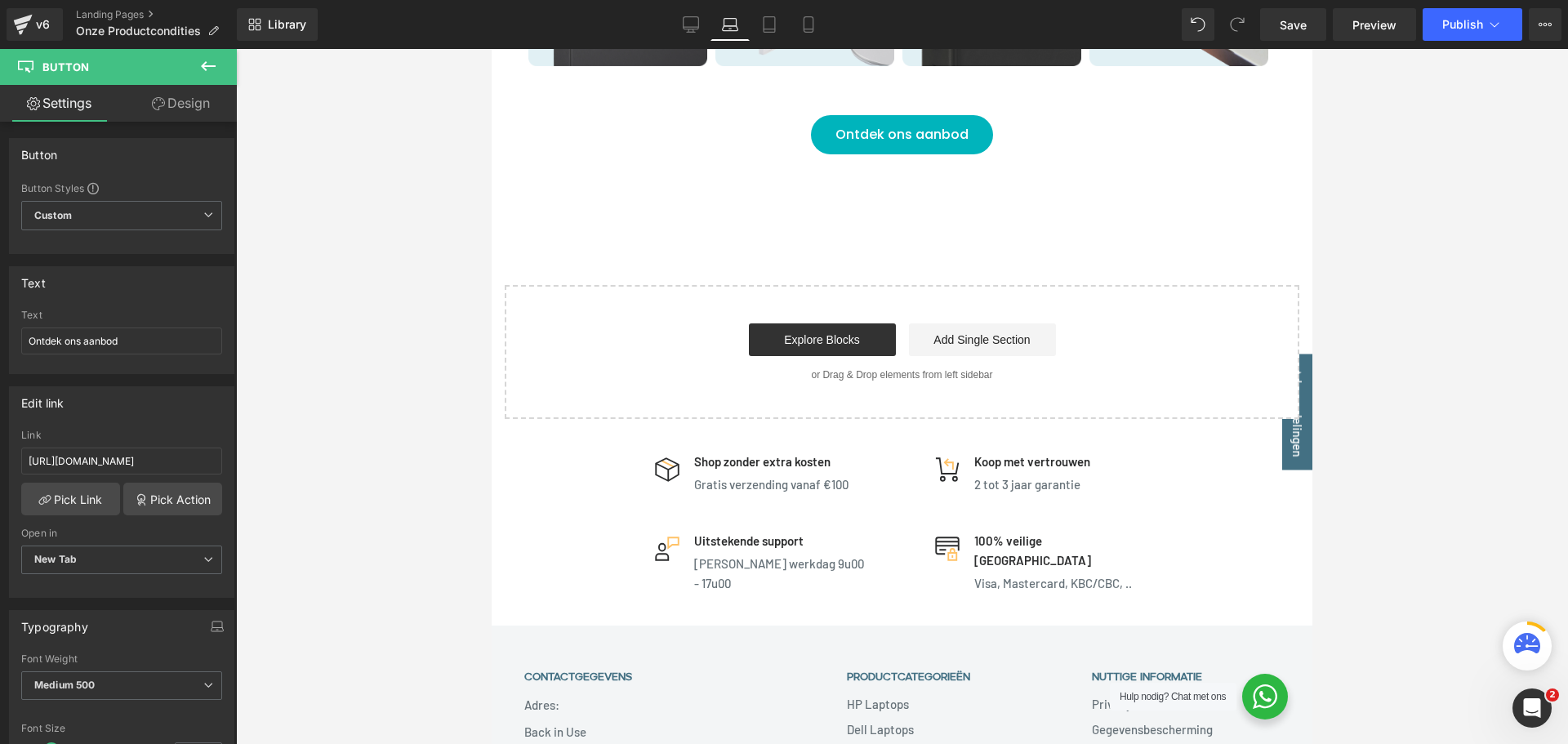
scroll to position [1157, 0]
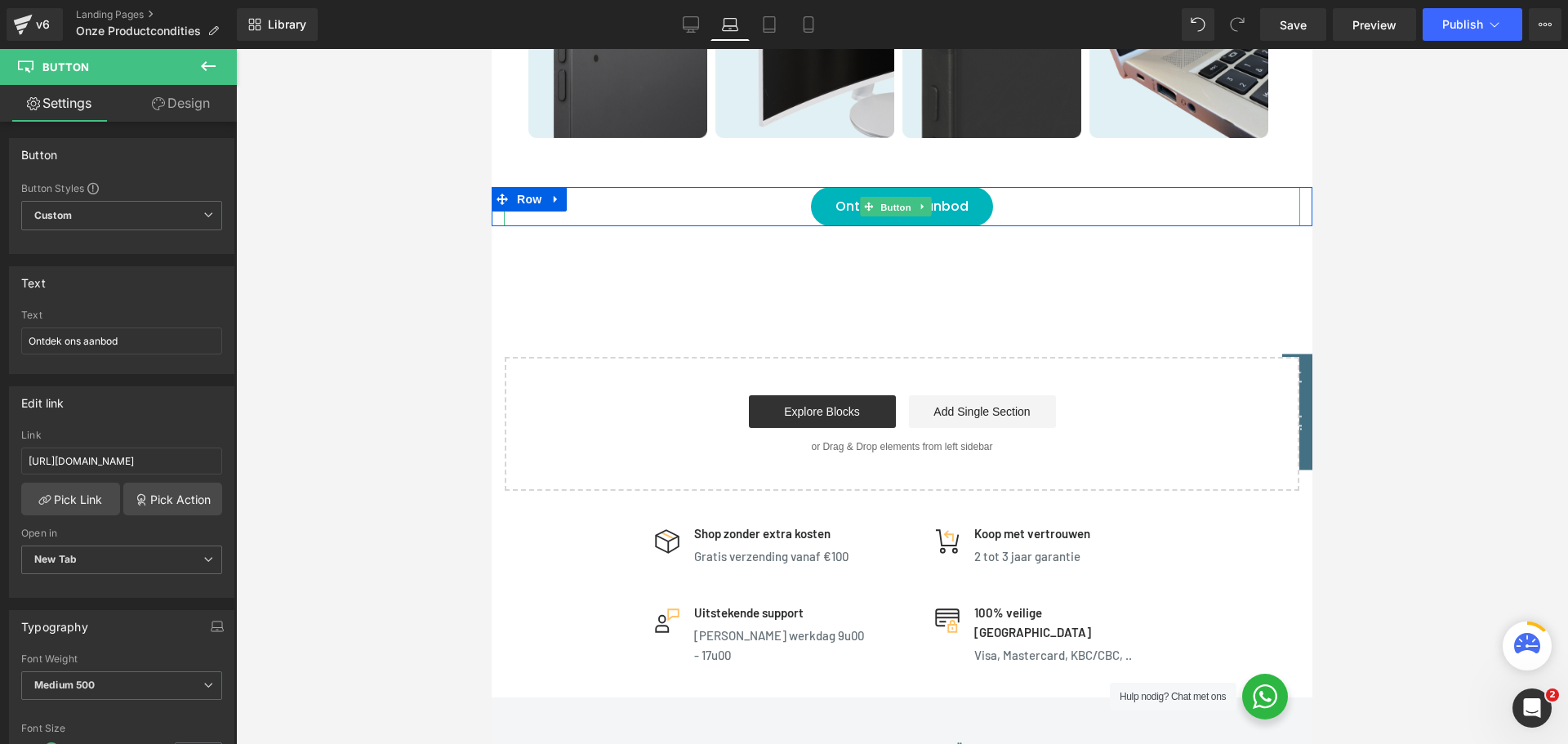
click at [896, 217] on span "Button" at bounding box center [896, 207] width 38 height 20
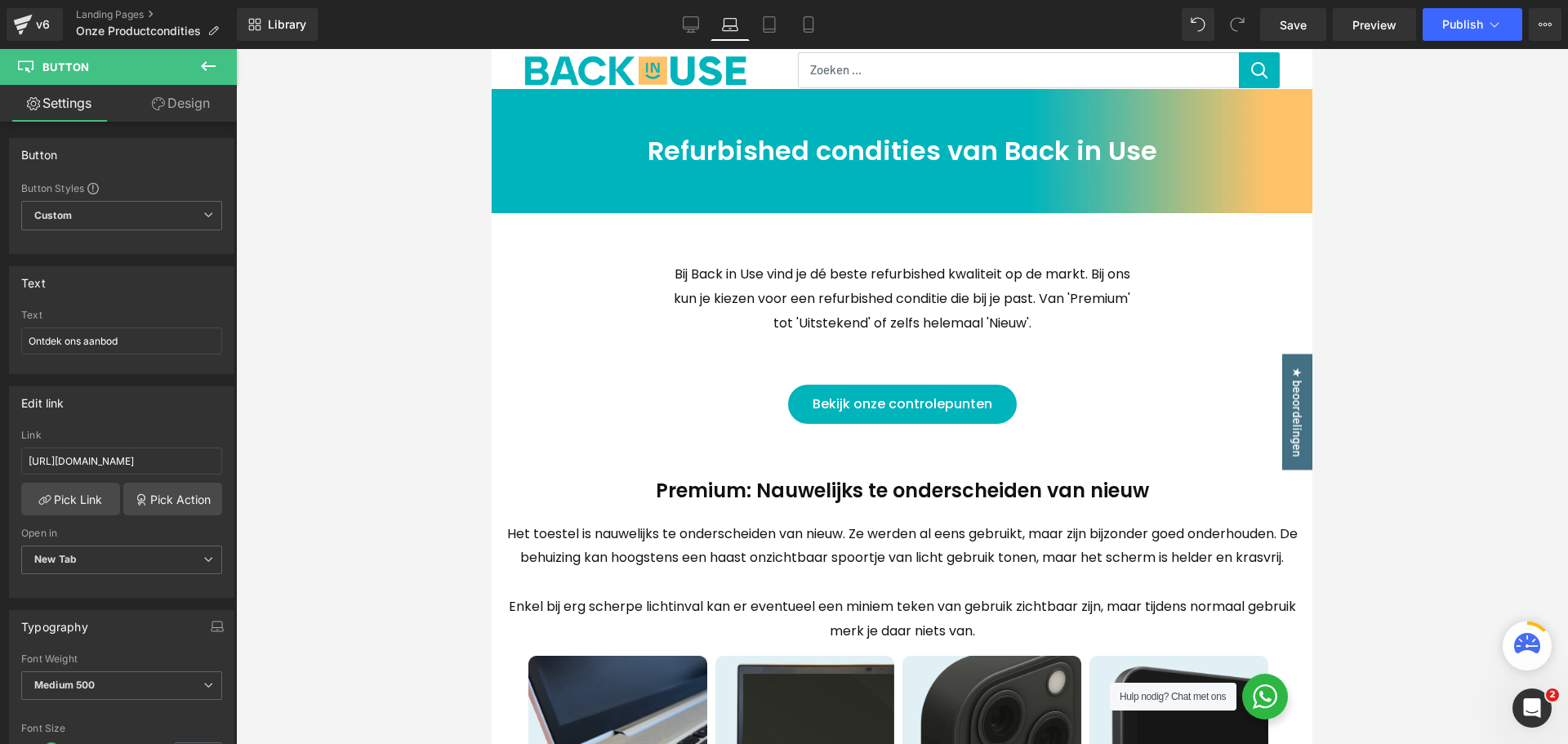
scroll to position [0, 0]
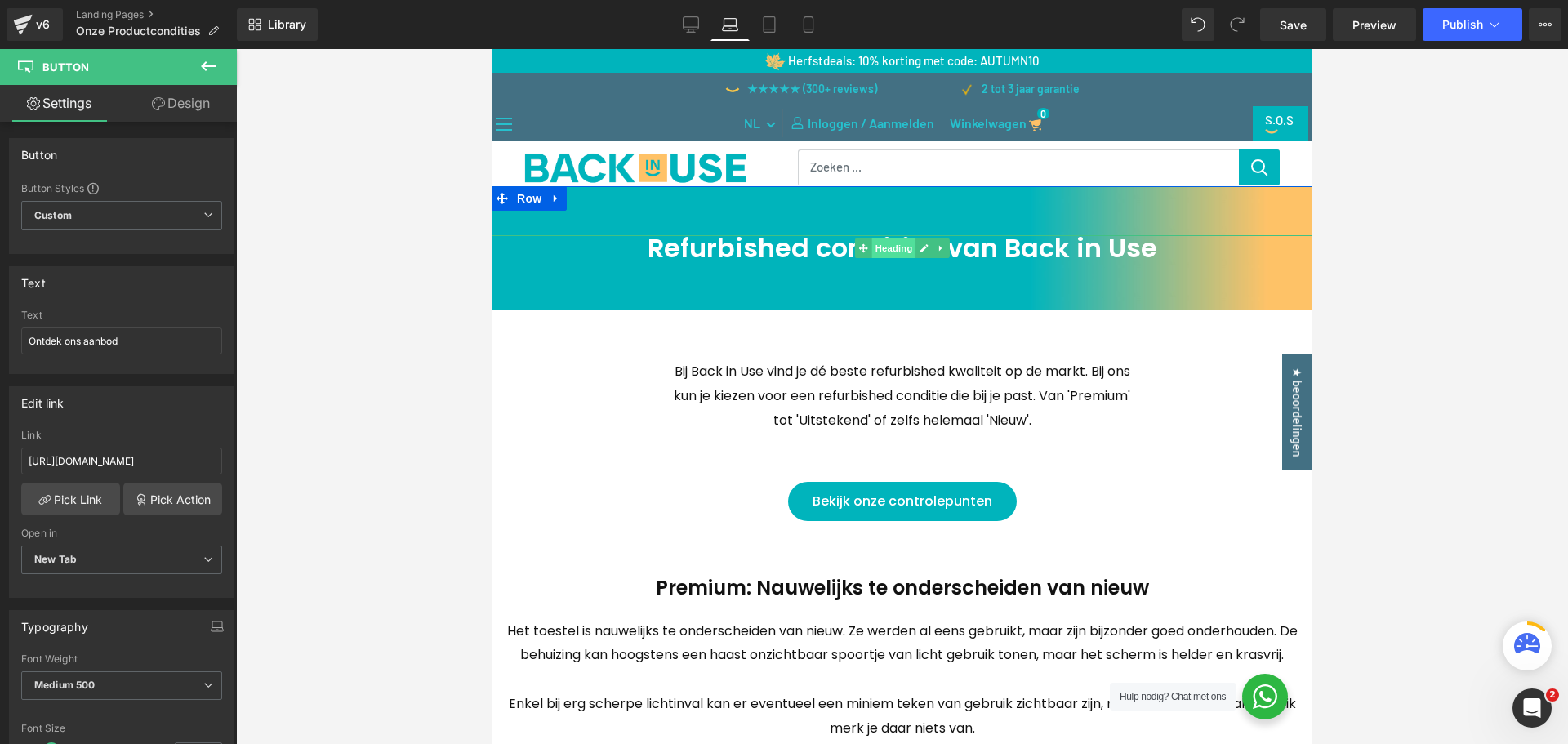
click at [886, 253] on span "Heading" at bounding box center [893, 249] width 44 height 20
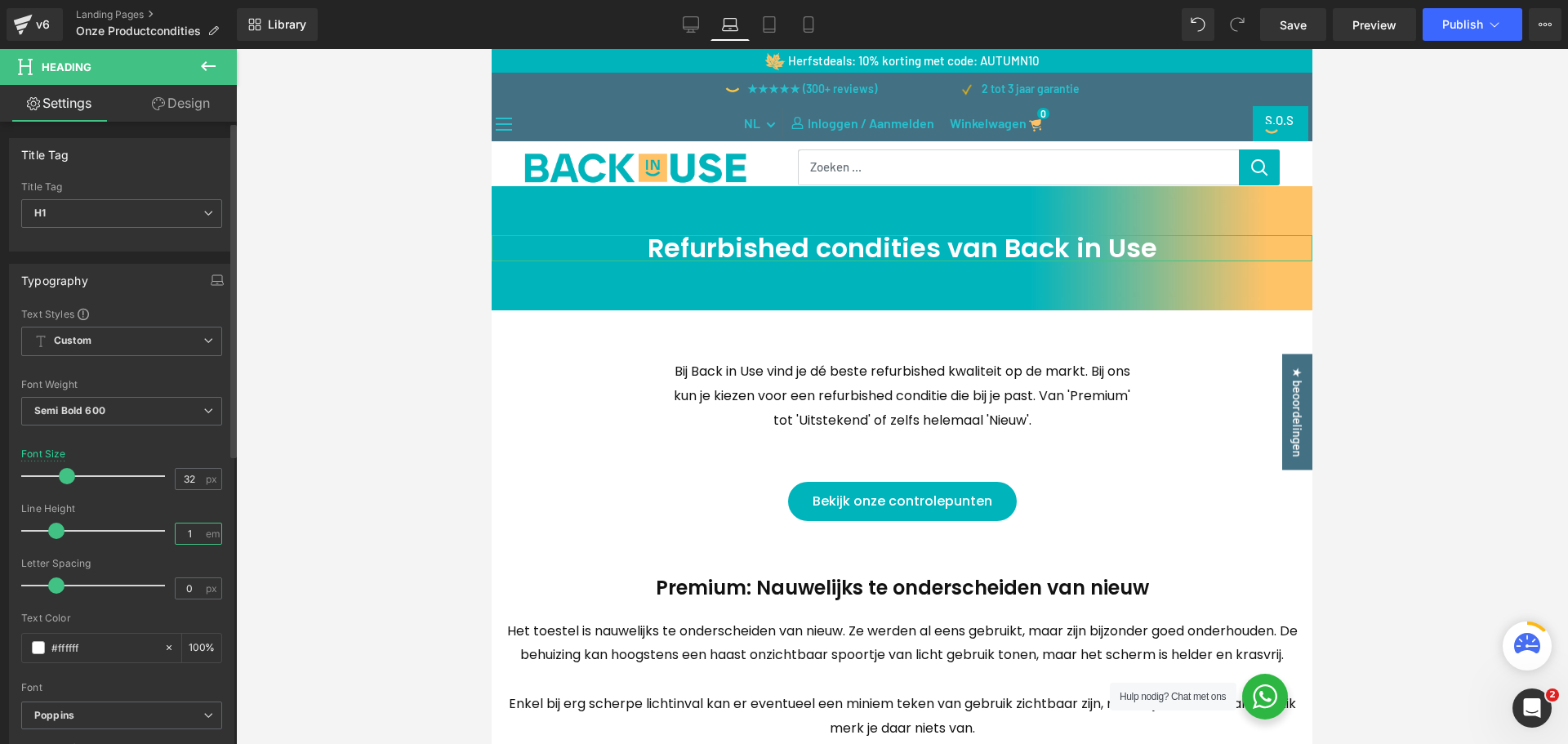
click at [184, 531] on input "1" at bounding box center [190, 534] width 28 height 20
type input "1.87"
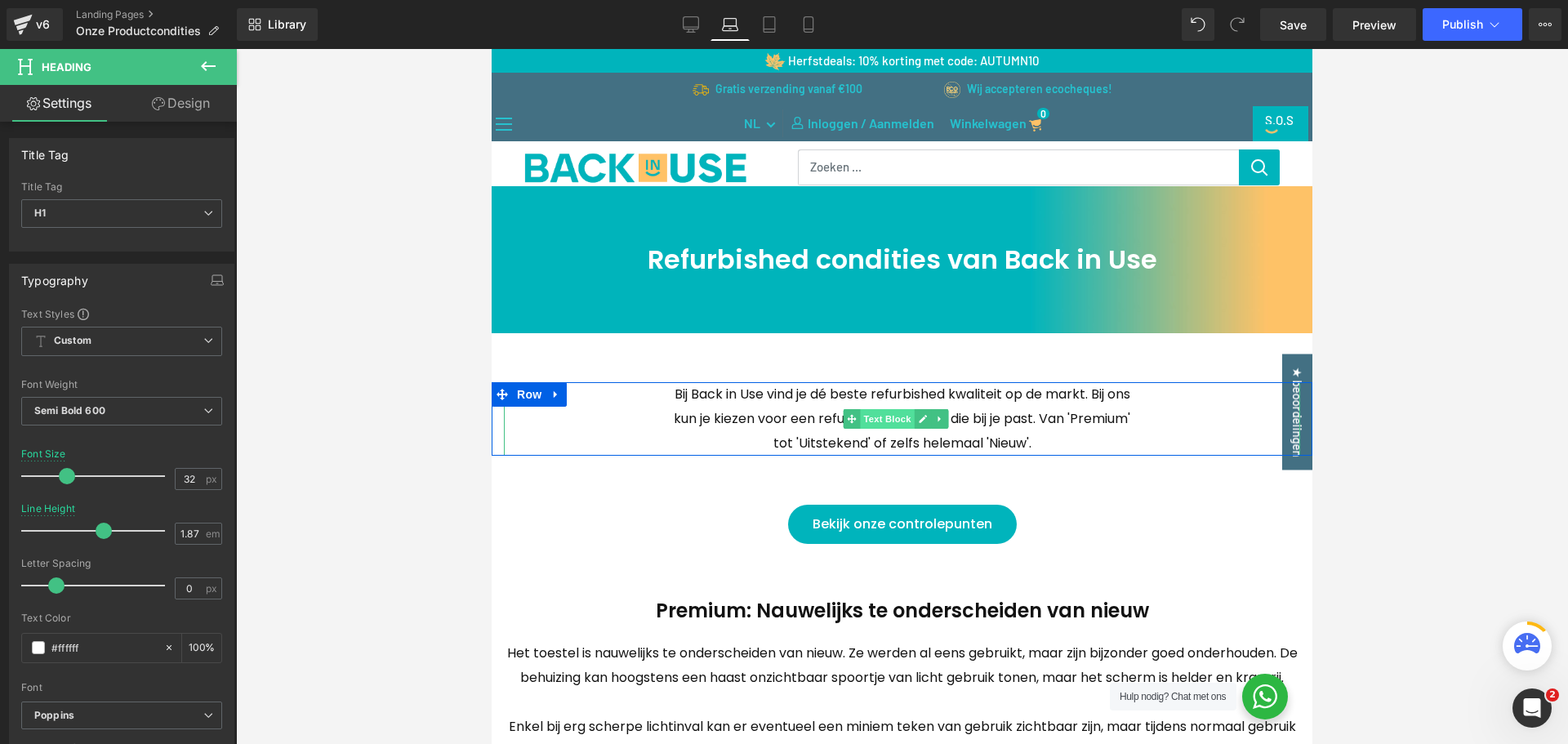
click at [892, 424] on span "Text Block" at bounding box center [887, 420] width 54 height 20
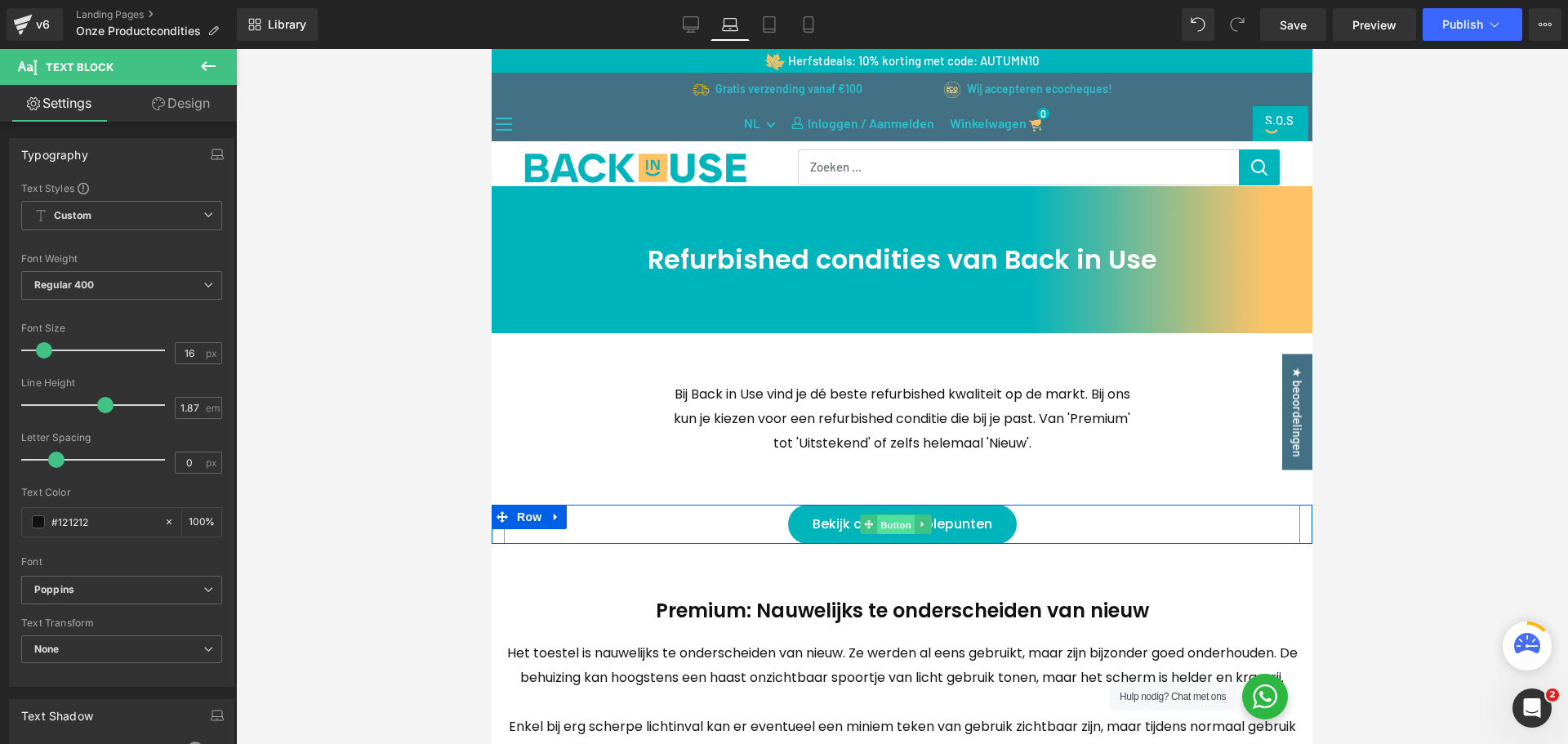
click at [905, 522] on span "Button" at bounding box center [896, 525] width 38 height 20
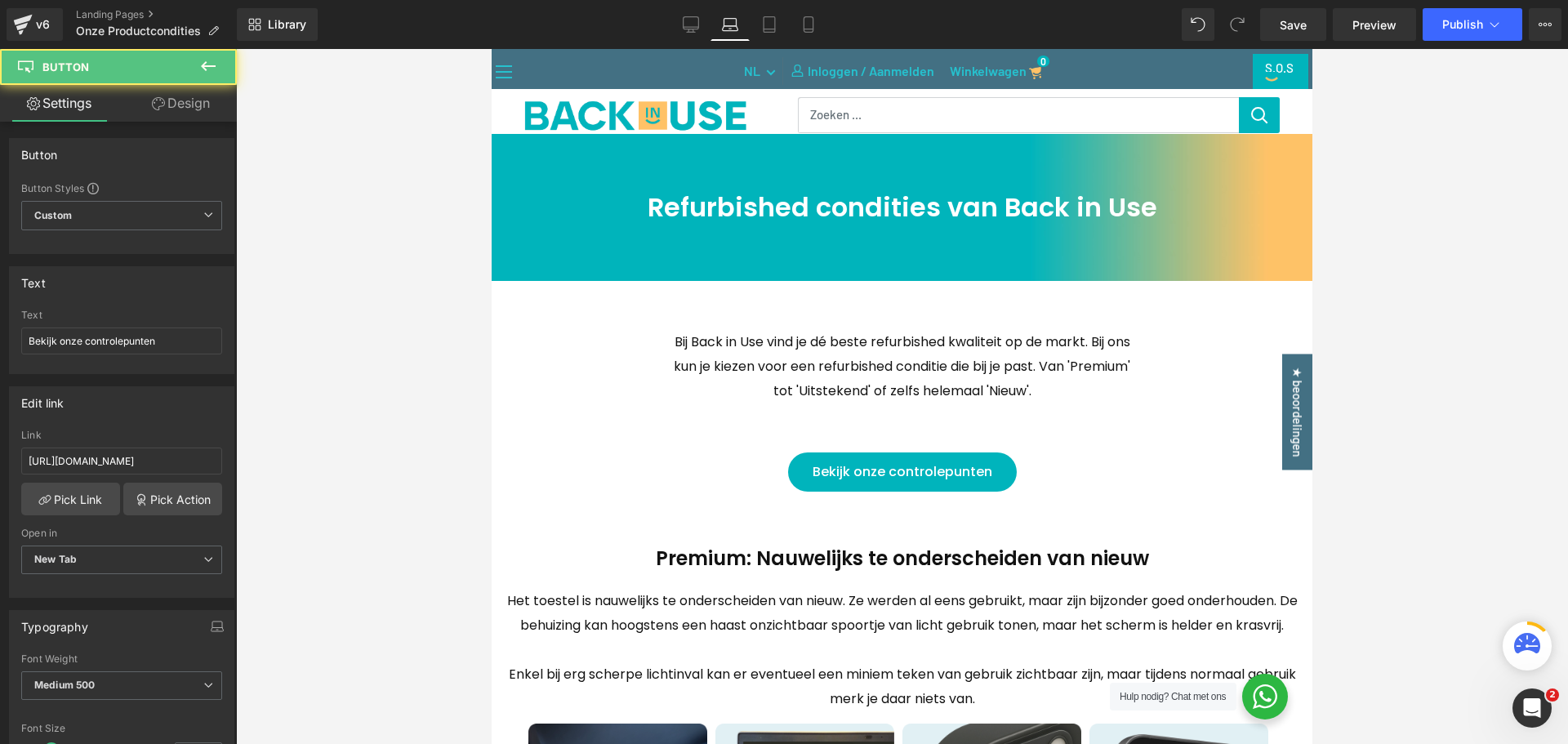
scroll to position [82, 0]
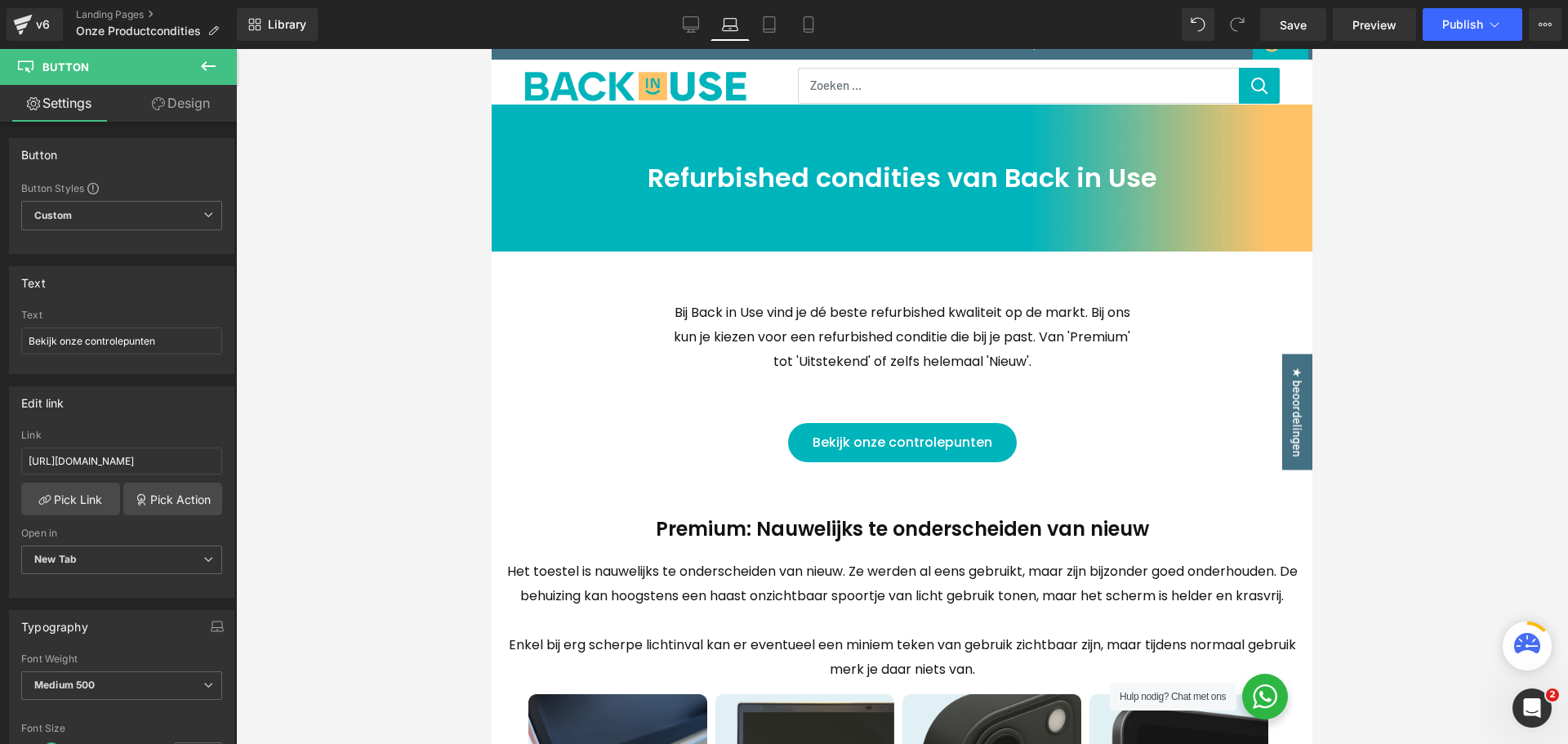
click at [890, 532] on div "Premium: Nauwelijks te onderscheiden van nieuw Heading" at bounding box center [902, 530] width 797 height 37
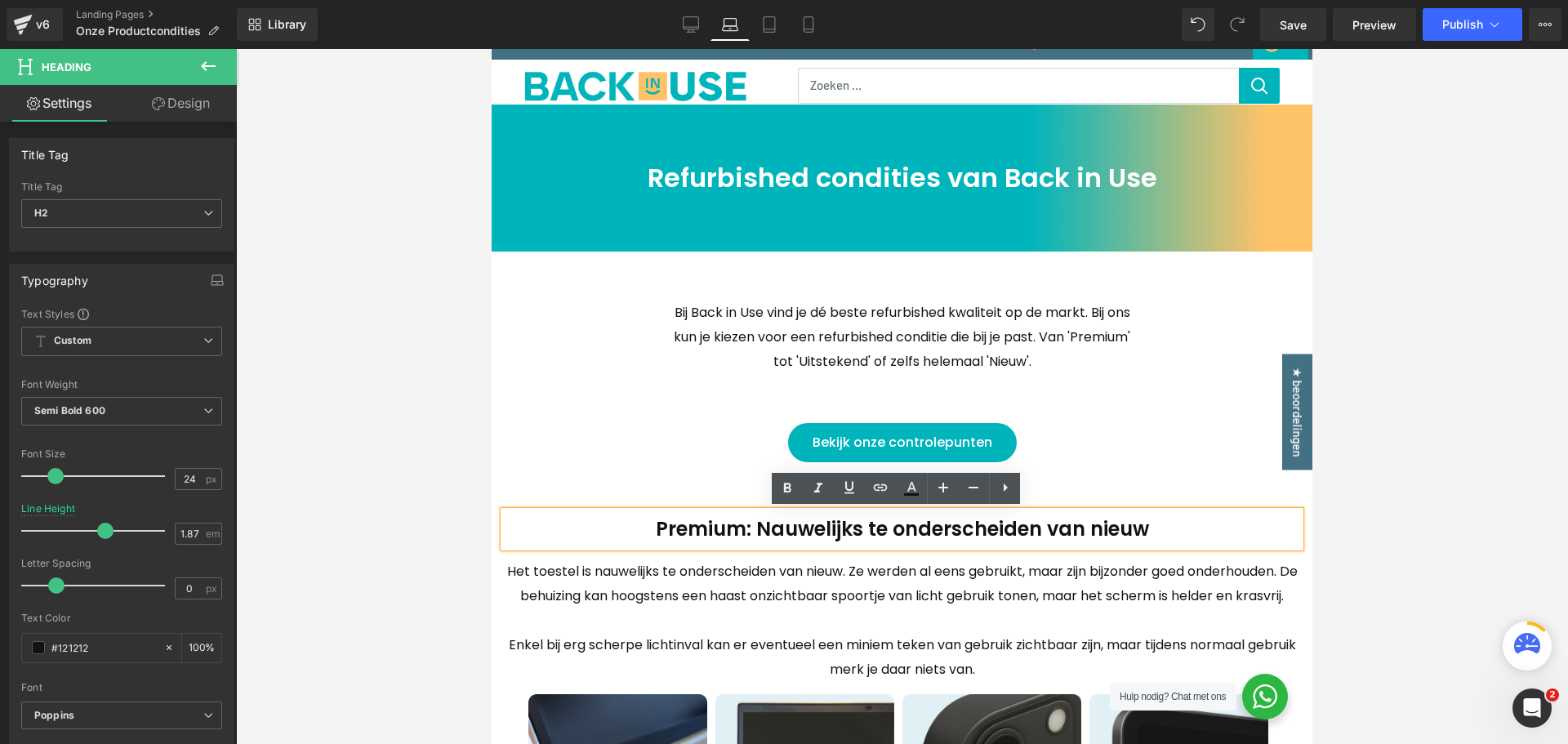
click at [900, 607] on p "Het toestel is nauwelijks te onderscheiden van nieuw. Ze werden al eens gebruik…" at bounding box center [902, 584] width 797 height 49
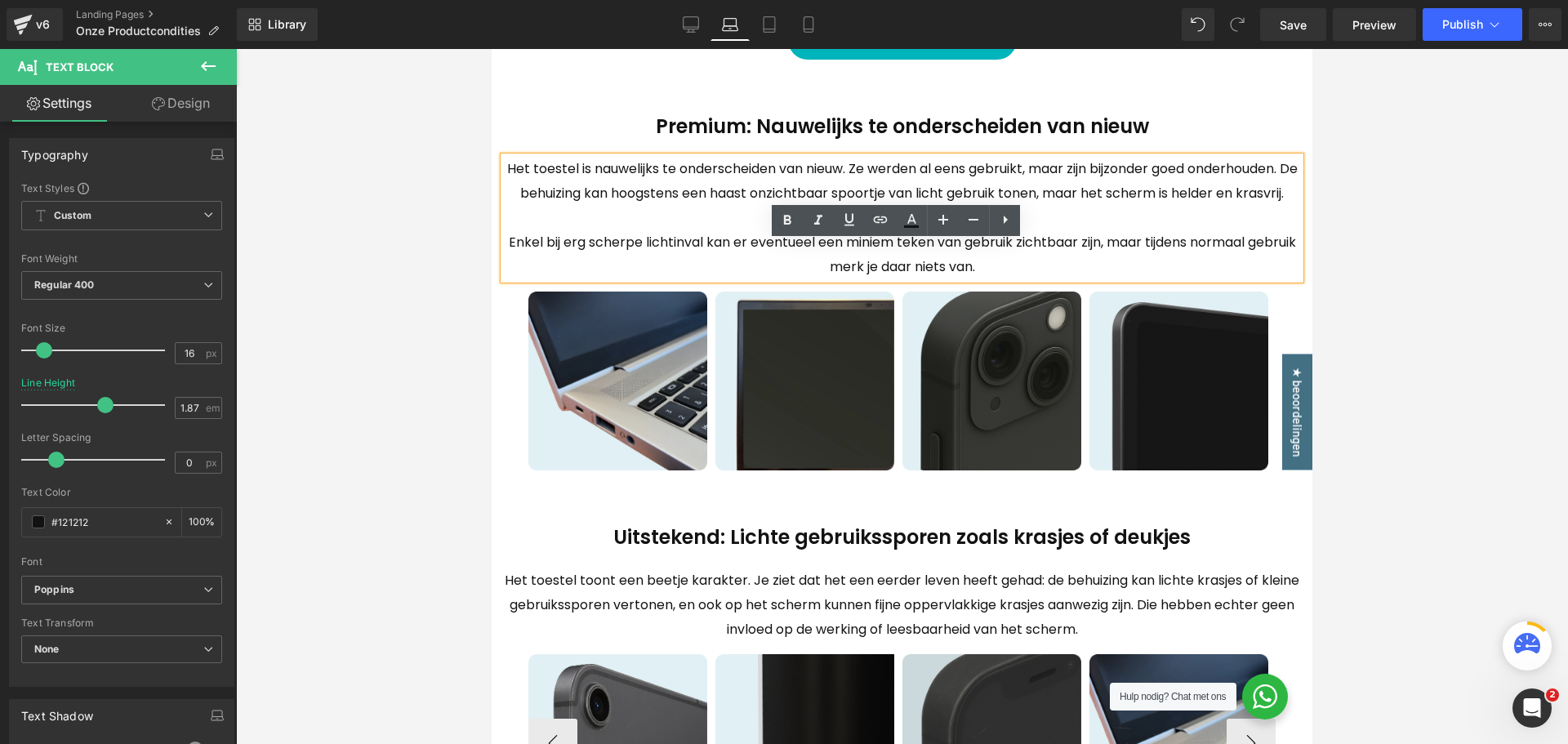
scroll to position [653, 0]
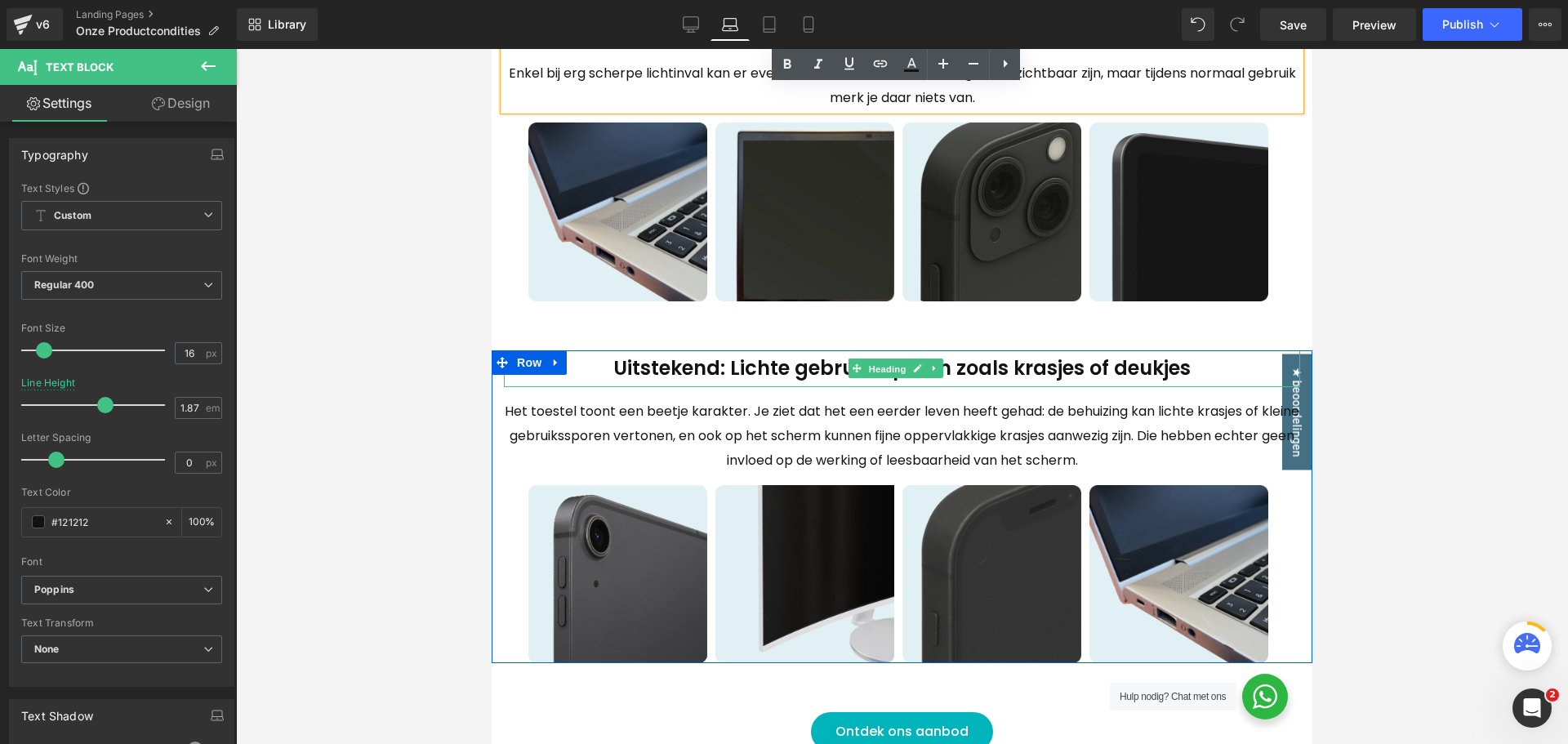
click at [907, 379] on span "Heading" at bounding box center [887, 369] width 44 height 20
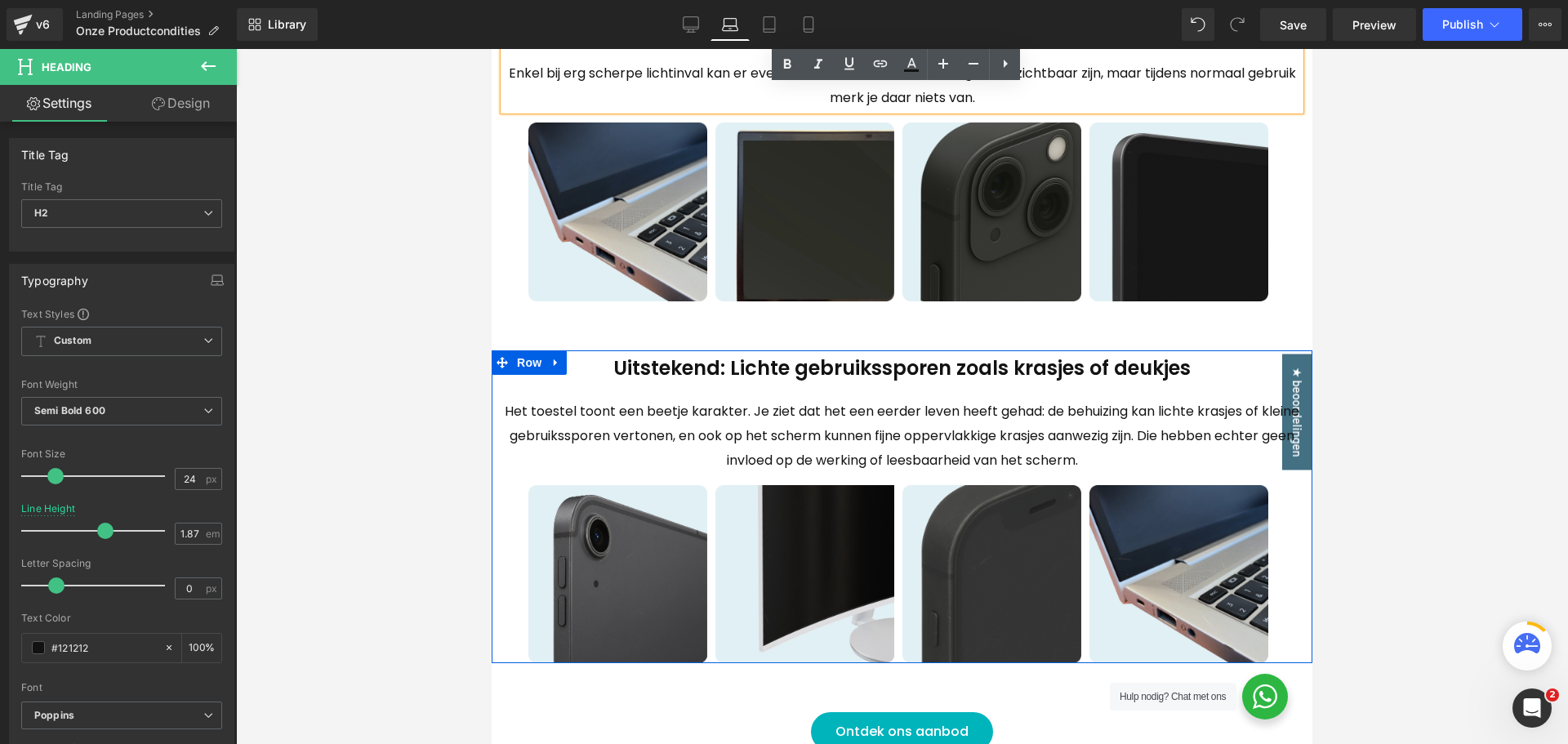
click at [946, 446] on span "Text Block" at bounding box center [972, 436] width 54 height 20
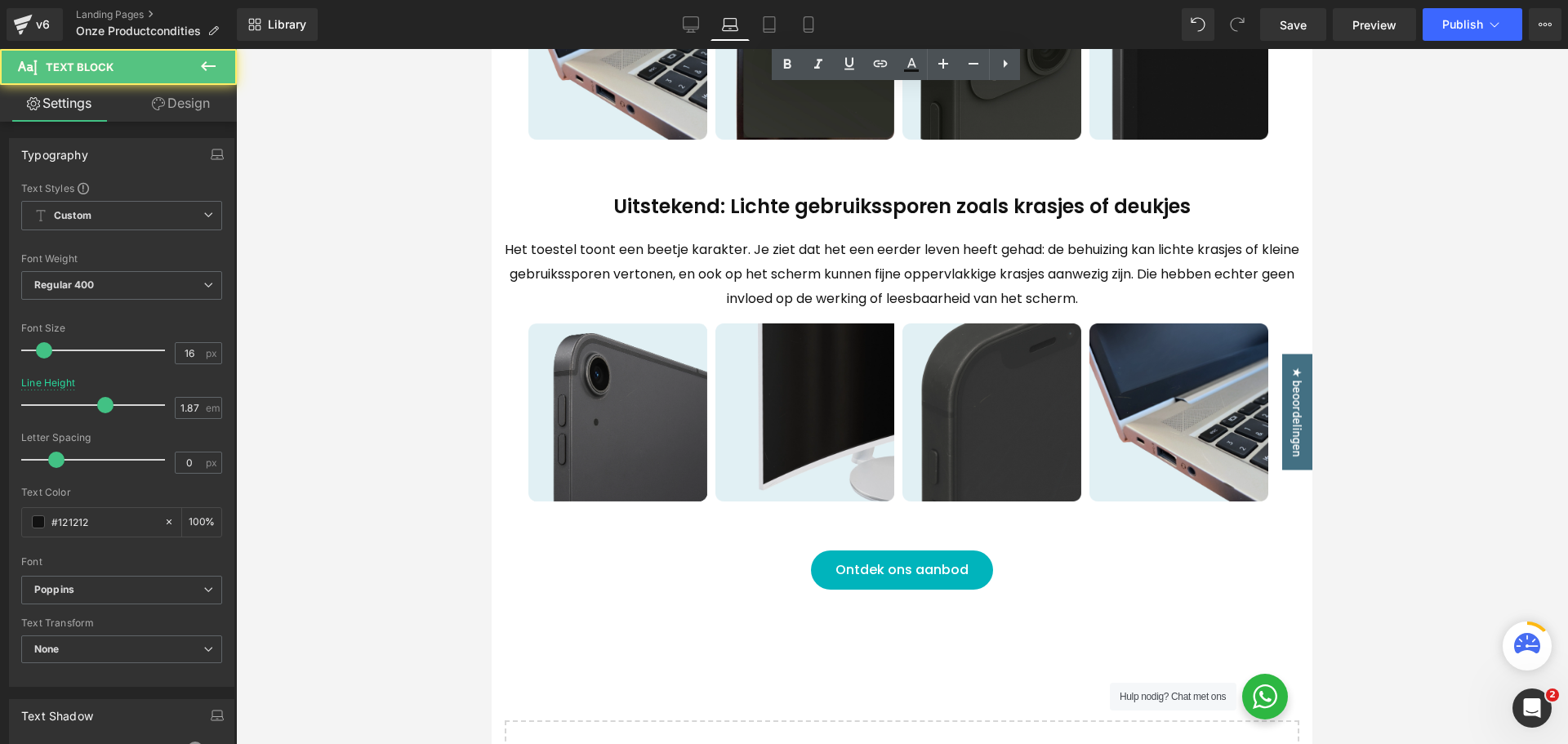
scroll to position [1144, 0]
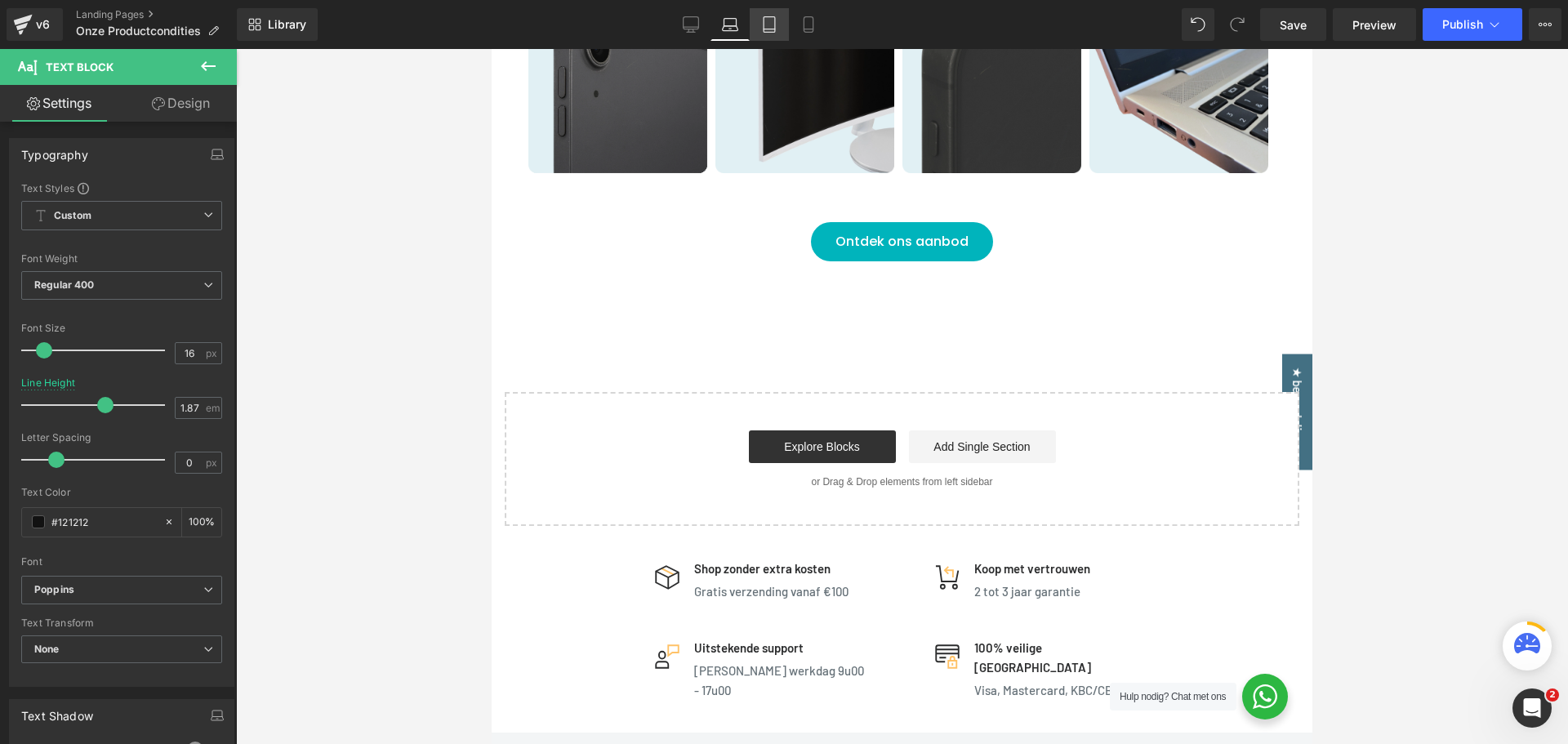
click at [776, 32] on icon at bounding box center [770, 25] width 17 height 17
type input "1.7"
type input "100"
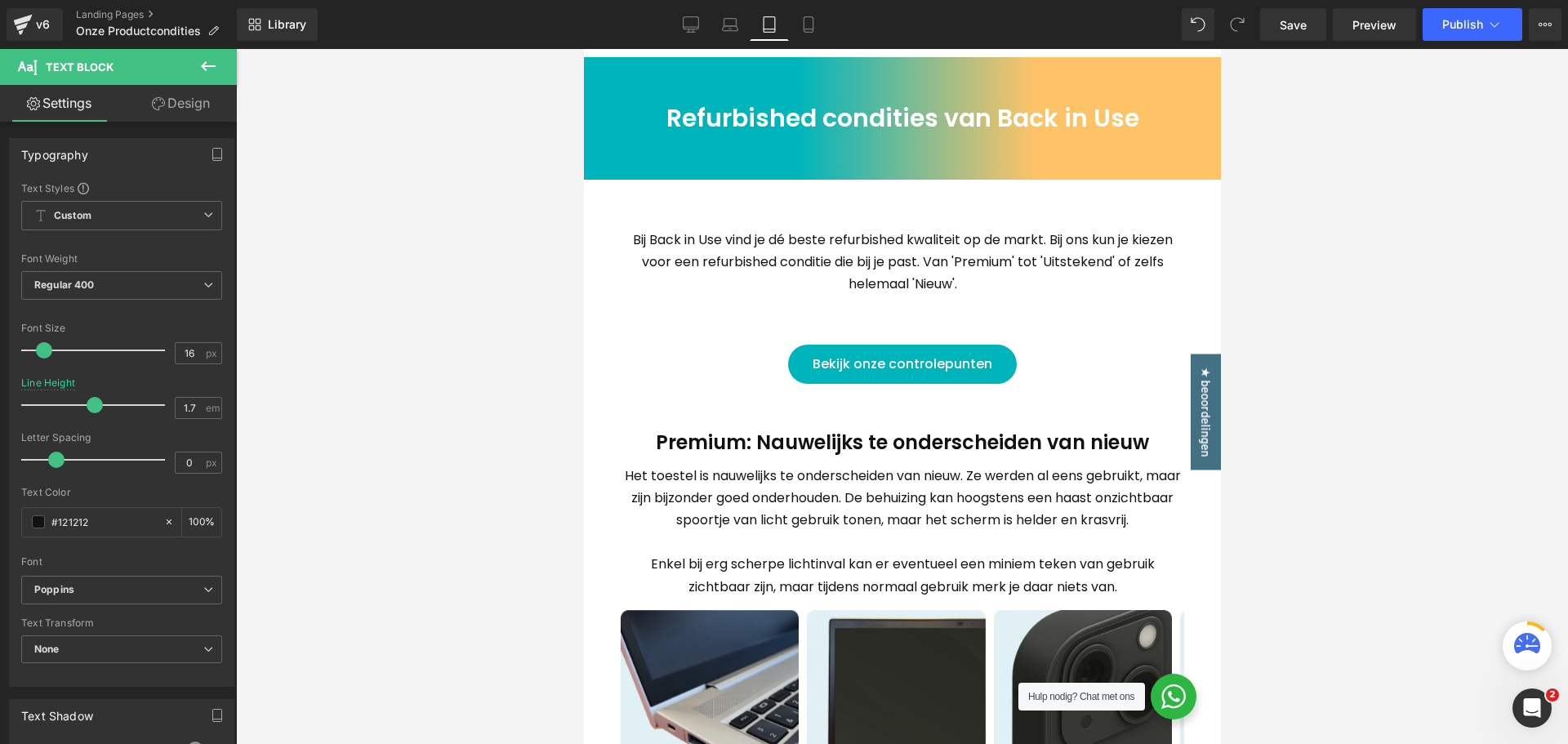
scroll to position [0, 0]
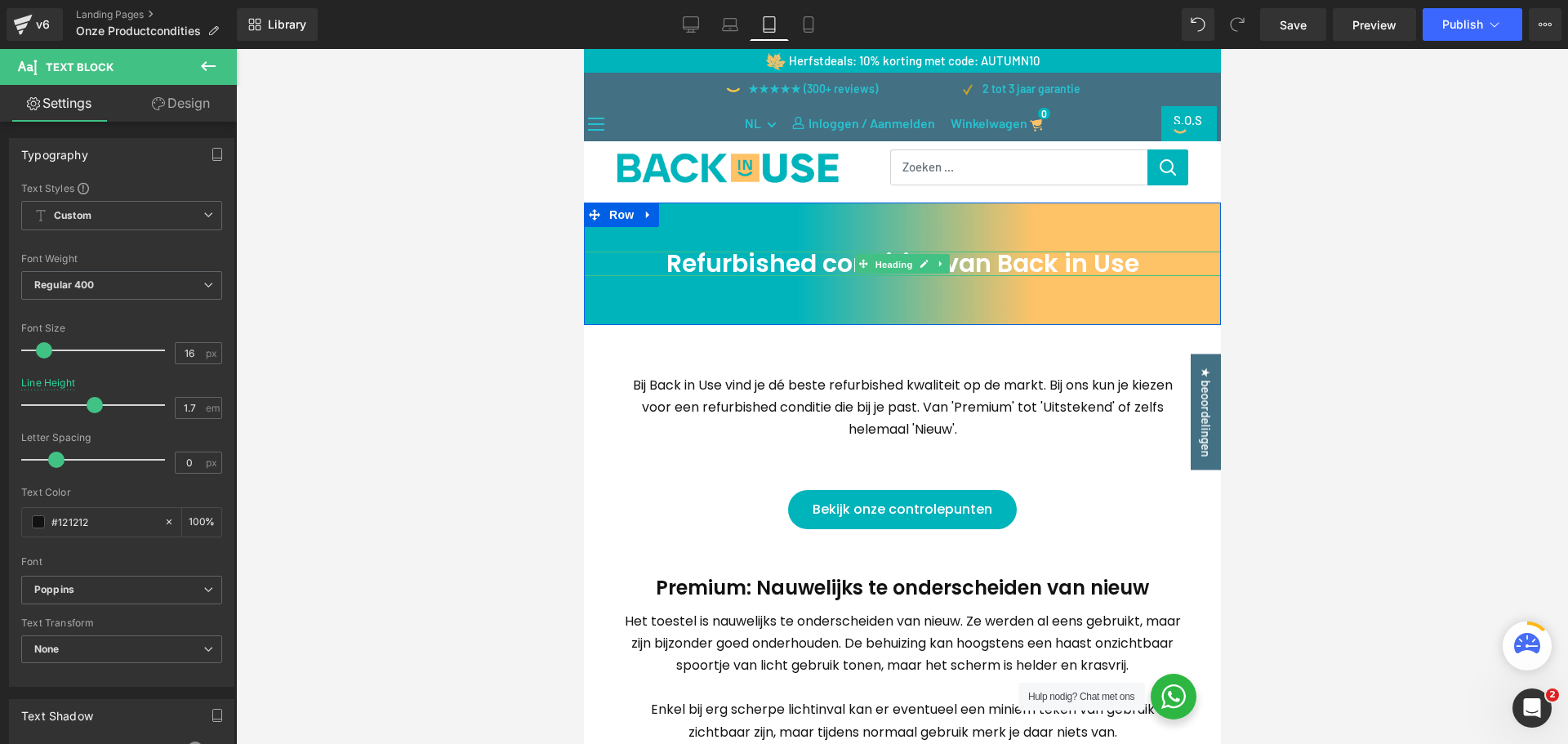
click at [882, 267] on span "Heading" at bounding box center [893, 265] width 44 height 20
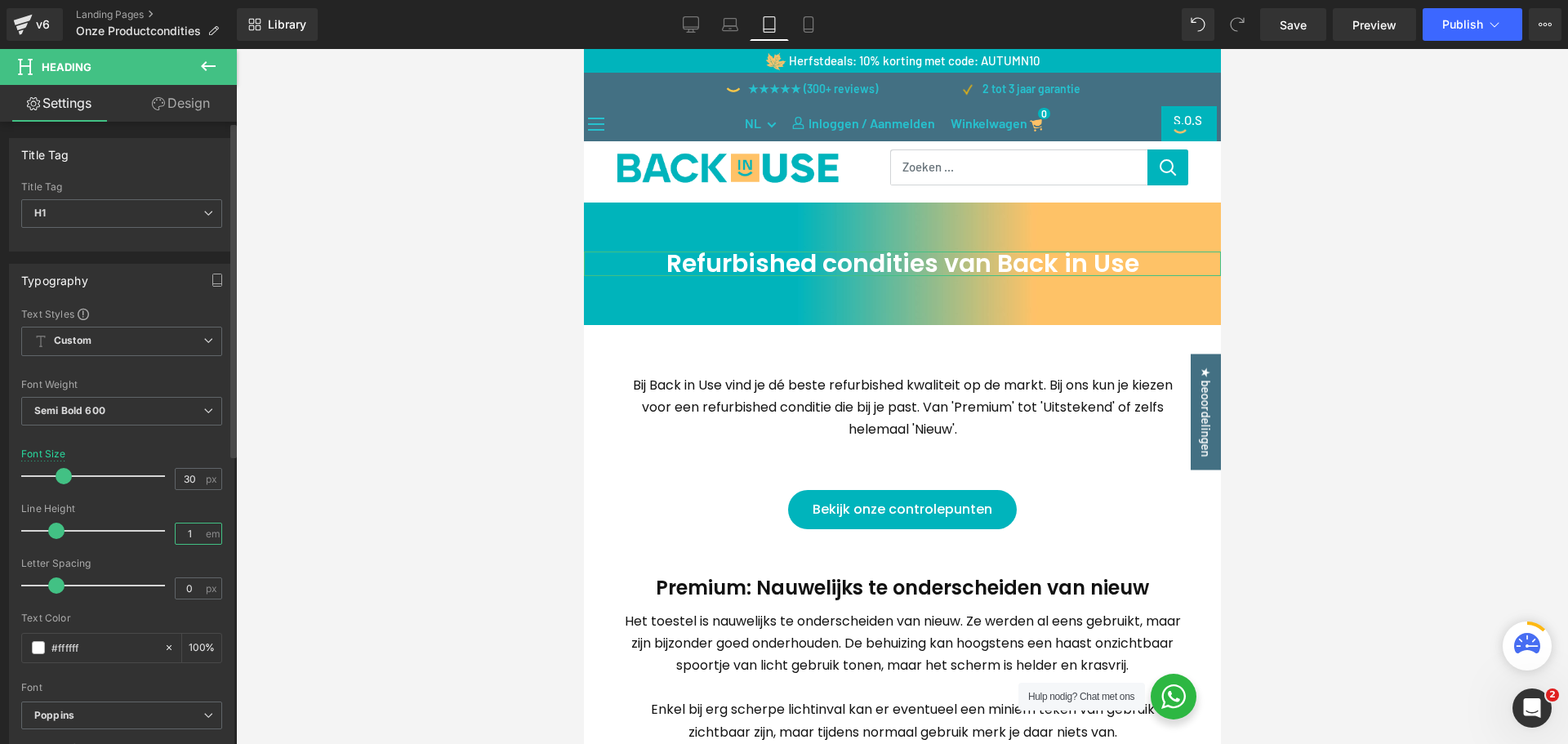
click at [192, 528] on input "1" at bounding box center [190, 534] width 28 height 20
type input "1.87"
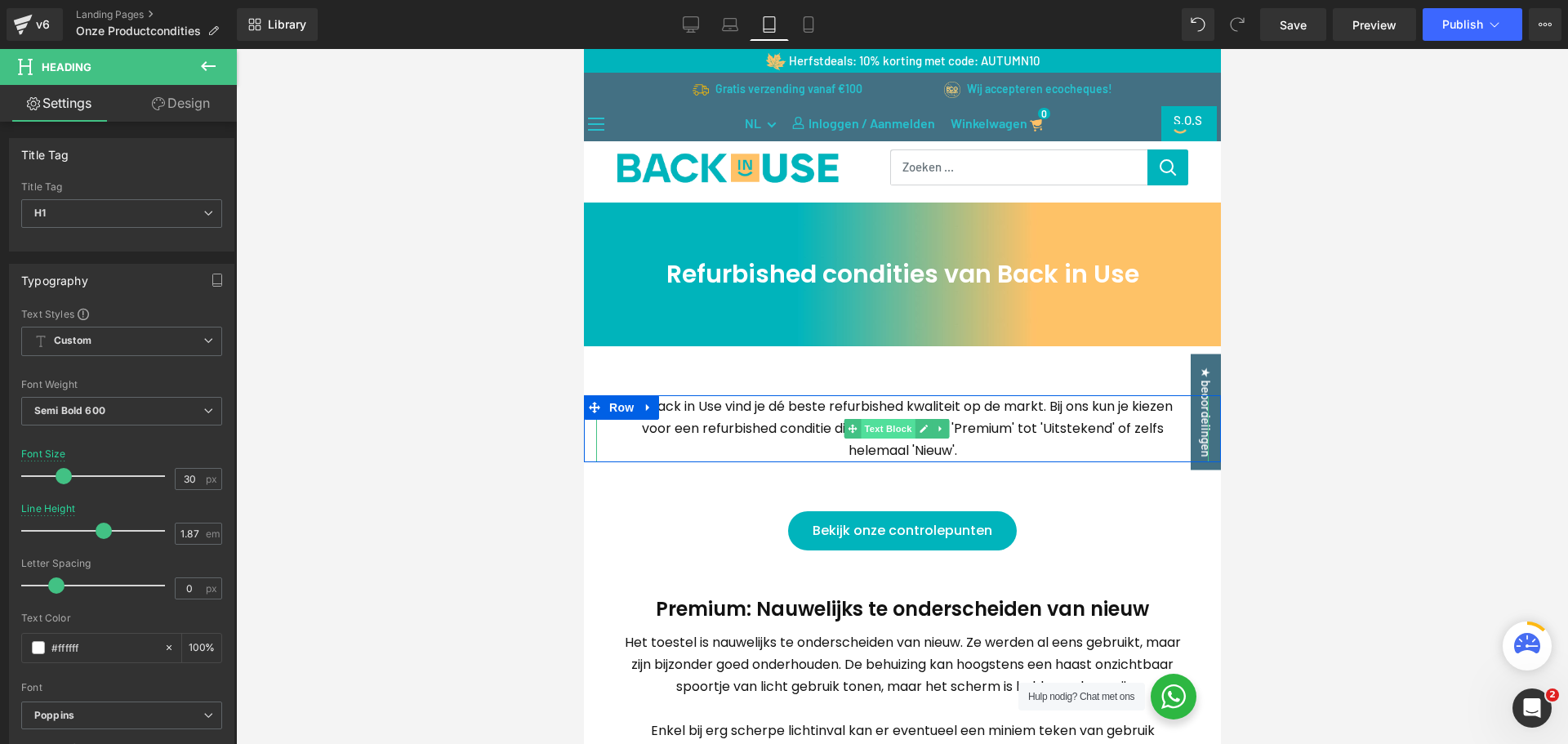
click at [896, 421] on span "Text Block" at bounding box center [887, 429] width 54 height 20
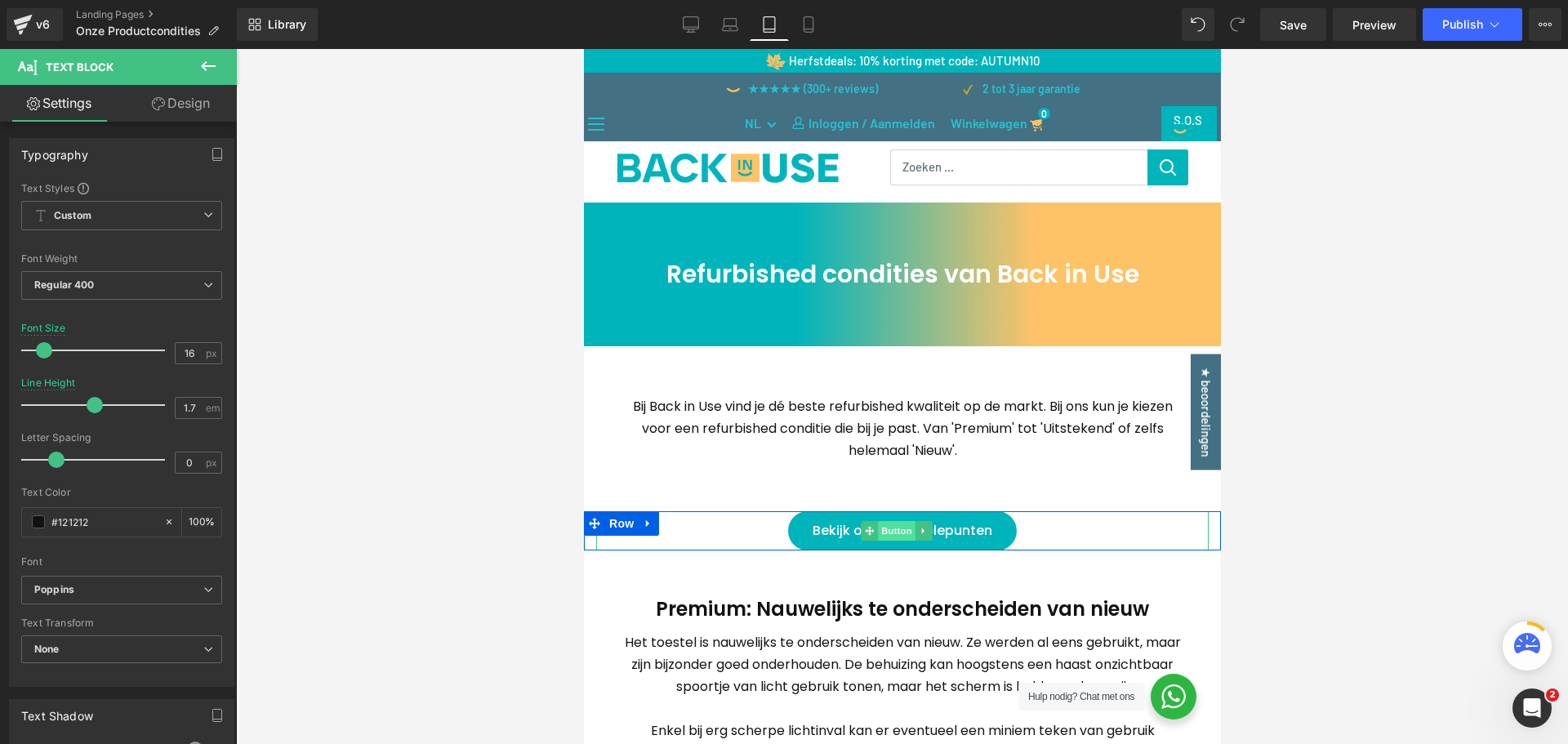
click at [889, 533] on span "Button" at bounding box center [896, 531] width 38 height 20
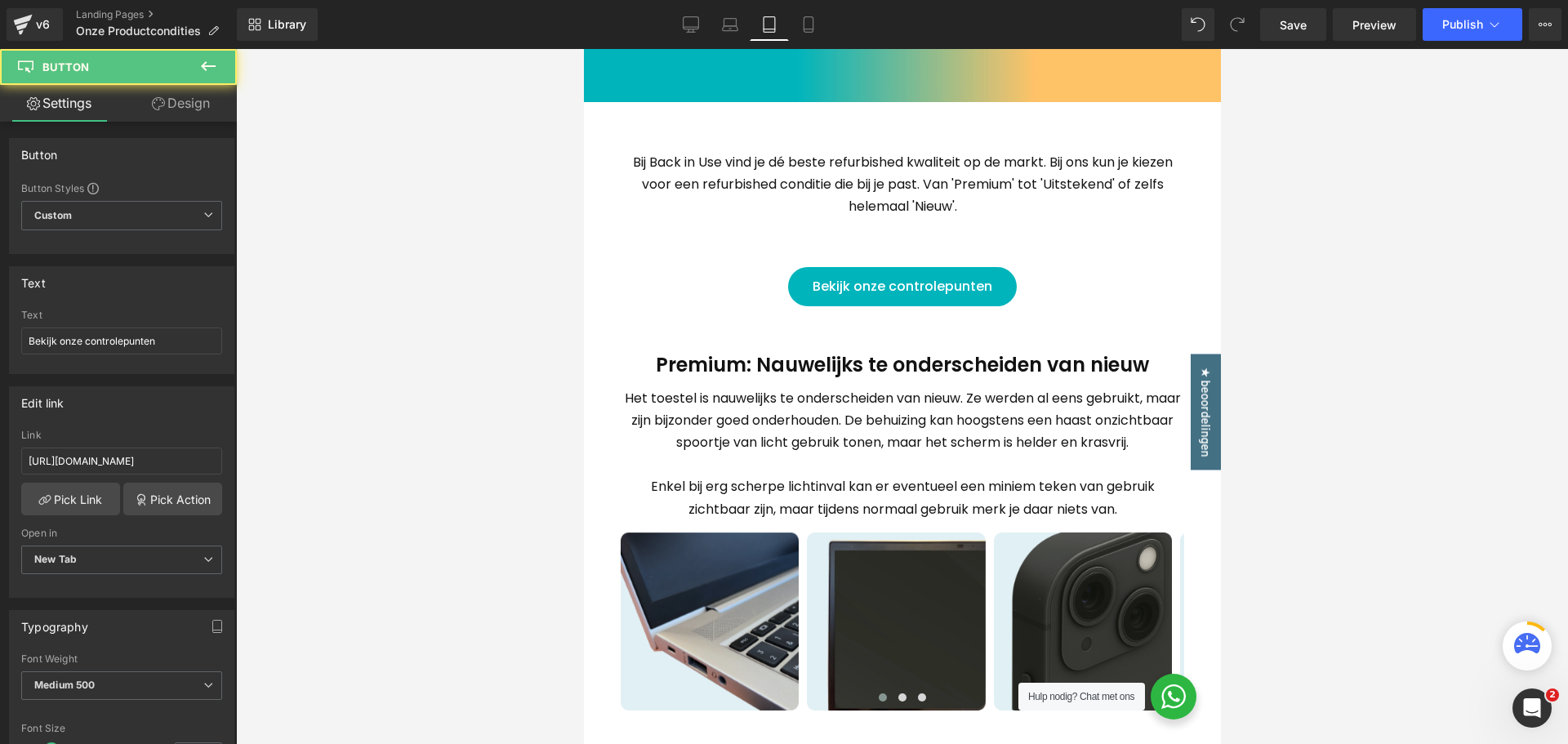
scroll to position [245, 0]
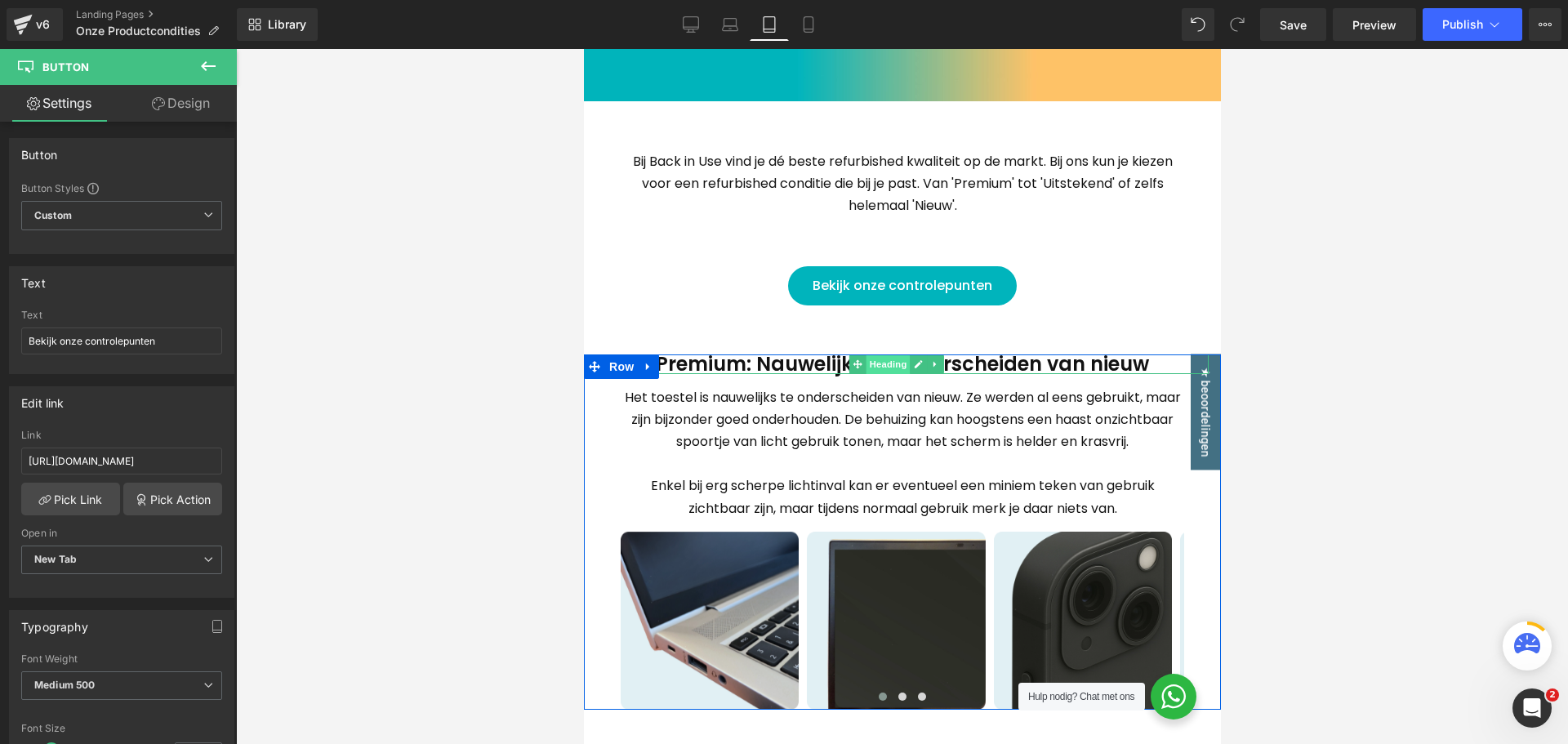
click at [881, 366] on span "Heading" at bounding box center [887, 364] width 44 height 20
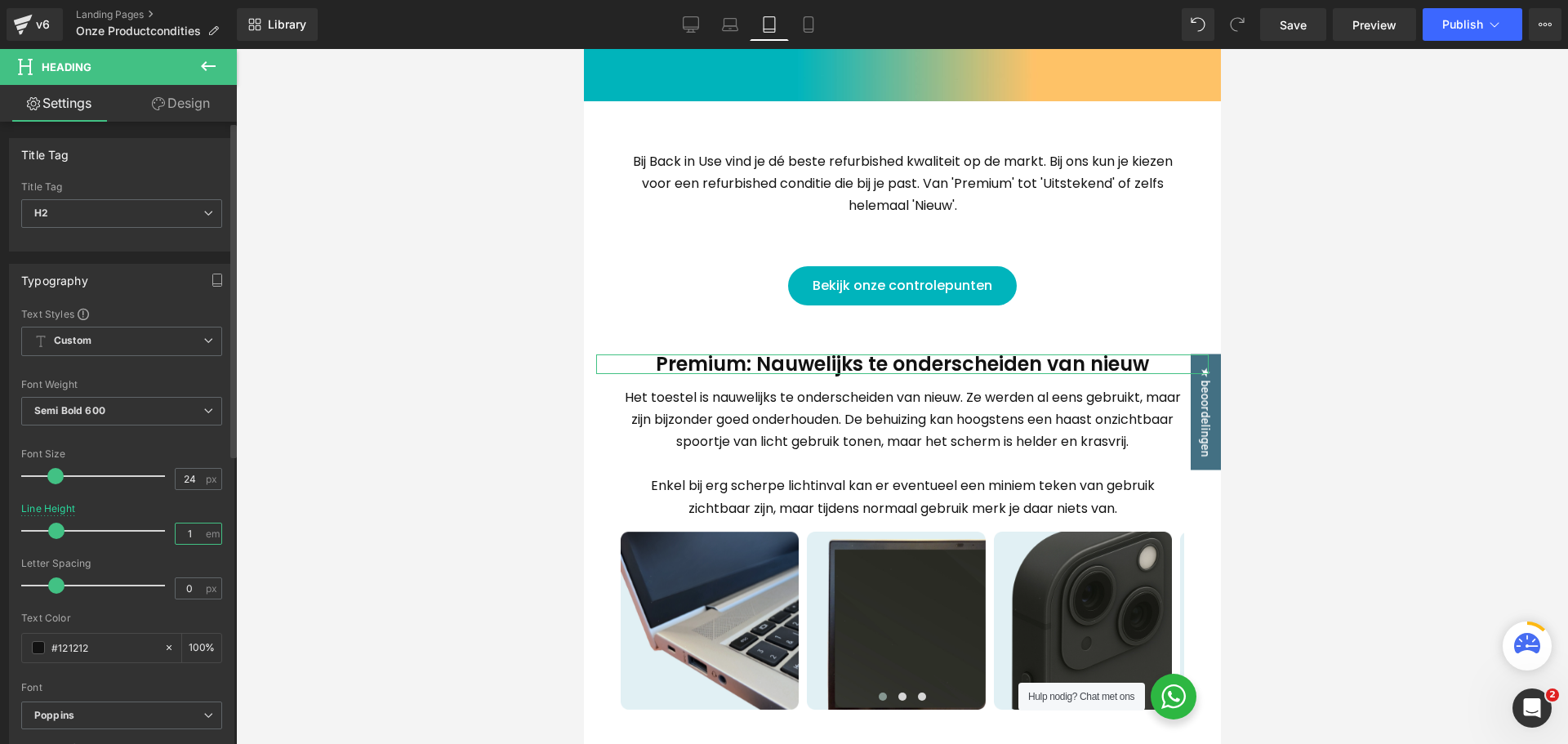
click at [183, 539] on input "1" at bounding box center [190, 534] width 28 height 20
click at [184, 534] on input "1" at bounding box center [190, 534] width 28 height 20
type input "1.87"
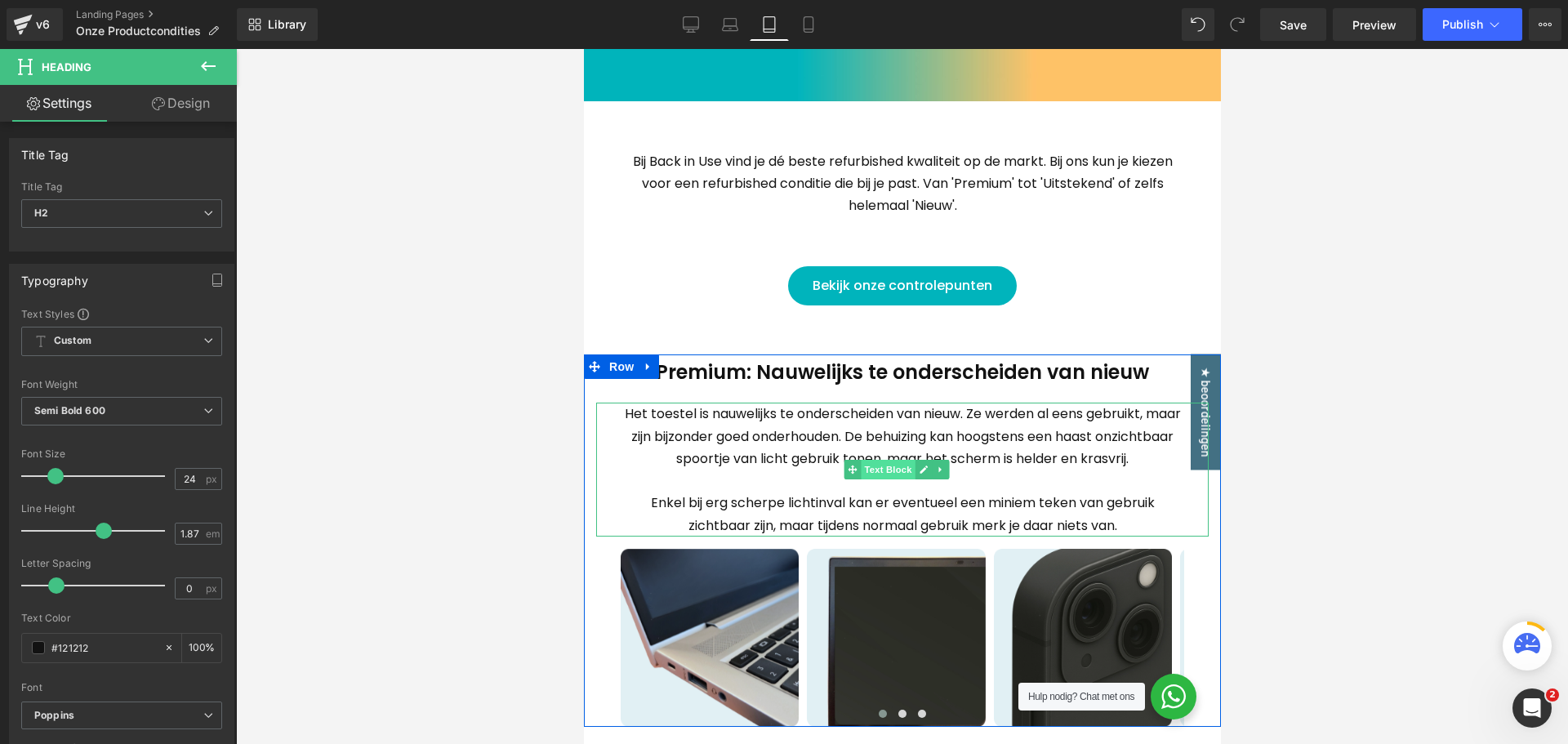
click at [896, 470] on span "Text Block" at bounding box center [887, 470] width 54 height 20
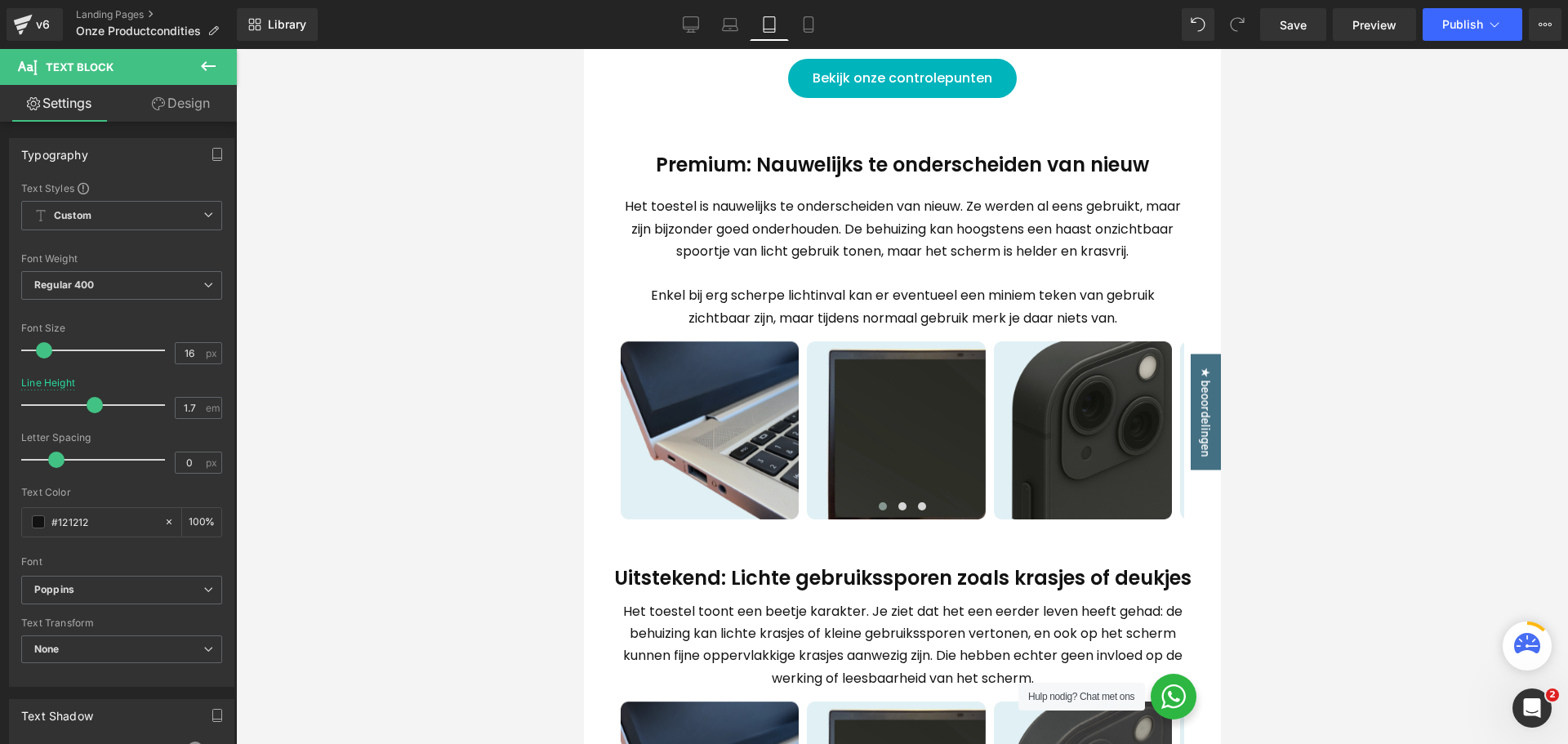
scroll to position [572, 0]
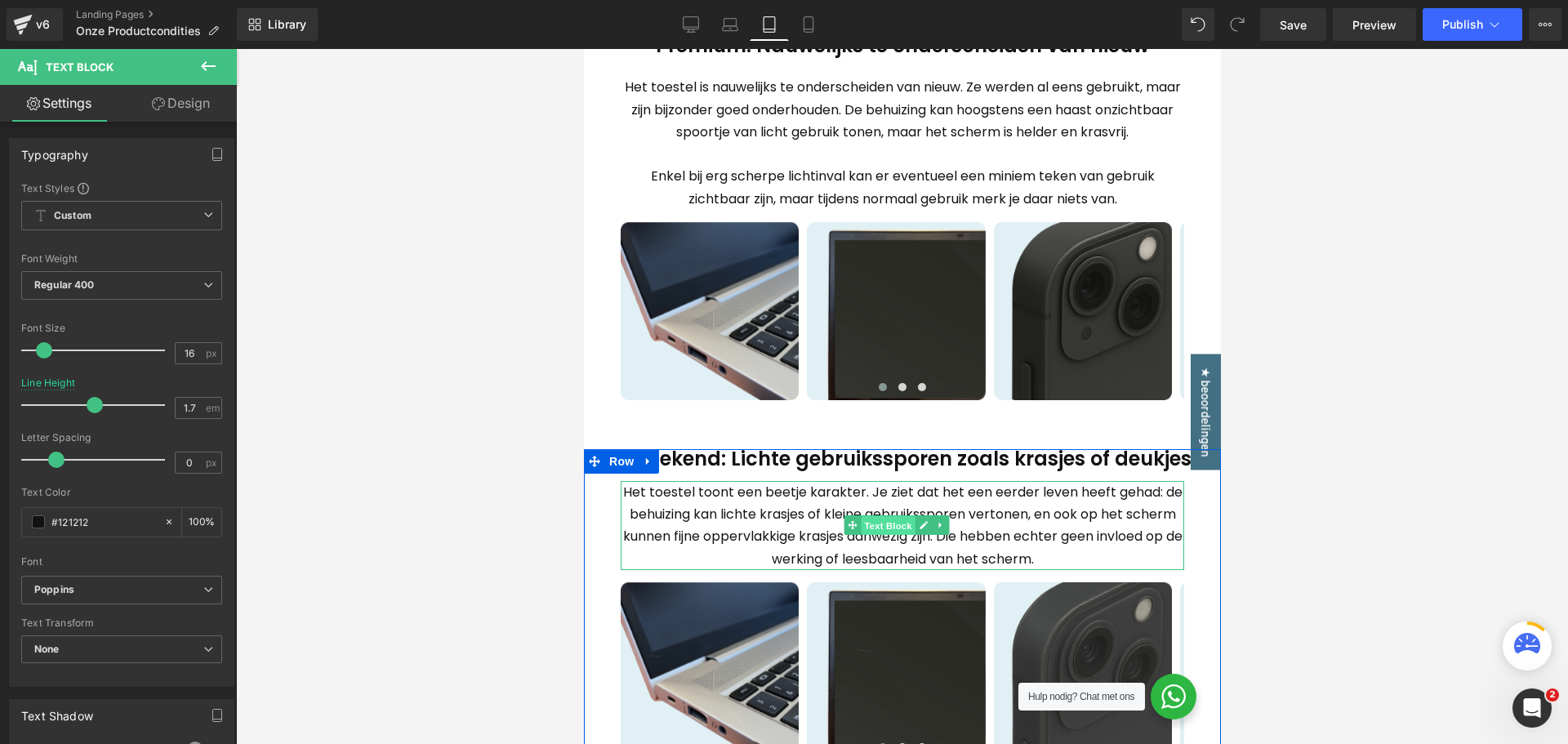
drag, startPoint x: 887, startPoint y: 524, endPoint x: 1153, endPoint y: 549, distance: 267.2
click at [887, 524] on span "Text Block" at bounding box center [887, 526] width 54 height 20
click at [885, 460] on span "Heading" at bounding box center [887, 460] width 44 height 20
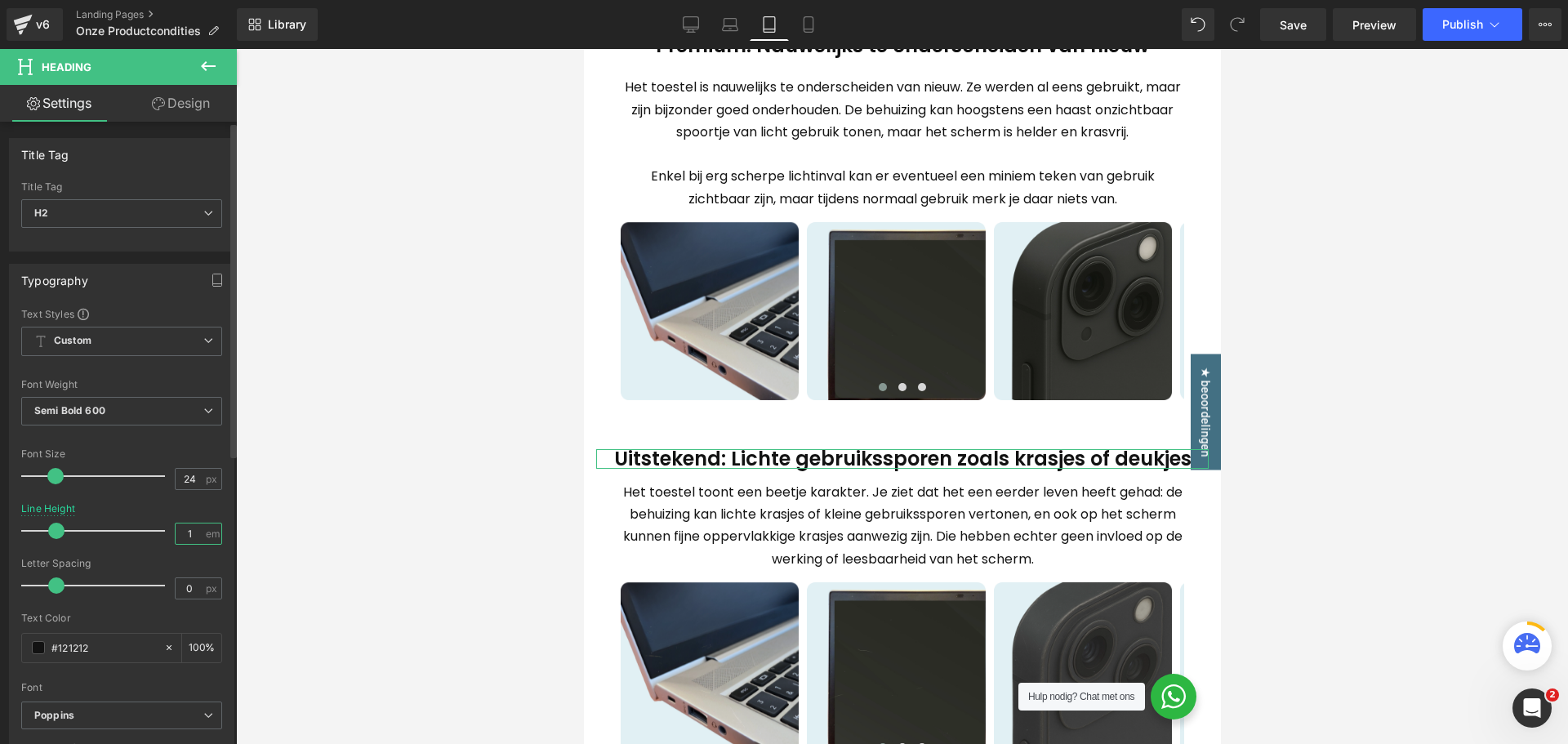
click at [187, 535] on input "1" at bounding box center [190, 534] width 28 height 20
type input "1.87"
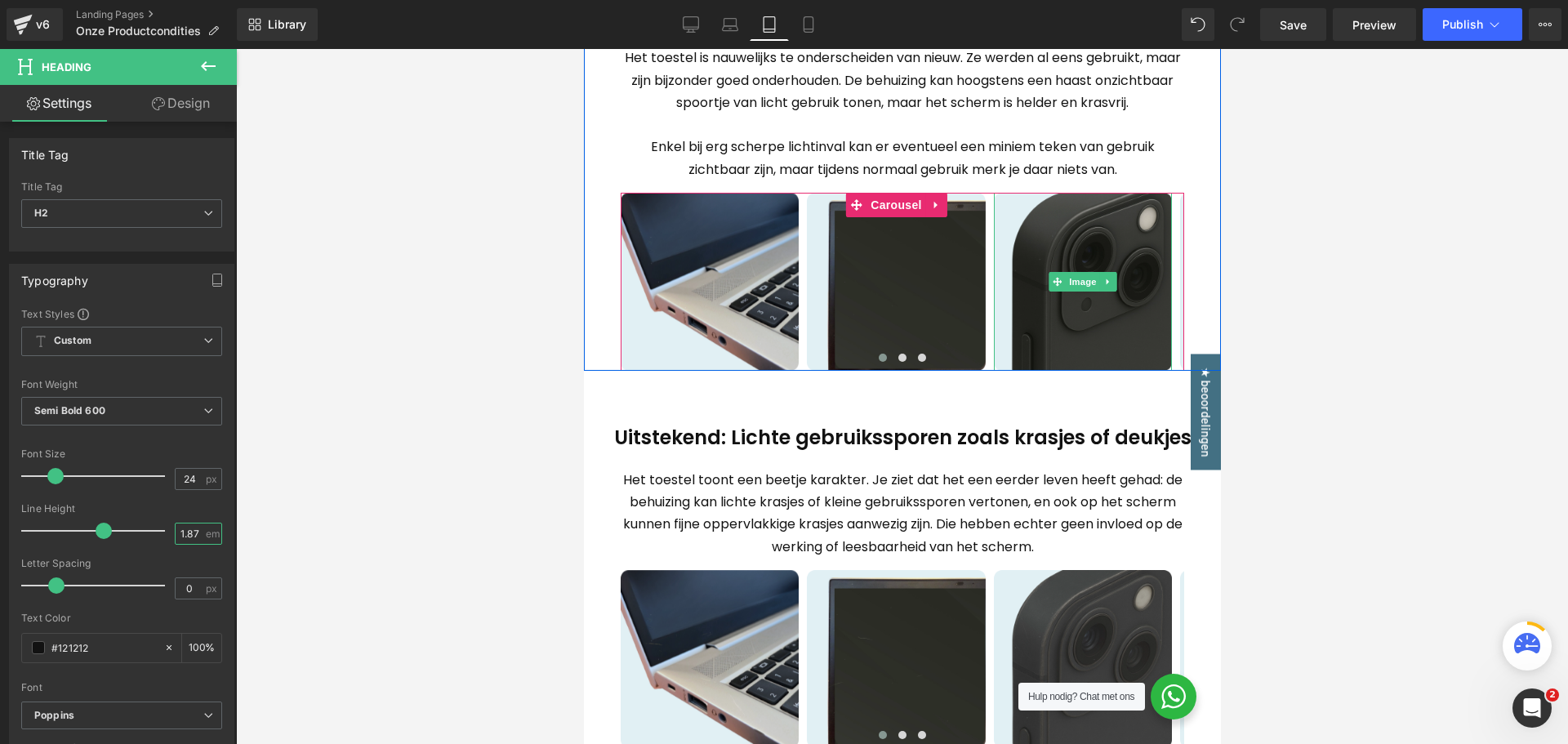
scroll to position [653, 0]
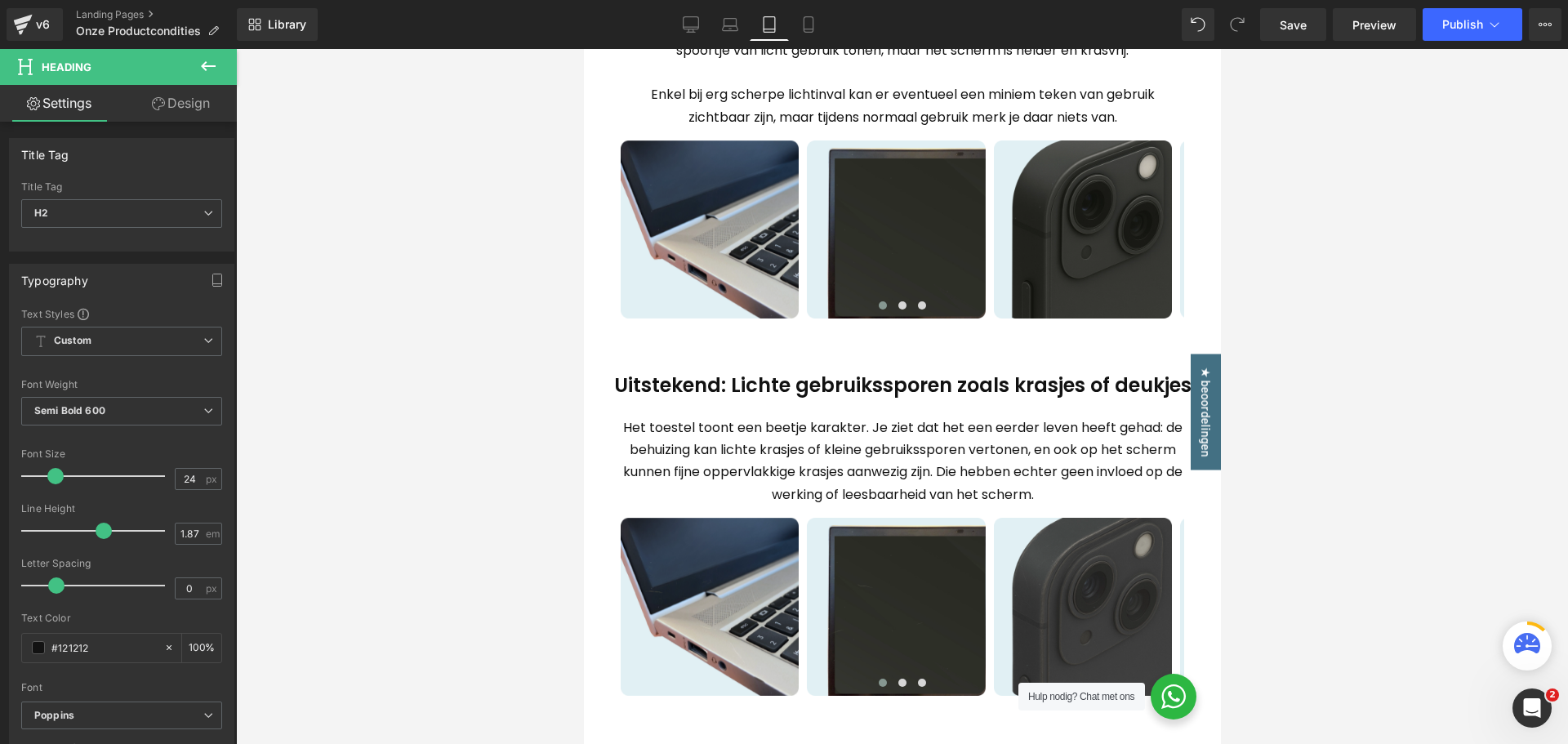
click at [884, 462] on div "Het toestel toont een beetje karakter. Je ziet dat het een eerder leven heeft g…" at bounding box center [902, 460] width 564 height 89
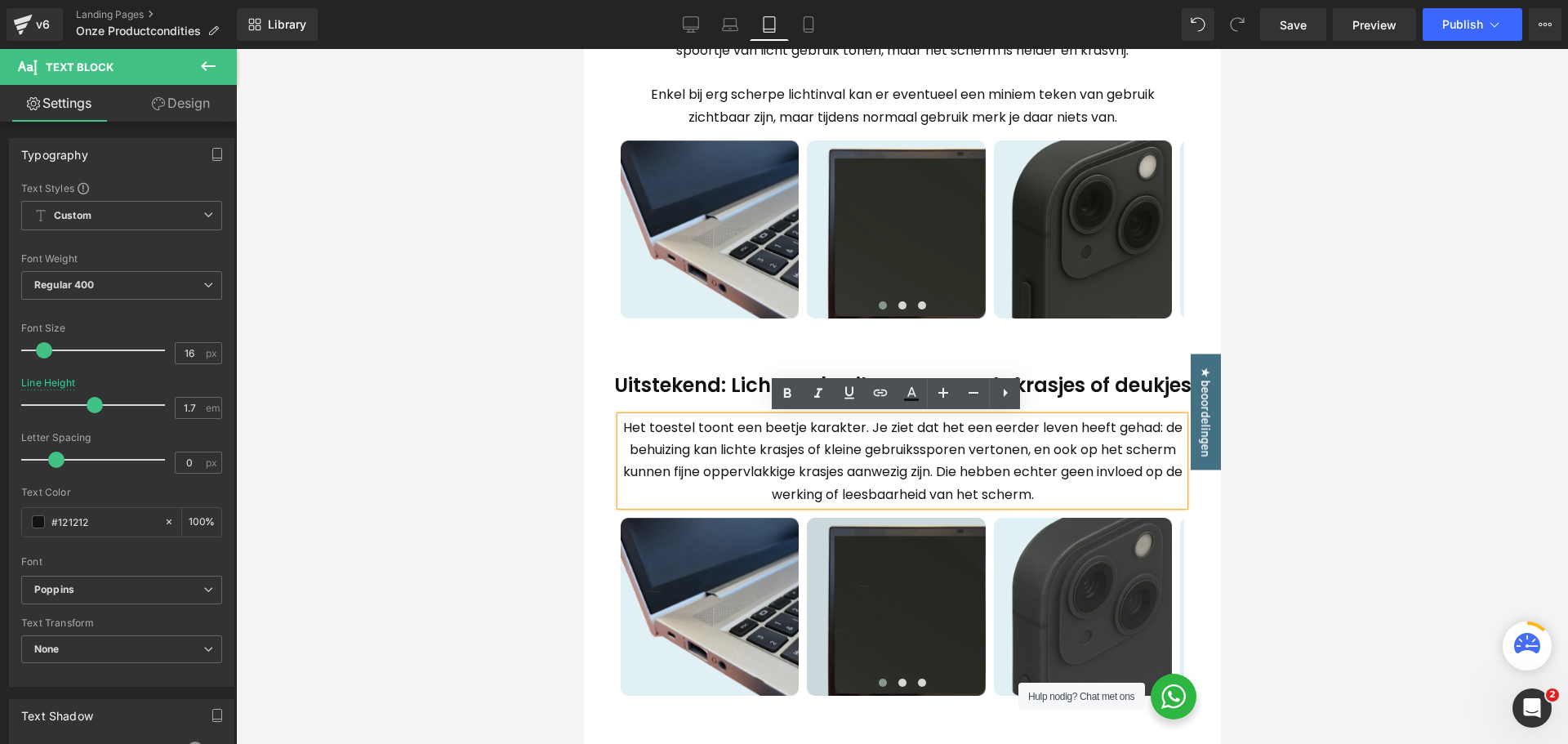
scroll to position [1144, 0]
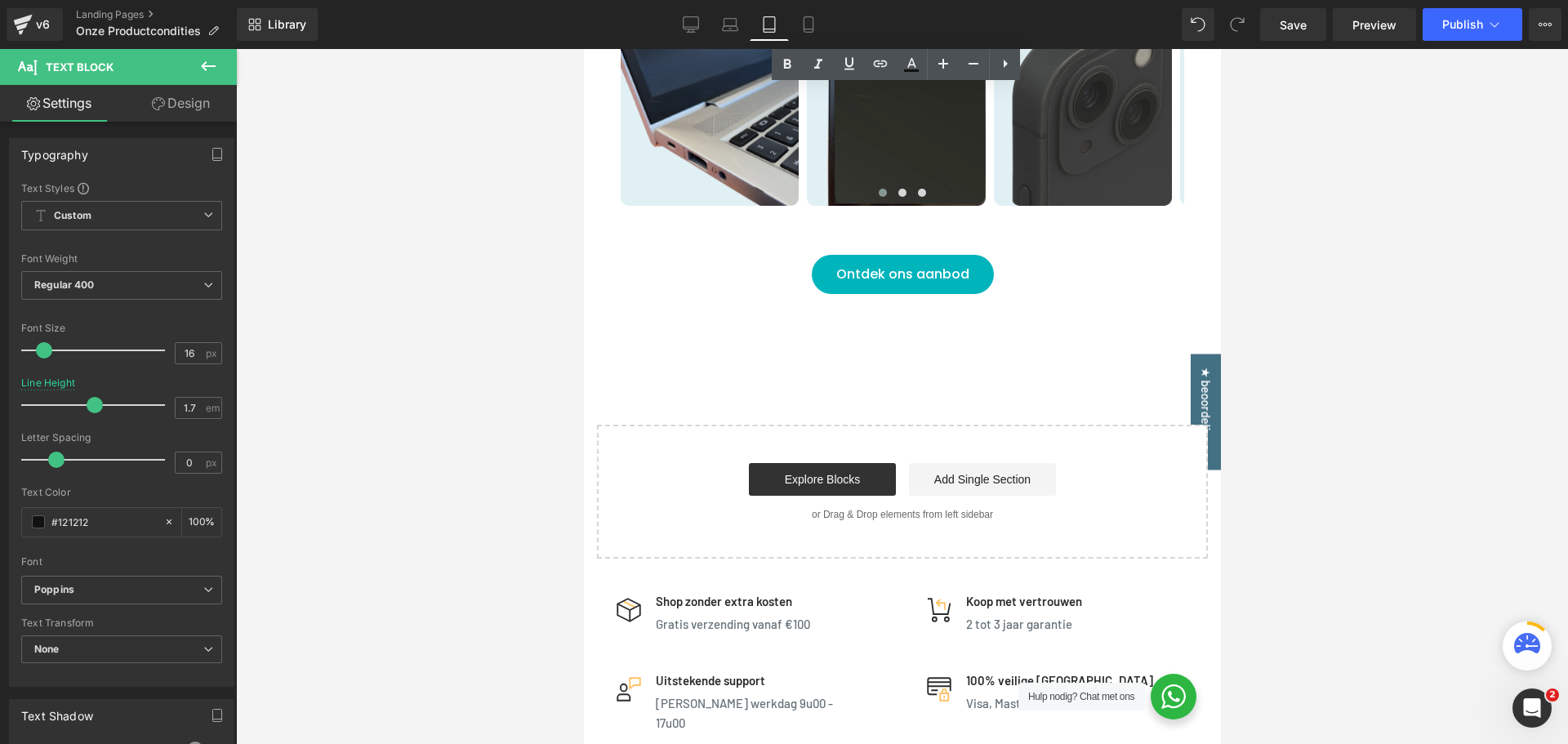
click at [904, 286] on span "Ontdek ons aanbod" at bounding box center [902, 274] width 133 height 39
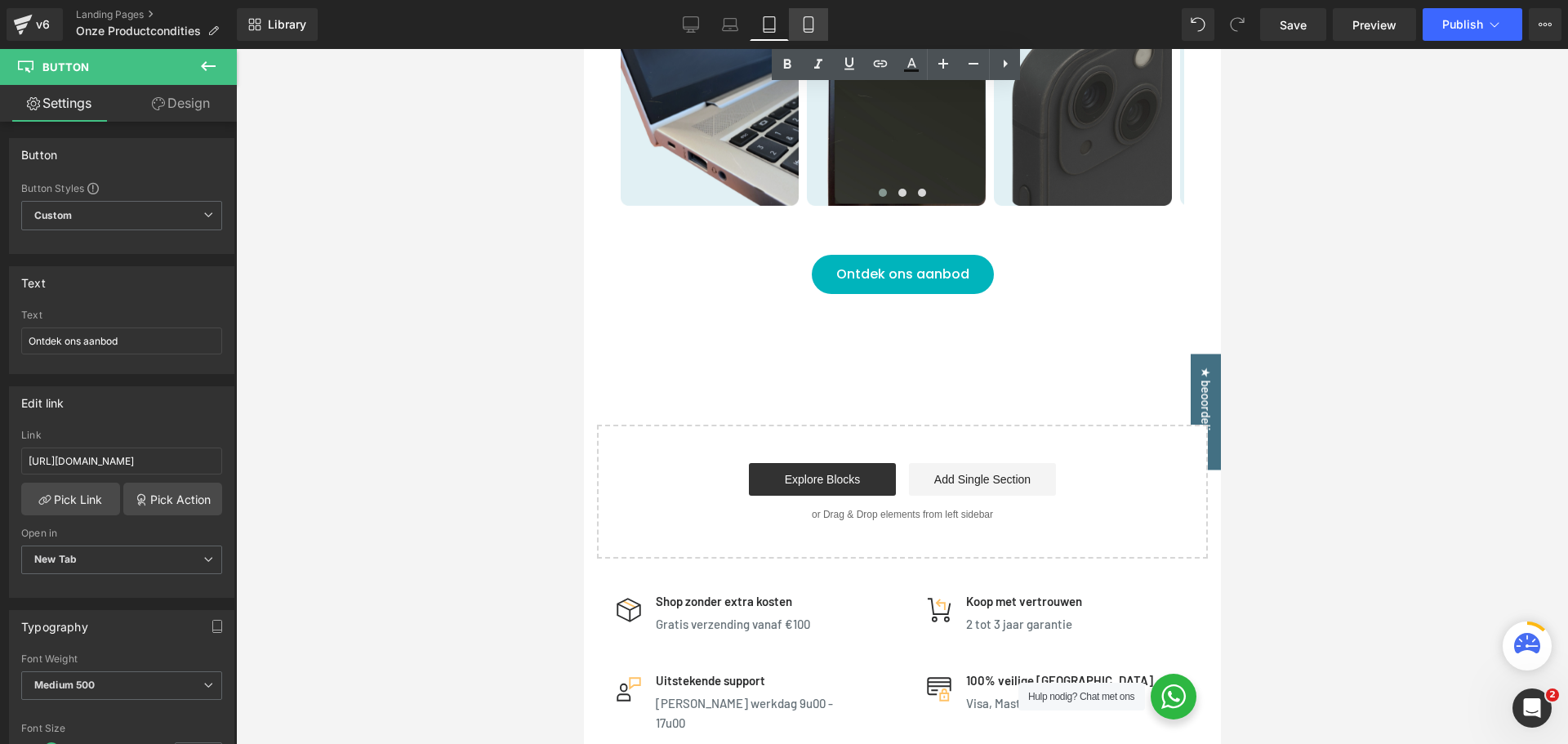
click at [805, 23] on icon at bounding box center [808, 25] width 9 height 16
type input "100"
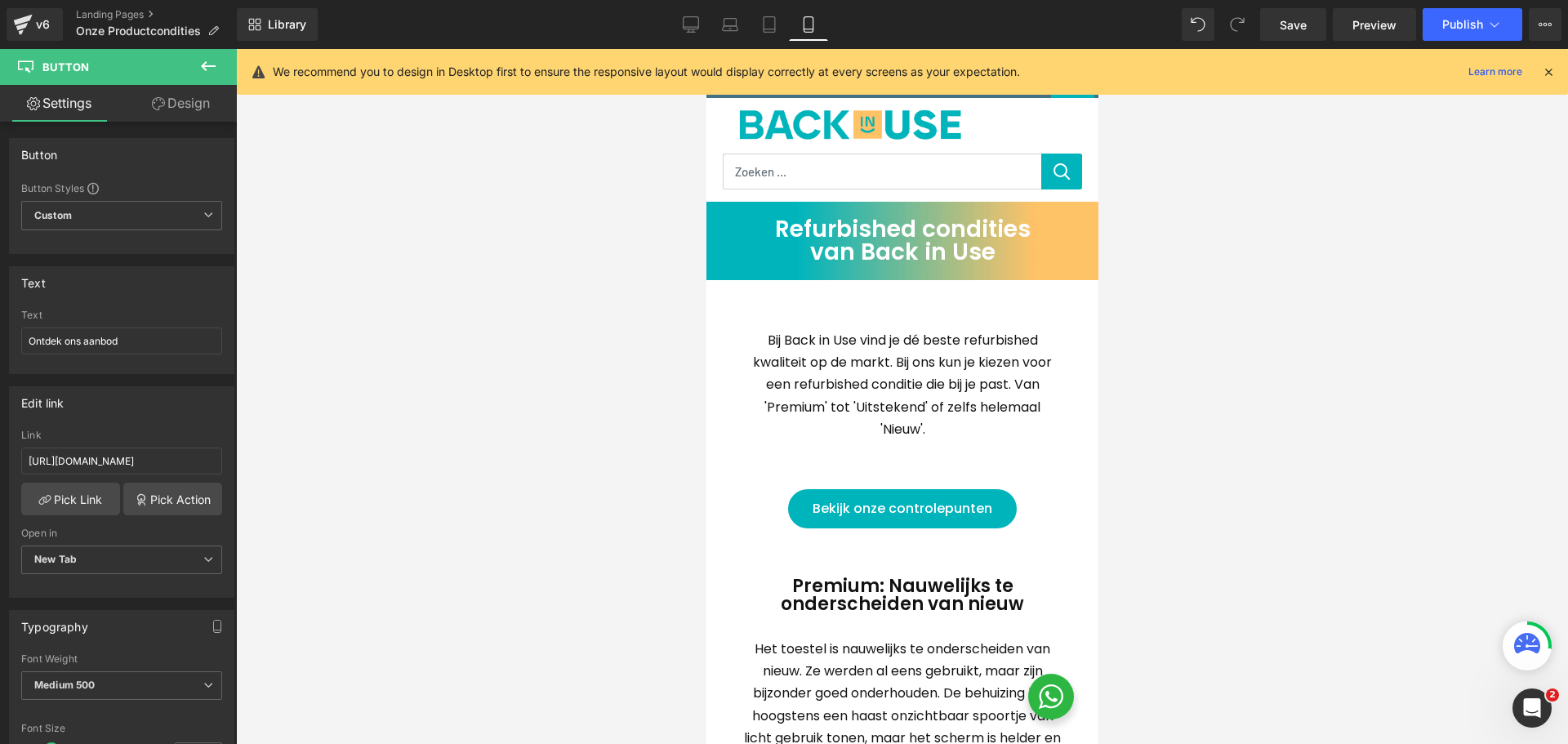
scroll to position [0, 0]
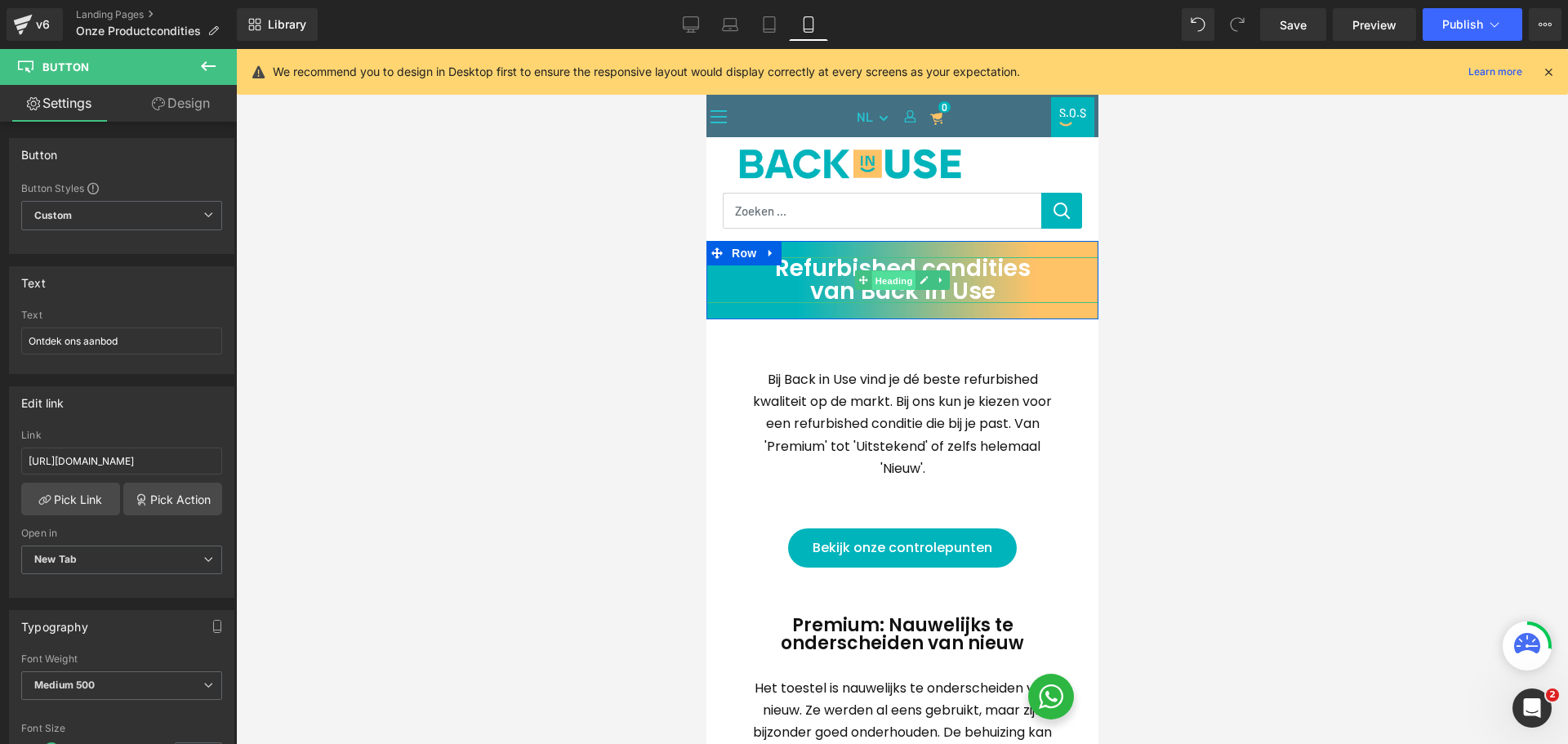
click at [893, 280] on span "Heading" at bounding box center [893, 281] width 44 height 20
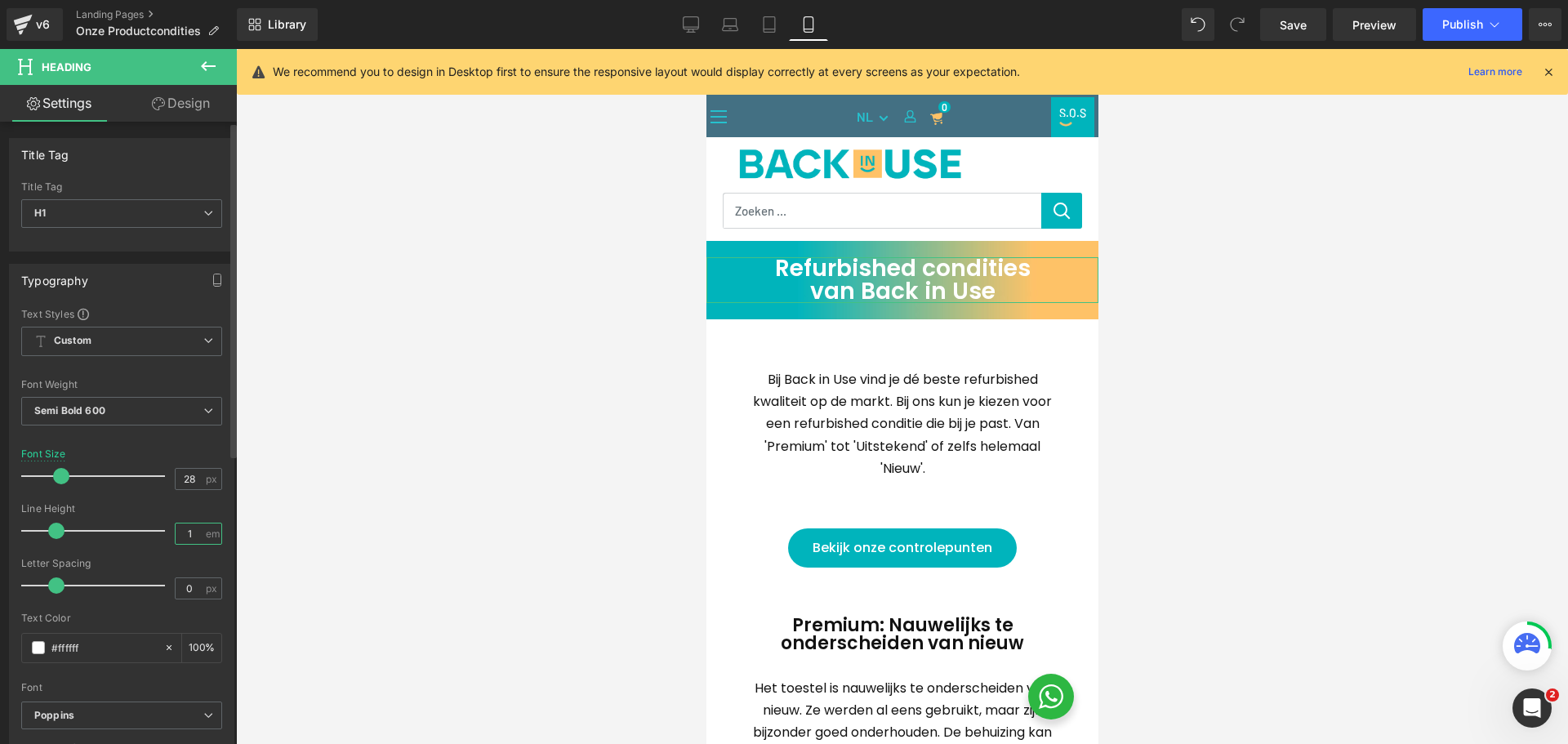
click at [193, 535] on input "1" at bounding box center [190, 534] width 28 height 20
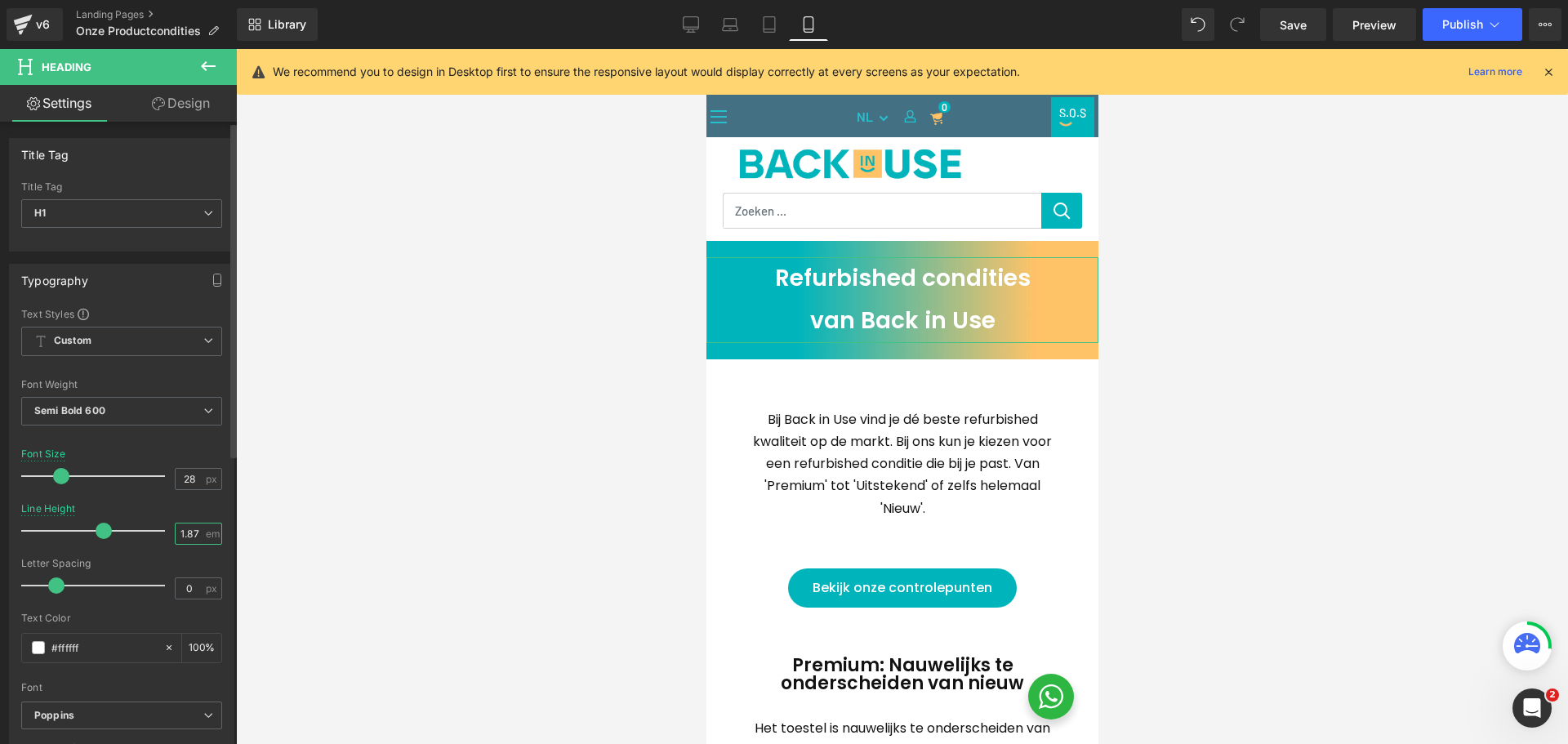
click at [178, 538] on input "1.87" at bounding box center [190, 534] width 28 height 20
type input "1.87"
click at [204, 515] on div "Line Height 1.87 em" at bounding box center [121, 530] width 201 height 55
click at [773, 24] on icon at bounding box center [770, 25] width 17 height 17
type input "40"
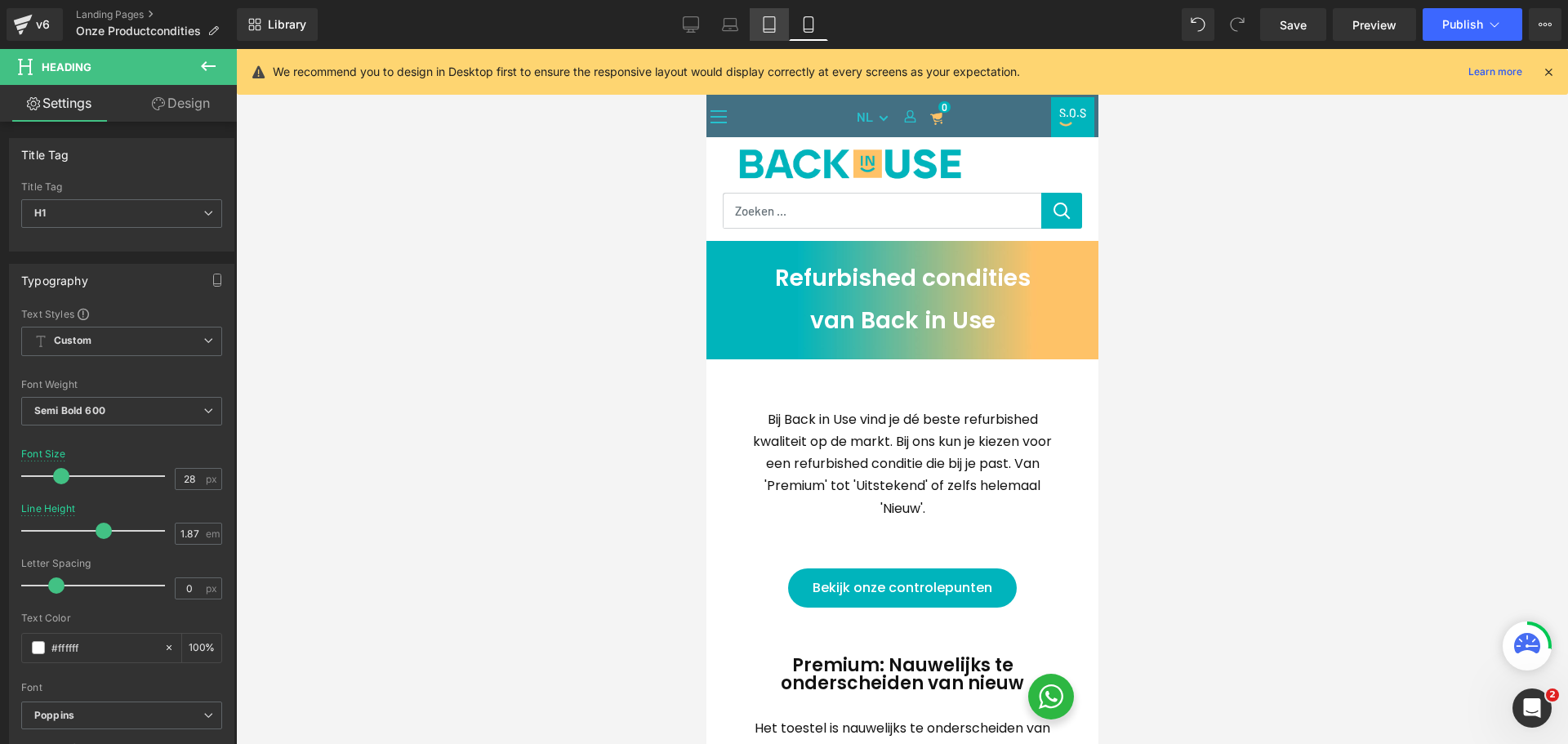
type input "1"
type input "100"
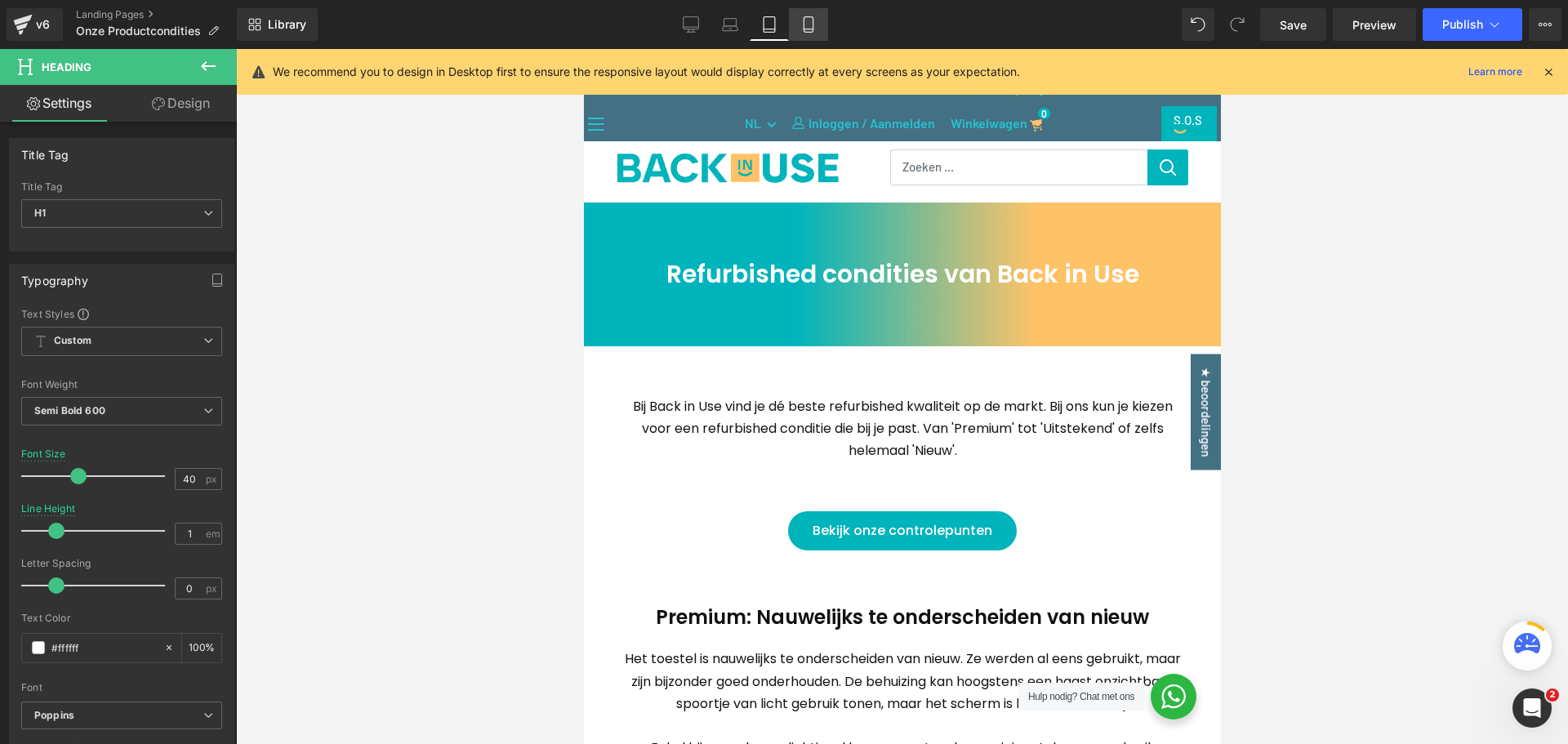
click at [809, 24] on icon at bounding box center [809, 25] width 17 height 17
type input "28"
type input "1.87"
type input "100"
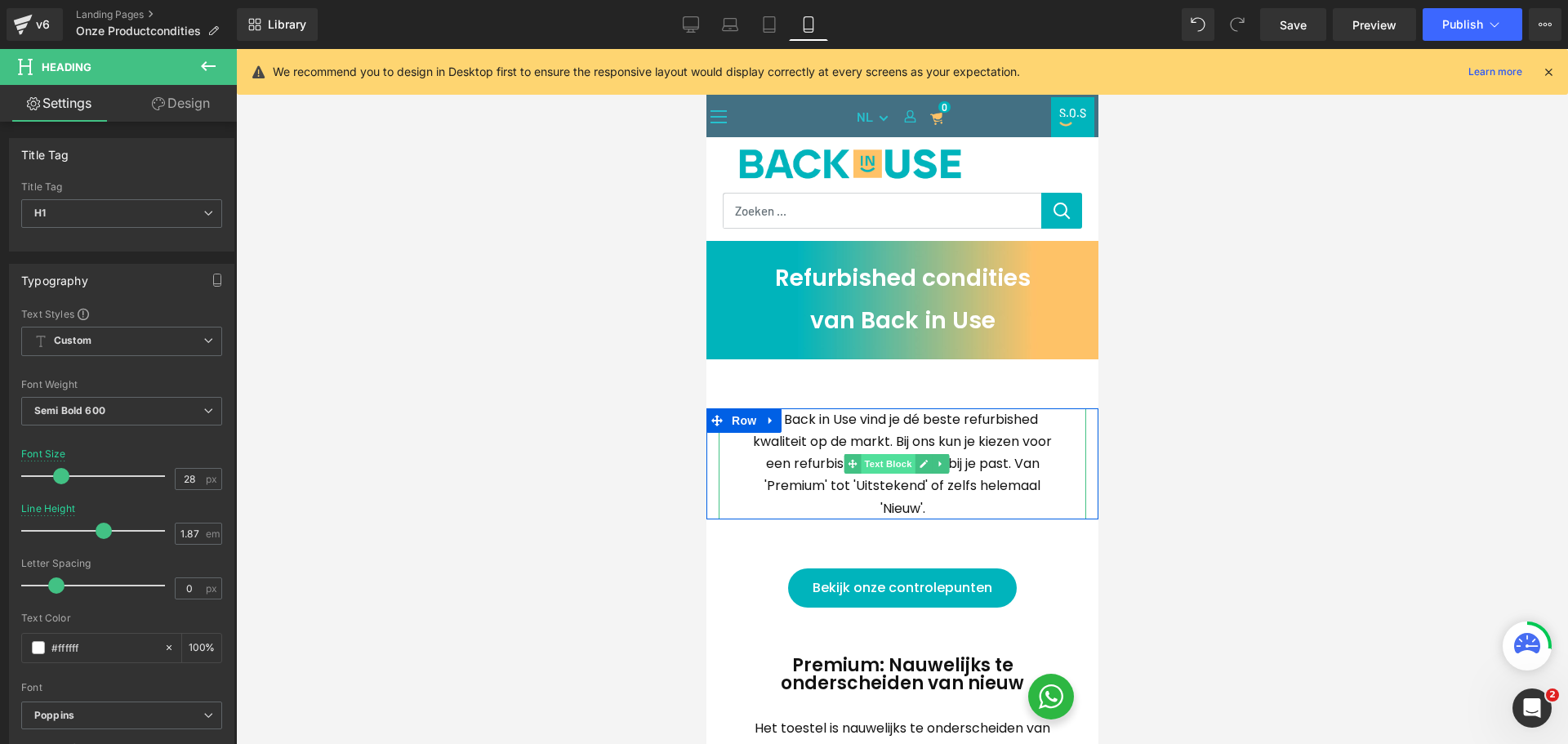
click at [883, 465] on span "Text Block" at bounding box center [887, 465] width 54 height 20
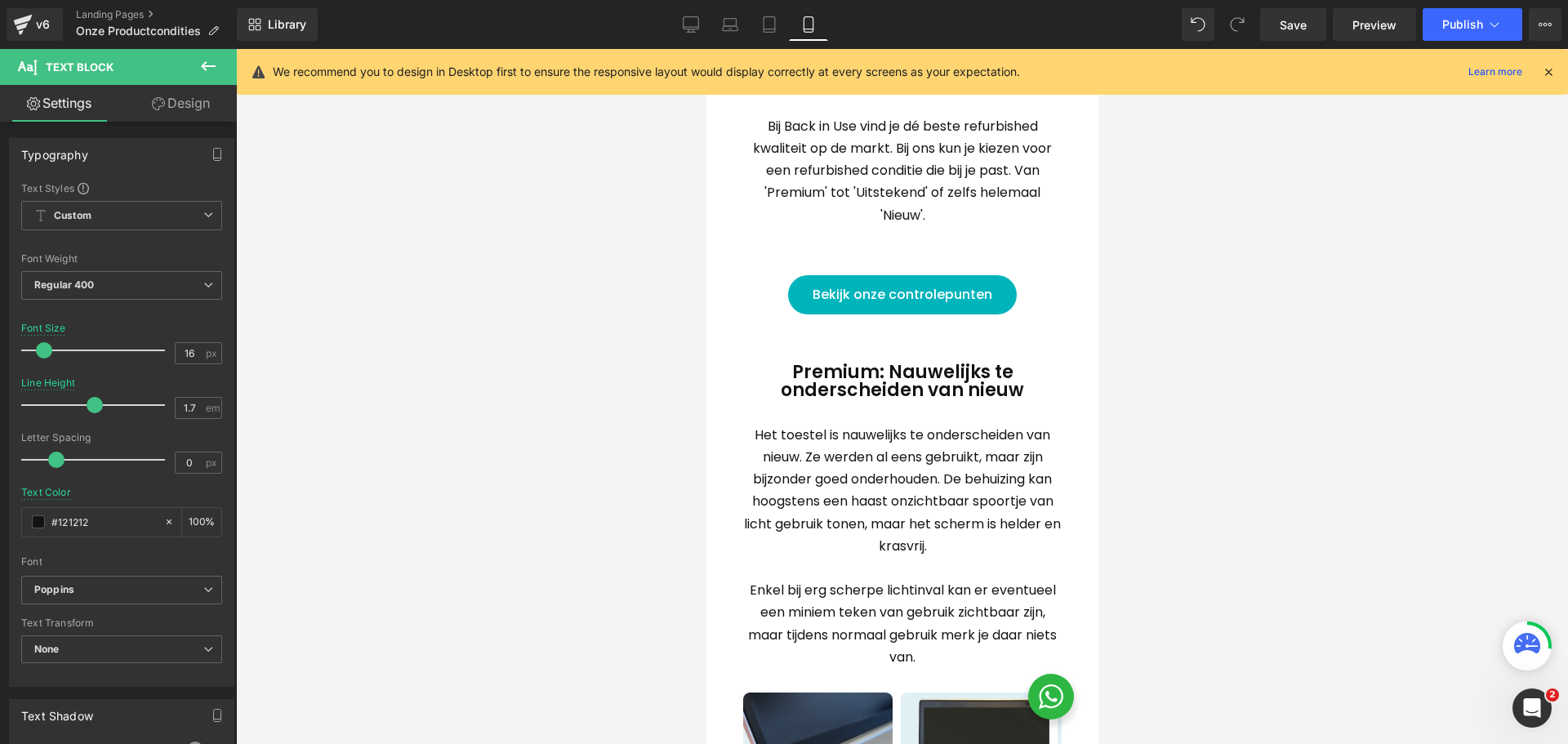
scroll to position [327, 0]
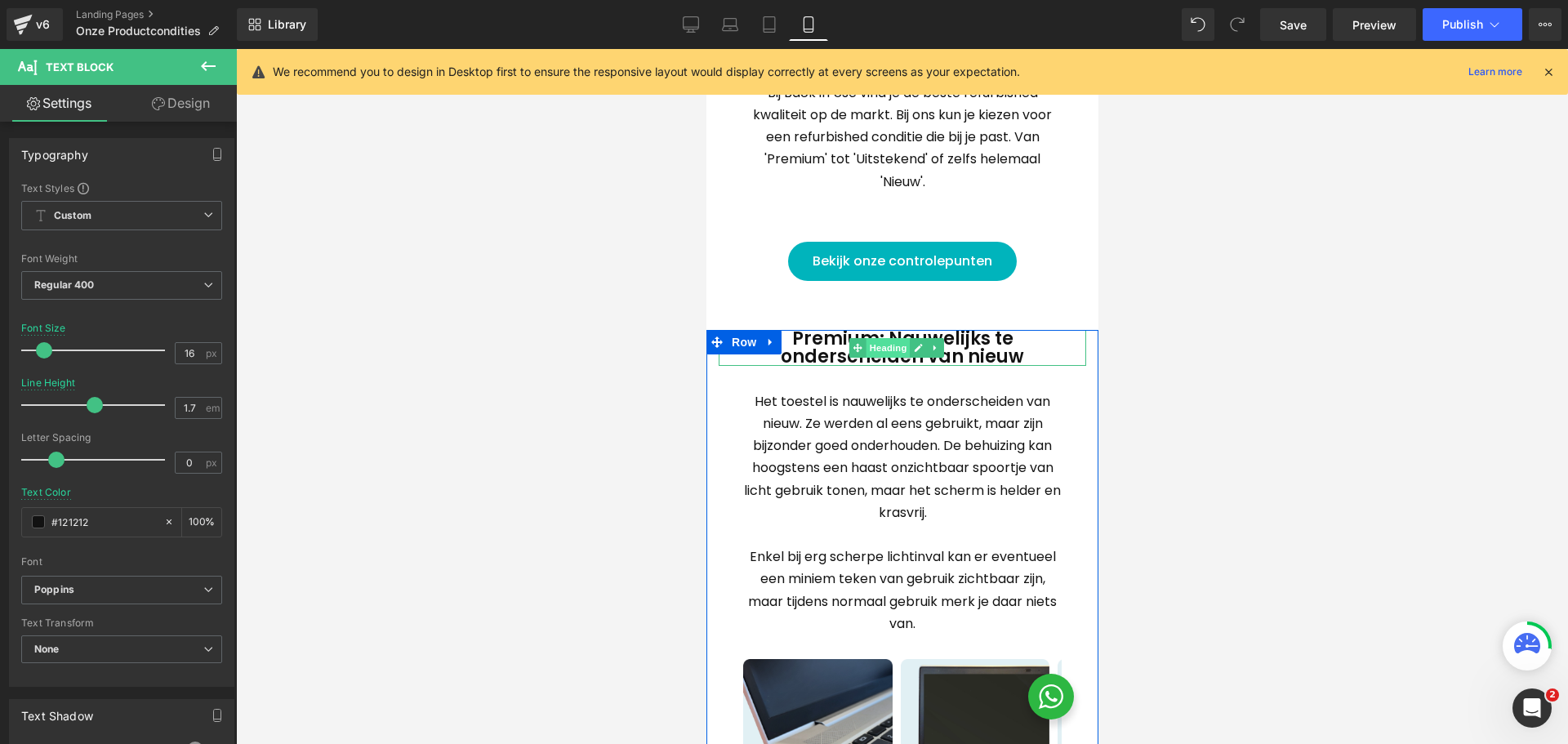
click at [898, 348] on span "Heading" at bounding box center [887, 348] width 44 height 20
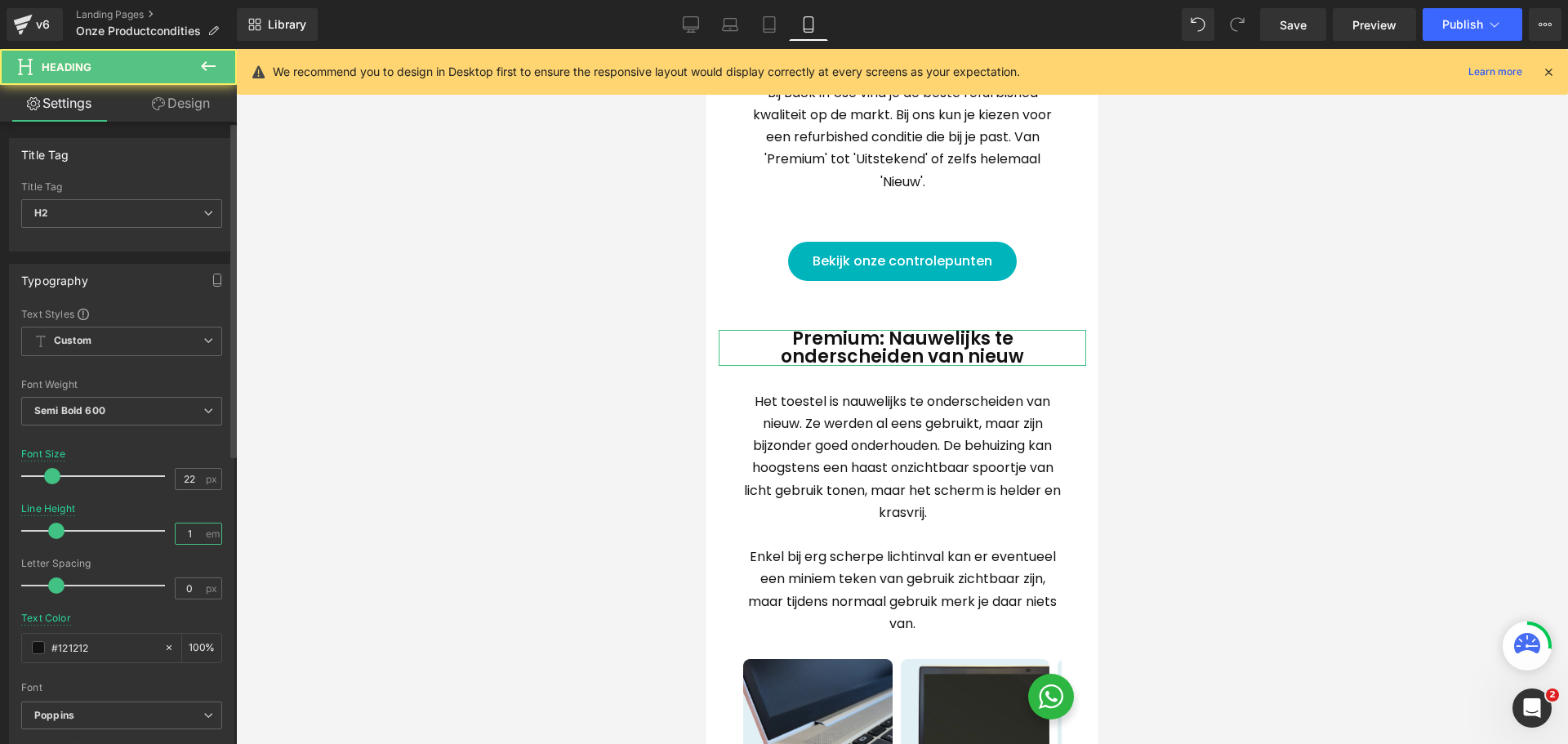
click at [191, 534] on input "1" at bounding box center [190, 534] width 28 height 20
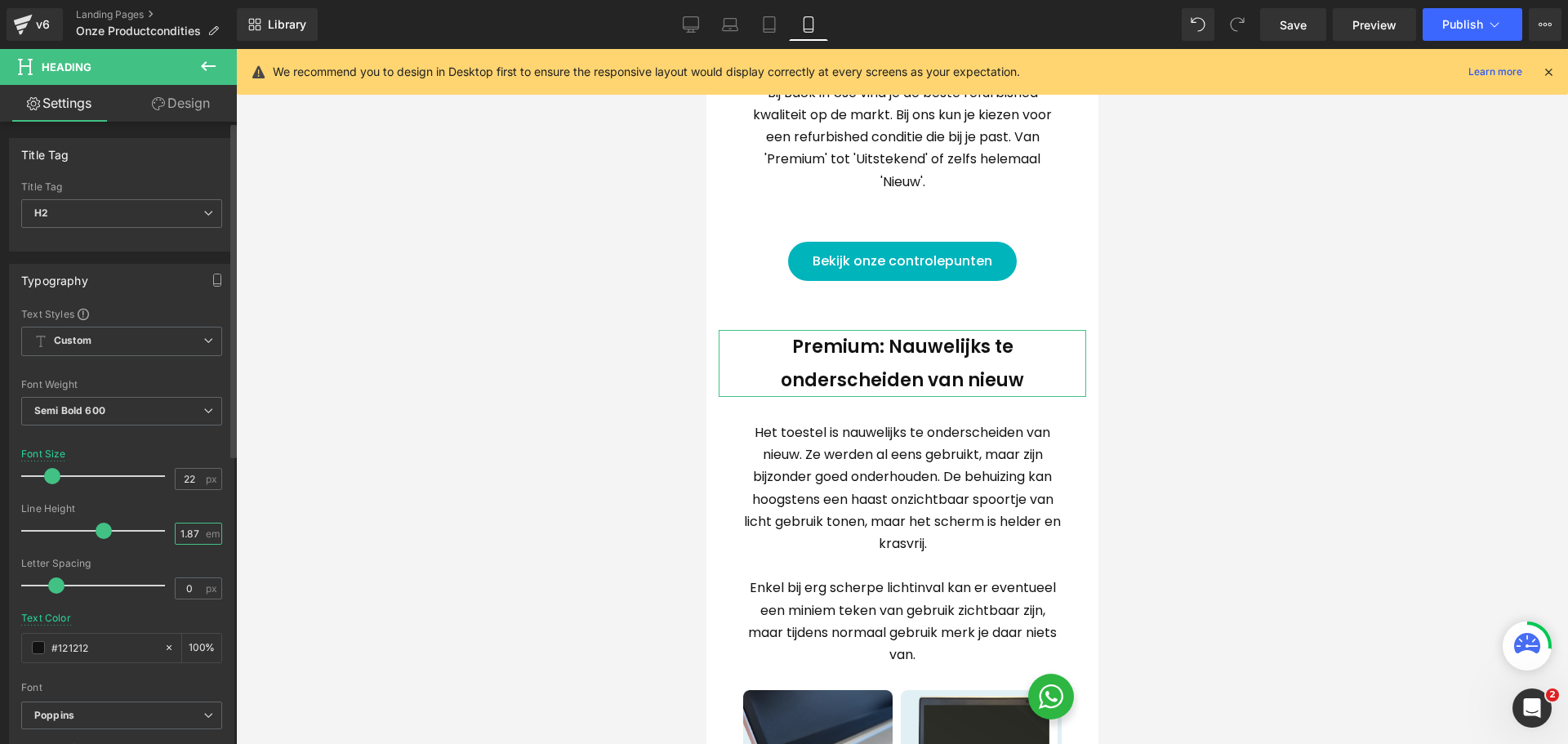
click at [181, 535] on input "1.87" at bounding box center [190, 534] width 28 height 20
type input "1"
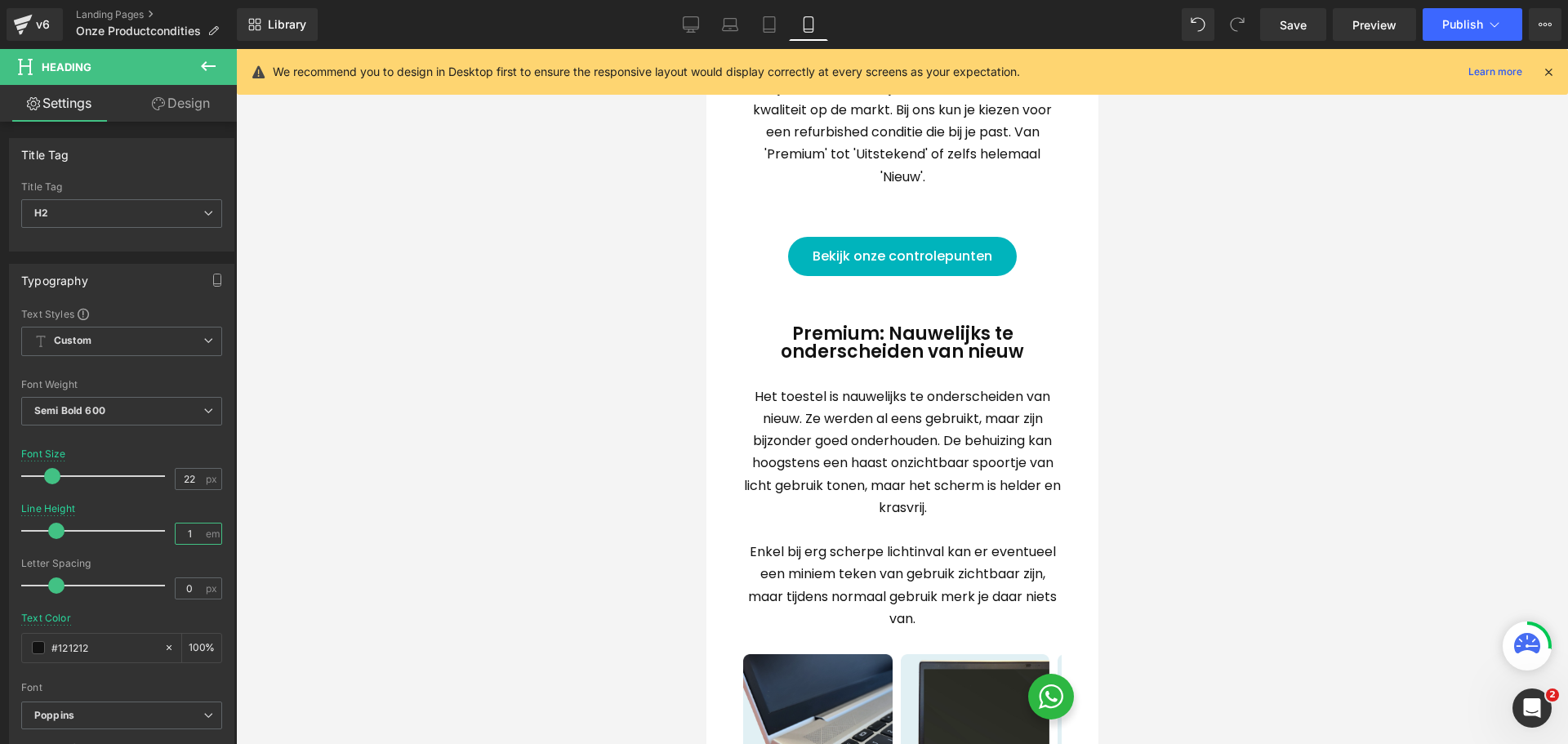
scroll to position [898, 0]
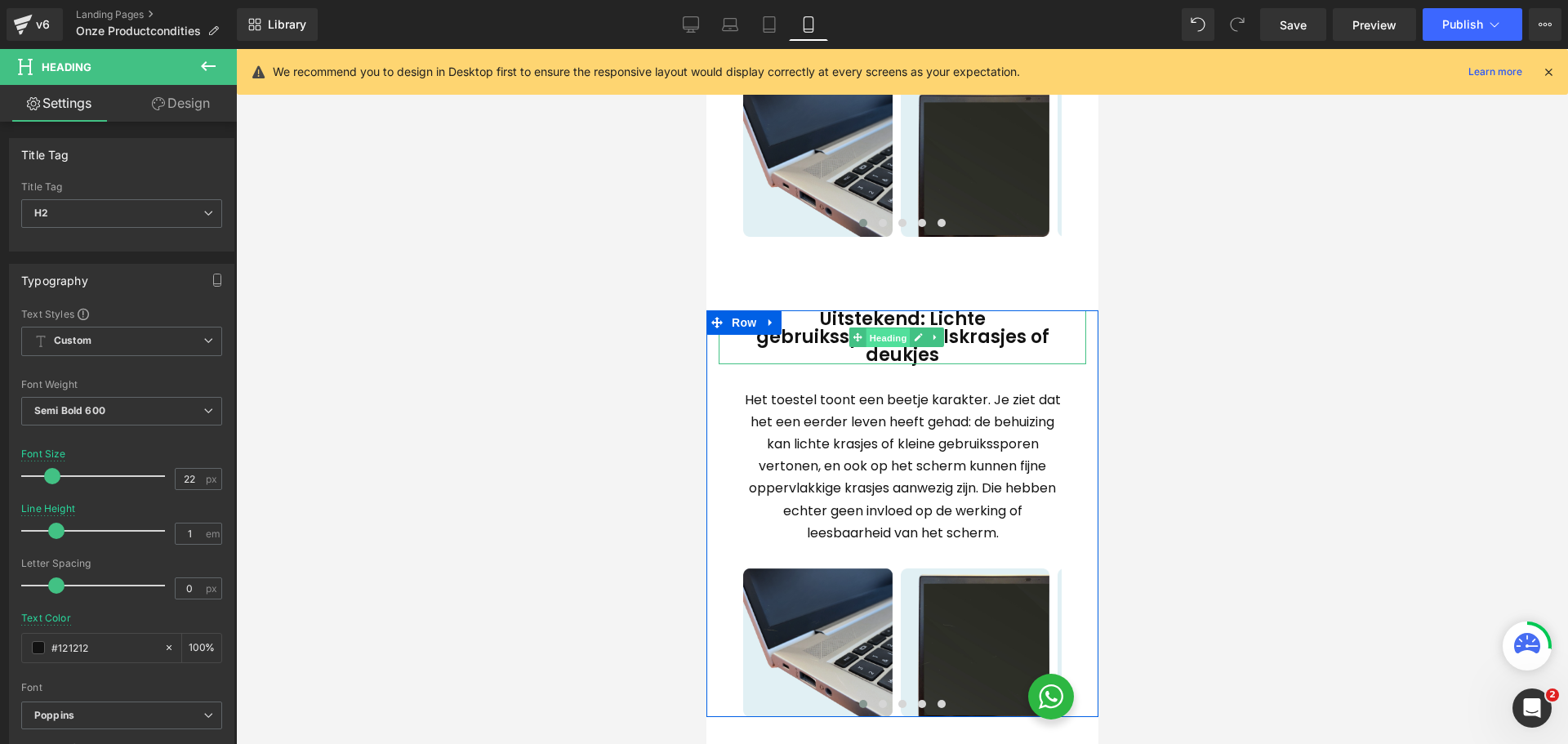
click at [895, 336] on span "Heading" at bounding box center [887, 338] width 44 height 20
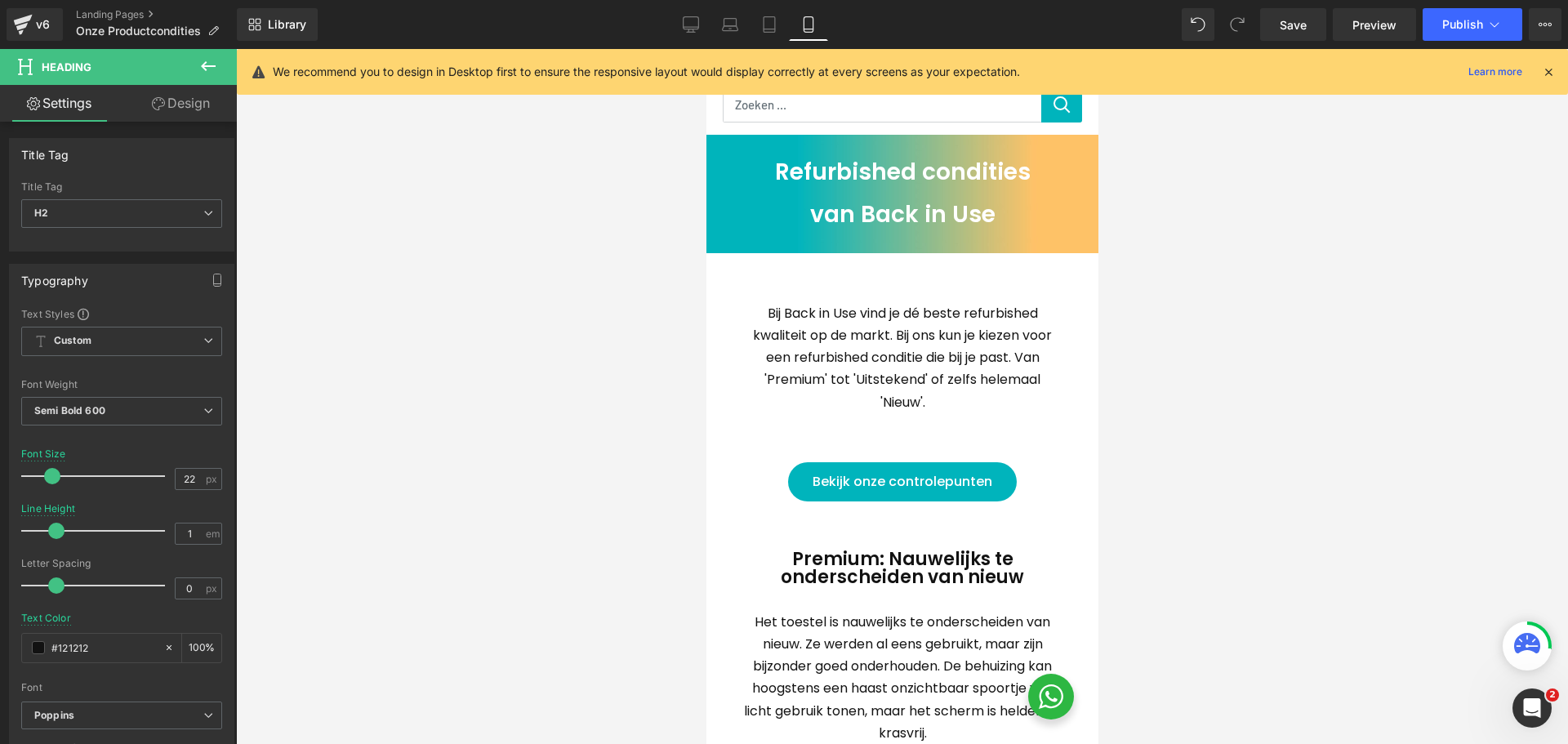
scroll to position [0, 0]
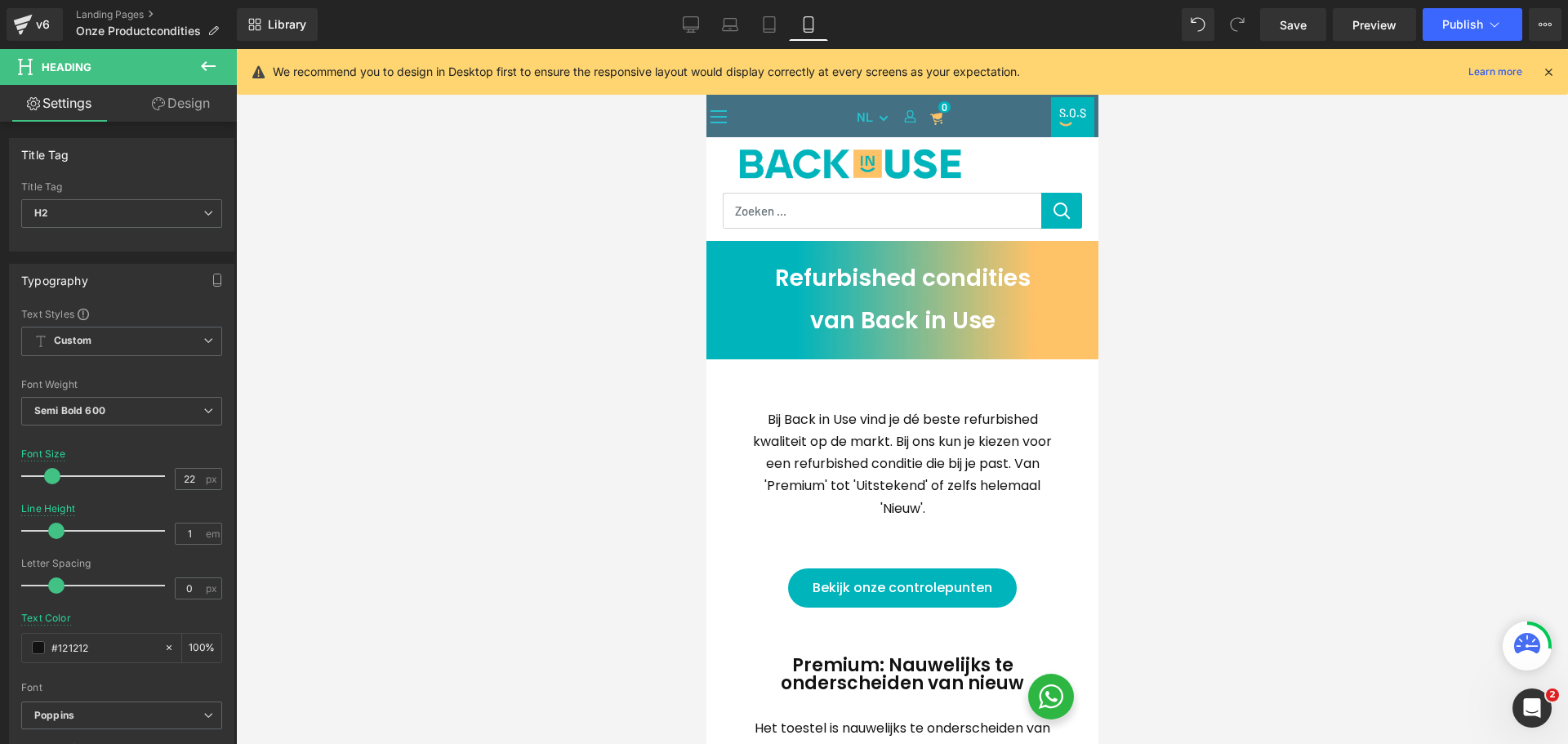
click at [899, 308] on div "Refurbished condities v an Back in Use Heading" at bounding box center [902, 299] width 392 height 86
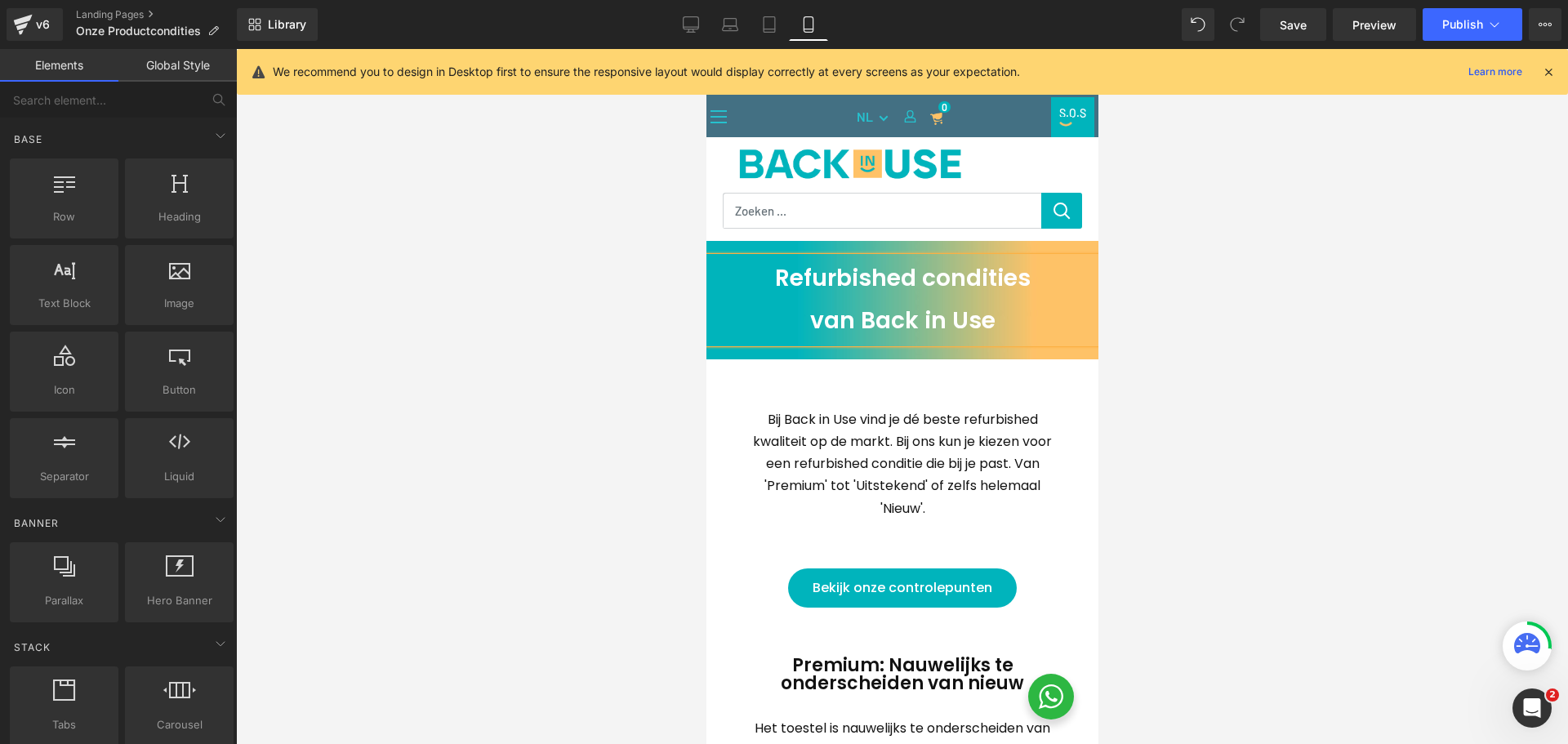
click at [1345, 283] on div at bounding box center [902, 396] width 1332 height 695
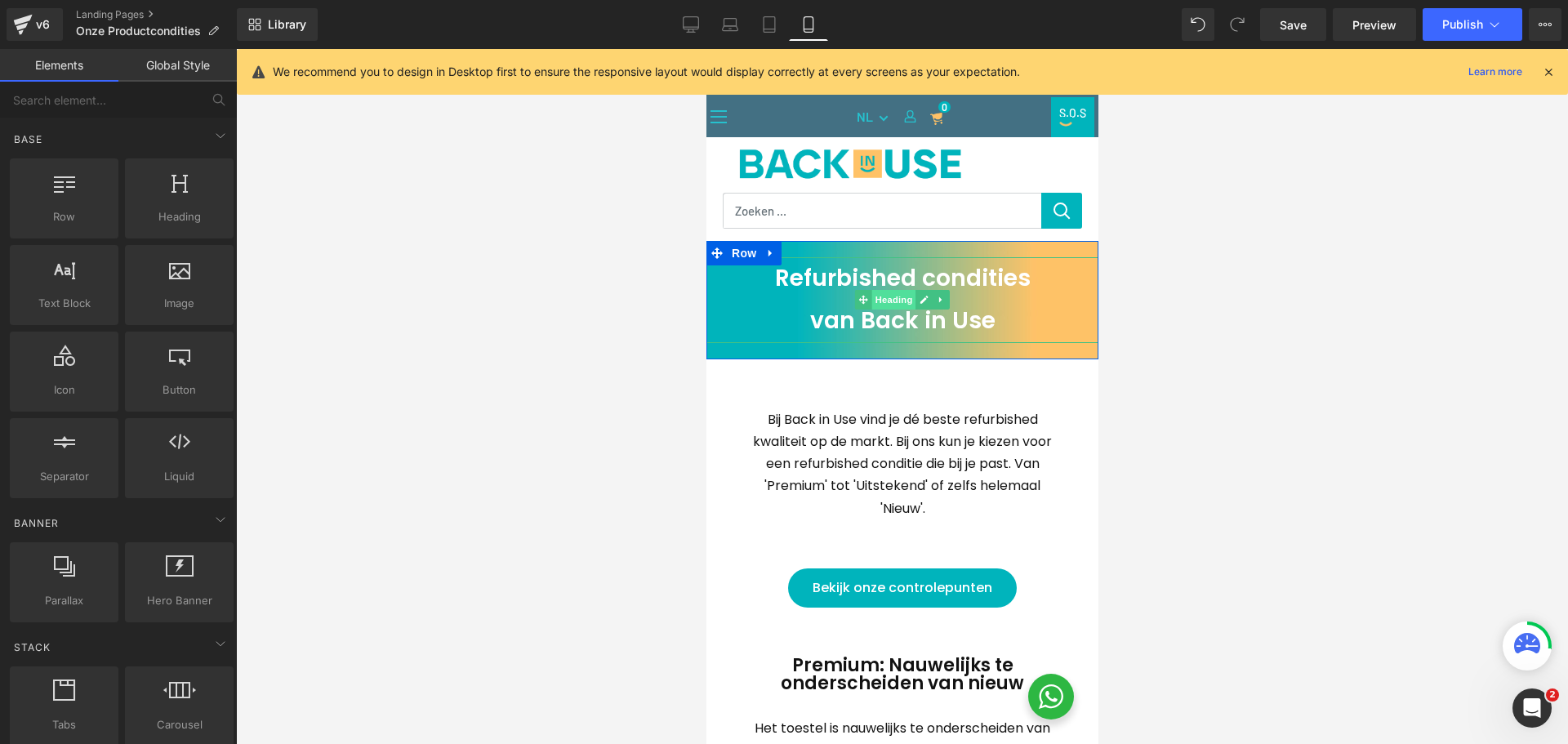
click at [880, 304] on span "Heading" at bounding box center [893, 300] width 44 height 20
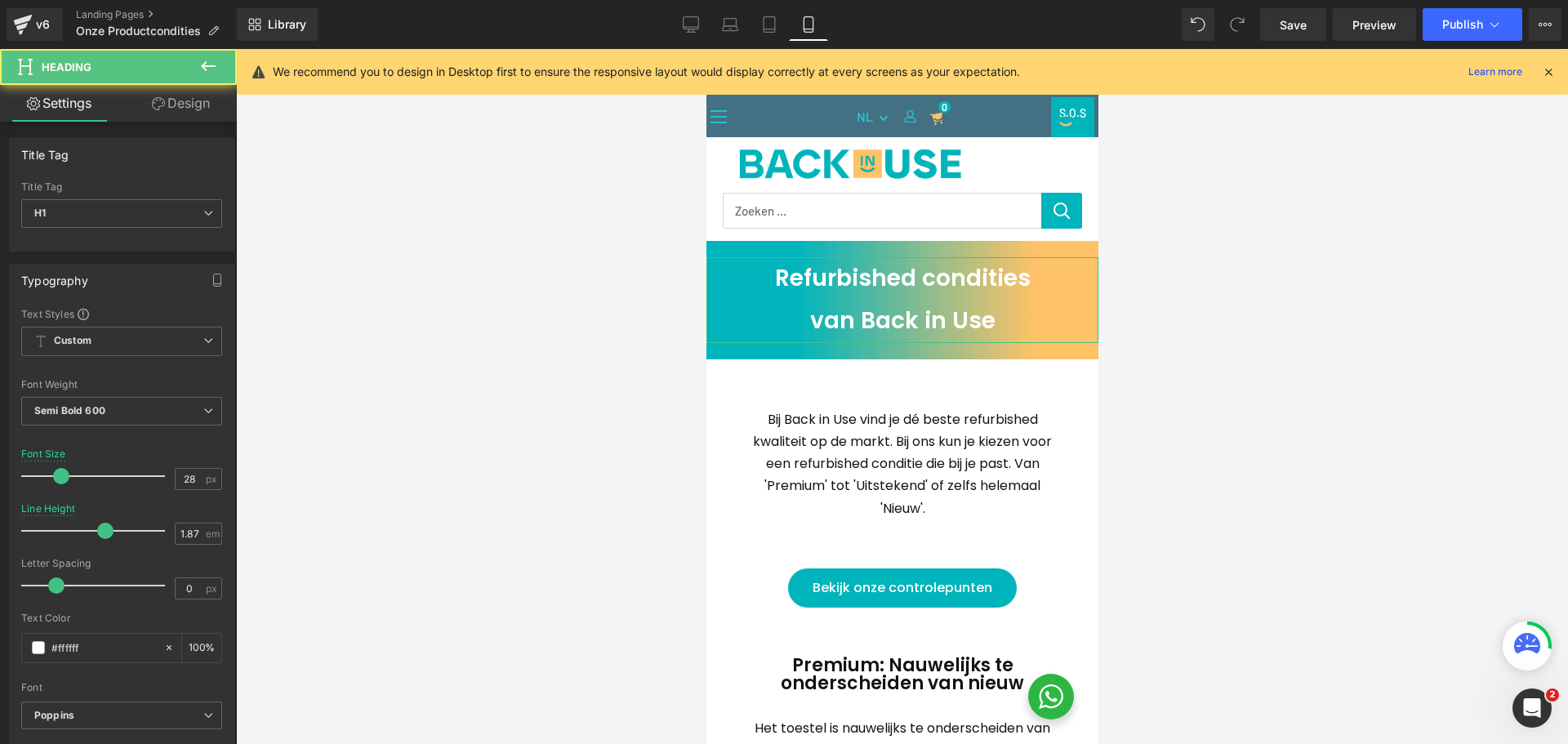
click at [196, 113] on link "Design" at bounding box center [181, 103] width 118 height 37
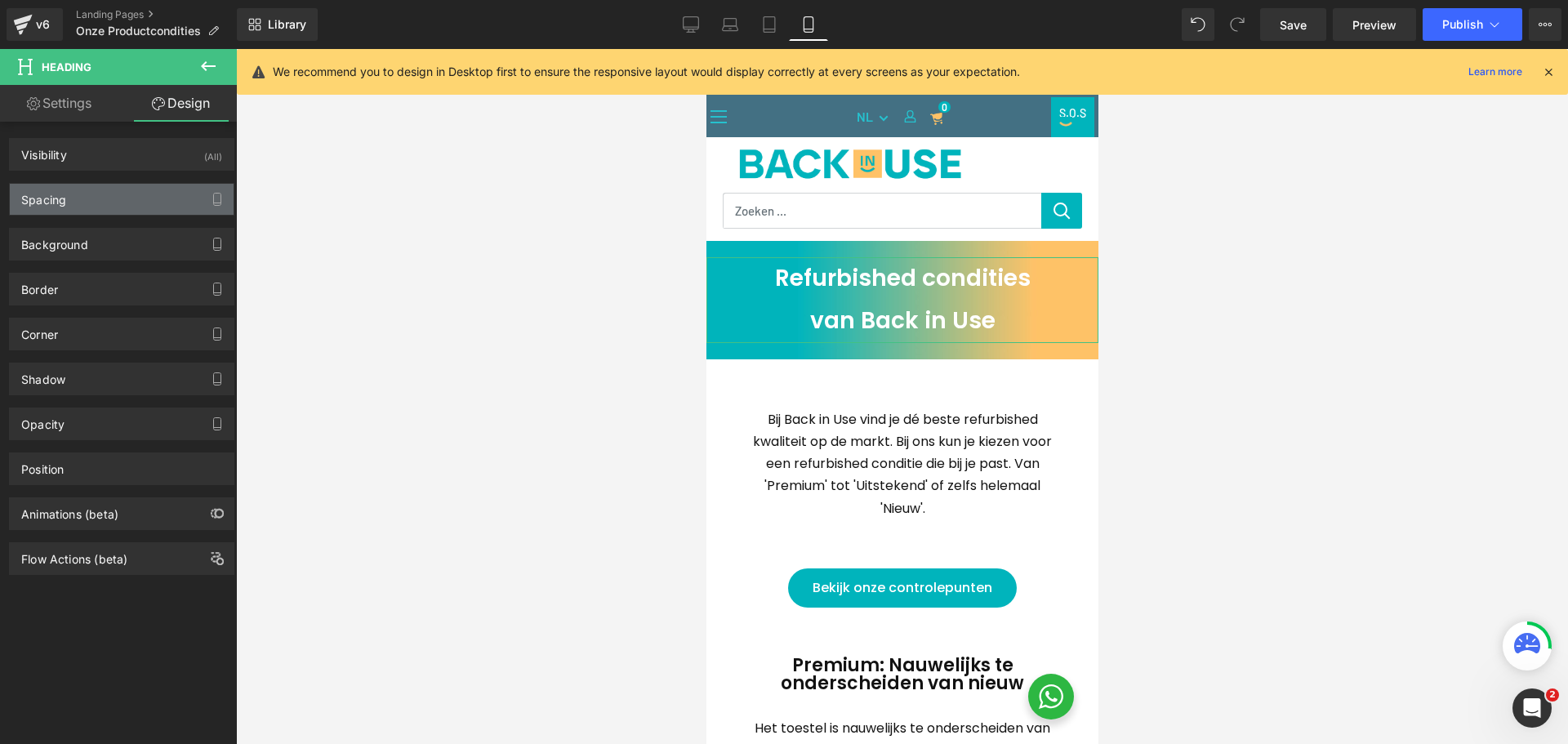
click at [96, 194] on div "Spacing" at bounding box center [122, 199] width 224 height 31
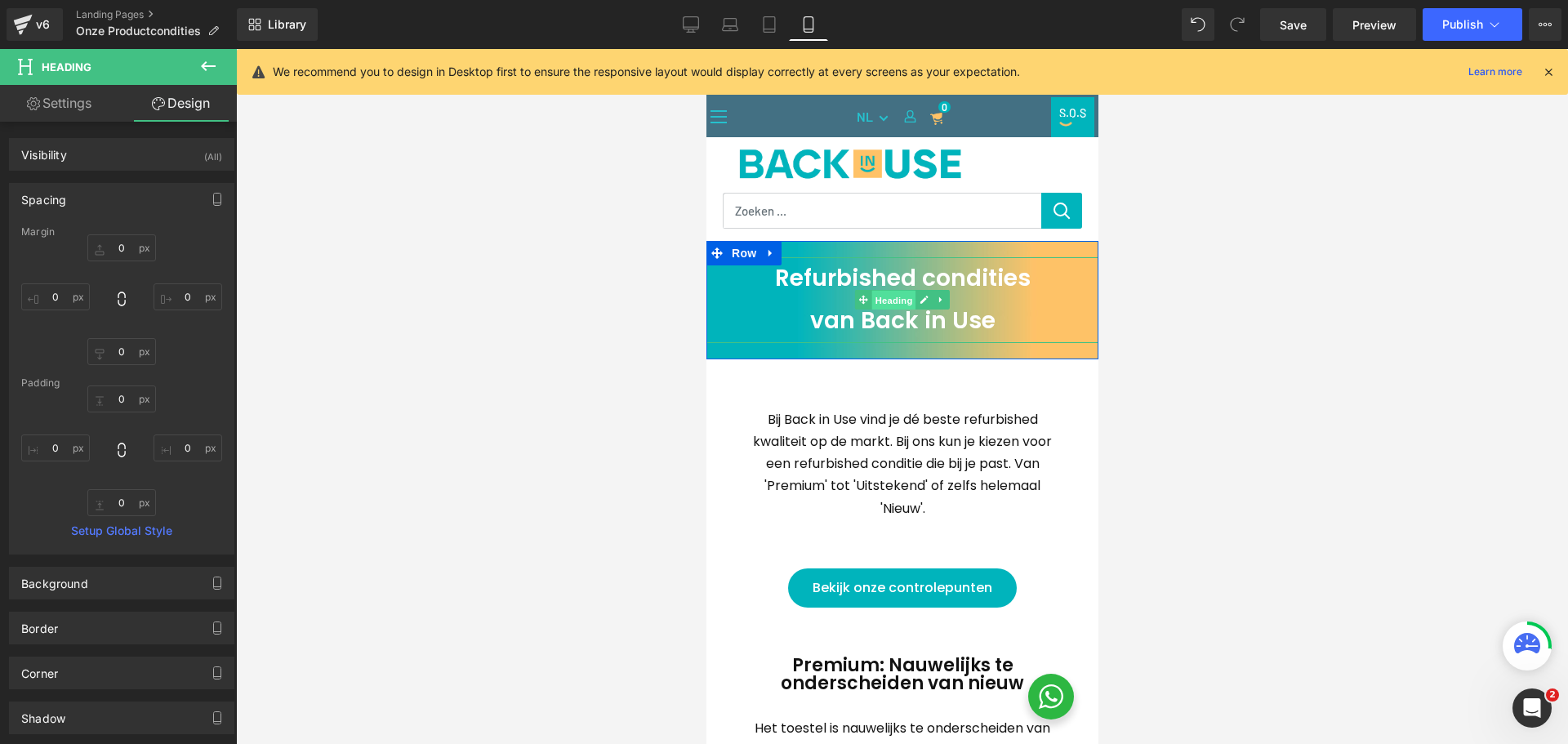
click at [893, 297] on span "Heading" at bounding box center [893, 301] width 44 height 20
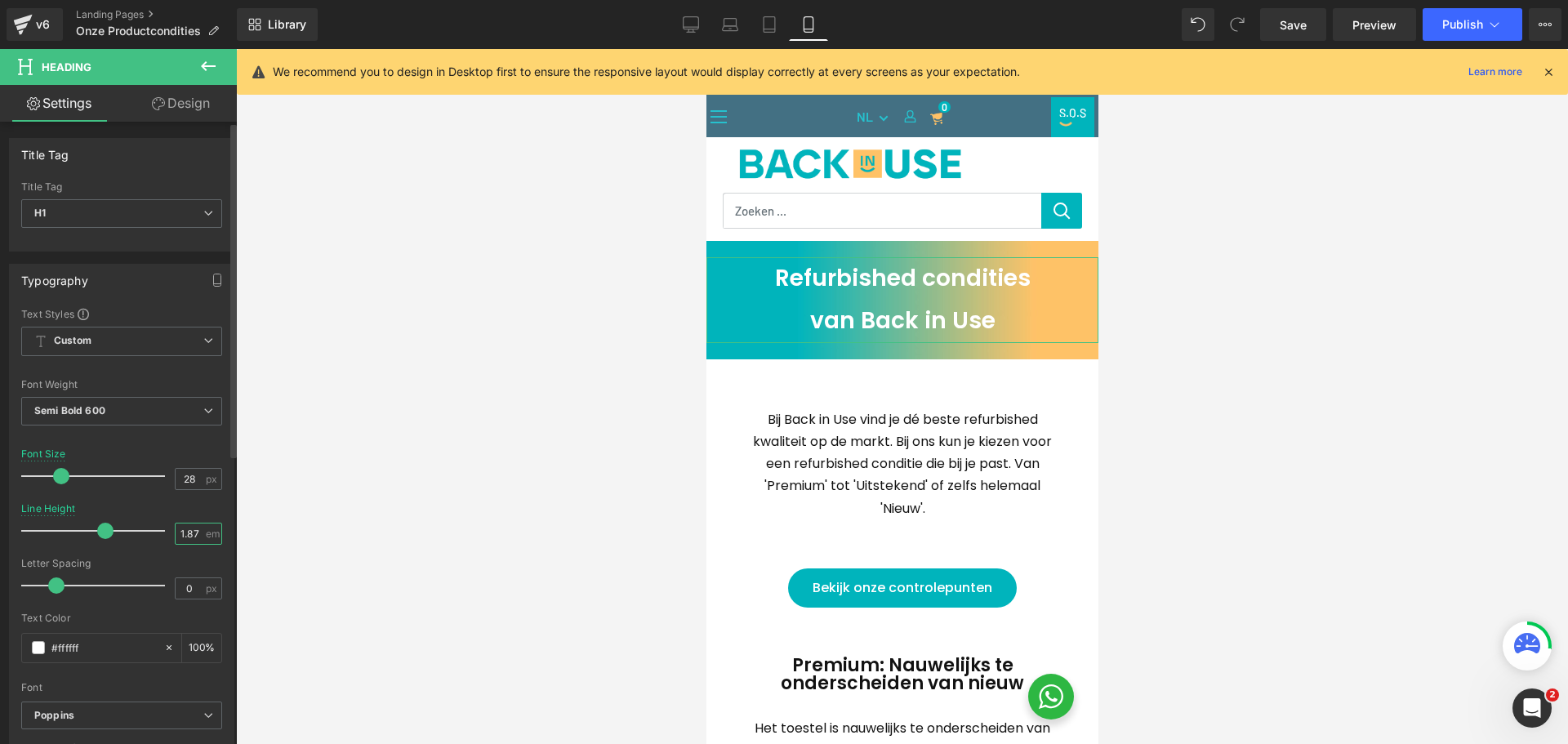
click at [188, 540] on input "1.87" at bounding box center [190, 534] width 28 height 20
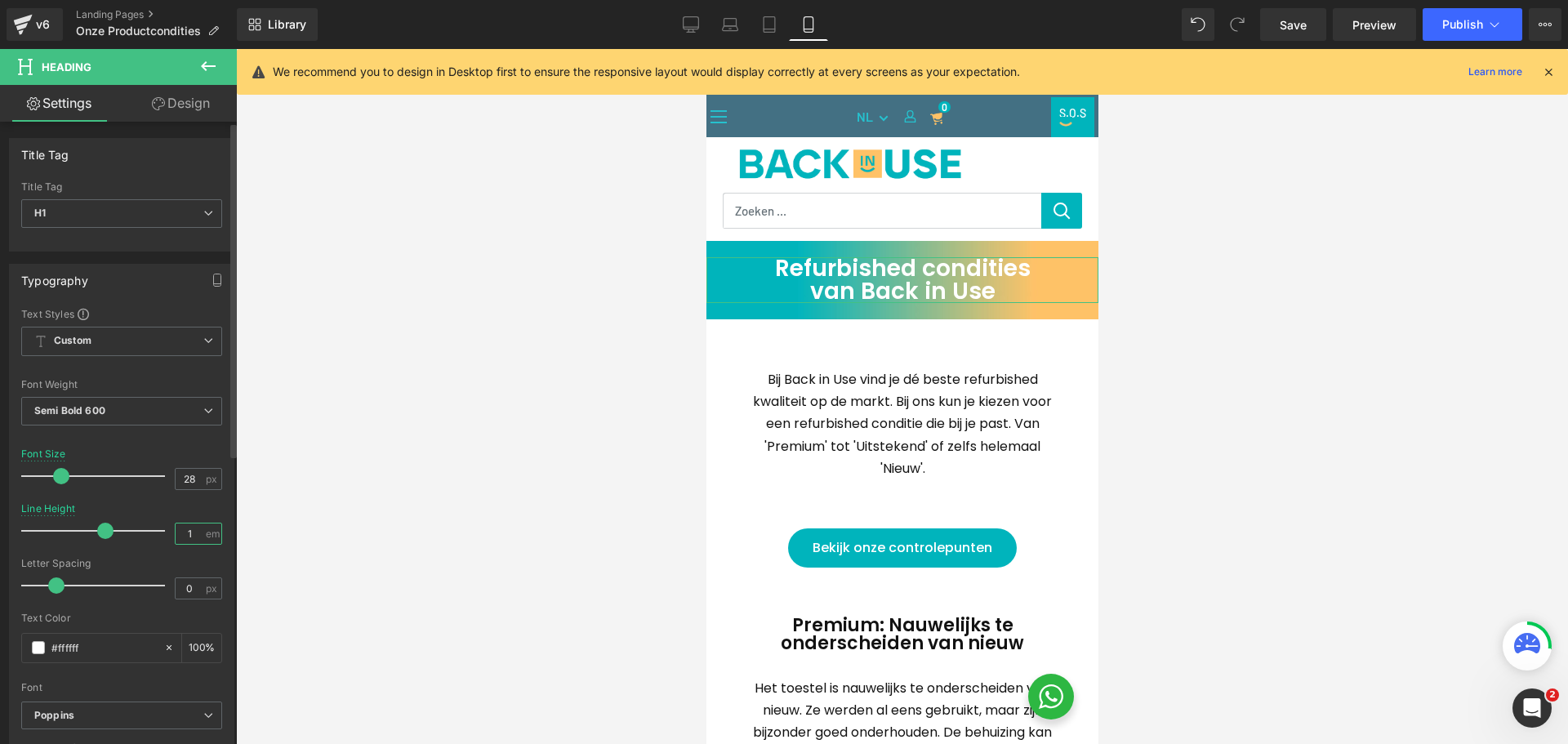
type input "1"
click at [192, 453] on div "Font Size 28 px" at bounding box center [121, 476] width 201 height 55
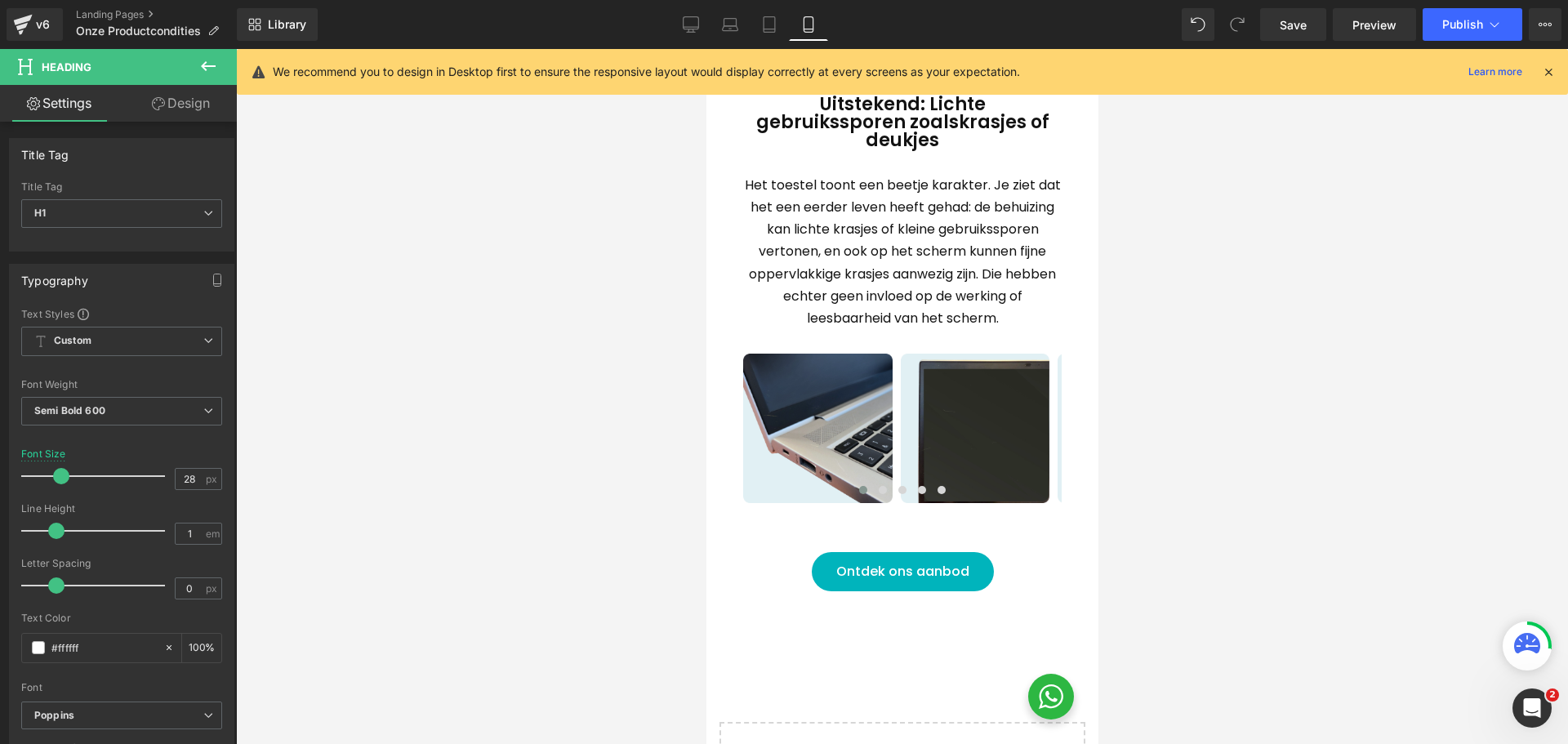
scroll to position [980, 0]
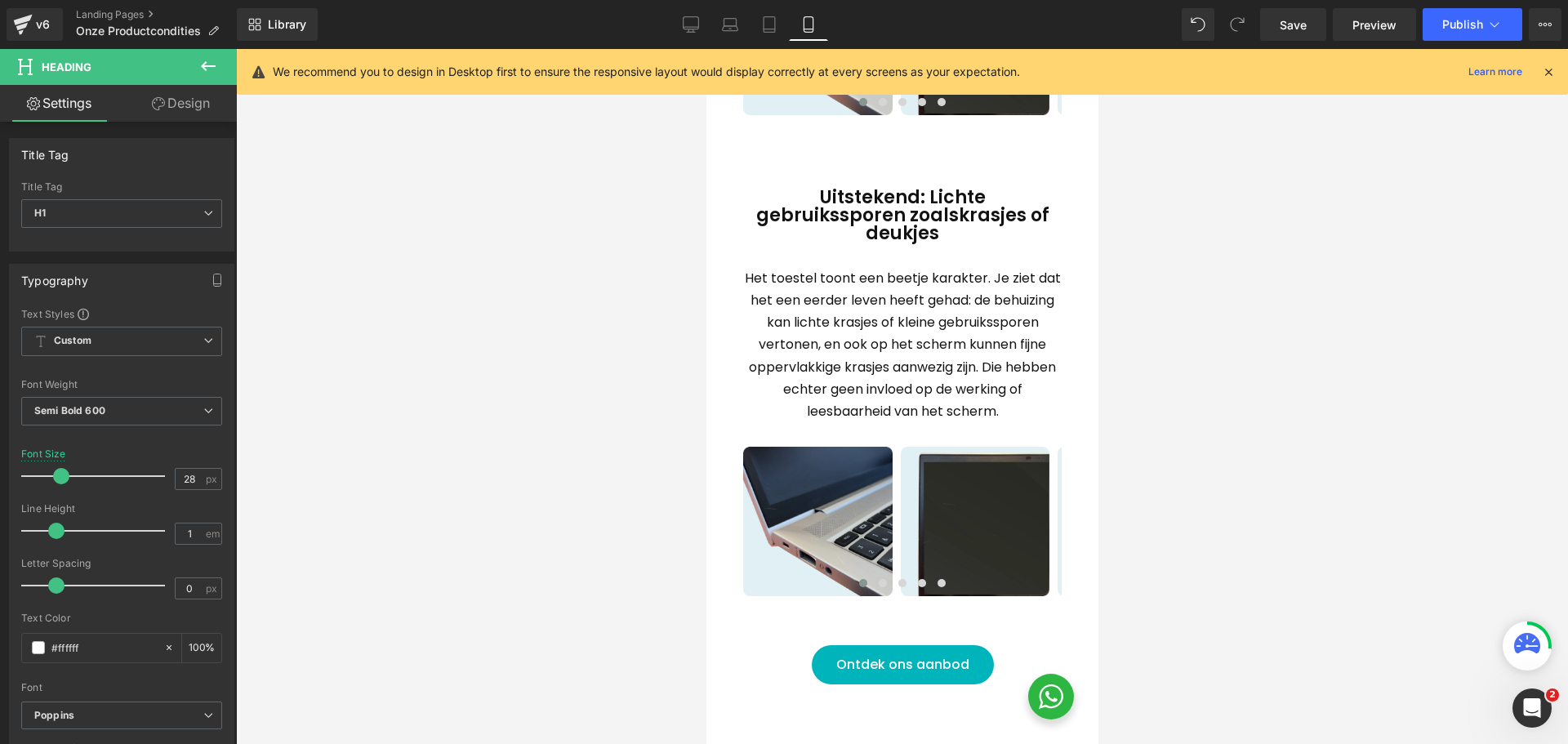
click at [905, 324] on span "Het toestel toont een beetje karakter. Je ziet dat het een eerder leven heeft g…" at bounding box center [902, 344] width 316 height 152
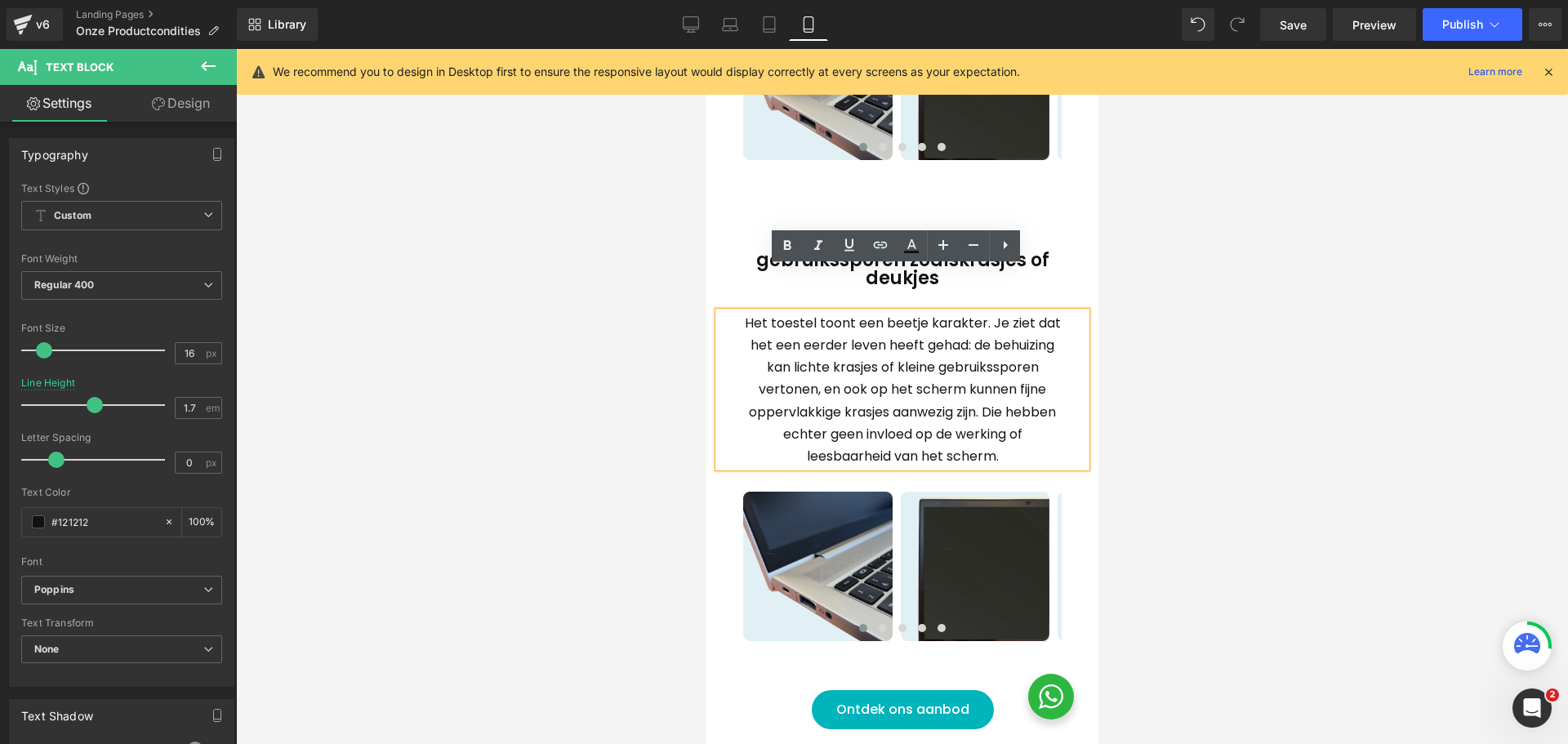
scroll to position [898, 0]
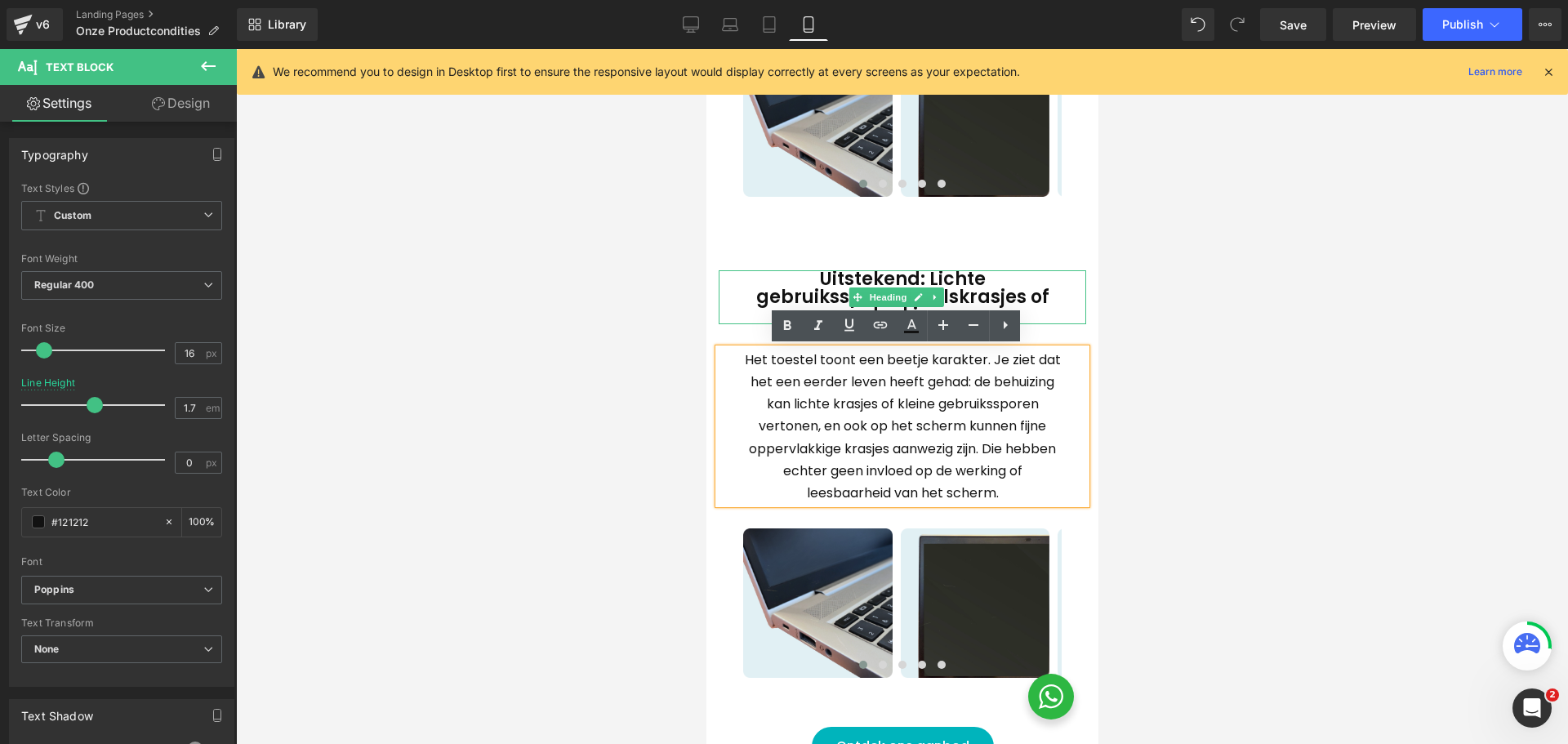
click at [920, 286] on h2 "Uitstekend: Lichte gebruikssporen zoals krasjes of deukjes" at bounding box center [902, 297] width 319 height 54
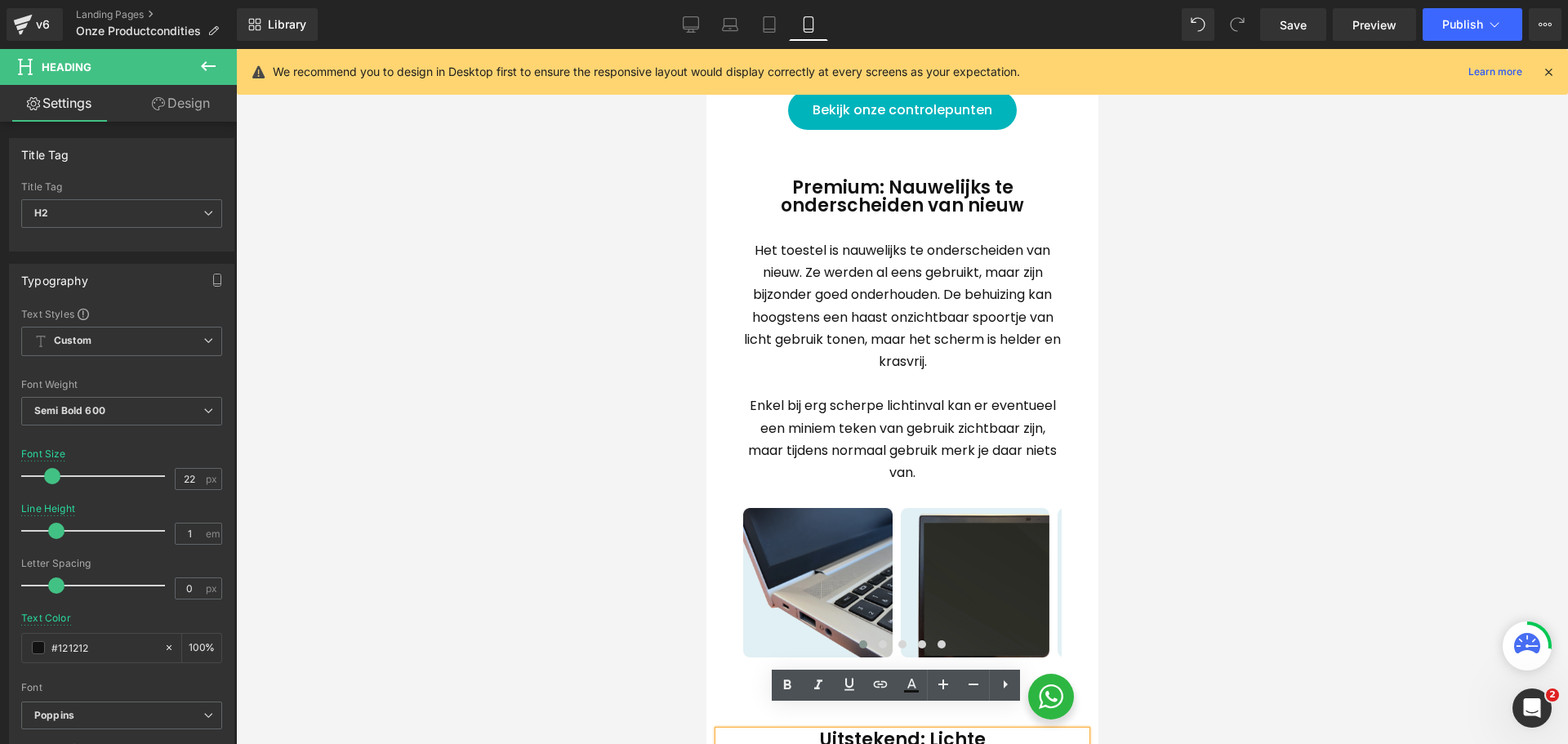
scroll to position [409, 0]
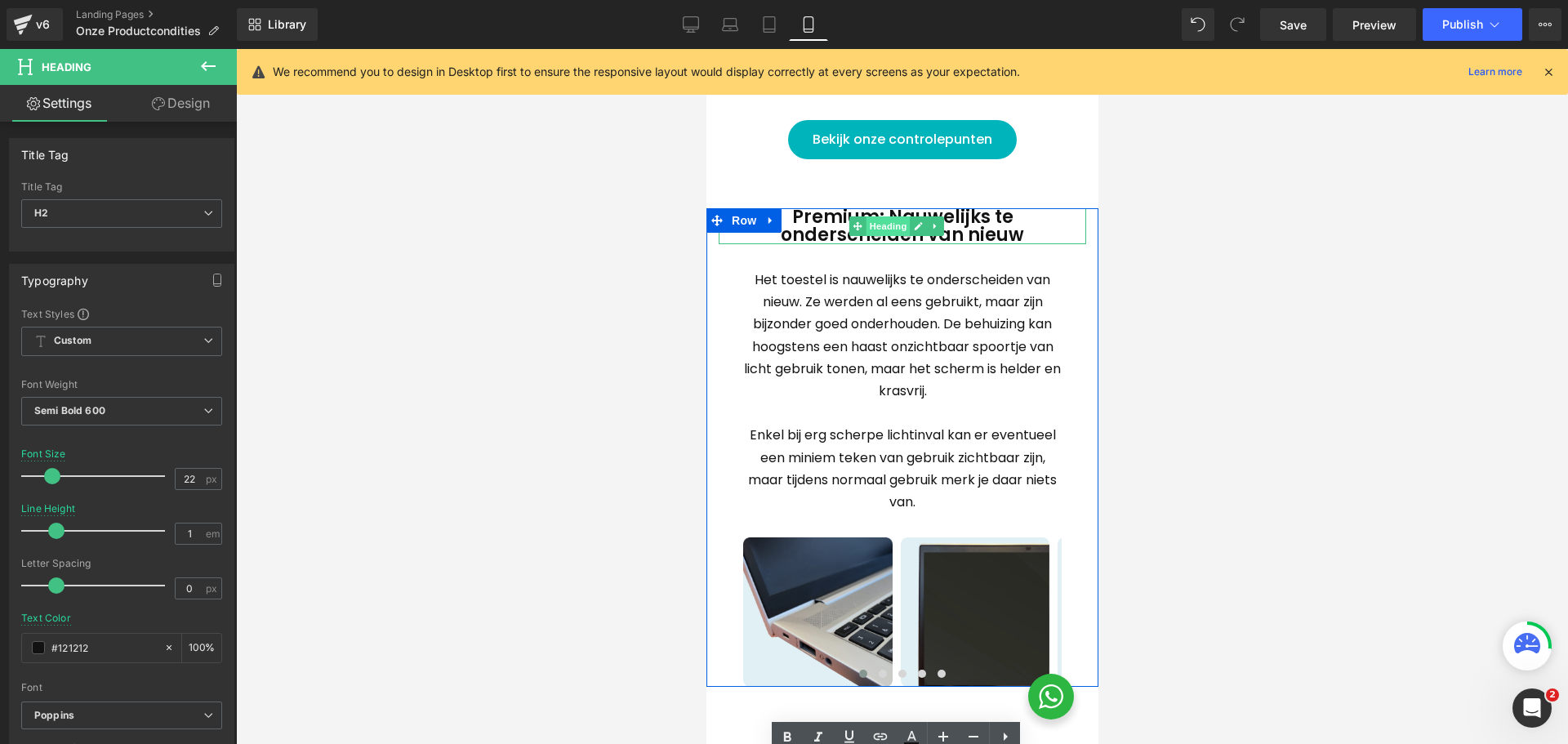
click at [892, 218] on span "Heading" at bounding box center [887, 227] width 44 height 20
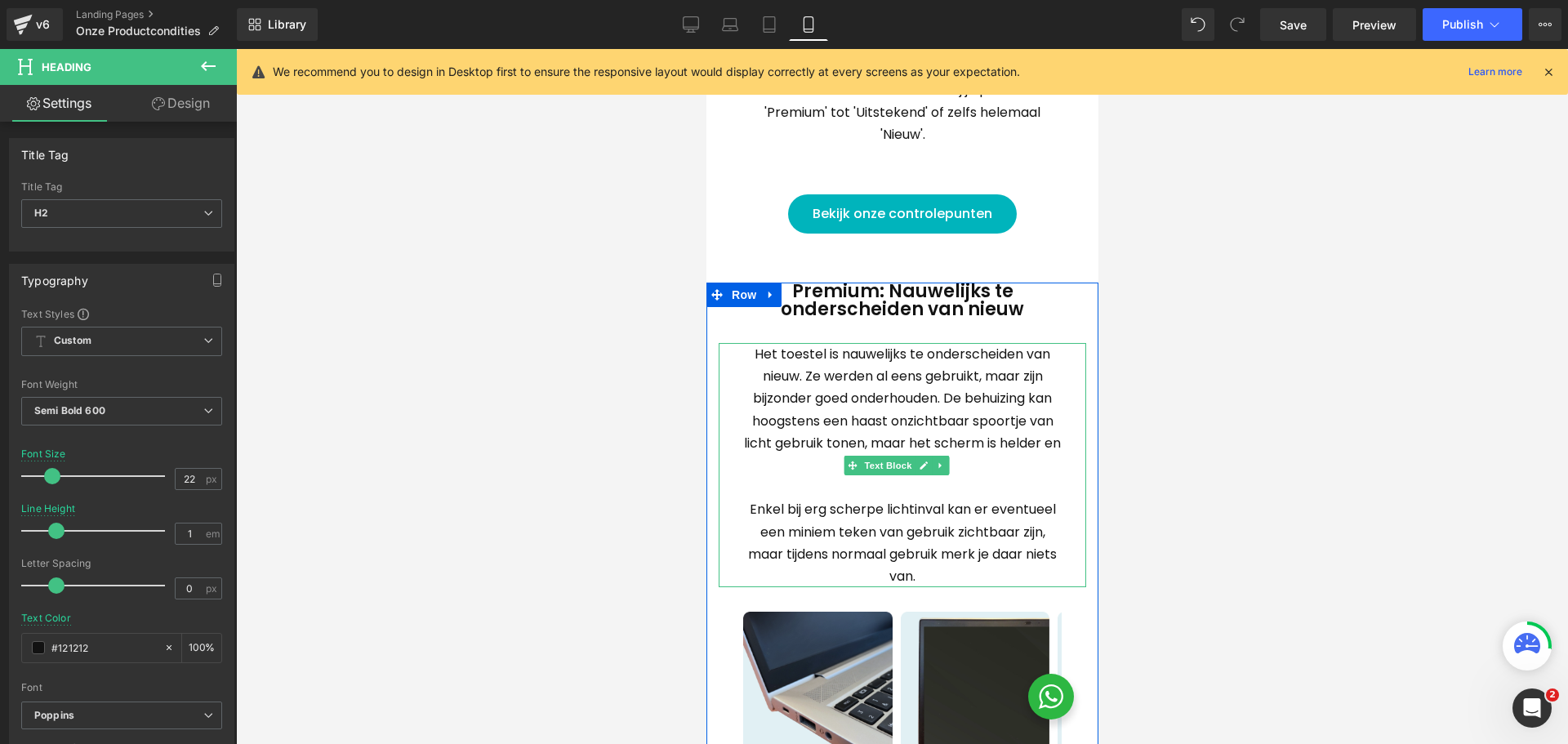
scroll to position [245, 0]
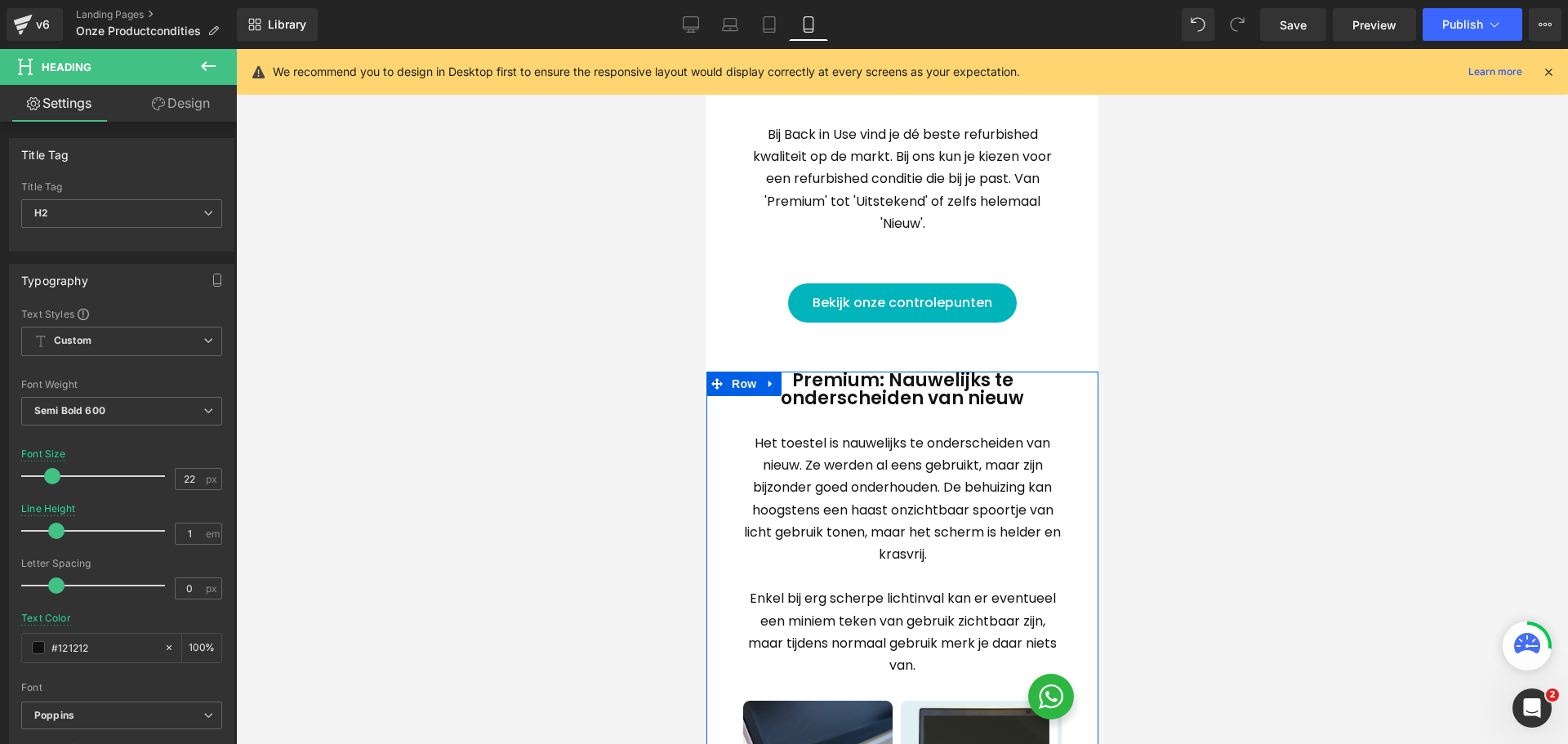
click at [880, 450] on span "Het toestel is nauwelijks te onderscheiden van nieuw. Ze werden al eens gebruik…" at bounding box center [902, 499] width 317 height 130
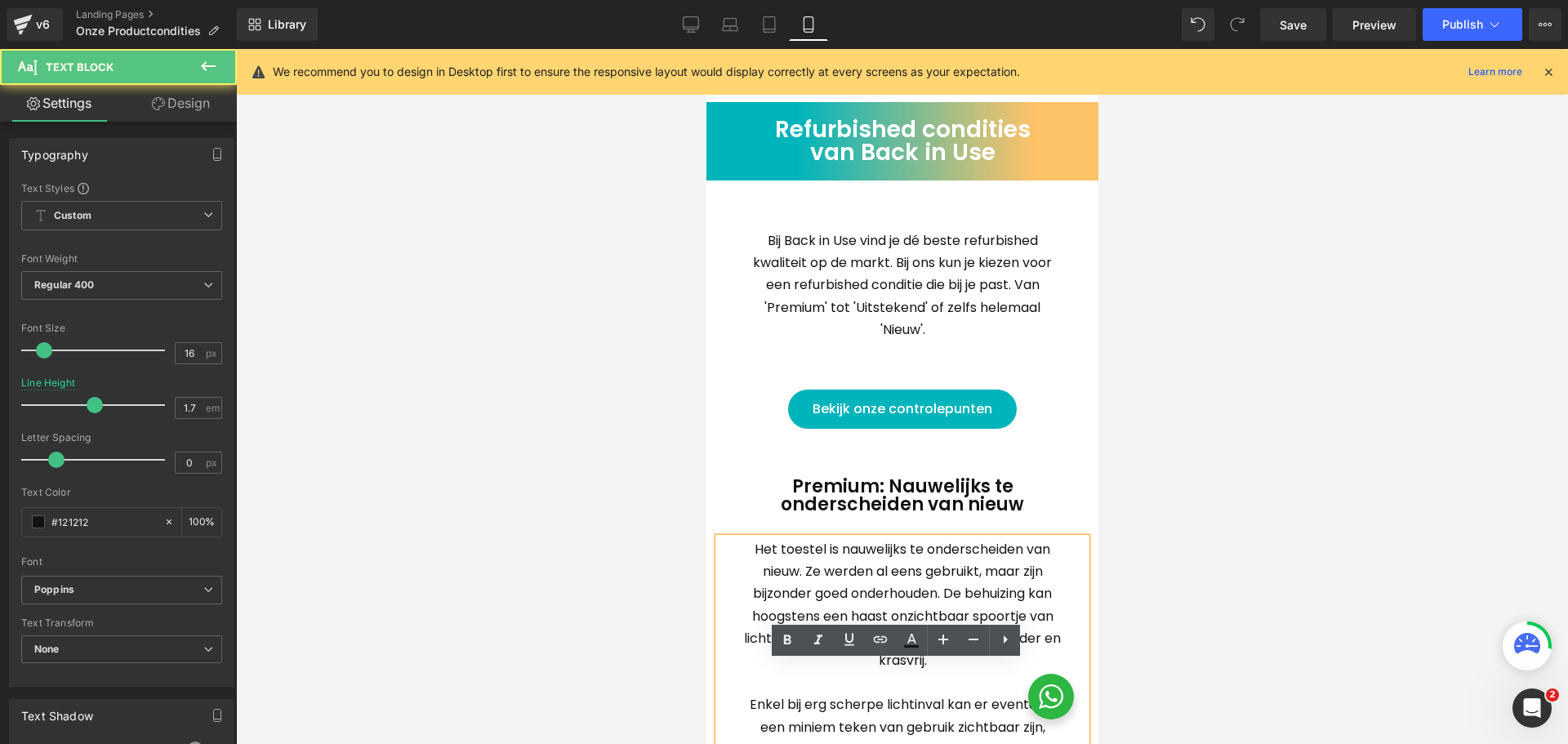
scroll to position [0, 0]
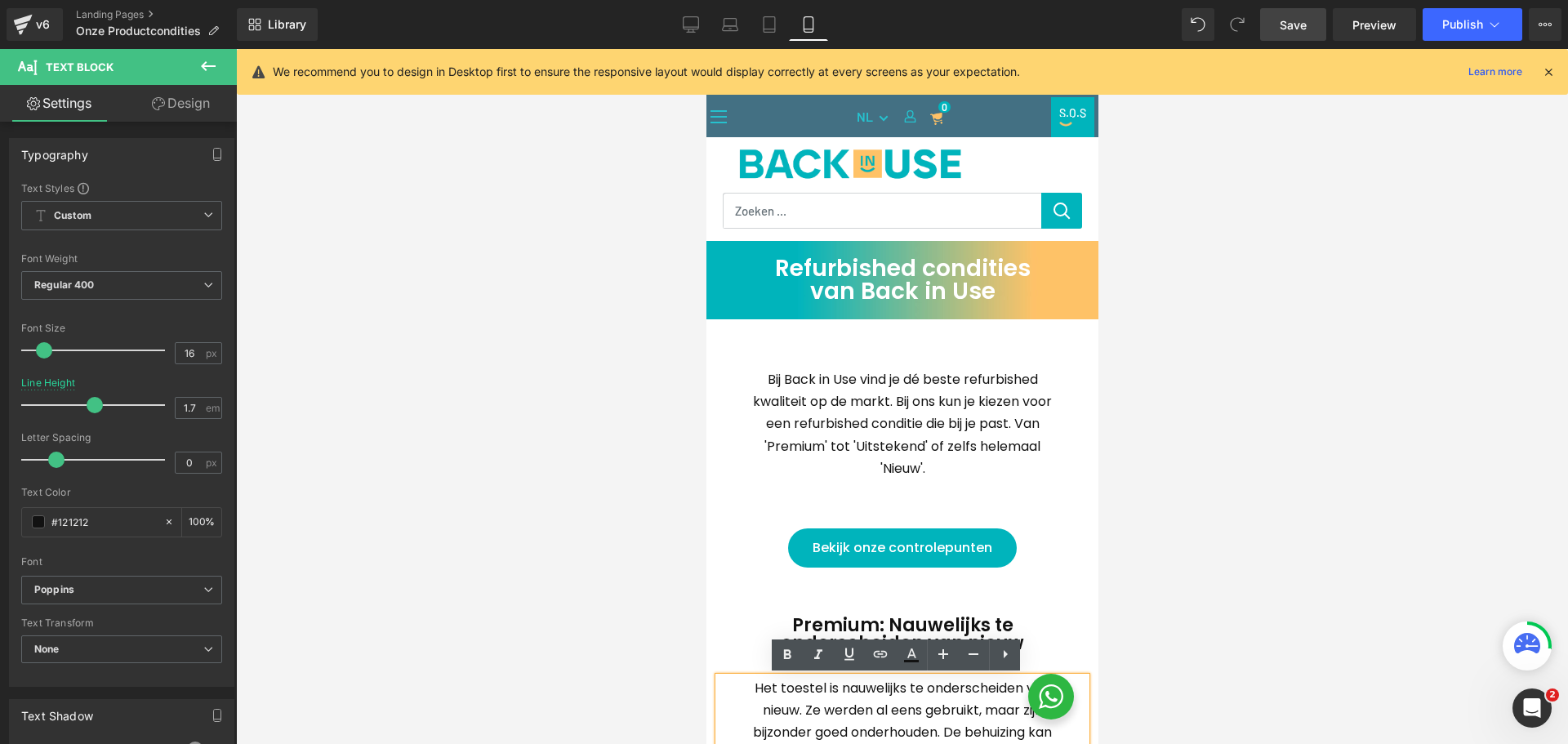
click at [1280, 21] on link "Save" at bounding box center [1293, 24] width 66 height 33
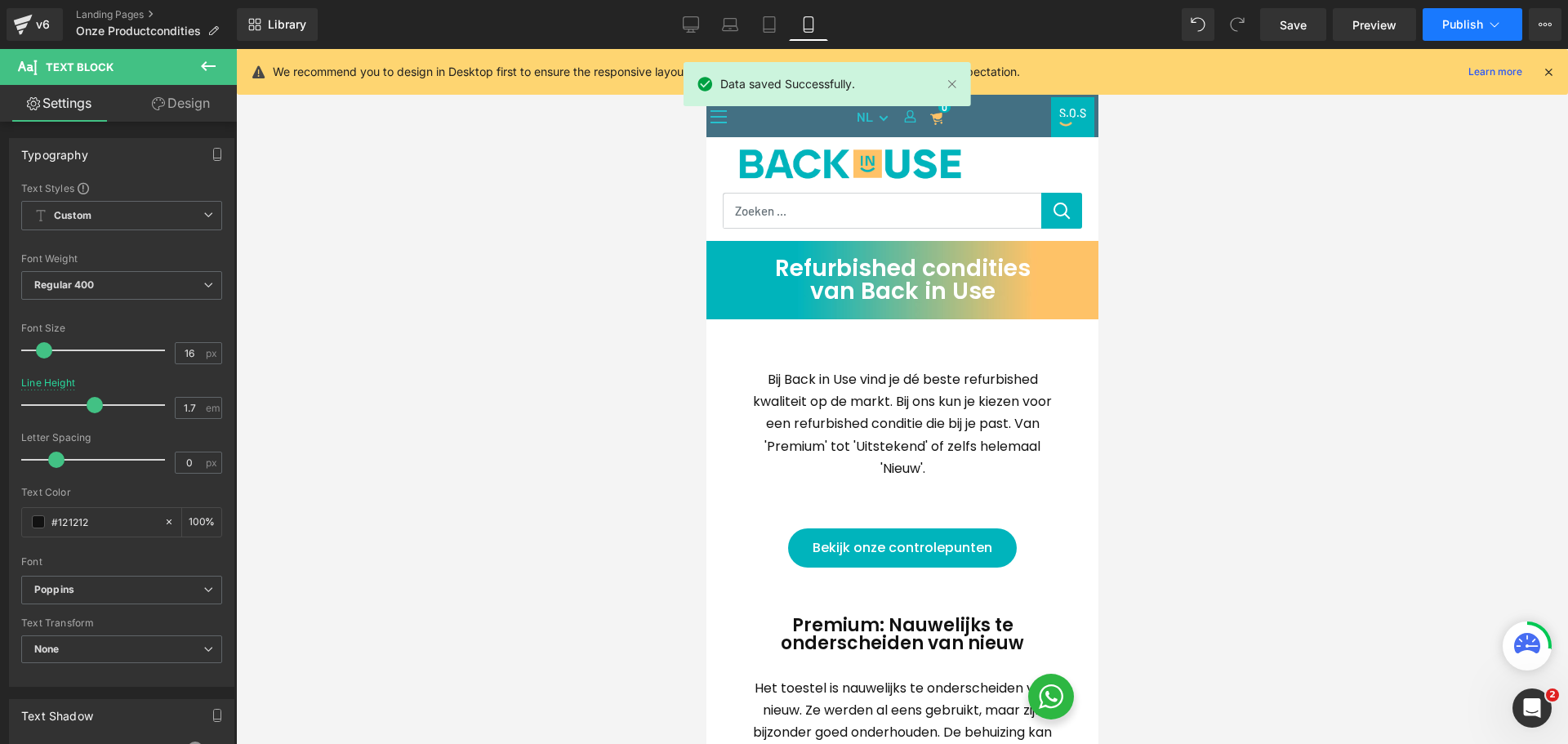
click at [1475, 20] on span "Publish" at bounding box center [1463, 25] width 41 height 13
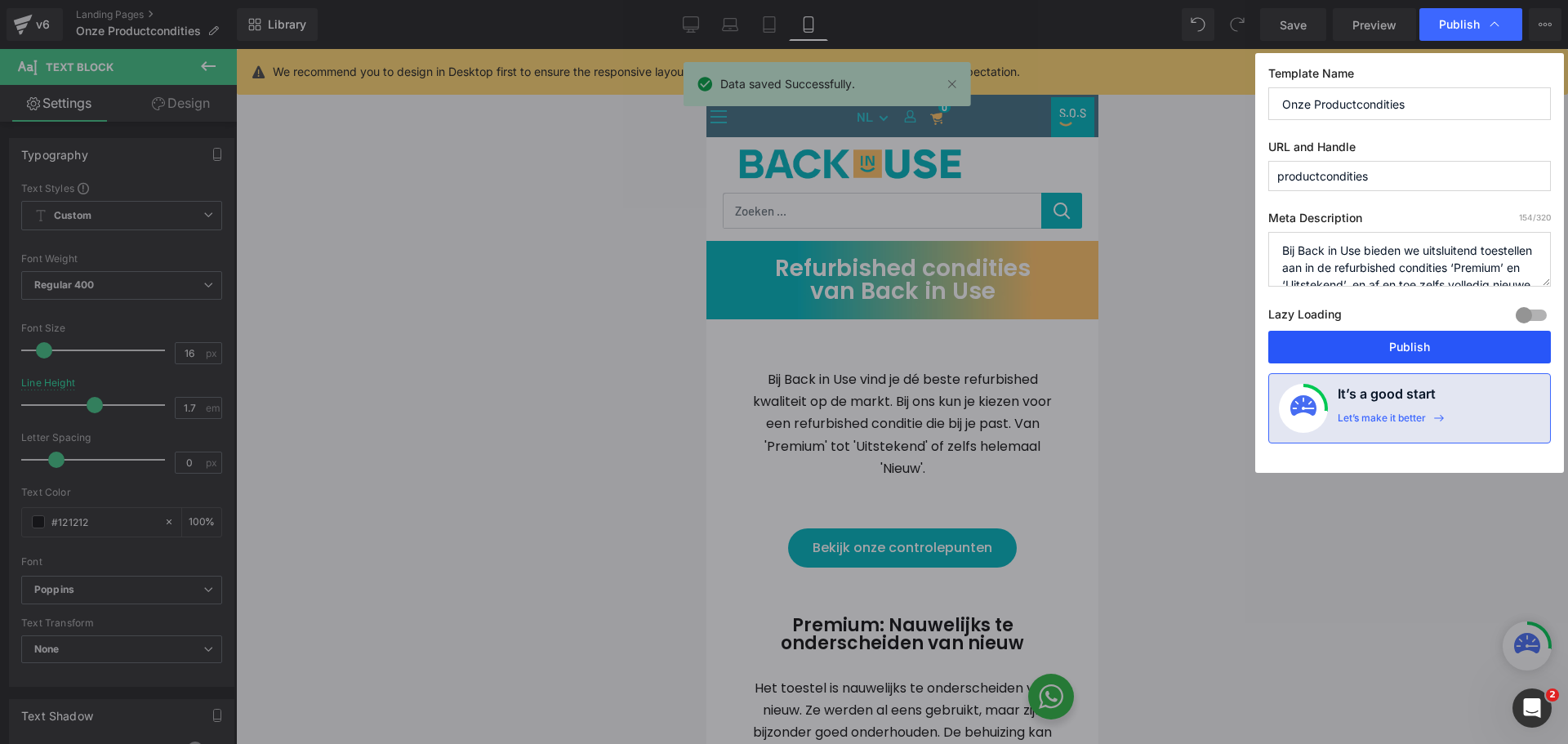
click at [1420, 349] on button "Publish" at bounding box center [1410, 347] width 283 height 33
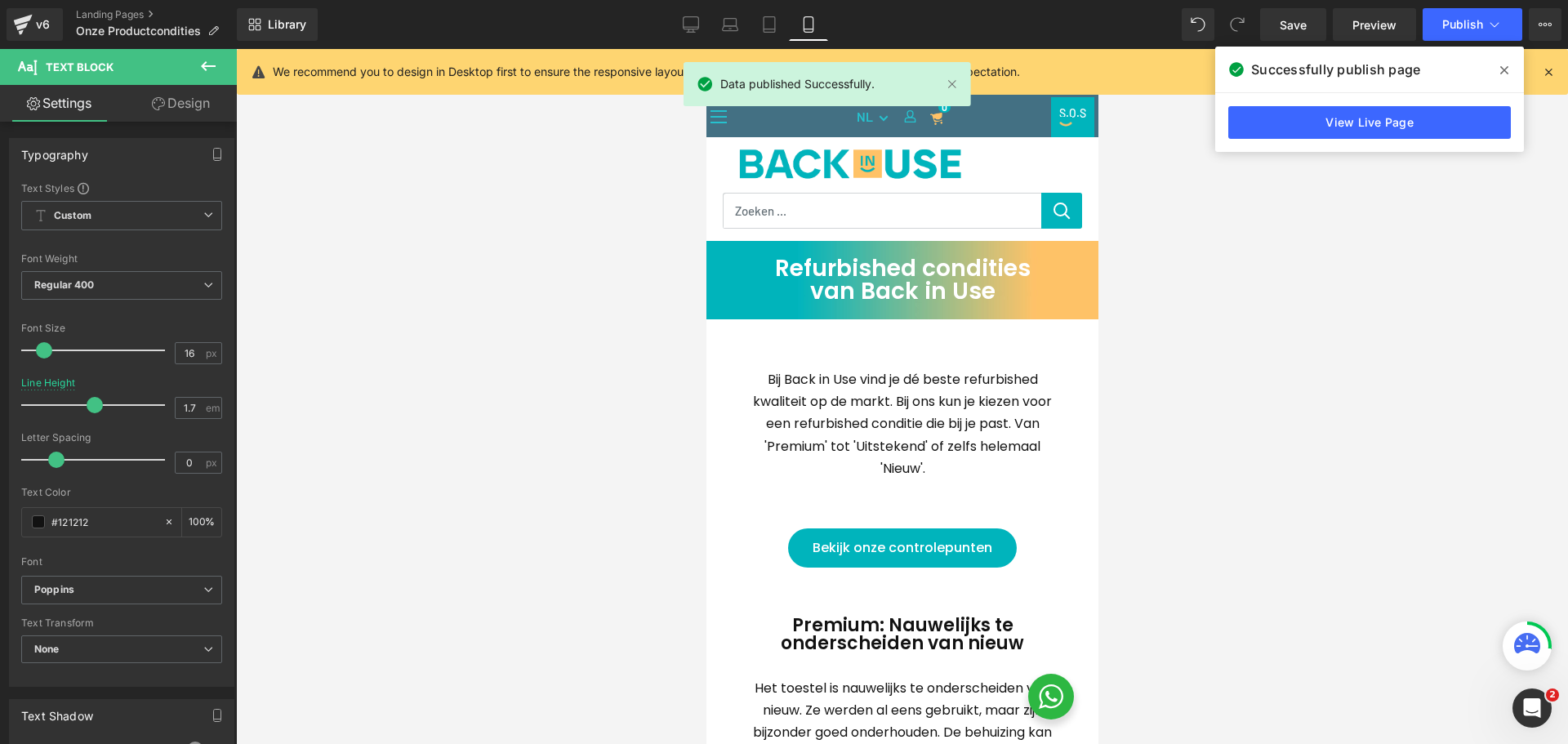
click at [1553, 72] on icon at bounding box center [1549, 72] width 15 height 15
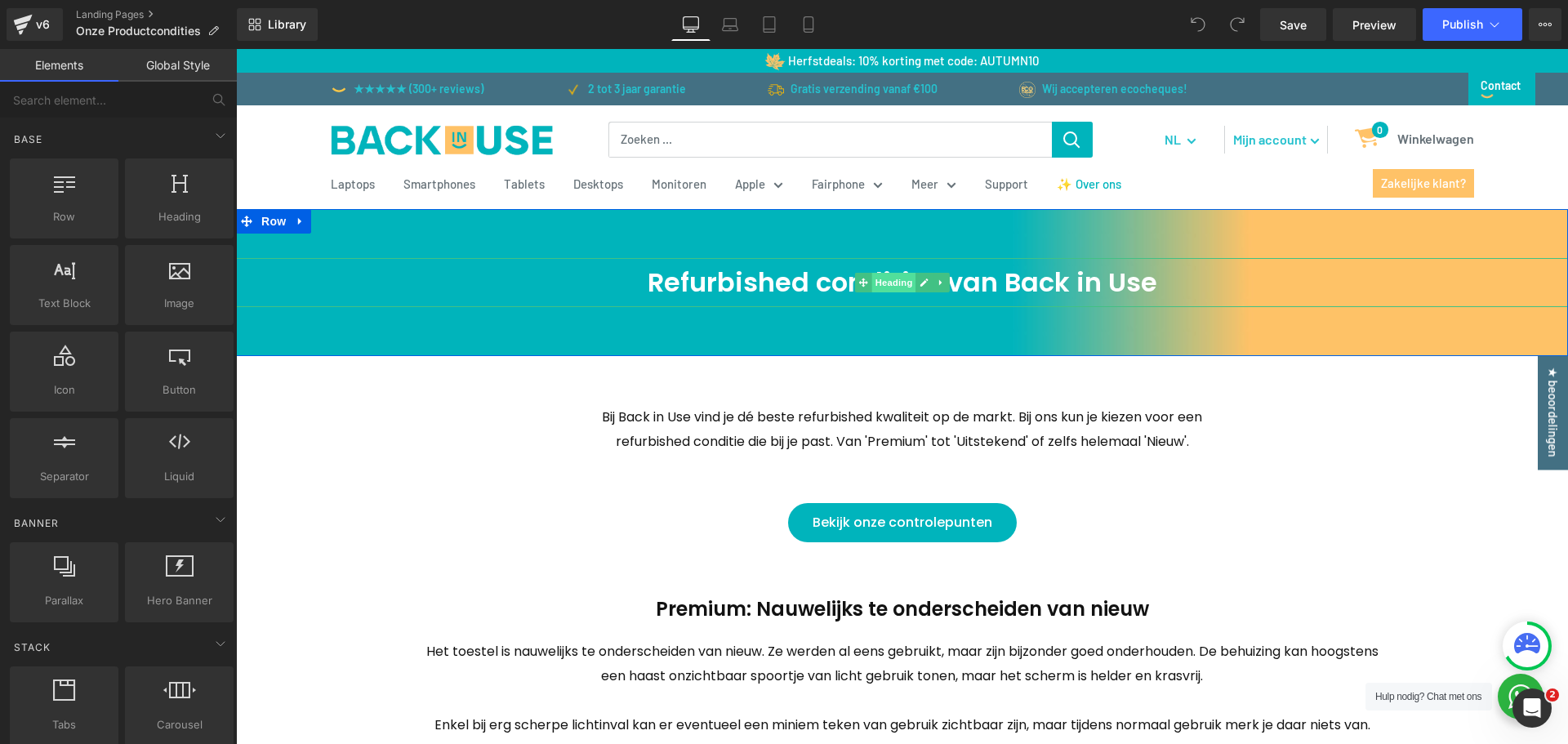
click at [897, 283] on span "Heading" at bounding box center [893, 283] width 44 height 20
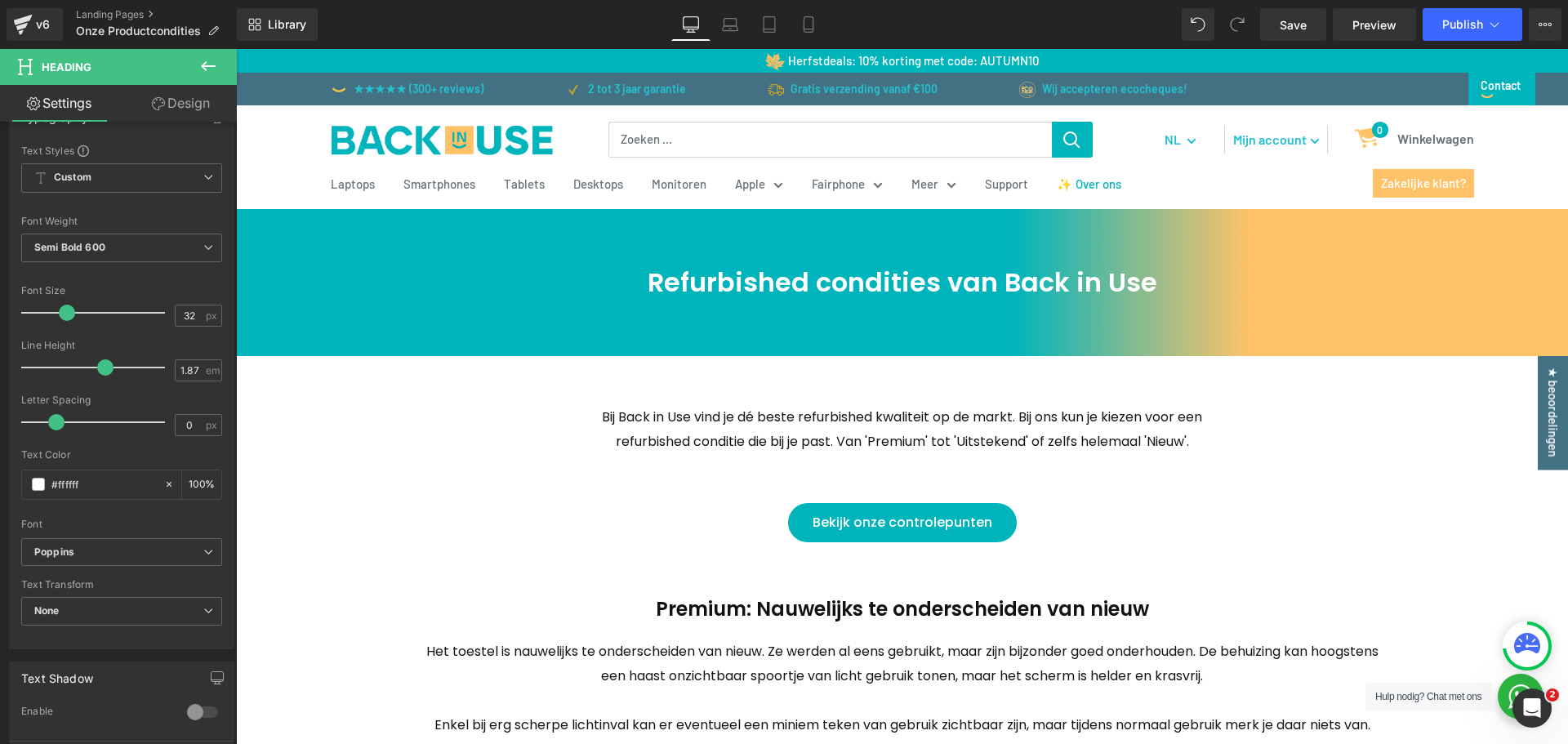
scroll to position [82, 0]
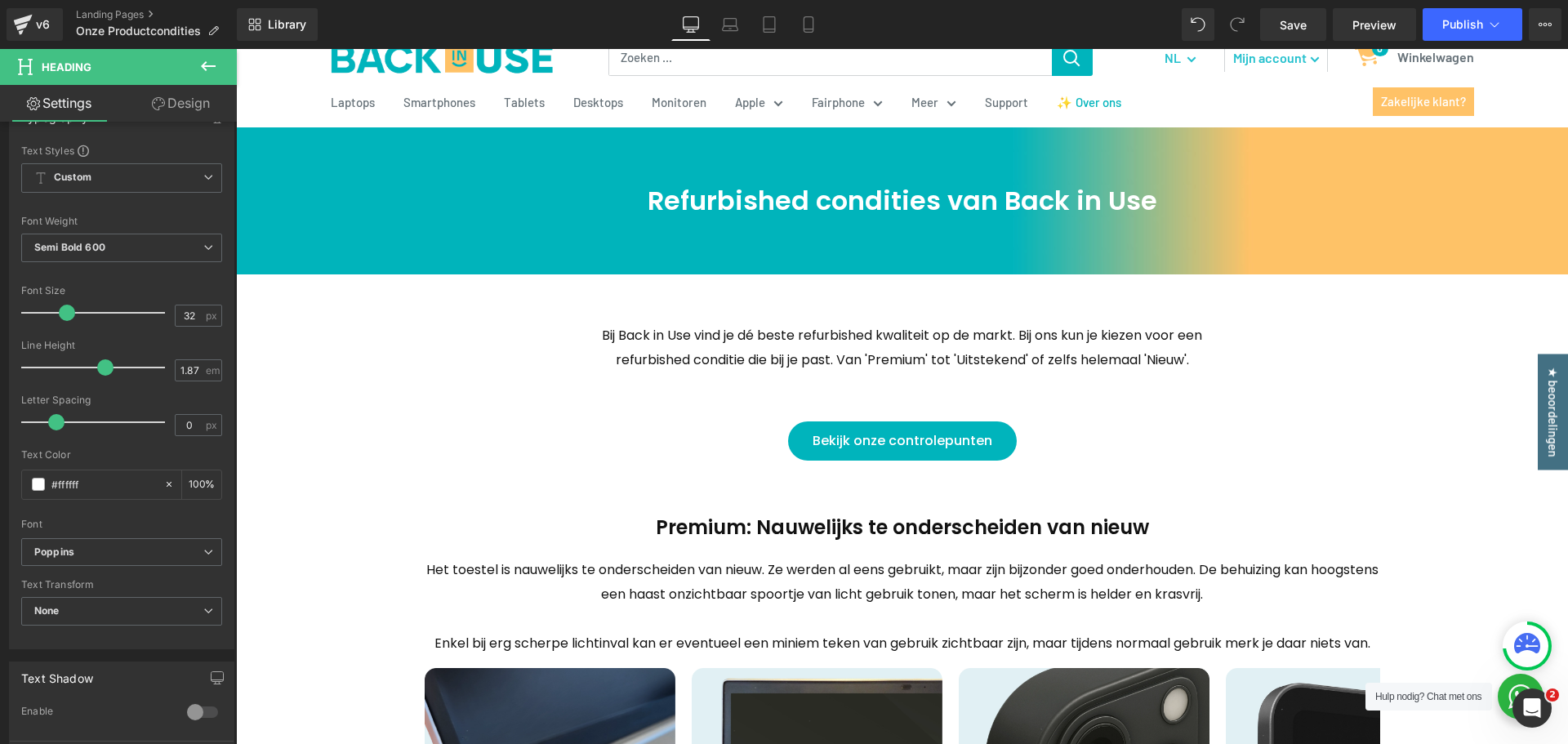
click at [897, 443] on div "Bekijk onze controlepunten Button" at bounding box center [902, 440] width 874 height 39
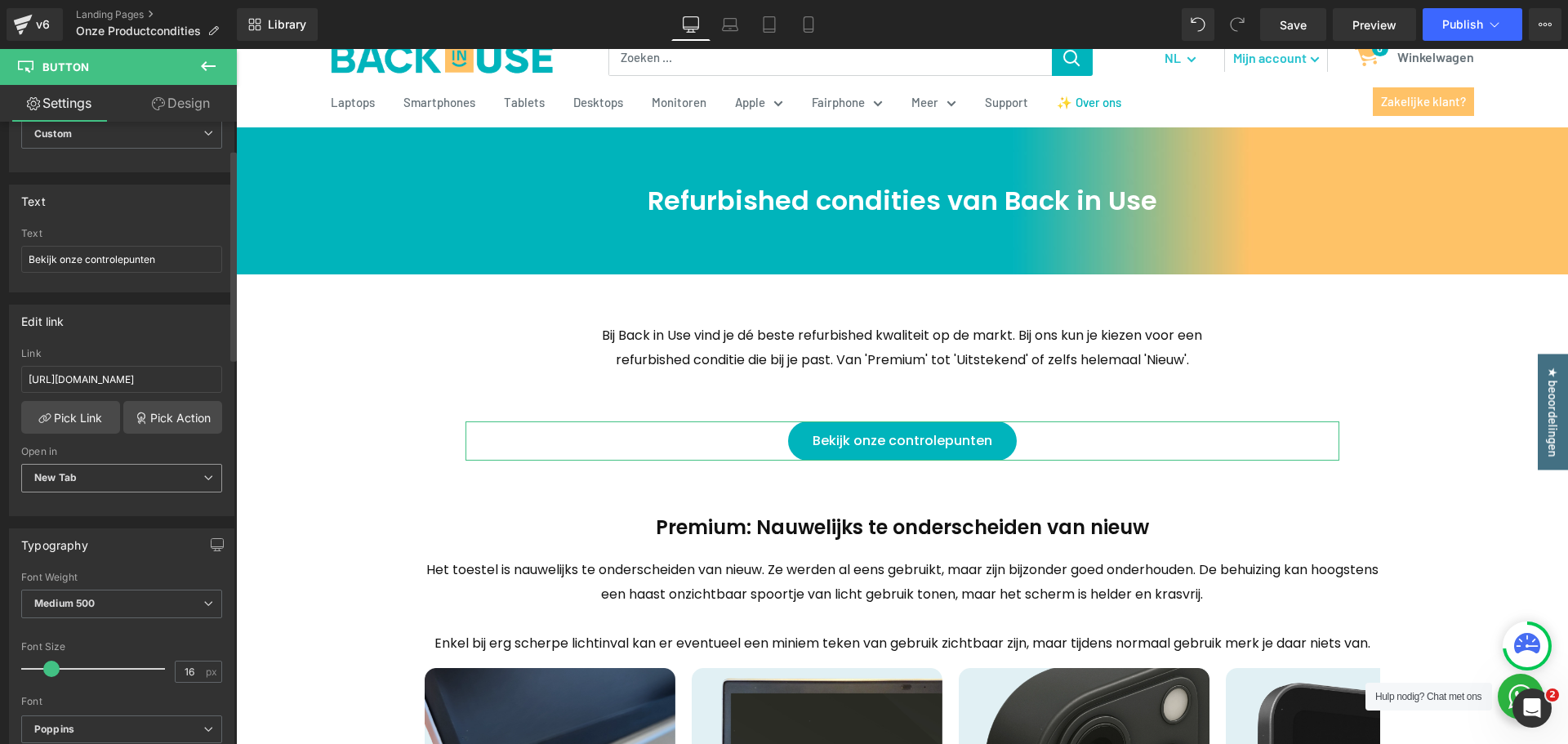
click at [128, 490] on span "New Tab" at bounding box center [121, 478] width 201 height 28
click at [113, 515] on li "Current Tab" at bounding box center [118, 506] width 194 height 24
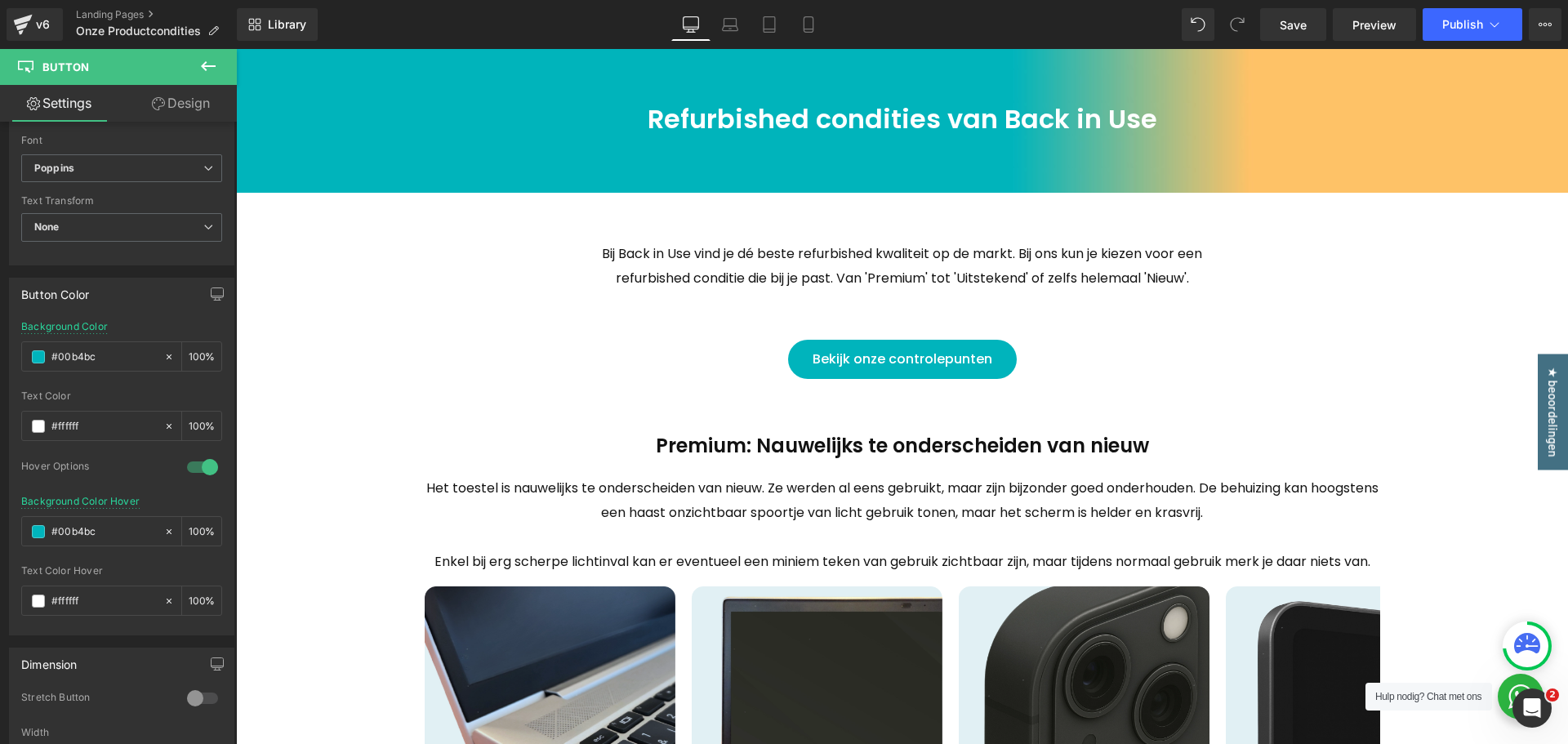
scroll to position [653, 0]
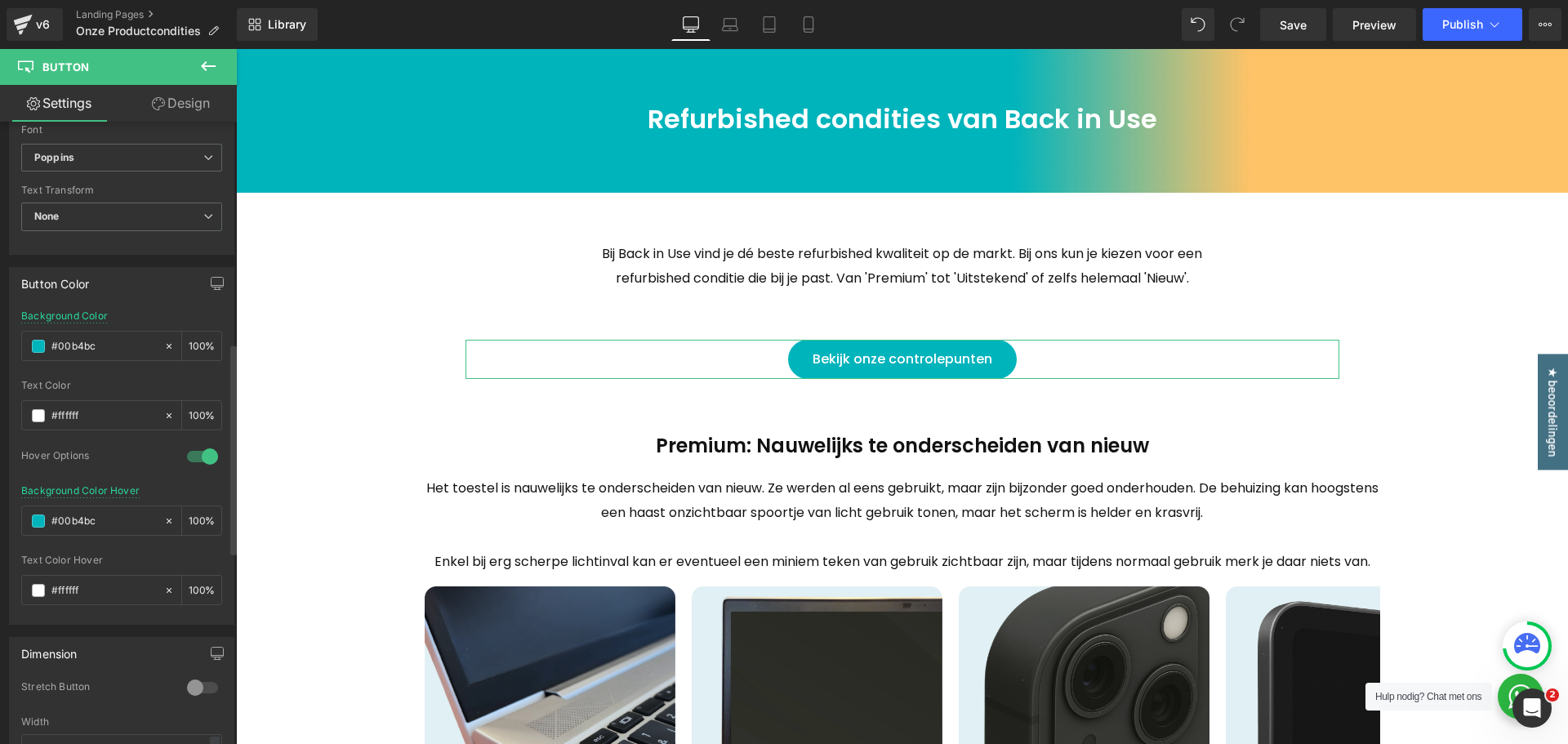
click at [189, 457] on div at bounding box center [202, 456] width 39 height 26
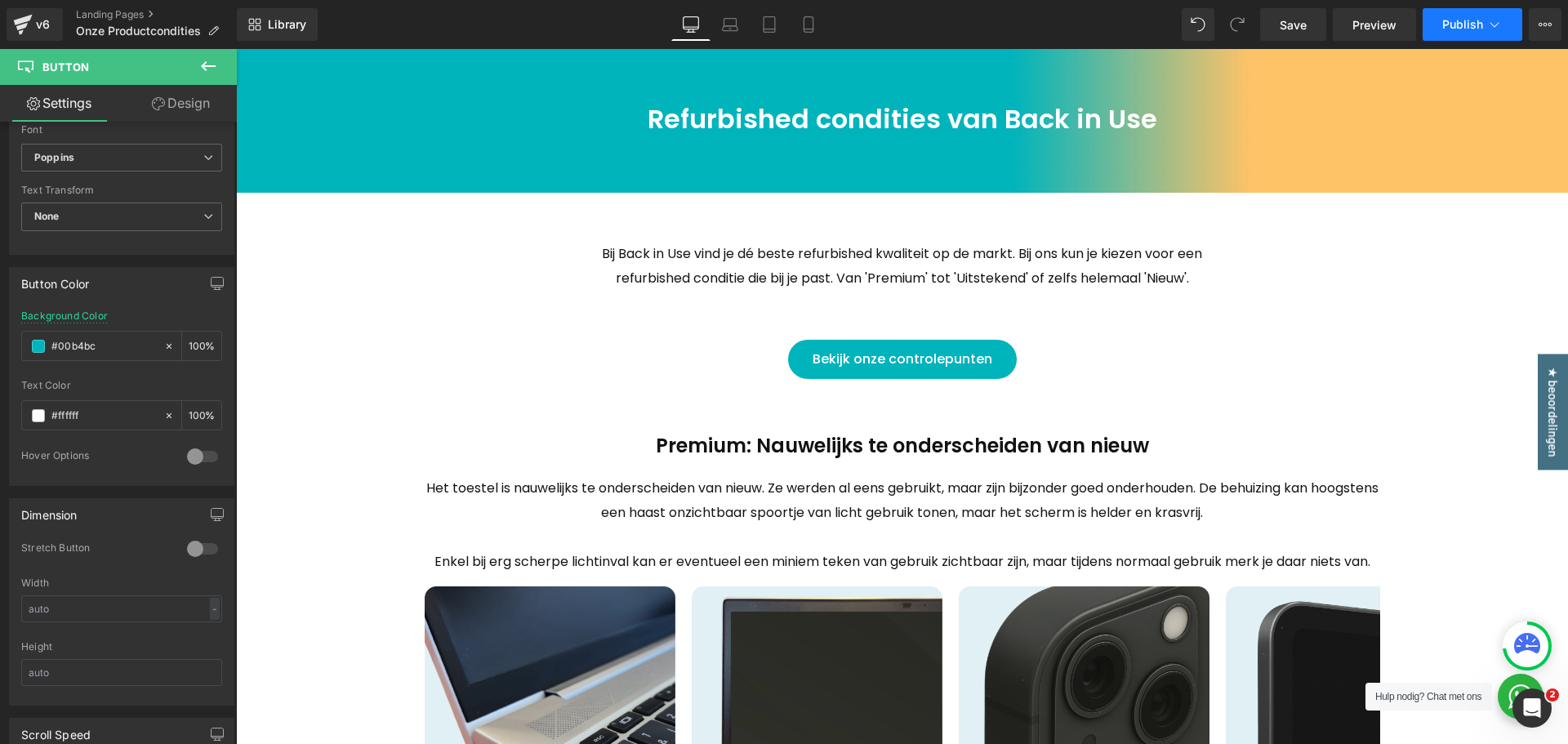
click at [1466, 26] on span "Publish" at bounding box center [1463, 25] width 41 height 13
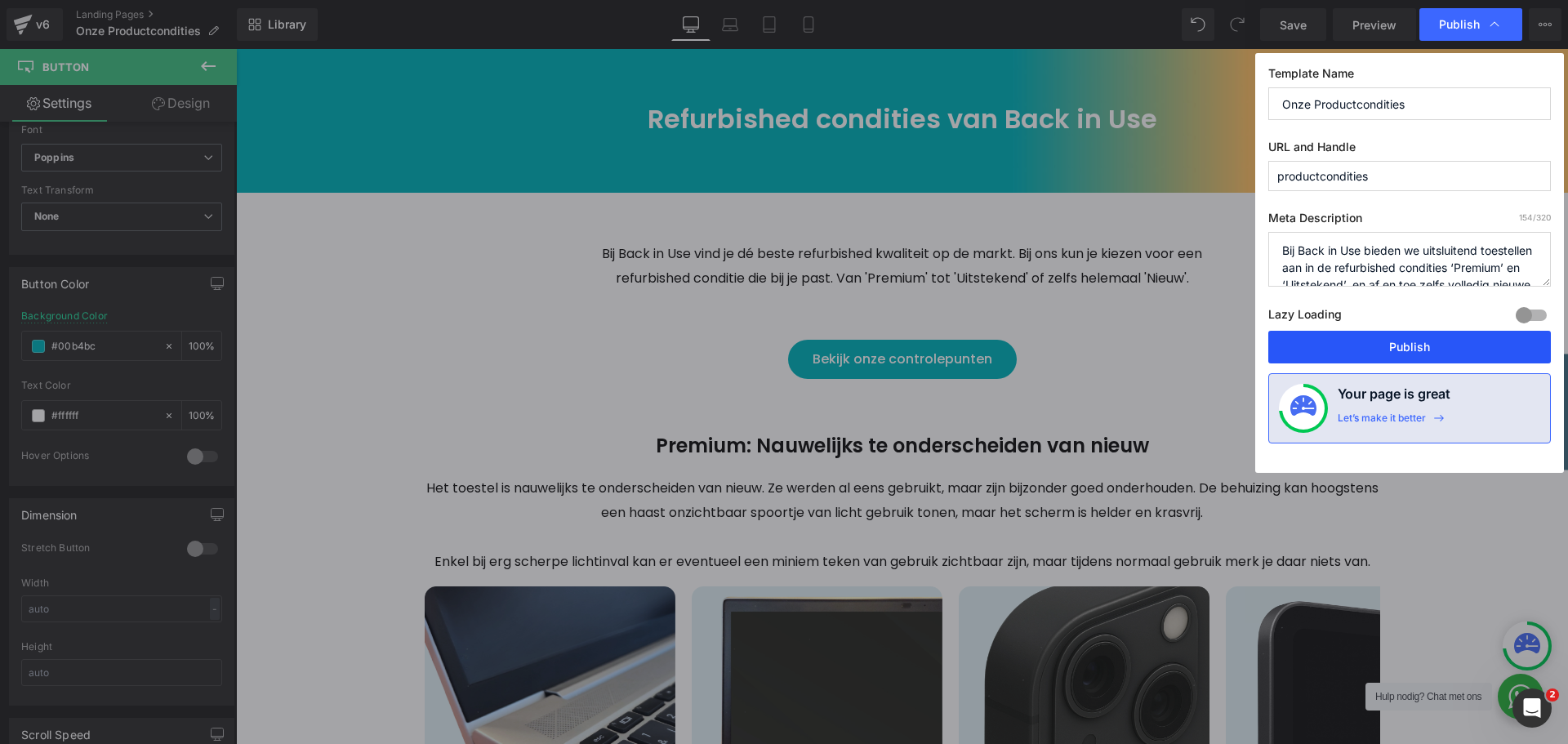
click at [1336, 354] on button "Publish" at bounding box center [1410, 347] width 283 height 33
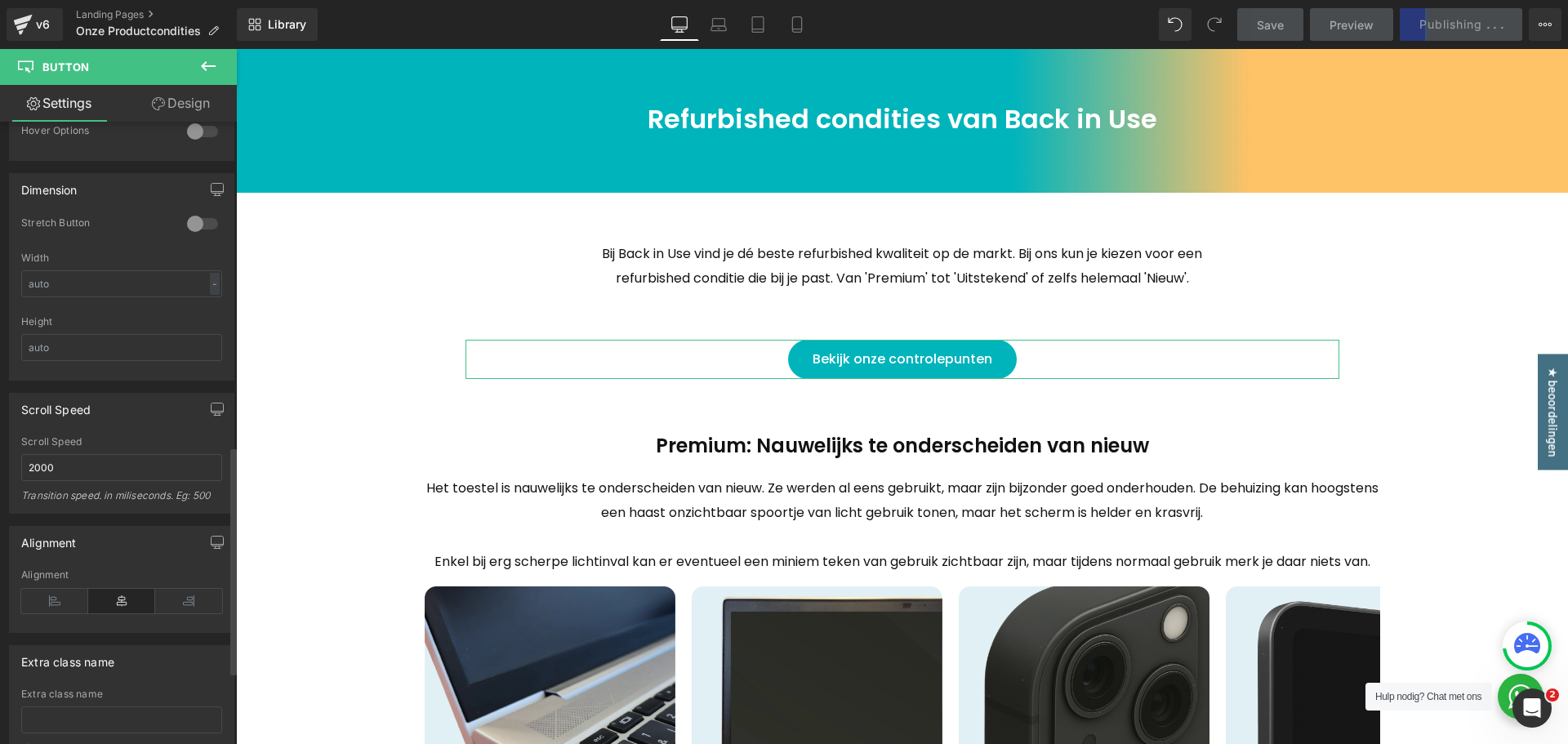
scroll to position [980, 0]
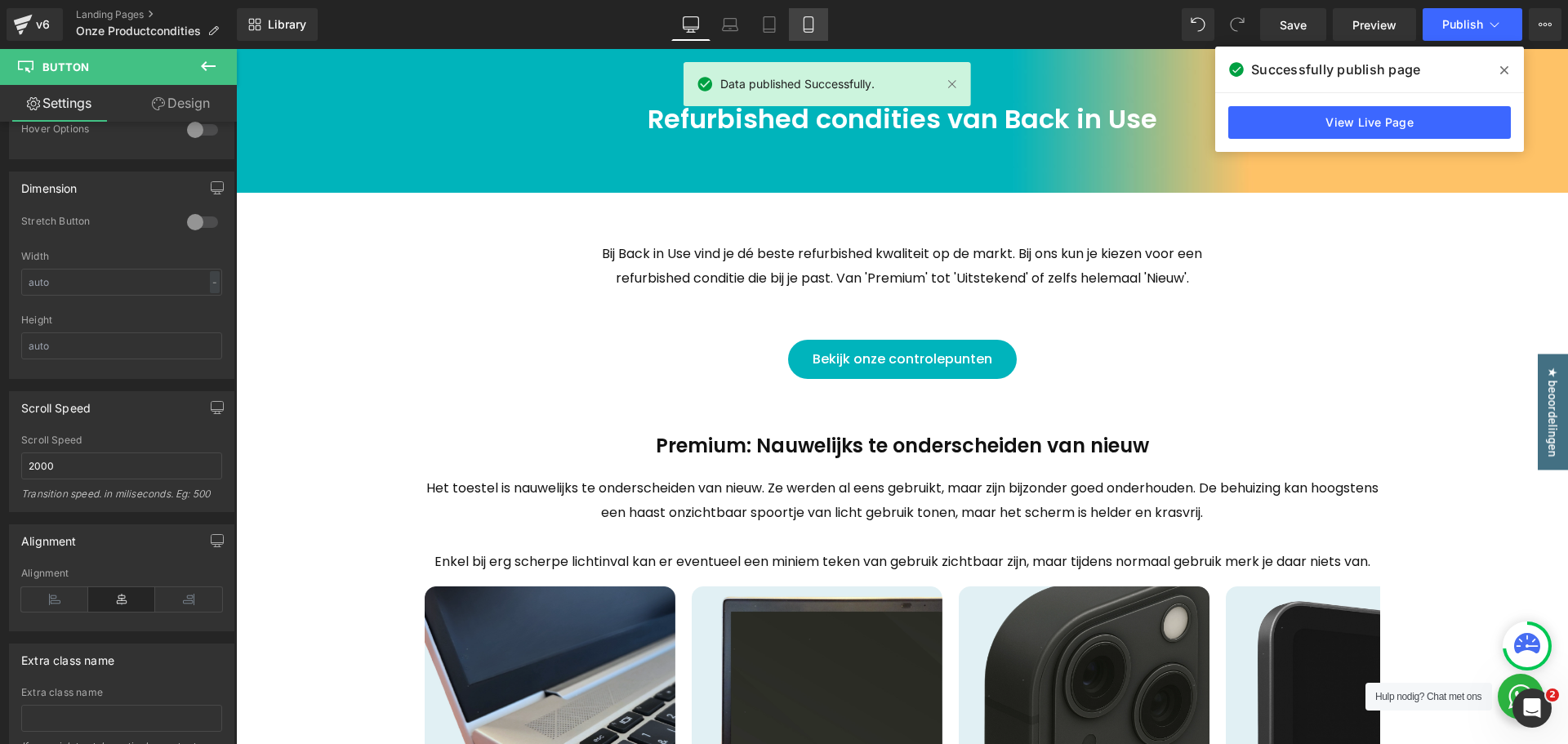
click at [803, 33] on link "Mobile" at bounding box center [808, 24] width 39 height 33
type input "100"
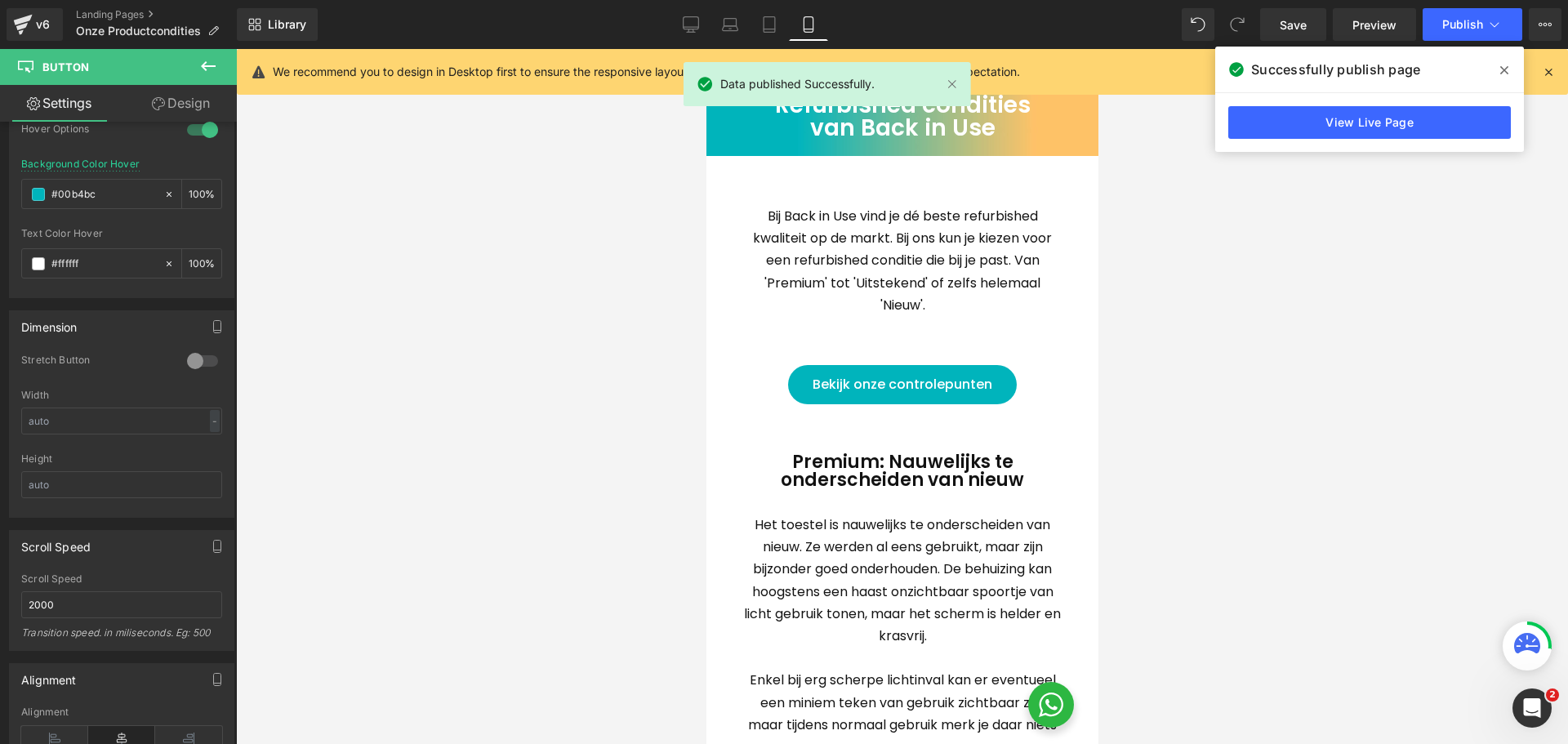
scroll to position [196, 0]
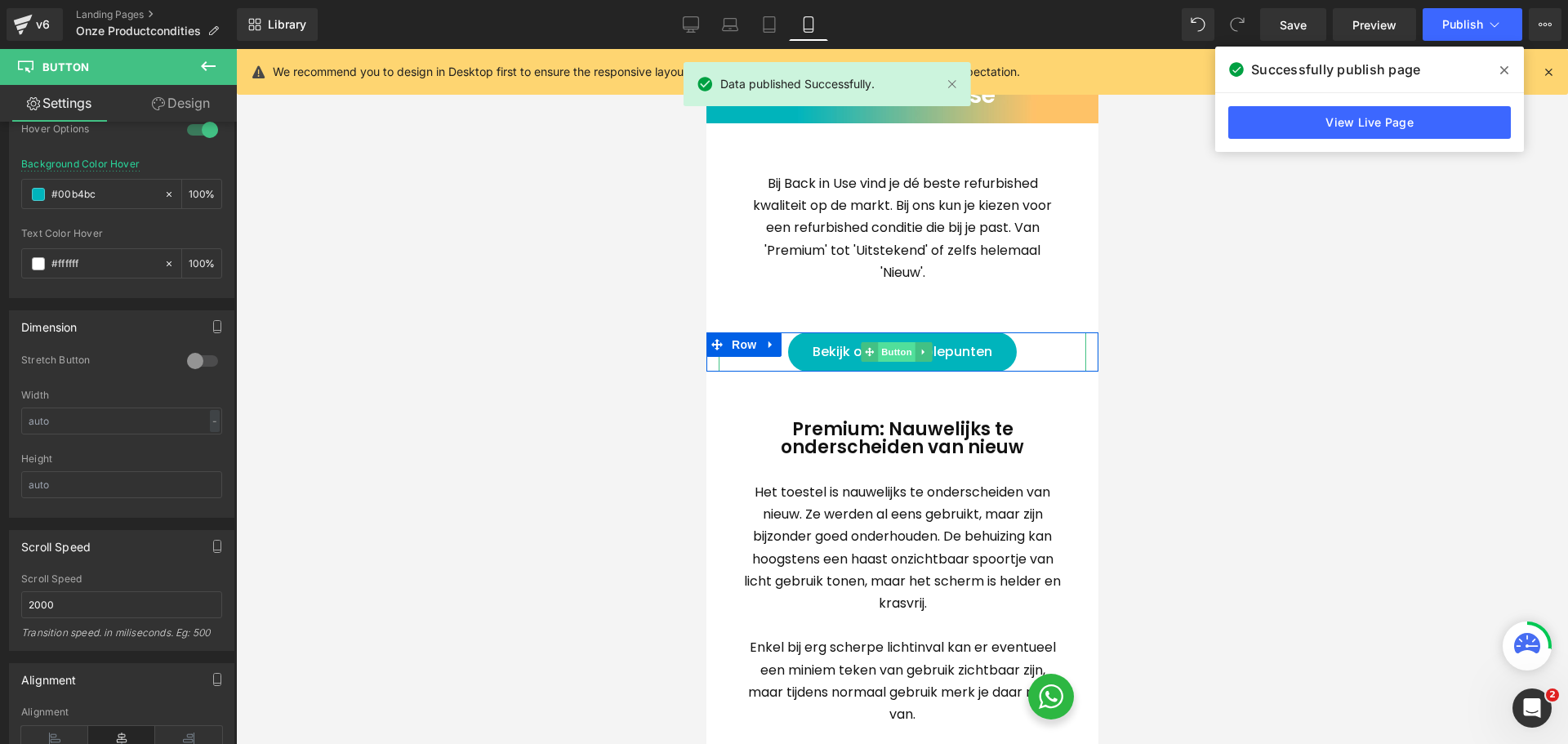
click at [881, 352] on span "Button" at bounding box center [896, 352] width 38 height 20
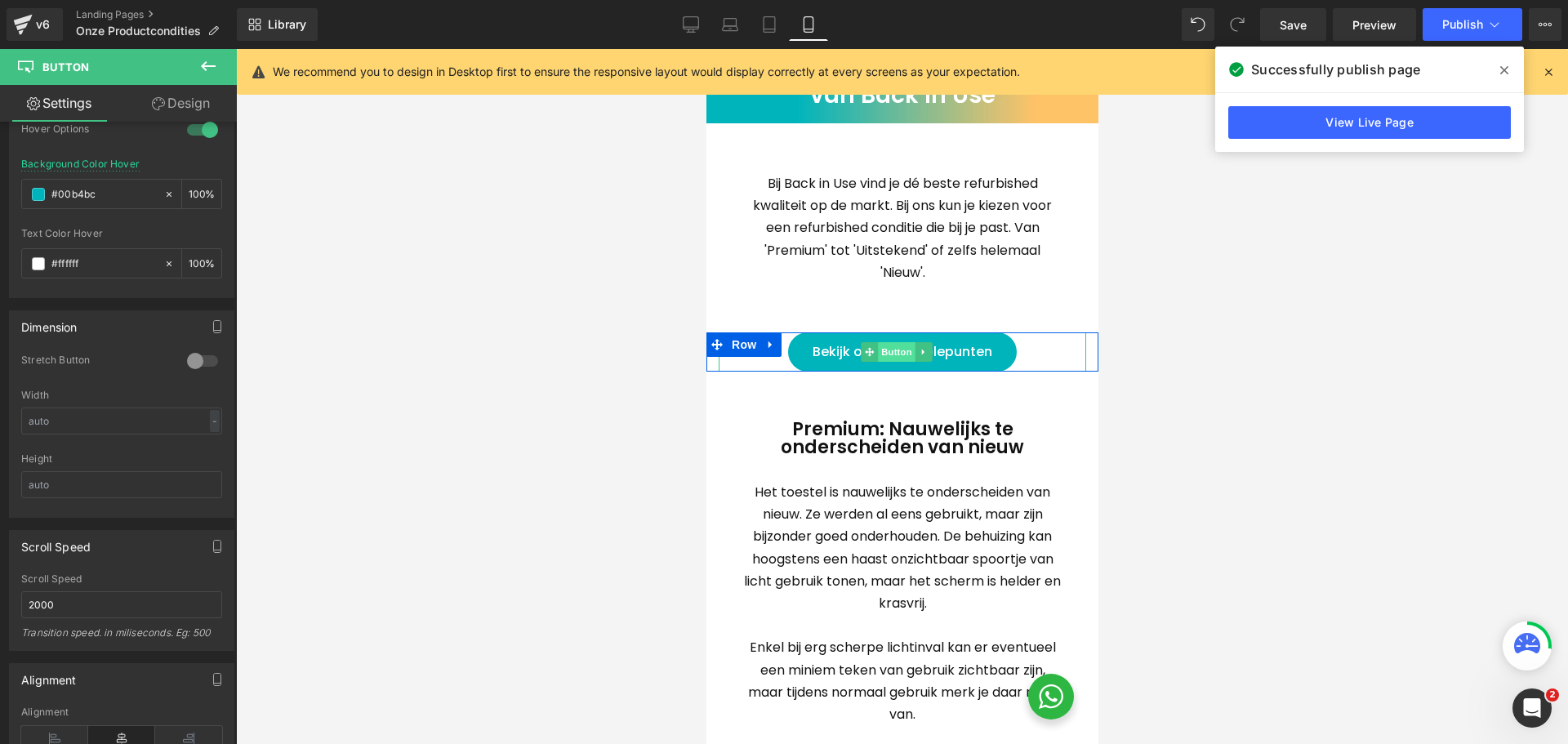
click at [896, 349] on span "Button" at bounding box center [896, 352] width 38 height 20
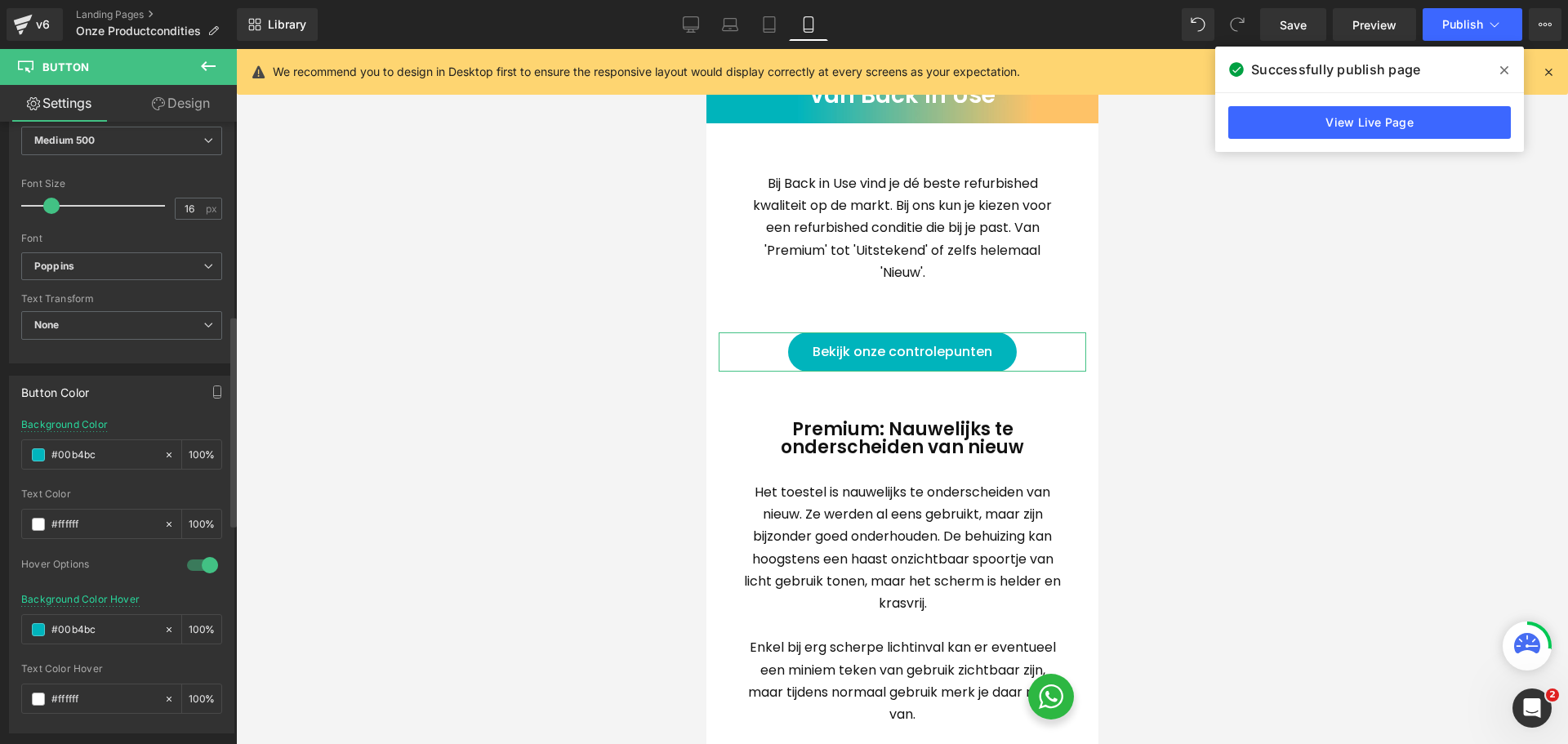
scroll to position [572, 0]
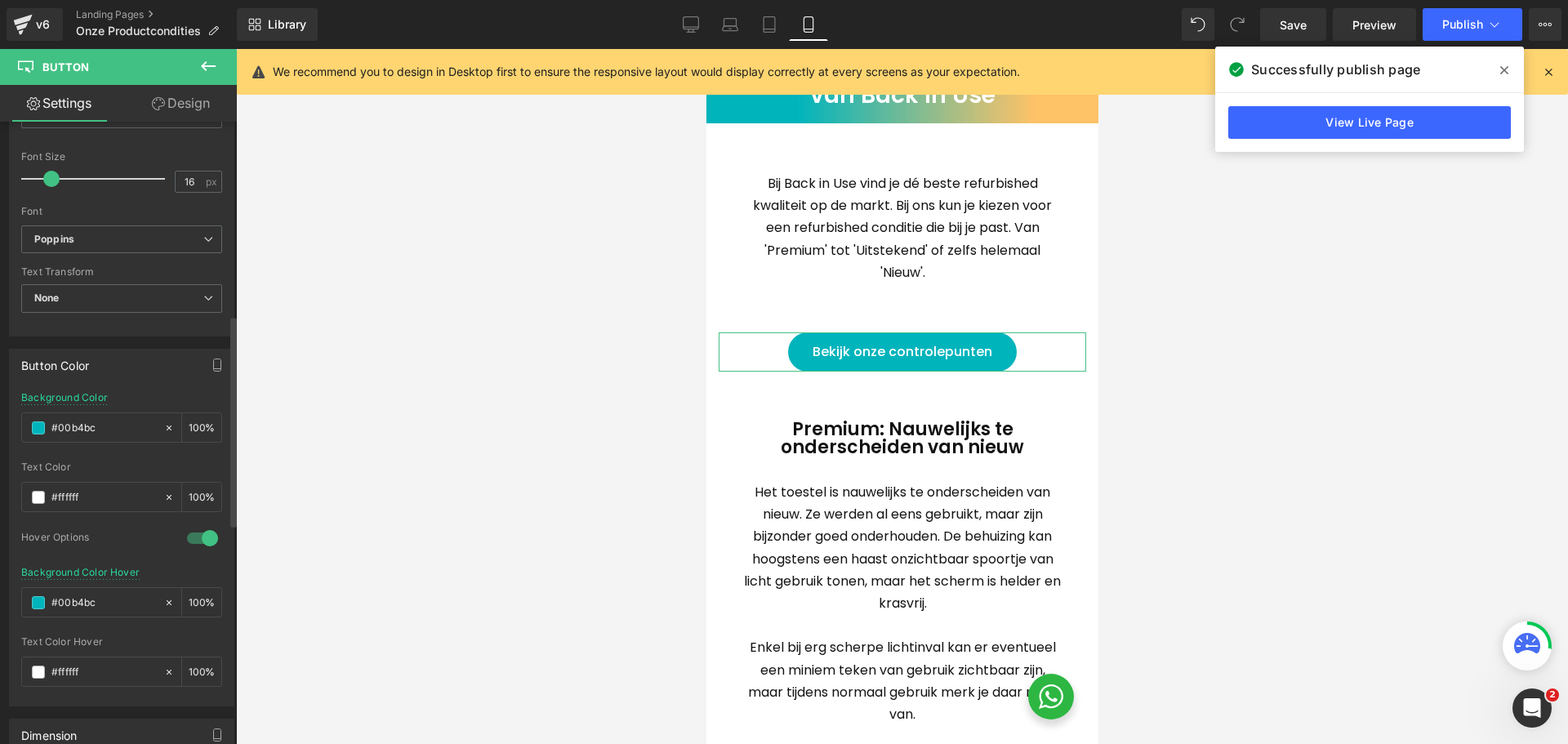
click at [198, 541] on div at bounding box center [202, 538] width 39 height 26
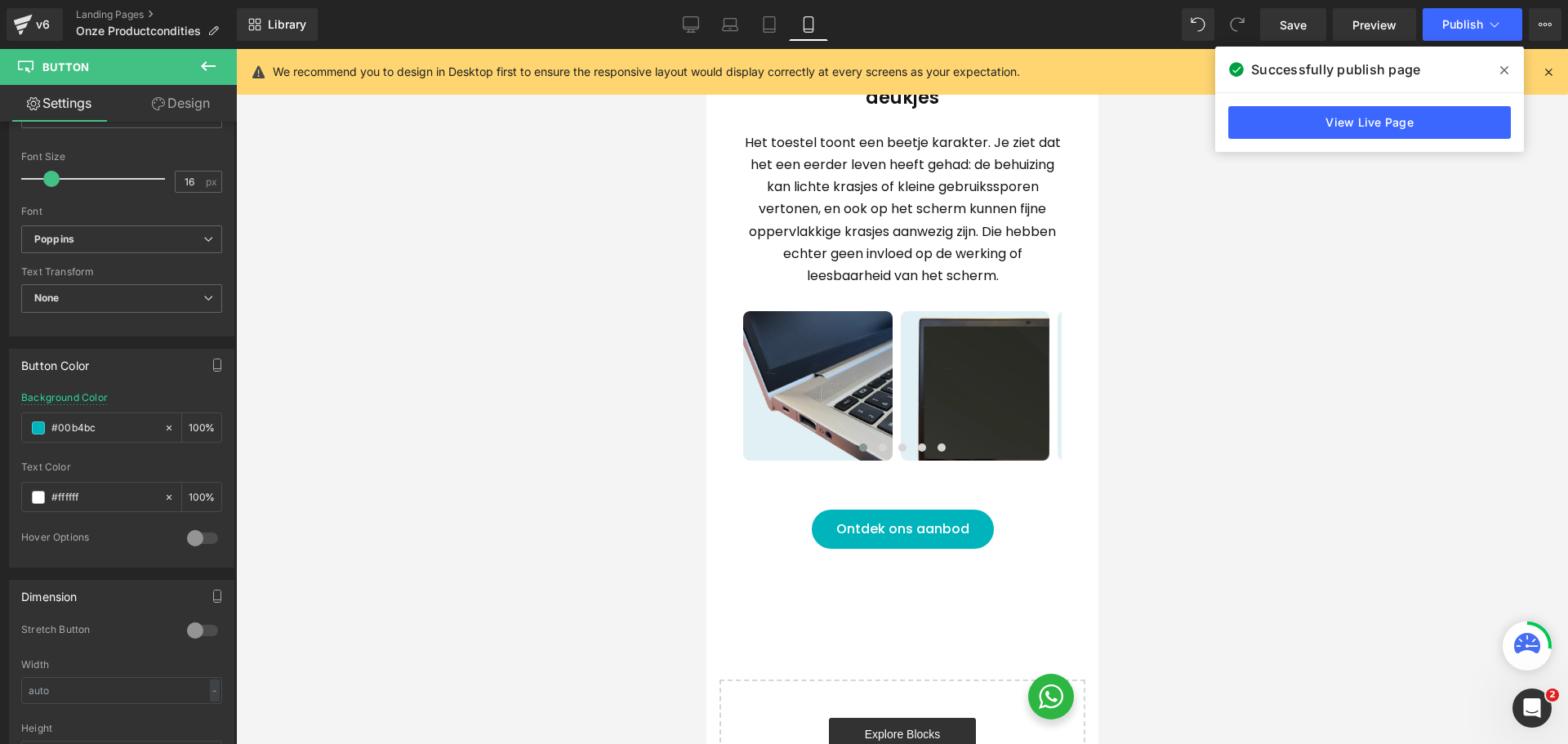
scroll to position [1176, 0]
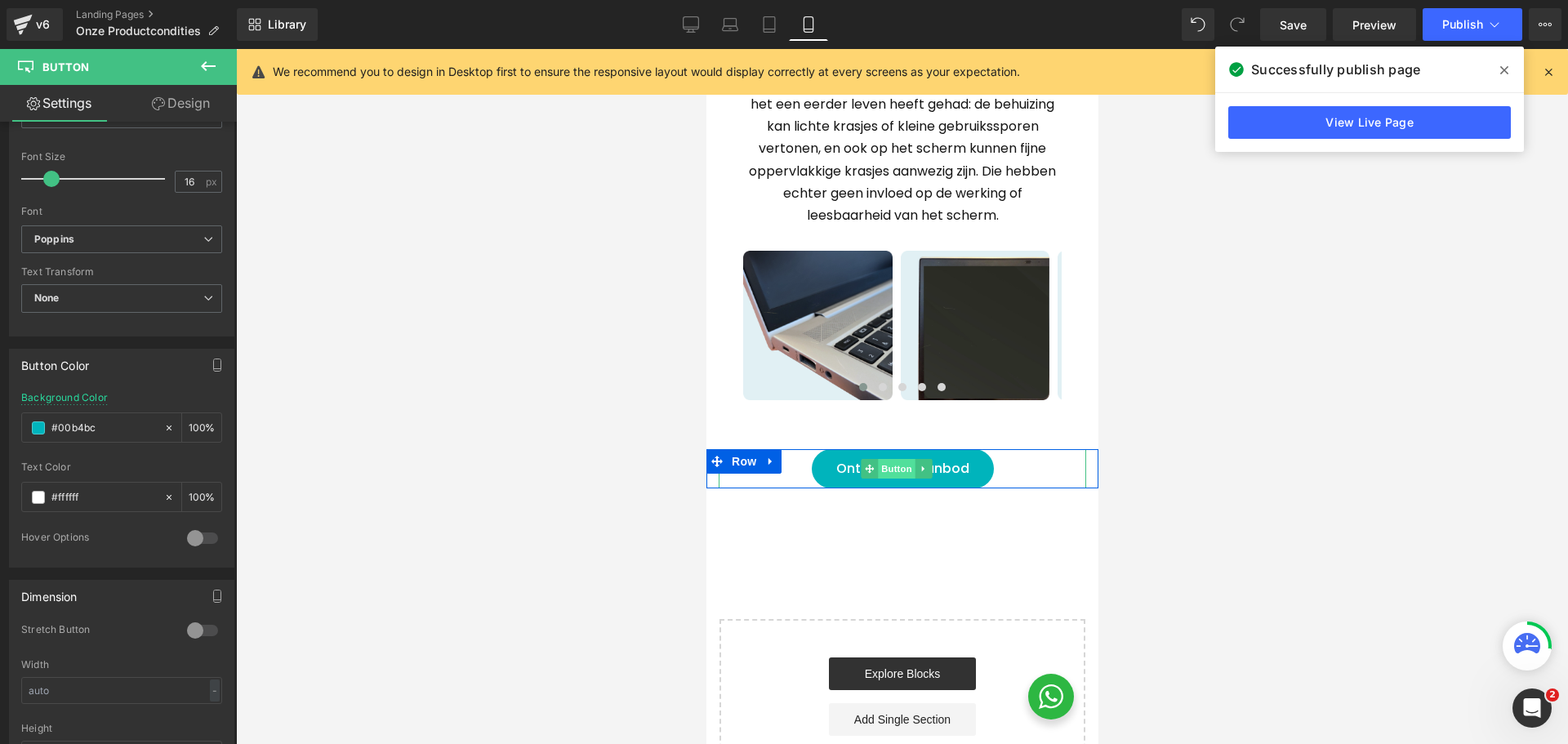
click at [895, 472] on span "Button" at bounding box center [896, 469] width 38 height 20
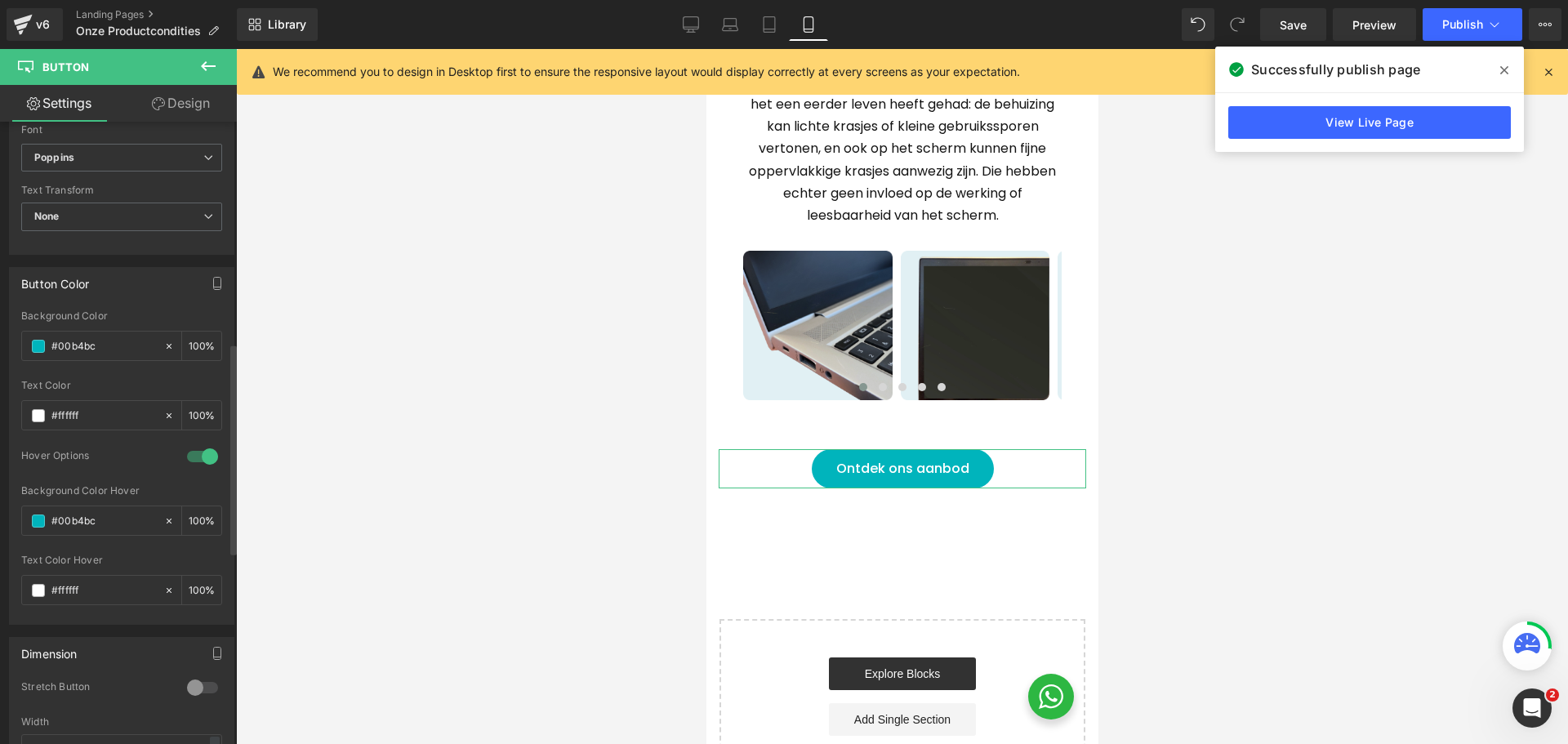
click at [193, 453] on div at bounding box center [202, 456] width 39 height 26
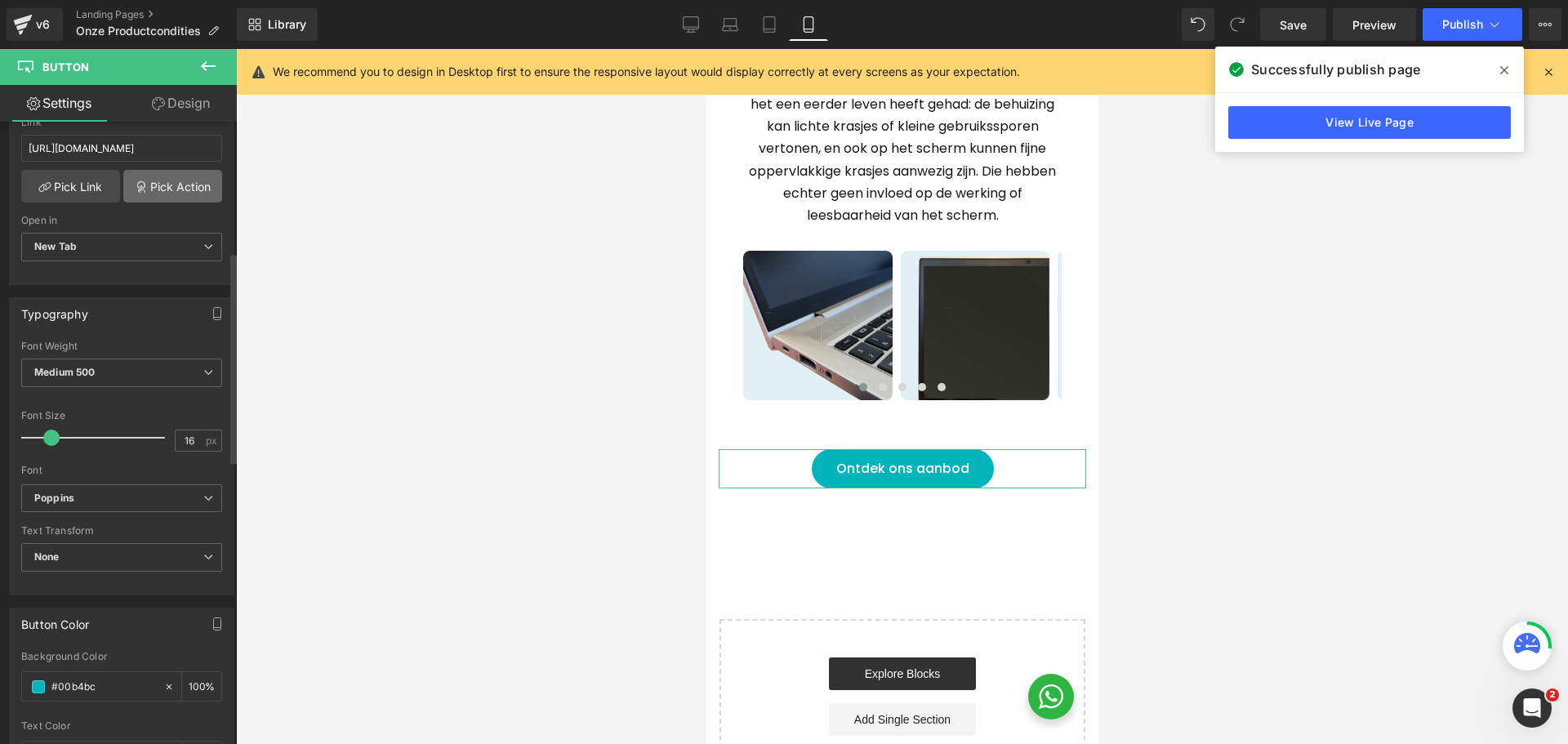
scroll to position [163, 0]
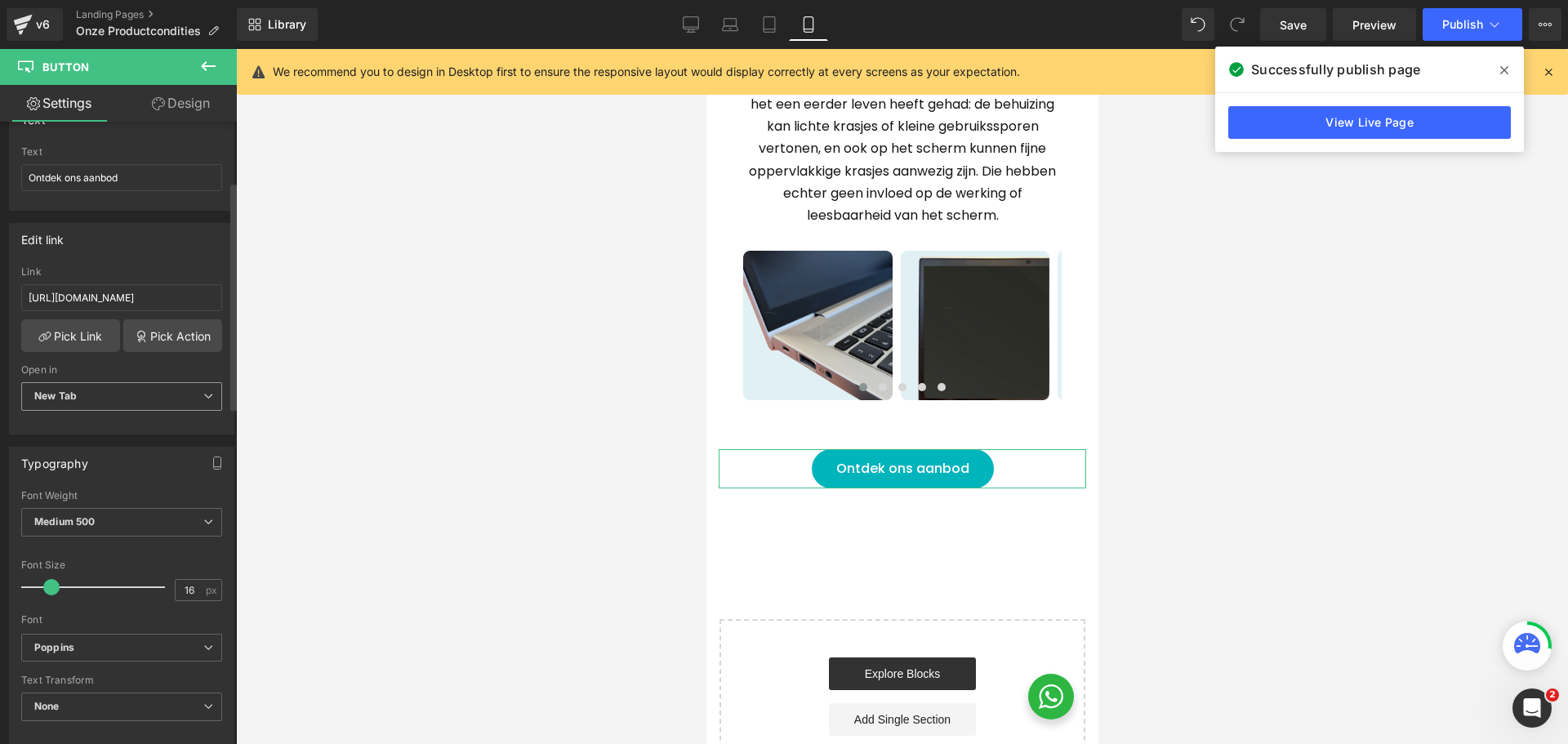
click at [104, 391] on span "New Tab" at bounding box center [121, 396] width 201 height 28
click at [102, 424] on li "Current Tab" at bounding box center [118, 425] width 194 height 24
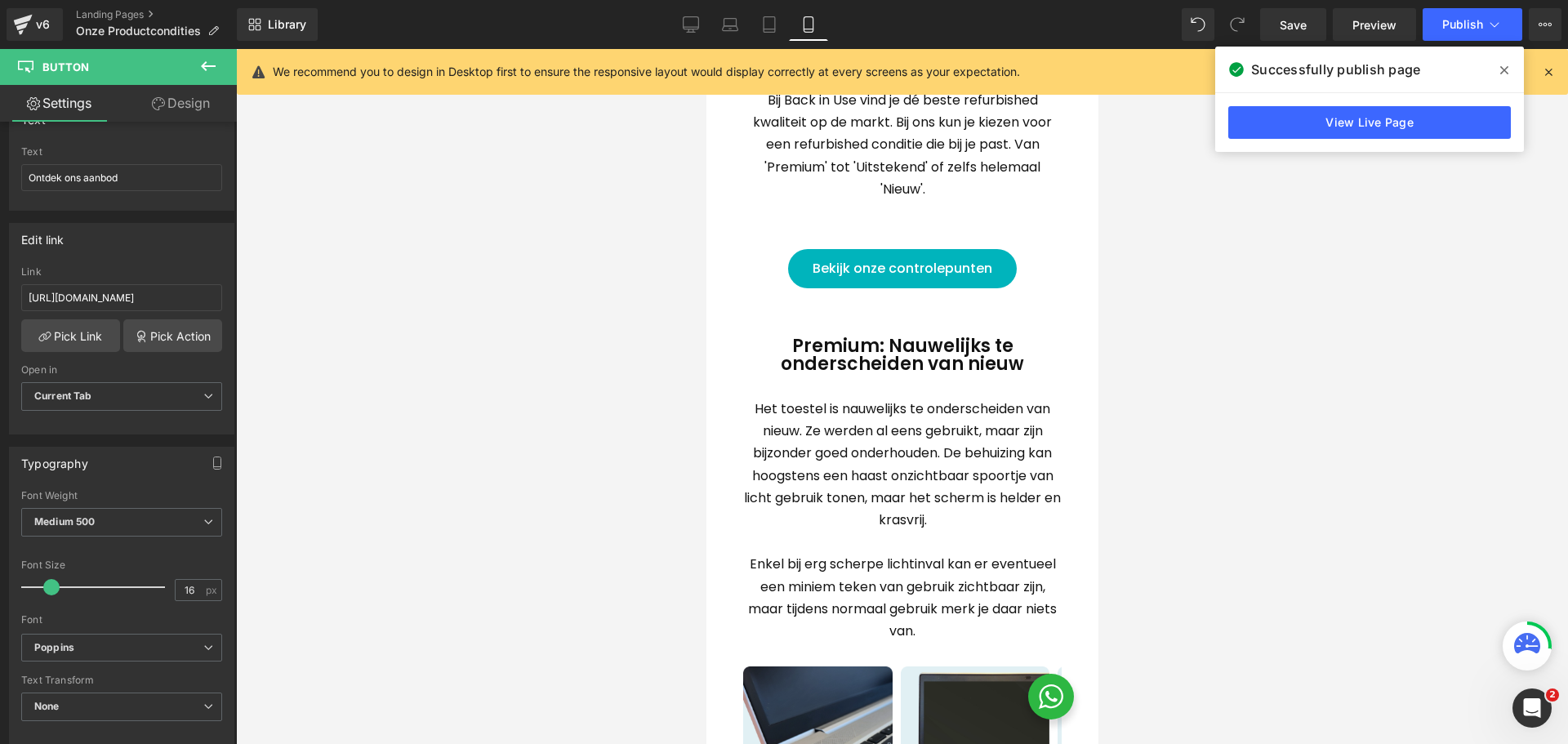
scroll to position [278, 0]
click at [901, 274] on div "Bekijk onze controlepunten Button" at bounding box center [902, 270] width 368 height 39
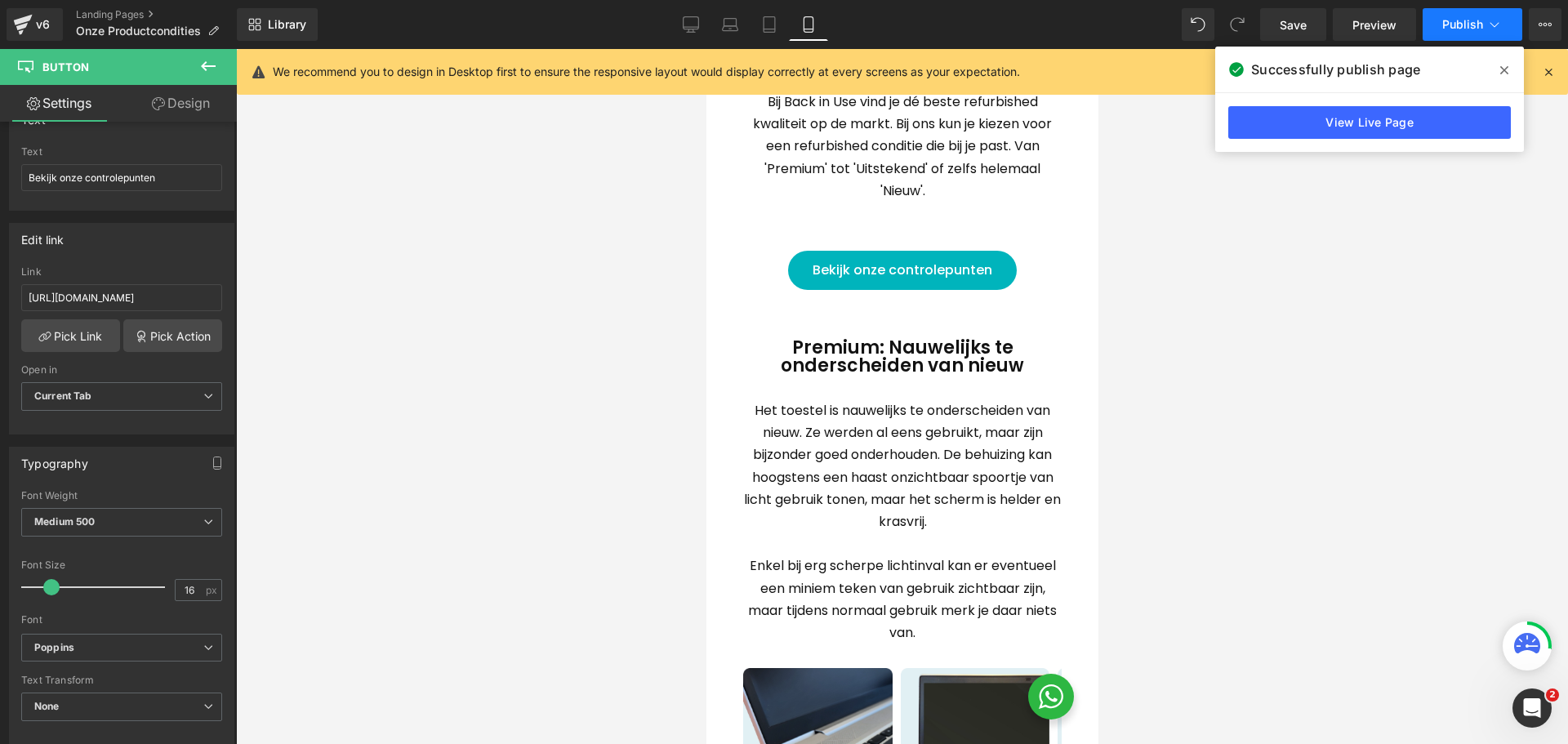
click at [1462, 25] on span "Publish" at bounding box center [1463, 25] width 41 height 13
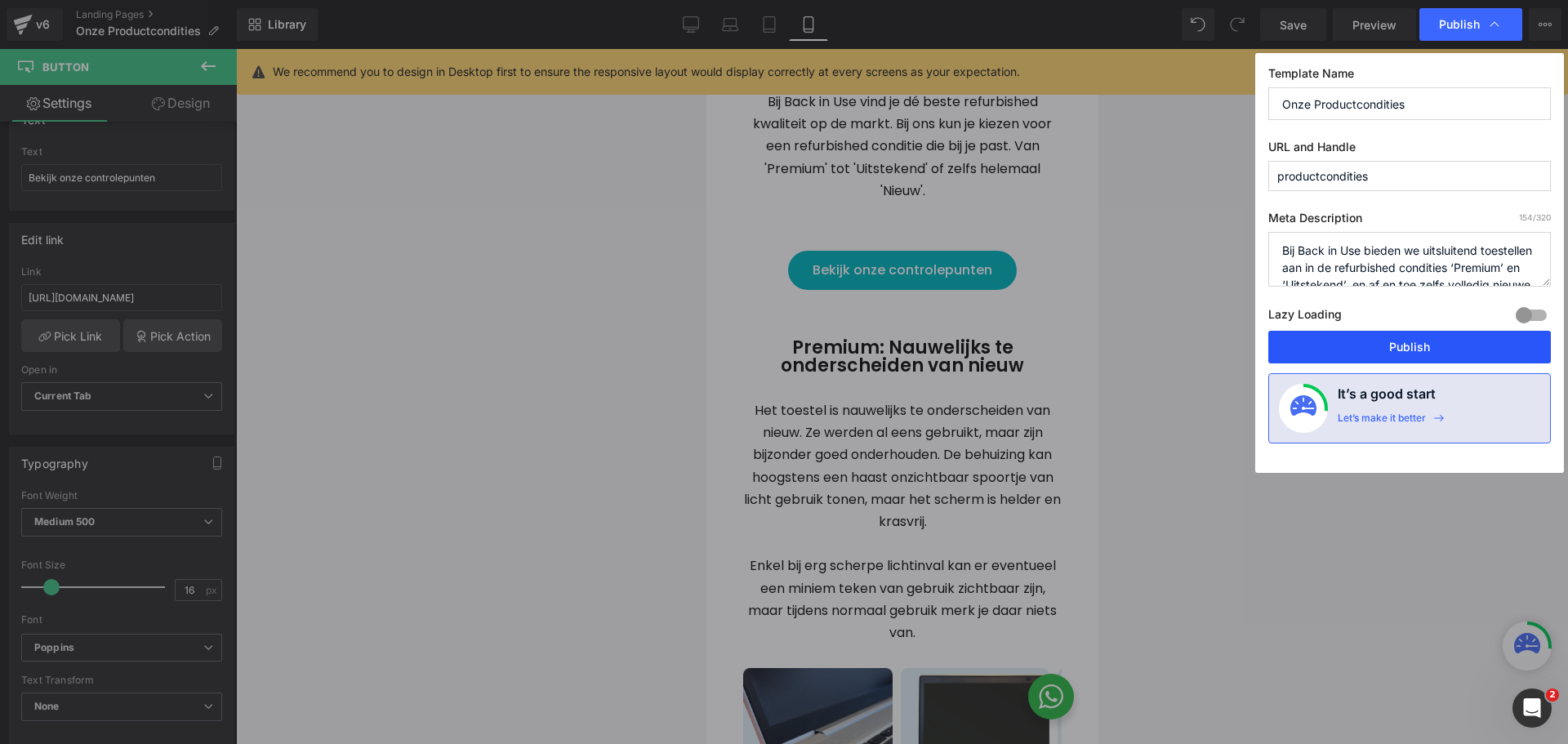
click at [1435, 344] on button "Publish" at bounding box center [1410, 347] width 283 height 33
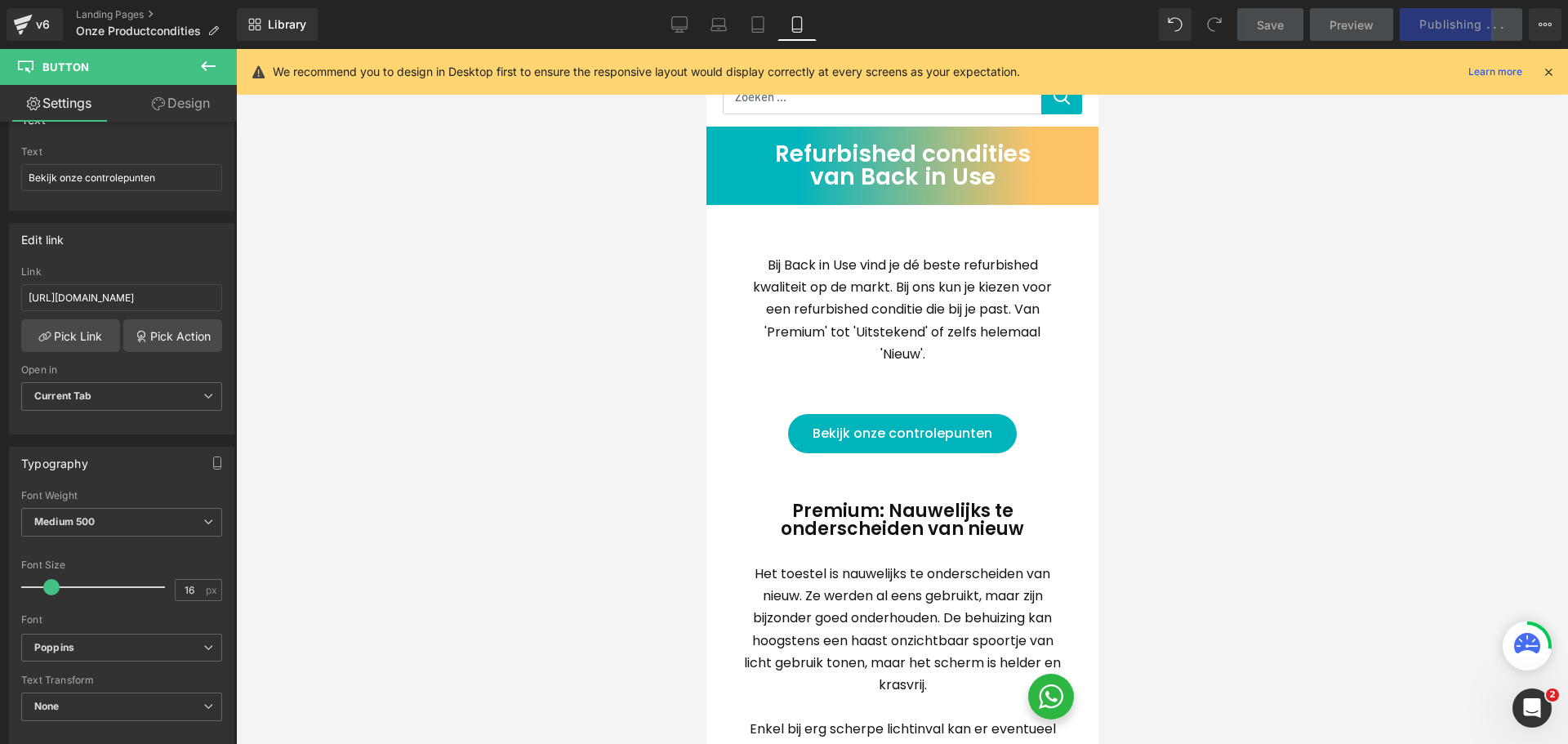
scroll to position [33, 0]
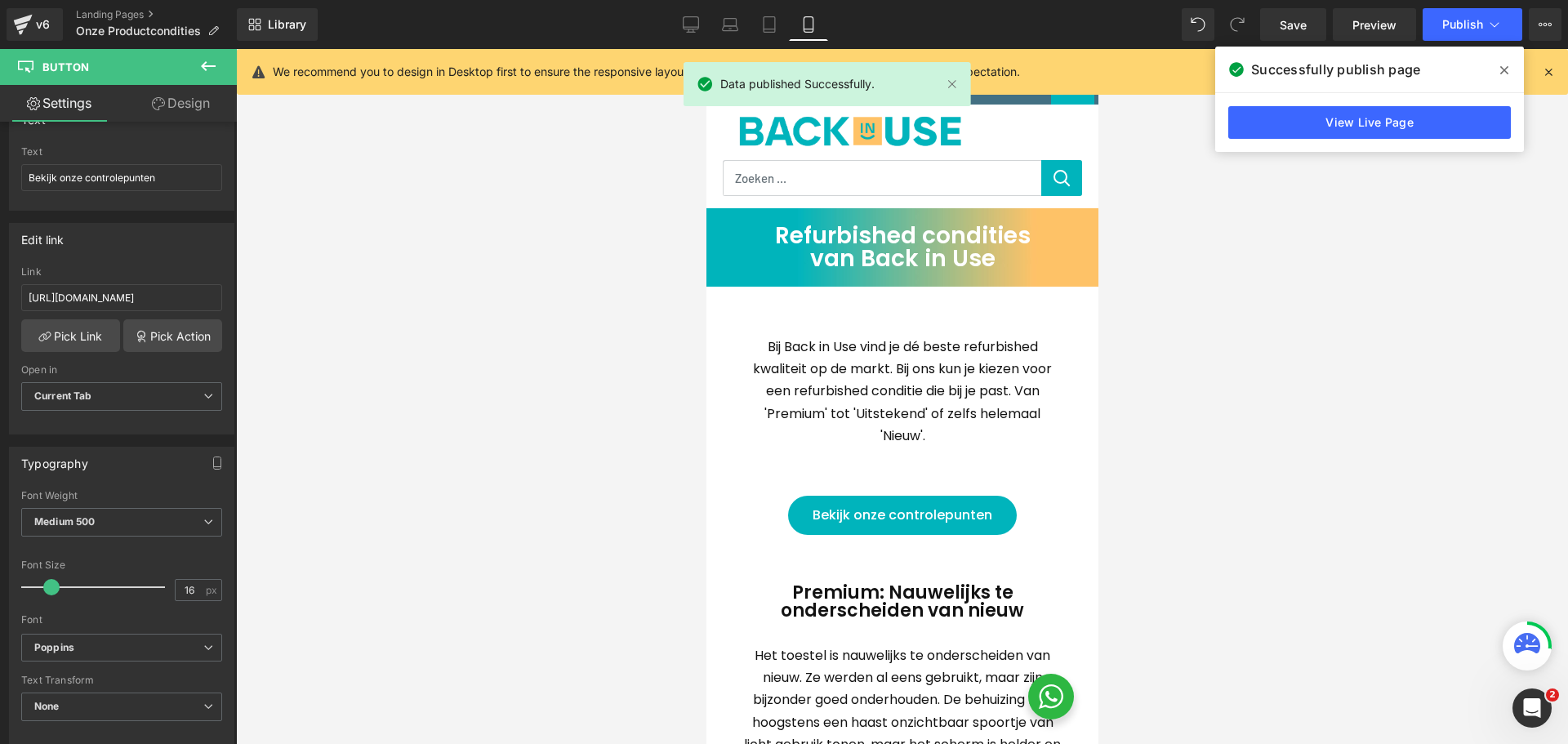
click at [1550, 74] on icon at bounding box center [1549, 72] width 15 height 15
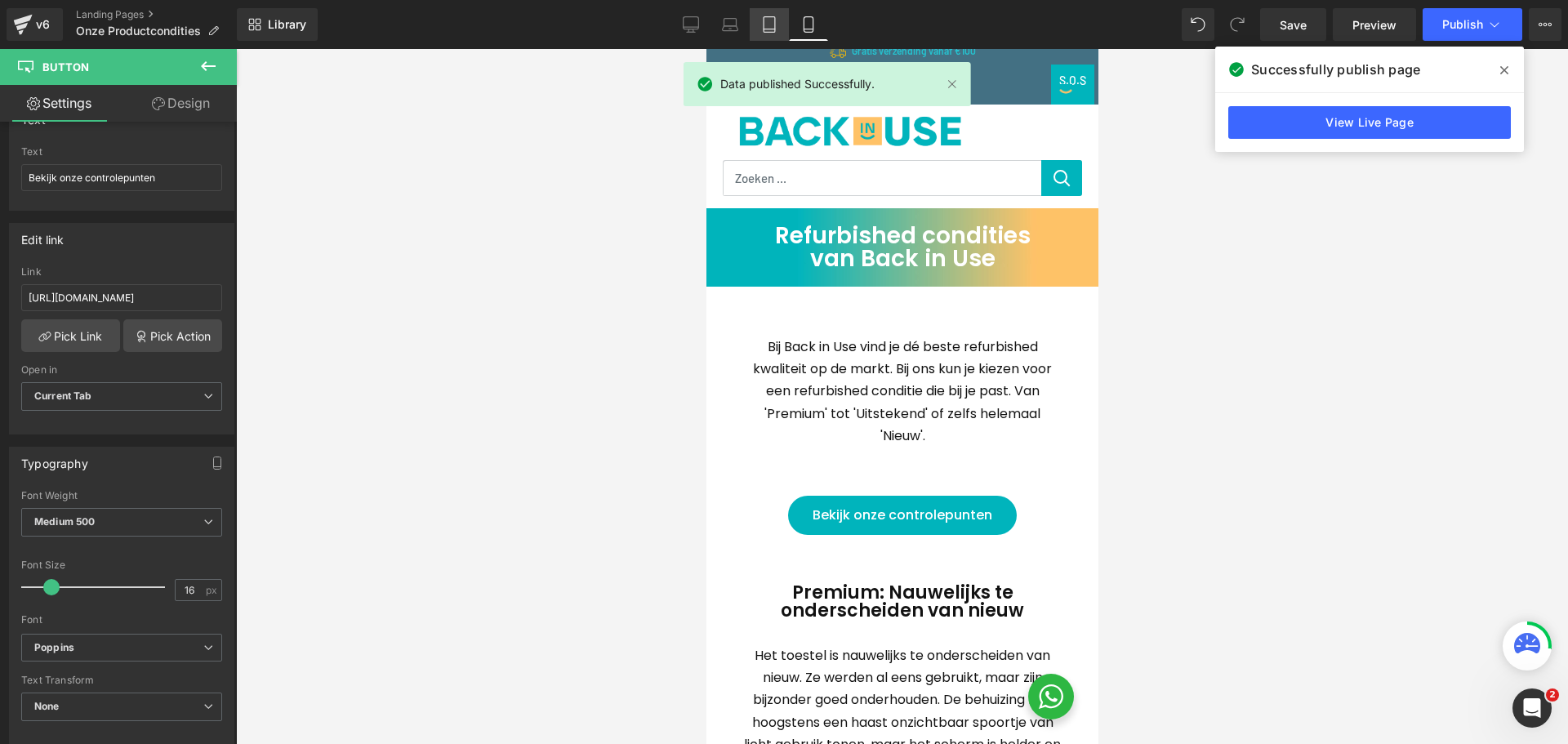
click at [766, 24] on icon at bounding box center [770, 25] width 17 height 17
type input "100"
type input "#00b4bc"
type input "100"
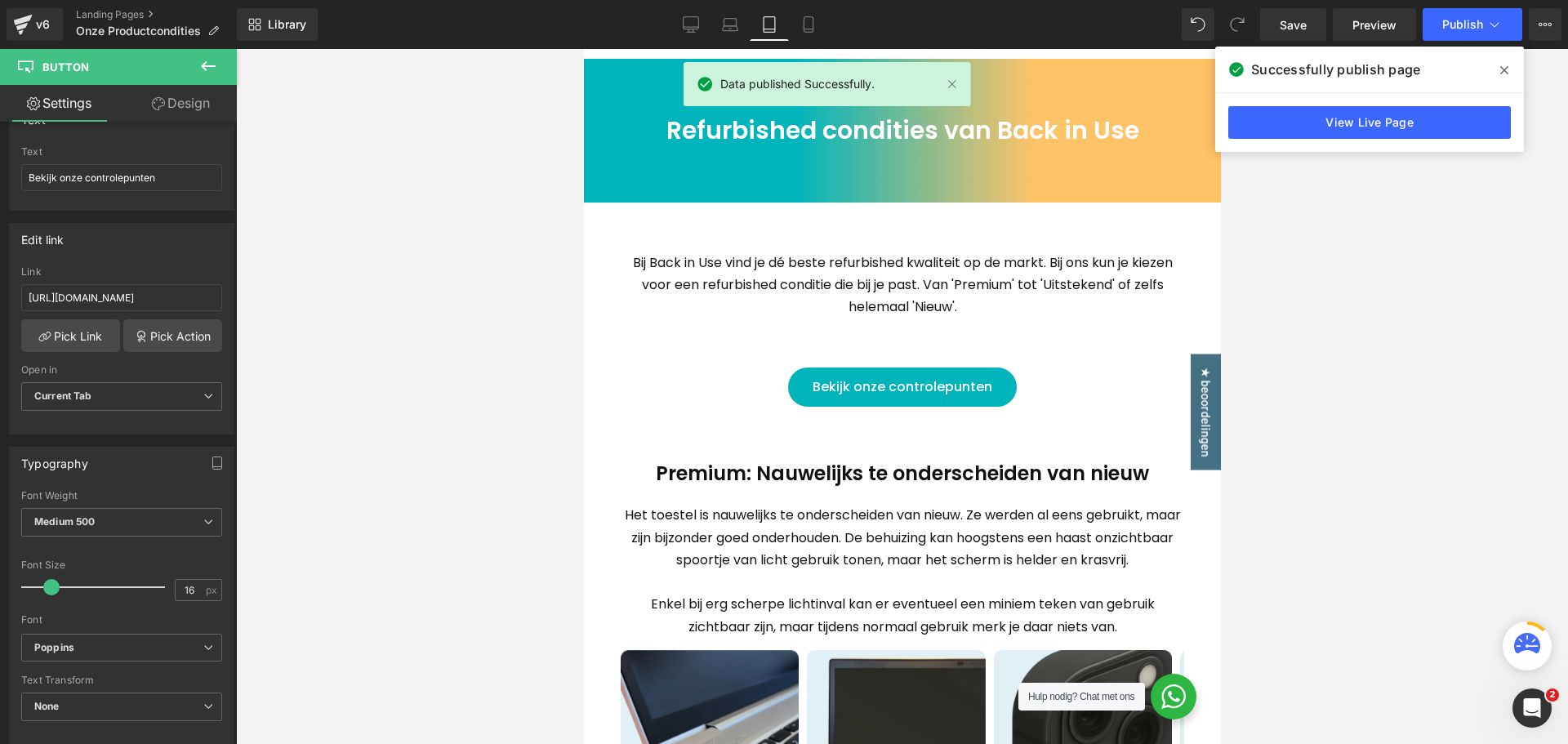
scroll to position [144, 0]
click at [901, 382] on div "Bekijk onze controlepunten Button" at bounding box center [902, 386] width 612 height 39
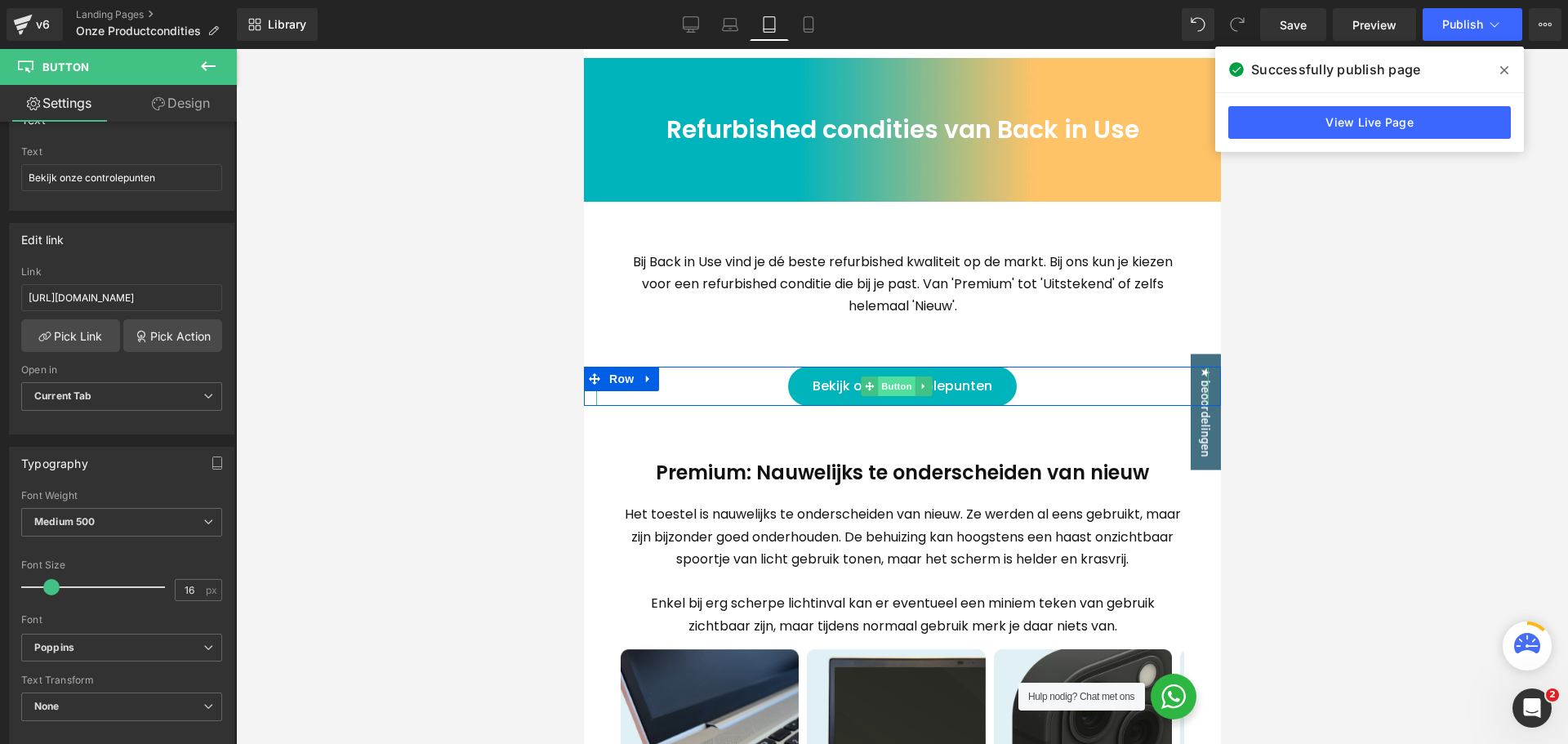
click at [902, 389] on span "Button" at bounding box center [896, 386] width 38 height 20
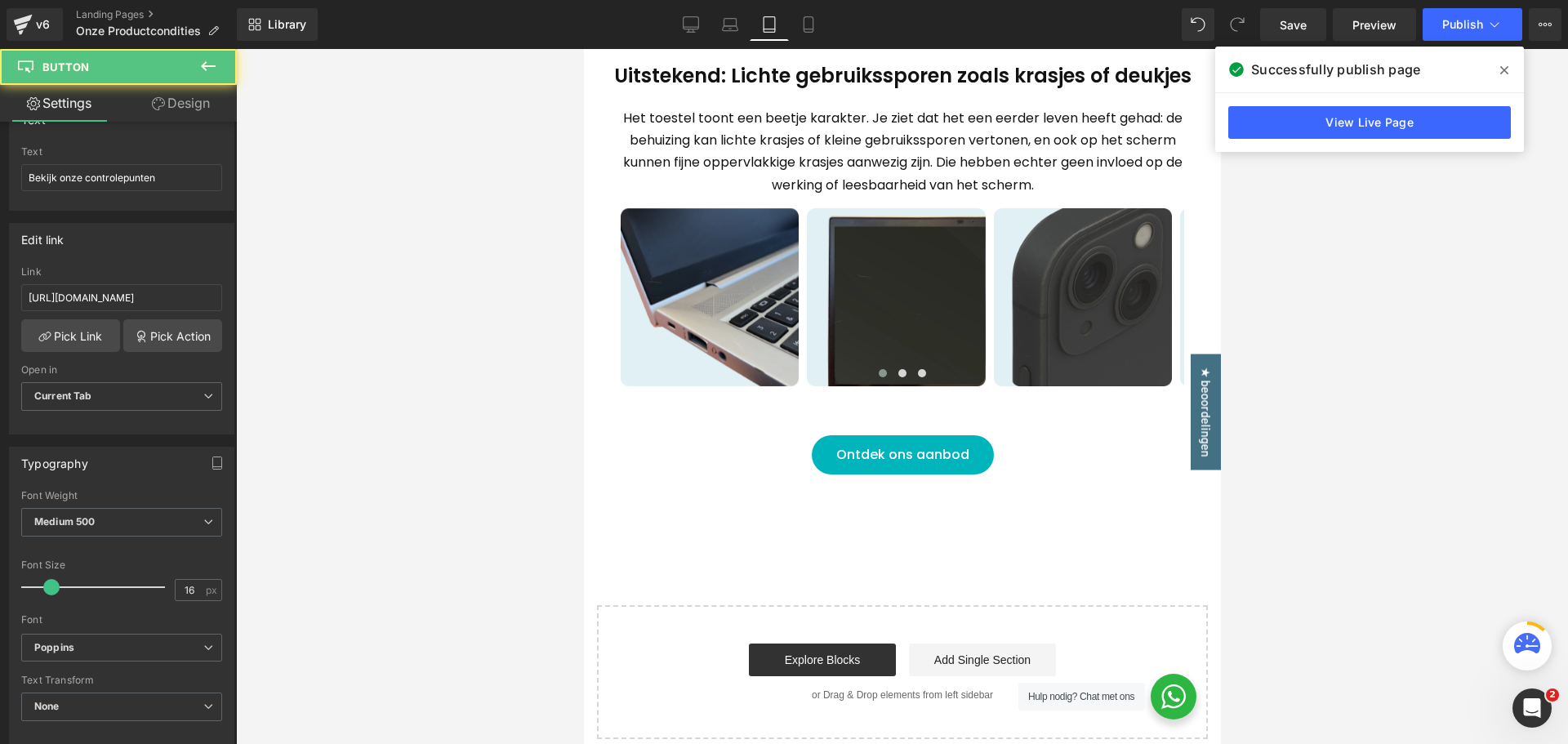
scroll to position [1125, 0]
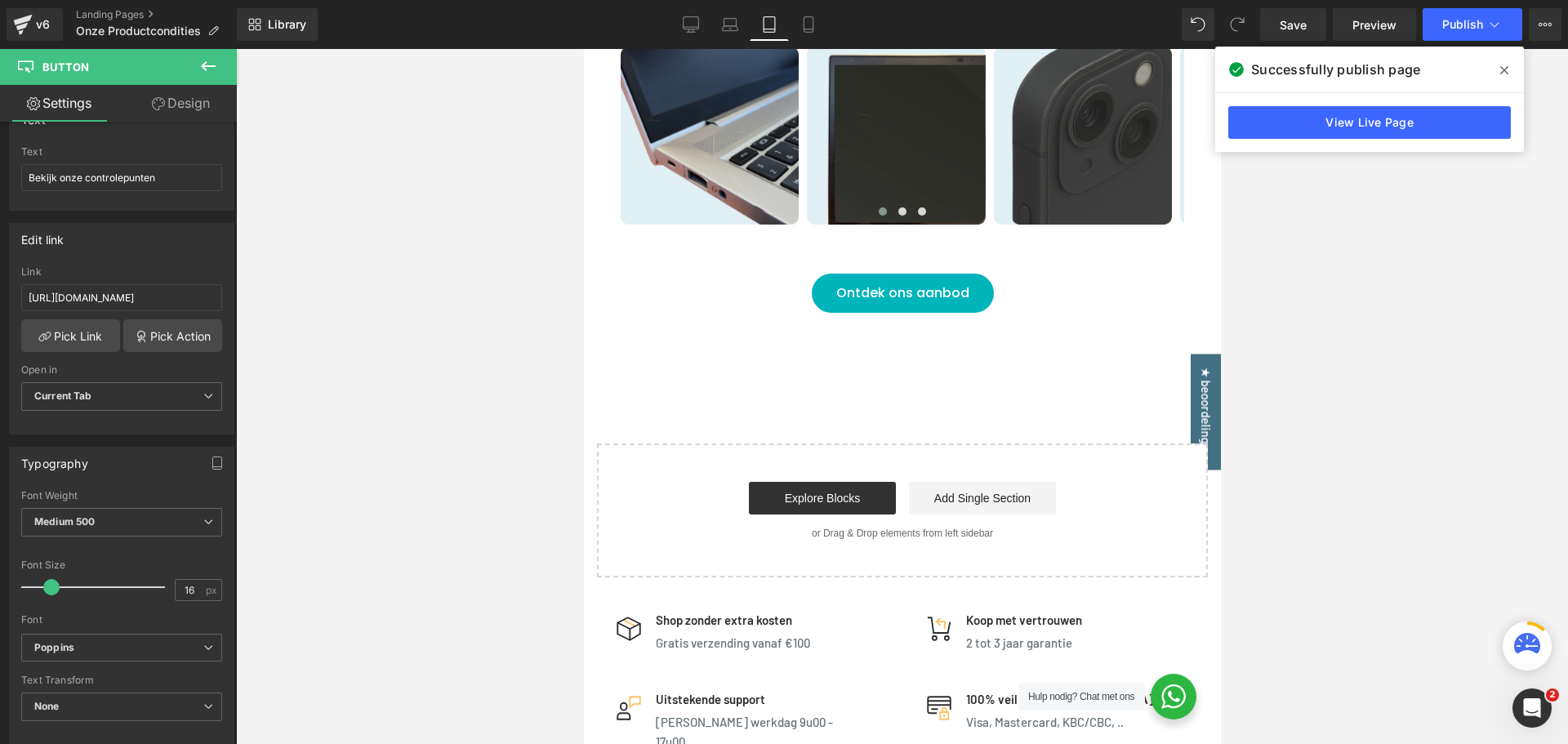
click at [898, 294] on div "Ontdek ons aanbod Button" at bounding box center [902, 293] width 612 height 39
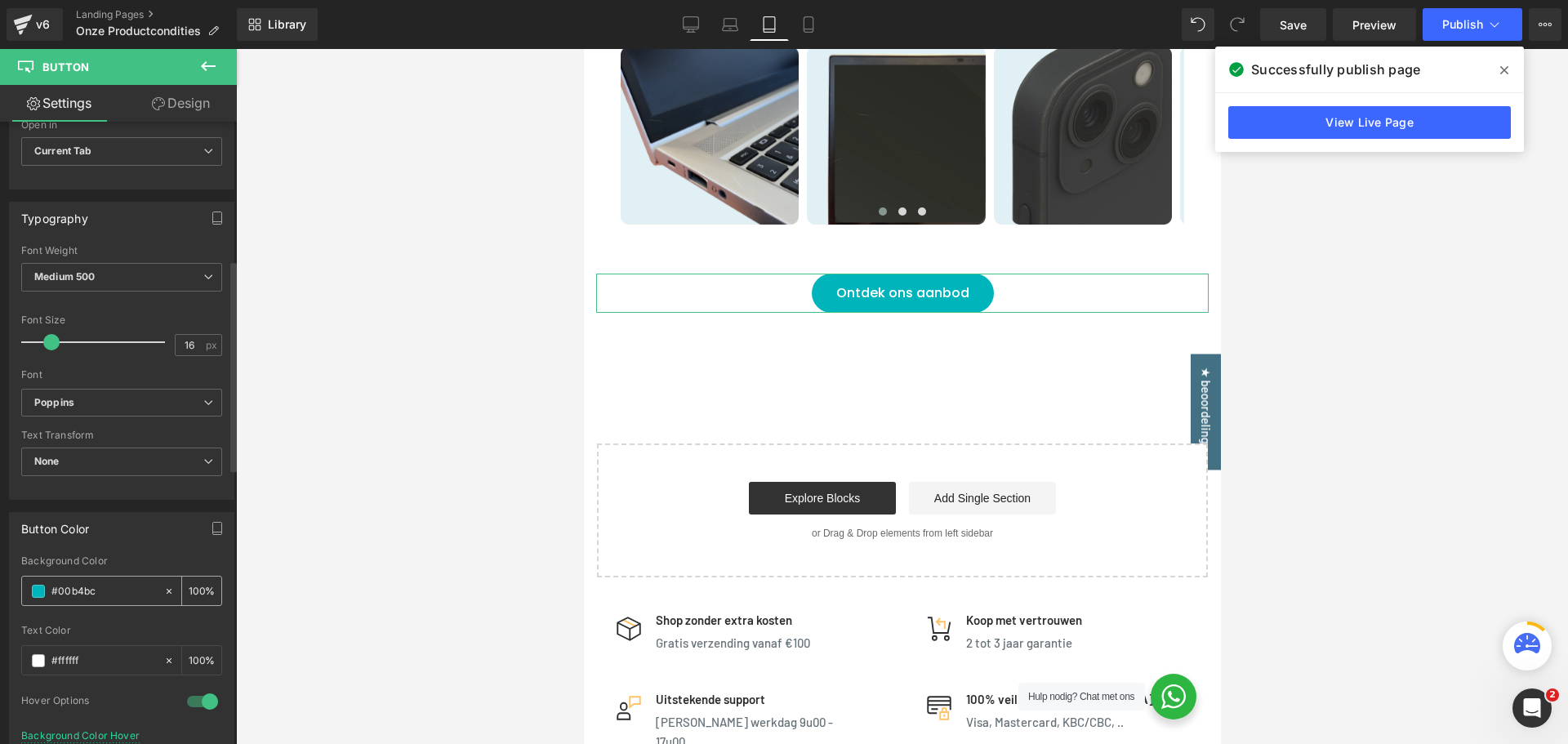
scroll to position [490, 0]
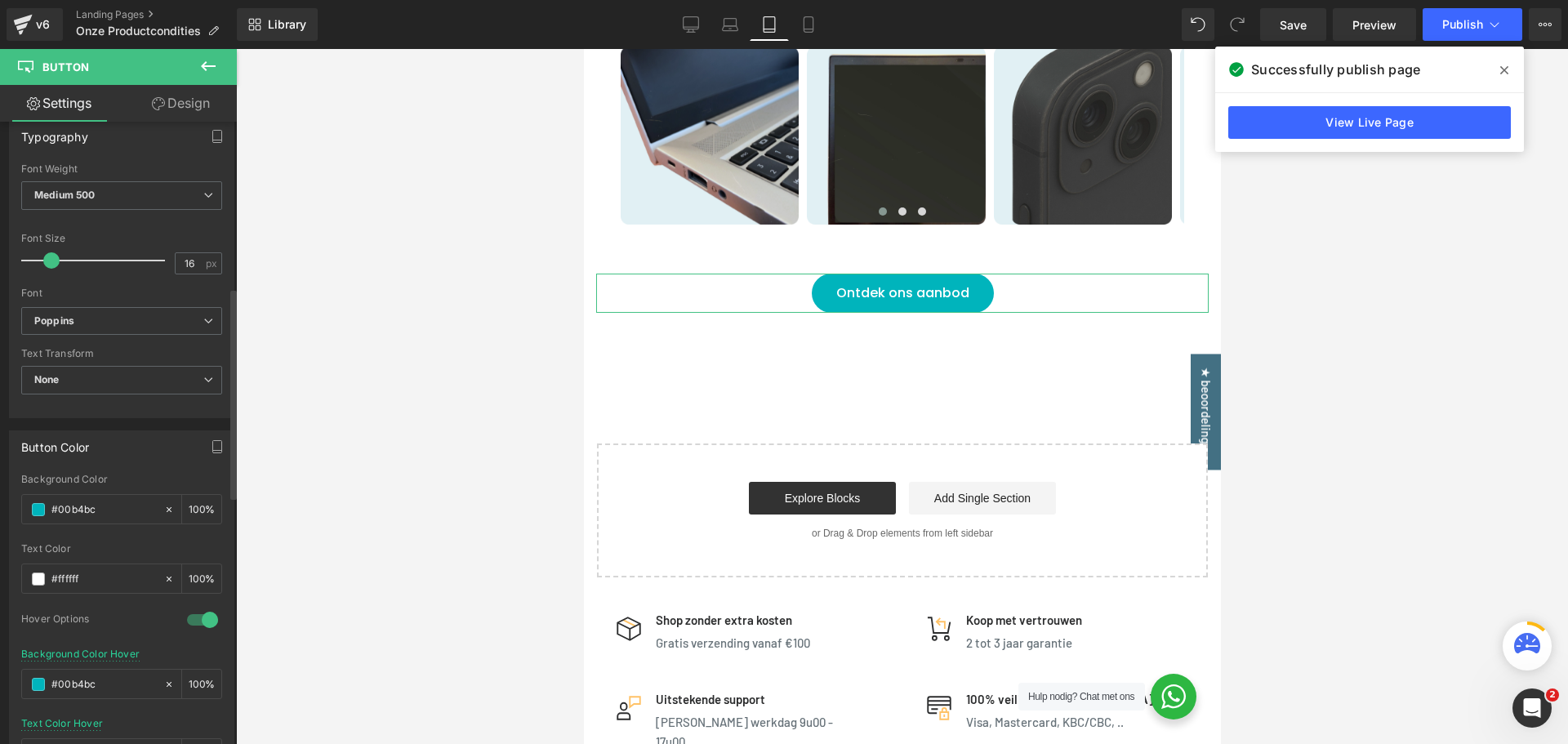
click at [195, 621] on div at bounding box center [202, 620] width 39 height 26
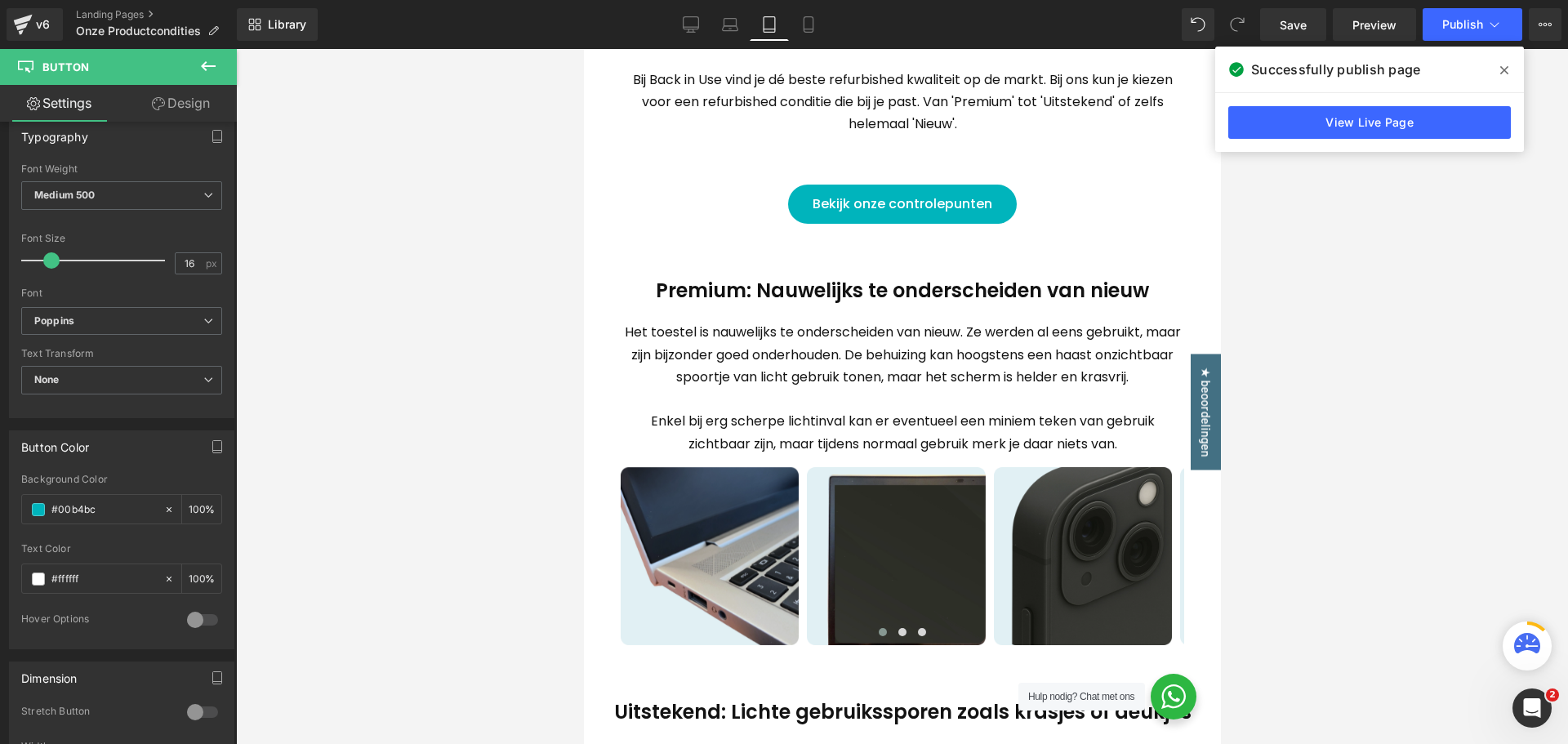
scroll to position [308, 0]
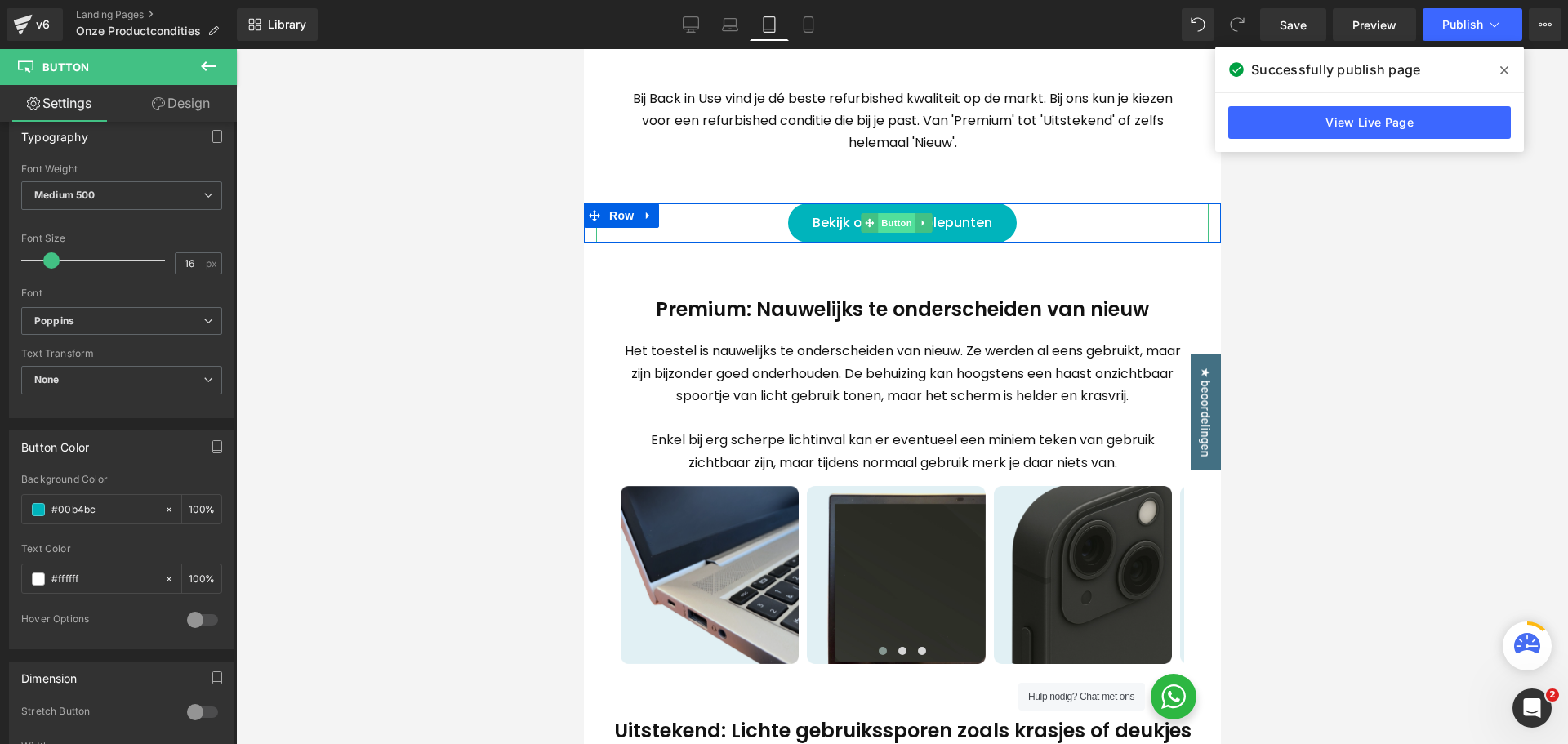
click at [900, 220] on span "Button" at bounding box center [896, 224] width 38 height 20
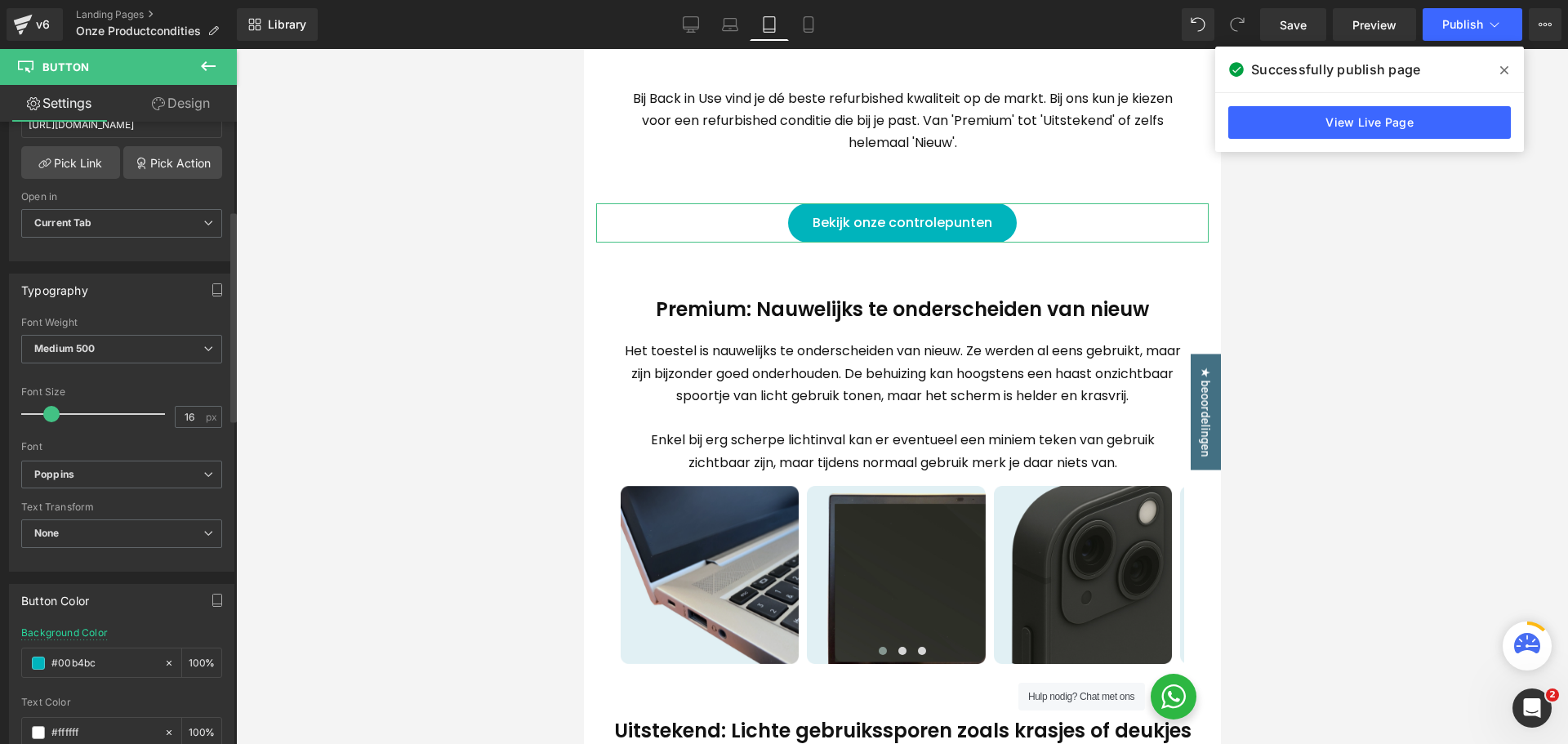
scroll to position [490, 0]
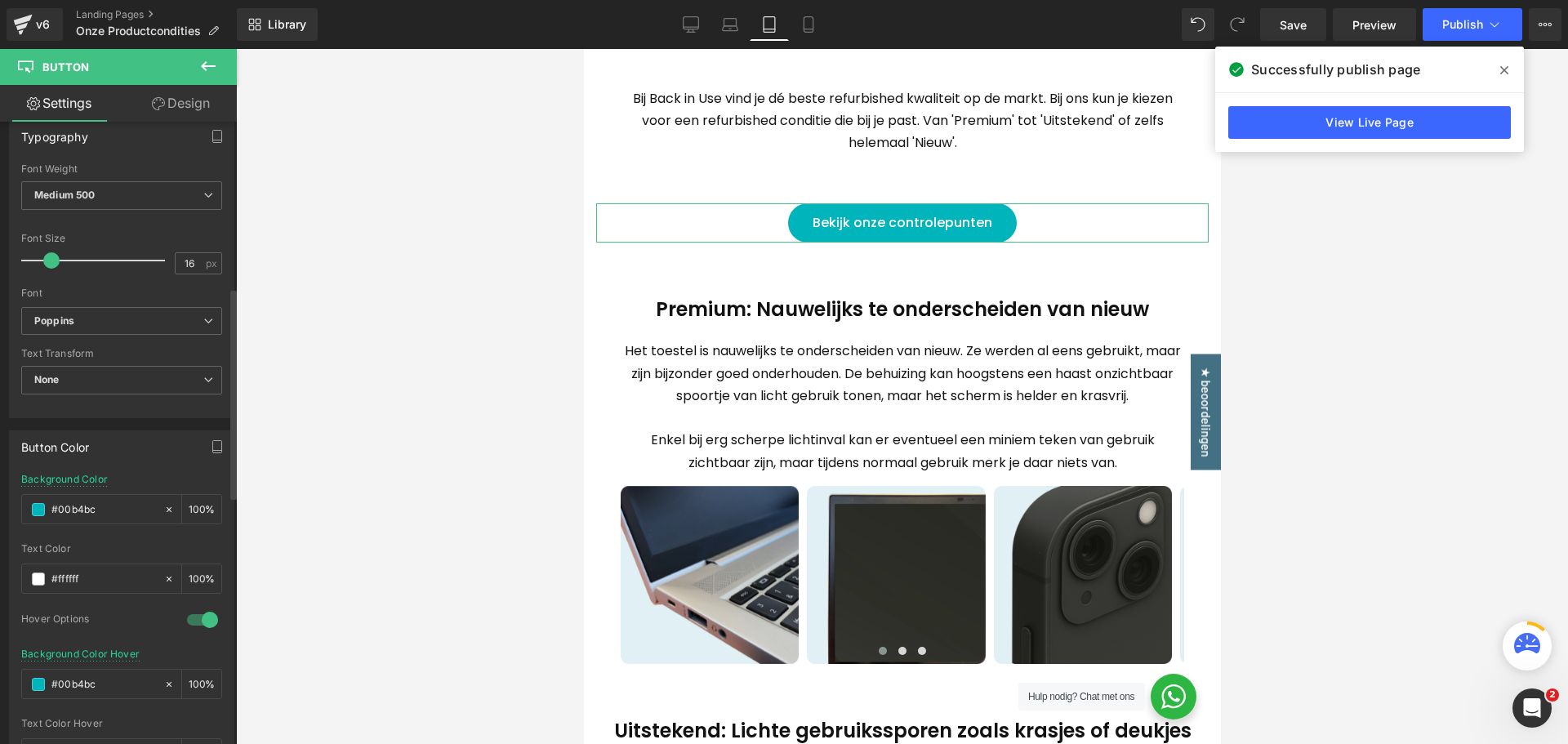
click at [199, 620] on div at bounding box center [202, 620] width 39 height 26
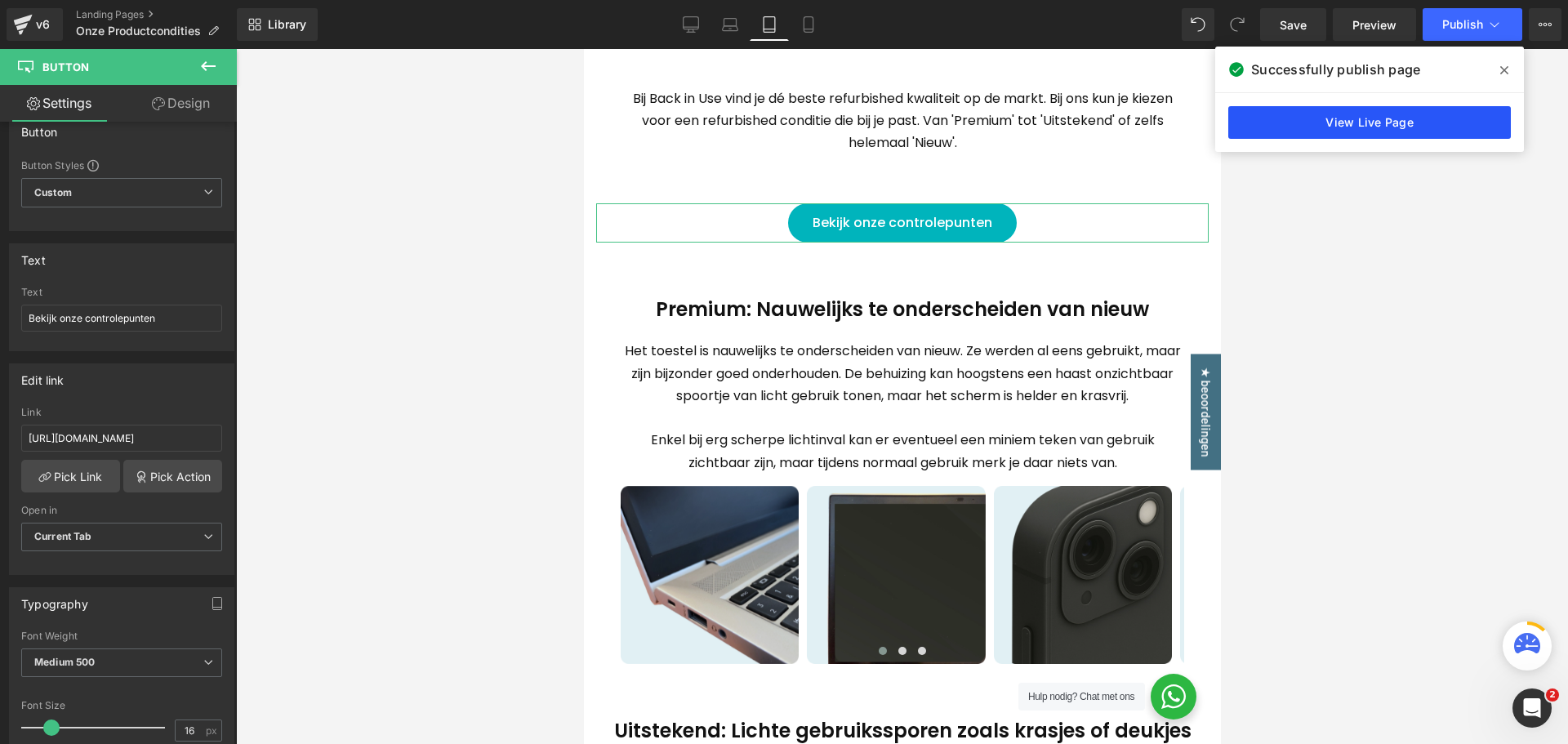
scroll to position [0, 0]
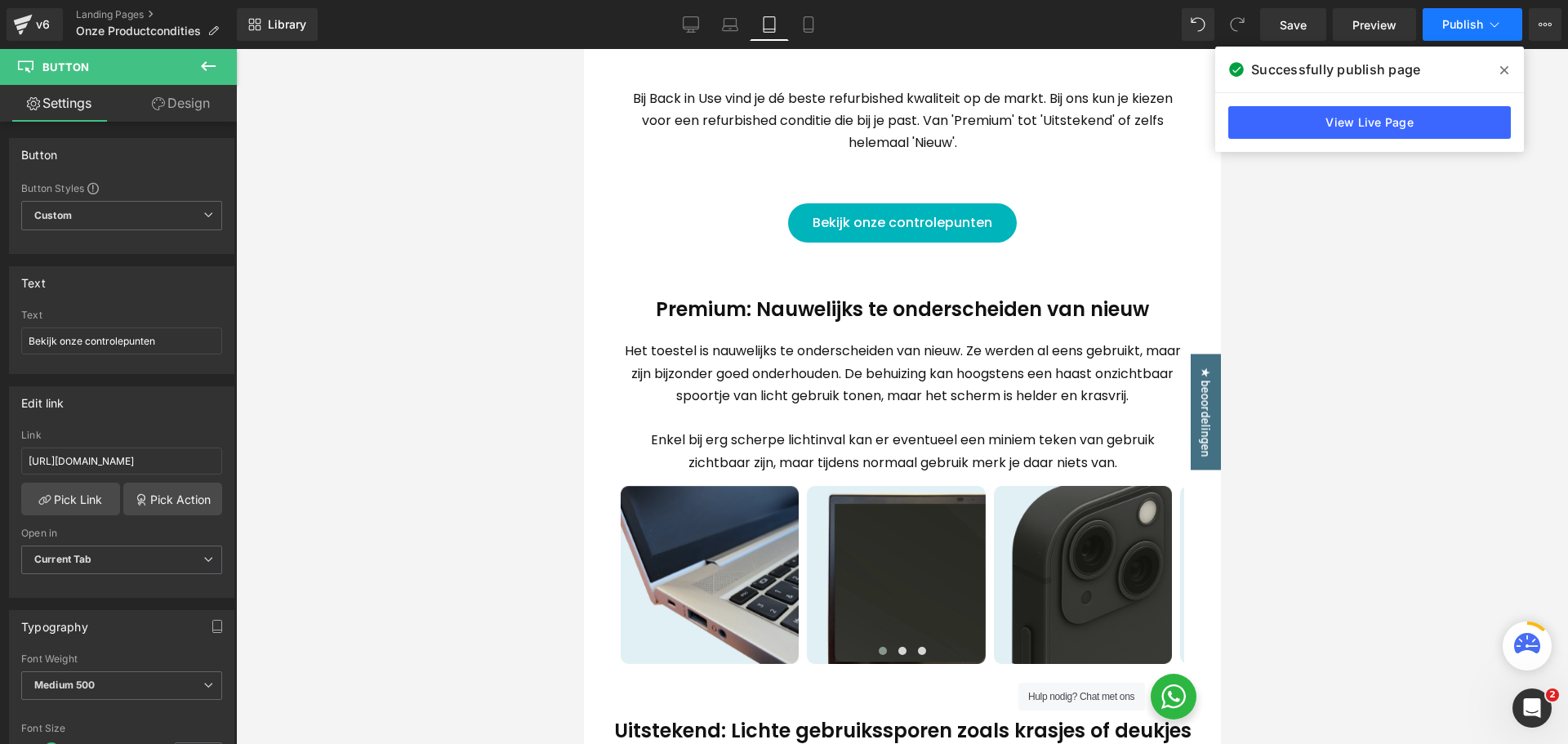
click at [1457, 30] on span "Publish" at bounding box center [1463, 25] width 41 height 13
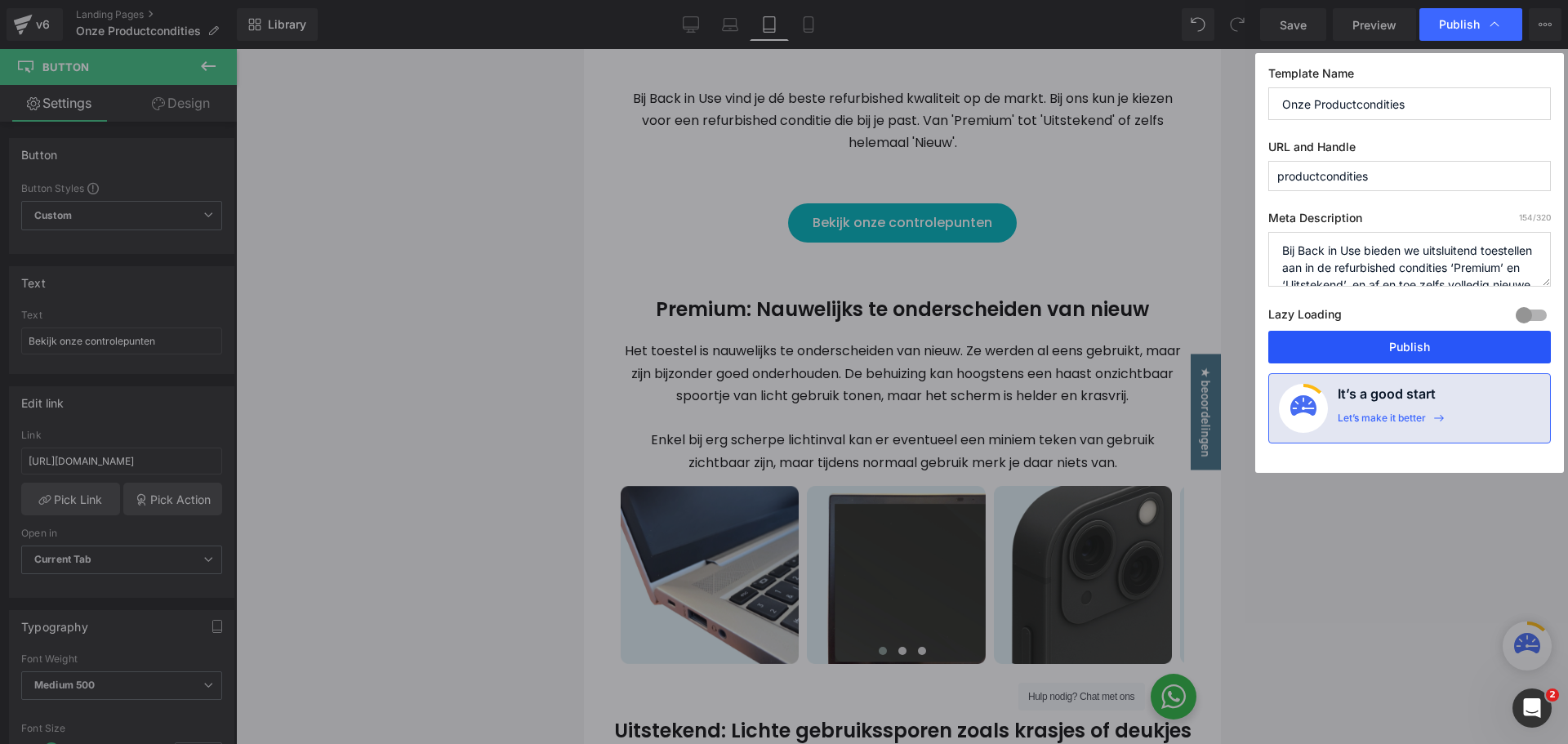
click at [1382, 350] on button "Publish" at bounding box center [1410, 347] width 283 height 33
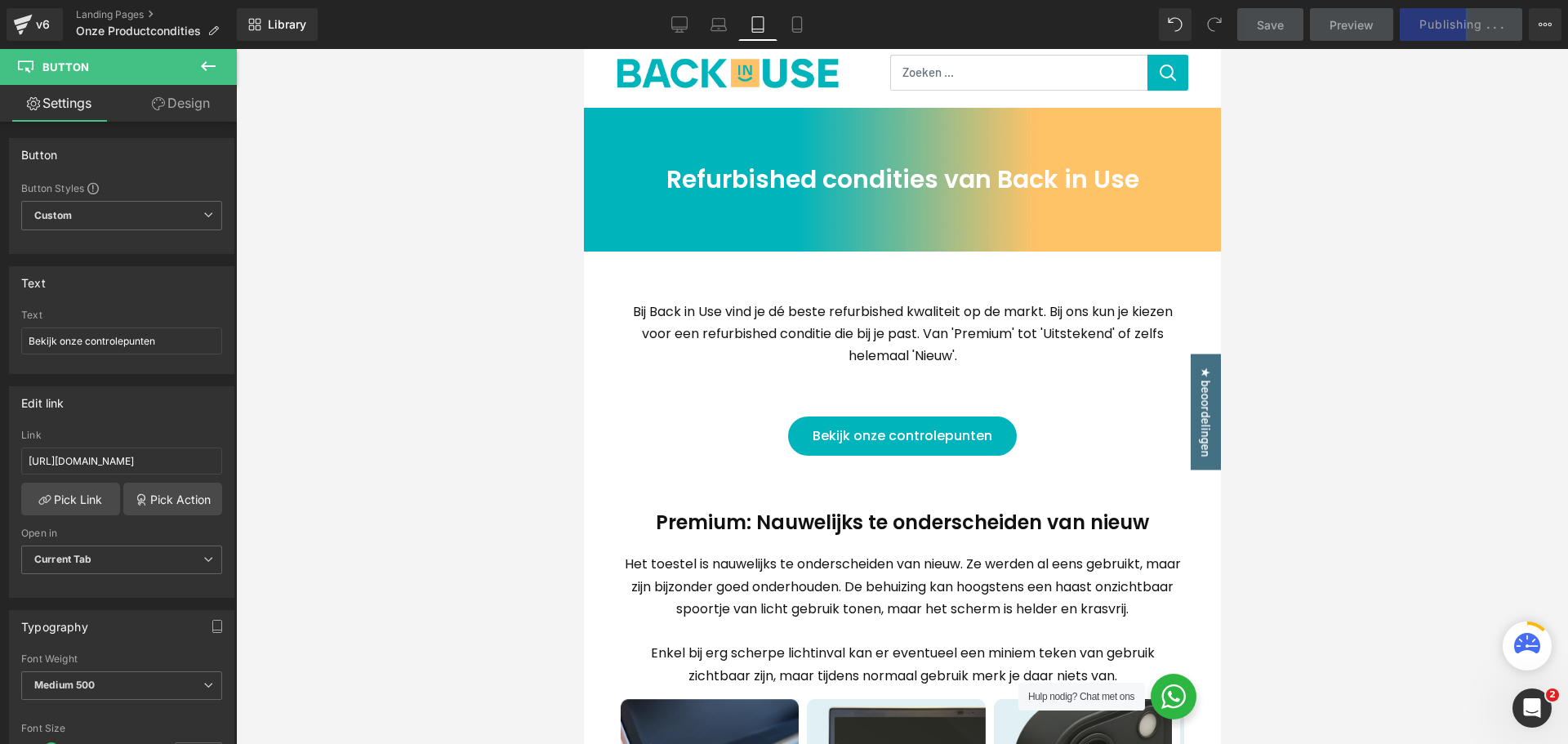
scroll to position [63, 0]
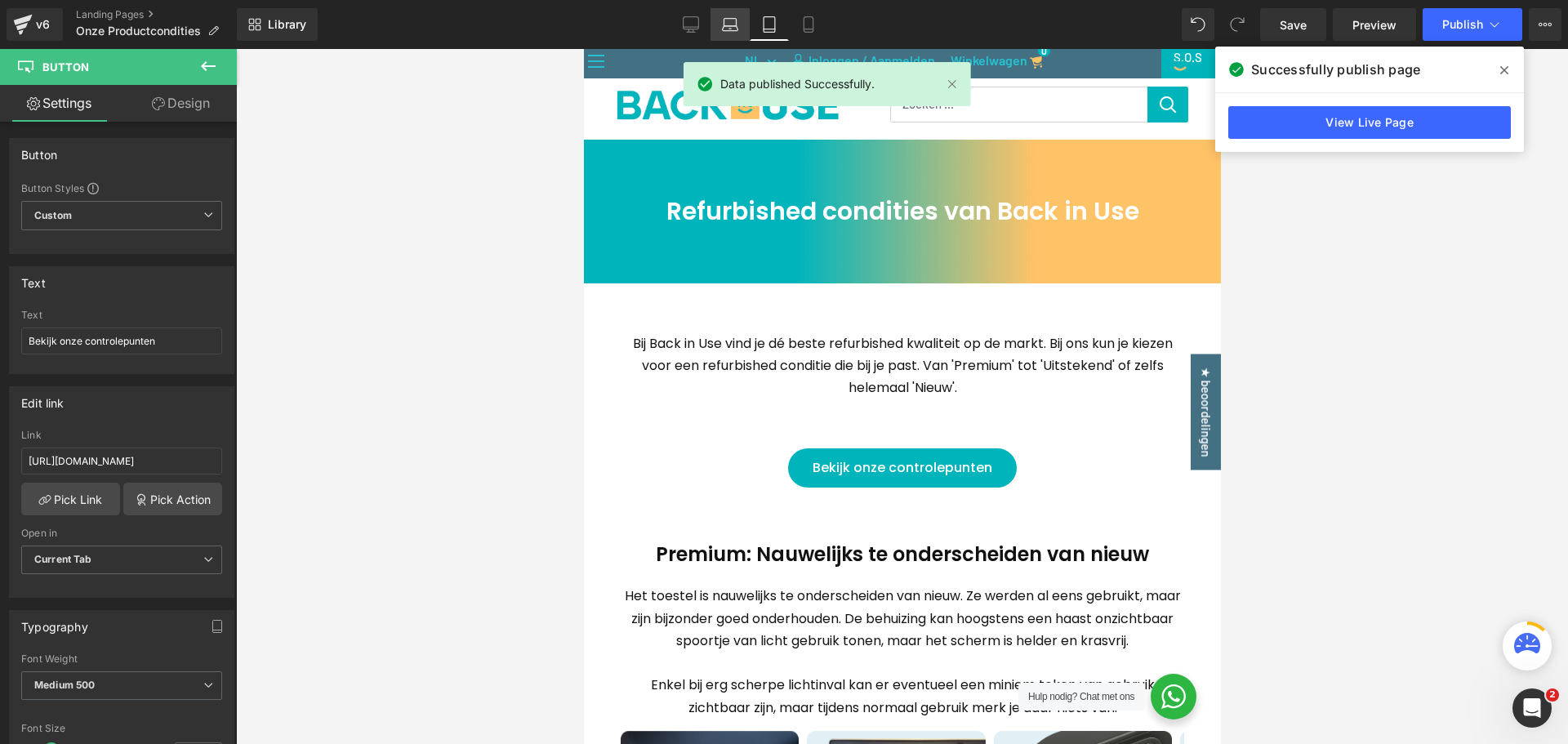
click at [740, 21] on link "Laptop" at bounding box center [730, 24] width 39 height 33
type input "100"
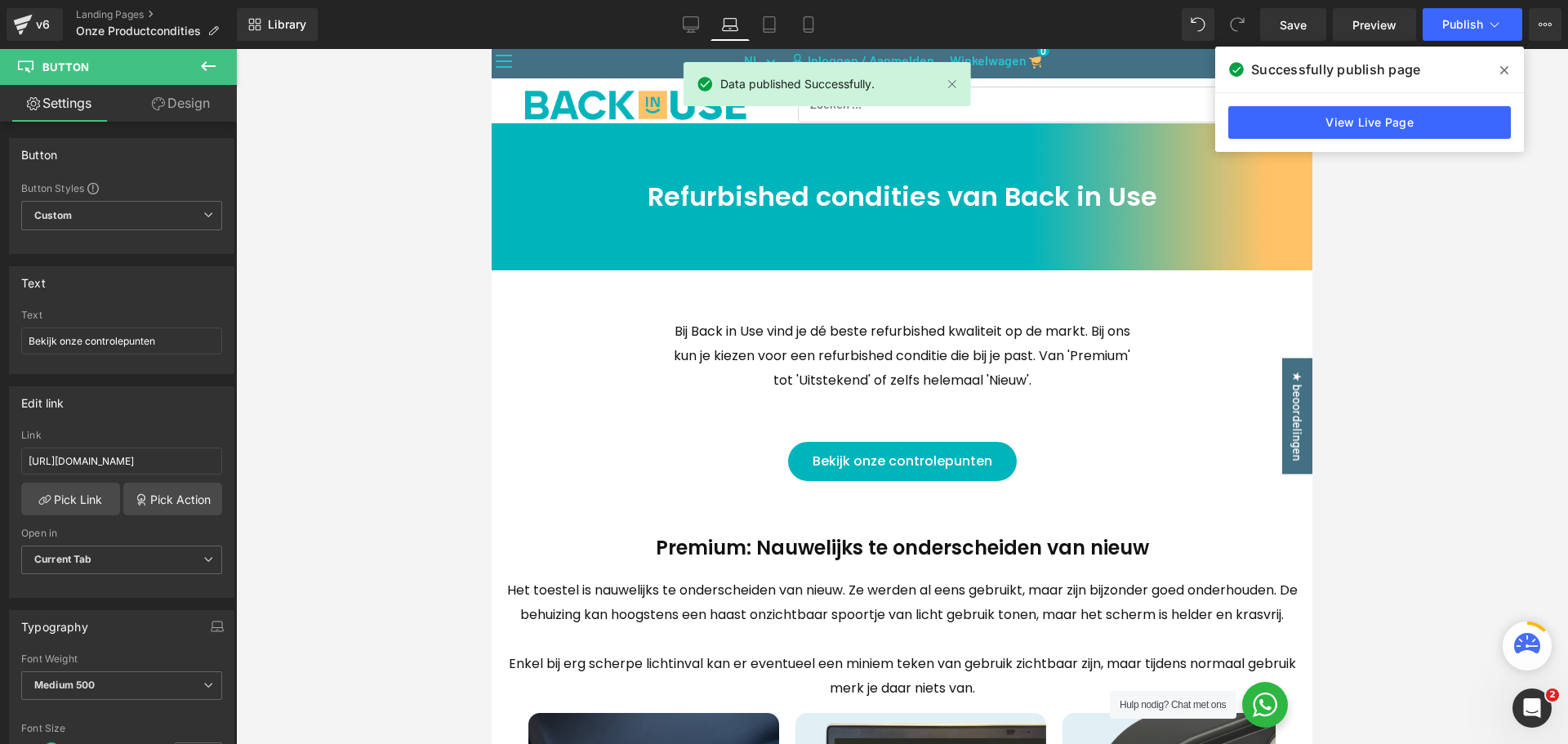
scroll to position [57, 0]
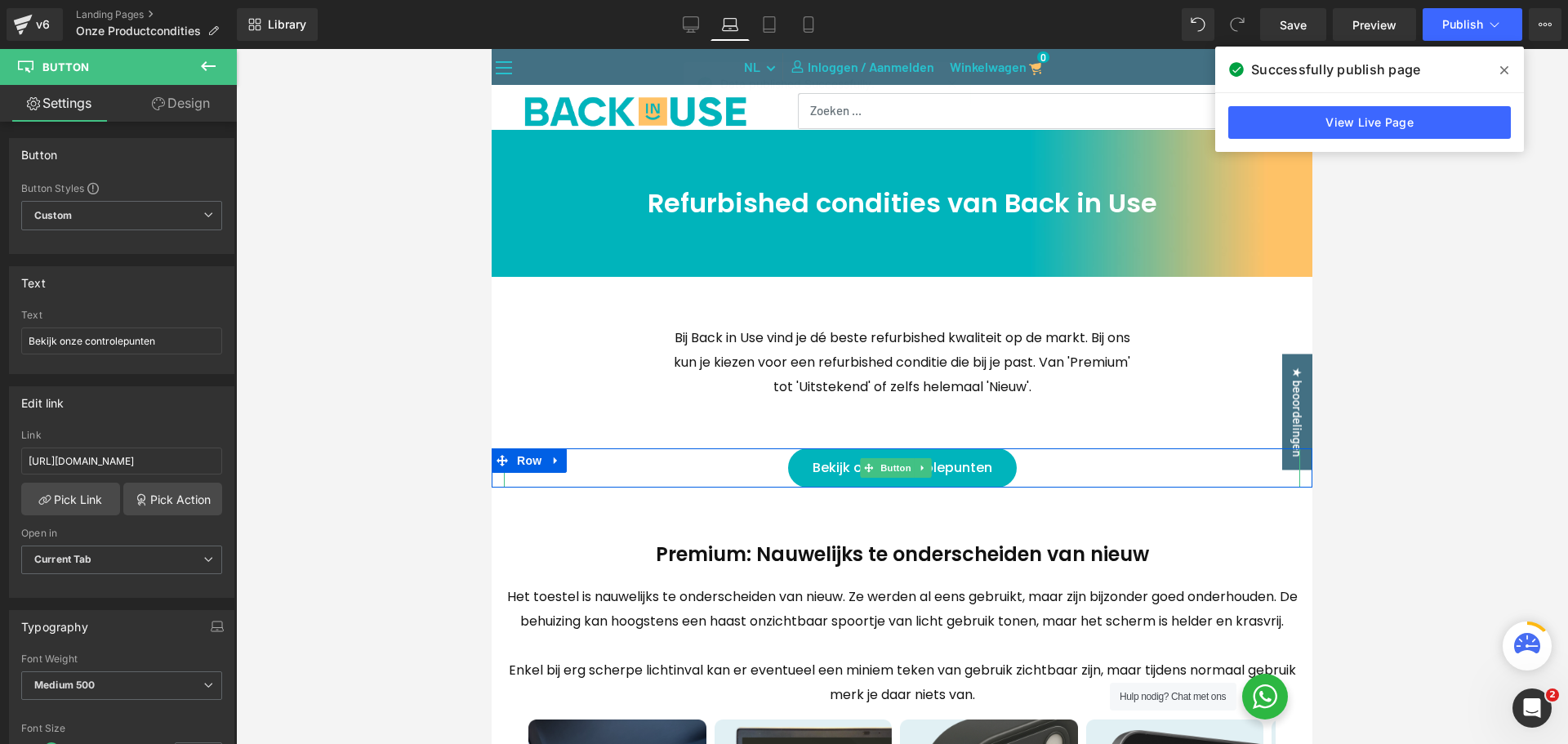
click at [902, 470] on span "Button" at bounding box center [896, 468] width 38 height 20
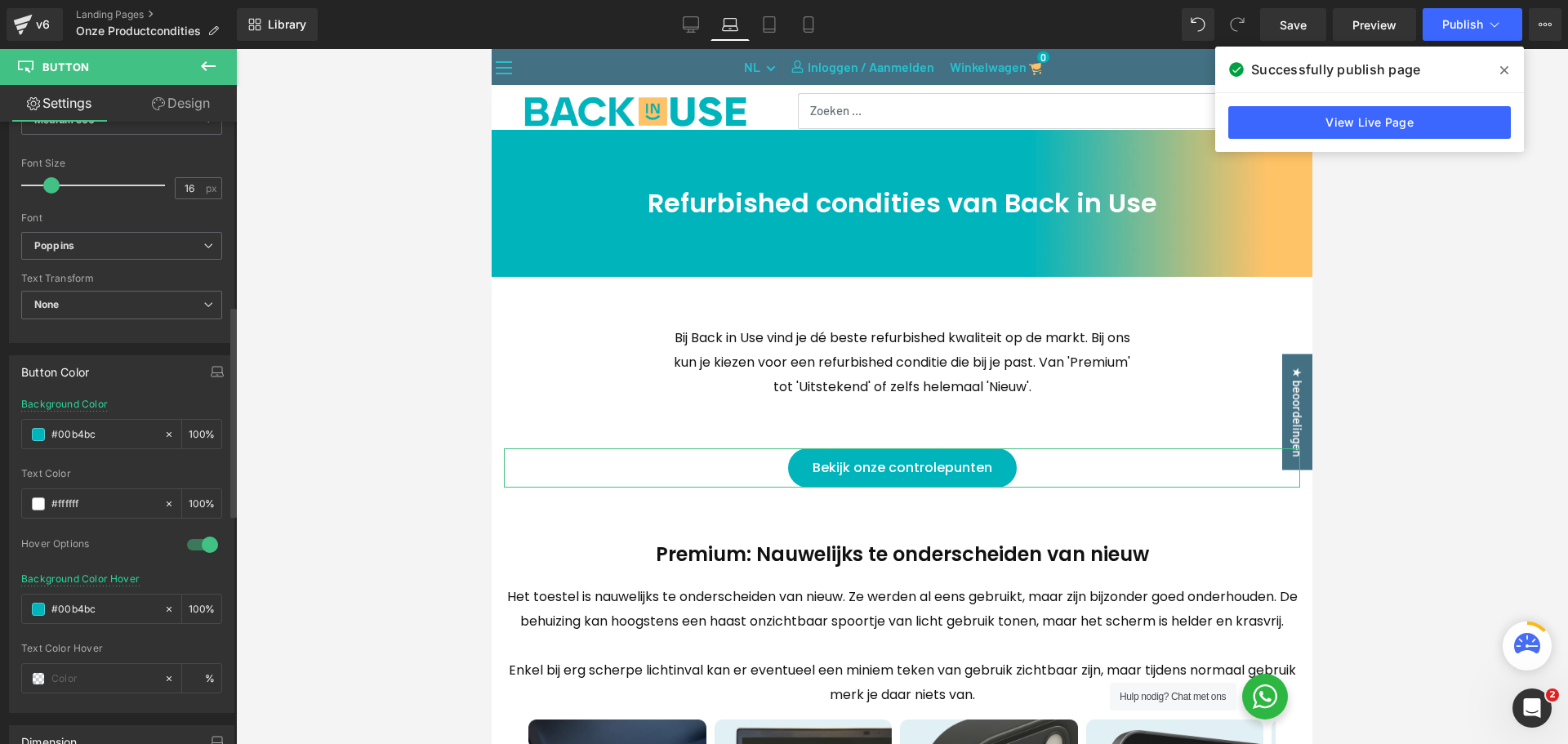
scroll to position [653, 0]
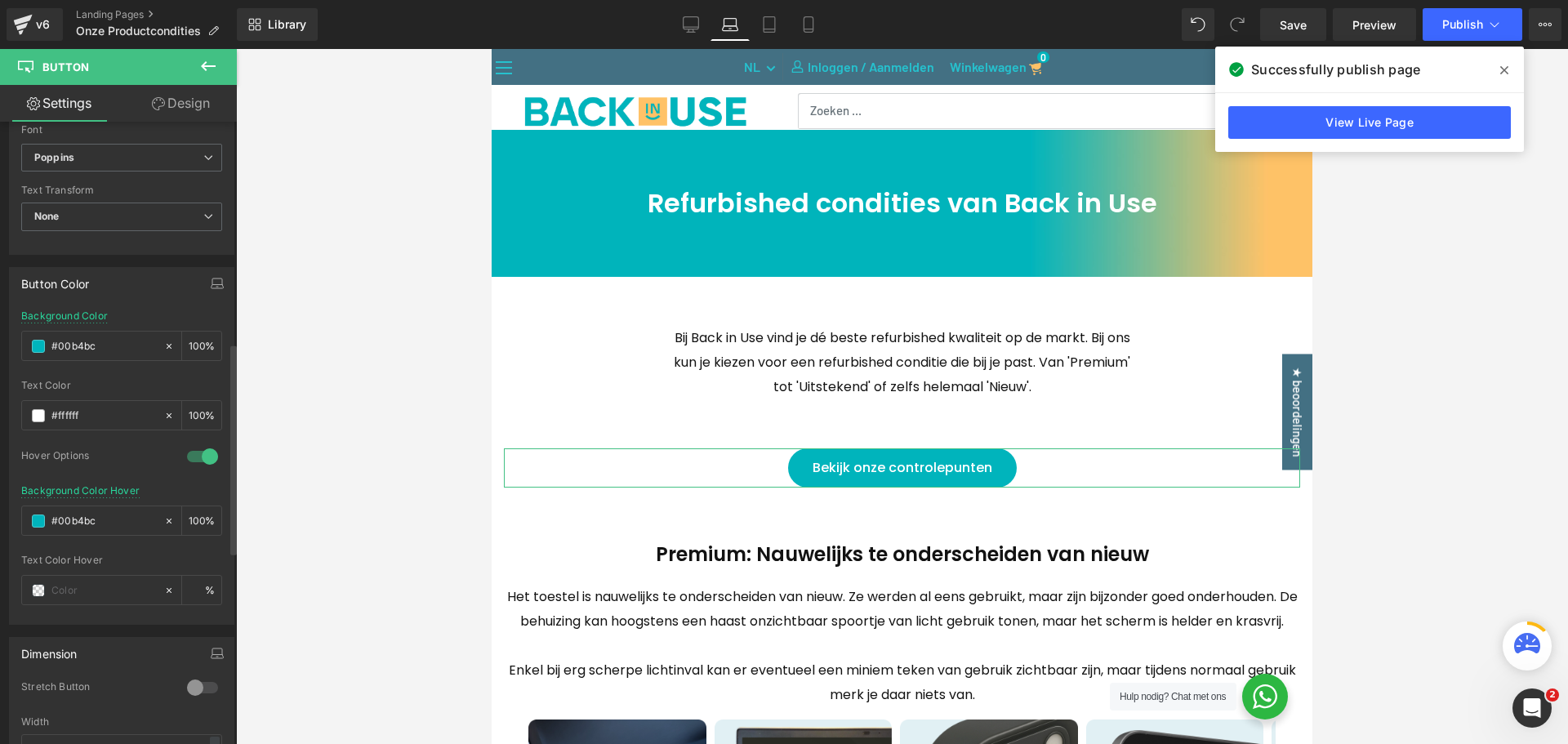
click at [200, 455] on div at bounding box center [202, 456] width 39 height 26
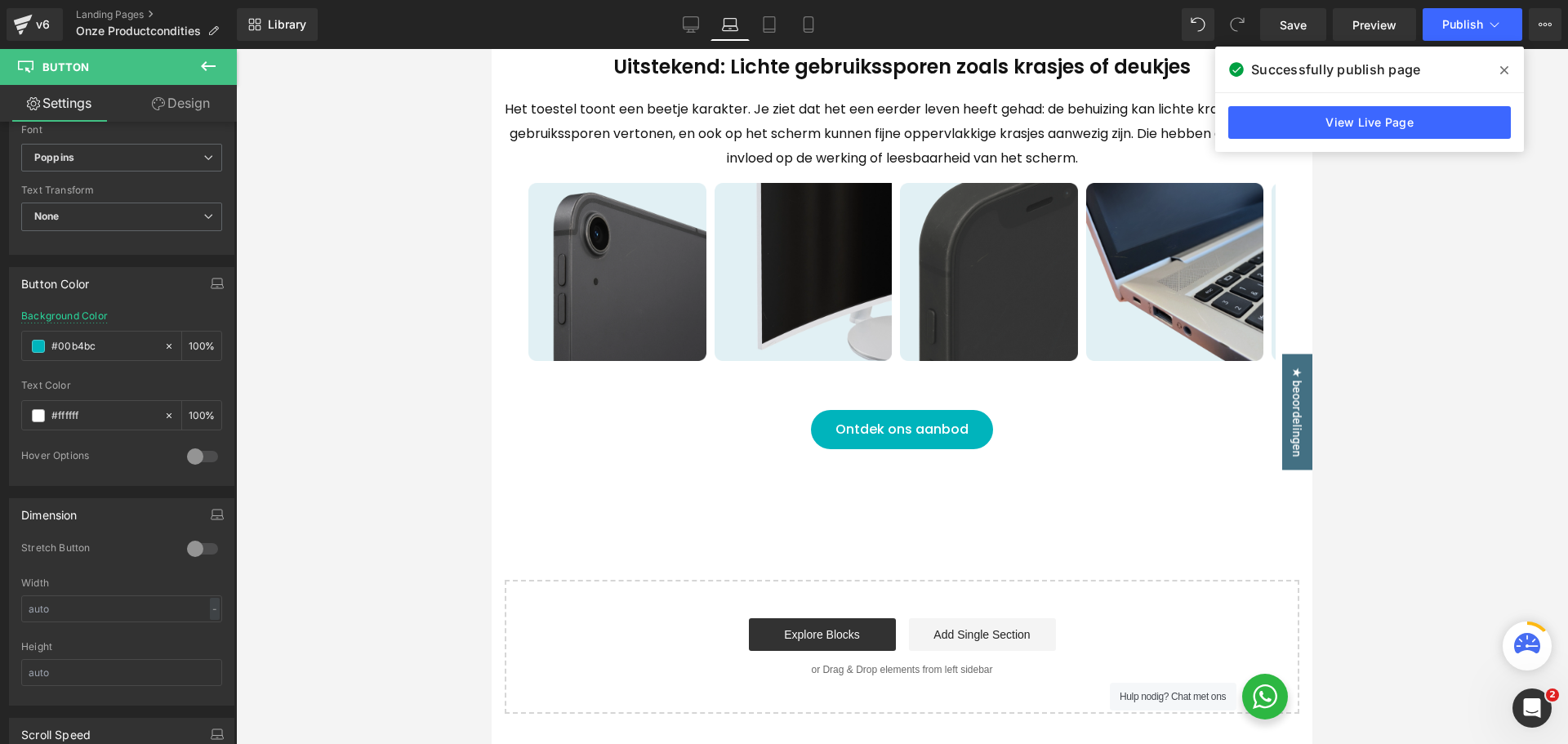
scroll to position [955, 0]
click at [889, 449] on div "Ontdek ons aanbod Button" at bounding box center [902, 429] width 797 height 39
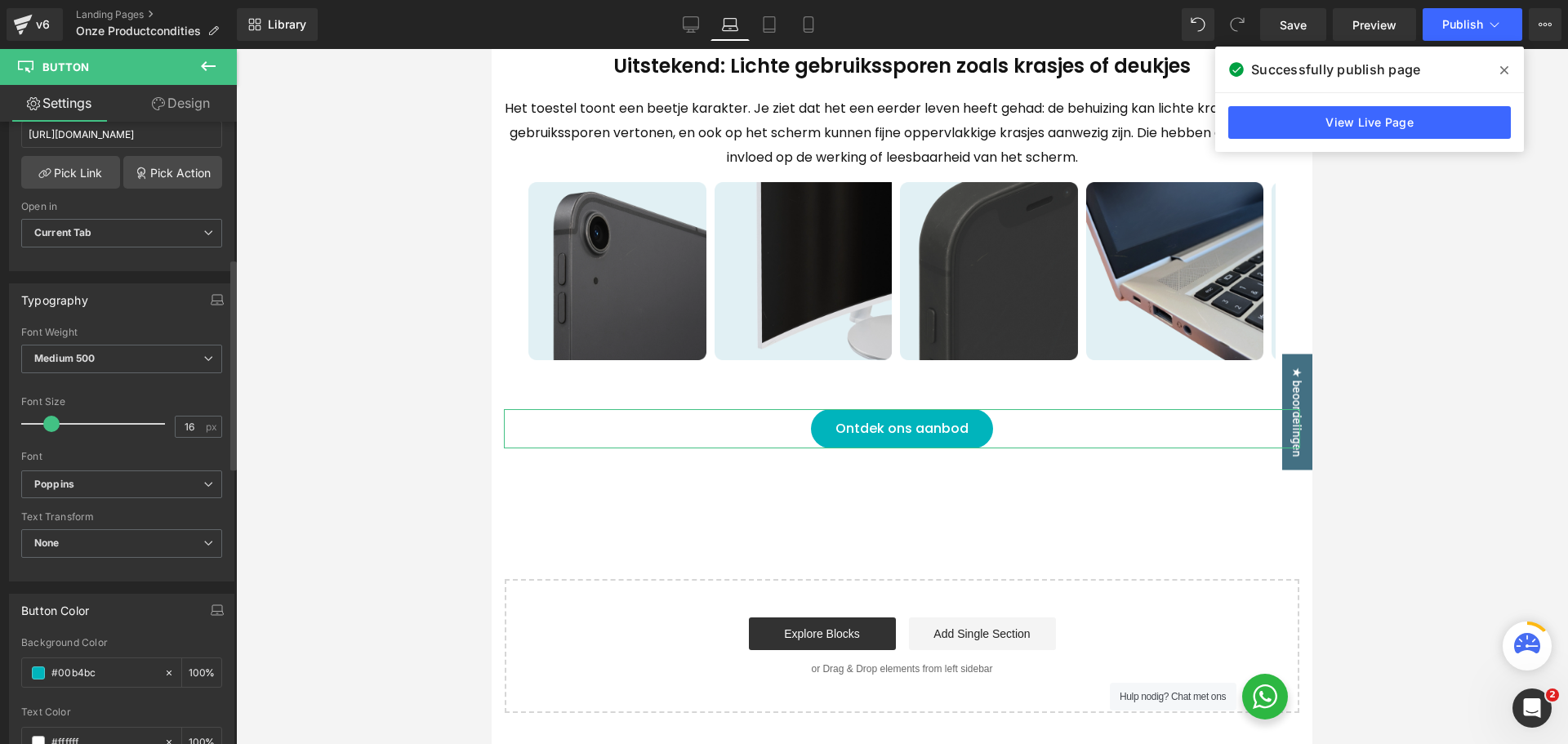
scroll to position [572, 0]
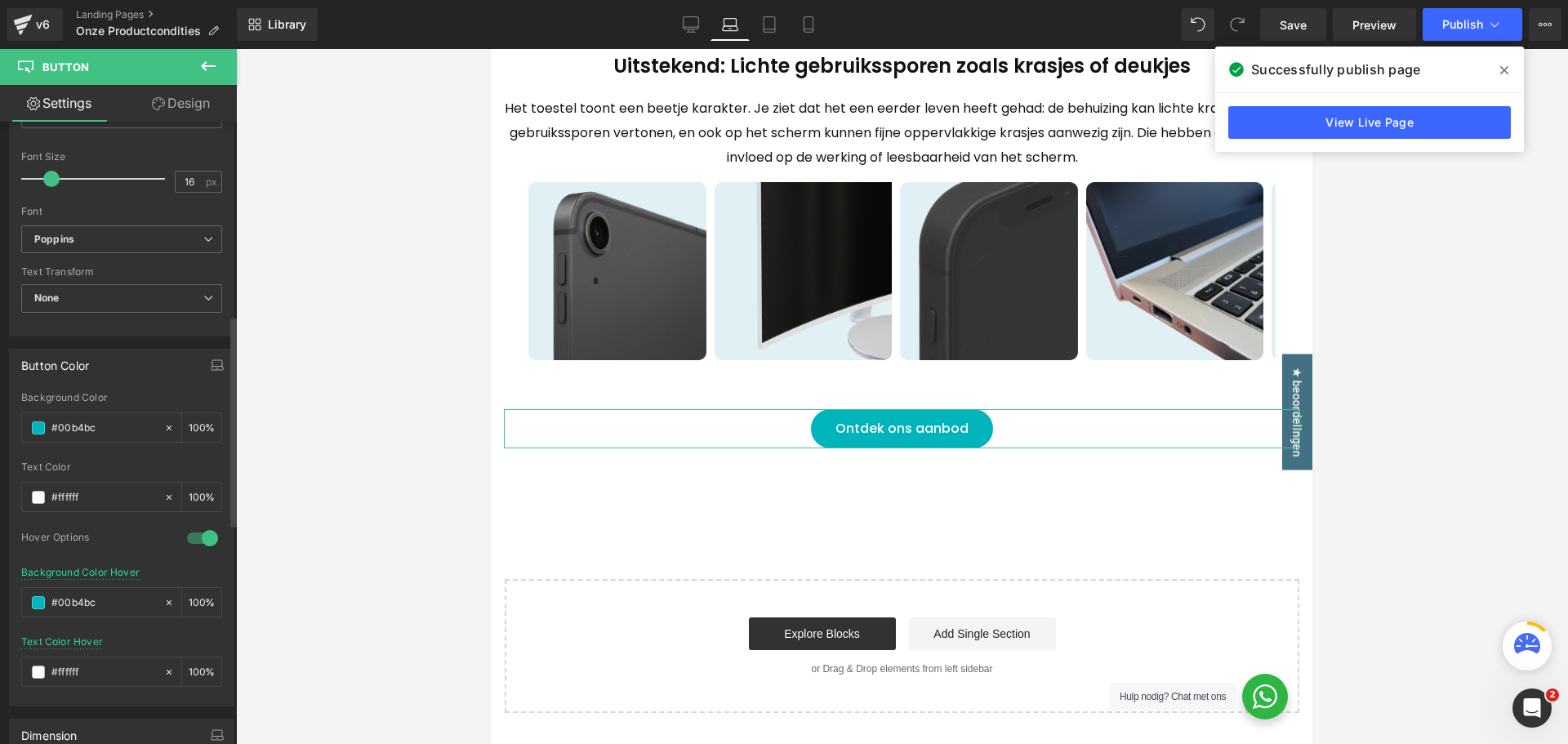
click at [204, 534] on div at bounding box center [202, 538] width 39 height 26
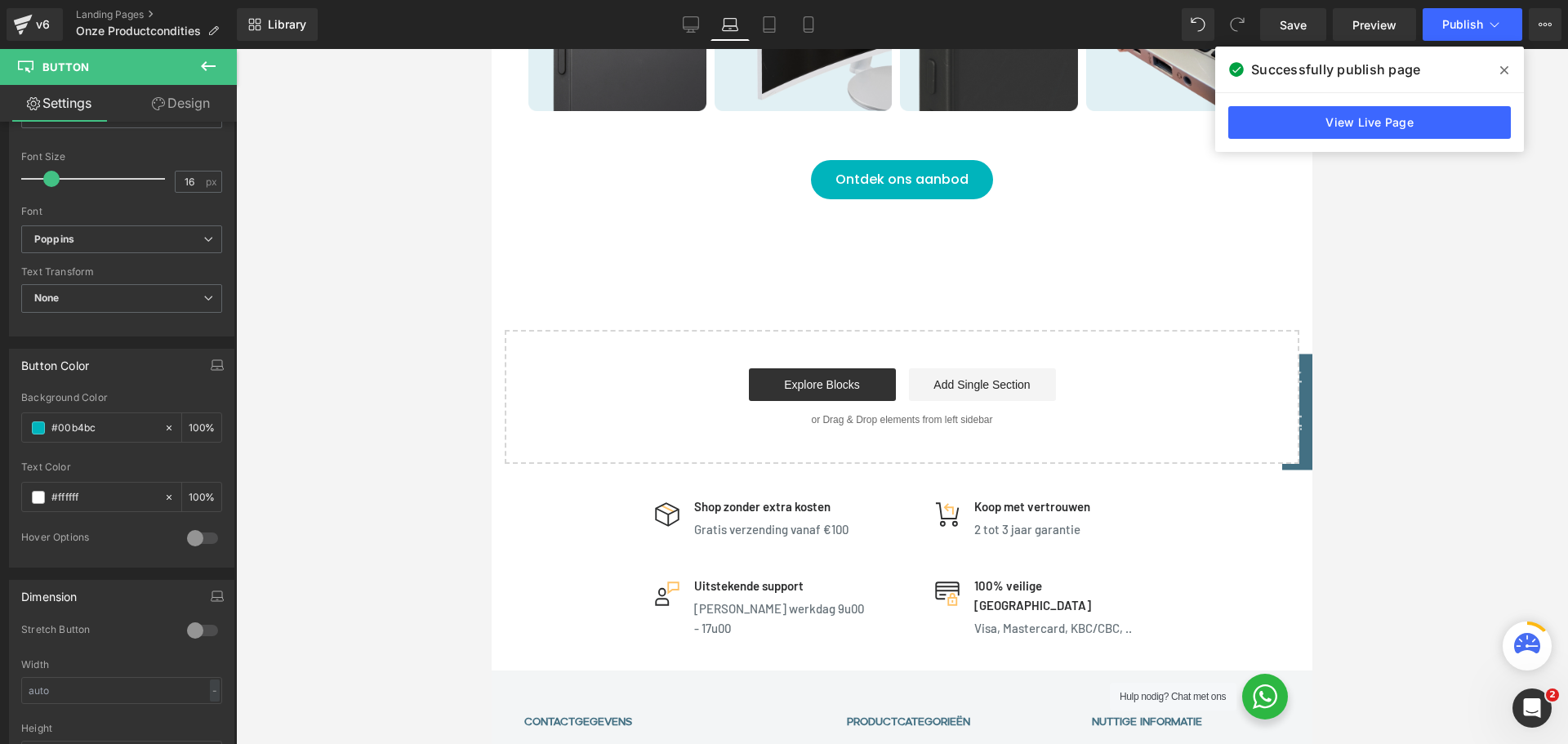
scroll to position [955, 0]
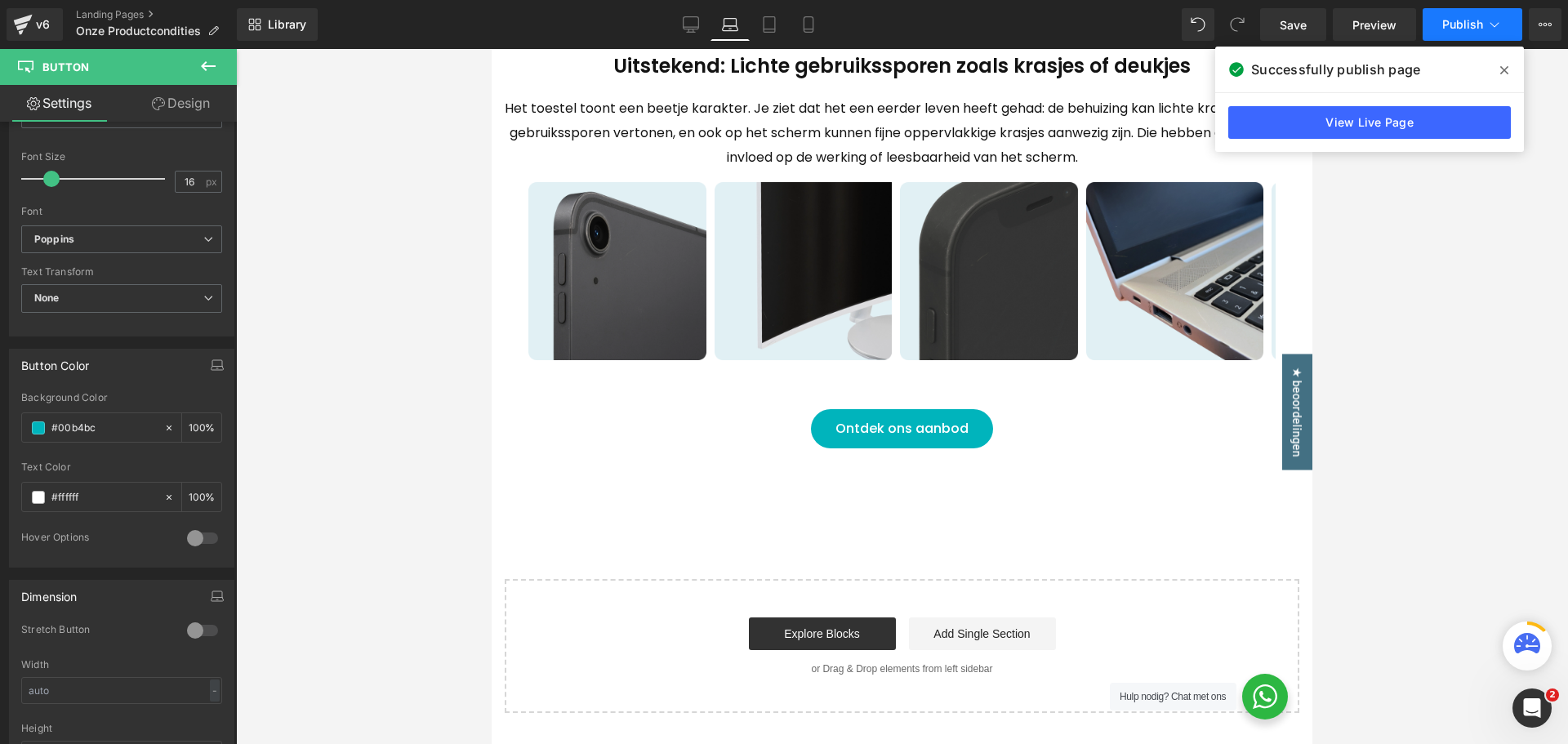
click at [1456, 20] on span "Publish" at bounding box center [1463, 25] width 41 height 13
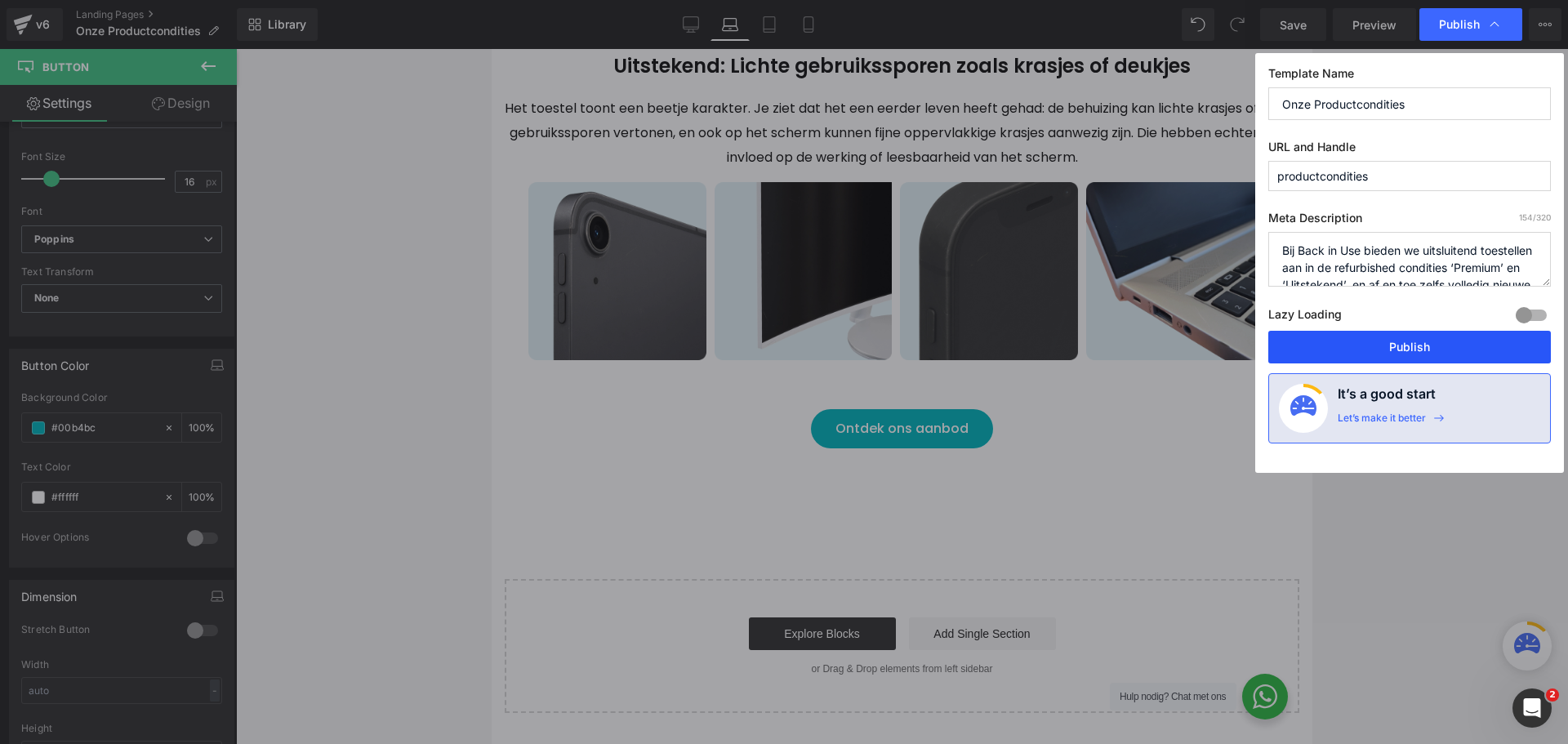
click at [1391, 340] on button "Publish" at bounding box center [1410, 347] width 283 height 33
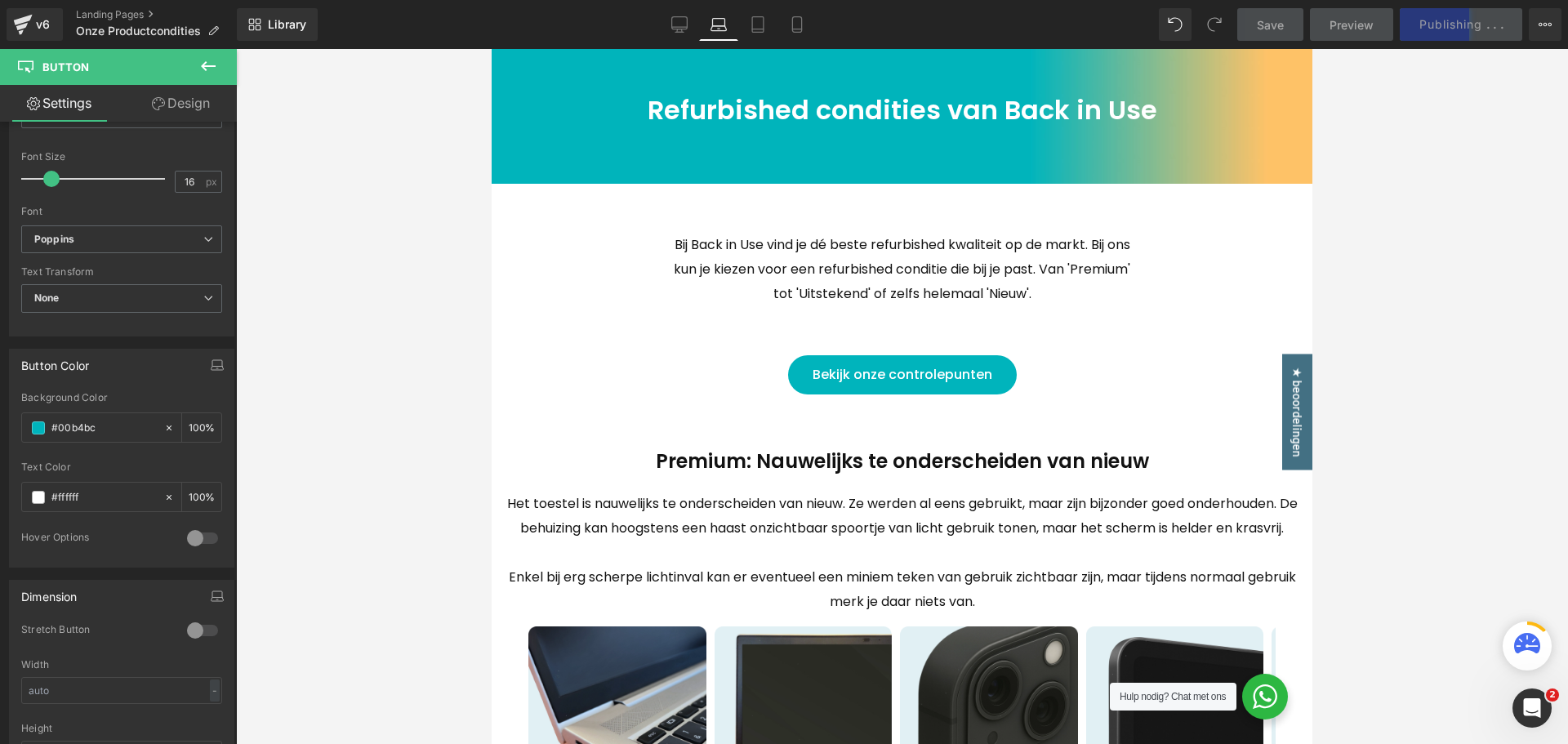
scroll to position [0, 0]
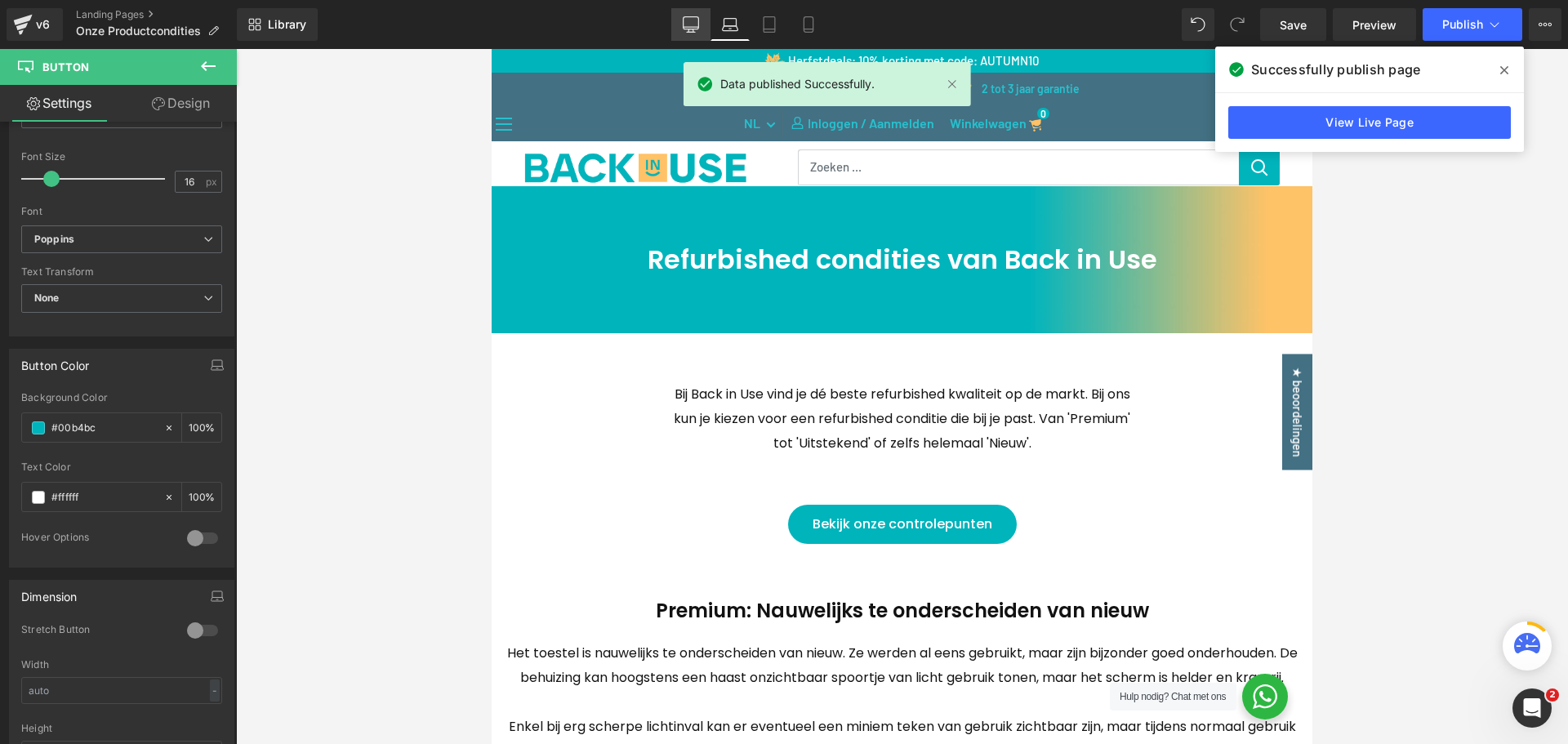
click at [683, 22] on icon at bounding box center [691, 25] width 17 height 17
type input "100"
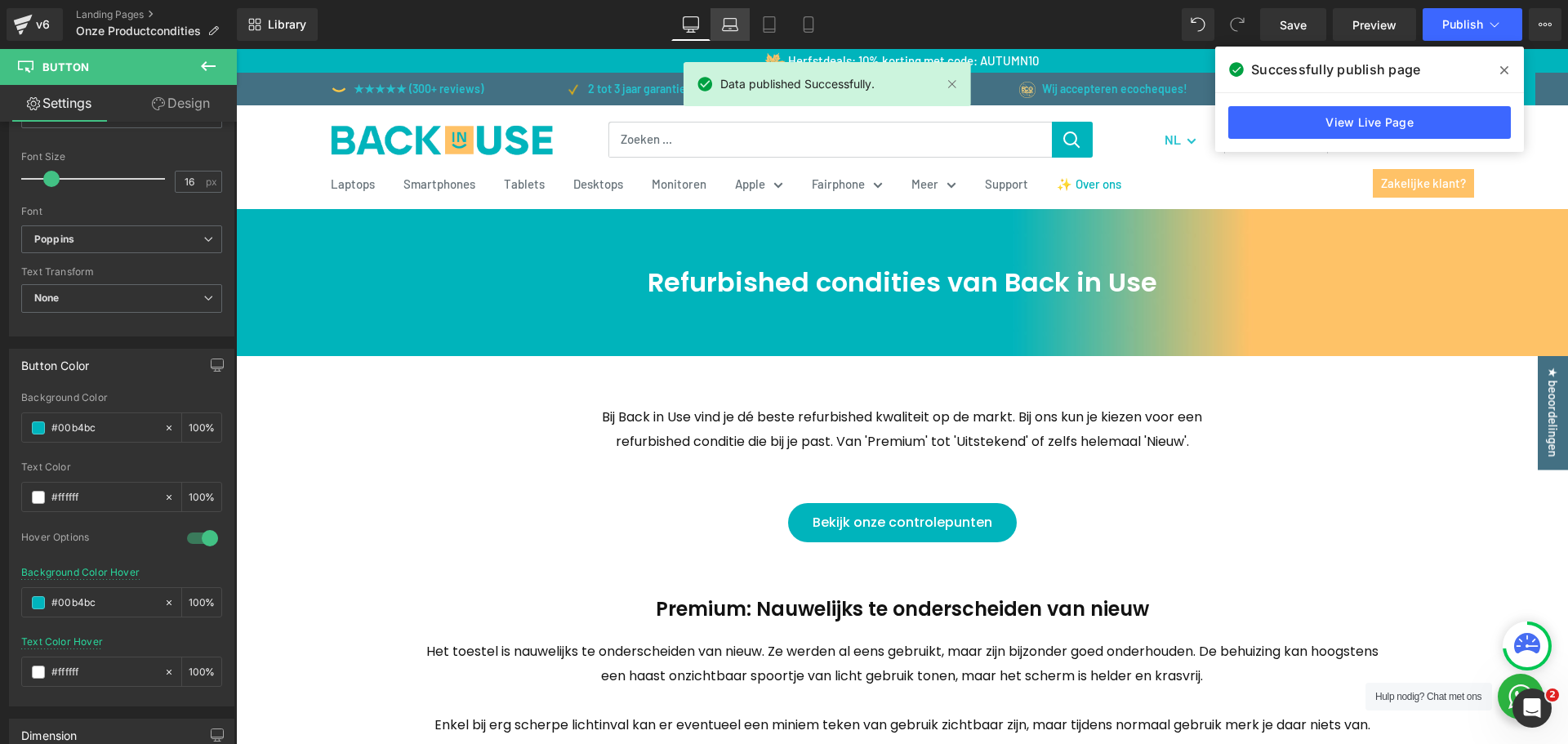
click at [735, 27] on icon at bounding box center [731, 25] width 17 height 17
type input "100"
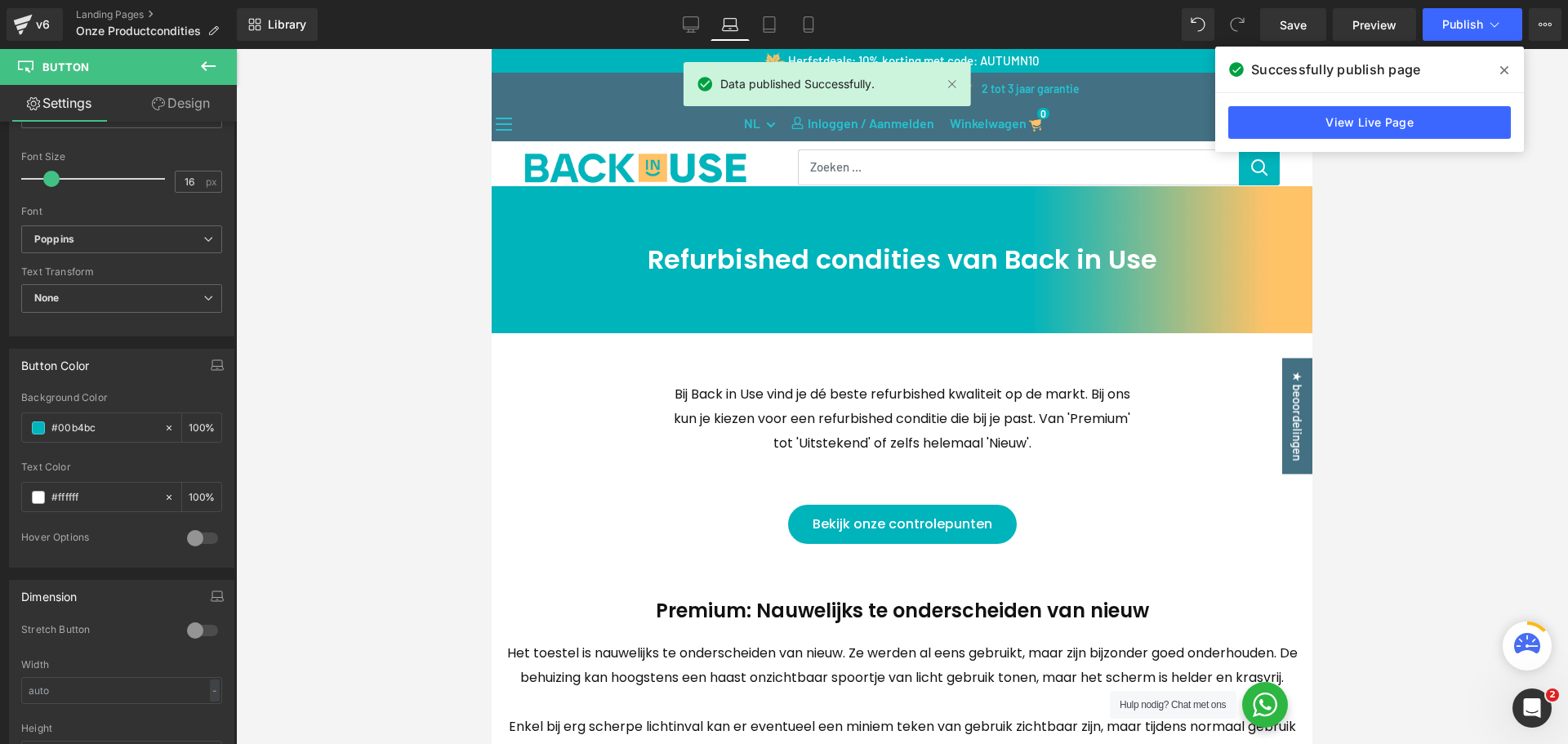
scroll to position [72, 0]
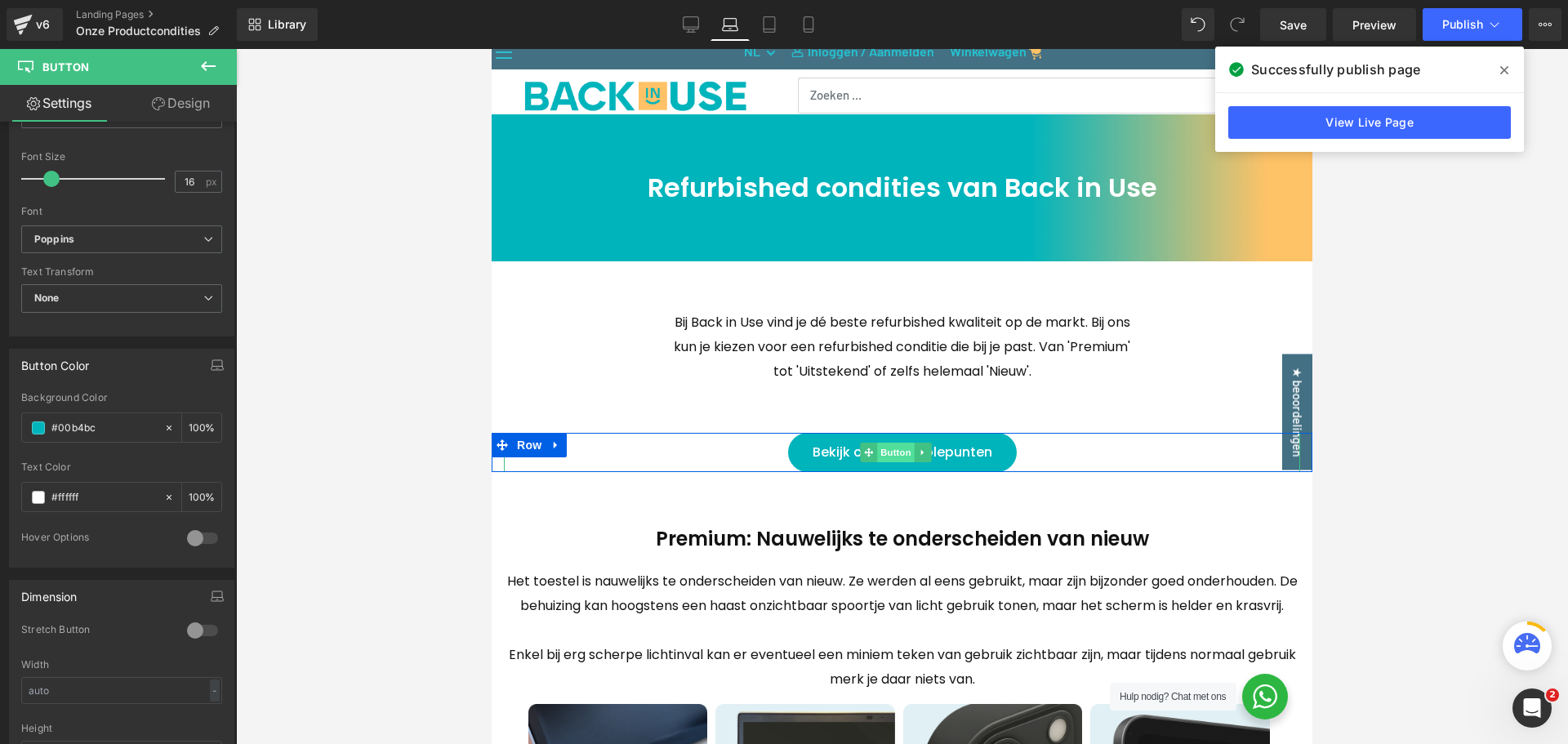
click at [900, 450] on span "Button" at bounding box center [896, 453] width 38 height 20
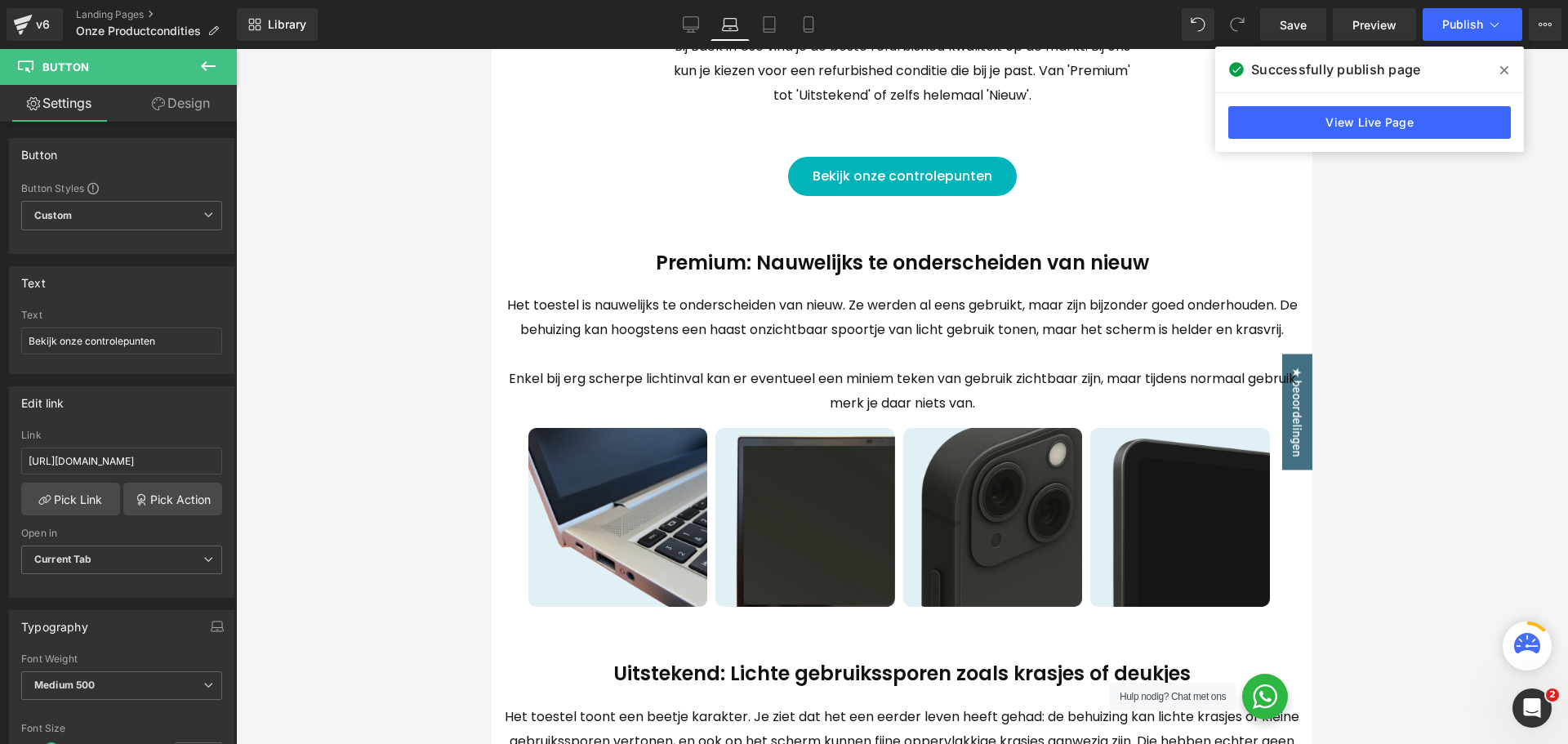
scroll to position [726, 0]
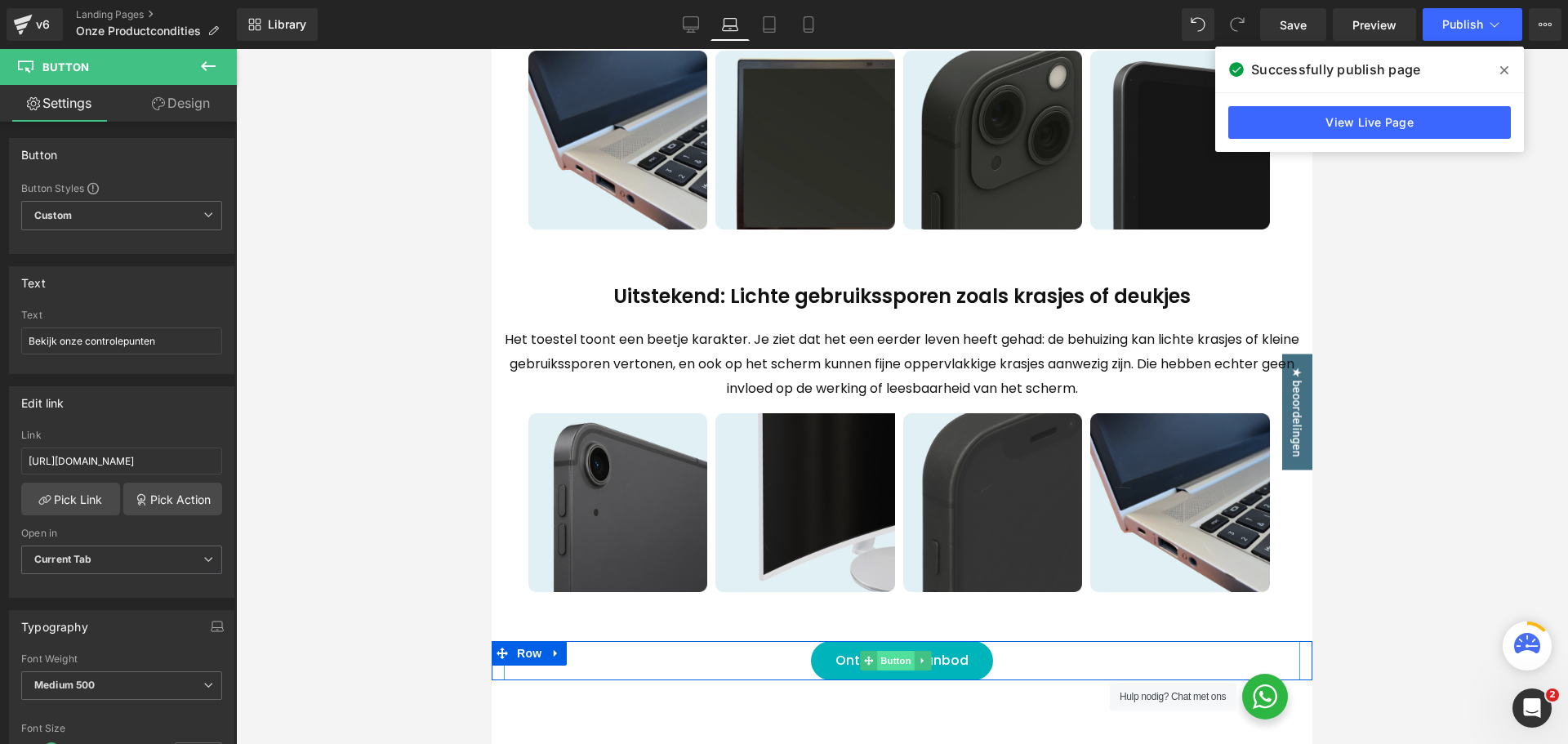
click at [892, 671] on span "Button" at bounding box center [896, 661] width 38 height 20
click at [897, 671] on span "Button" at bounding box center [896, 661] width 38 height 20
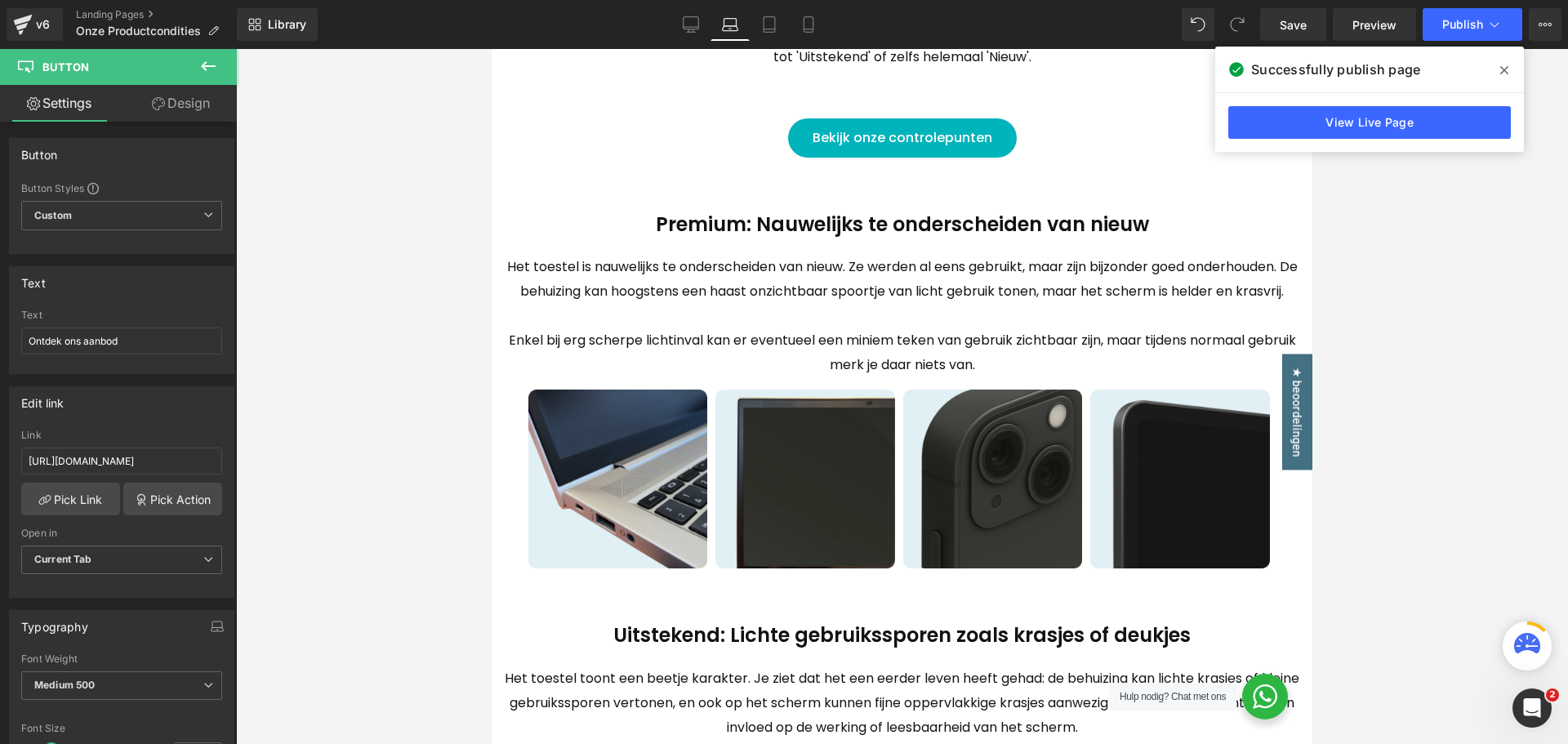
scroll to position [235, 0]
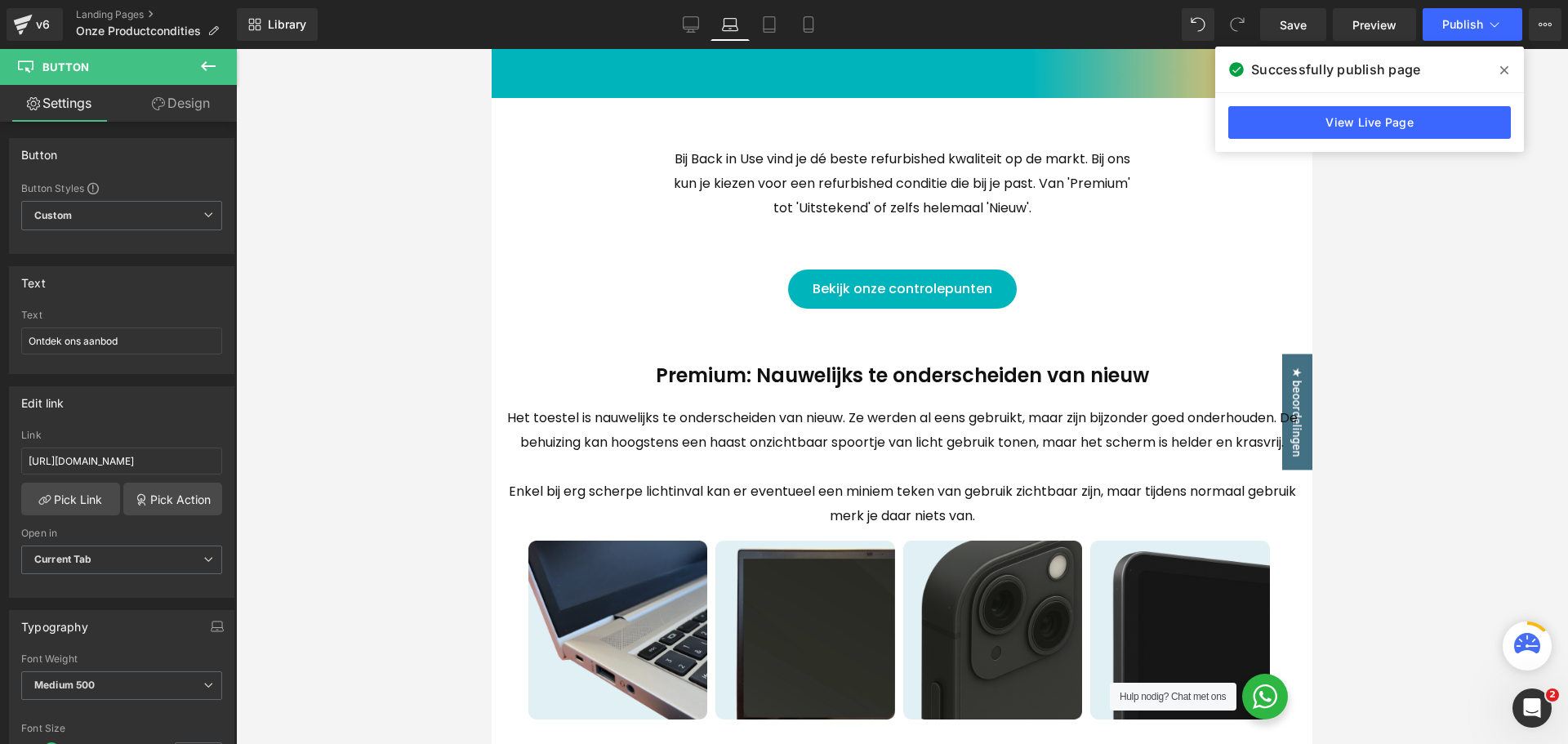
click at [891, 289] on div "Bekijk onze controlepunten Button" at bounding box center [902, 289] width 797 height 39
click at [706, 15] on link "Desktop" at bounding box center [691, 24] width 39 height 33
type input "100"
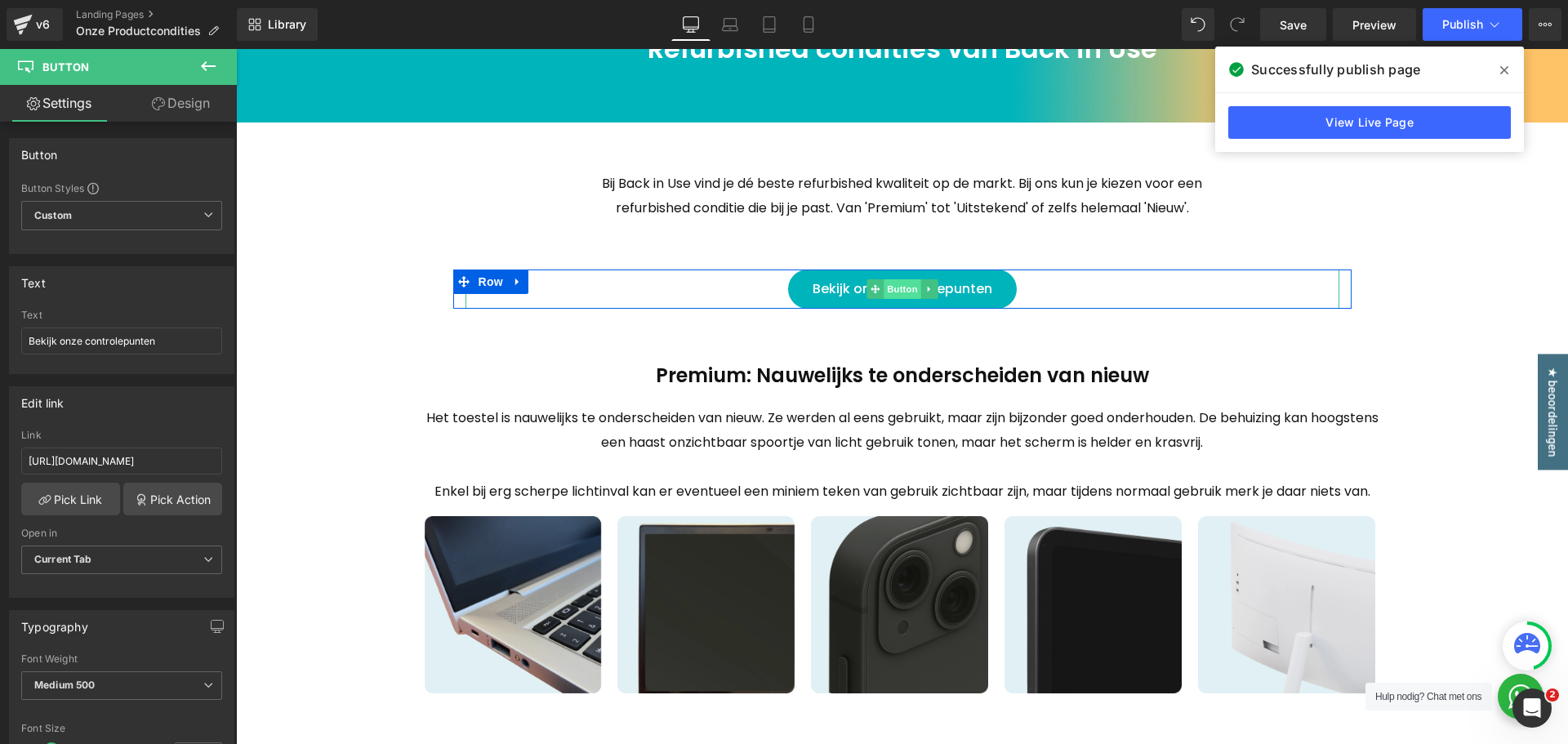
click at [886, 280] on span "Button" at bounding box center [902, 289] width 38 height 20
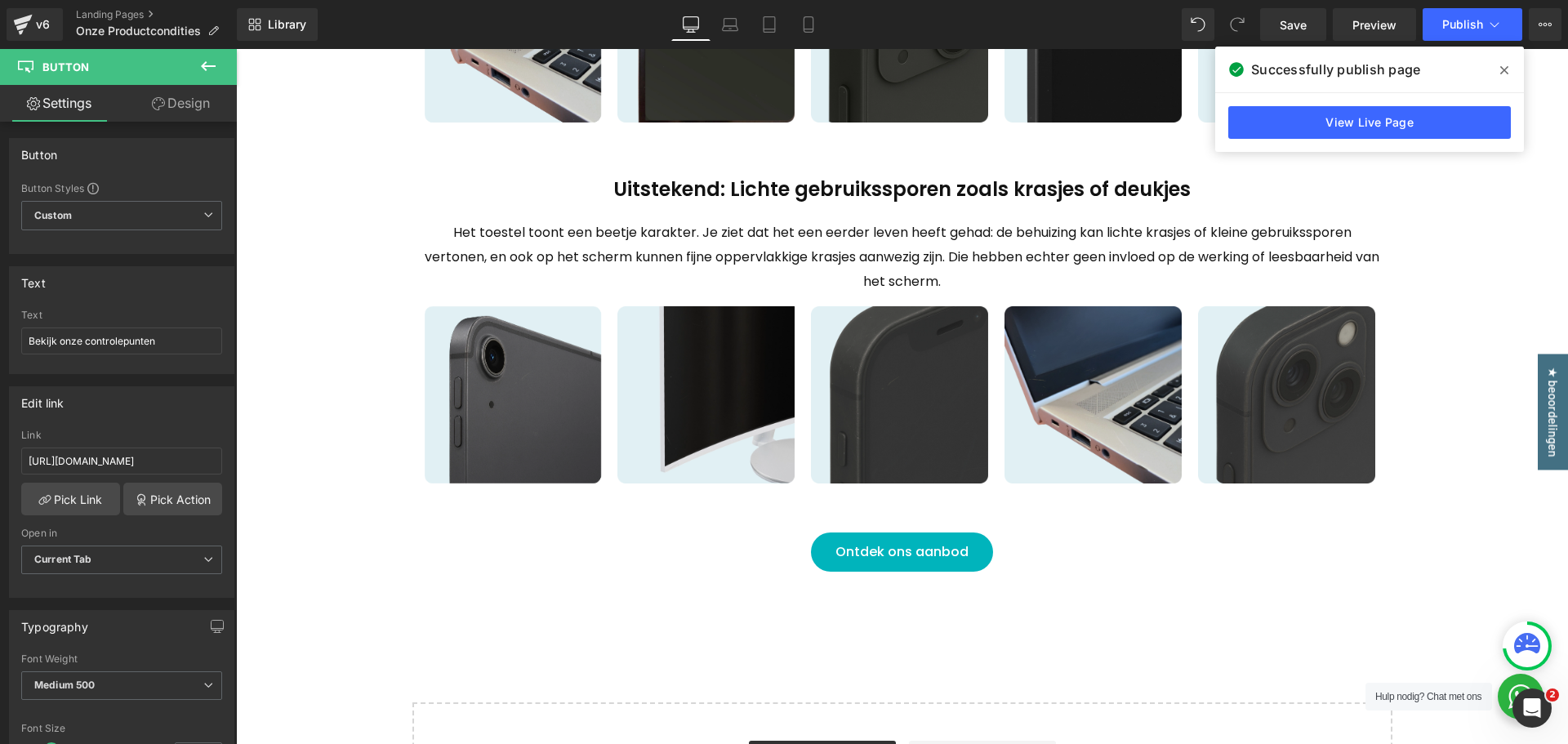
scroll to position [806, 0]
click at [912, 550] on div "Ontdek ons aanbod Button" at bounding box center [902, 551] width 874 height 39
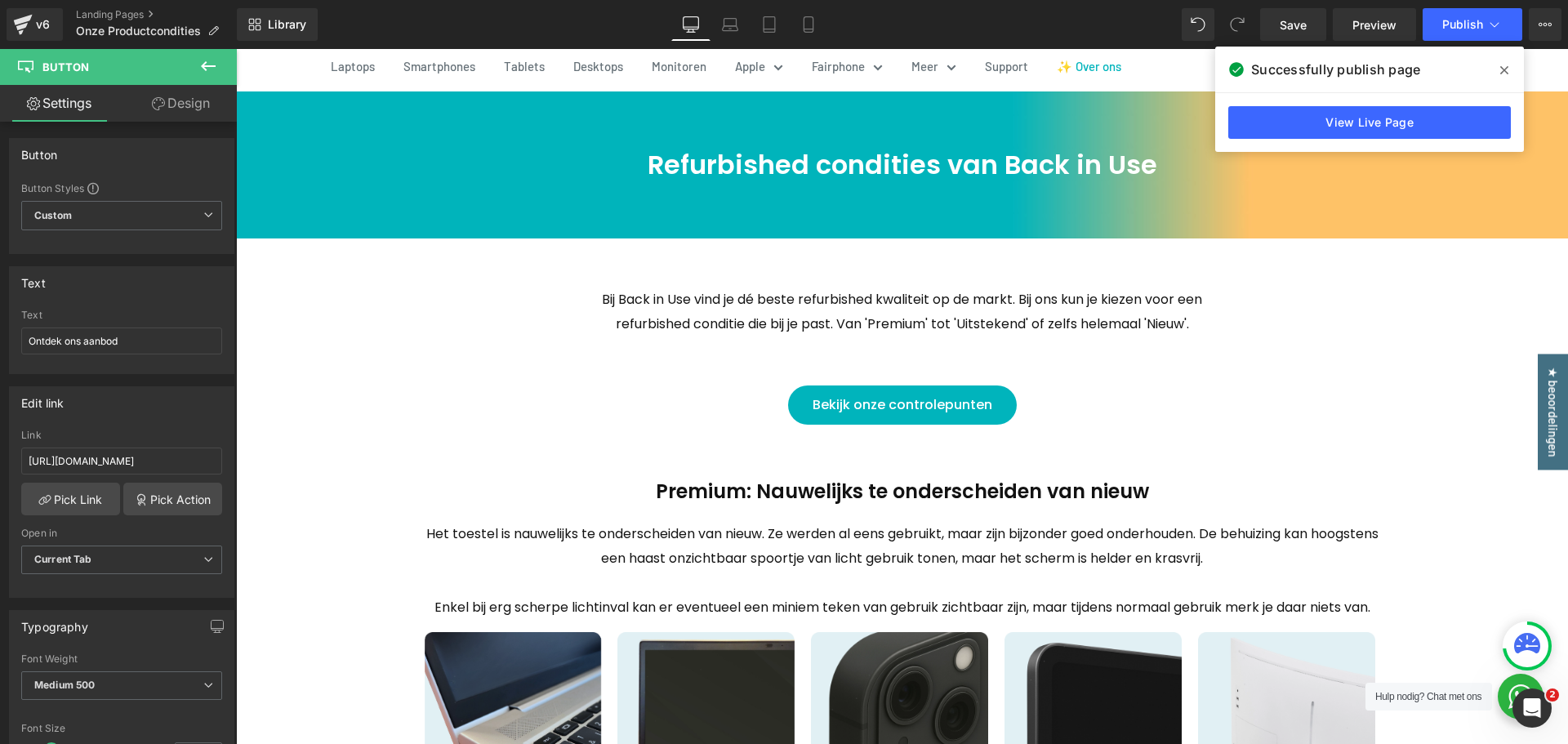
scroll to position [0, 0]
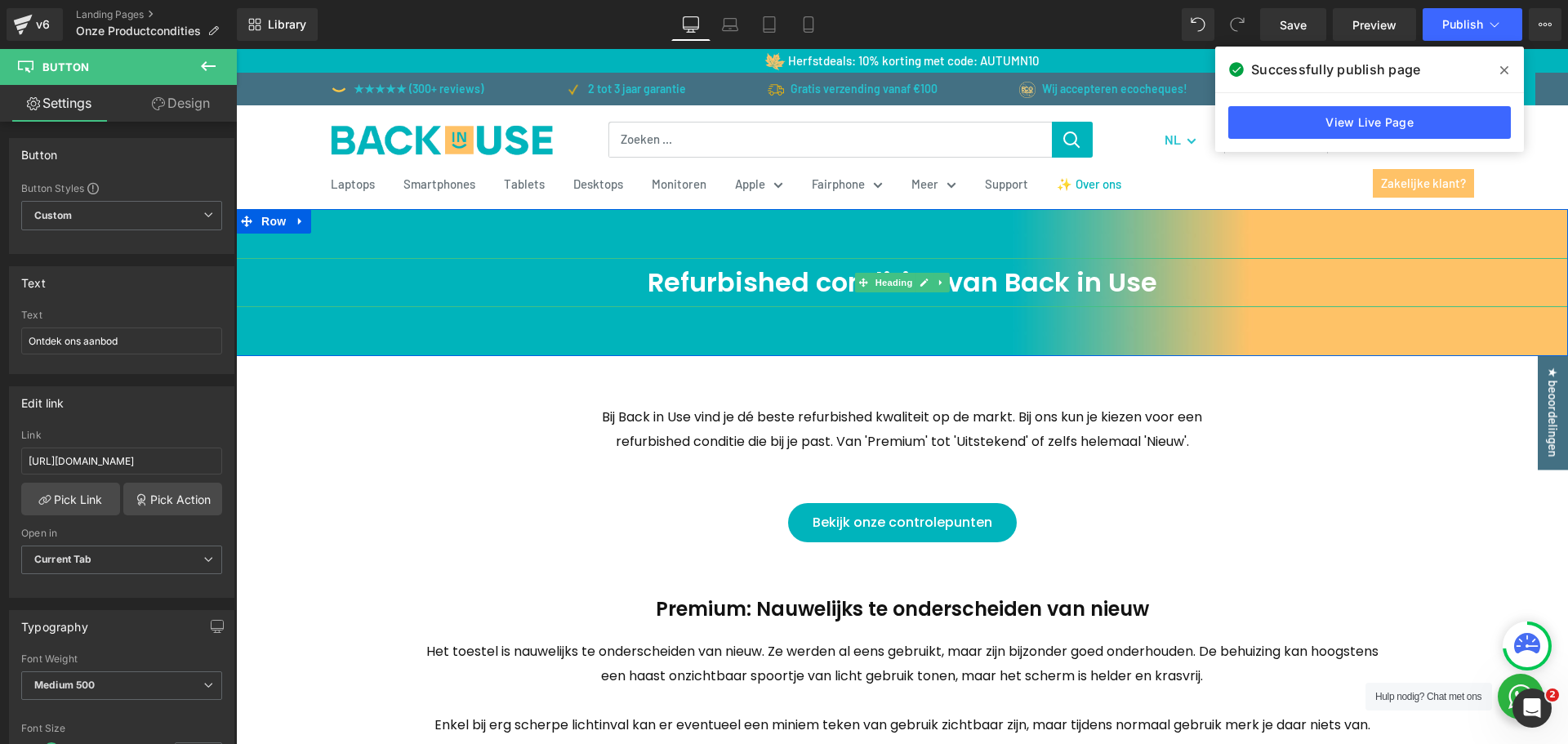
click at [809, 285] on h1 "Refurbished condities van Back in Use" at bounding box center [902, 282] width 1332 height 49
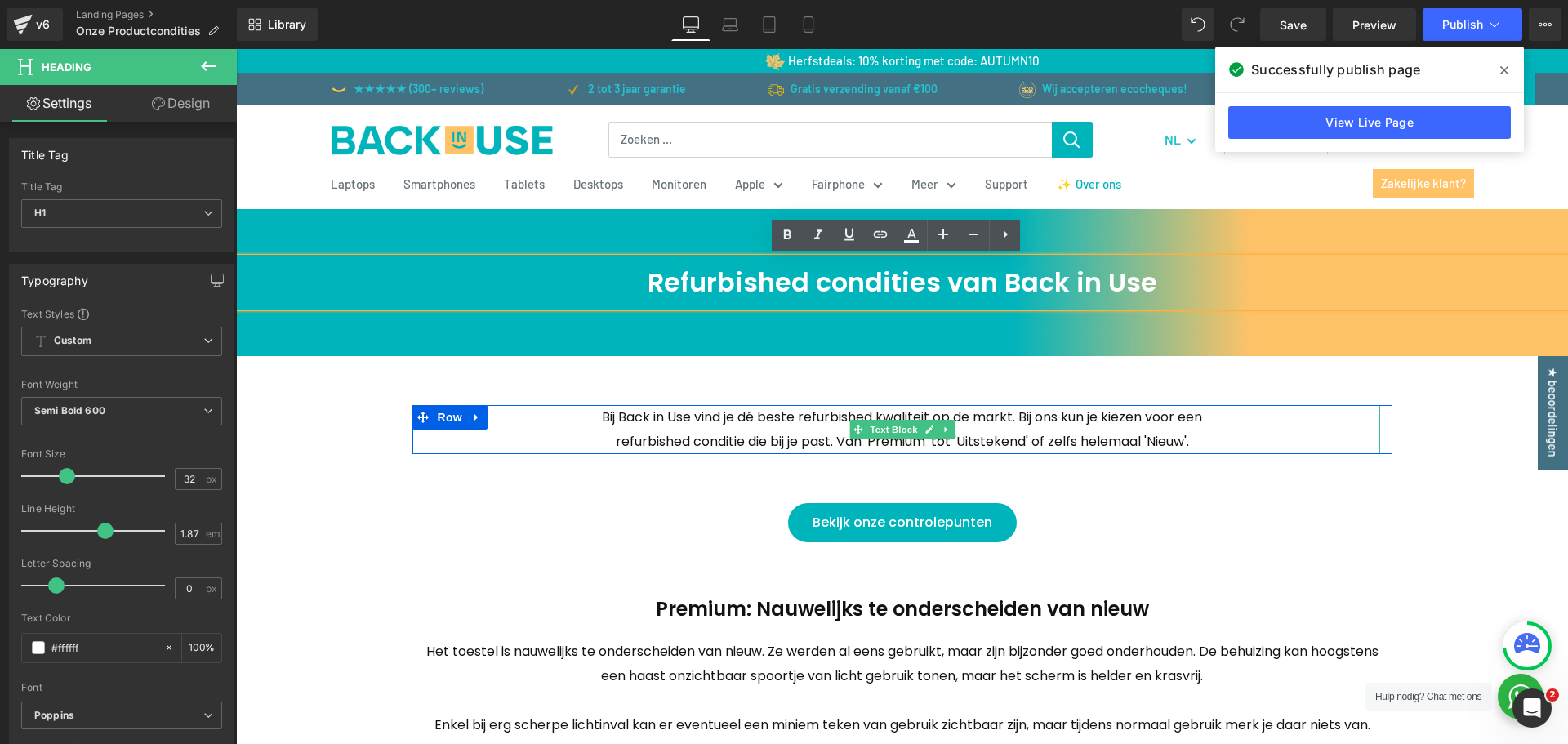
click at [816, 434] on p "Bij Back in Use vind je dé beste refurbished kwaliteit op de markt. Bij ons kun…" at bounding box center [902, 430] width 629 height 49
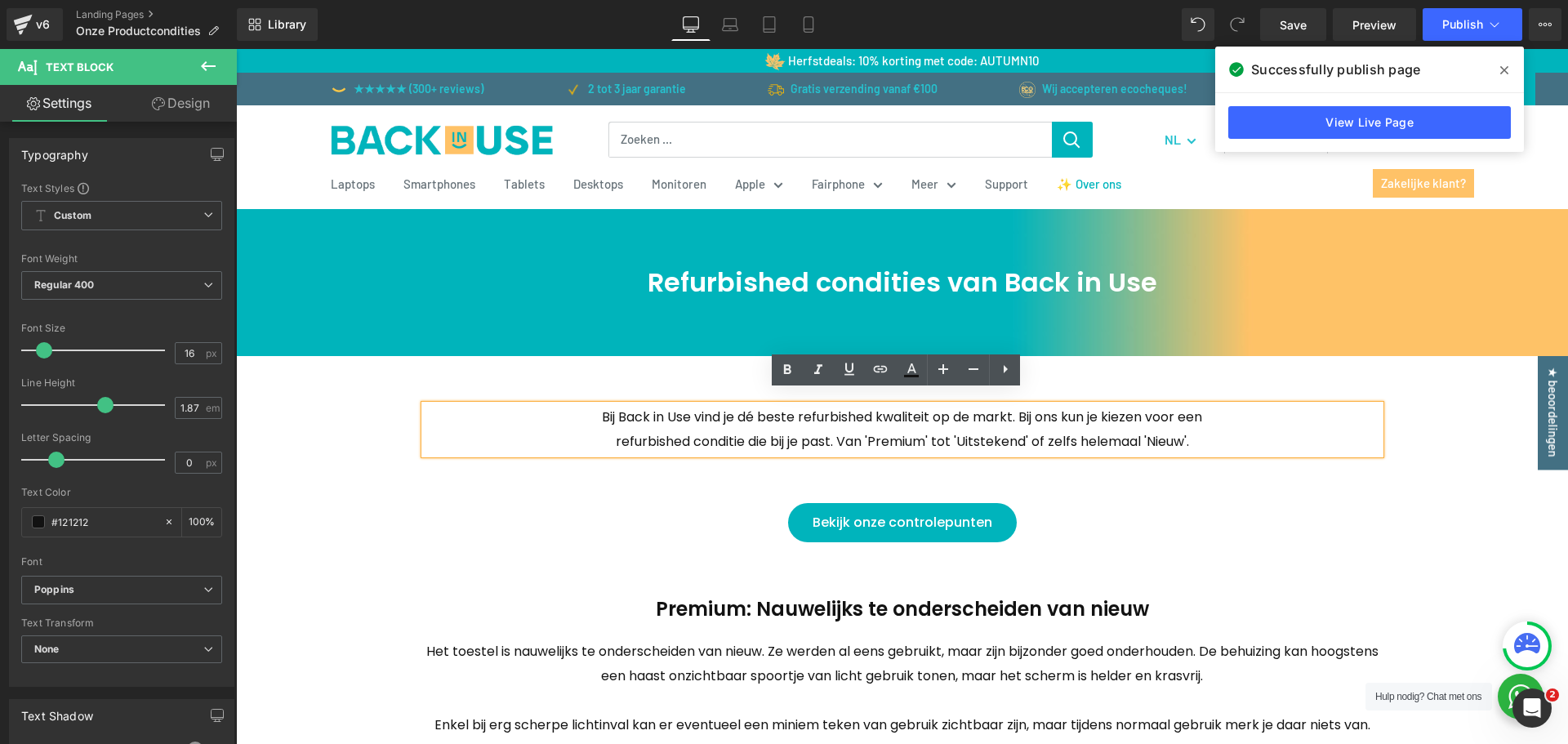
scroll to position [245, 0]
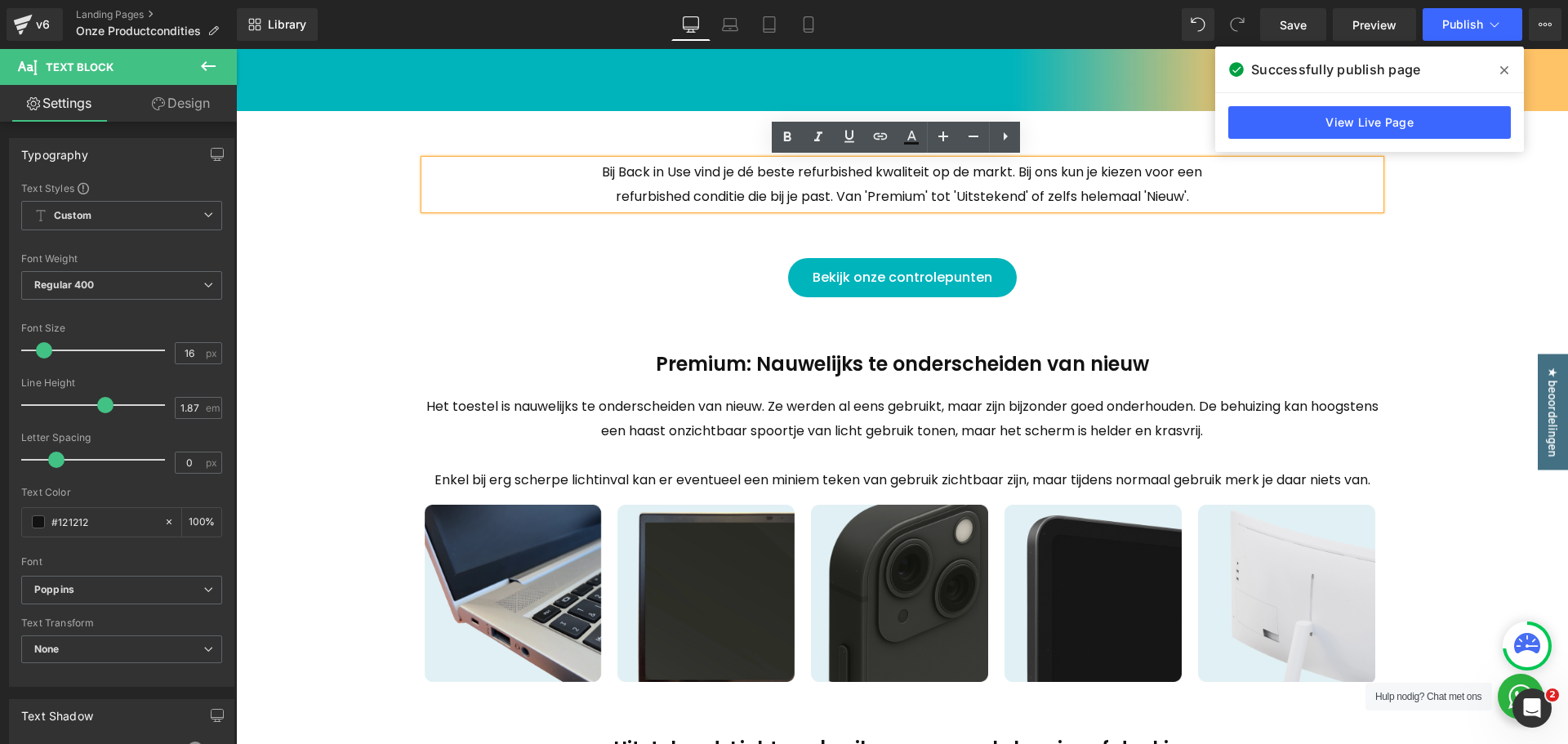
click at [870, 364] on div "Premium: Nauwelijks te onderscheiden van nieuw Heading" at bounding box center [902, 364] width 956 height 37
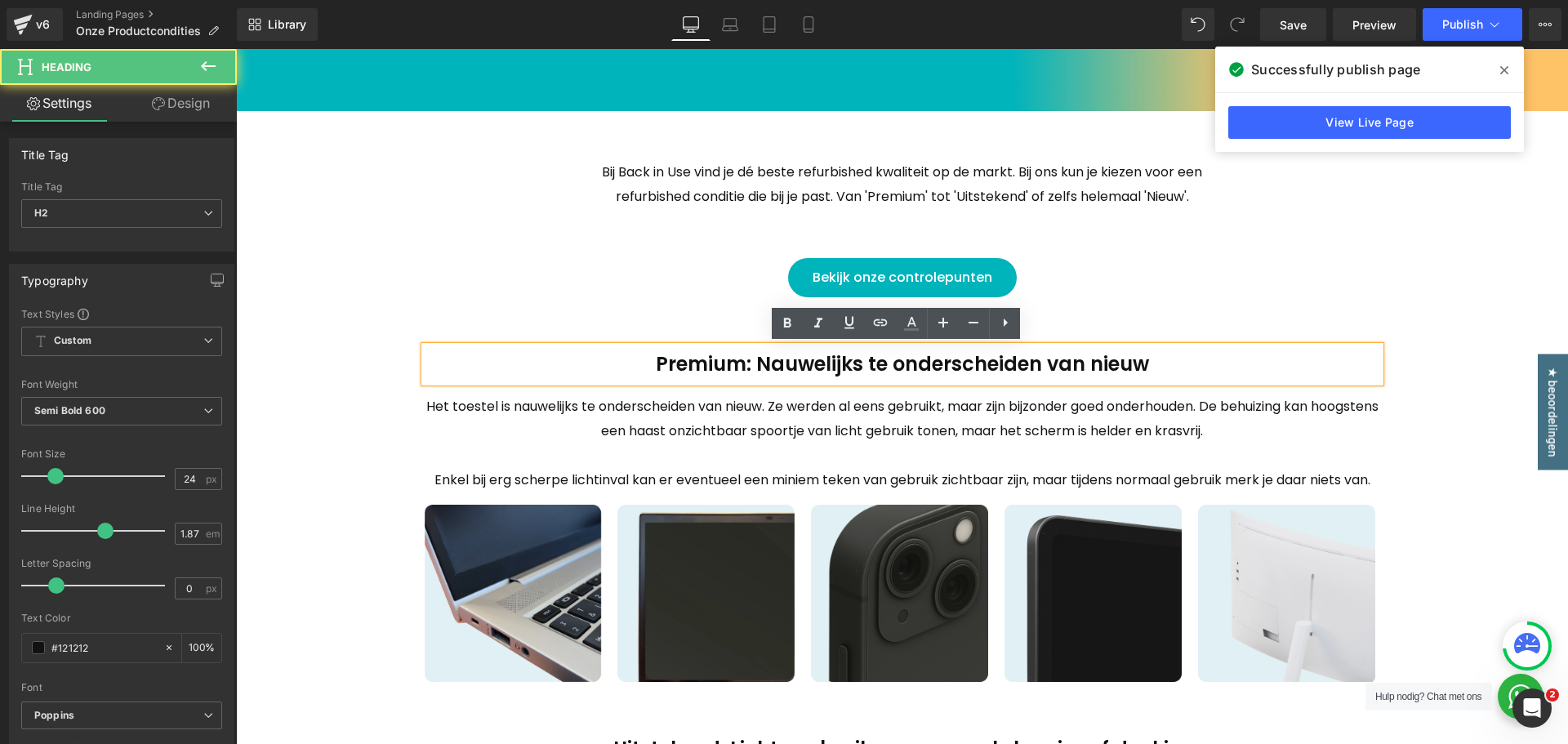
click at [455, 359] on h2 "Premium: Nauwelijks te onderscheiden van nieuw" at bounding box center [902, 364] width 956 height 37
click at [364, 336] on div "Refurbished condities van Back in Use Heading Row 60px Refurbished condities va…" at bounding box center [902, 680] width 1332 height 1432
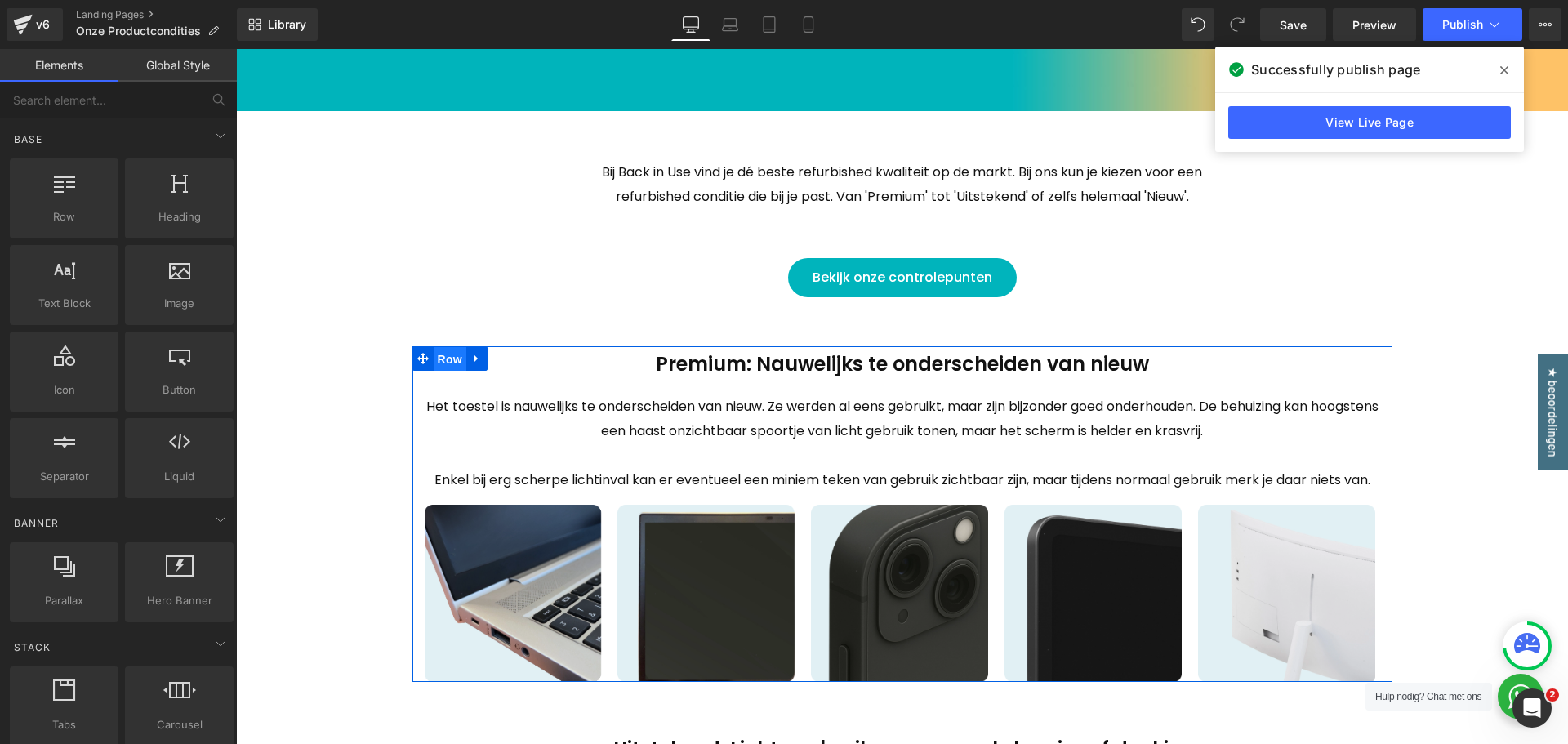
click at [450, 364] on span "Row" at bounding box center [450, 359] width 33 height 24
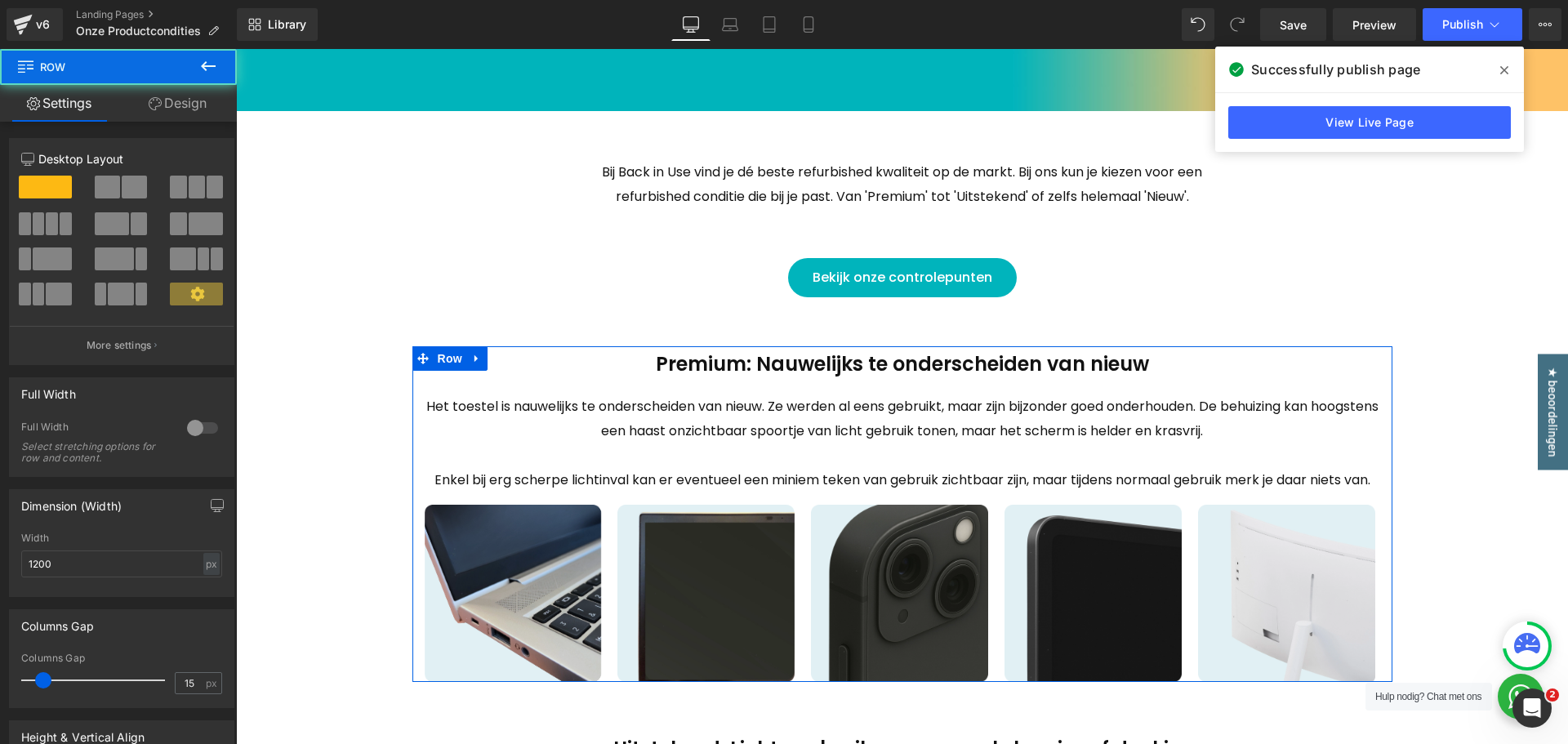
click at [186, 98] on link "Design" at bounding box center [178, 103] width 118 height 37
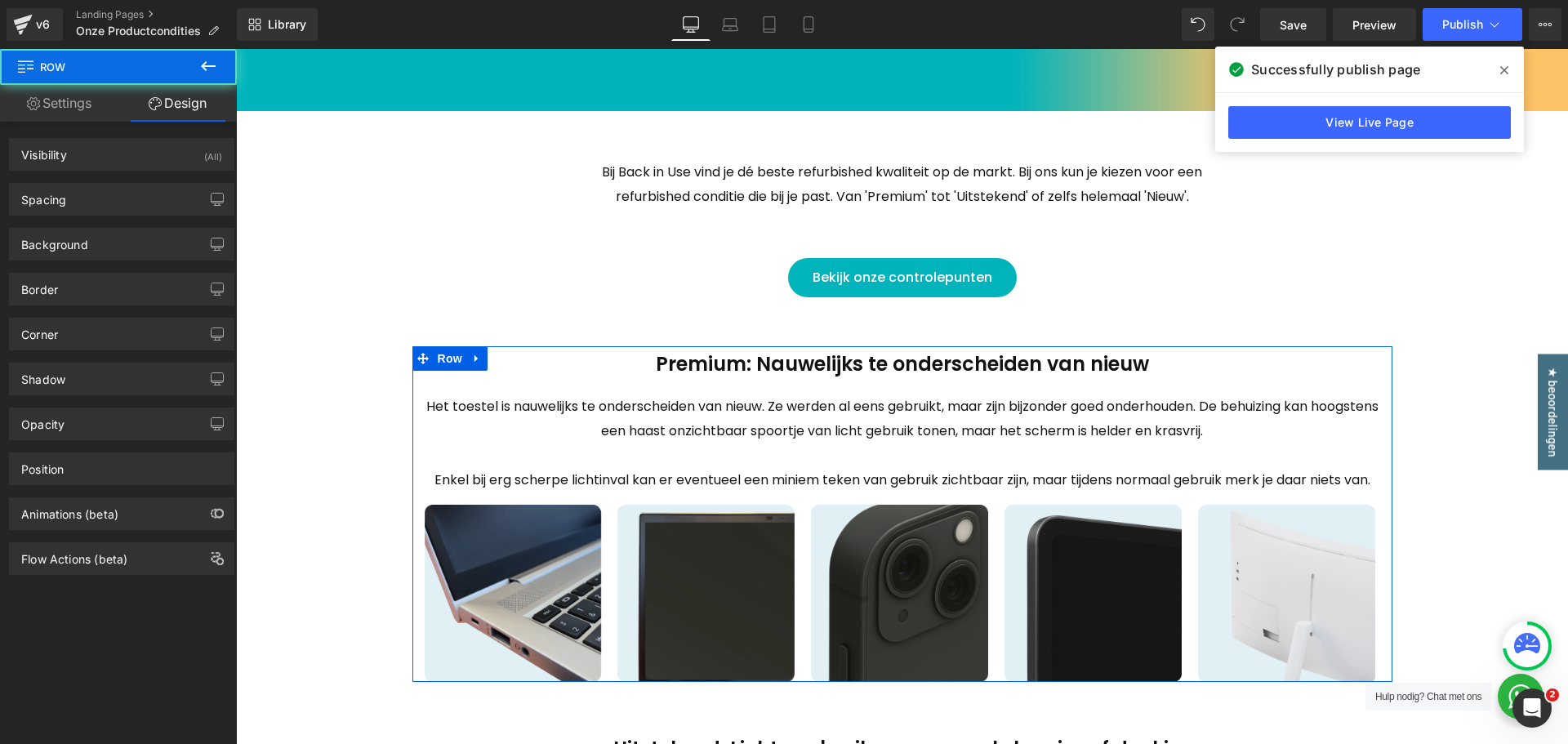
click at [96, 218] on div "Background Color & Image color Color transparent 0 % Image Replace Image Upload…" at bounding box center [122, 239] width 244 height 45
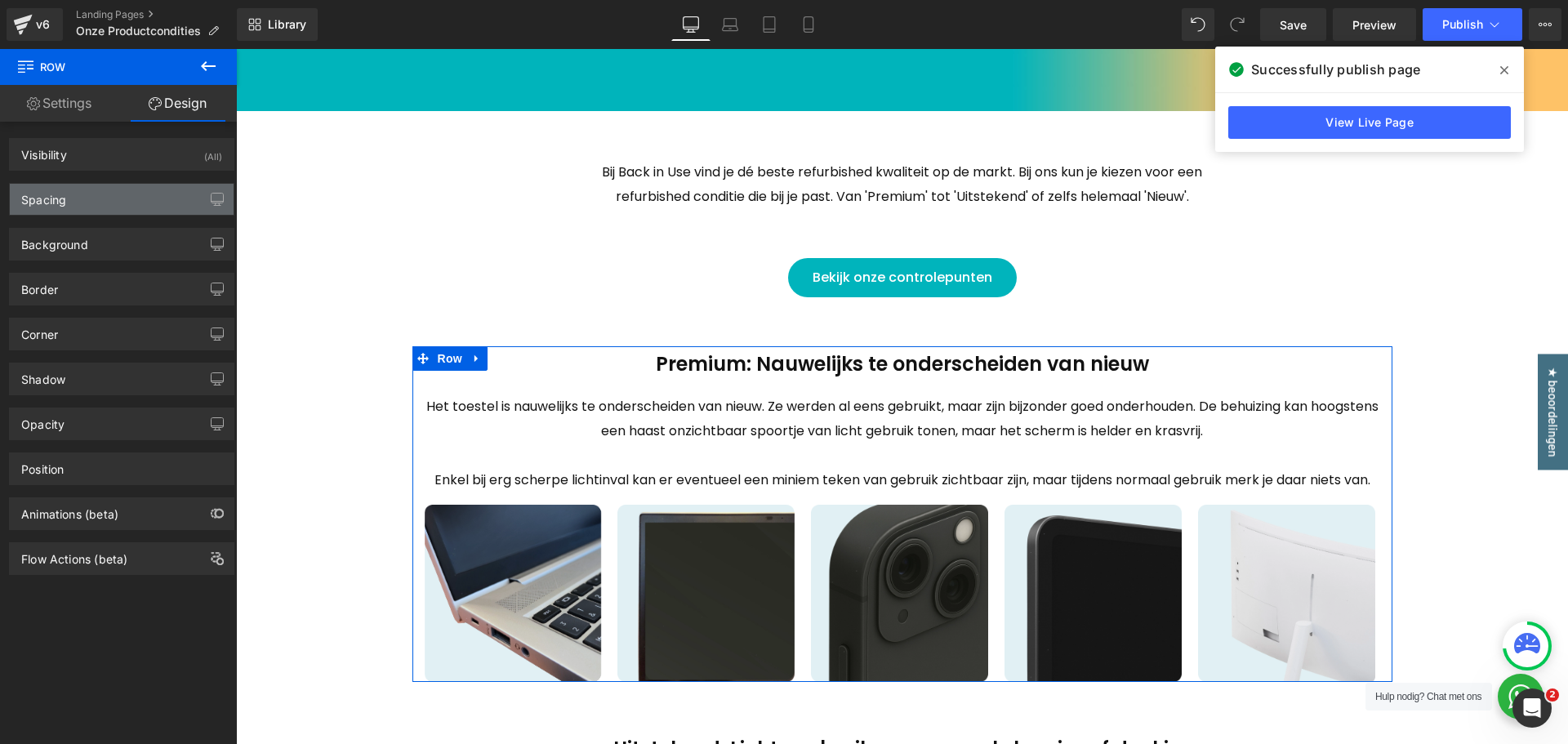
click at [96, 208] on div "Spacing" at bounding box center [122, 199] width 224 height 31
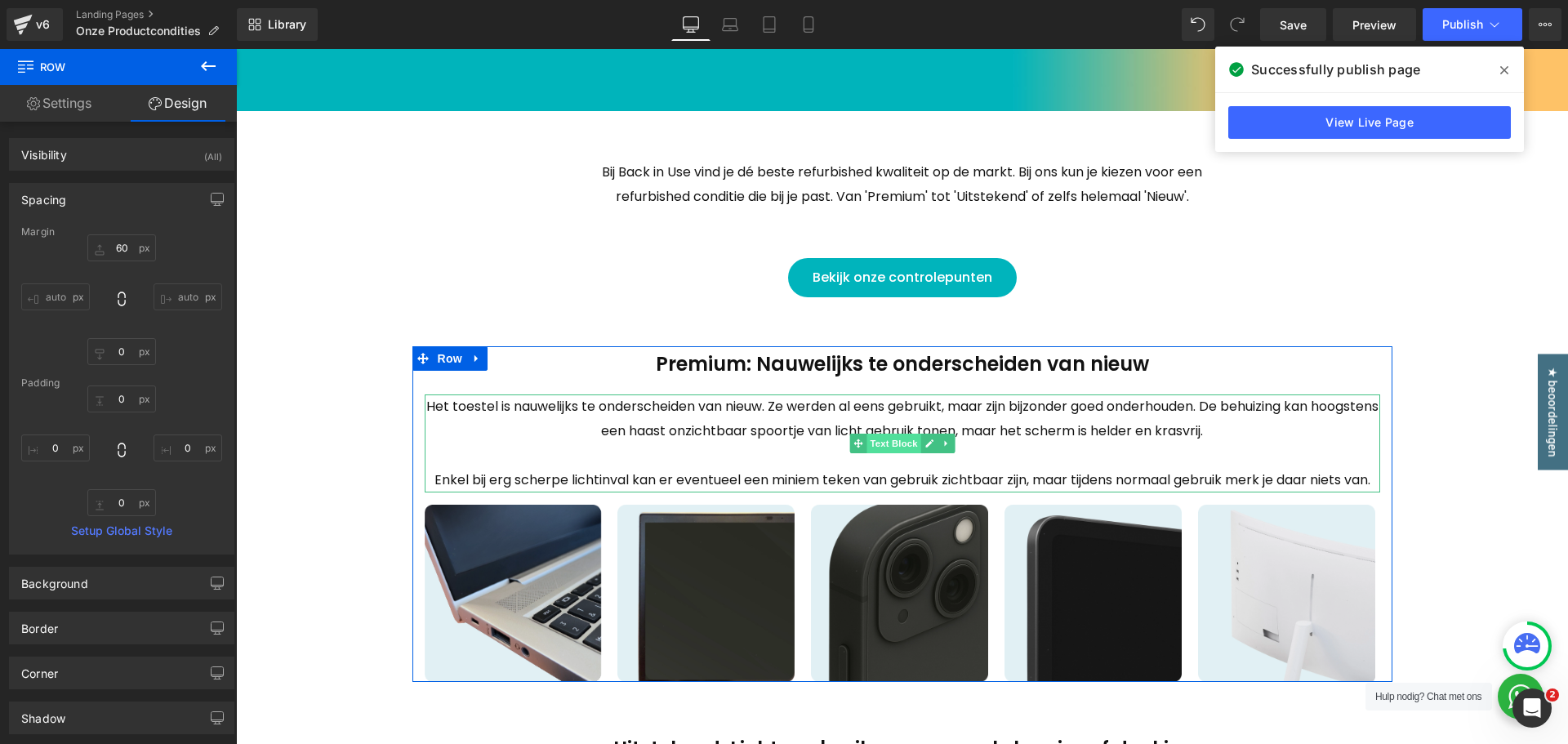
click at [897, 445] on span "Text Block" at bounding box center [893, 444] width 54 height 20
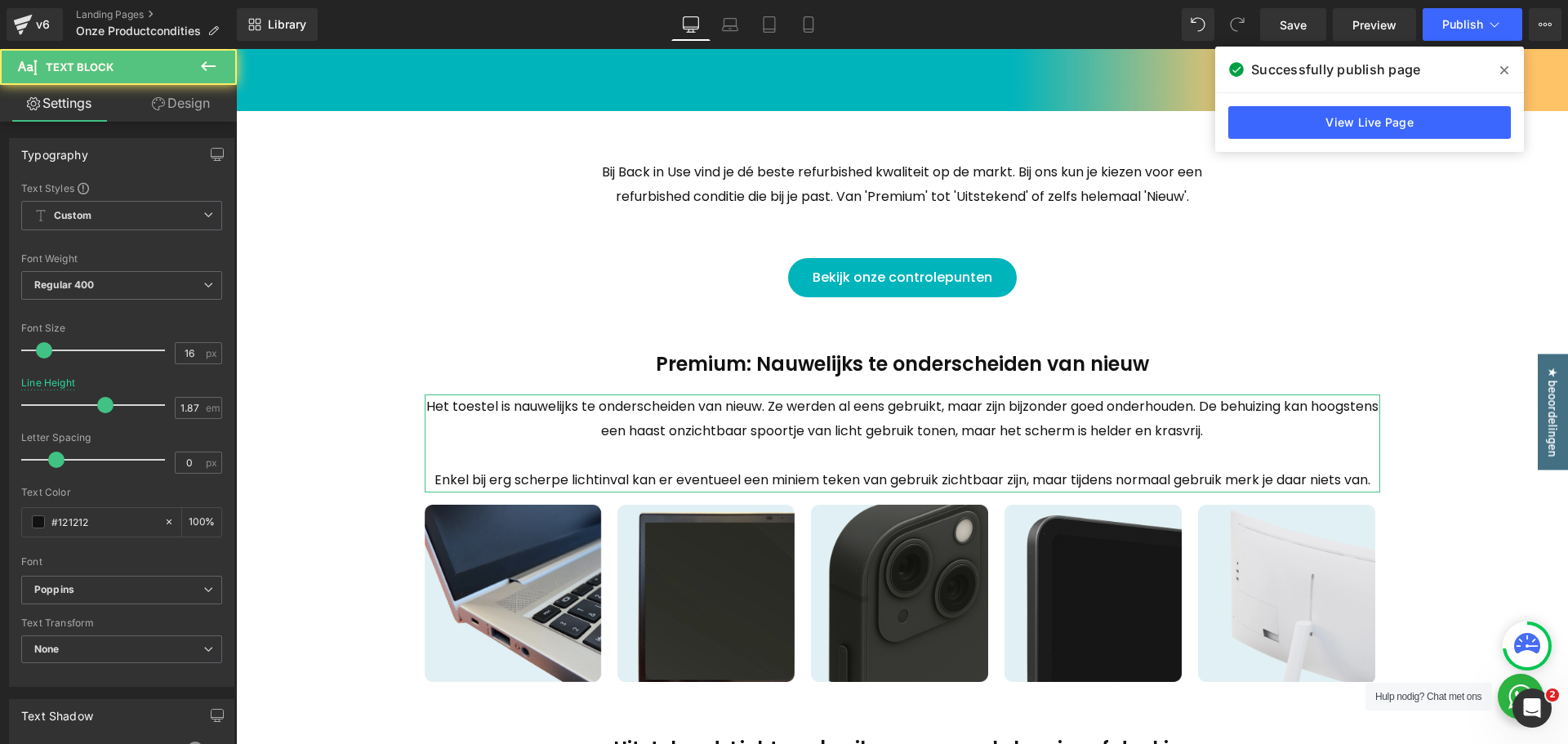
click at [176, 108] on link "Design" at bounding box center [181, 103] width 118 height 37
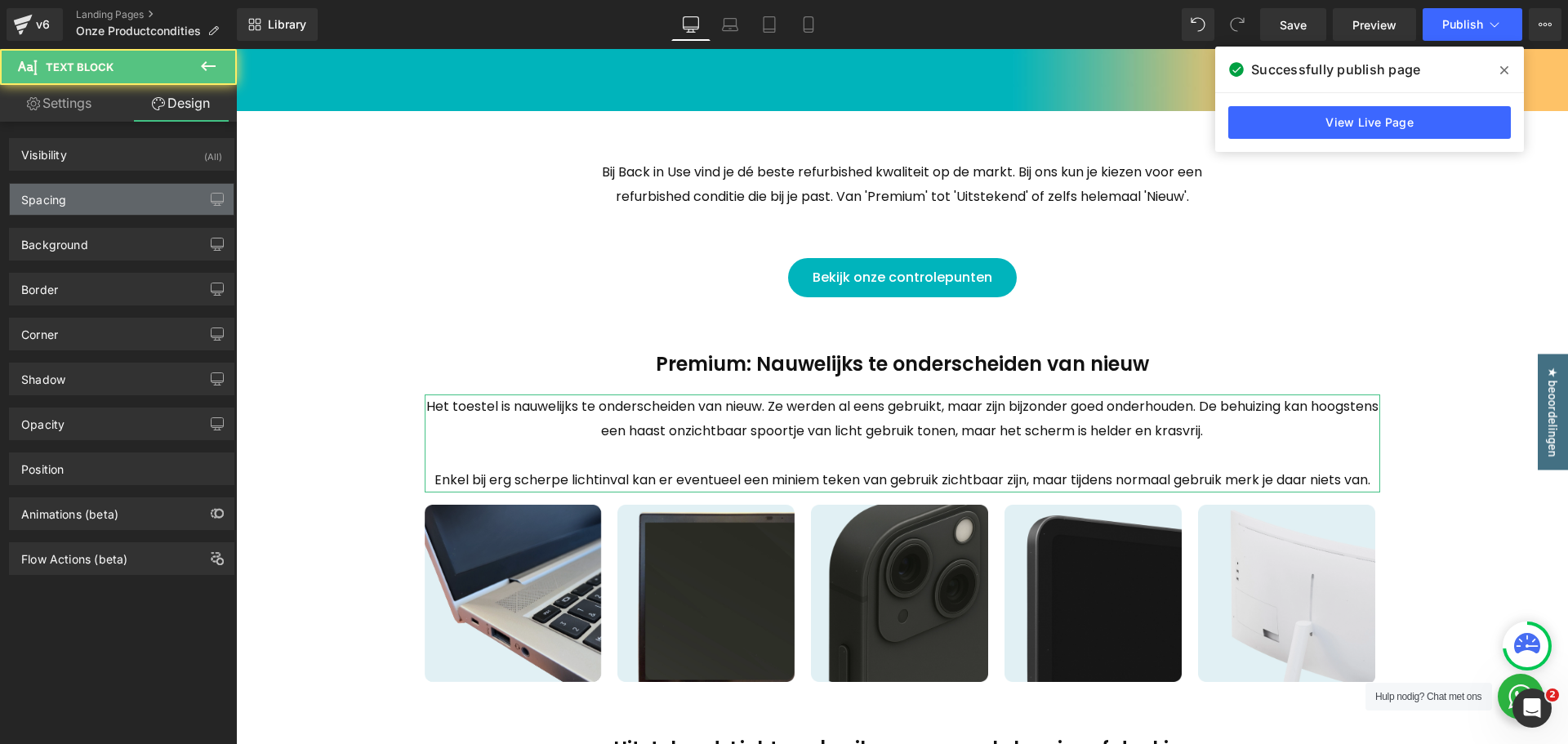
click at [88, 196] on div "Spacing" at bounding box center [122, 199] width 224 height 31
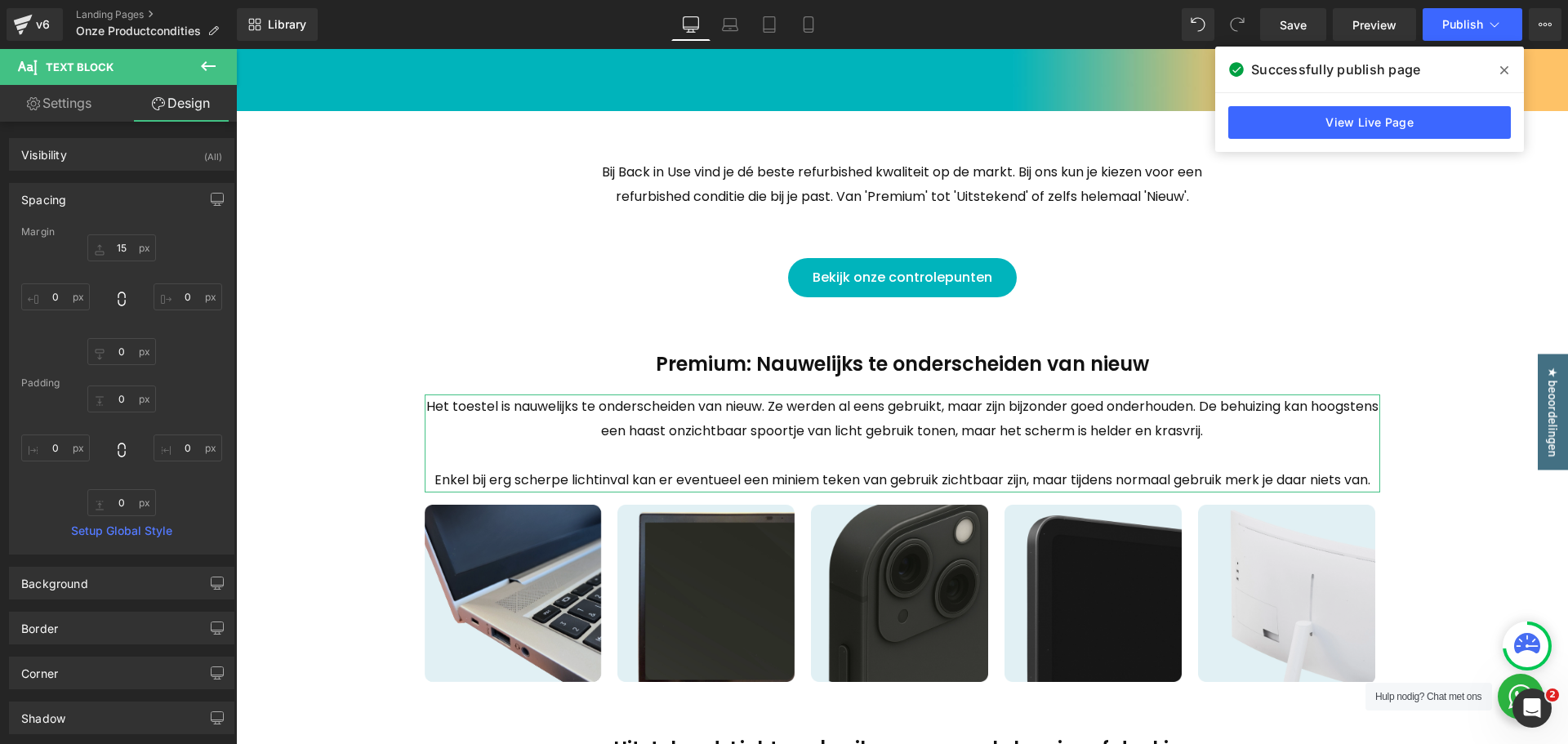
type input "15"
type input "0"
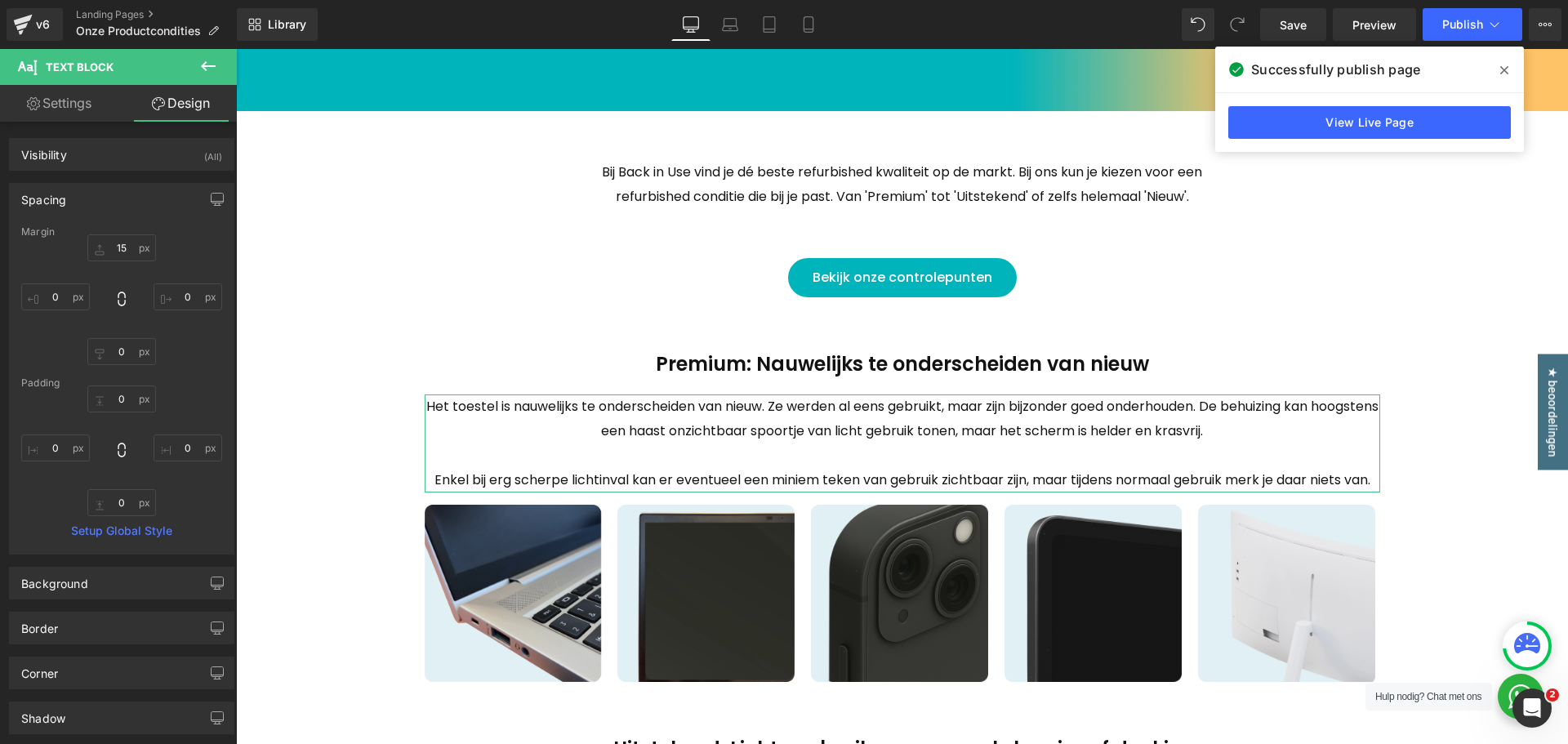
type input "0"
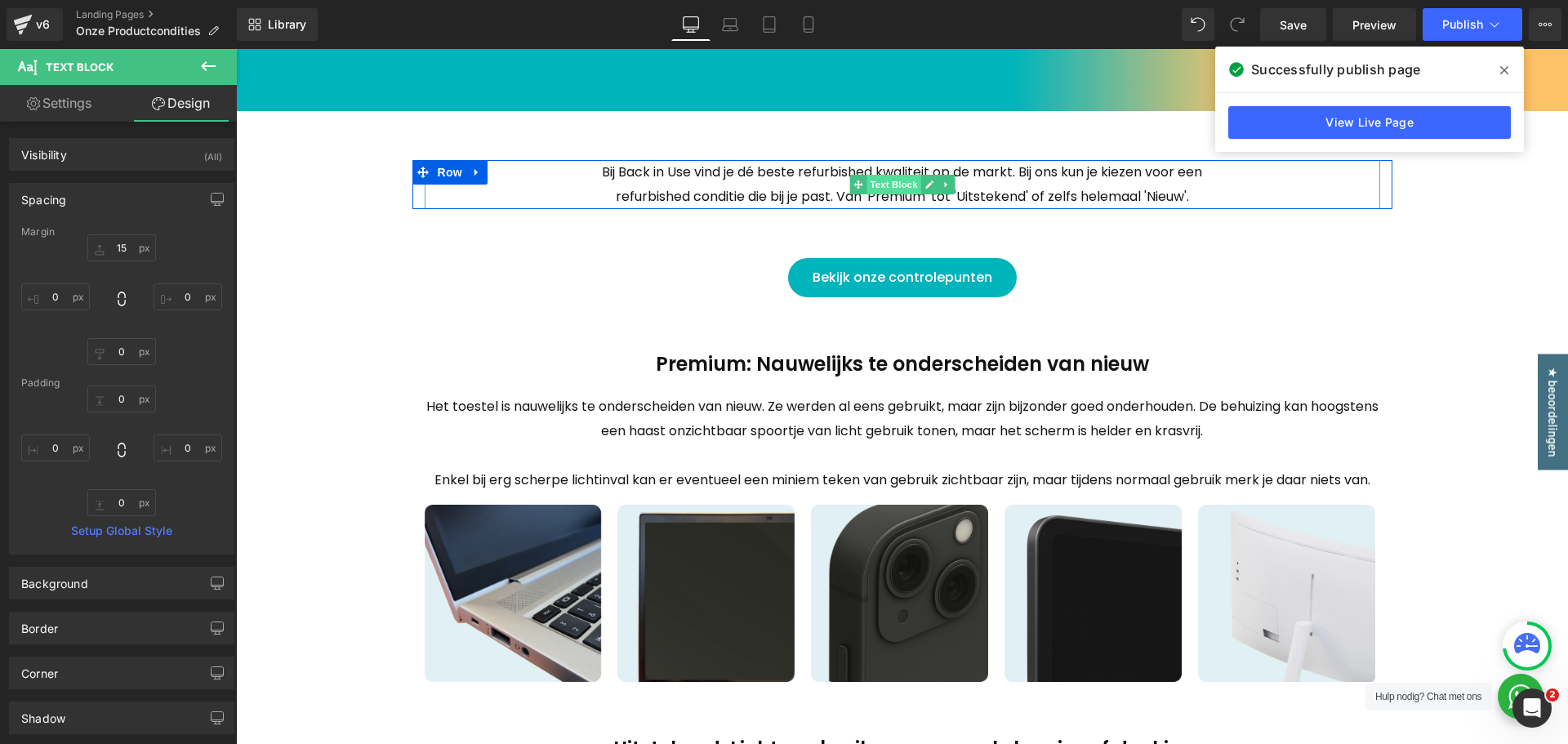
click at [902, 183] on span "Text Block" at bounding box center [893, 185] width 54 height 20
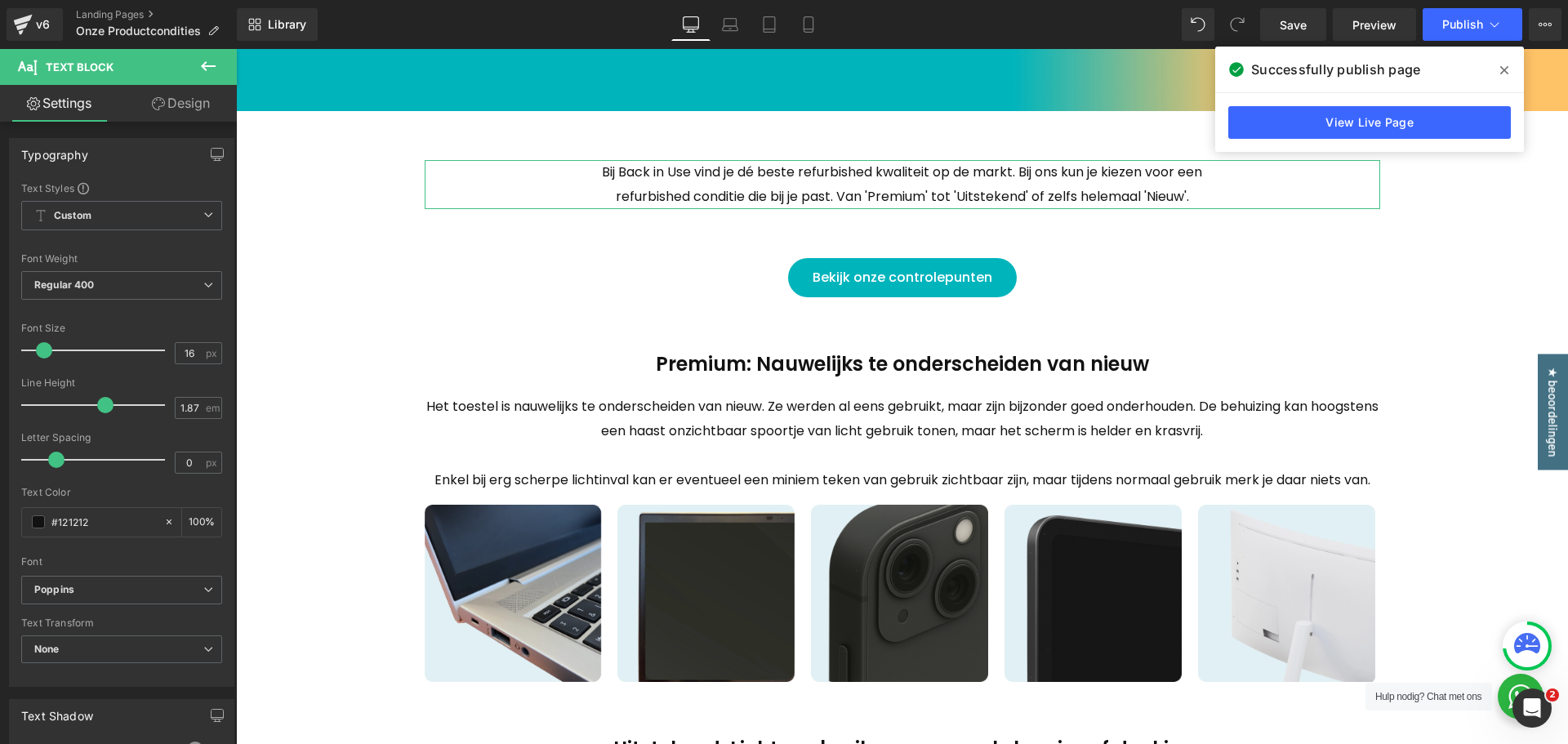
click at [173, 116] on link "Design" at bounding box center [181, 103] width 118 height 37
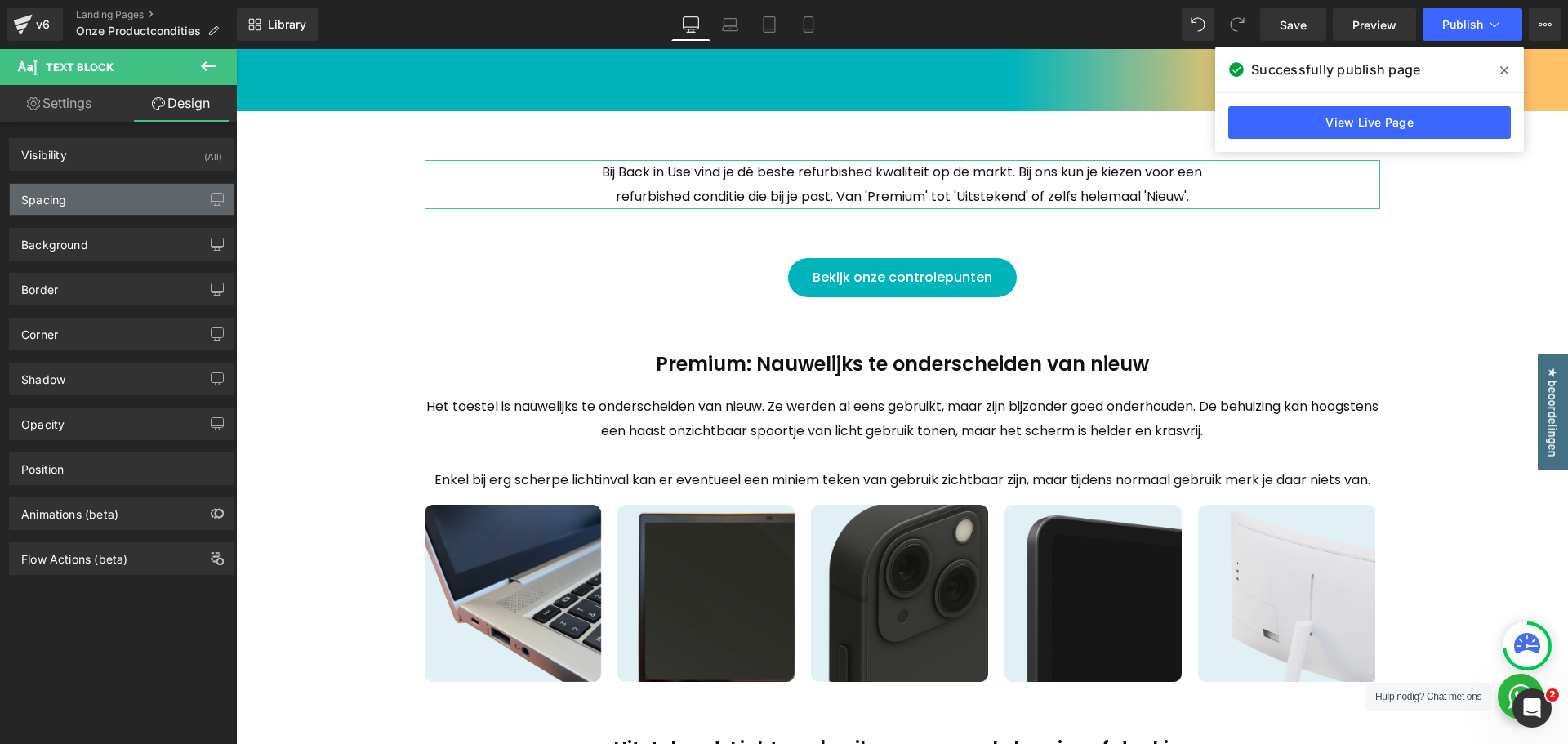
click at [98, 208] on div "Spacing" at bounding box center [122, 199] width 224 height 31
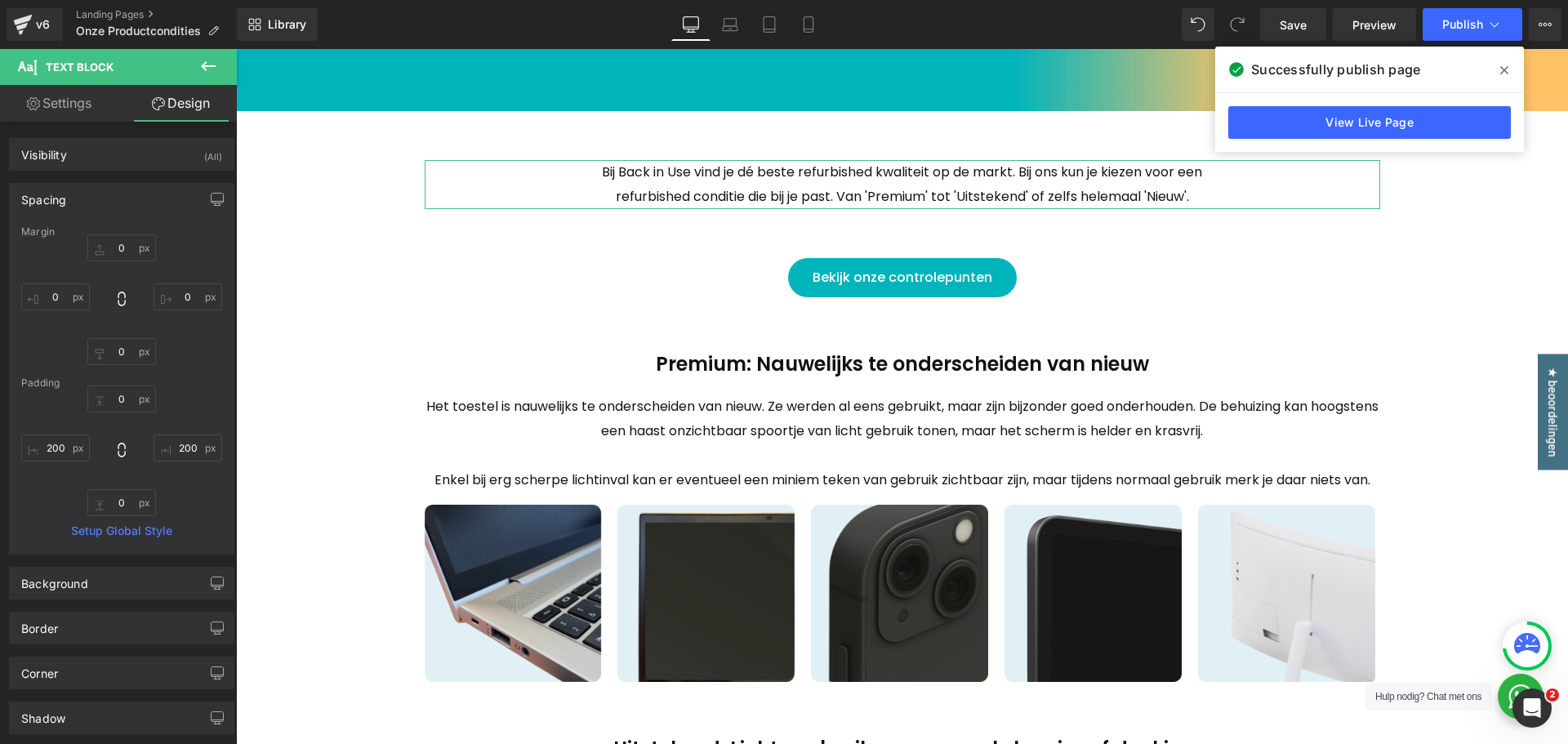
type input "0"
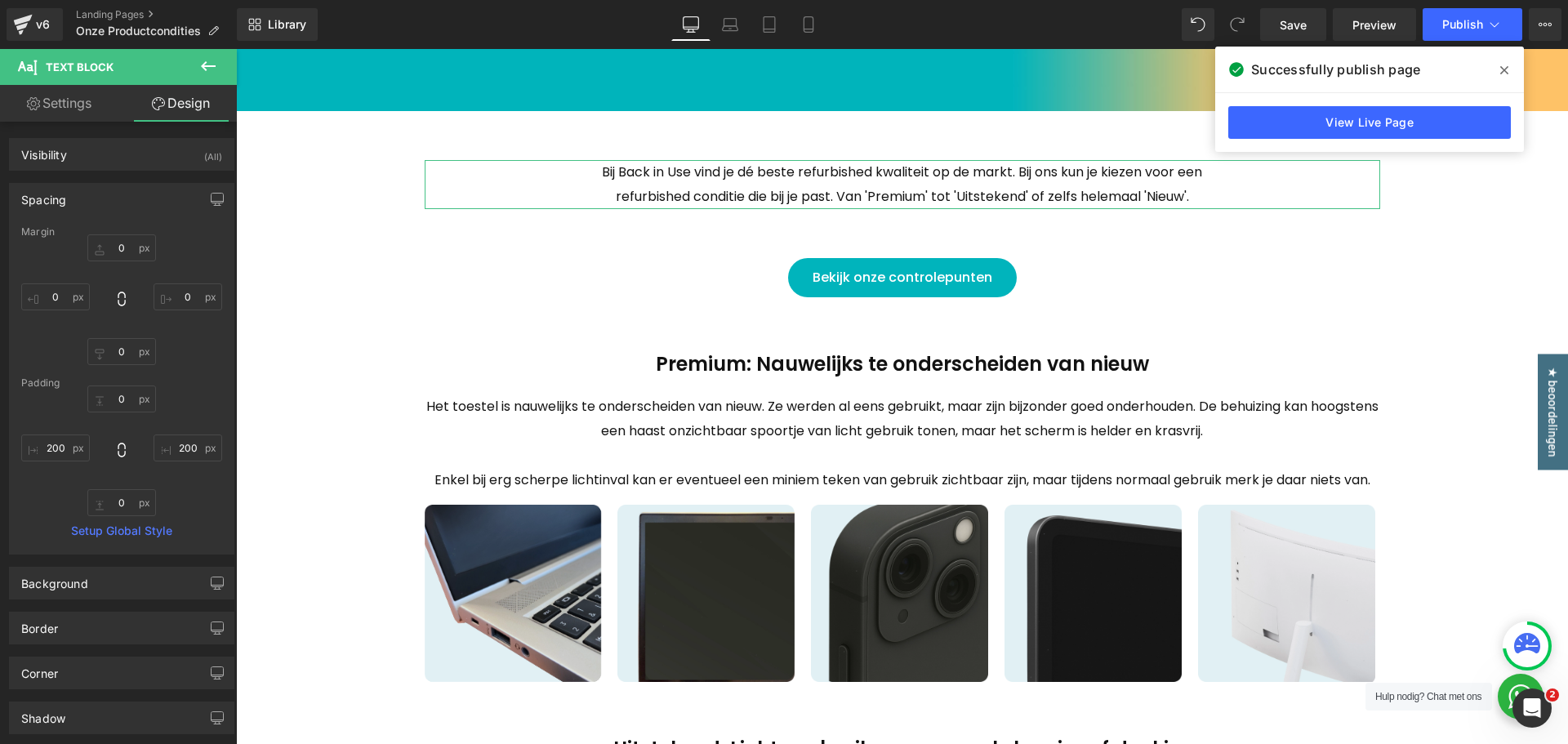
type input "200"
type input "0"
click at [53, 455] on input "200" at bounding box center [55, 448] width 68 height 27
type input "0"
click at [188, 447] on input "200" at bounding box center [188, 448] width 68 height 27
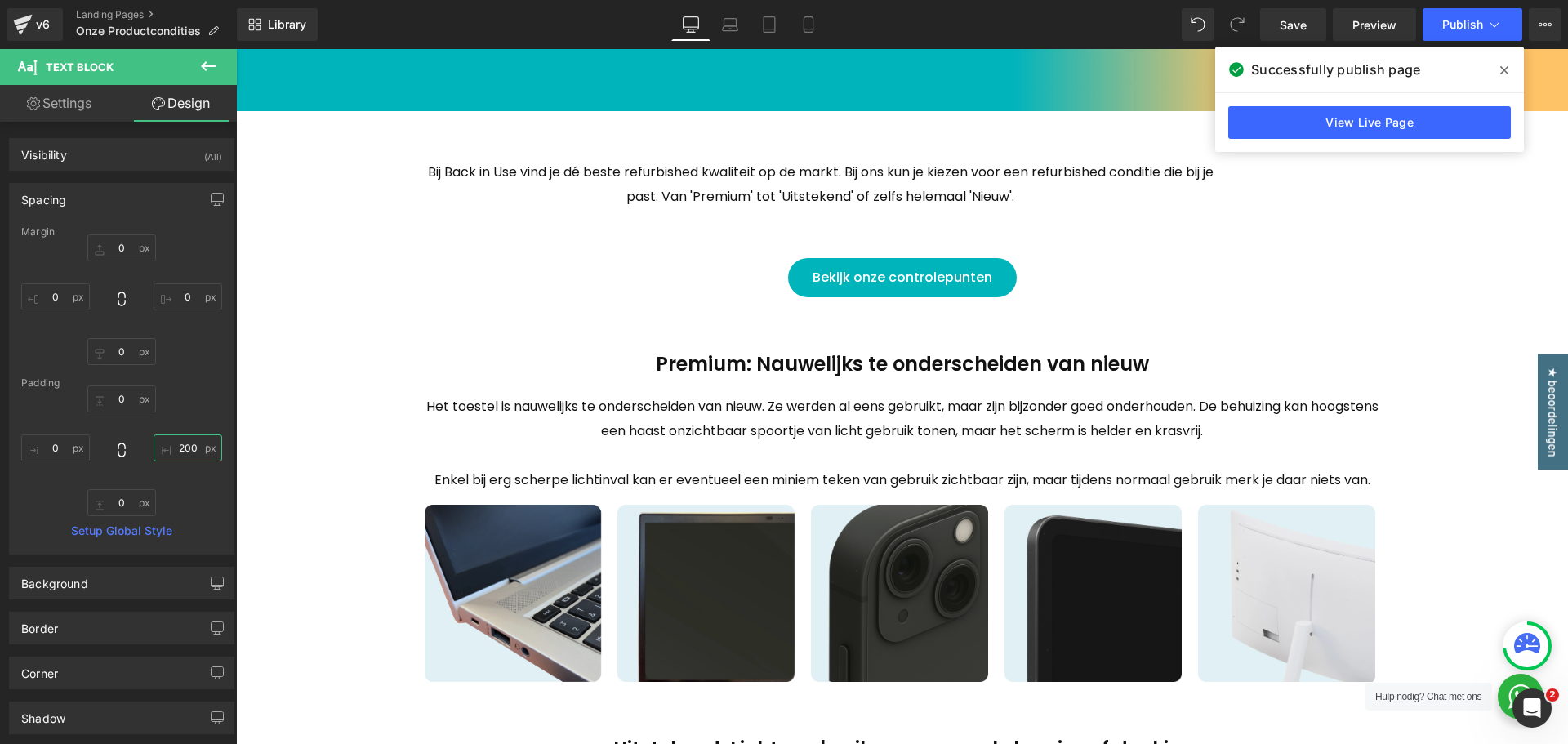
type input "0"
click at [1475, 269] on div "Refurbished condities van Back in Use Heading Row 60px Refurbished condities va…" at bounding box center [902, 680] width 1332 height 1432
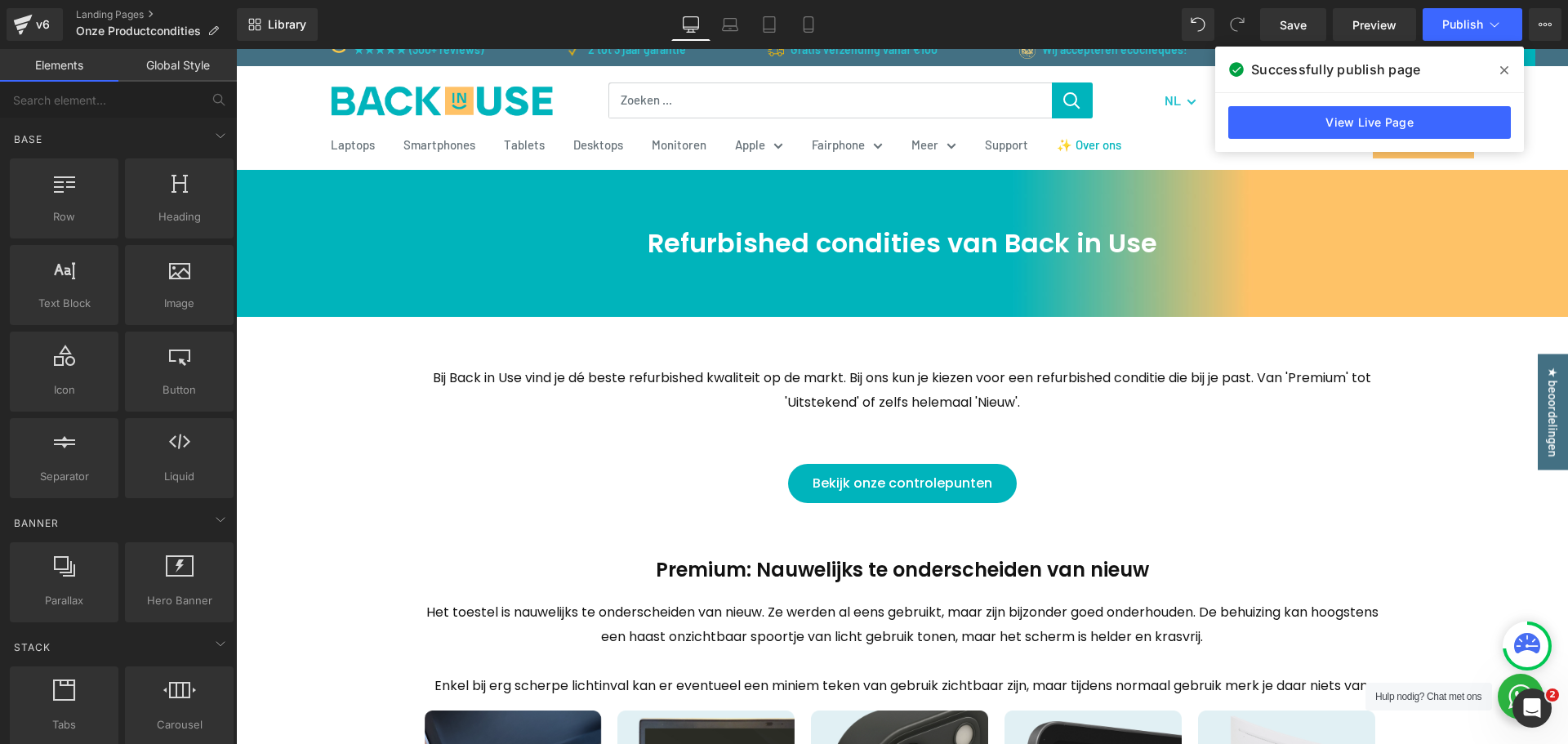
scroll to position [0, 0]
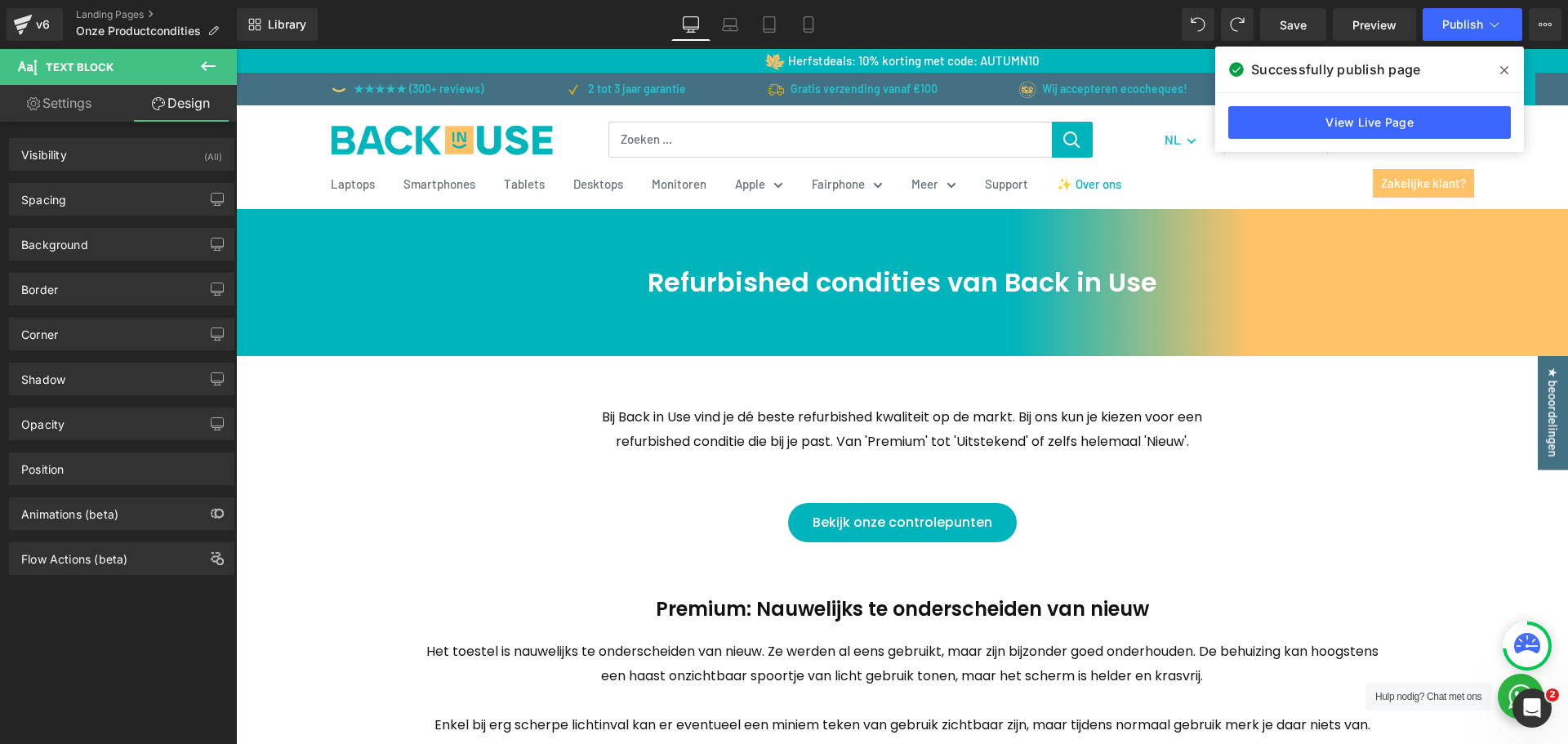
click at [1495, 74] on span at bounding box center [1504, 70] width 26 height 26
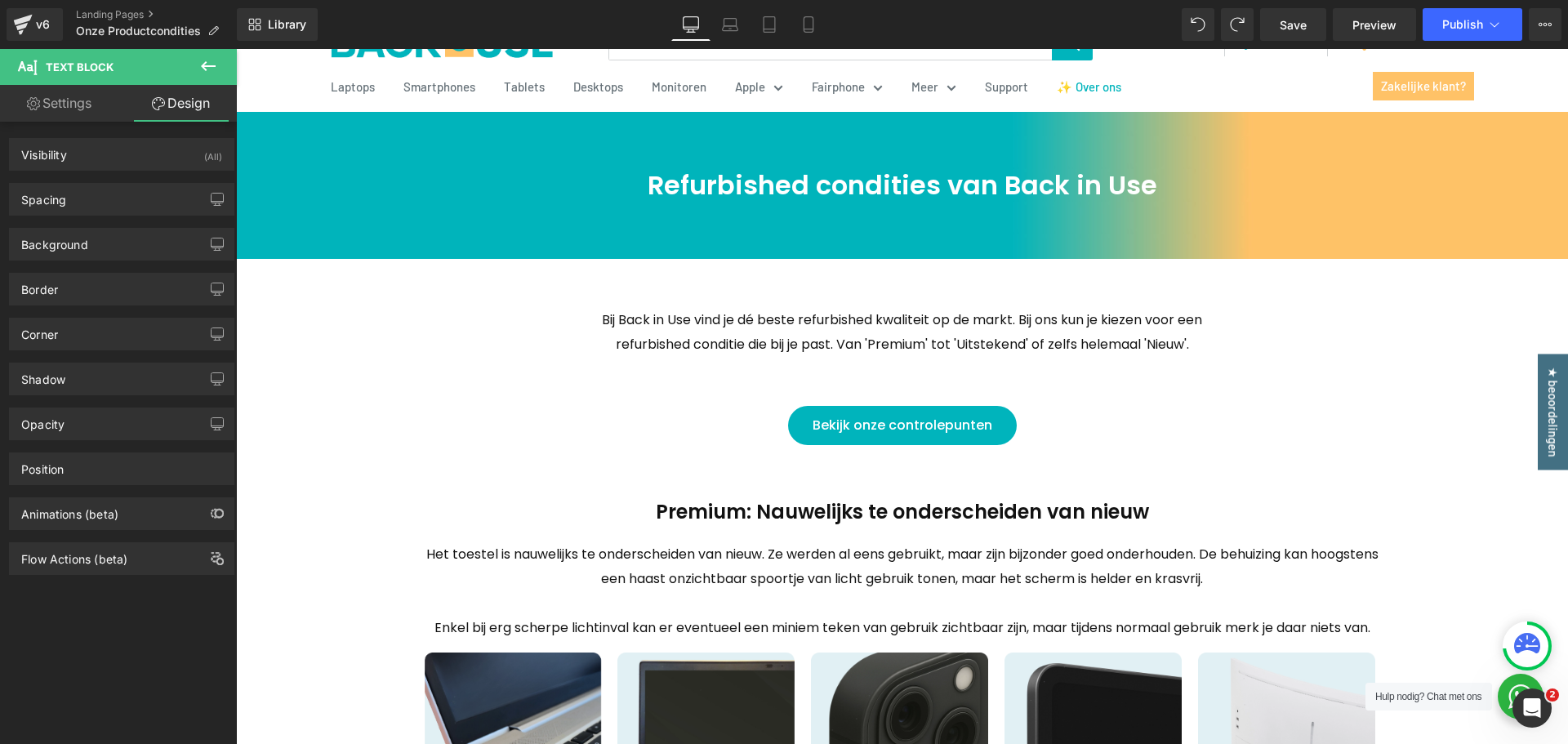
scroll to position [245, 0]
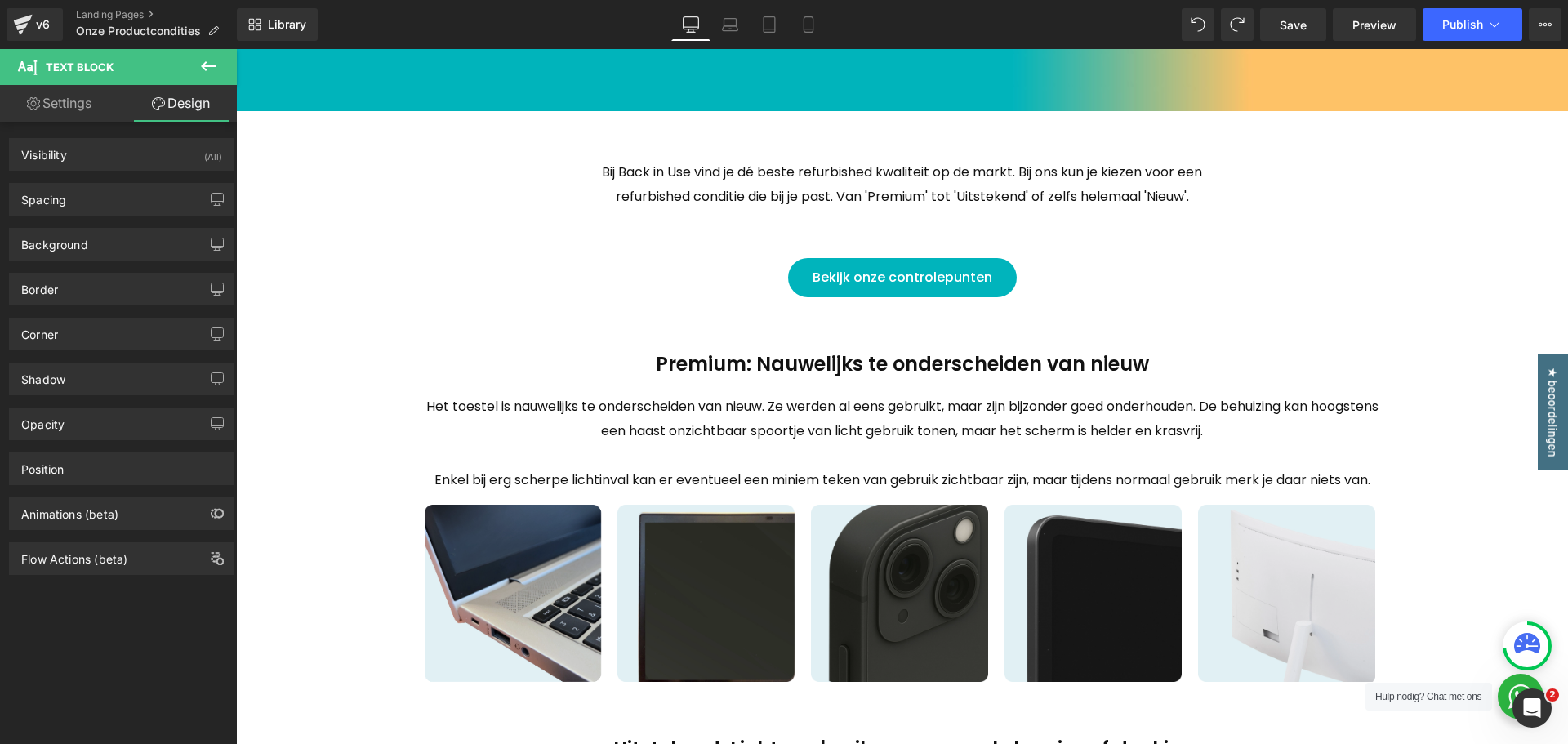
click at [1467, 355] on div "Refurbished condities van Back in Use Heading Row 60px Refurbished condities va…" at bounding box center [902, 680] width 1332 height 1432
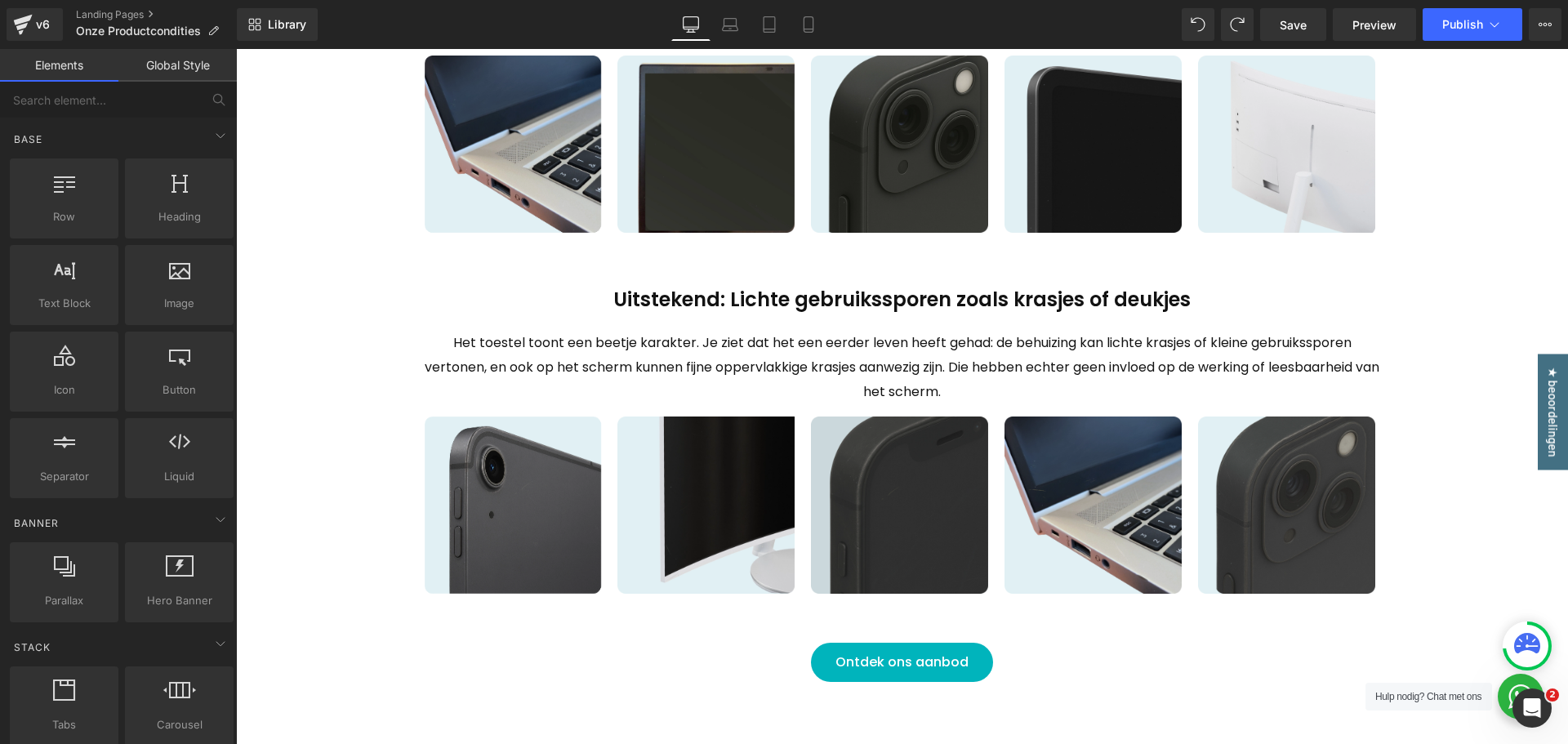
scroll to position [817, 0]
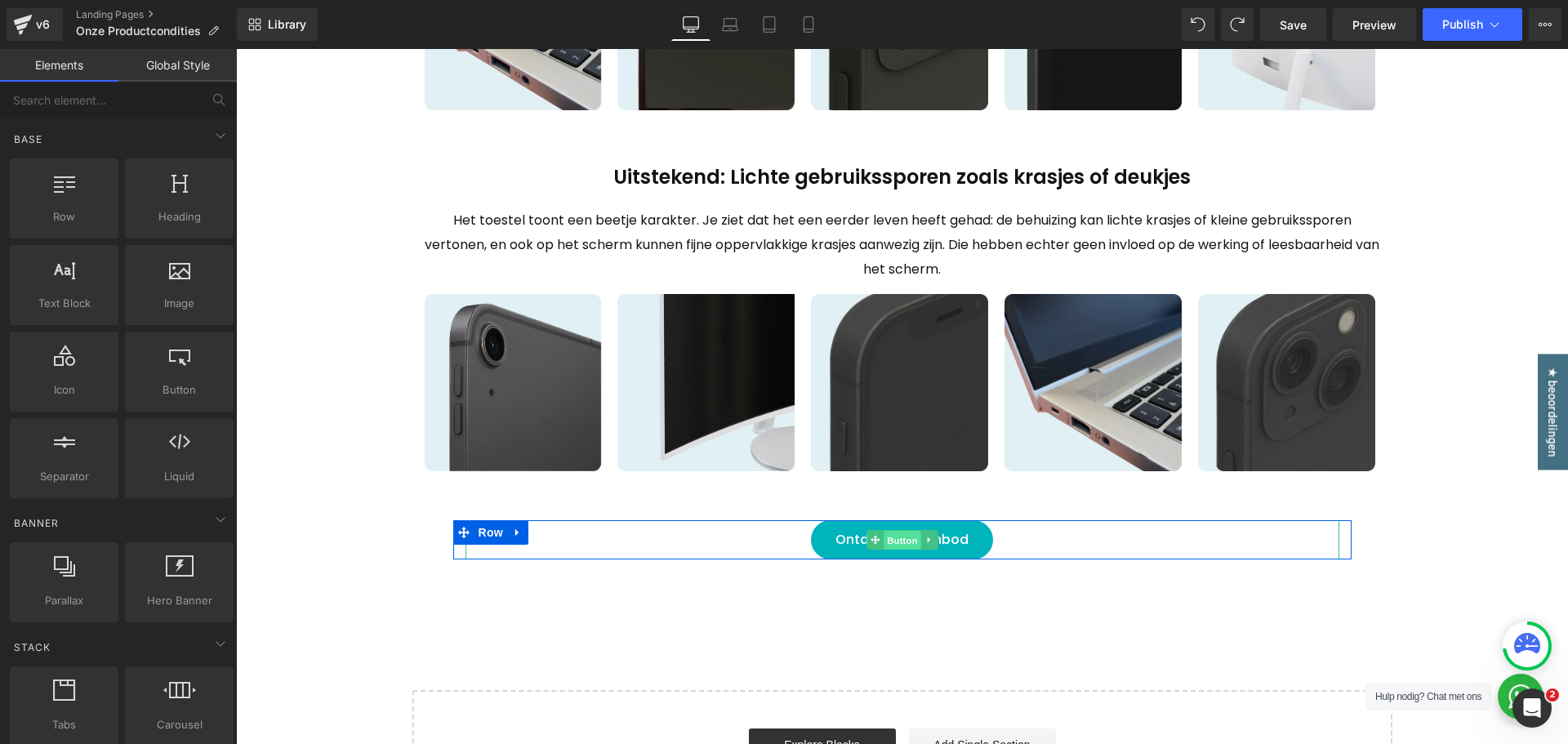
click at [899, 541] on span "Button" at bounding box center [902, 540] width 38 height 20
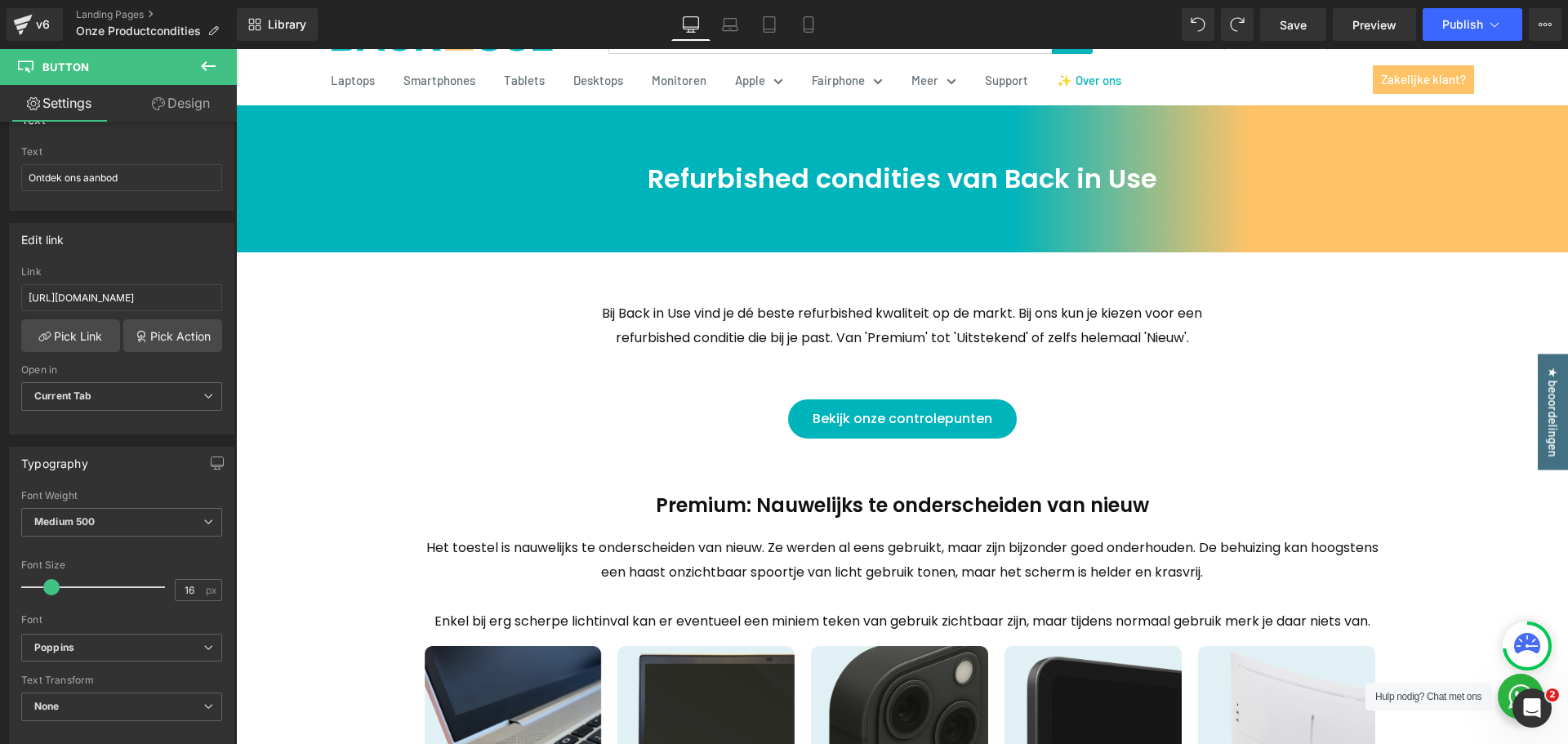
scroll to position [82, 0]
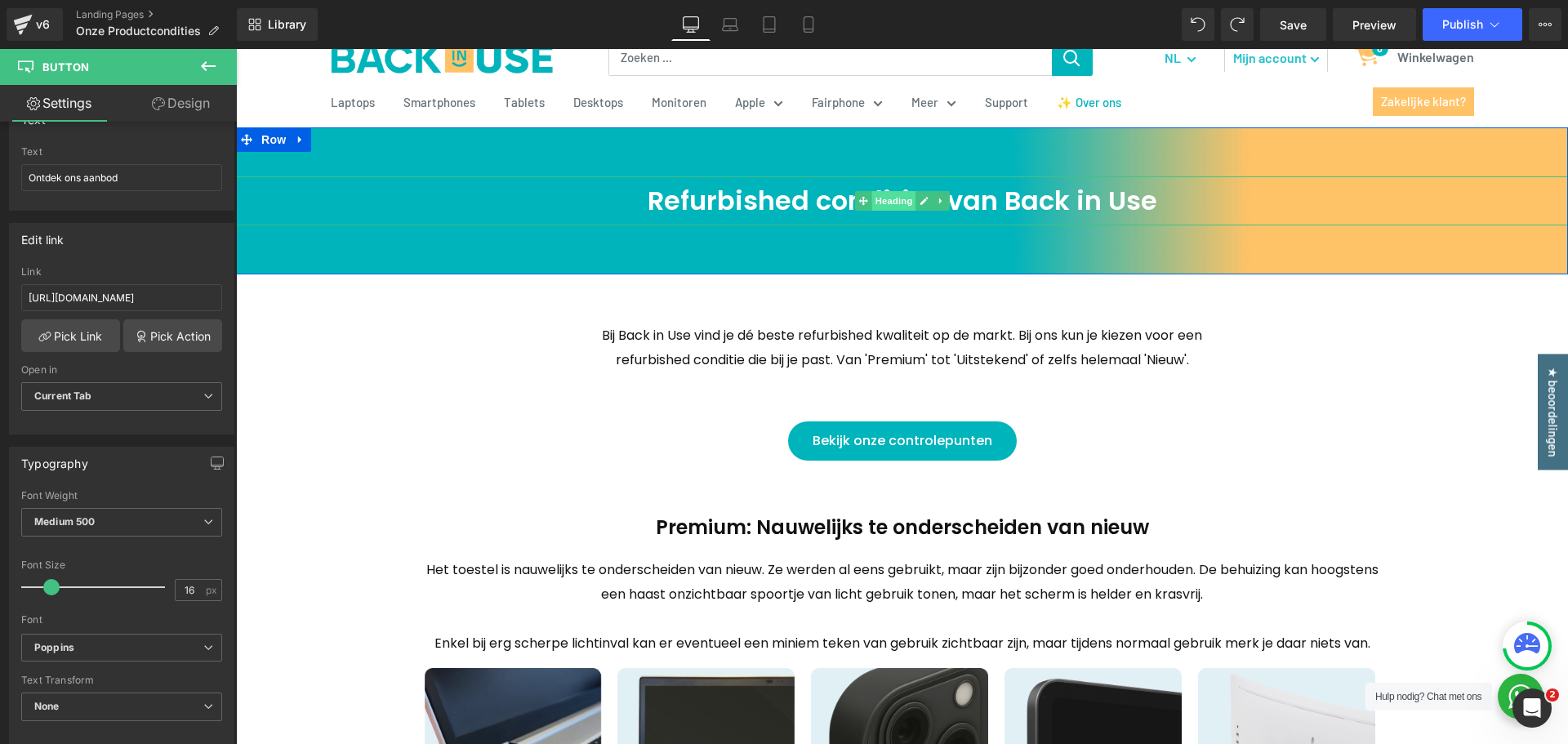
click at [877, 201] on span "Heading" at bounding box center [893, 201] width 44 height 20
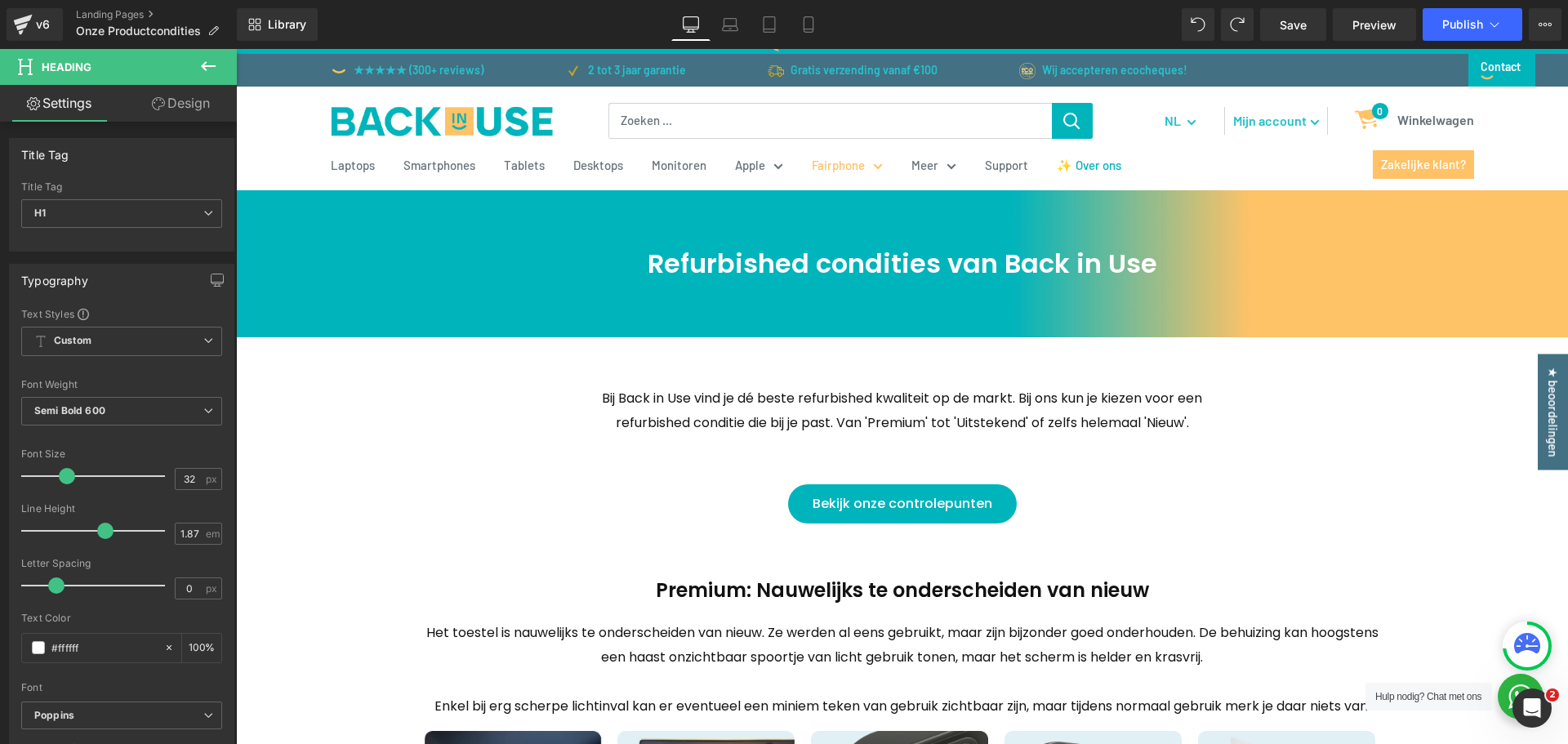
scroll to position [0, 0]
